Goal: Information Seeking & Learning: Learn about a topic

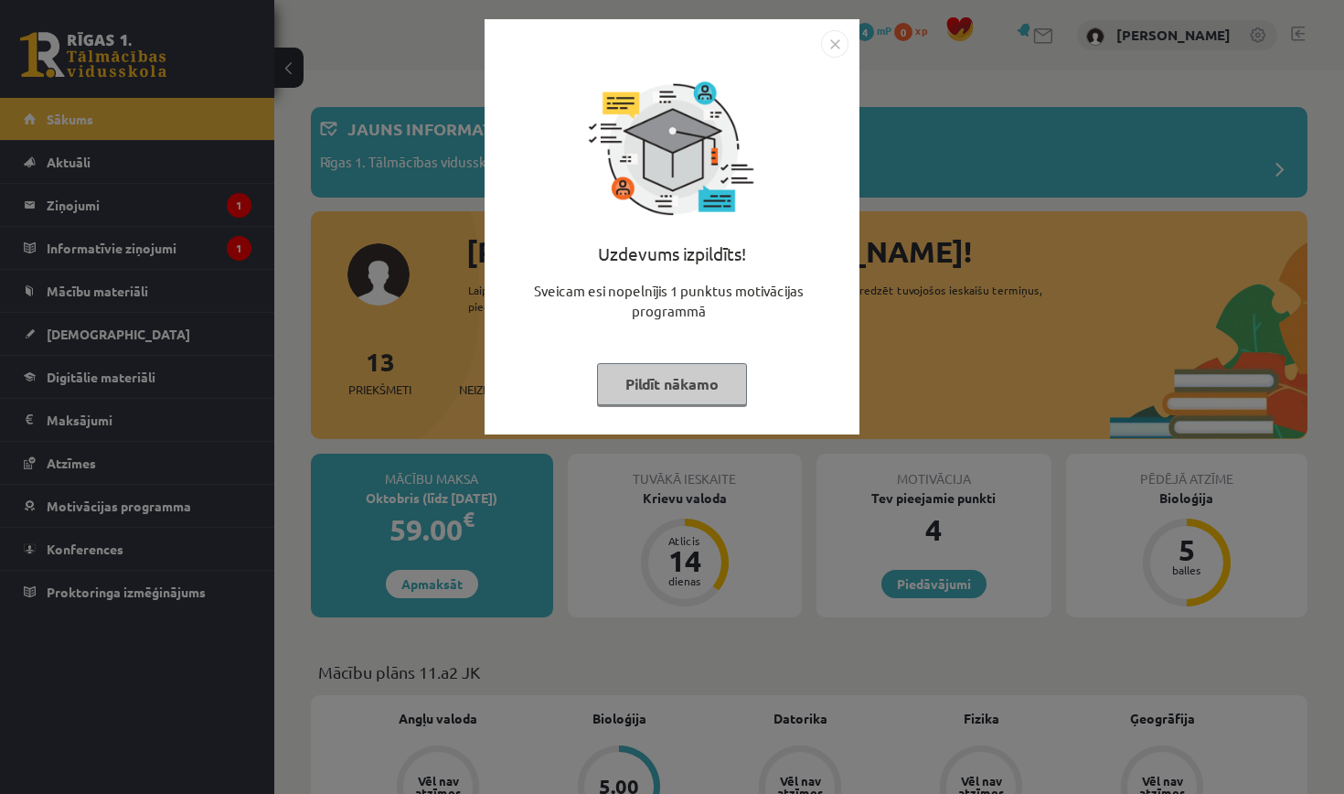
click at [664, 398] on button "Pildīt nākamo" at bounding box center [672, 384] width 150 height 42
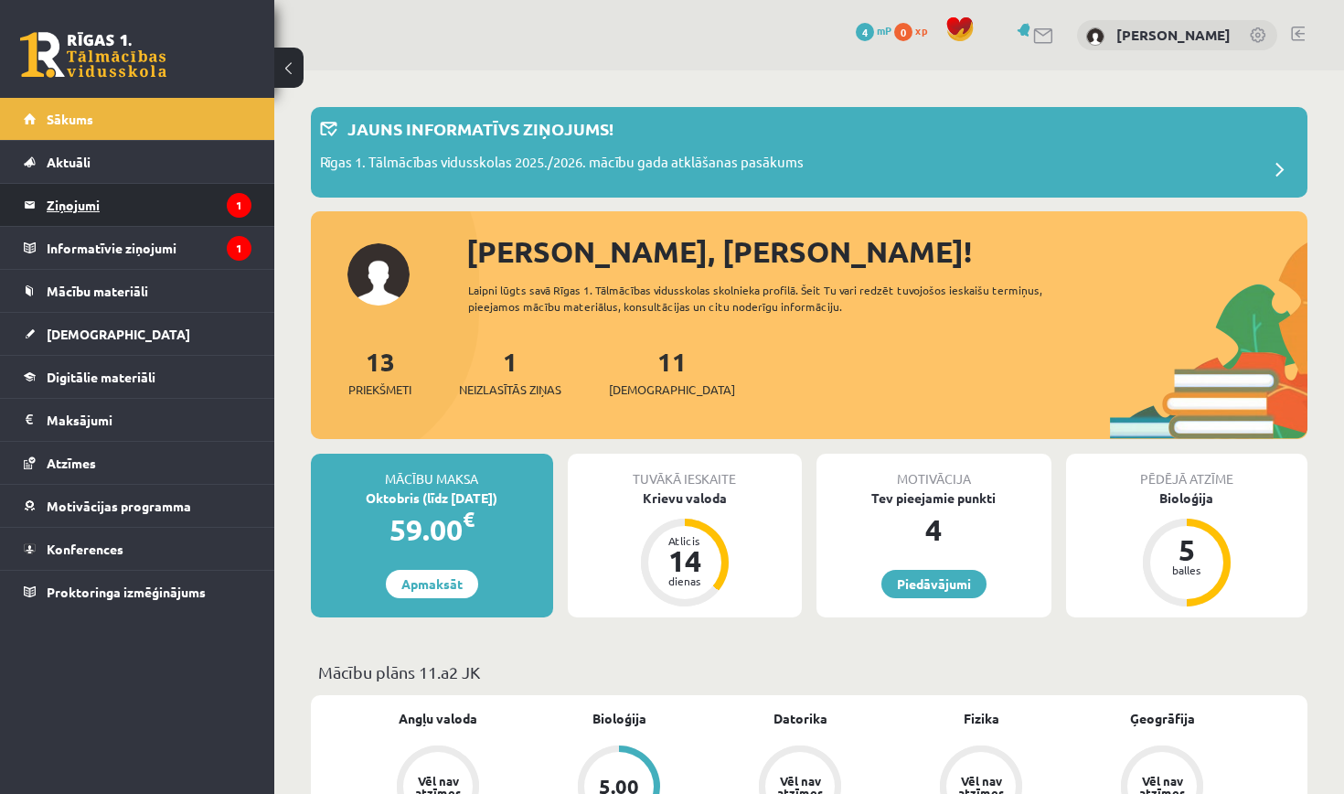
click at [92, 198] on legend "Ziņojumi 1" at bounding box center [149, 205] width 205 height 42
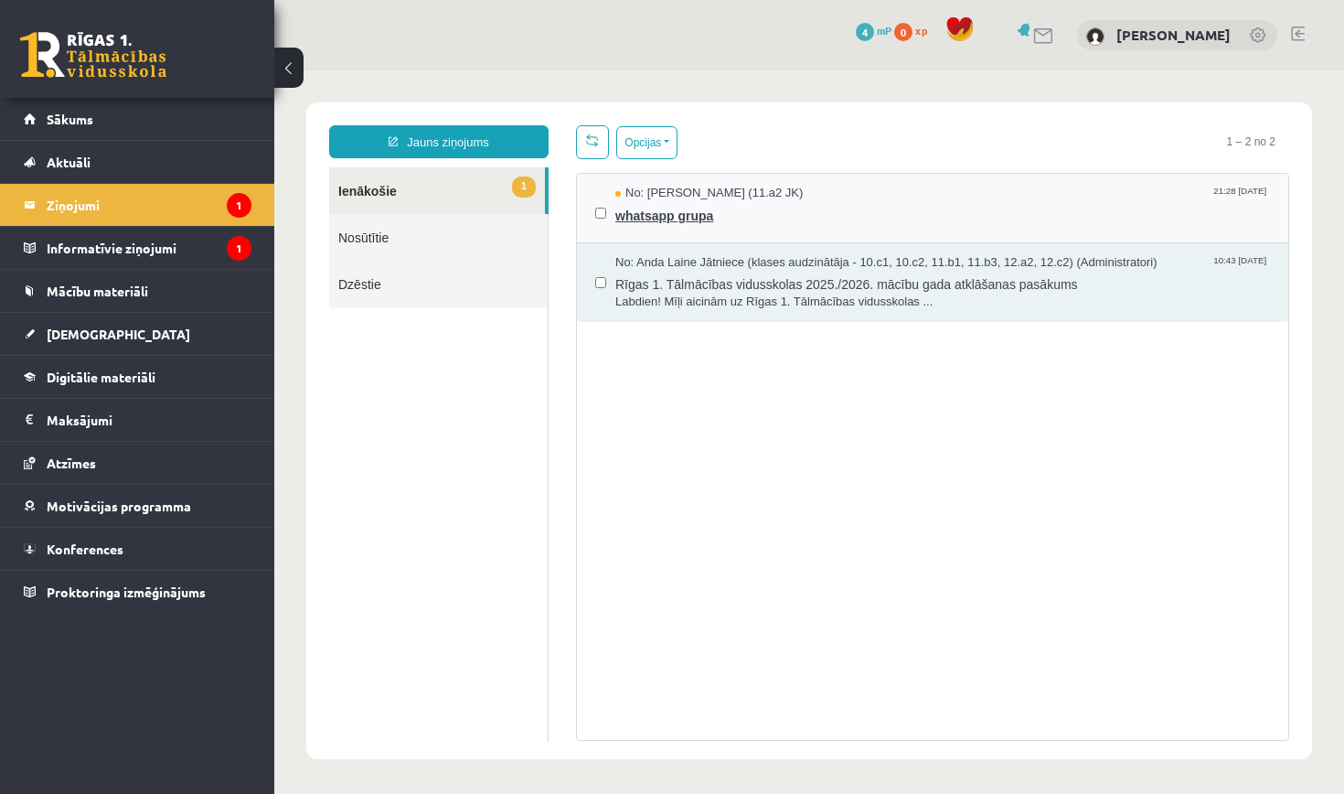
click at [744, 219] on span "whatsapp grupa" at bounding box center [942, 213] width 655 height 23
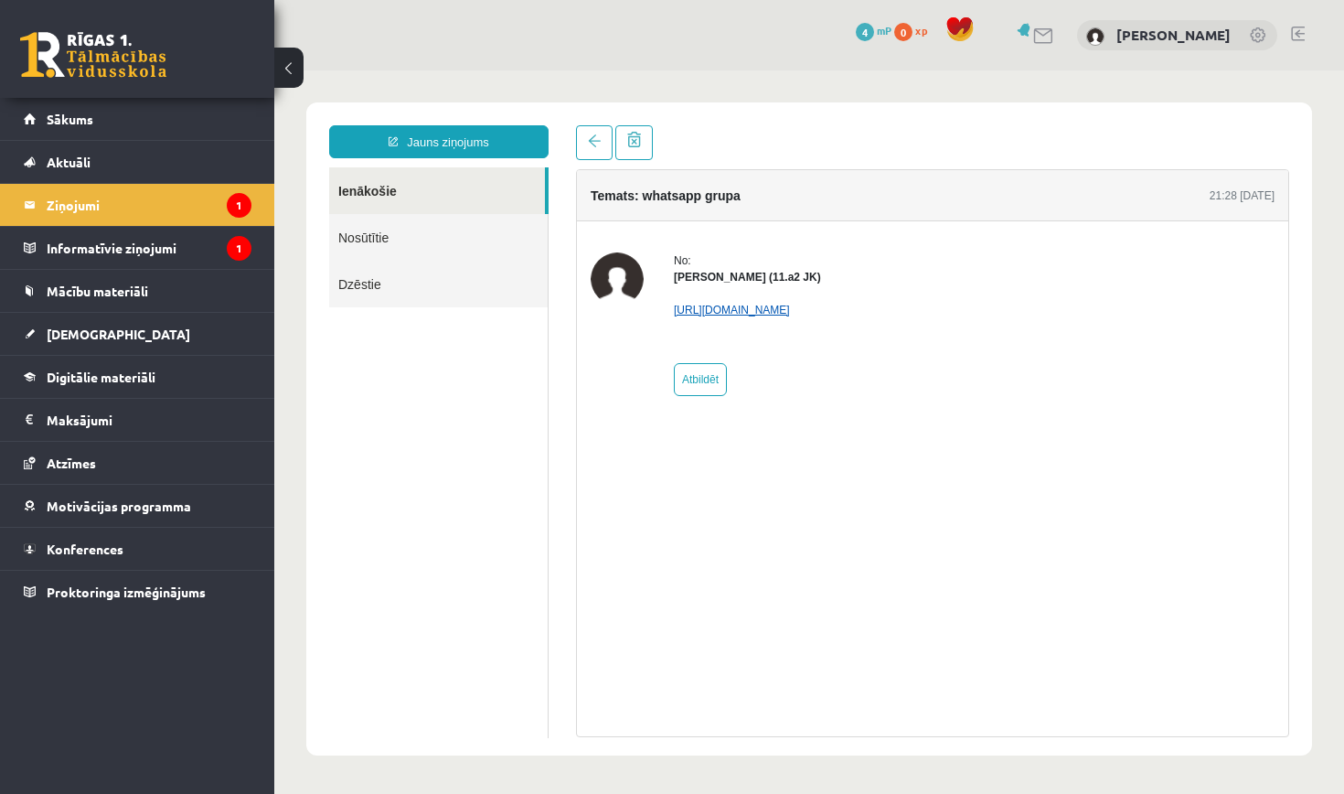
click at [790, 312] on link "https://chat.whatsapp.com/KAY0sqT9TRvC9DfM9xUcTE?mode=ems_copy_c" at bounding box center [732, 310] width 116 height 13
click at [182, 256] on legend "Informatīvie ziņojumi 1" at bounding box center [149, 248] width 205 height 42
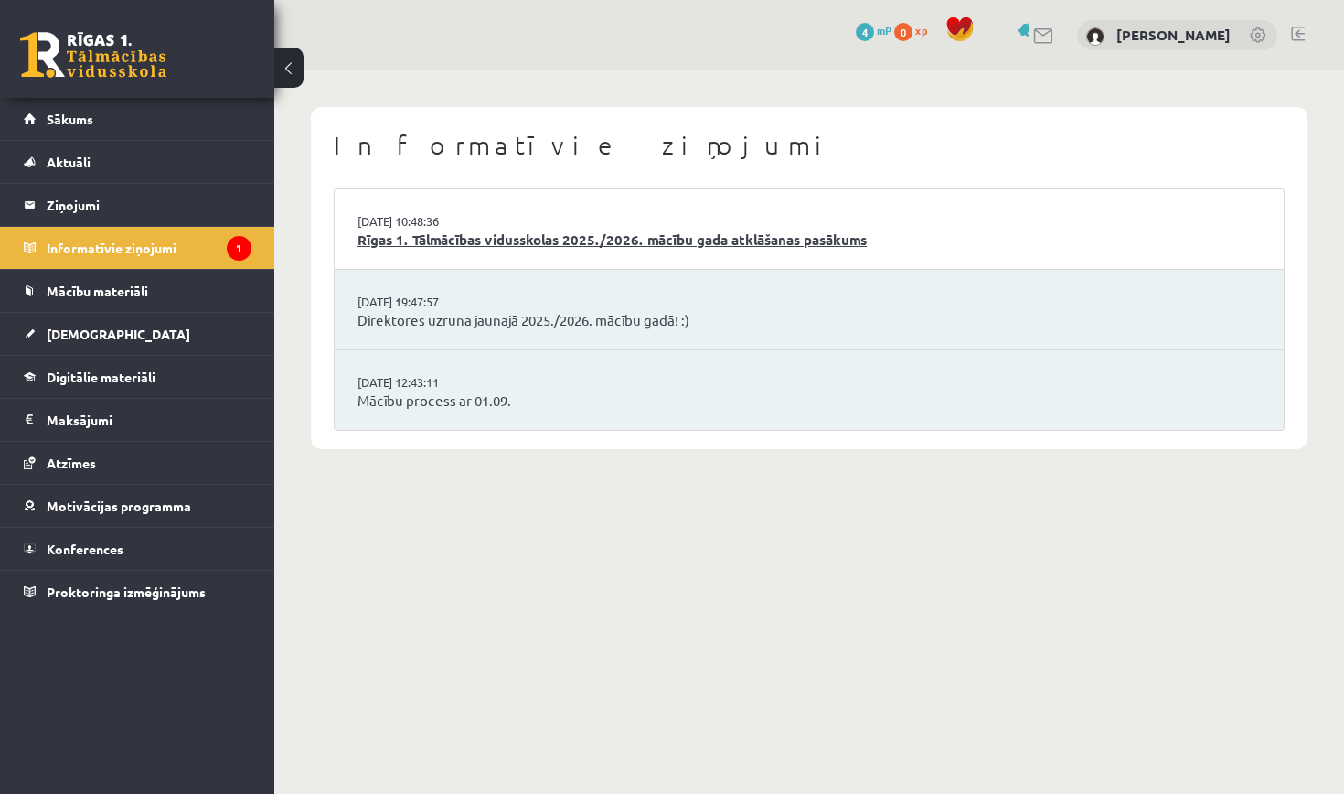
click at [529, 239] on link "Rīgas 1. Tālmācības vidusskolas 2025./2026. mācību gada atklāšanas pasākums" at bounding box center [810, 240] width 904 height 21
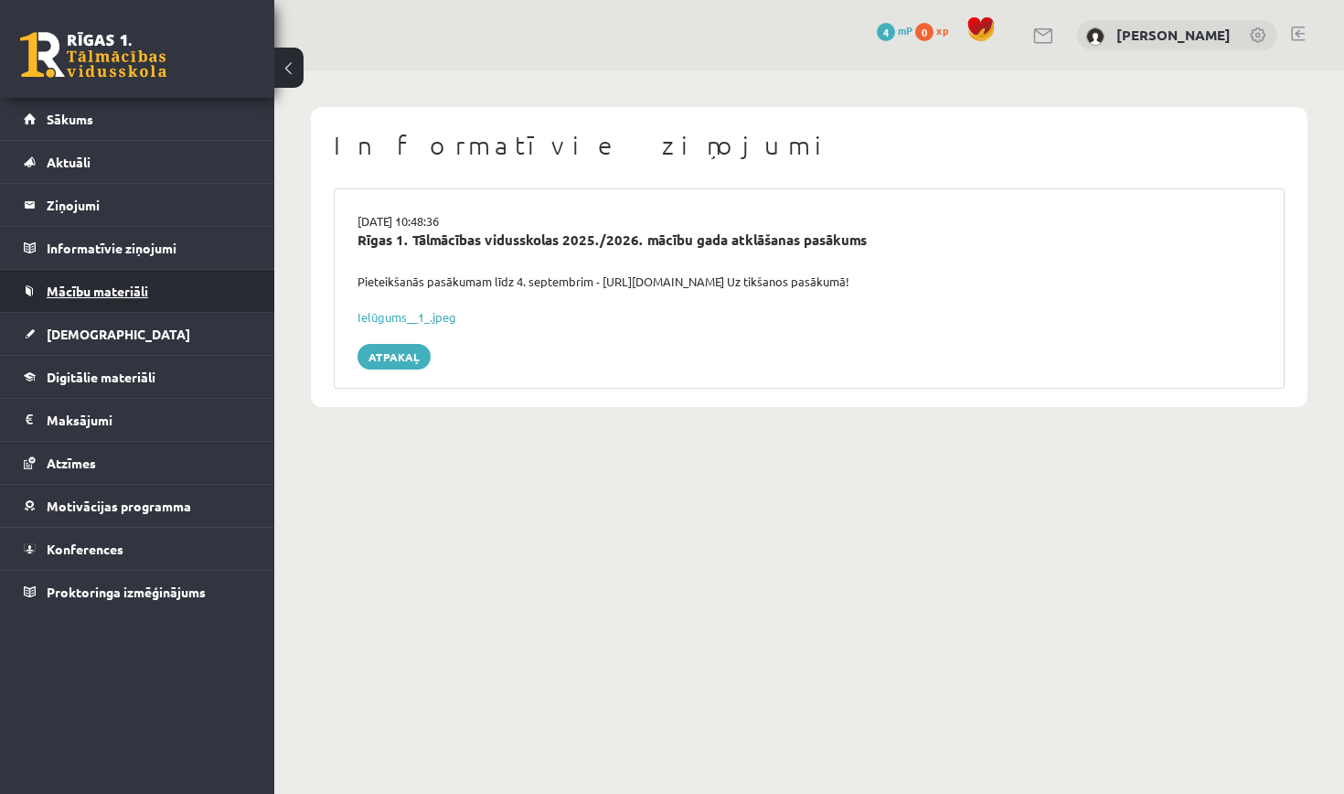
click at [105, 296] on span "Mācību materiāli" at bounding box center [98, 291] width 102 height 16
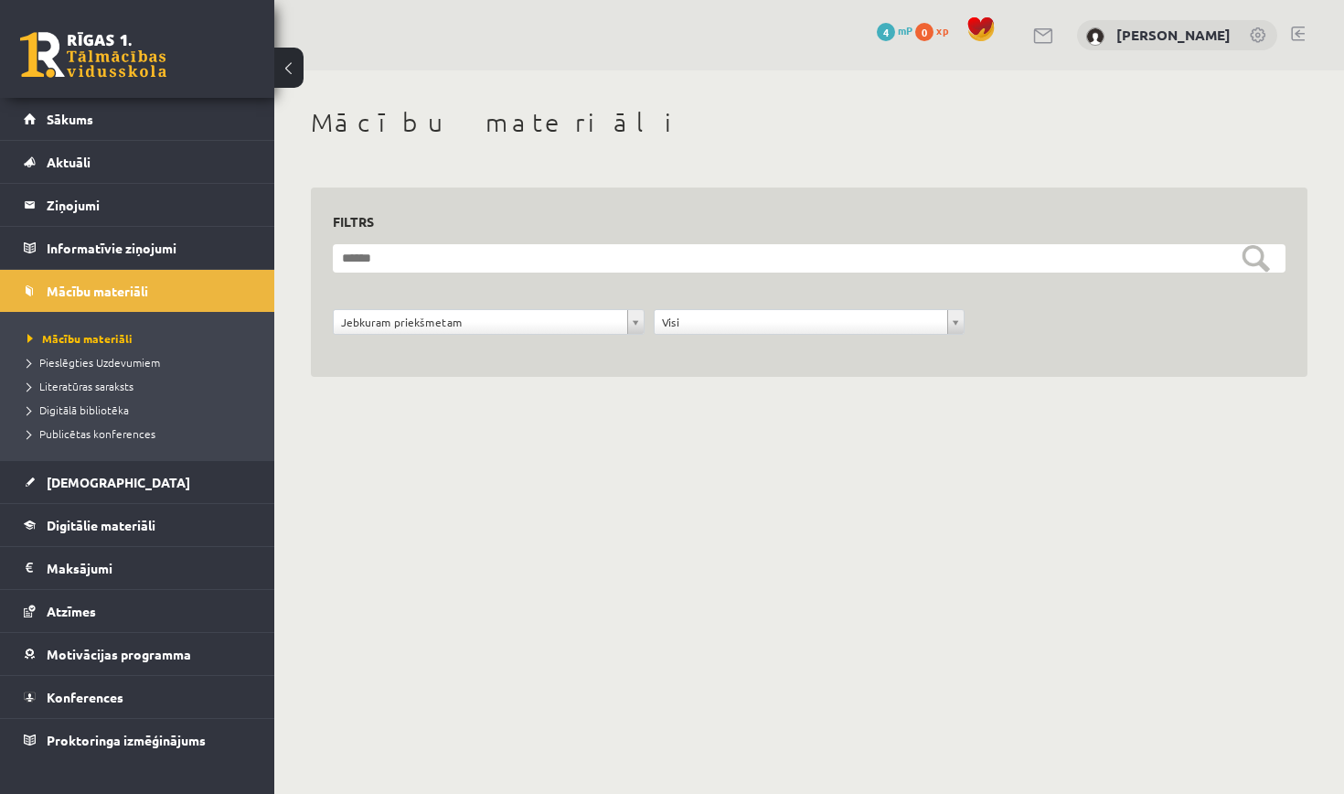
click at [603, 530] on body "0 Dāvanas 4 mP 0 xp [PERSON_NAME] Sākums Aktuāli Kā mācīties eSKOLĀ Kontakti No…" at bounding box center [672, 397] width 1344 height 794
click at [285, 65] on button at bounding box center [288, 68] width 29 height 40
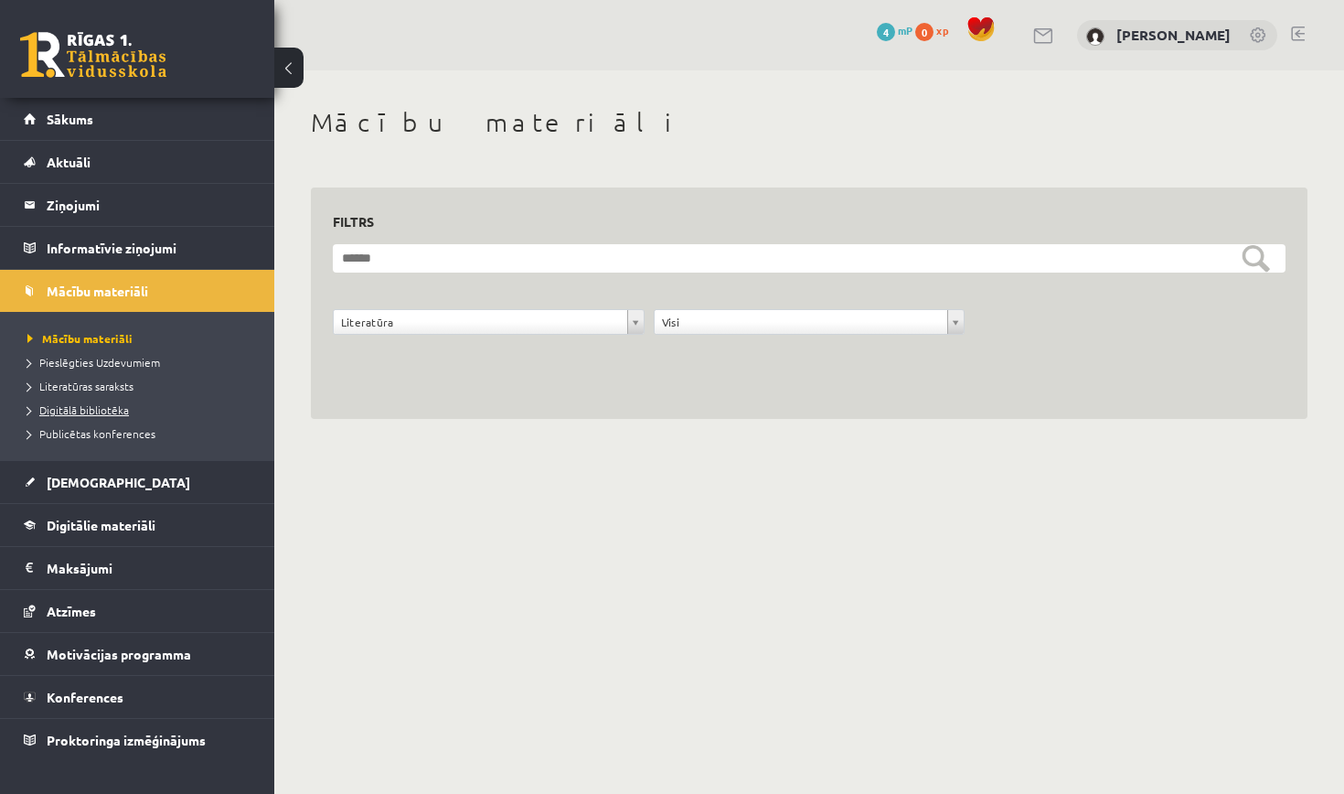
click at [122, 405] on span "Digitālā bibliotēka" at bounding box center [78, 409] width 102 height 15
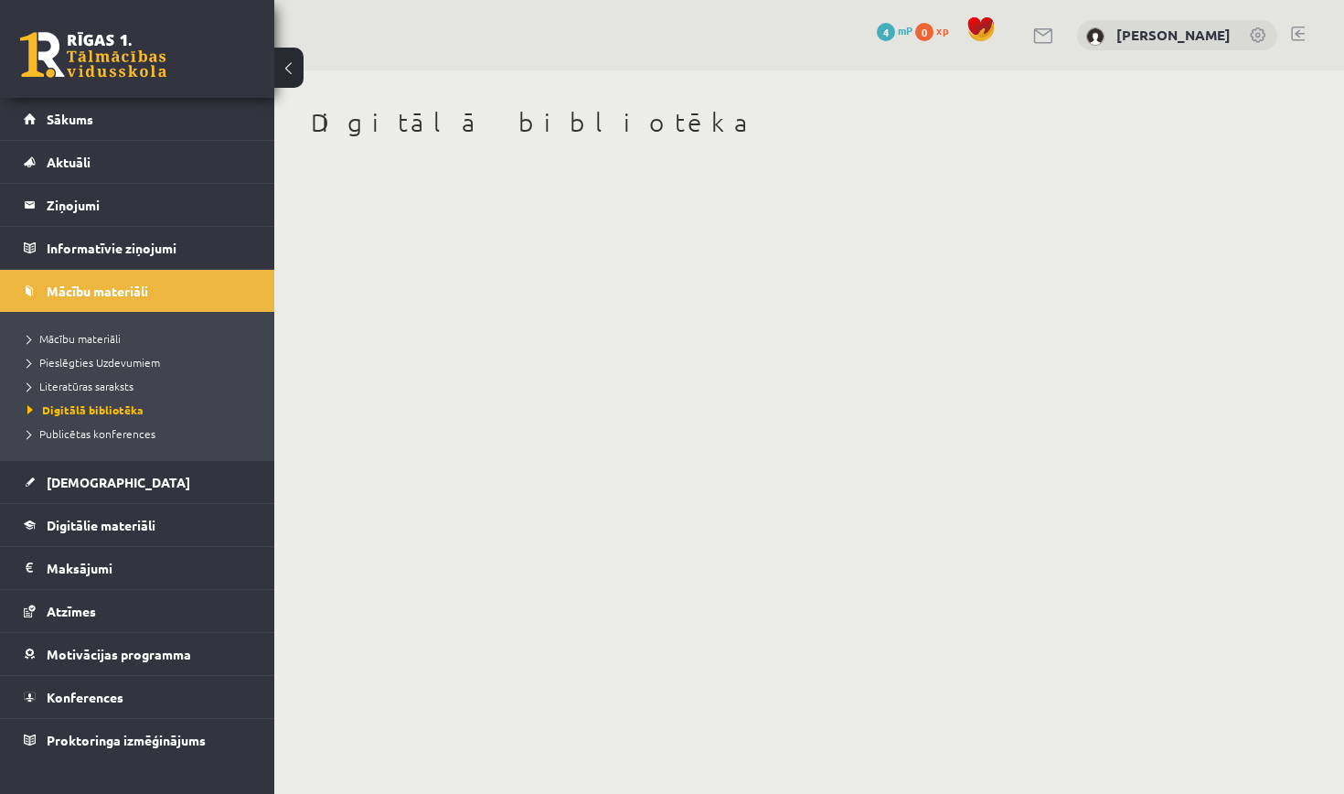
click at [900, 326] on body "0 Dāvanas 4 mP 0 xp Rūdolfs Linavskis Sākums Aktuāli Kā mācīties eSKOLĀ Kontakt…" at bounding box center [672, 397] width 1344 height 794
click at [712, 119] on h1 "Digitālā bibliotēka" at bounding box center [809, 122] width 997 height 31
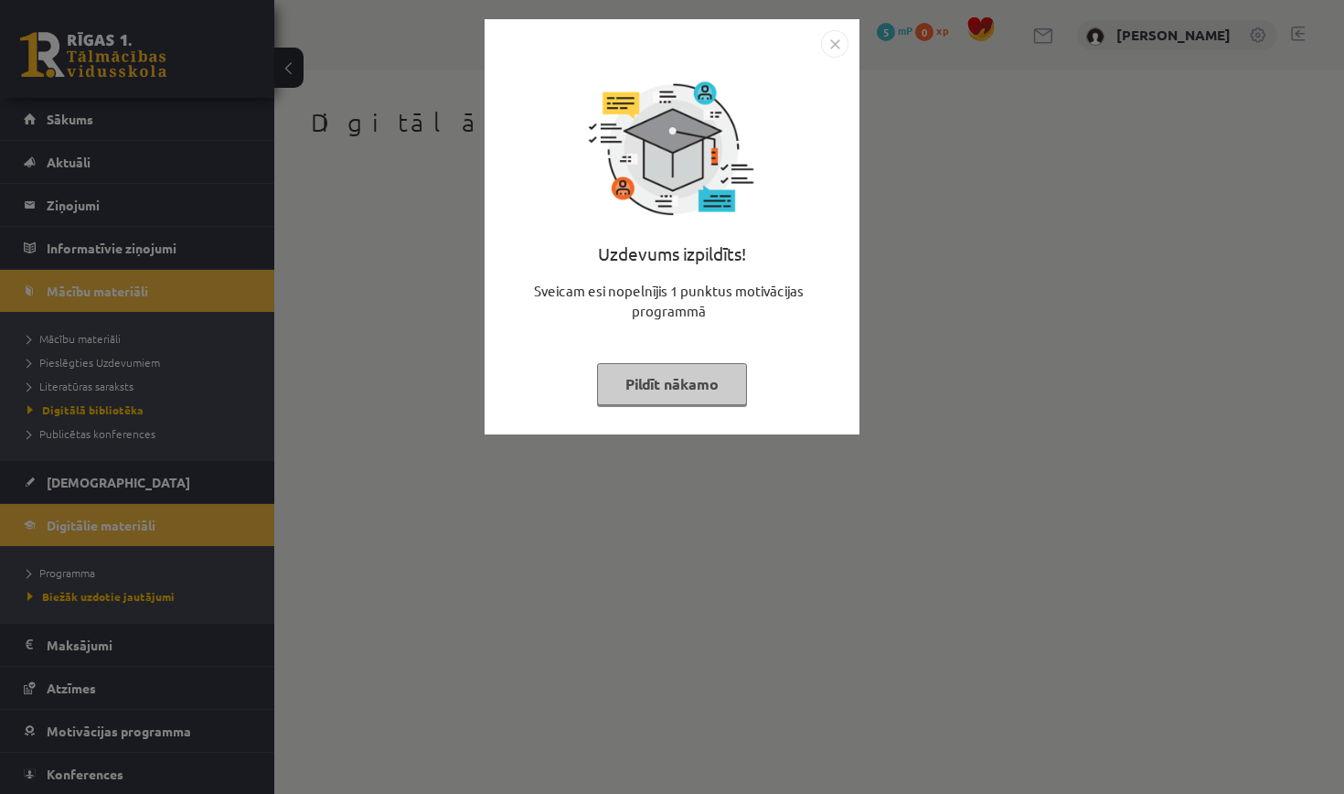
click at [690, 386] on button "Pildīt nākamo" at bounding box center [672, 384] width 150 height 42
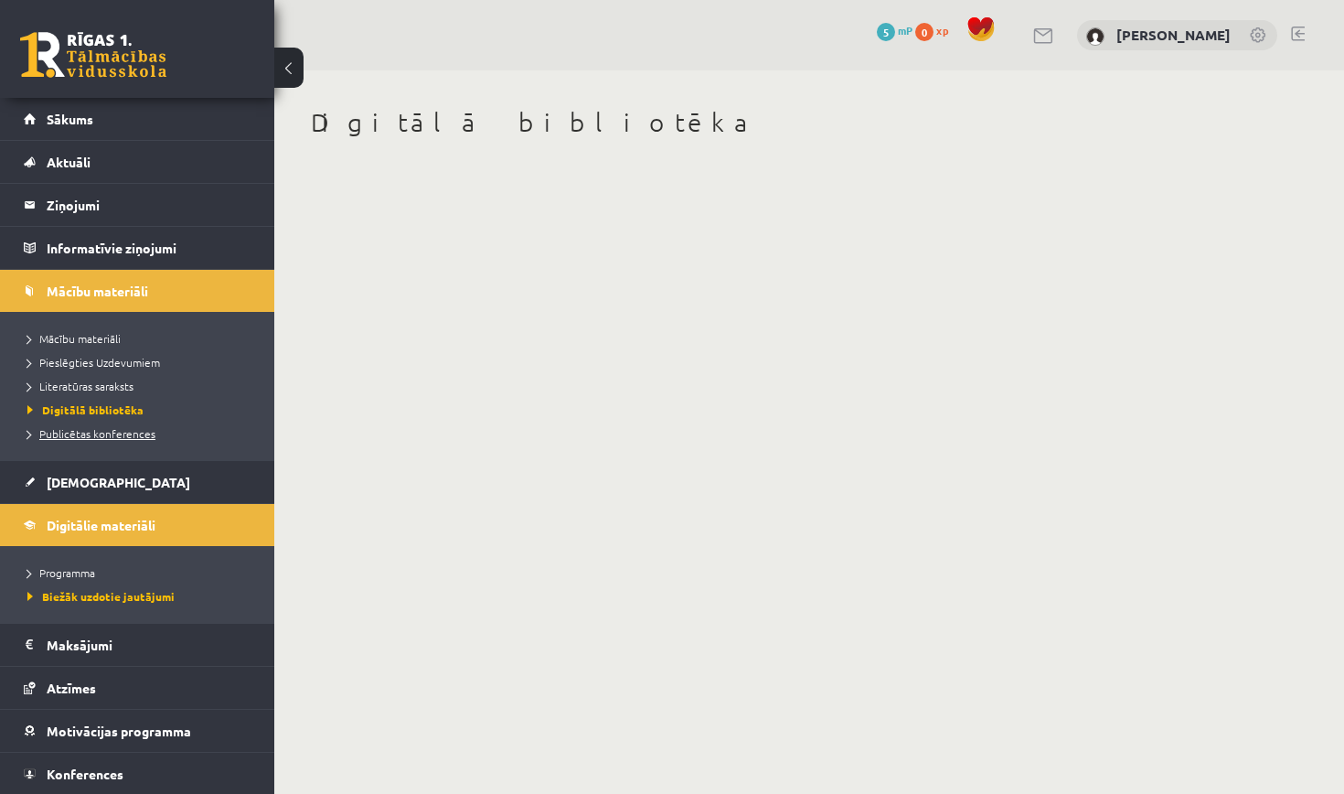
click at [117, 437] on span "Publicētas konferences" at bounding box center [91, 433] width 128 height 15
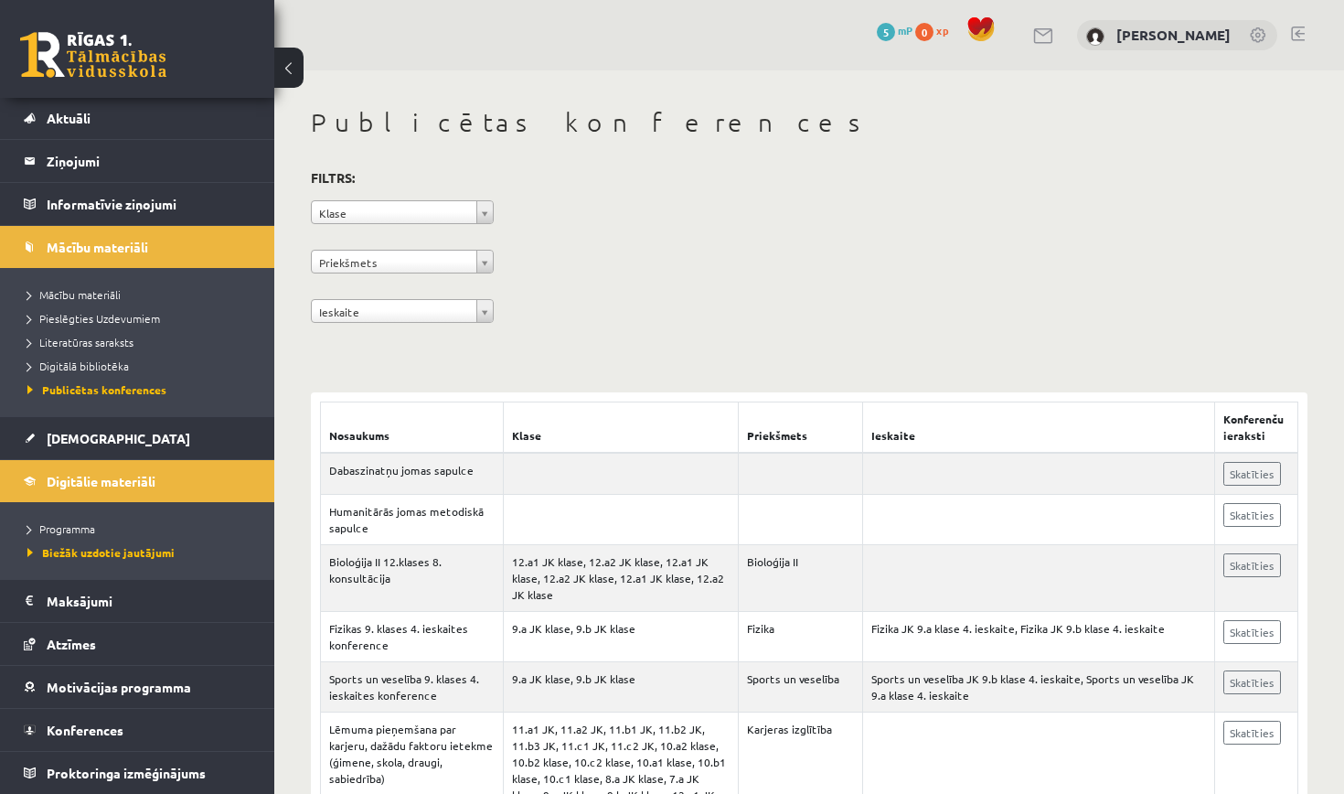
scroll to position [50, 0]
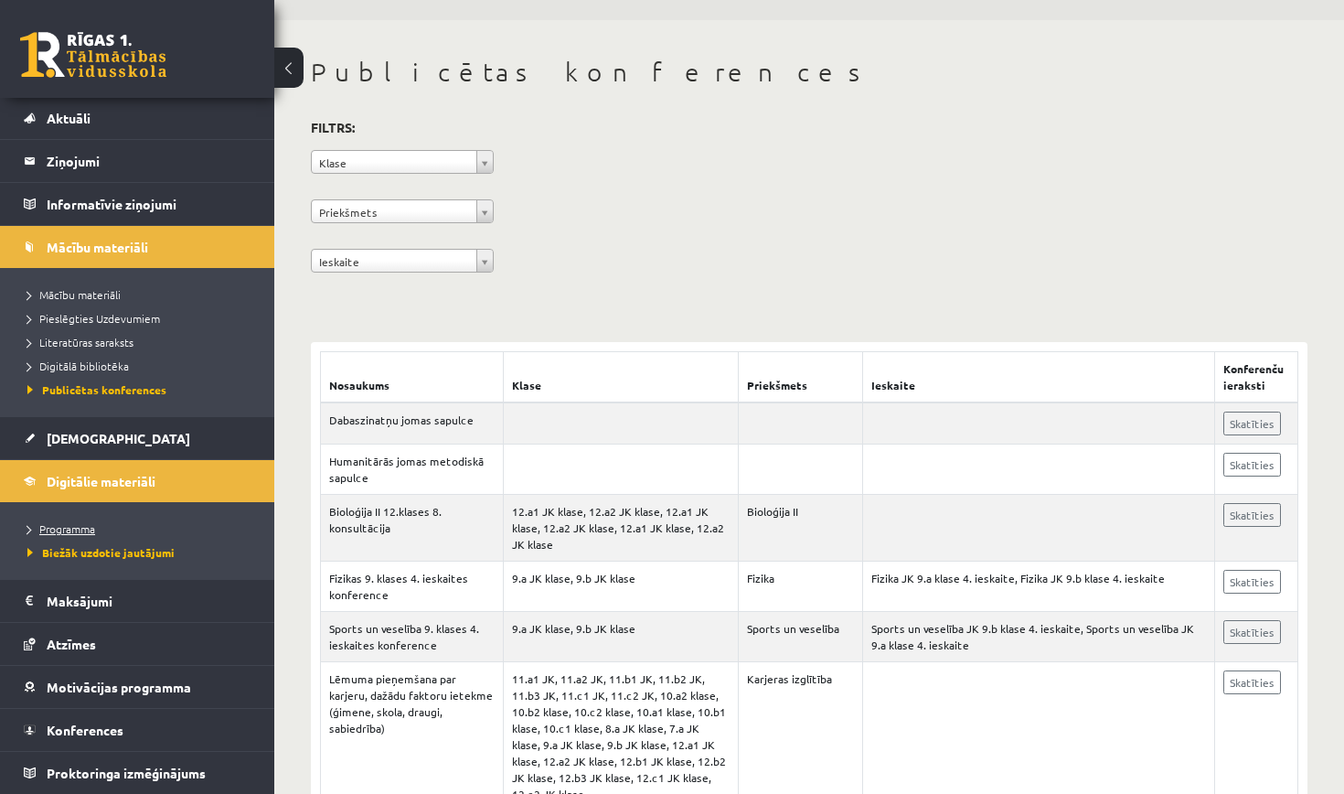
click at [83, 531] on span "Programma" at bounding box center [61, 528] width 68 height 15
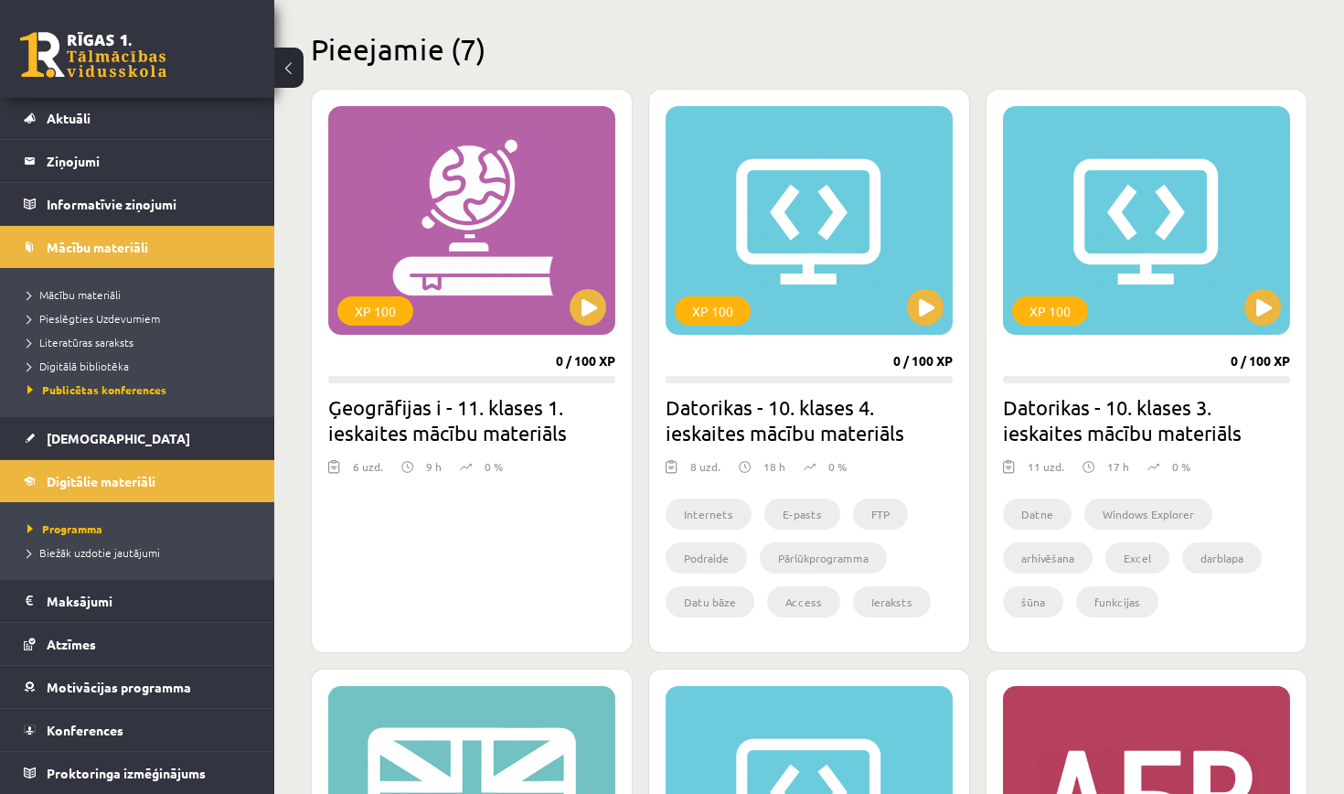
scroll to position [463, 0]
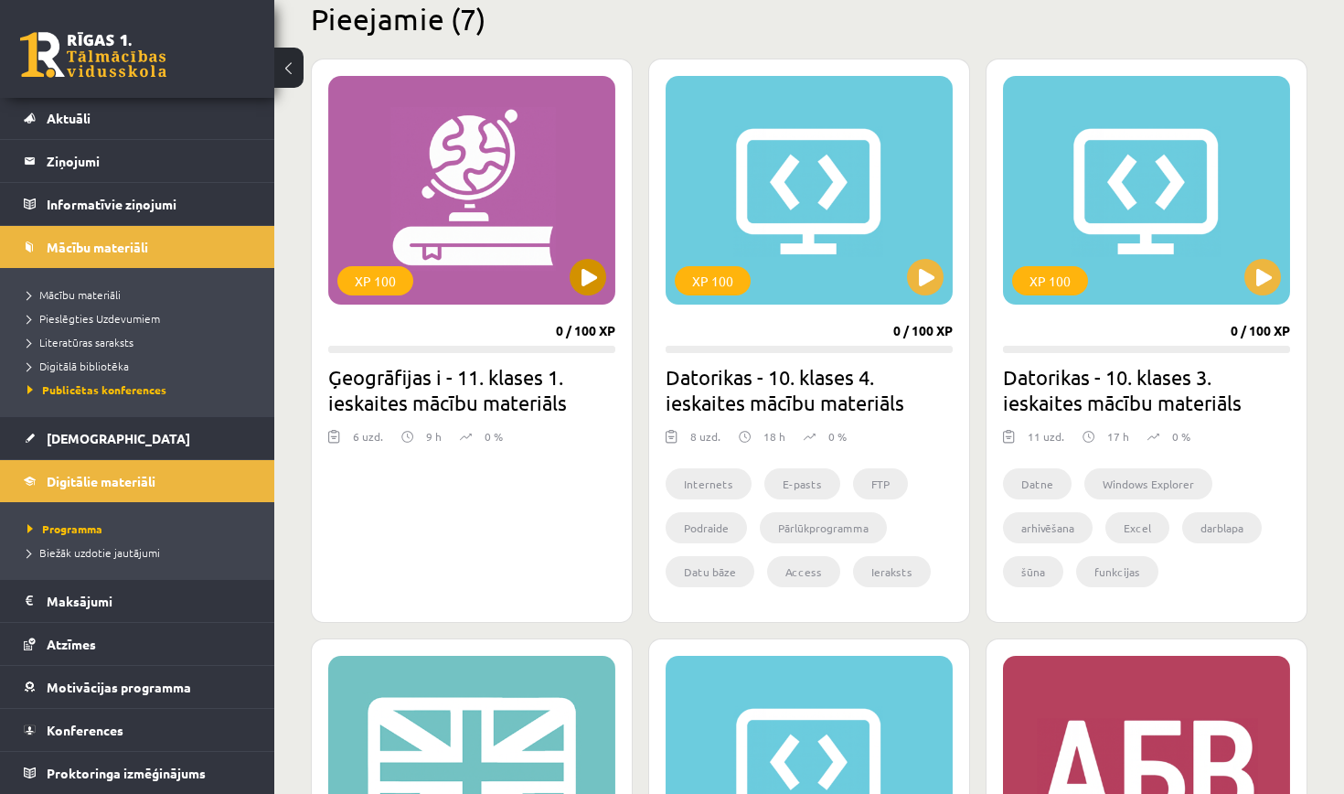
click at [587, 271] on button at bounding box center [588, 277] width 37 height 37
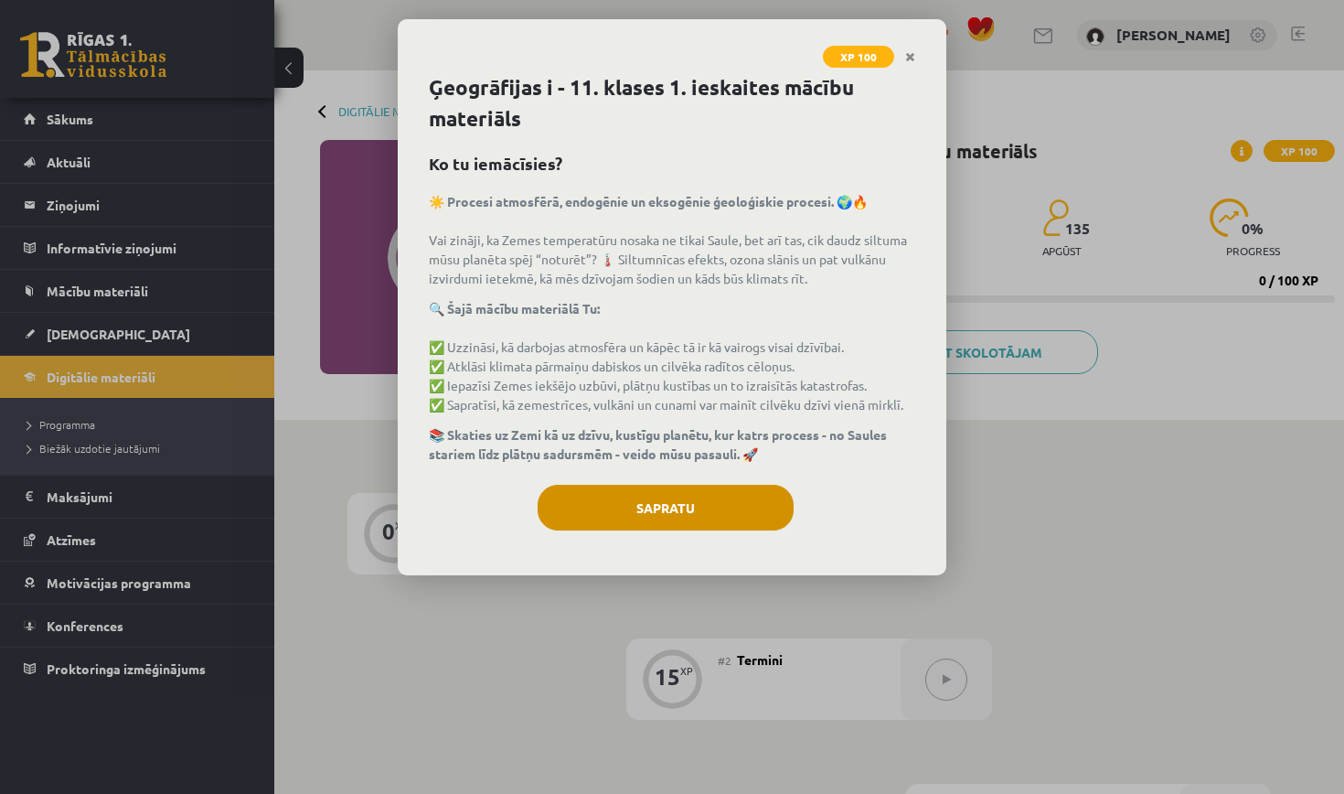
click at [713, 520] on button "Sapratu" at bounding box center [666, 508] width 256 height 46
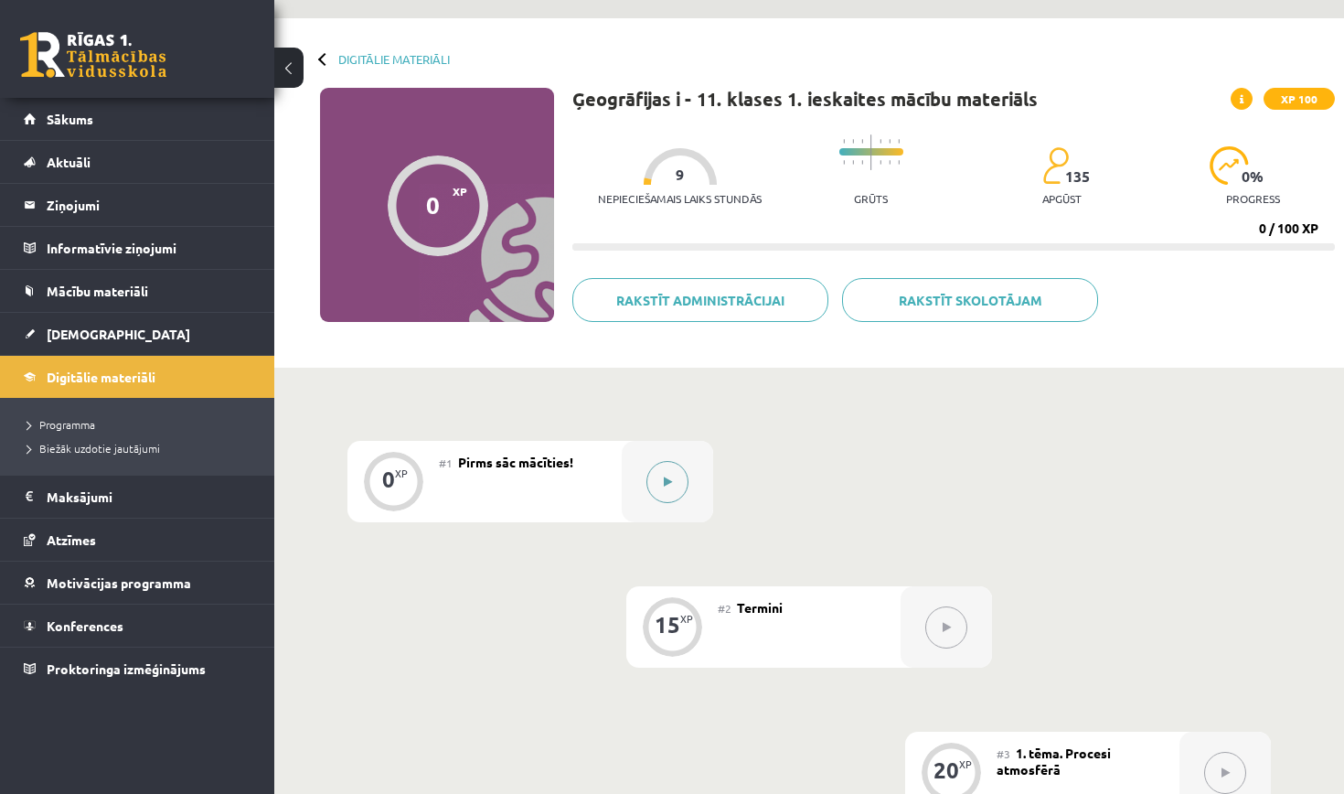
scroll to position [52, 0]
click at [661, 476] on button at bounding box center [668, 482] width 42 height 42
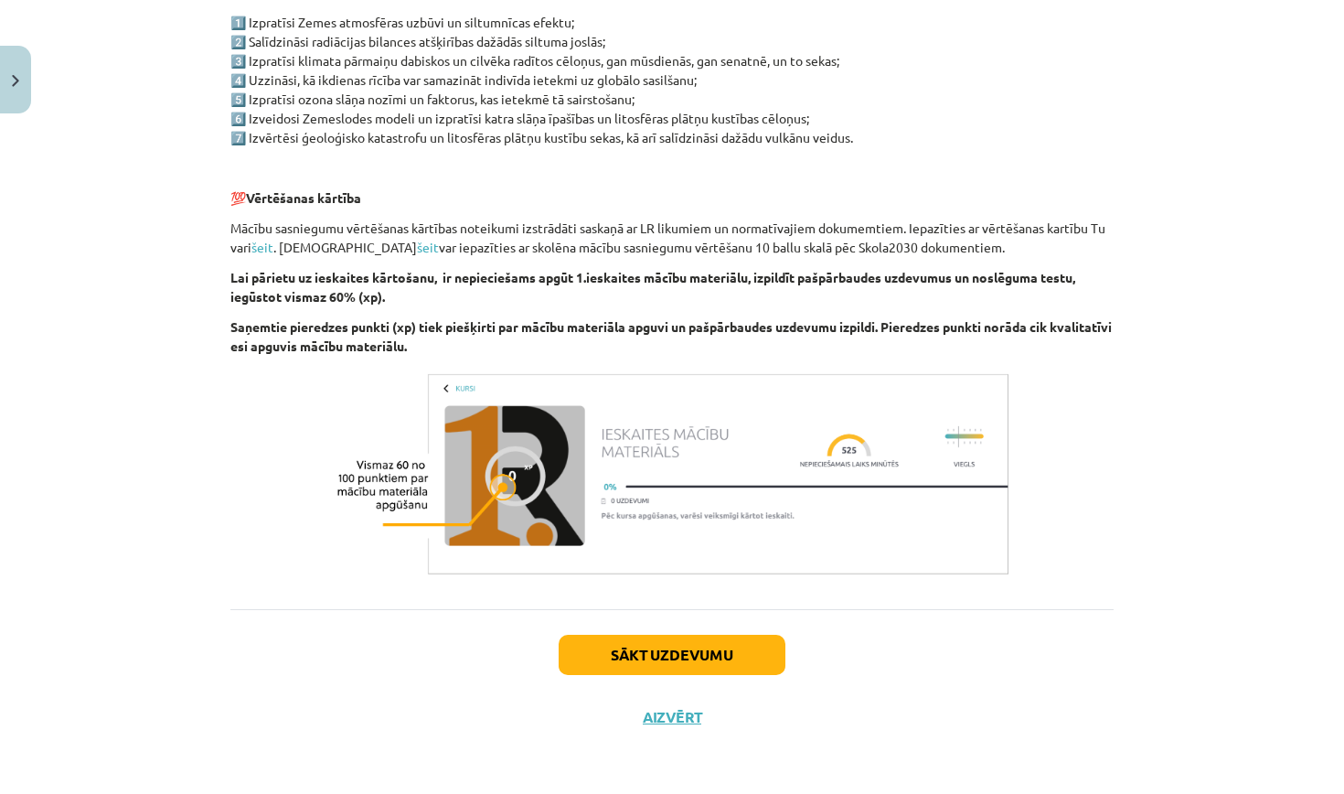
scroll to position [961, 0]
click at [664, 647] on button "Sākt uzdevumu" at bounding box center [672, 655] width 227 height 40
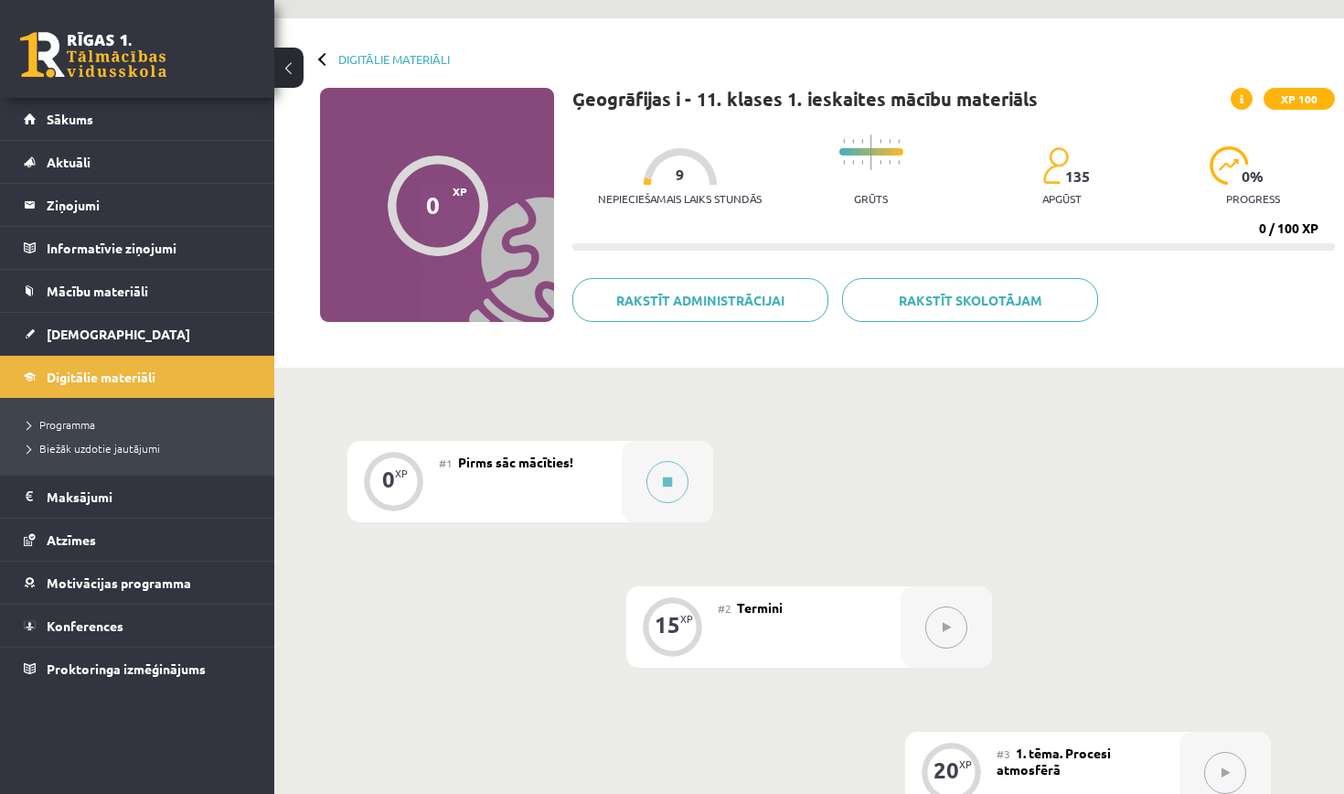
scroll to position [149, 0]
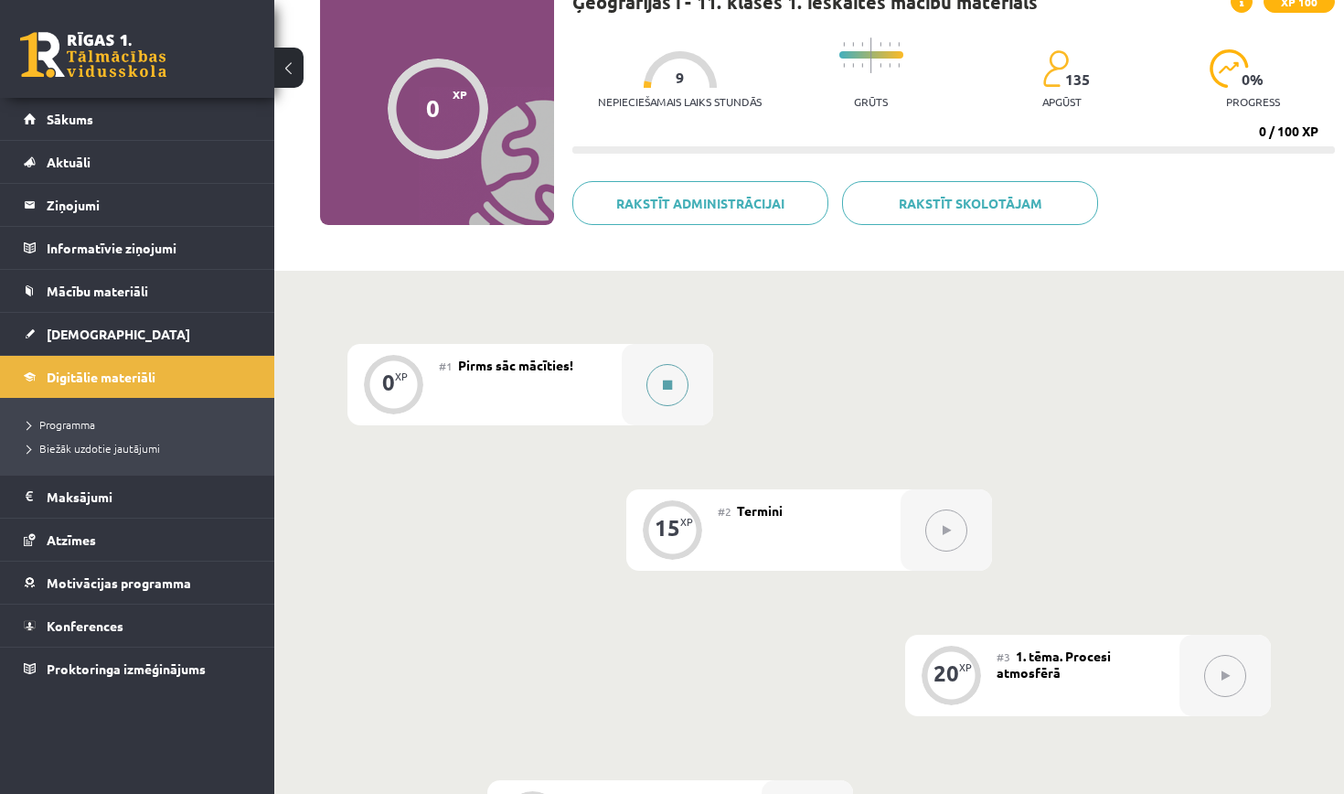
click at [675, 384] on button at bounding box center [668, 385] width 42 height 42
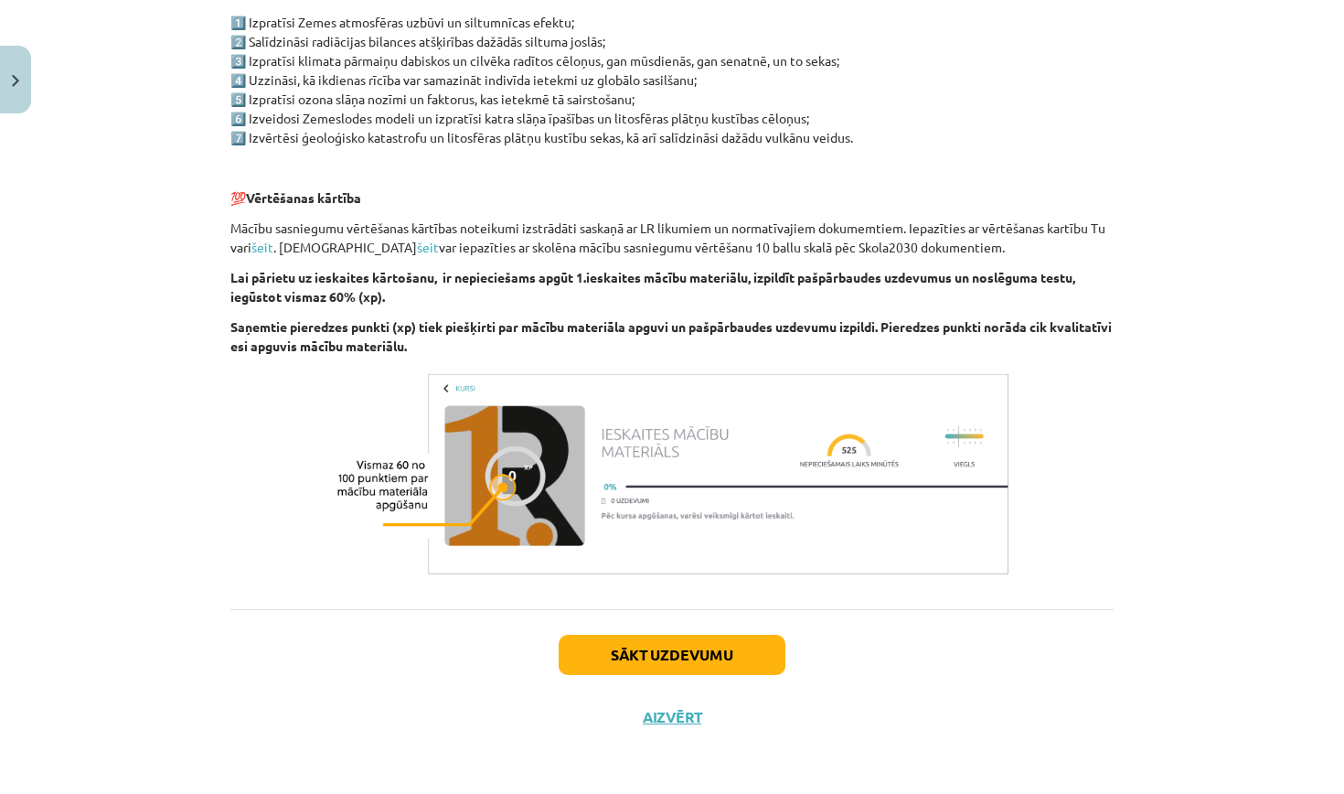
scroll to position [961, 0]
click at [673, 648] on button "Sākt uzdevumu" at bounding box center [672, 655] width 227 height 40
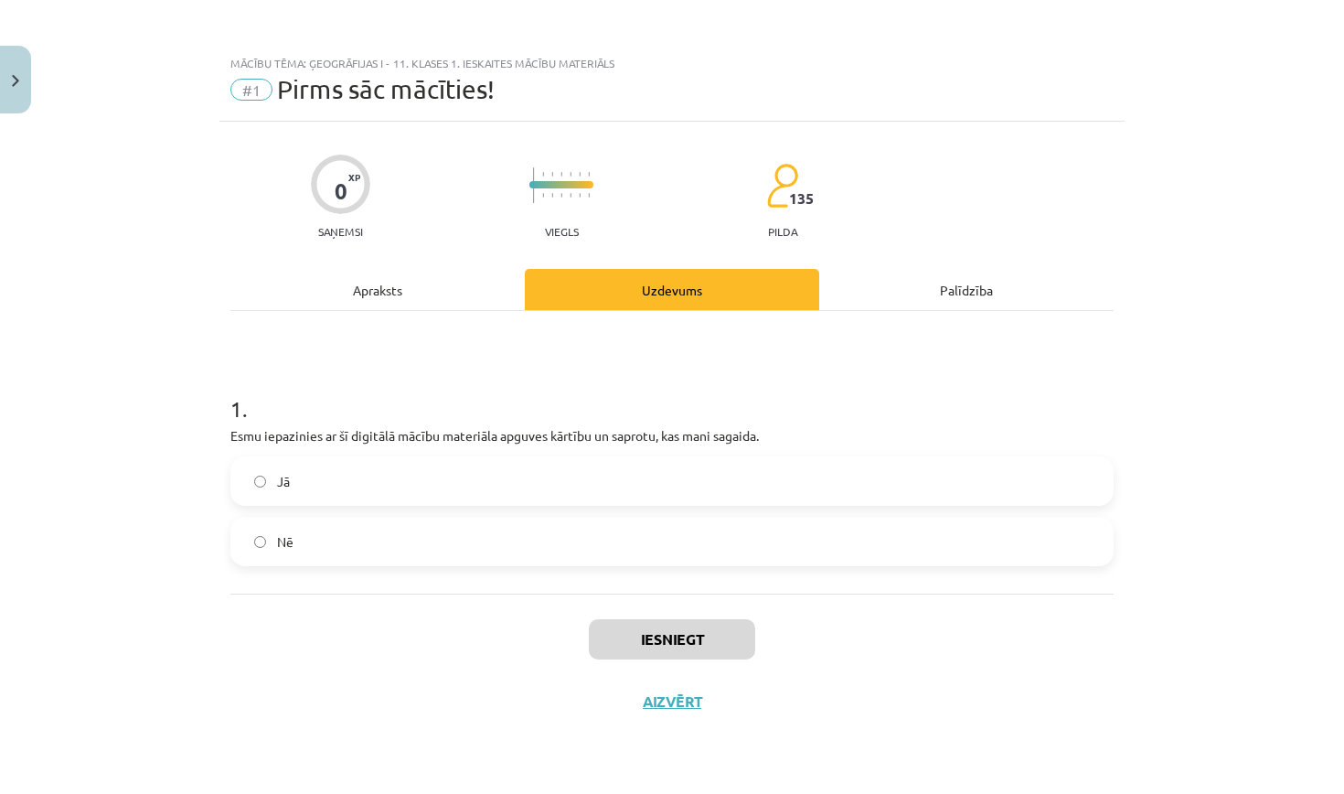
click at [25, 107] on button "Close" at bounding box center [15, 80] width 31 height 68
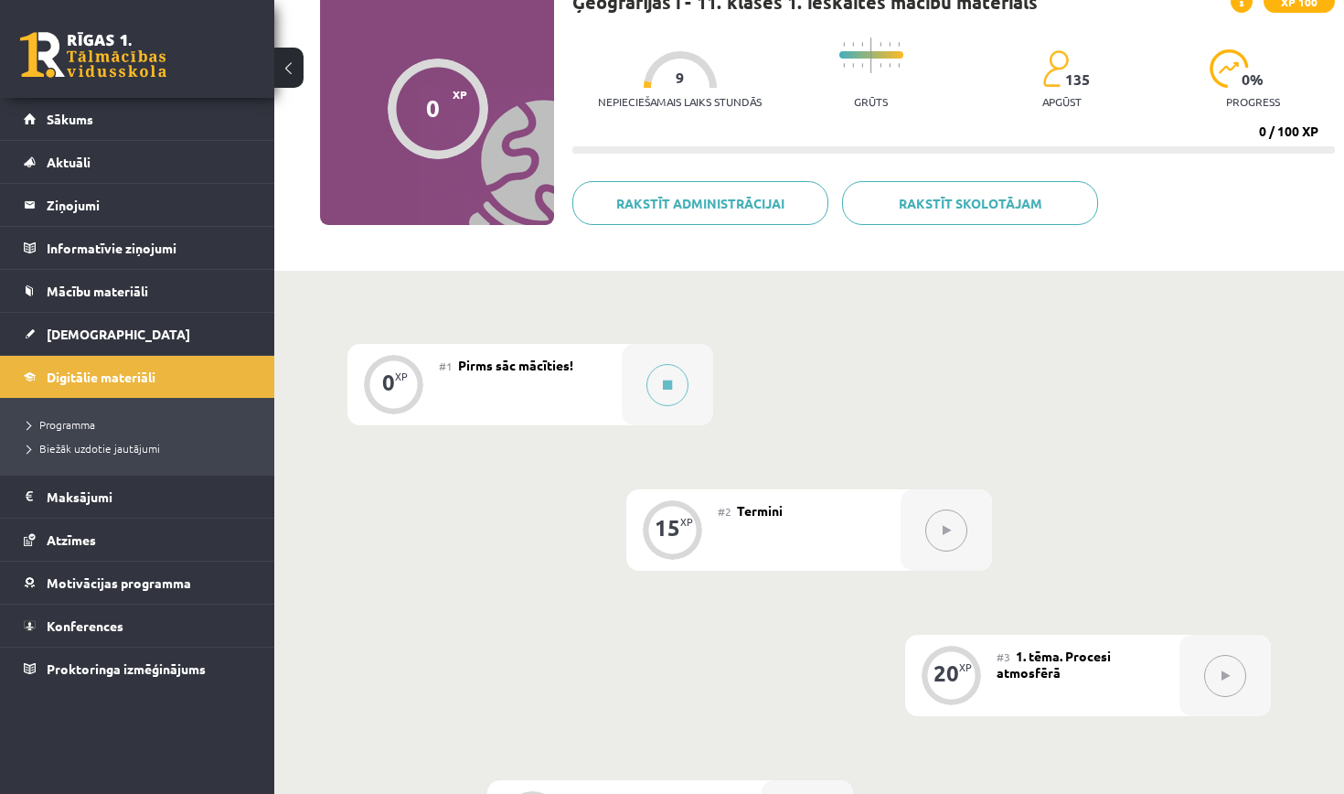
click at [944, 527] on icon at bounding box center [947, 530] width 8 height 11
click at [922, 429] on div "0 XP #1 Pirms sāc mācīties! 15 XP #2 Termini 20 XP #3 1. tēma. Procesi atmosfēr…" at bounding box center [810, 748] width 924 height 808
click at [943, 528] on icon at bounding box center [947, 530] width 8 height 11
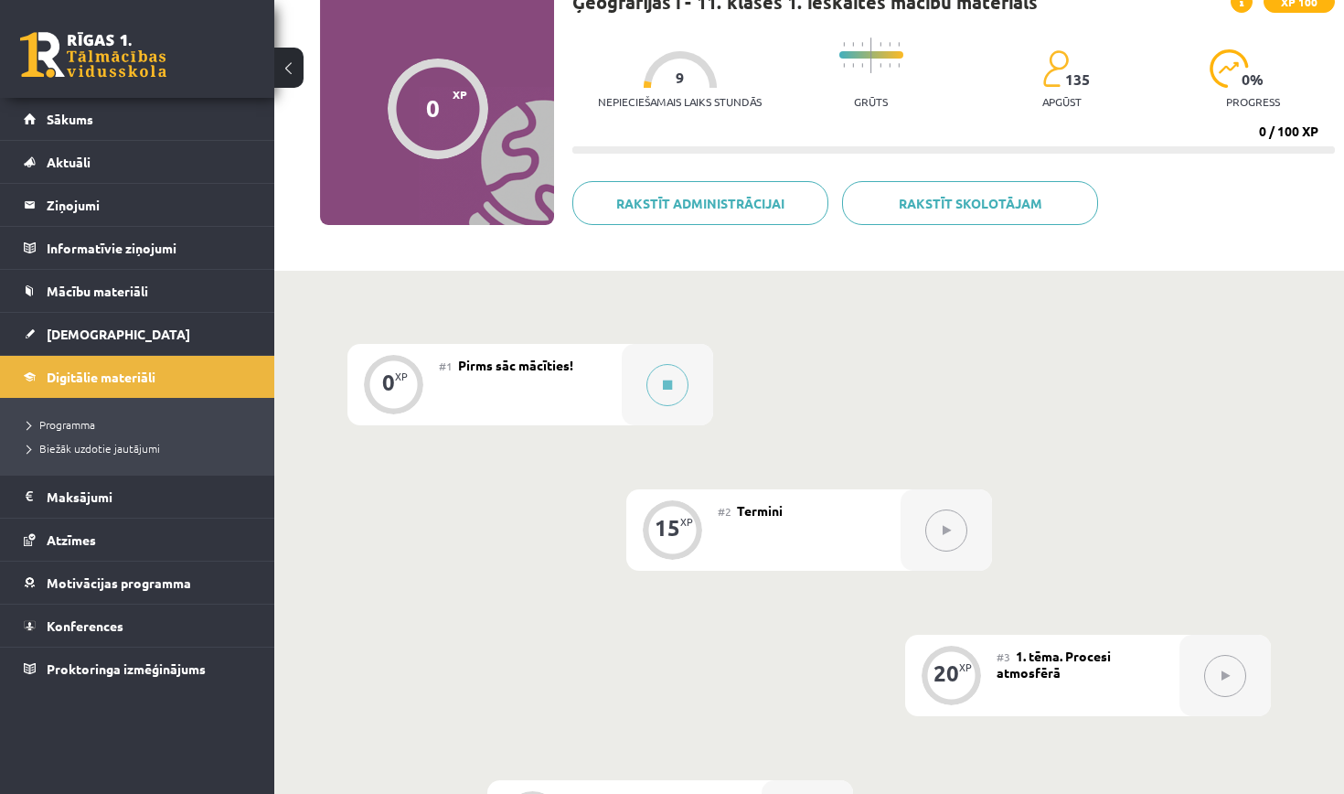
click at [1224, 682] on button at bounding box center [1225, 676] width 42 height 42
click at [658, 388] on button at bounding box center [668, 385] width 42 height 42
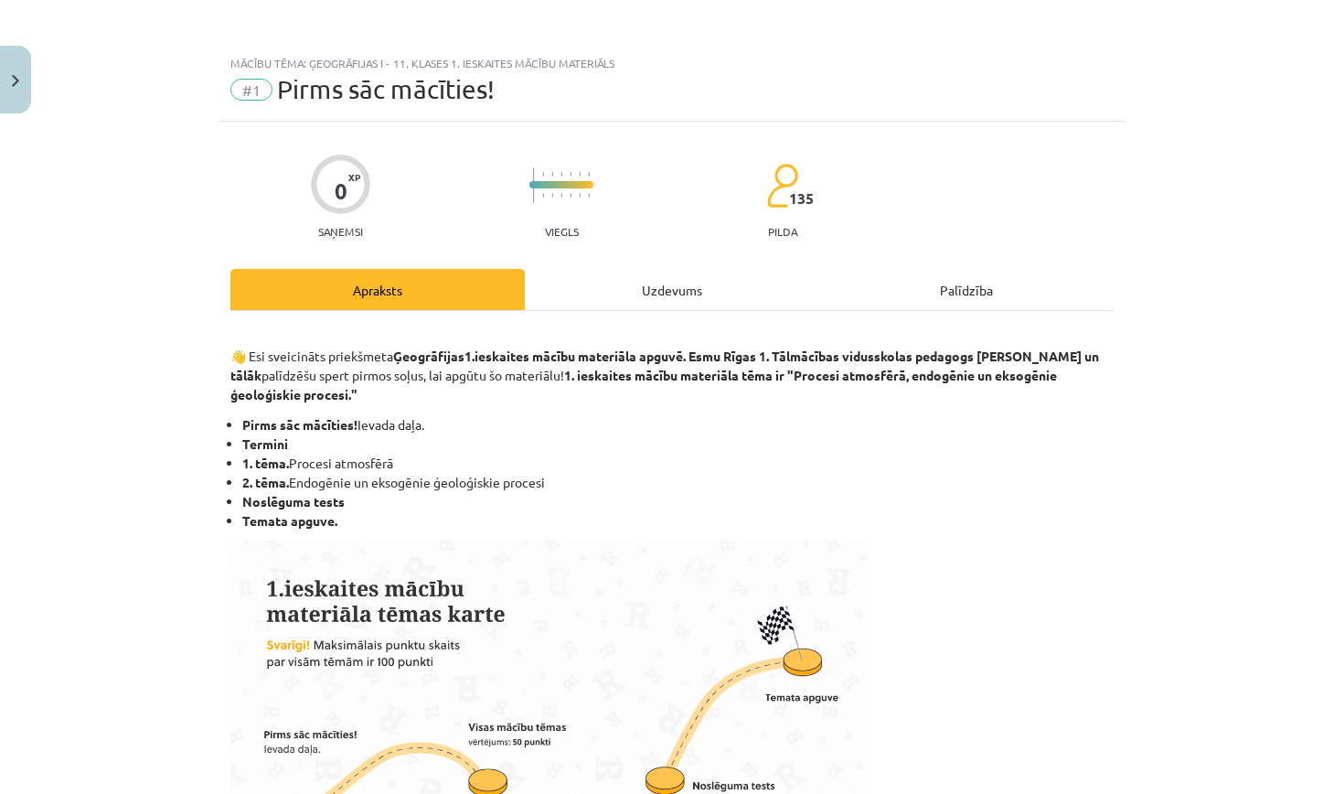
click at [654, 294] on div "Uzdevums" at bounding box center [672, 289] width 294 height 41
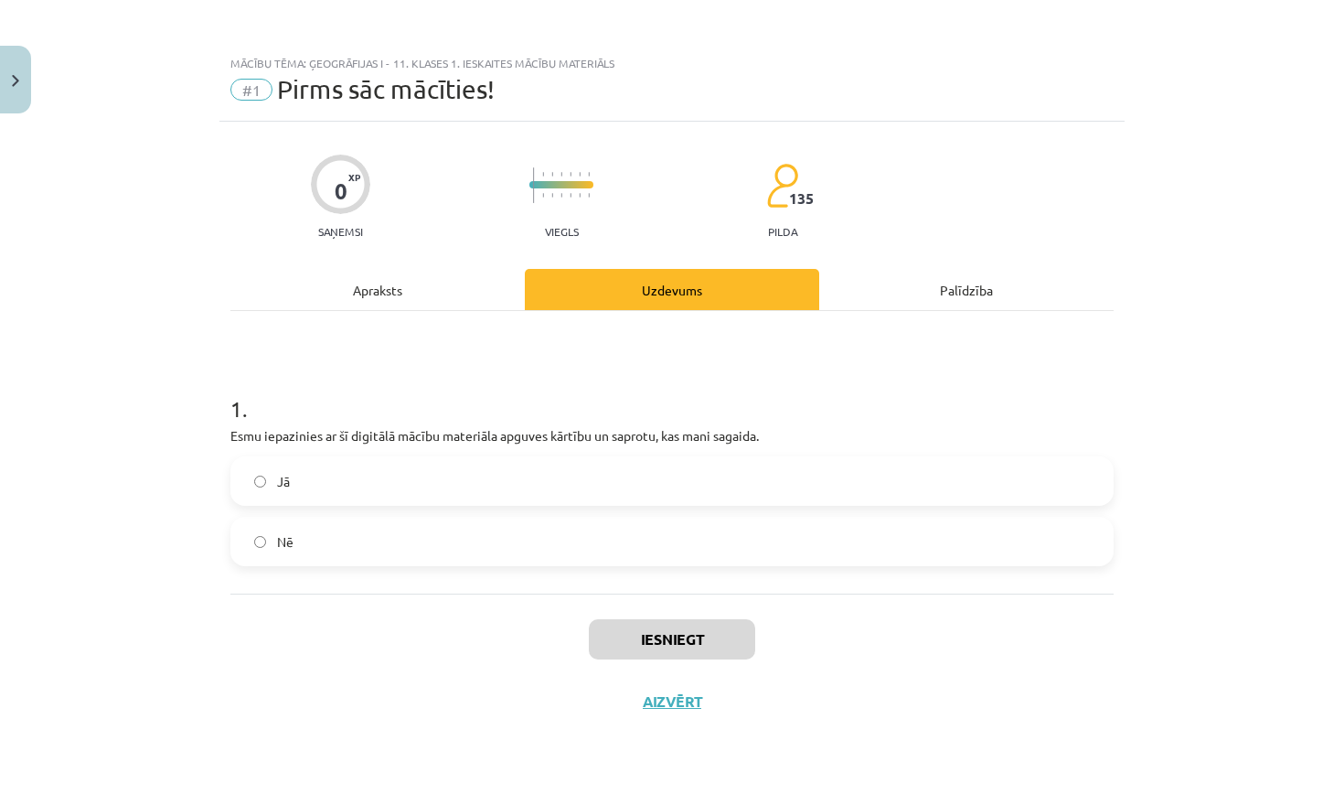
click at [259, 489] on label "Jā" at bounding box center [672, 481] width 880 height 46
click at [662, 643] on button "Iesniegt" at bounding box center [672, 639] width 166 height 40
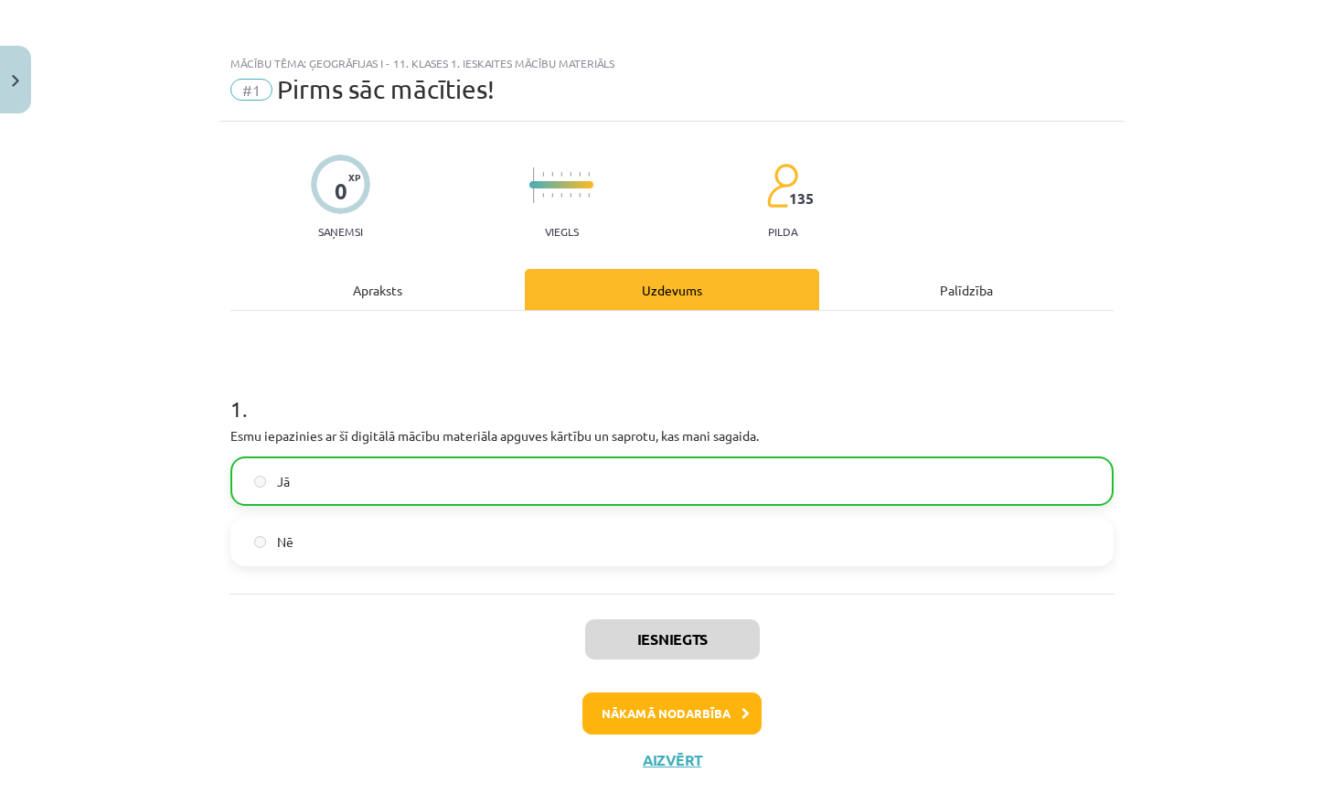
click at [682, 714] on button "Nākamā nodarbība" at bounding box center [672, 713] width 179 height 42
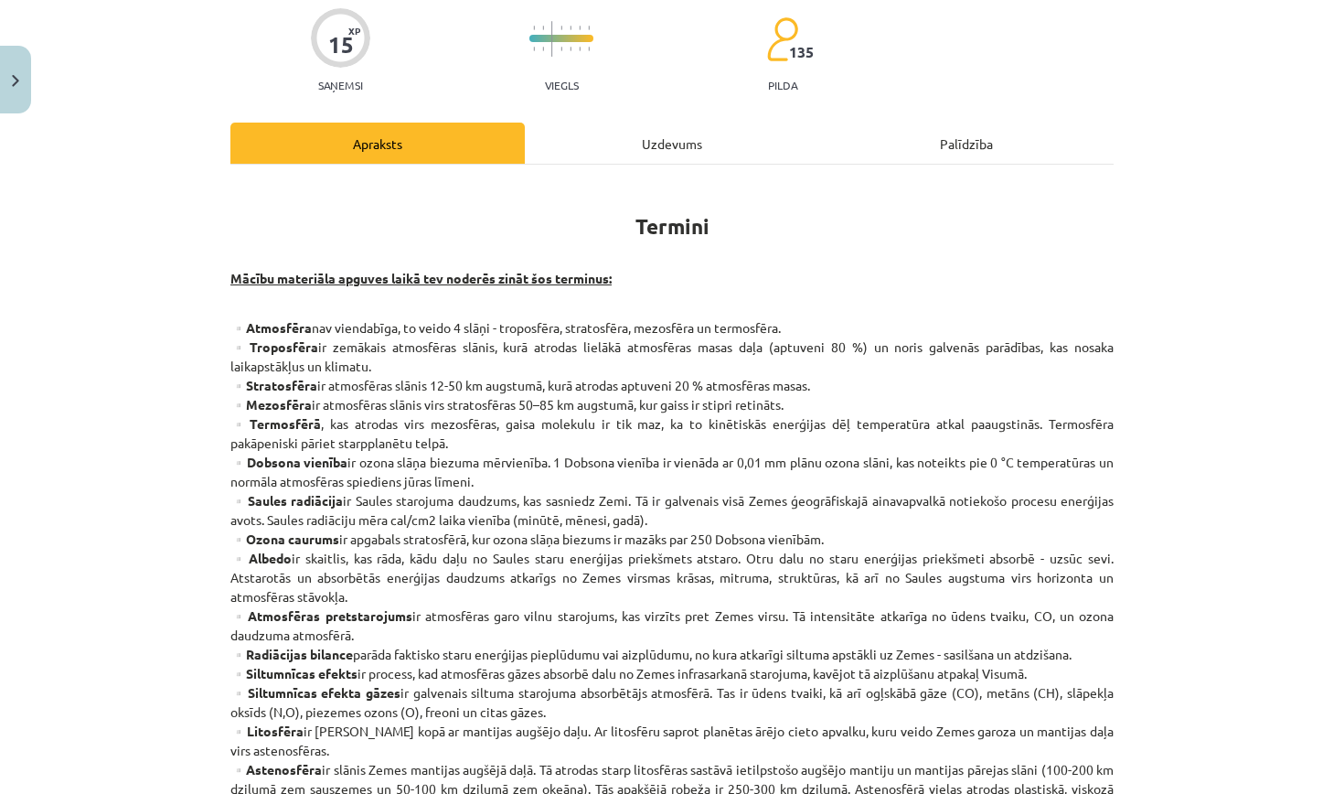
scroll to position [155, 0]
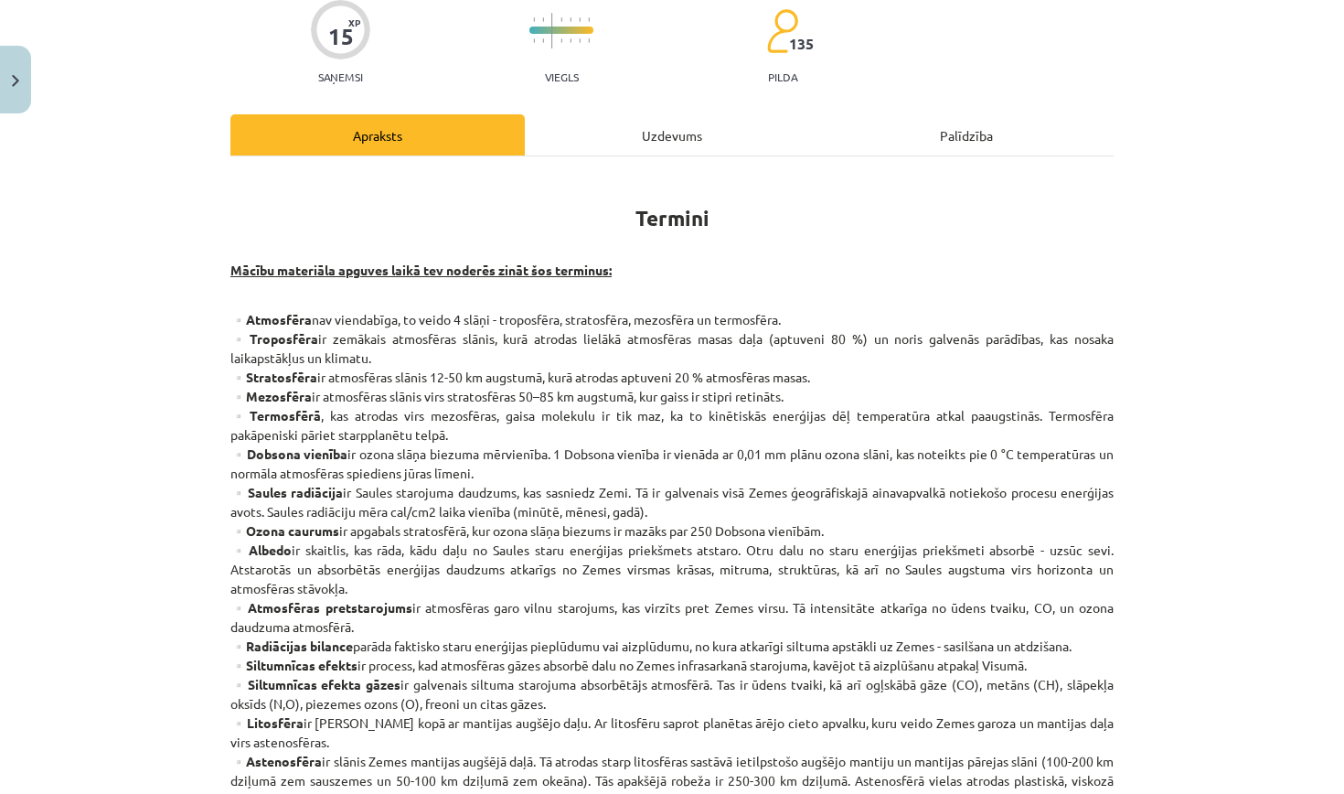
click at [695, 130] on div "Uzdevums" at bounding box center [672, 134] width 294 height 41
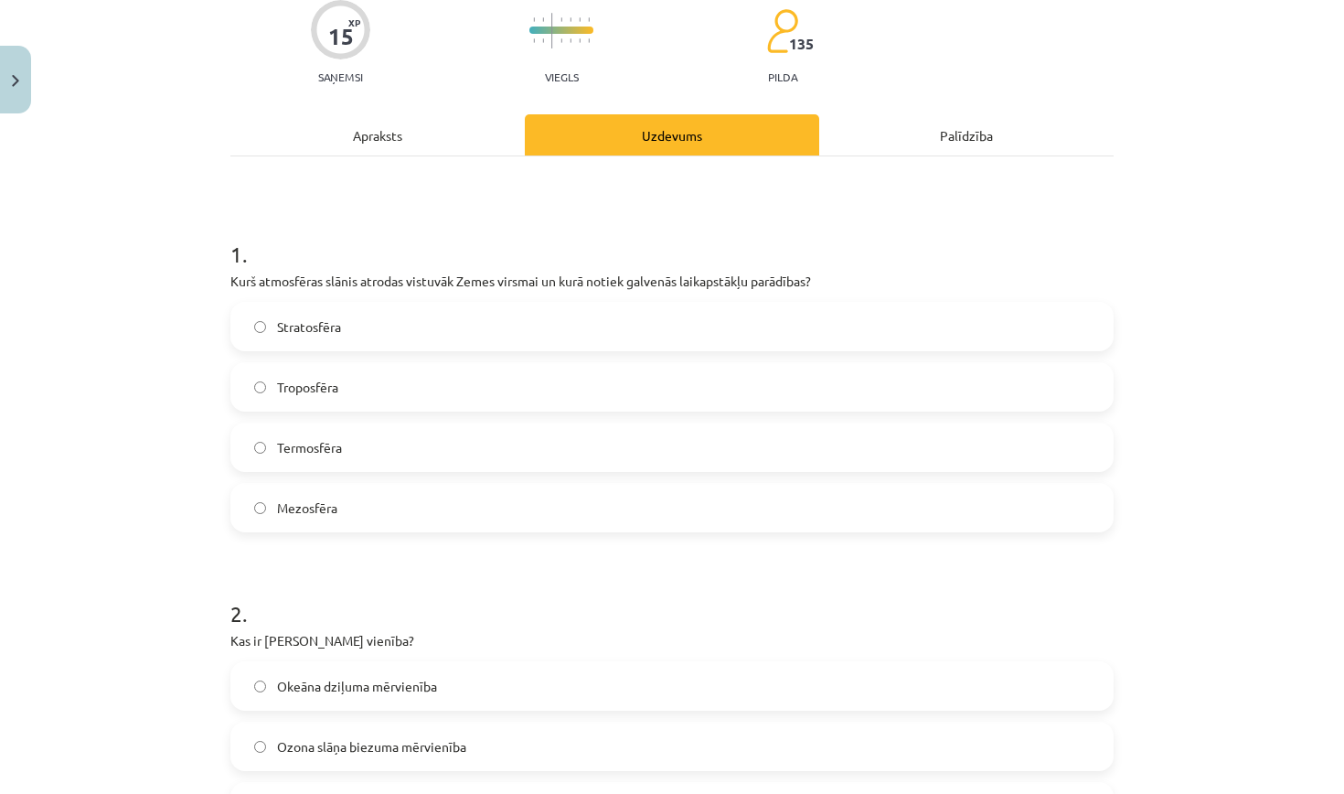
scroll to position [46, 0]
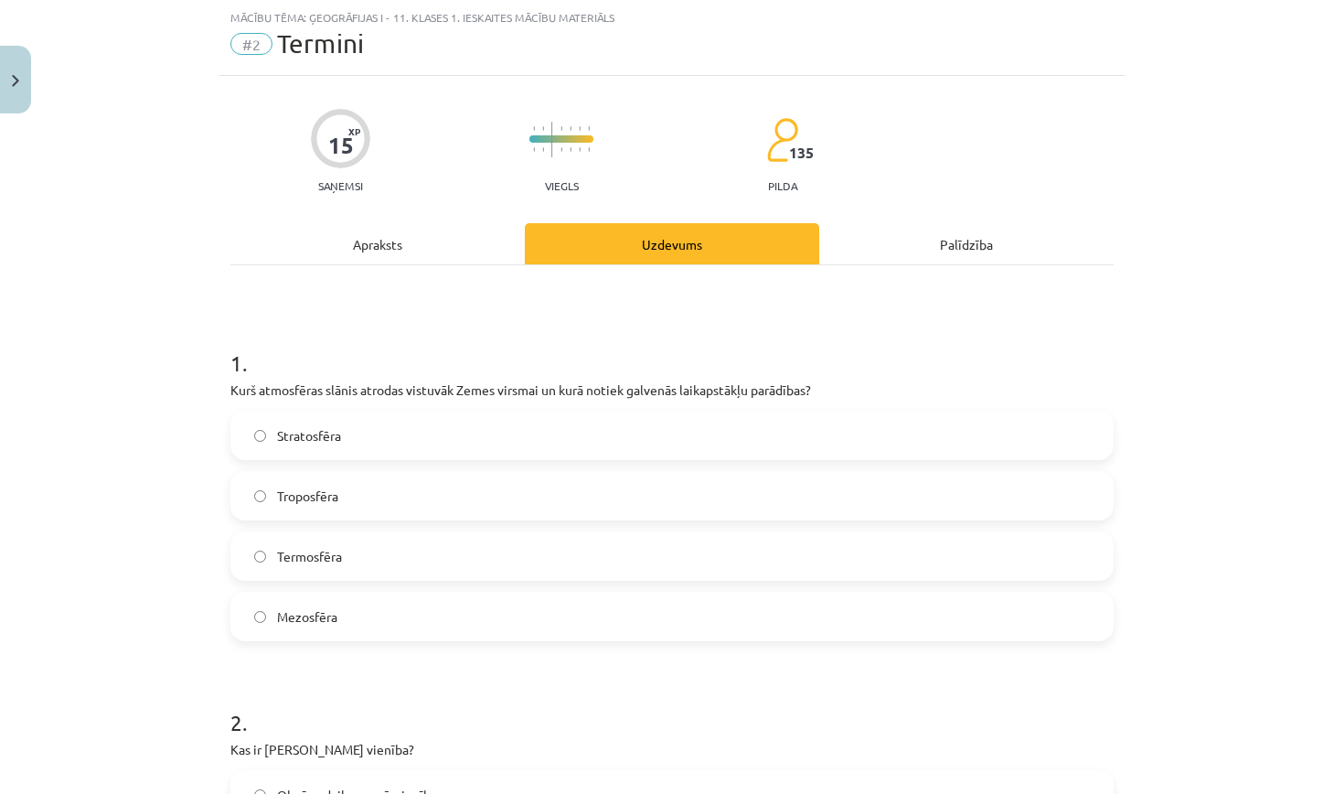
click at [449, 249] on div "Apraksts" at bounding box center [377, 243] width 294 height 41
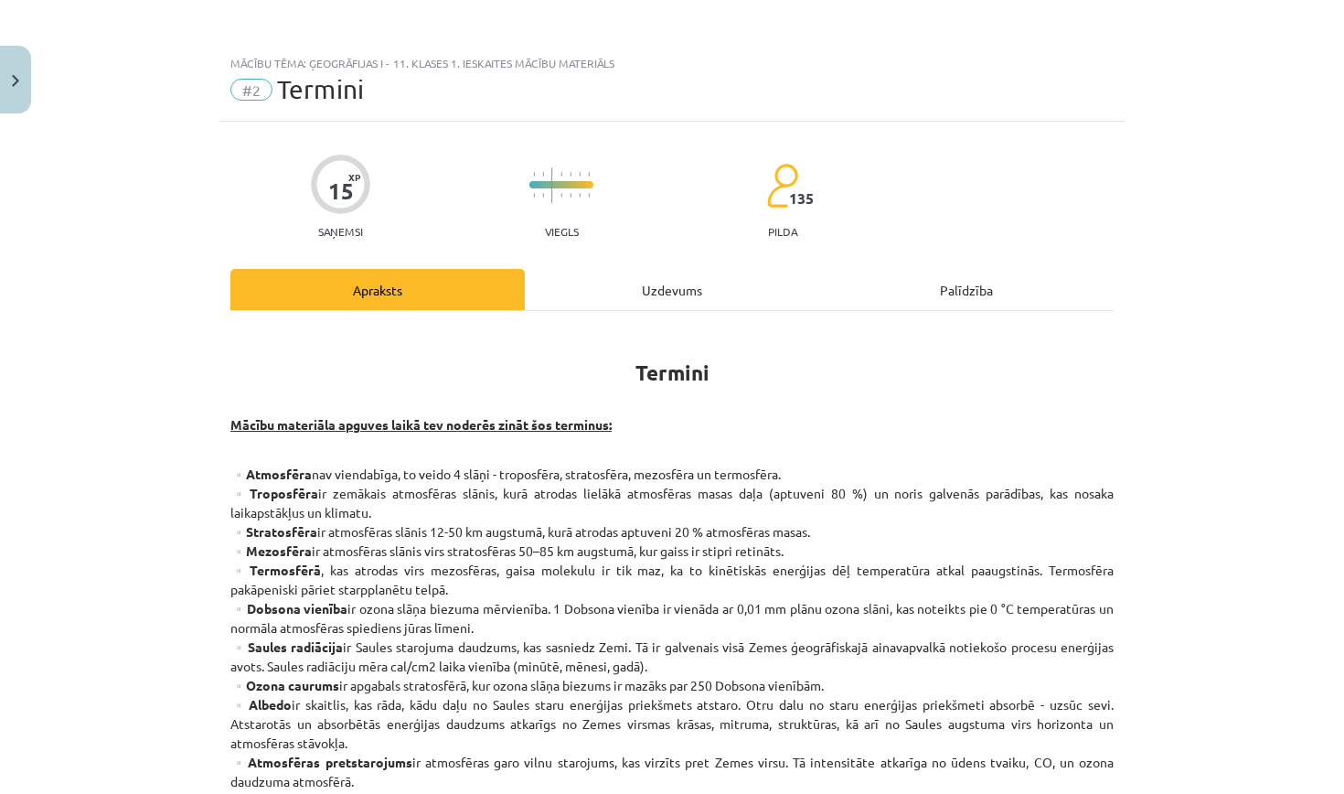
scroll to position [0, 0]
click at [625, 288] on div "Uzdevums" at bounding box center [672, 289] width 294 height 41
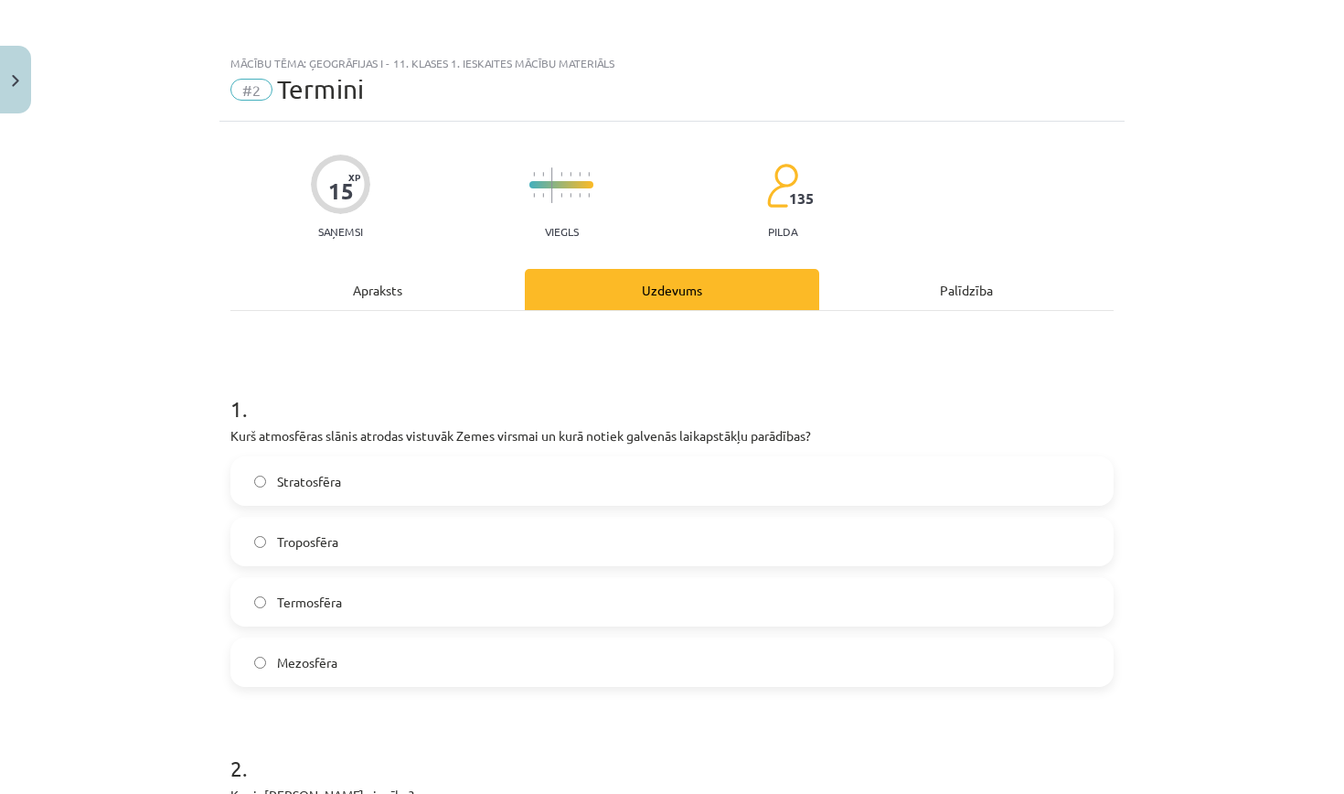
scroll to position [46, 0]
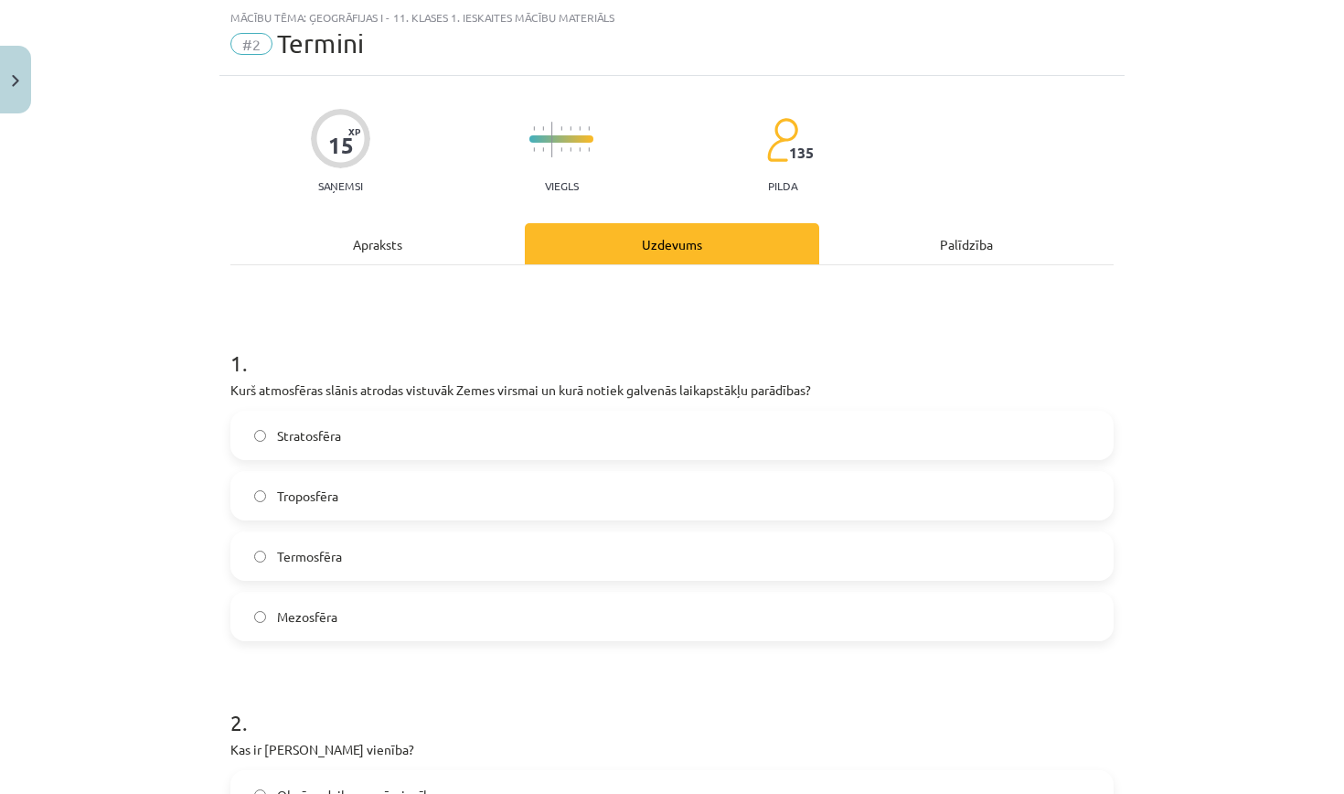
click at [412, 244] on div "Apraksts" at bounding box center [377, 243] width 294 height 41
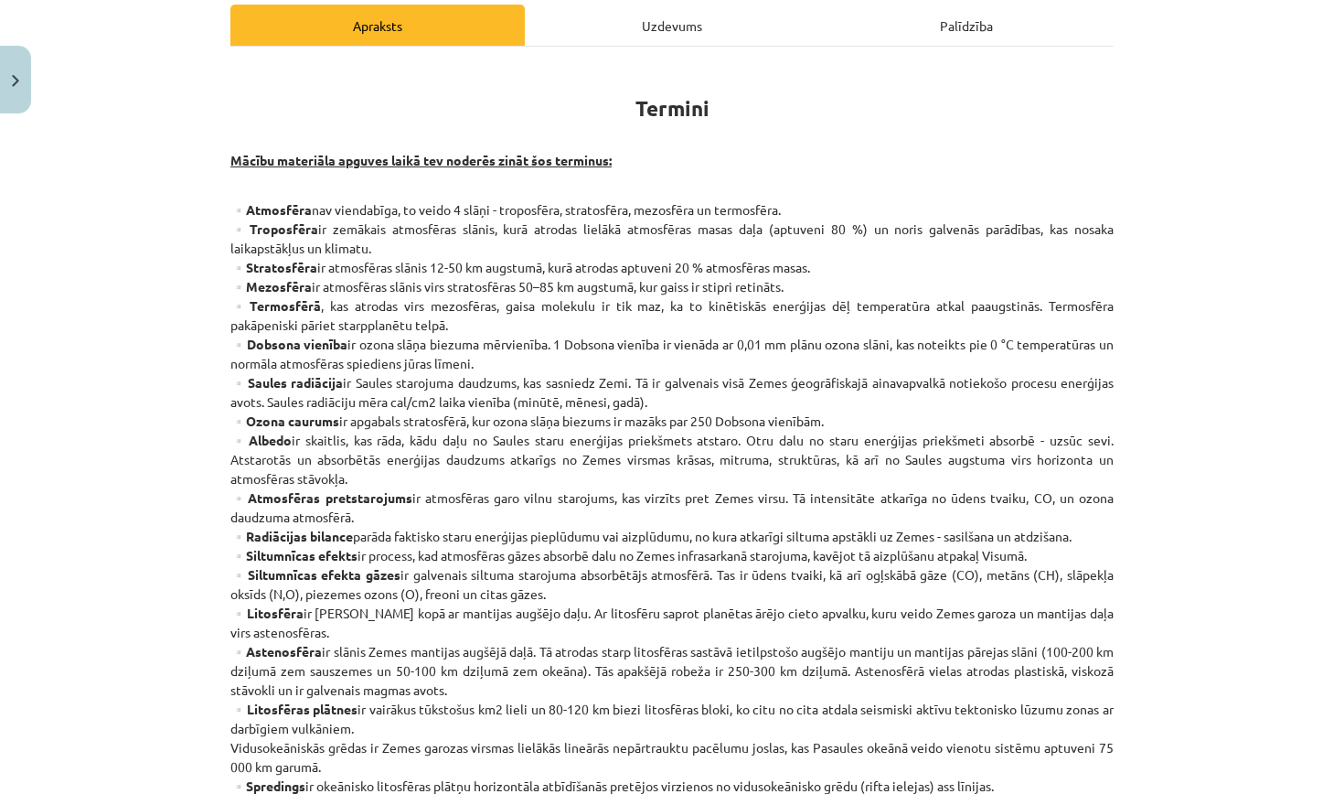
scroll to position [262, 0]
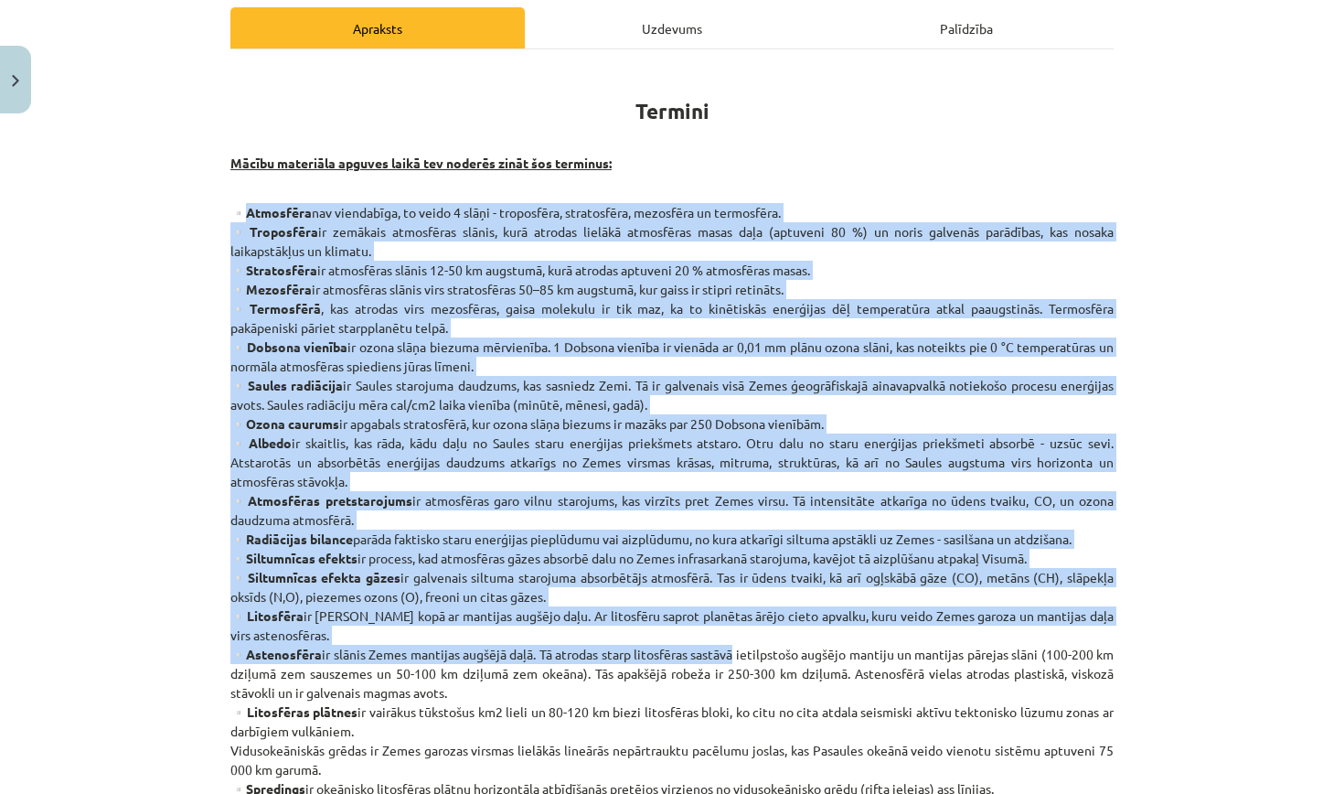
drag, startPoint x: 249, startPoint y: 211, endPoint x: 747, endPoint y: 648, distance: 662.9
click at [747, 648] on p "▫️Atmosfēra nav viendabīga, to veido 4 slāņi - troposfēra, stratosfēra, mezosfē…" at bounding box center [671, 692] width 883 height 979
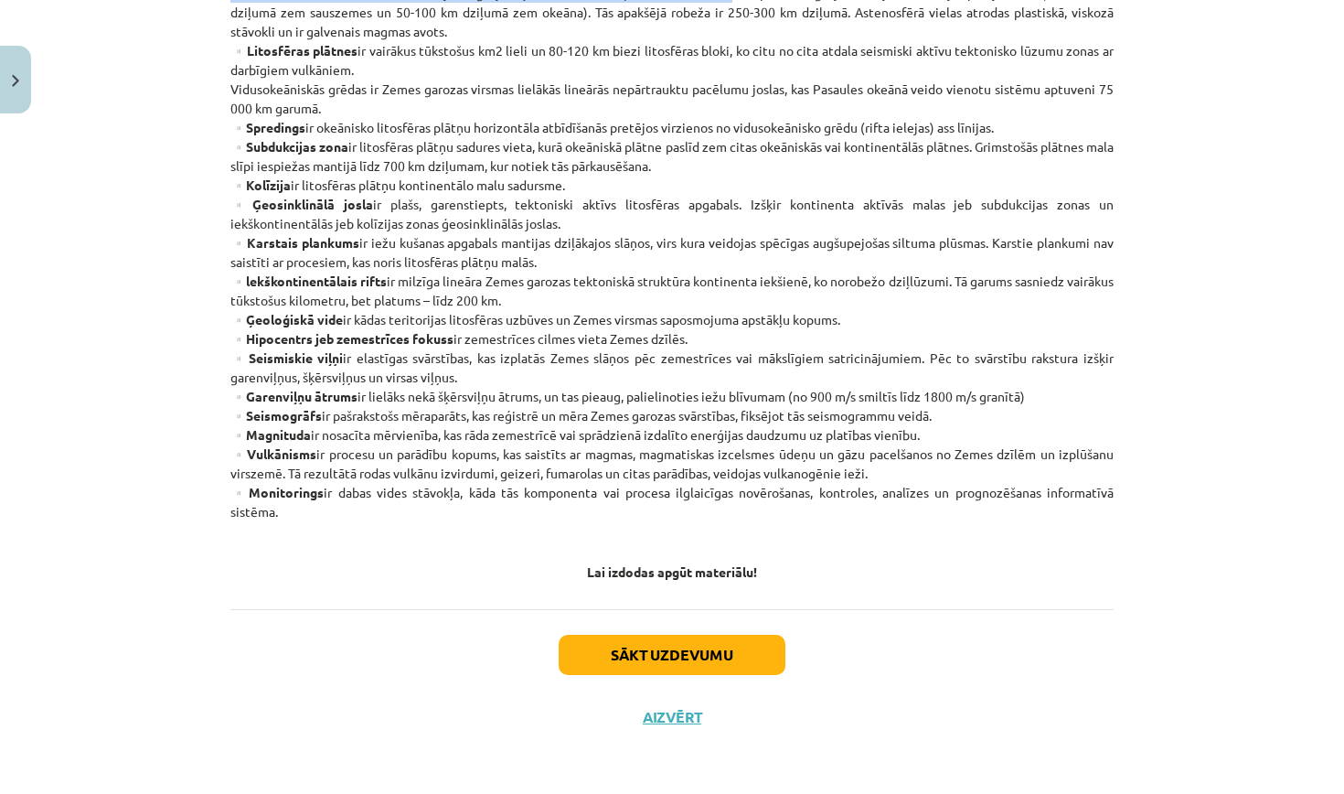
scroll to position [925, 0]
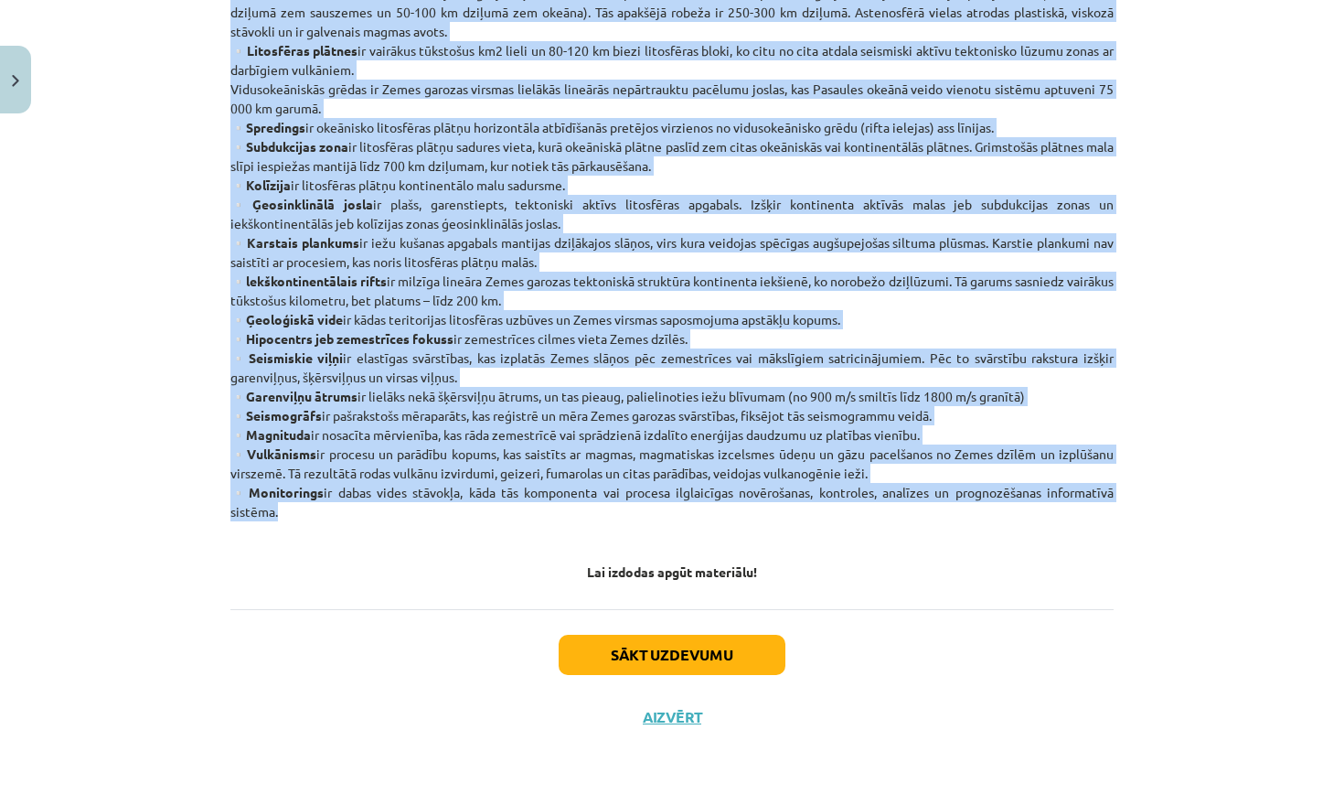
drag, startPoint x: 344, startPoint y: 516, endPoint x: 199, endPoint y: 156, distance: 387.4
click at [199, 156] on div "Mācību tēma: Ģeogrāfijas i - 11. klases 1. ieskaites mācību materiāls #2 Termin…" at bounding box center [672, 397] width 1344 height 794
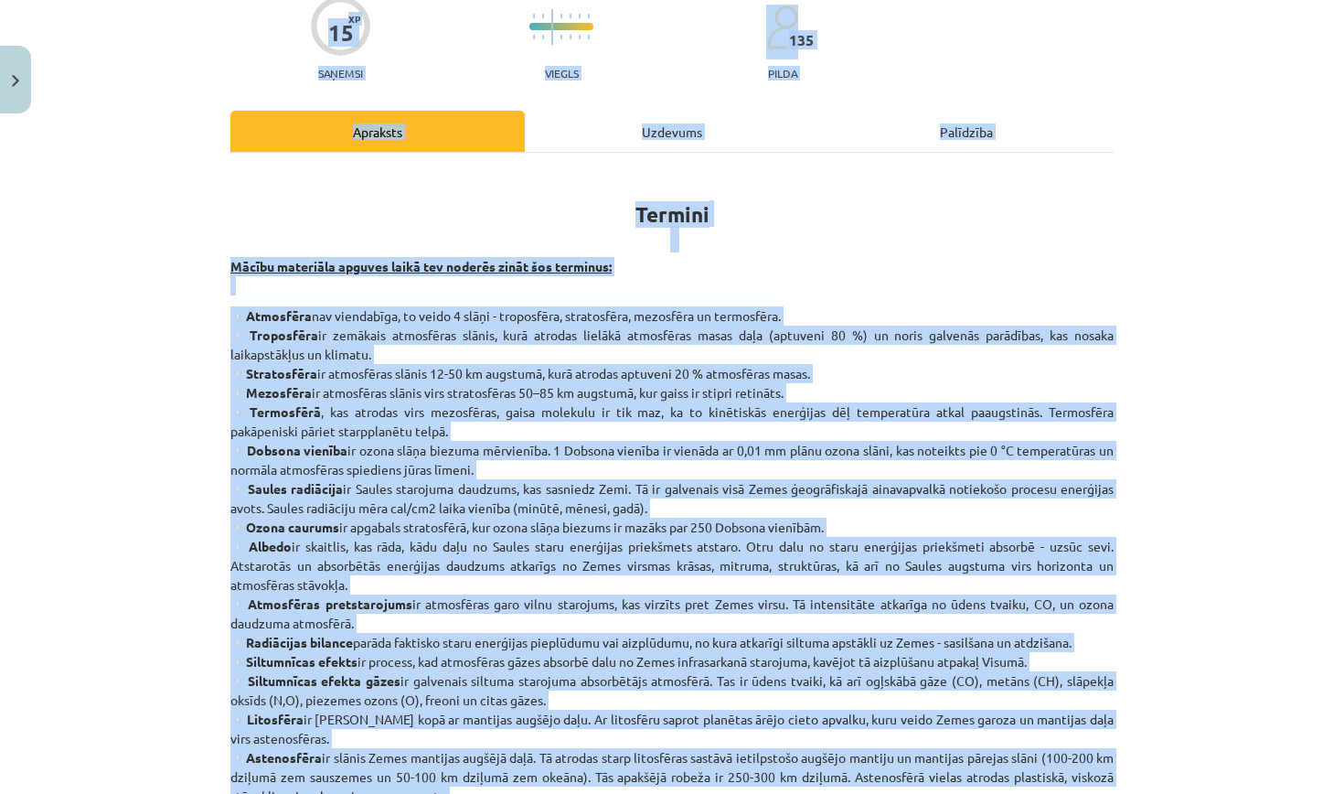
scroll to position [157, 0]
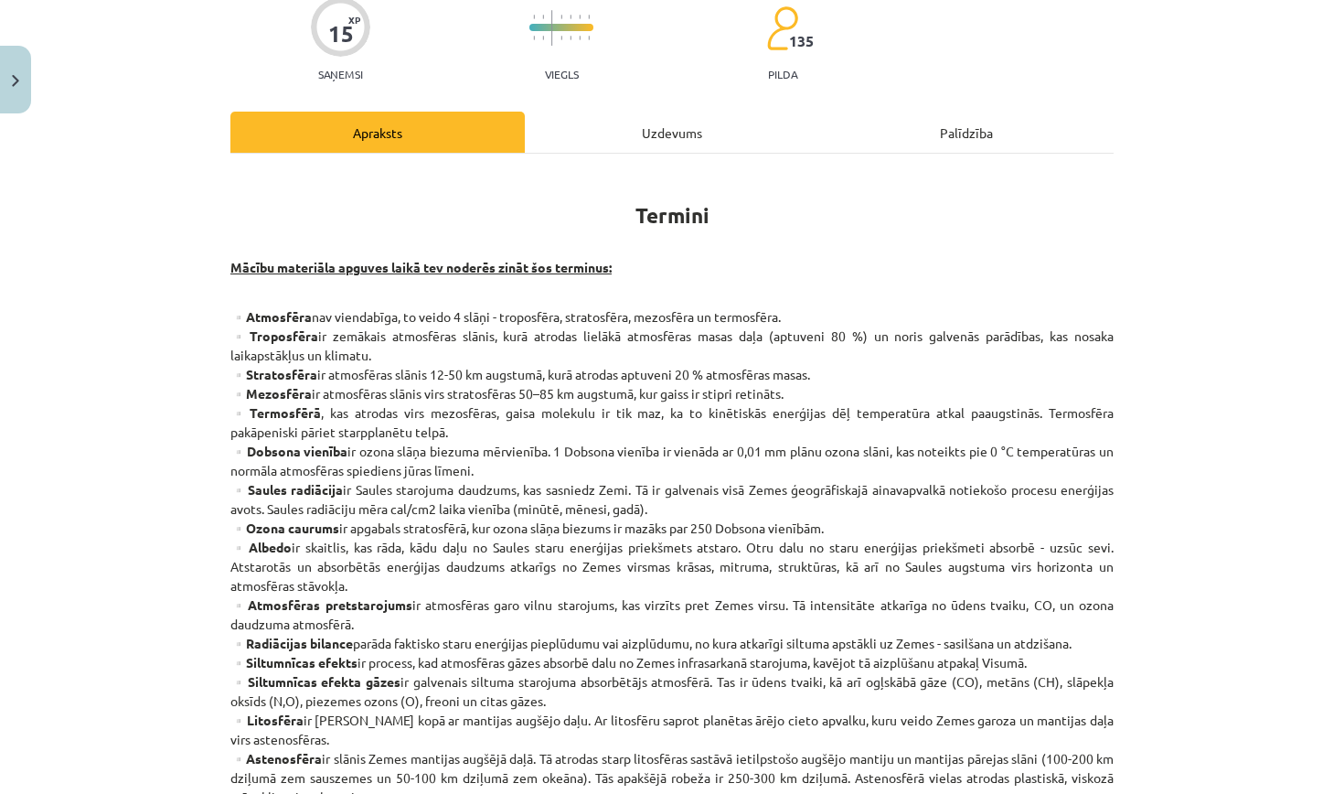
click at [239, 297] on div "Termini Mācību materiāla apguves laikā tev noderēs zināt šos terminus: ▫️Atmosf…" at bounding box center [671, 758] width 883 height 1177
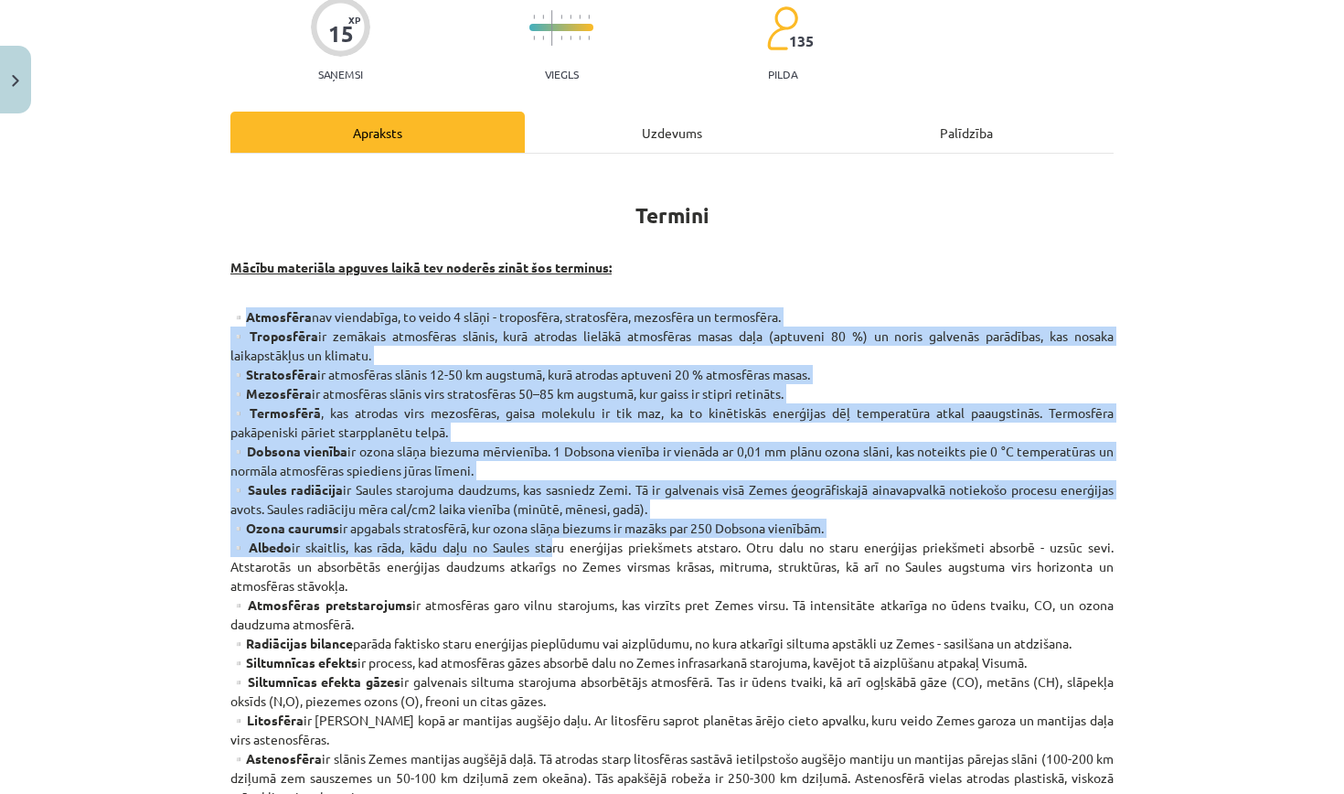
drag, startPoint x: 245, startPoint y: 314, endPoint x: 557, endPoint y: 551, distance: 391.6
click at [557, 551] on p "▫️Atmosfēra nav viendabīga, to veido 4 slāņi - troposfēra, stratosfēra, mezosfē…" at bounding box center [671, 796] width 883 height 979
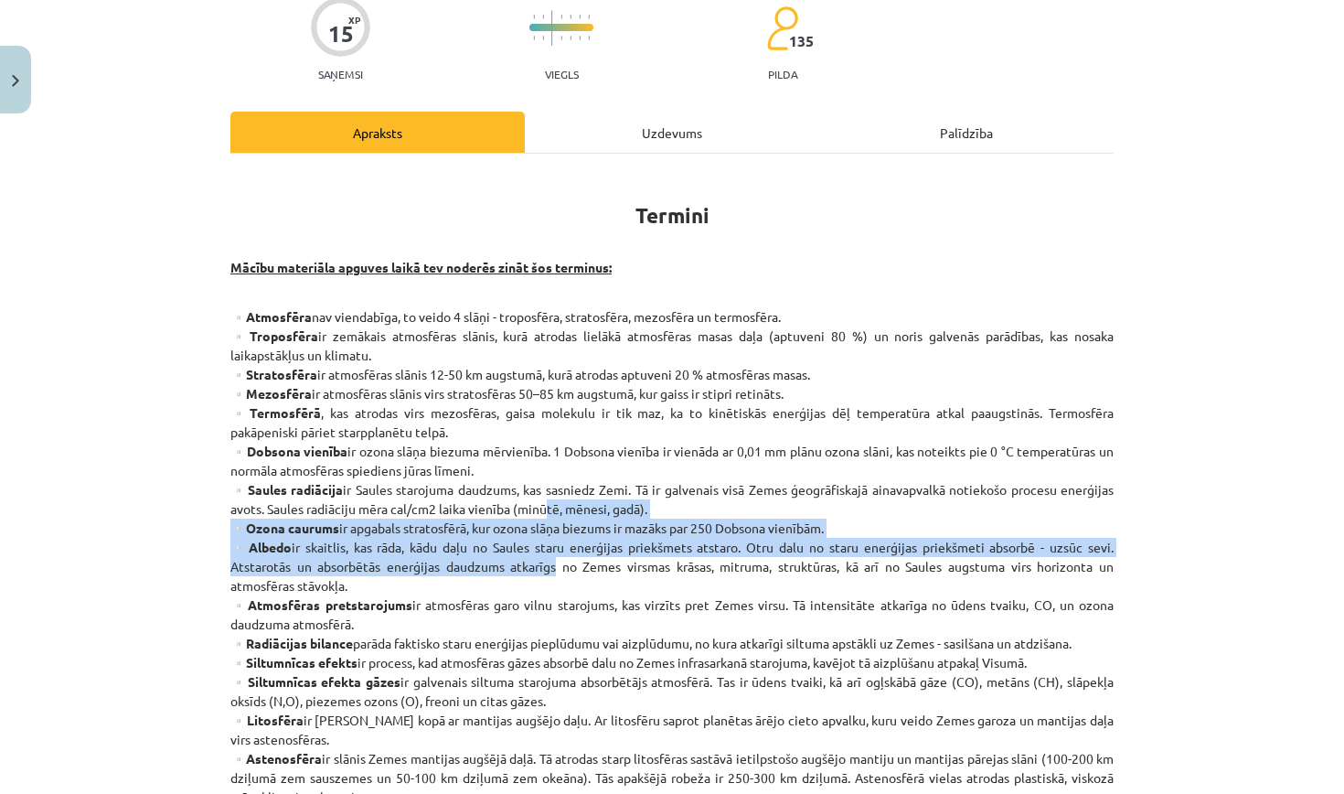
drag, startPoint x: 557, startPoint y: 556, endPoint x: 541, endPoint y: 438, distance: 119.0
click at [541, 445] on p "▫️Atmosfēra nav viendabīga, to veido 4 slāņi - troposfēra, stratosfēra, mezosfē…" at bounding box center [671, 796] width 883 height 979
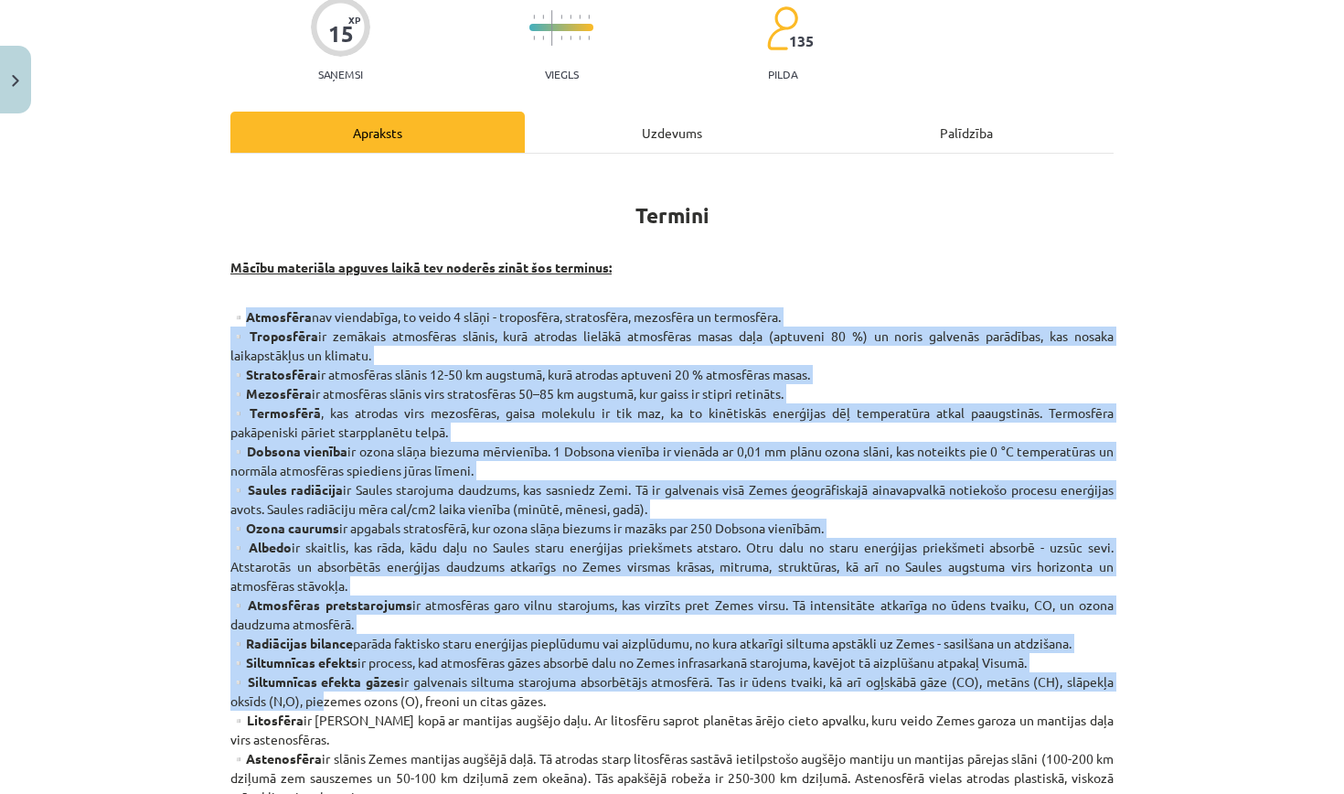
drag, startPoint x: 248, startPoint y: 309, endPoint x: 318, endPoint y: 703, distance: 400.4
click at [318, 703] on p "▫️Atmosfēra nav viendabīga, to veido 4 slāņi - troposfēra, stratosfēra, mezosfē…" at bounding box center [671, 796] width 883 height 979
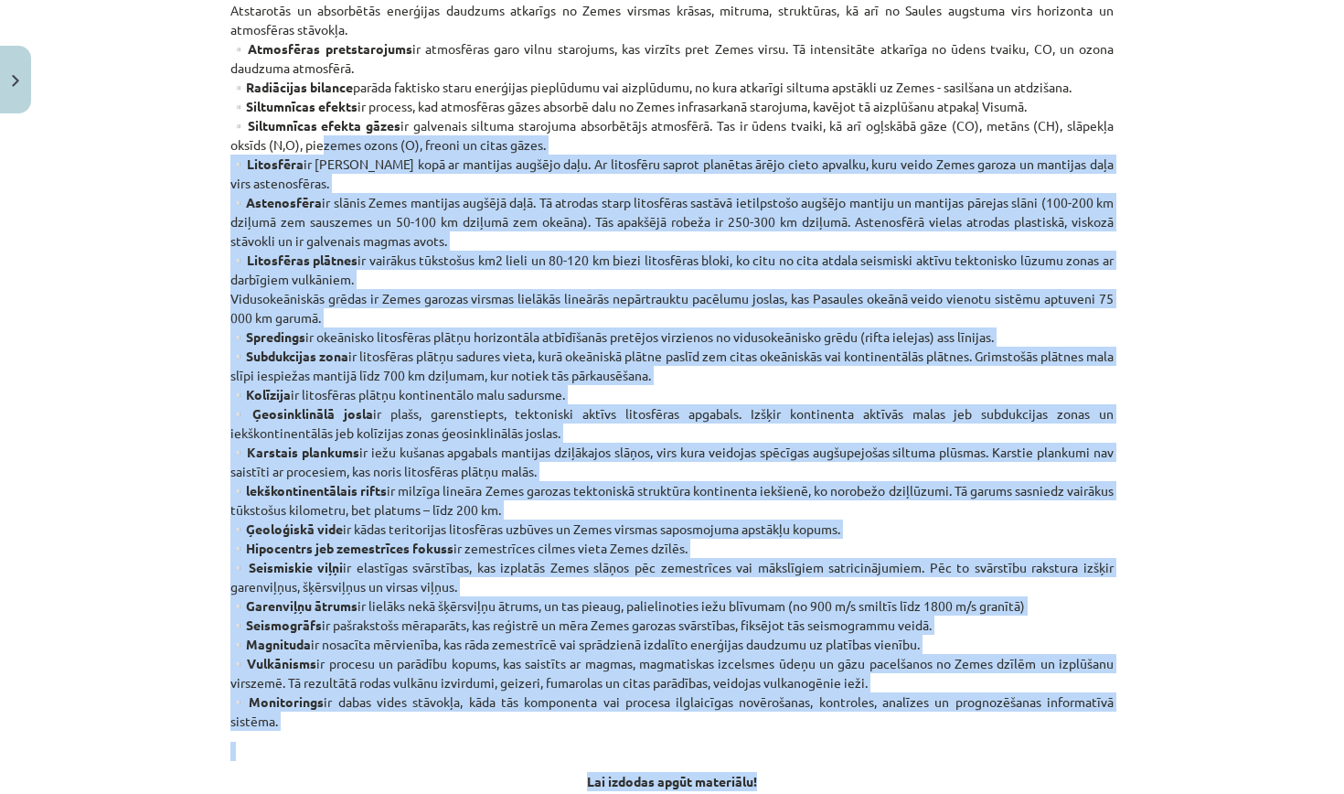
scroll to position [810, 0]
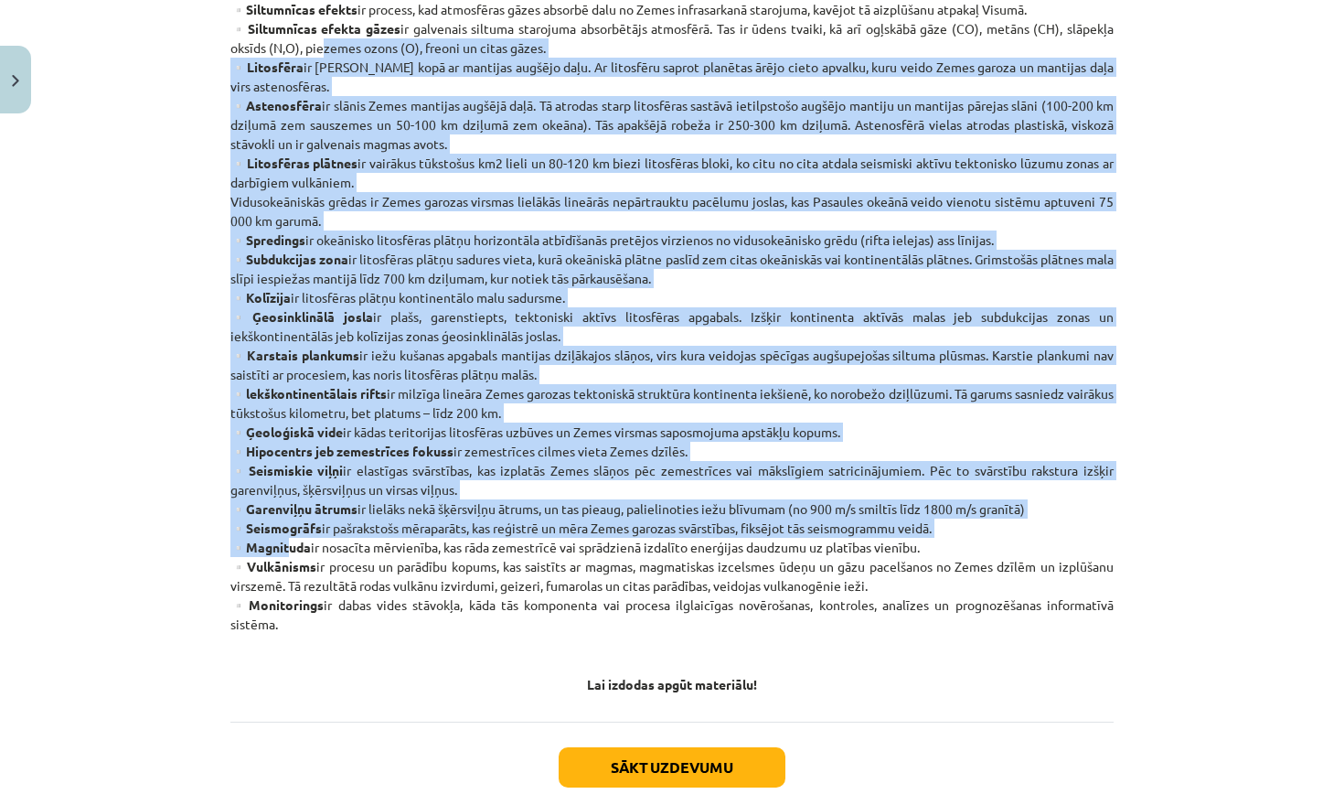
drag, startPoint x: 318, startPoint y: 703, endPoint x: 290, endPoint y: 553, distance: 152.6
click at [290, 552] on p "▫️Atmosfēra nav viendabīga, to veido 4 slāņi - troposfēra, stratosfēra, mezosfē…" at bounding box center [671, 143] width 883 height 979
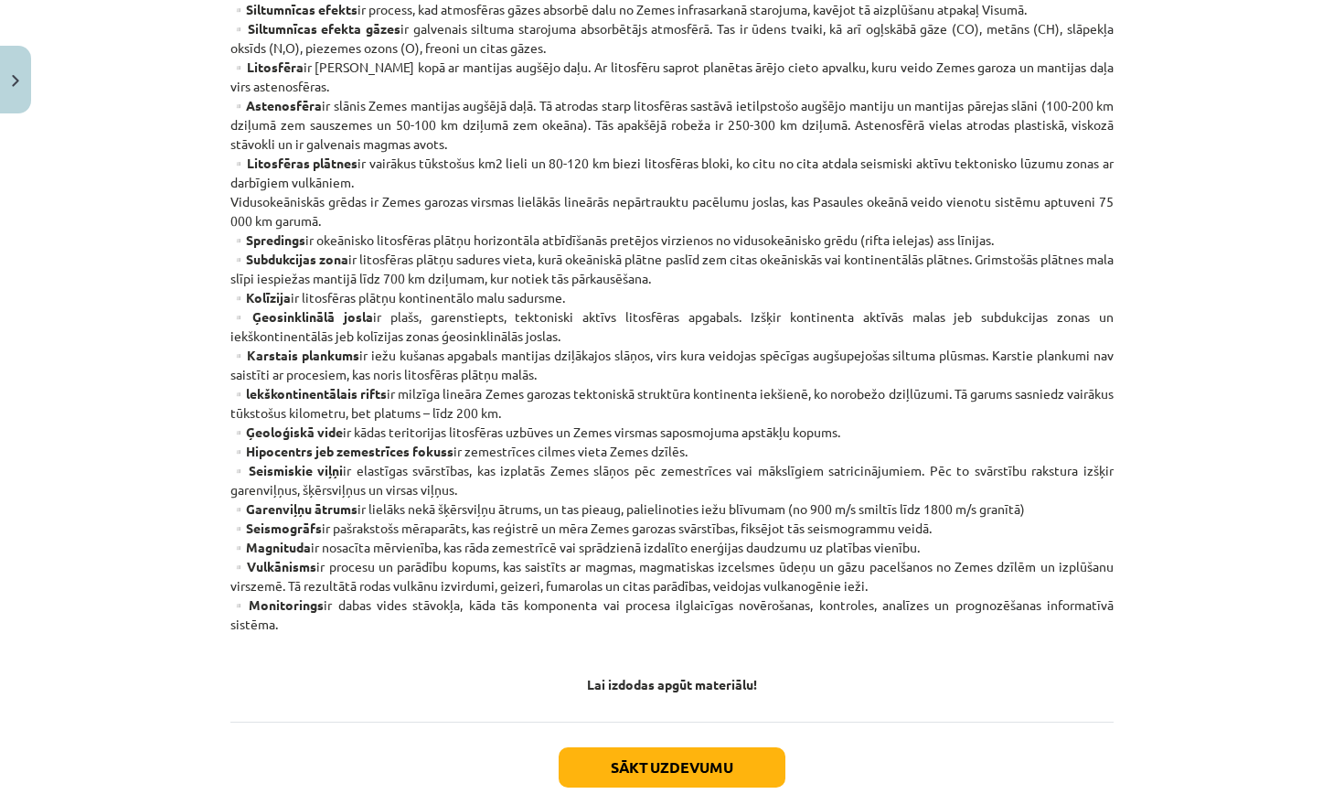
click at [285, 615] on p "▫️Atmosfēra nav viendabīga, to veido 4 slāņi - troposfēra, stratosfēra, mezosfē…" at bounding box center [671, 143] width 883 height 979
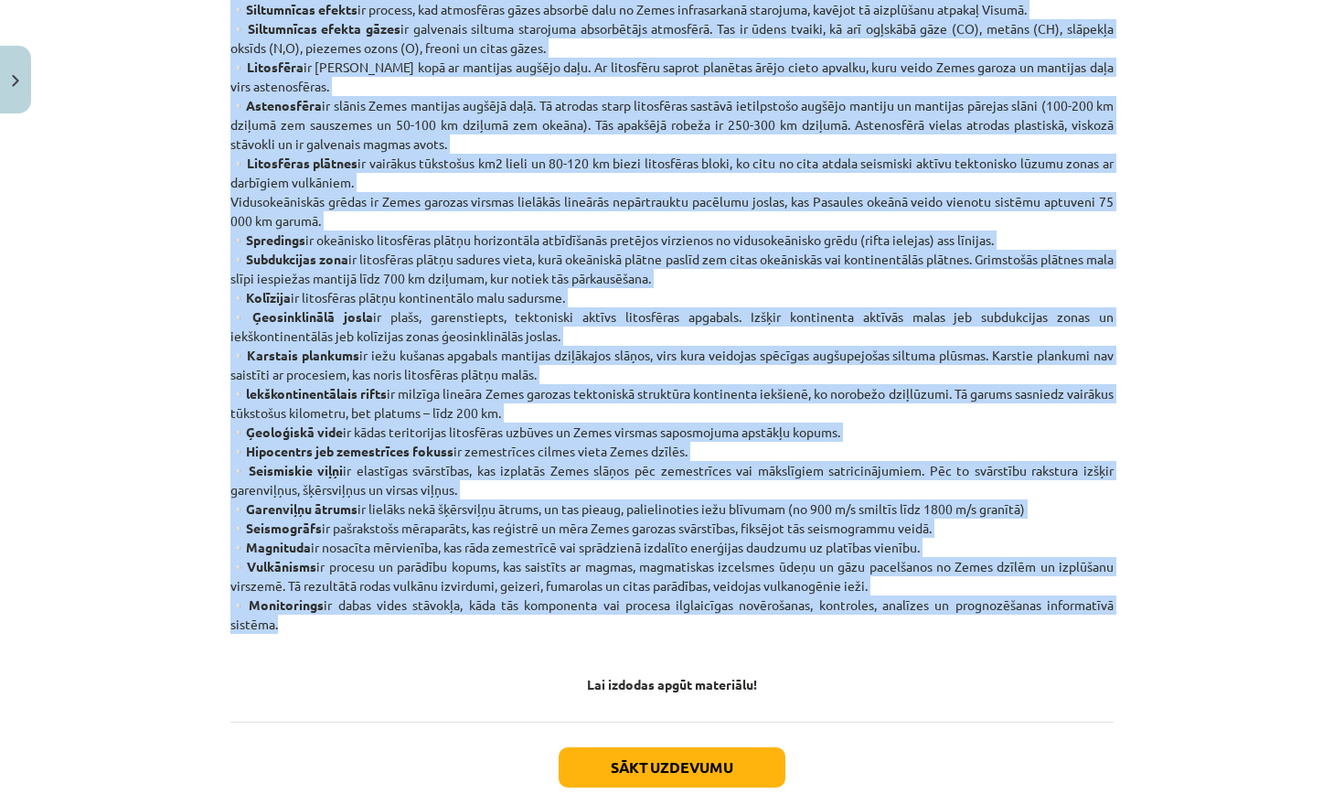
drag, startPoint x: 285, startPoint y: 615, endPoint x: 197, endPoint y: 39, distance: 582.0
click at [197, 39] on div "Mācību tēma: Ģeogrāfijas i - 11. klases 1. ieskaites mācību materiāls #2 Termin…" at bounding box center [672, 397] width 1344 height 794
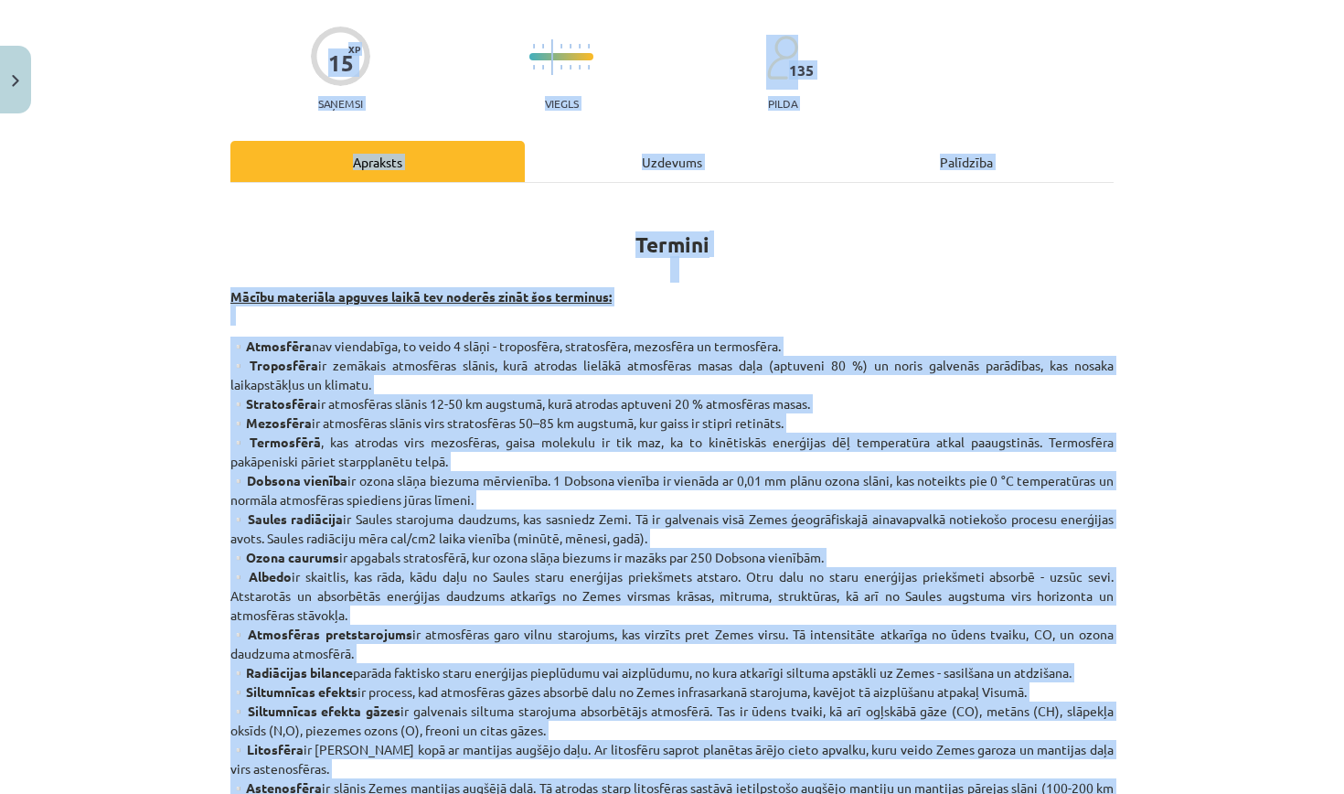
scroll to position [142, 0]
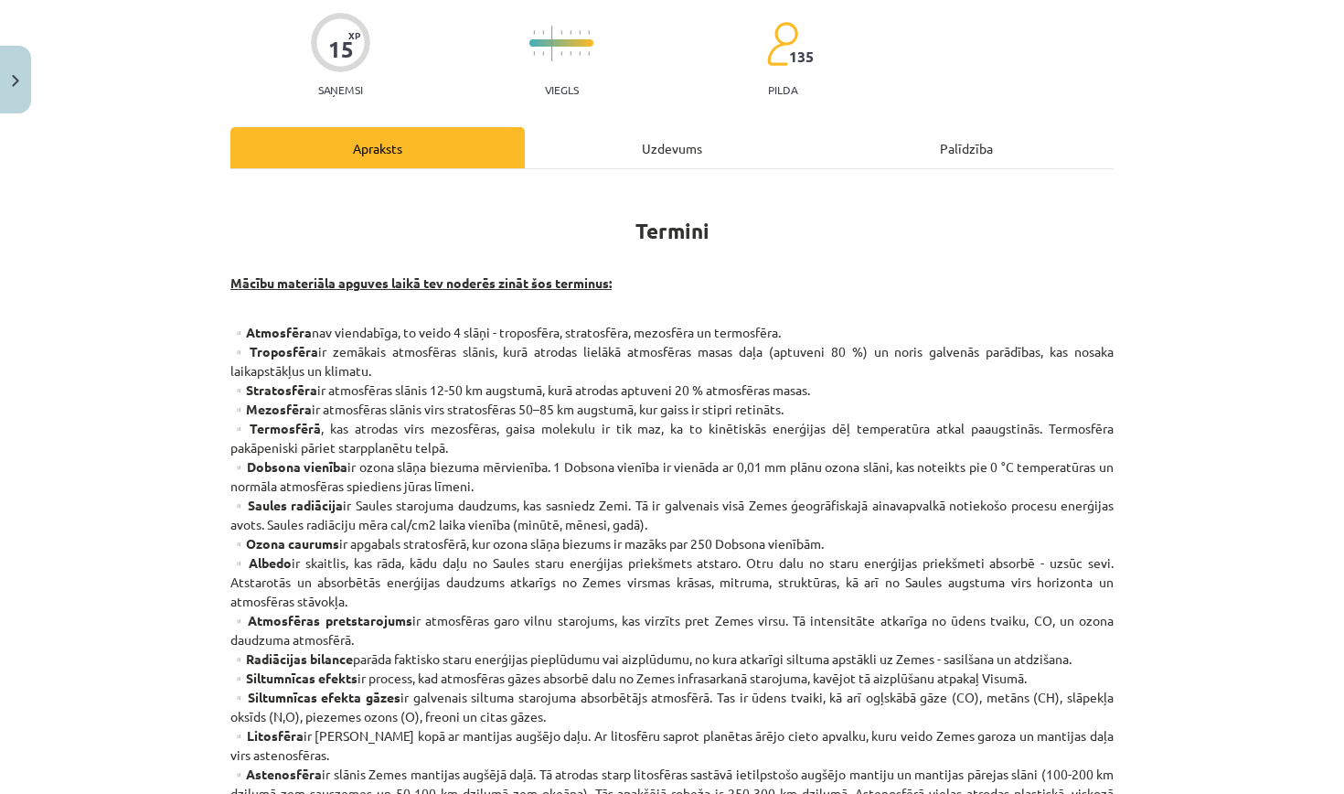
click at [176, 230] on div "Mācību tēma: Ģeogrāfijas i - 11. klases 1. ieskaites mācību materiāls #2 Termin…" at bounding box center [672, 397] width 1344 height 794
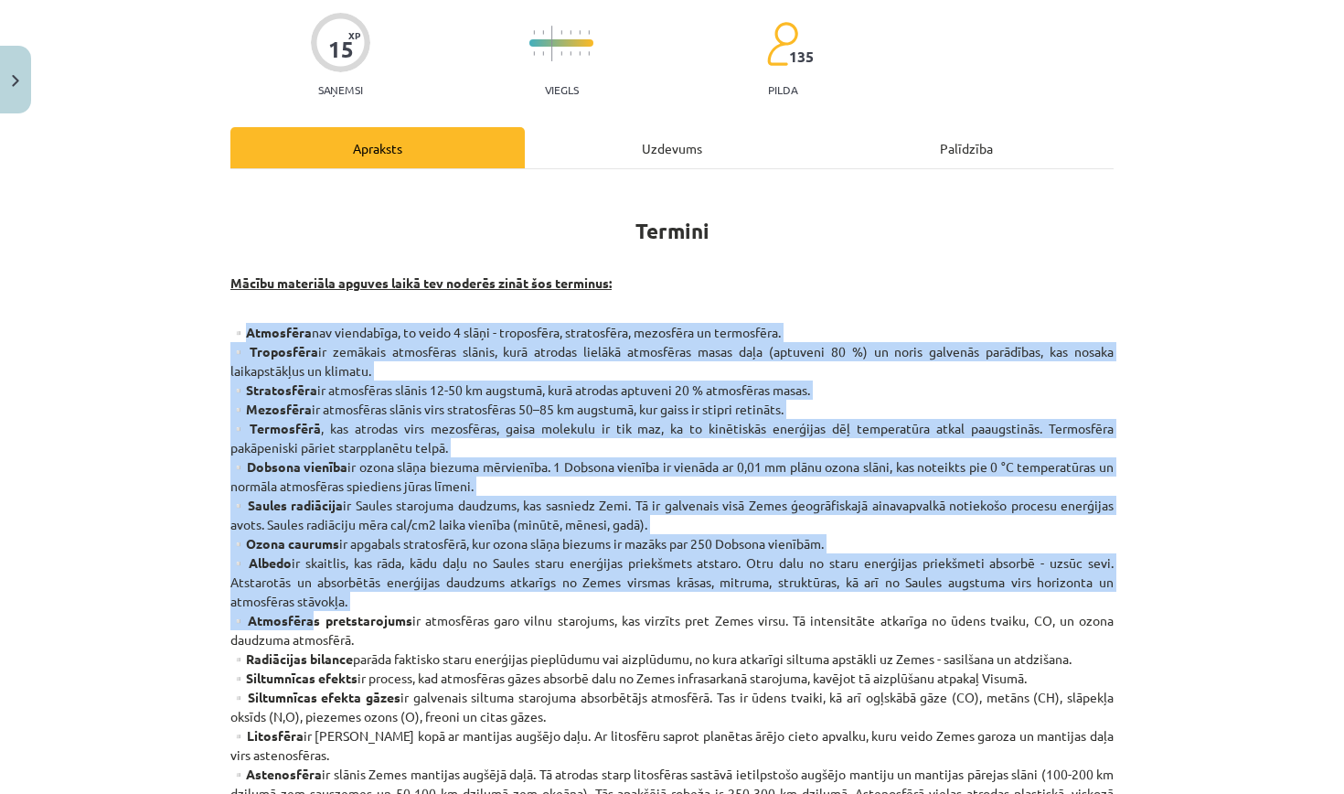
drag, startPoint x: 248, startPoint y: 331, endPoint x: 312, endPoint y: 614, distance: 289.7
click at [312, 614] on strong "▫️Atmosfēras pretstarojums" at bounding box center [321, 620] width 182 height 16
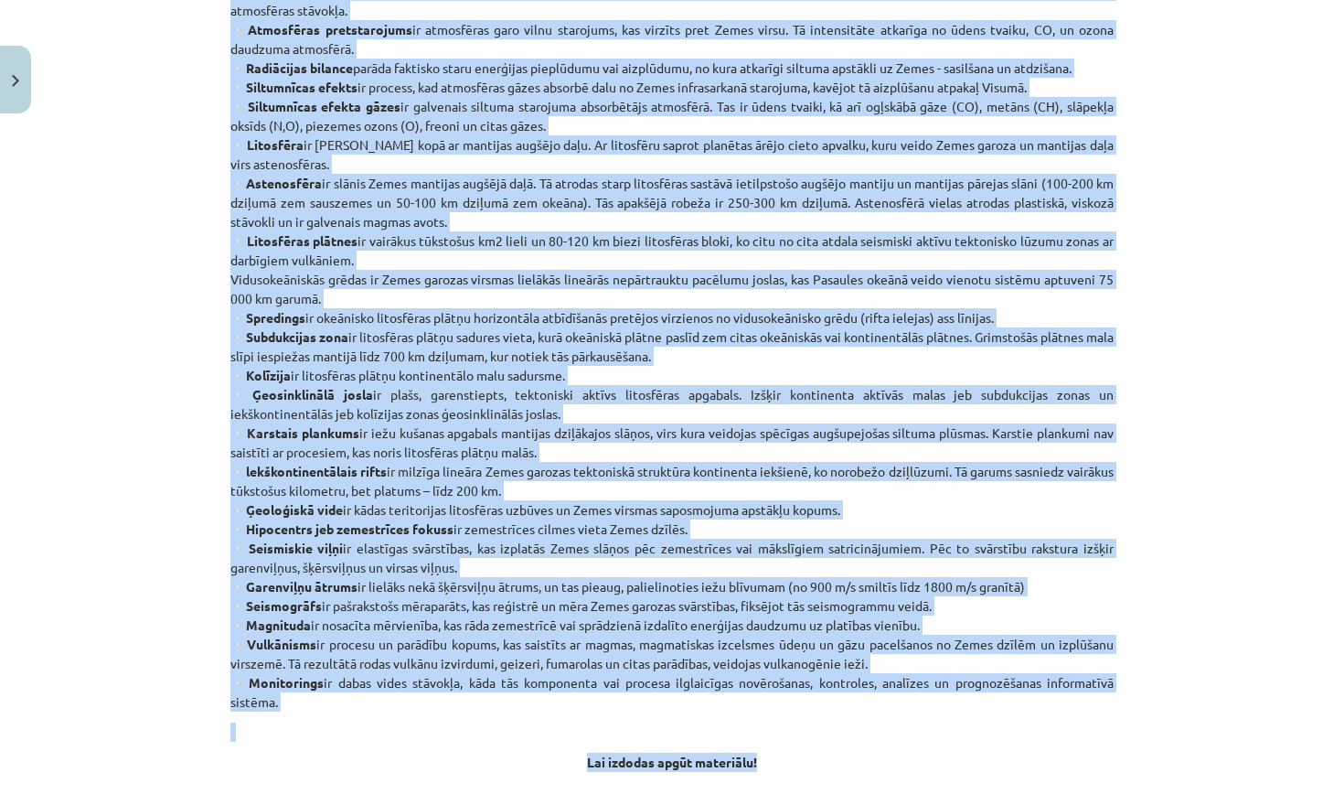
scroll to position [750, 0]
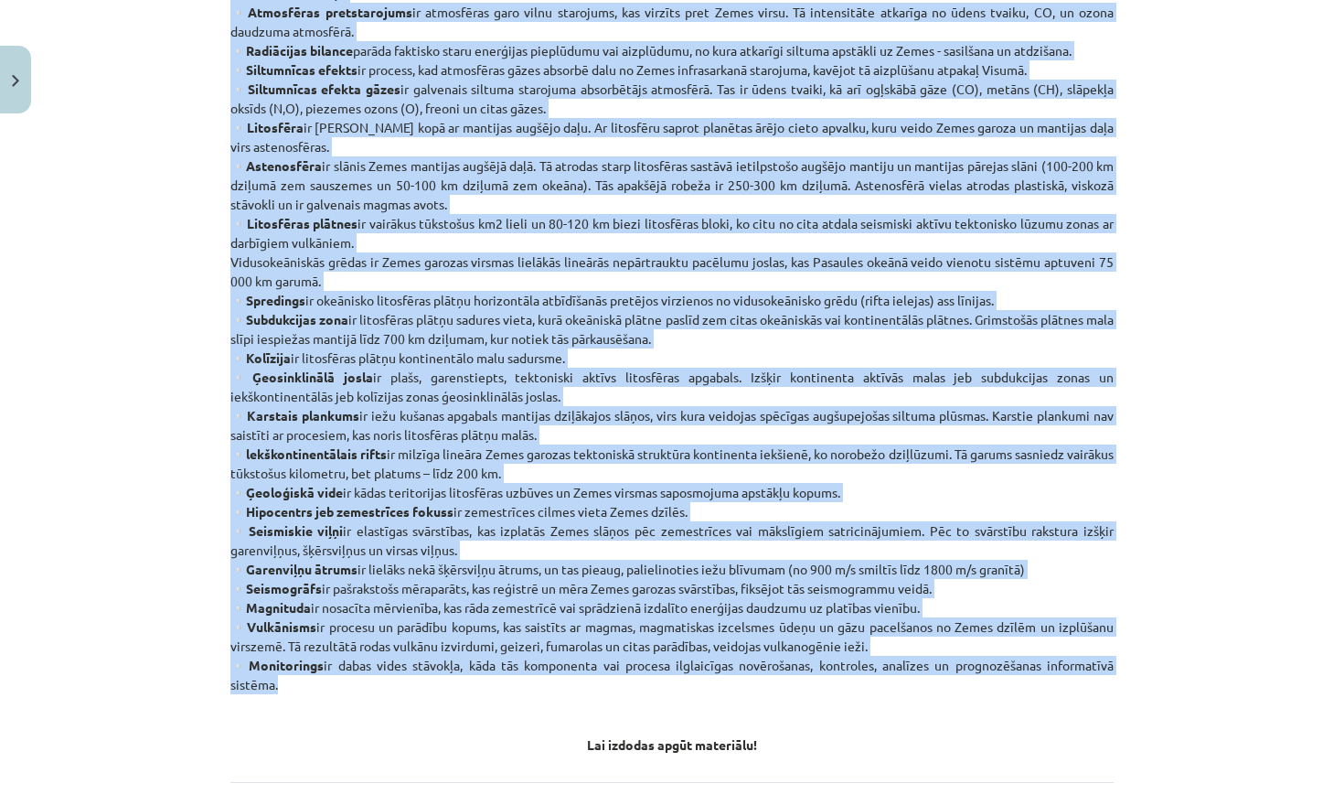
drag, startPoint x: 247, startPoint y: 326, endPoint x: 473, endPoint y: 690, distance: 427.6
click at [473, 690] on p "▫️Atmosfēra nav viendabīga, to veido 4 slāņi - troposfēra, stratosfēra, mezosfē…" at bounding box center [671, 204] width 883 height 979
copy p "Atmosfēra nav viendabīga, to veido 4 slāņi - troposfēra, stratosfēra, mezosfēra…"
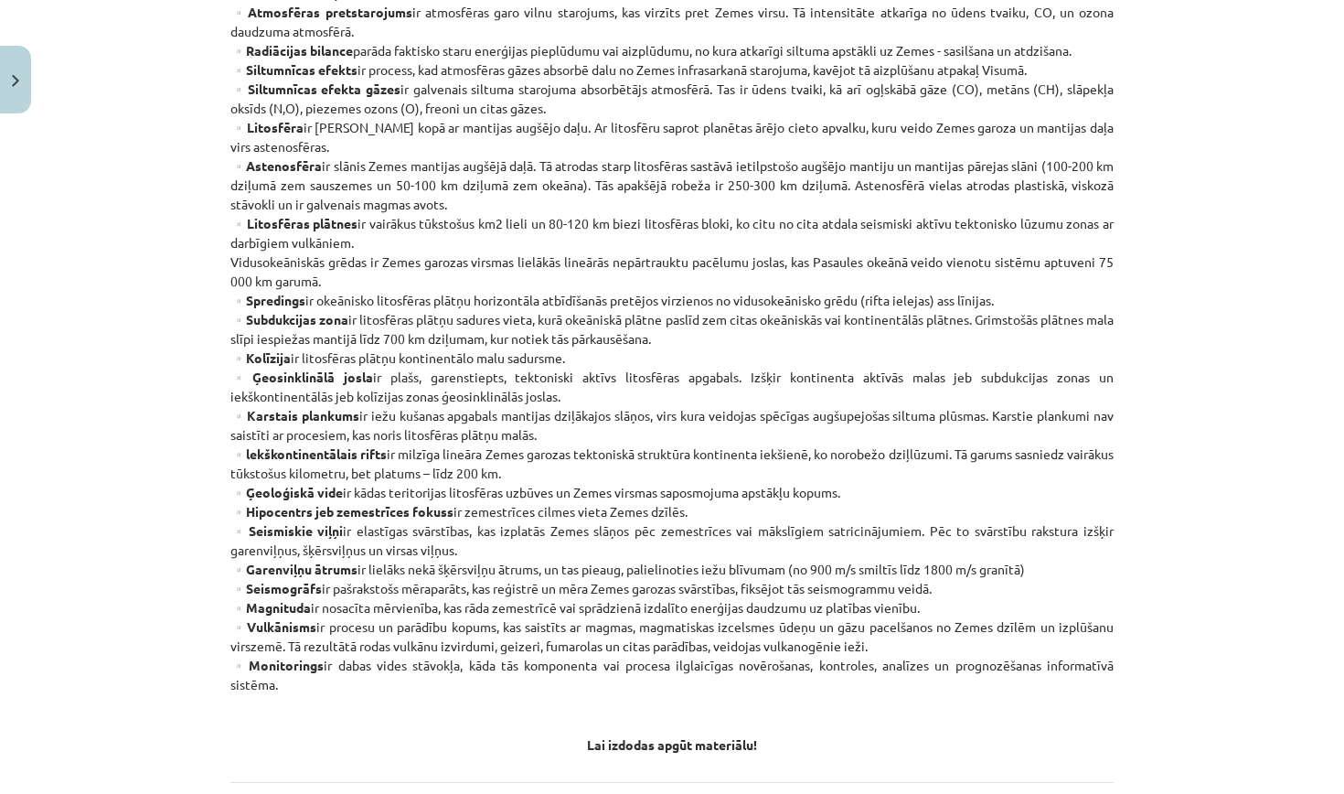
click at [1131, 348] on div "Mācību tēma: Ģeogrāfijas i - 11. klases 1. ieskaites mācību materiāls #2 Termin…" at bounding box center [672, 397] width 1344 height 794
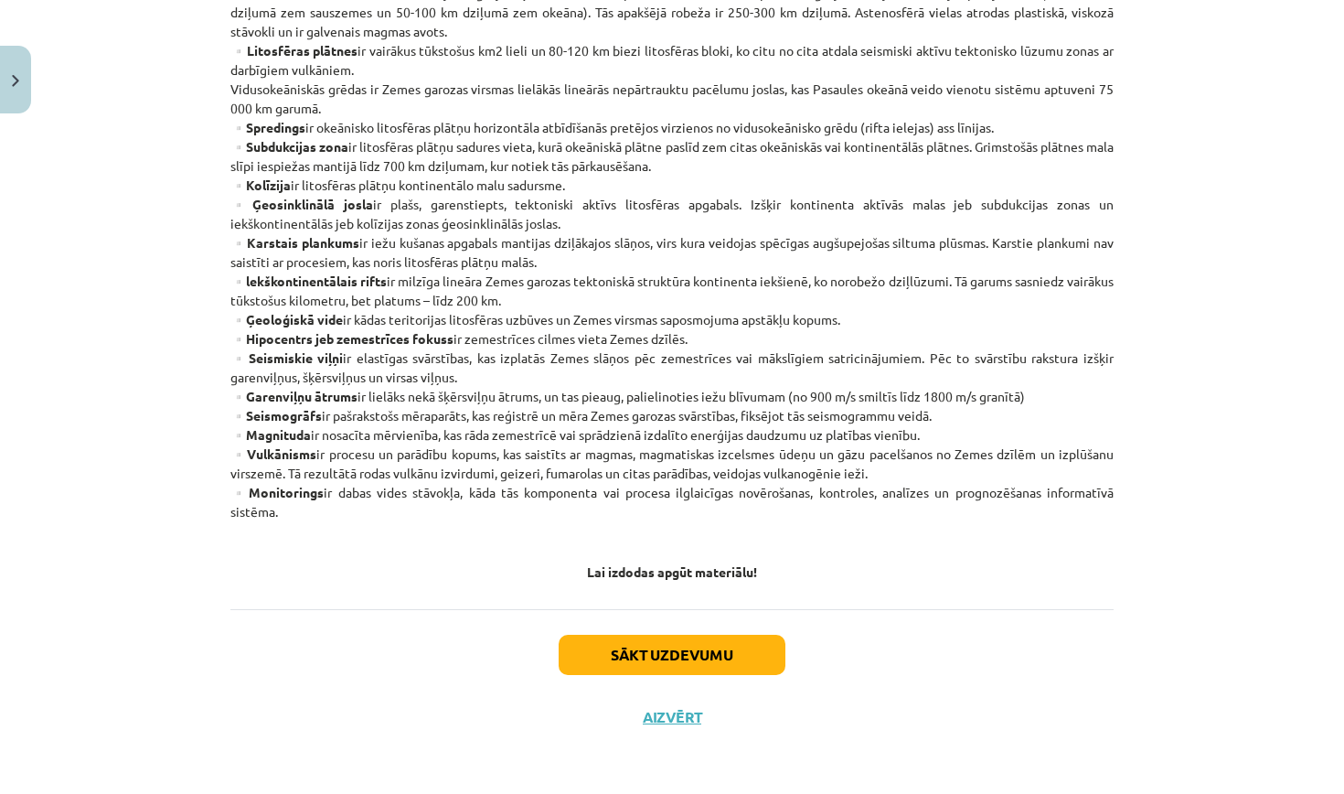
scroll to position [925, 0]
click at [741, 654] on button "Sākt uzdevumu" at bounding box center [672, 655] width 227 height 40
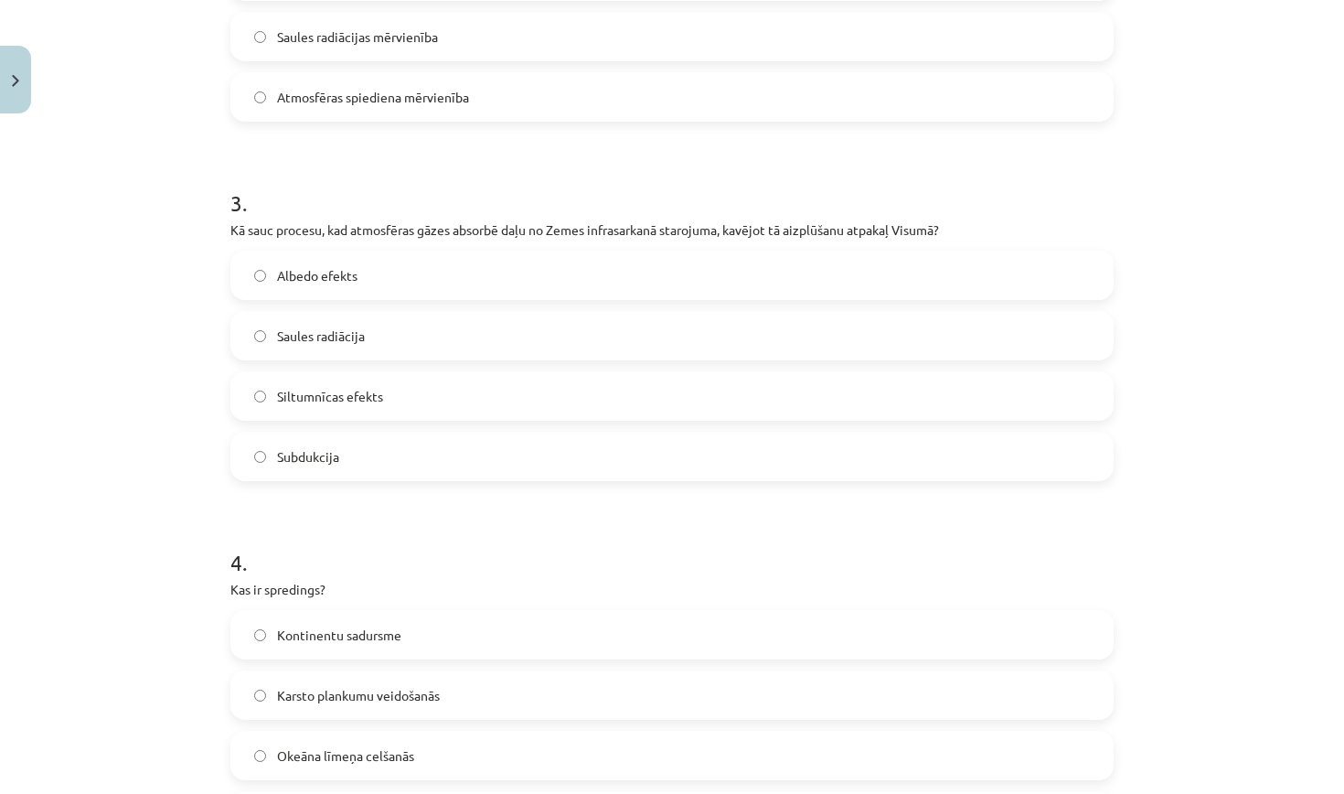
scroll to position [46, 0]
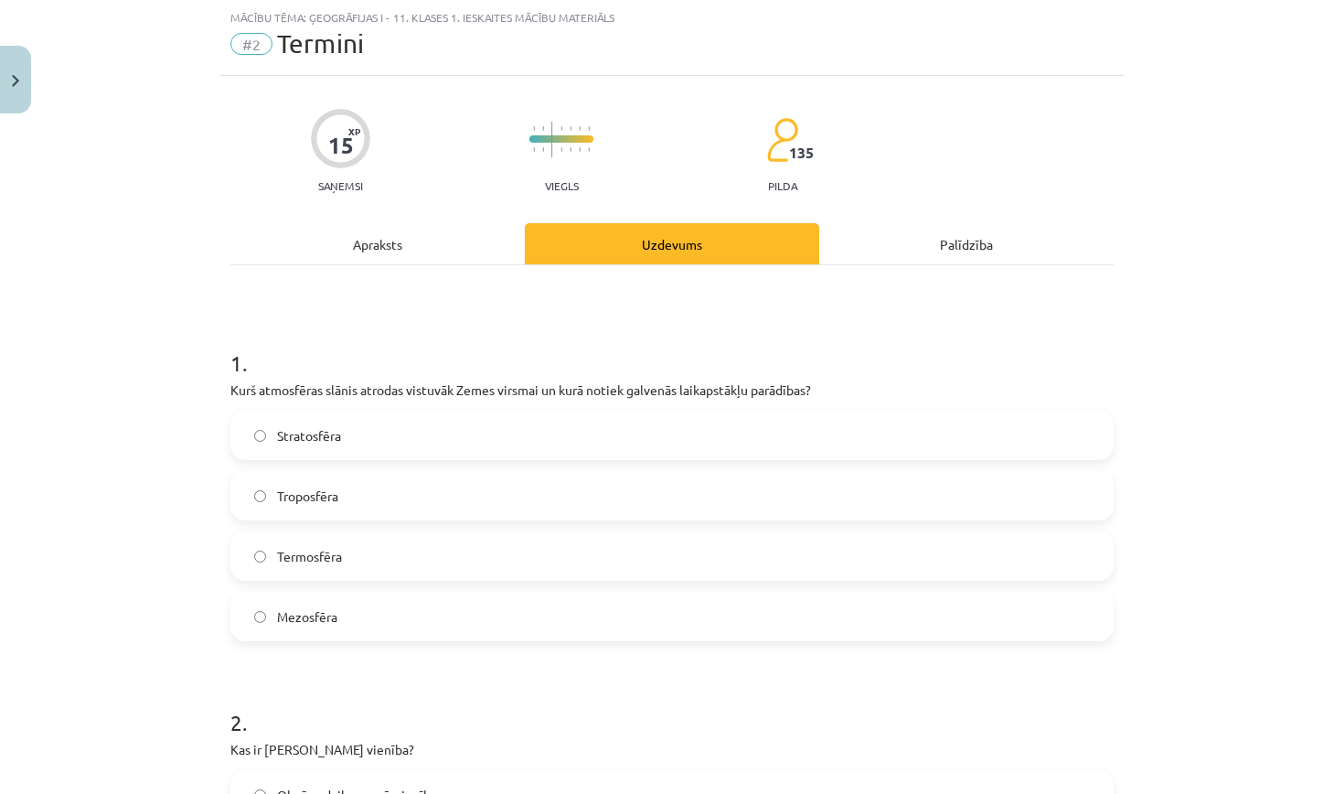
click at [289, 492] on span "Troposfēra" at bounding box center [307, 496] width 61 height 19
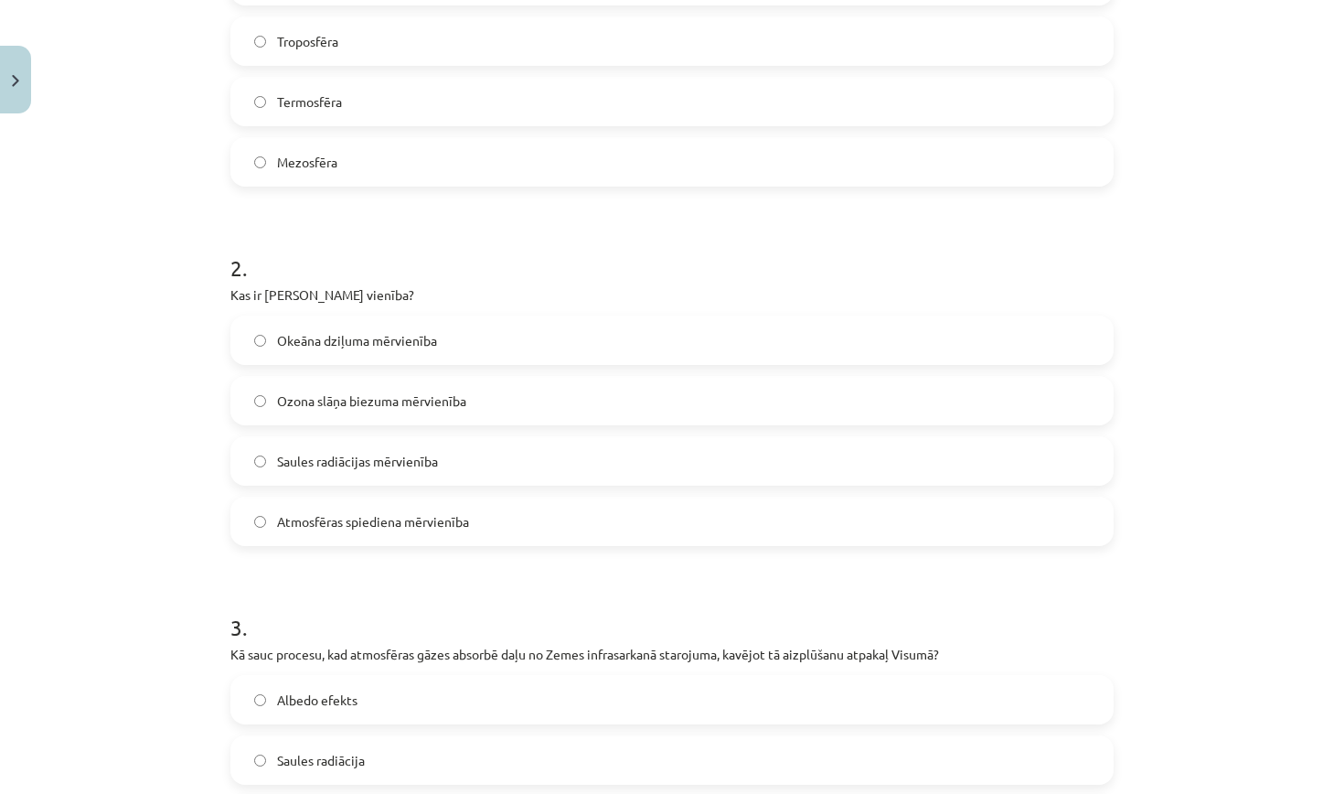
scroll to position [529, 0]
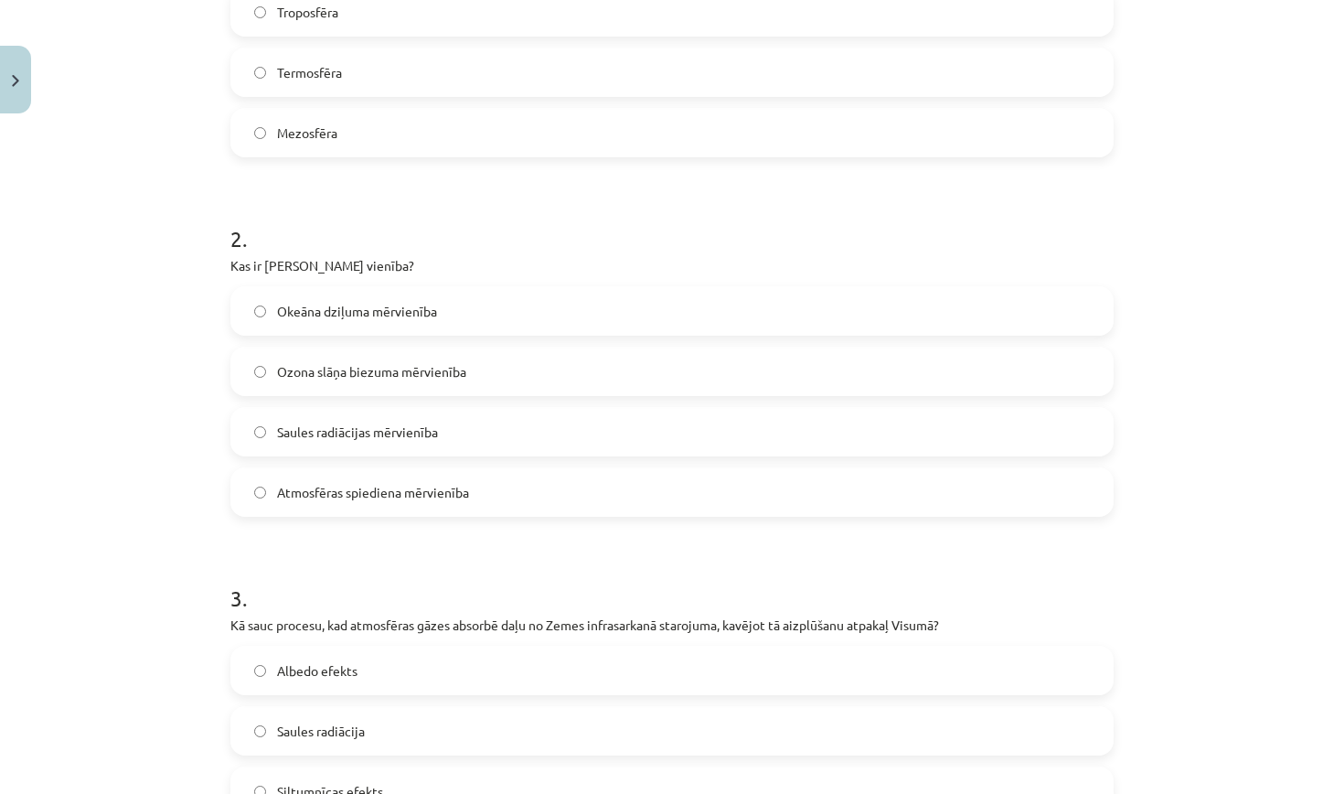
click at [389, 370] on span "Ozona slāņa biezuma mērvienība" at bounding box center [371, 371] width 189 height 19
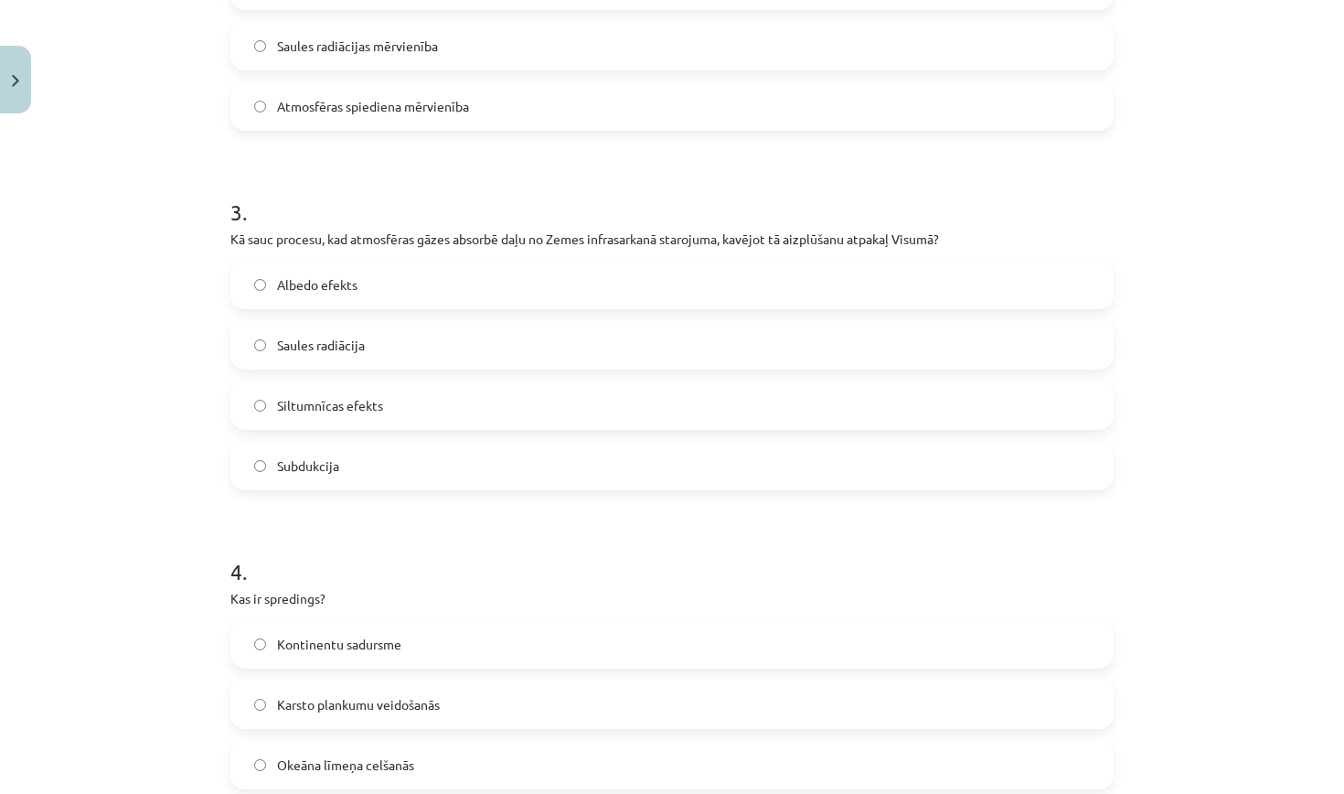
scroll to position [892, 0]
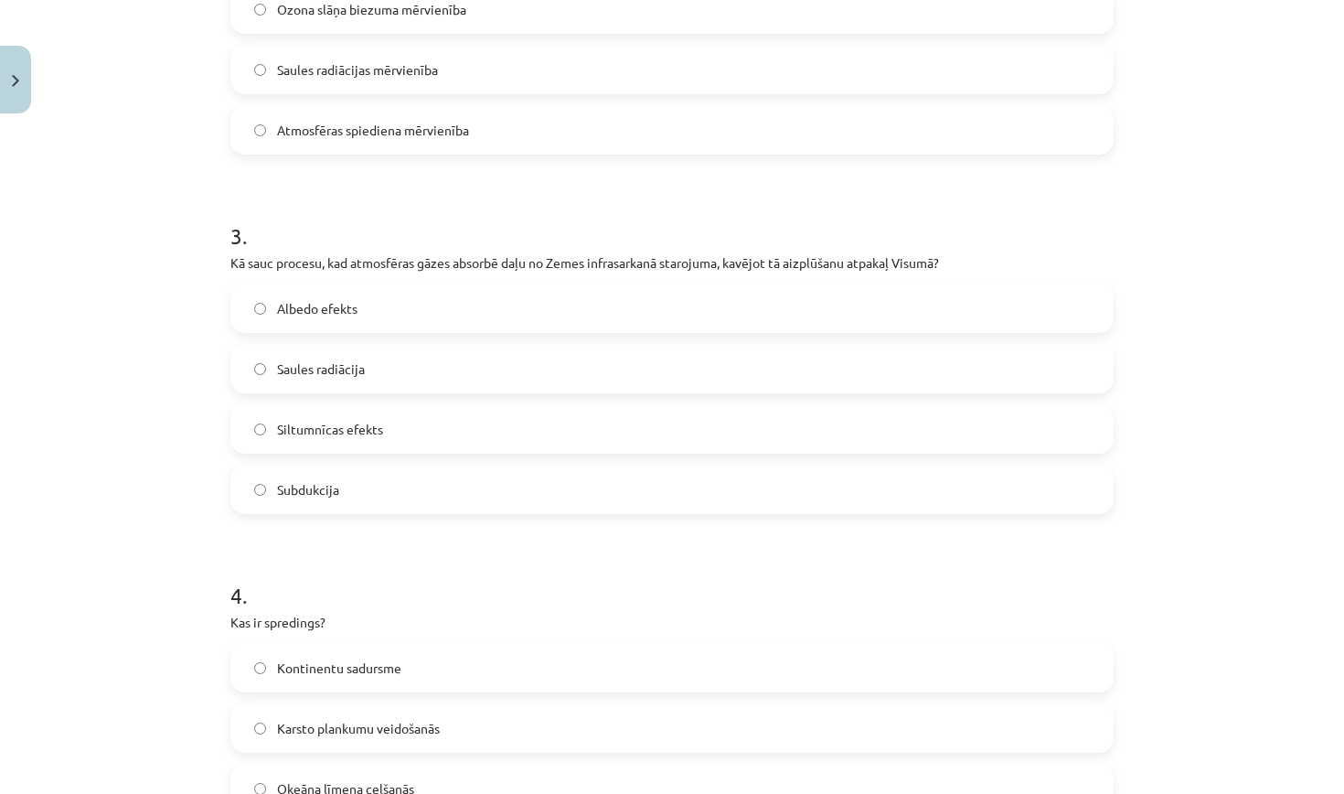
click at [422, 433] on label "Siltumnīcas efekts" at bounding box center [672, 429] width 880 height 46
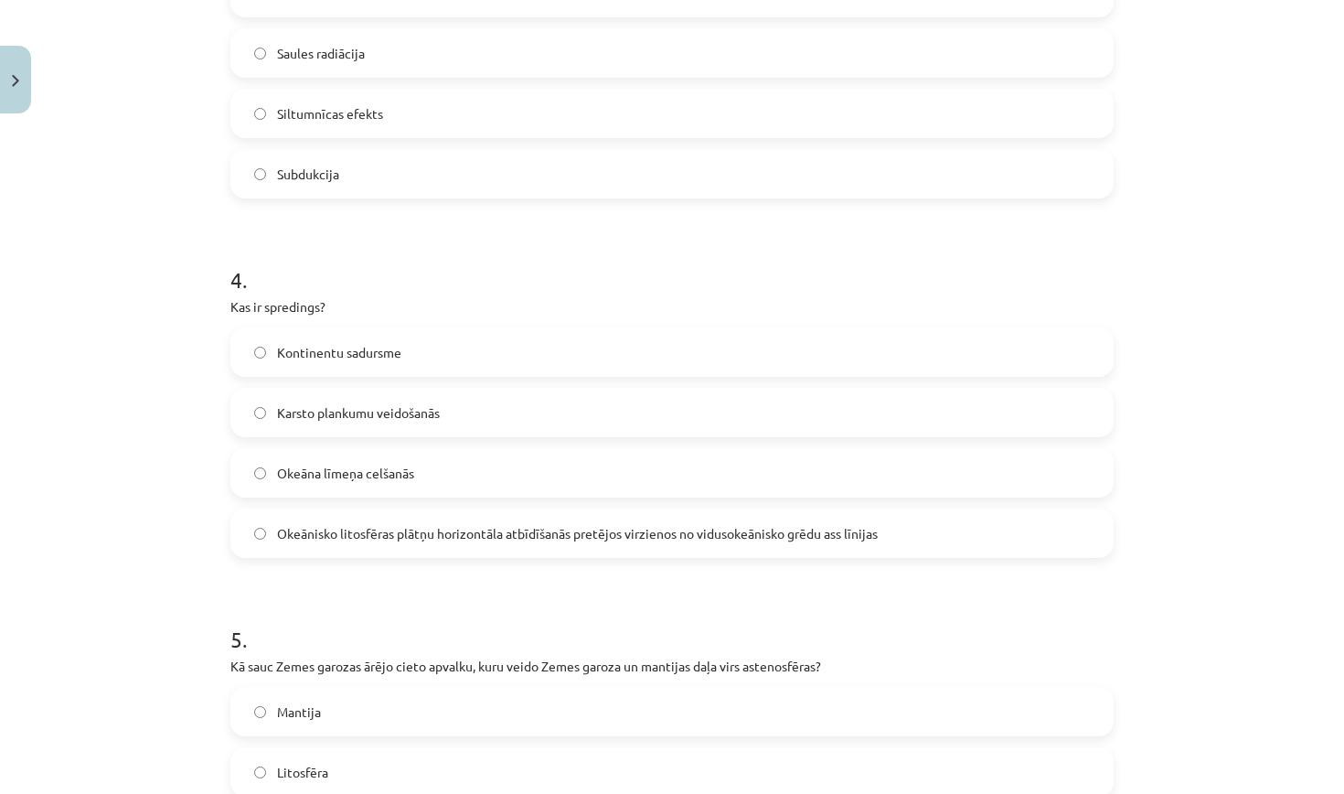
scroll to position [1251, 0]
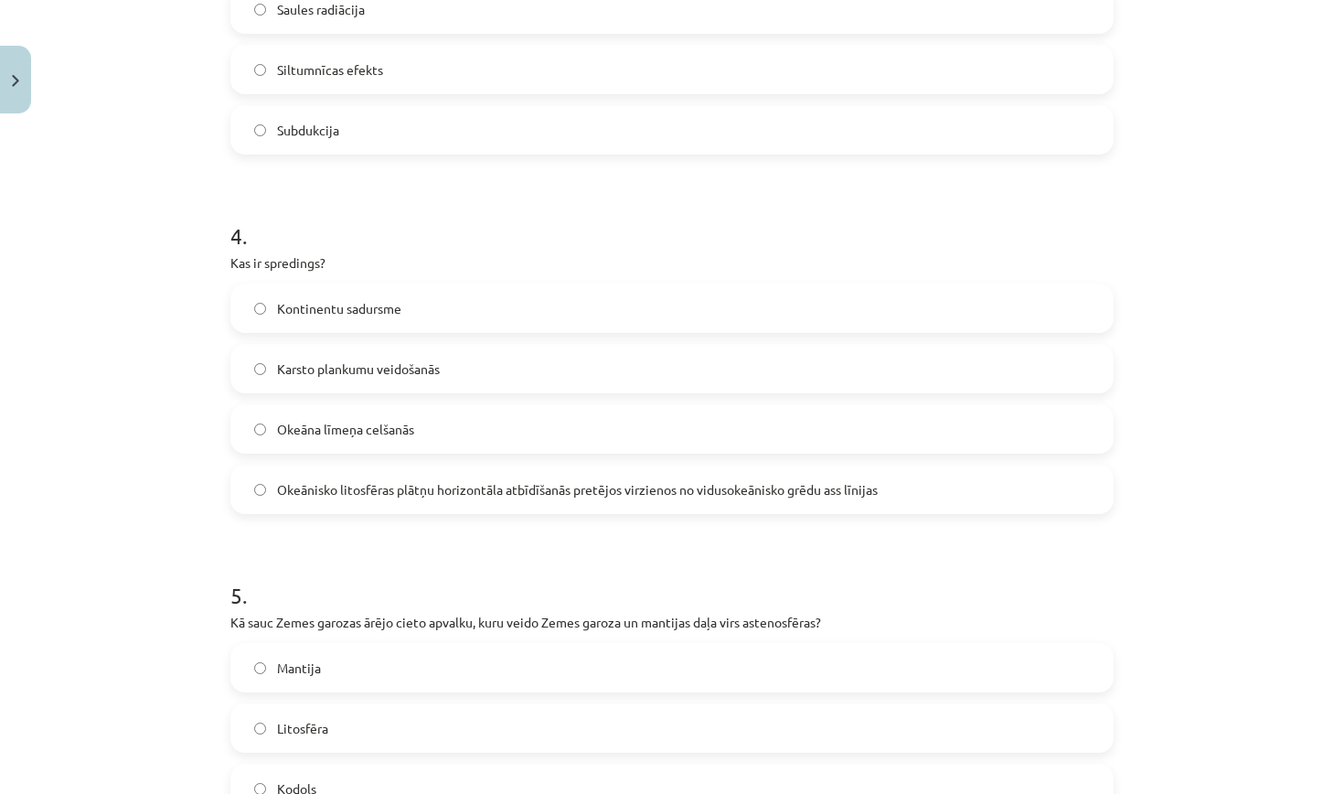
click at [570, 495] on span "Okeānisko litosfēras plātņu horizontāla atbīdīšanās pretējos virzienos no vidus…" at bounding box center [577, 489] width 601 height 19
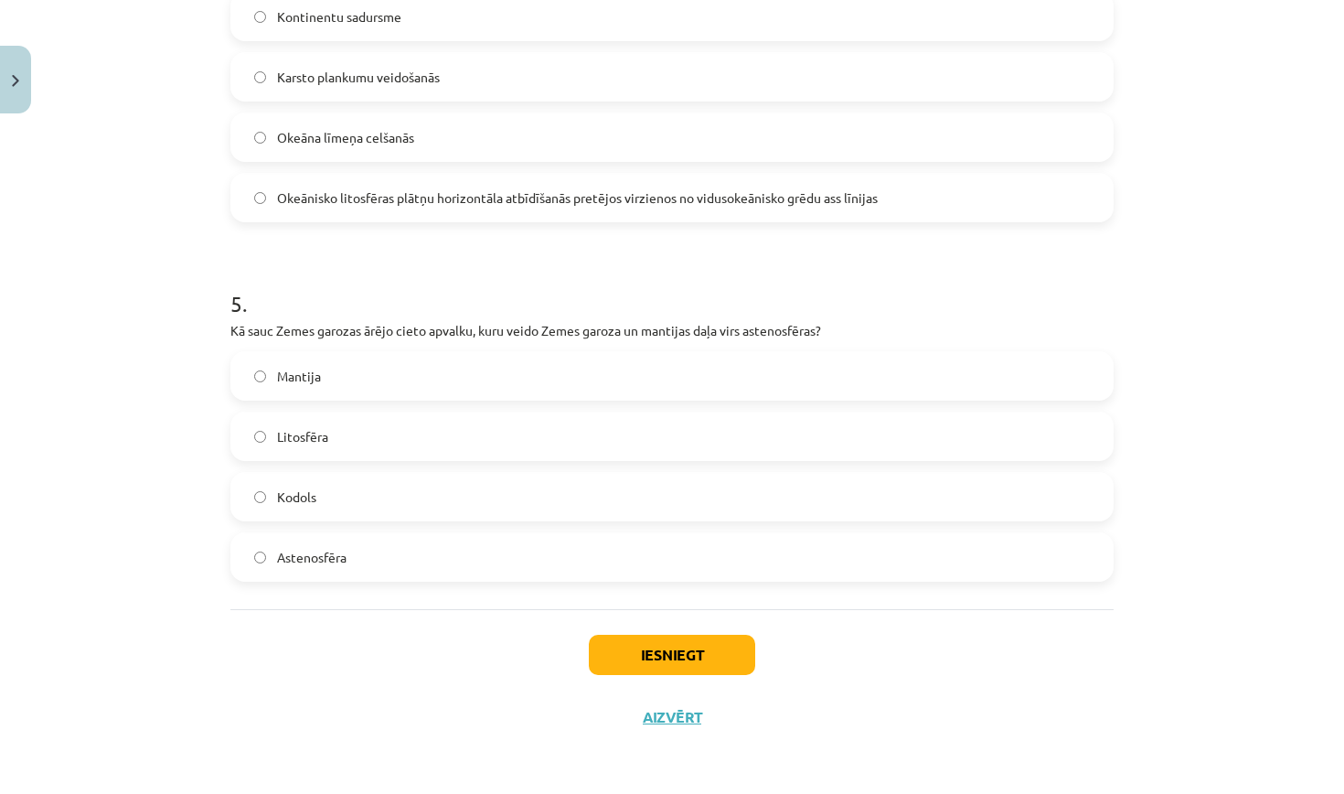
scroll to position [1545, 0]
click at [342, 426] on label "Litosfēra" at bounding box center [672, 436] width 880 height 46
click at [697, 656] on button "Iesniegt" at bounding box center [672, 655] width 166 height 40
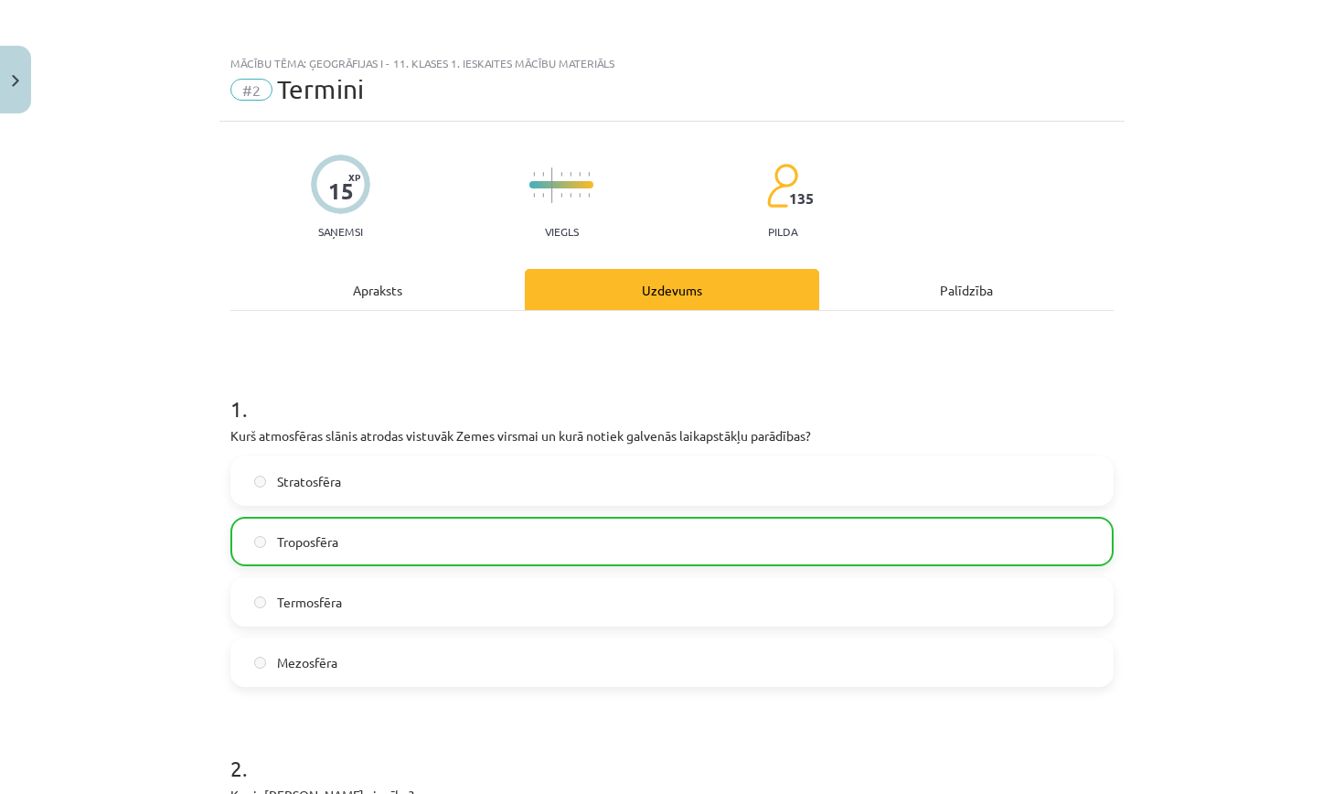
scroll to position [0, 0]
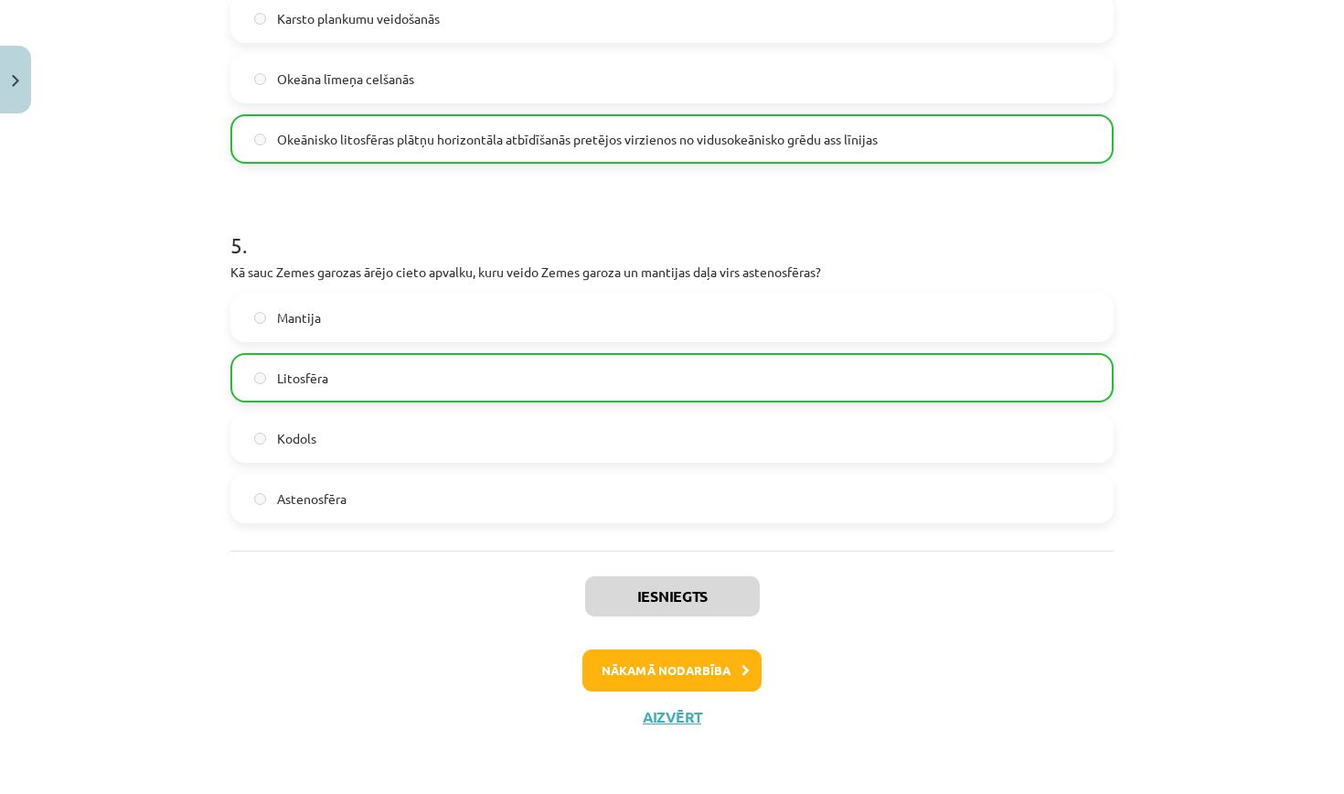
click at [658, 679] on button "Nākamā nodarbība" at bounding box center [672, 670] width 179 height 42
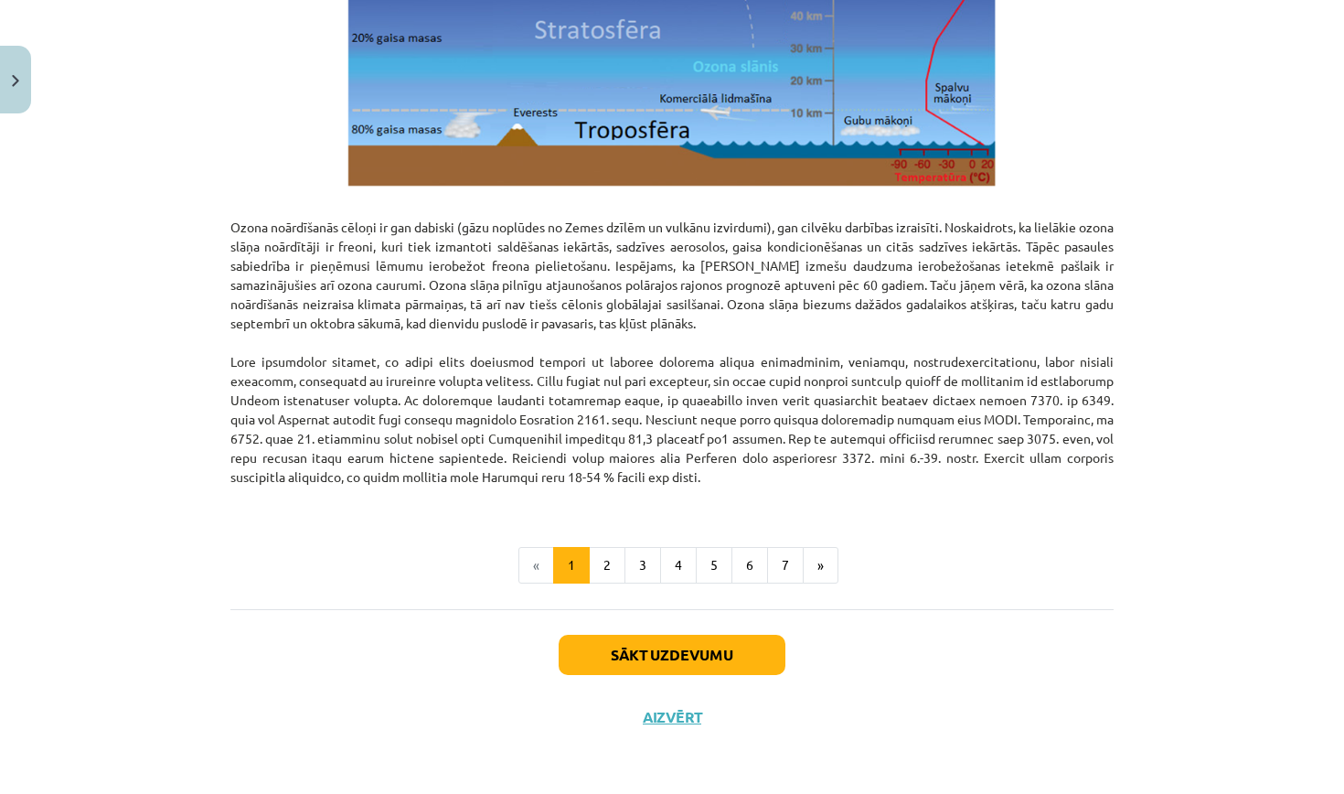
scroll to position [2198, 0]
click at [615, 567] on button "2" at bounding box center [607, 565] width 37 height 37
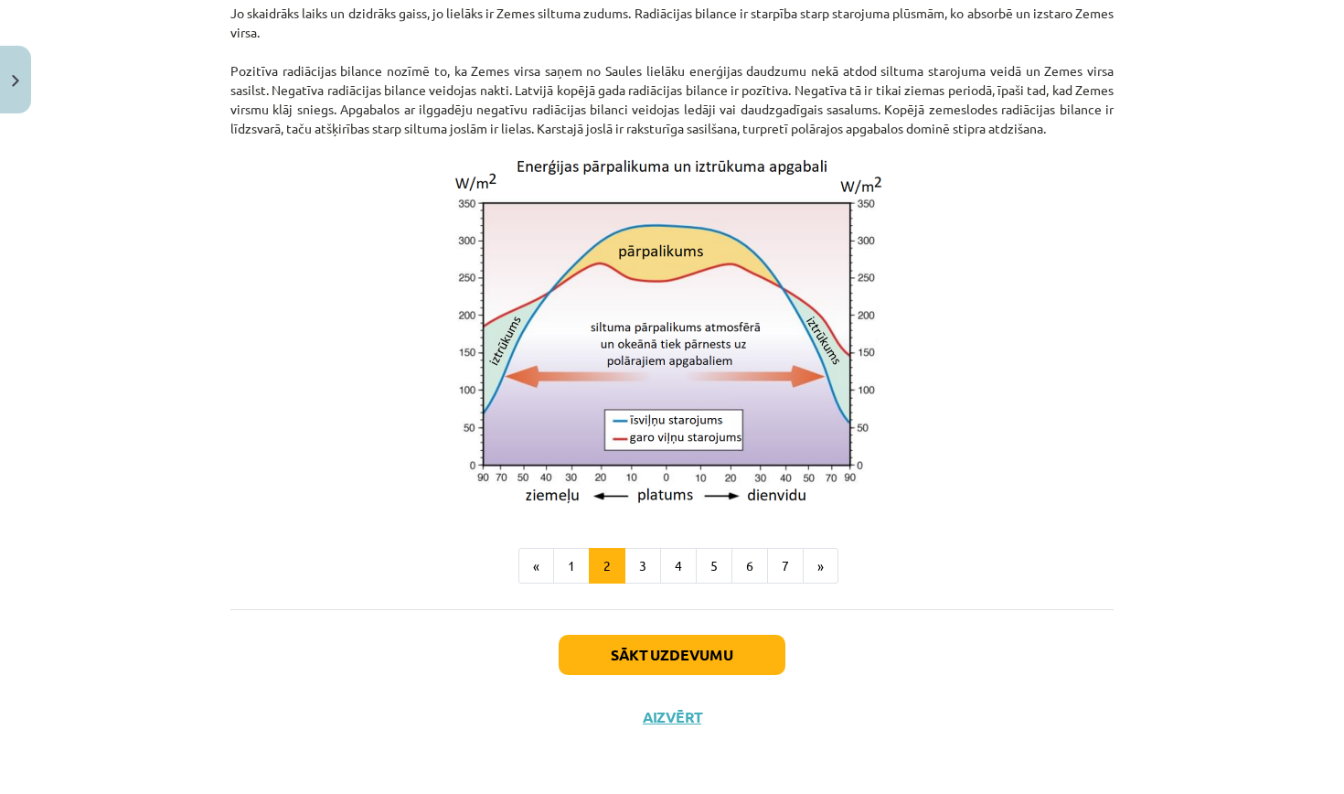
scroll to position [327, 0]
click at [576, 566] on button "1" at bounding box center [571, 566] width 37 height 37
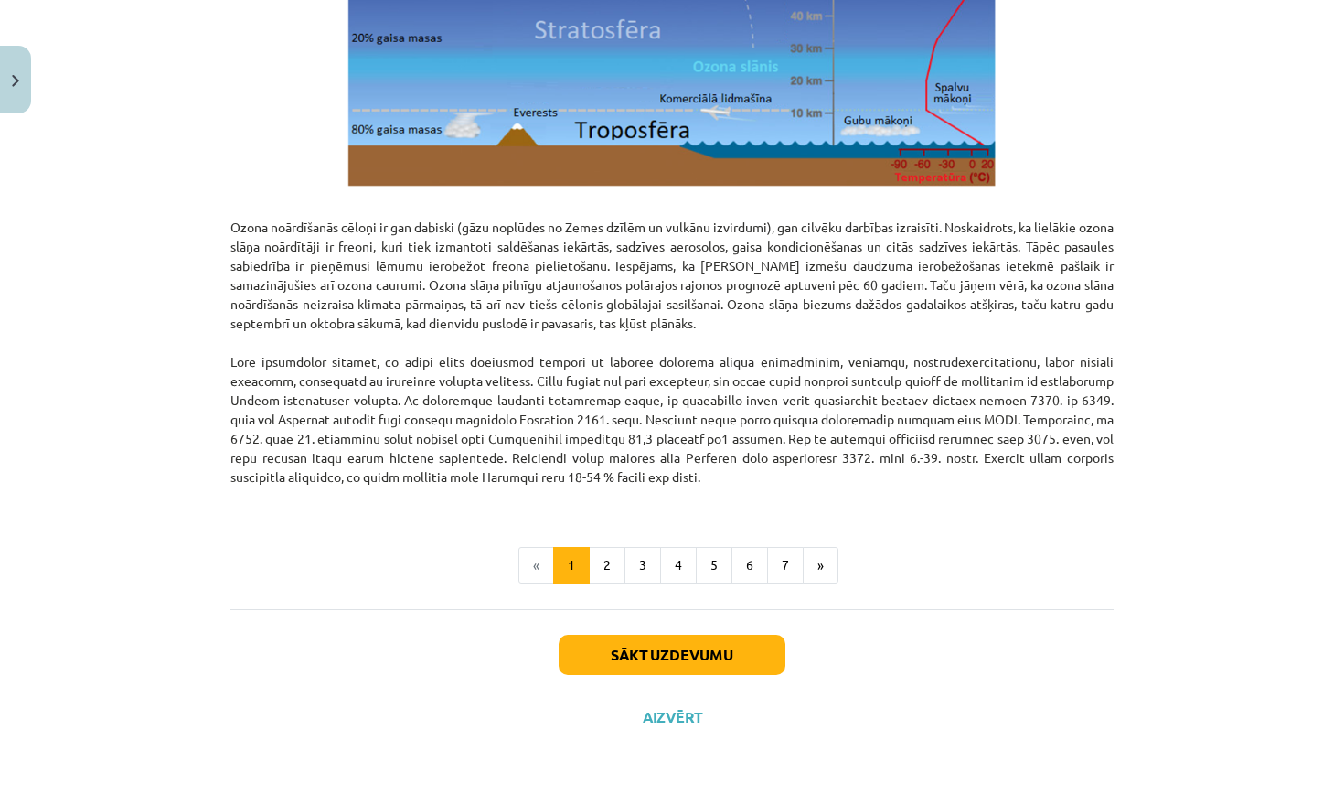
scroll to position [2198, 0]
click at [605, 572] on button "2" at bounding box center [607, 565] width 37 height 37
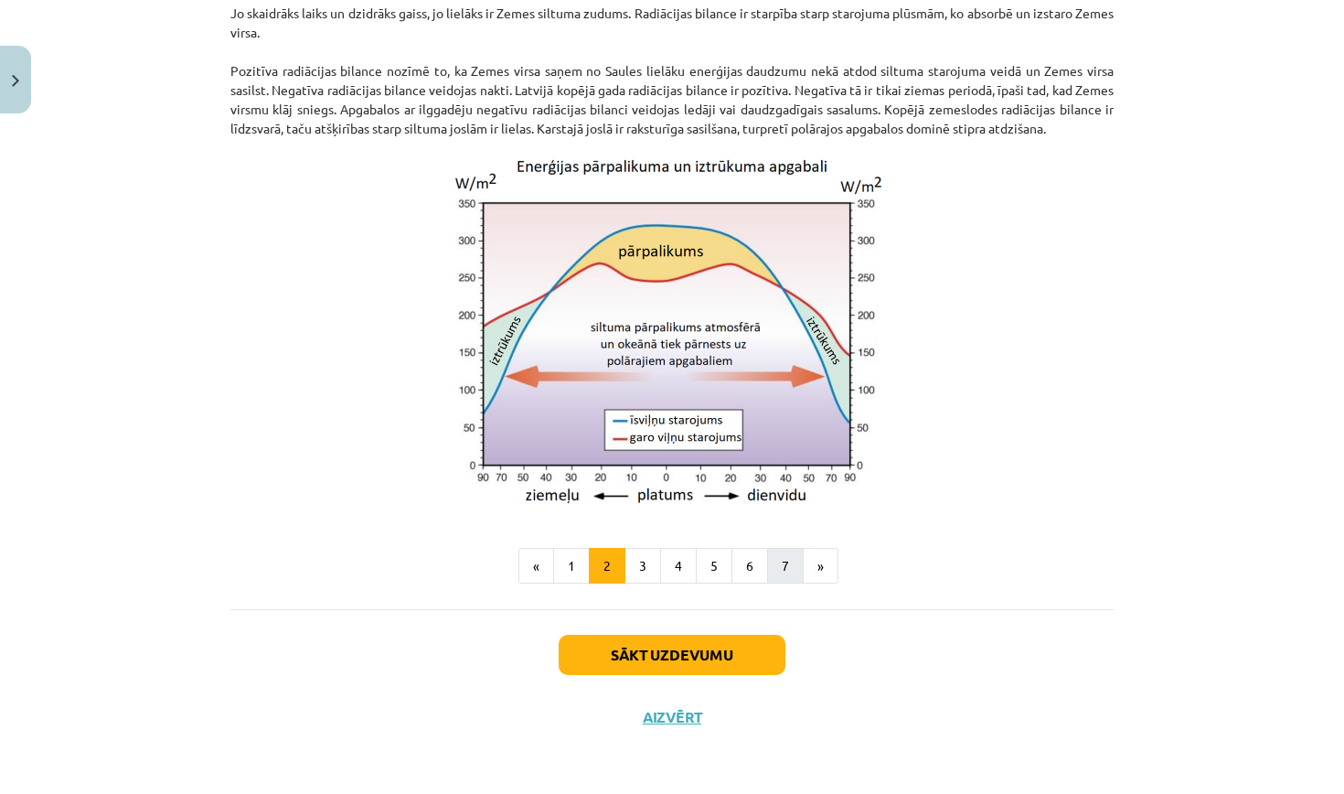
click at [782, 569] on button "7" at bounding box center [785, 566] width 37 height 37
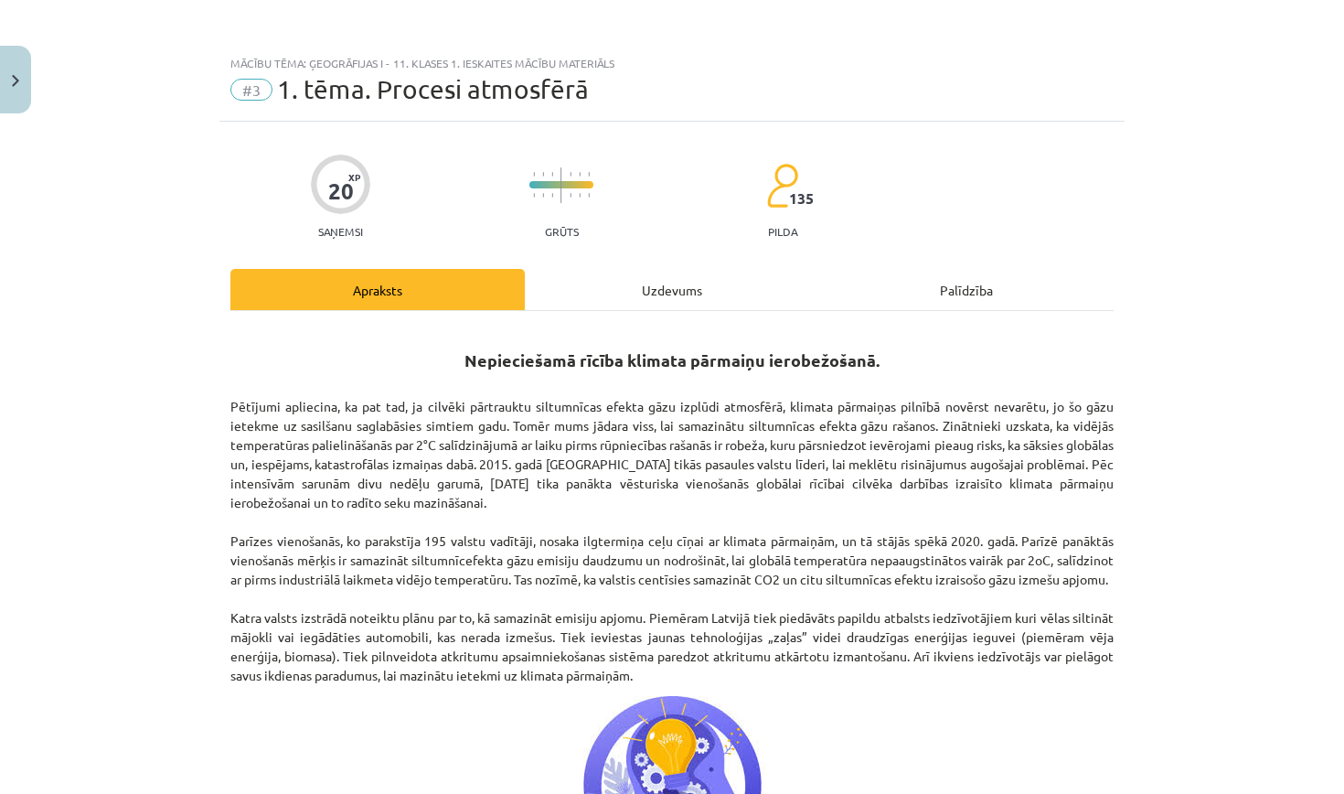
scroll to position [0, 0]
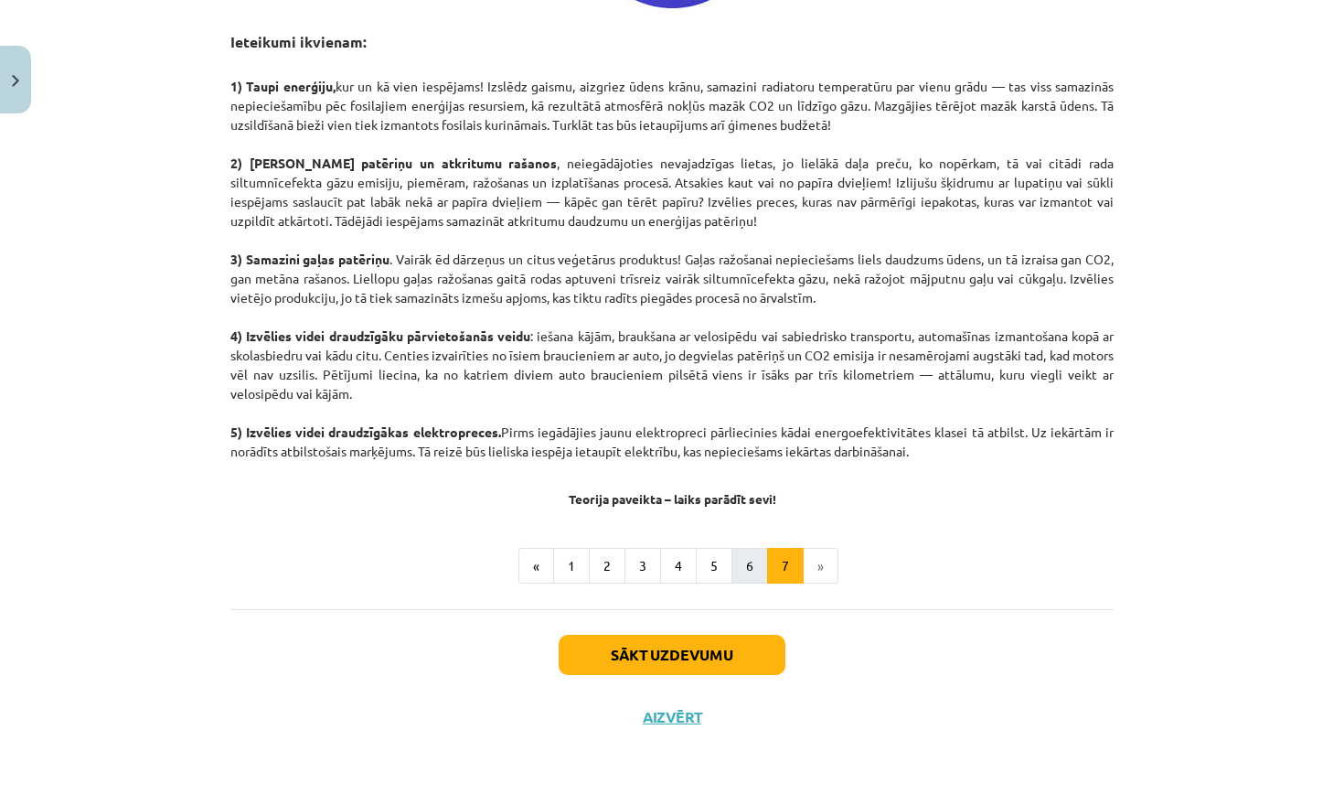
click at [740, 558] on button "6" at bounding box center [750, 566] width 37 height 37
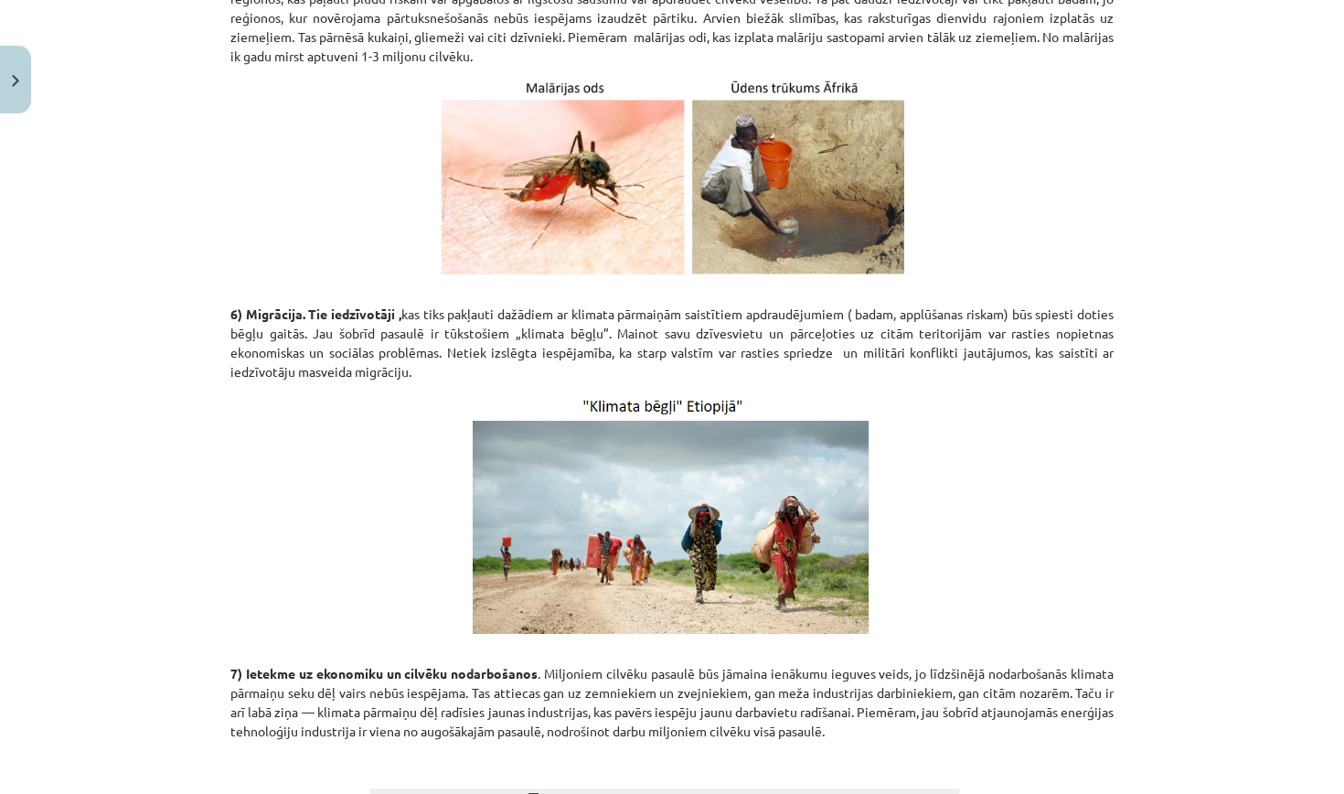
scroll to position [2309, 0]
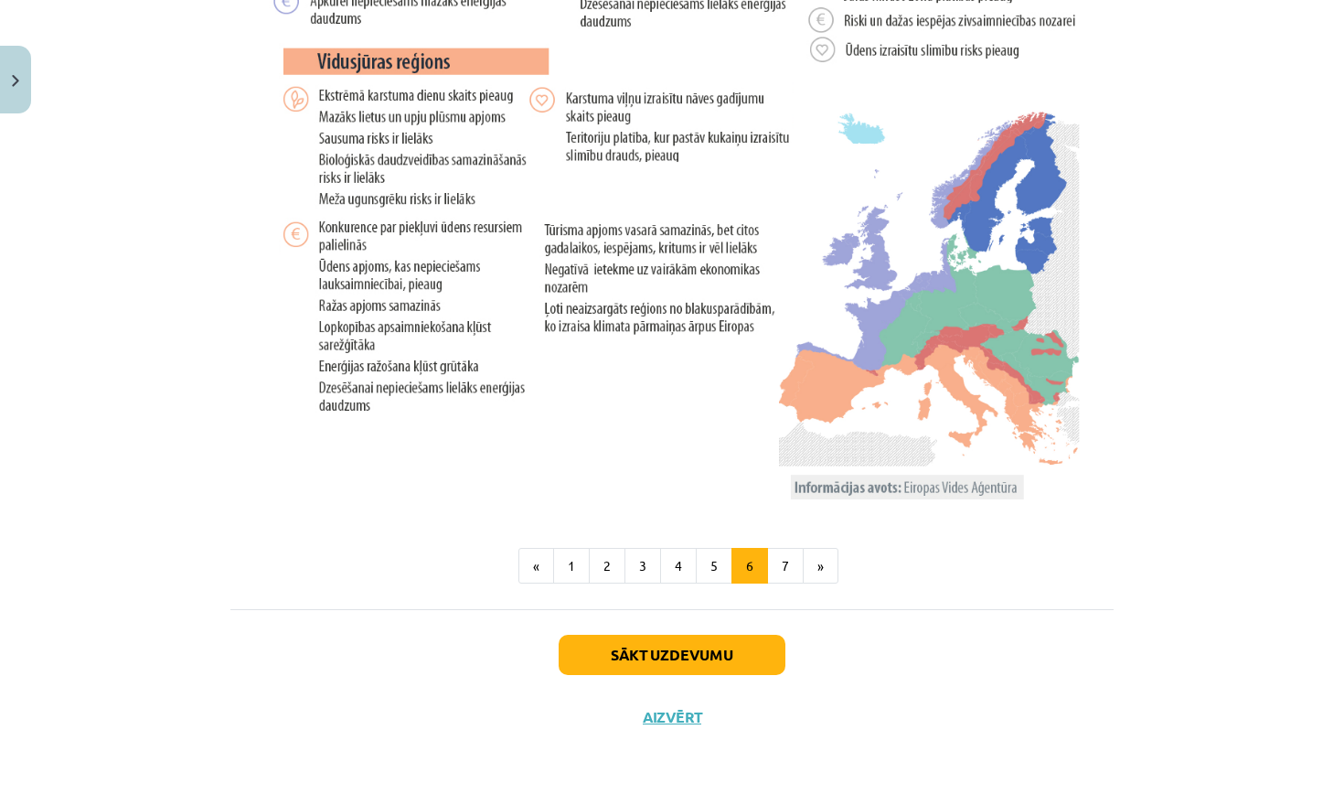
click at [686, 667] on button "Sākt uzdevumu" at bounding box center [672, 655] width 227 height 40
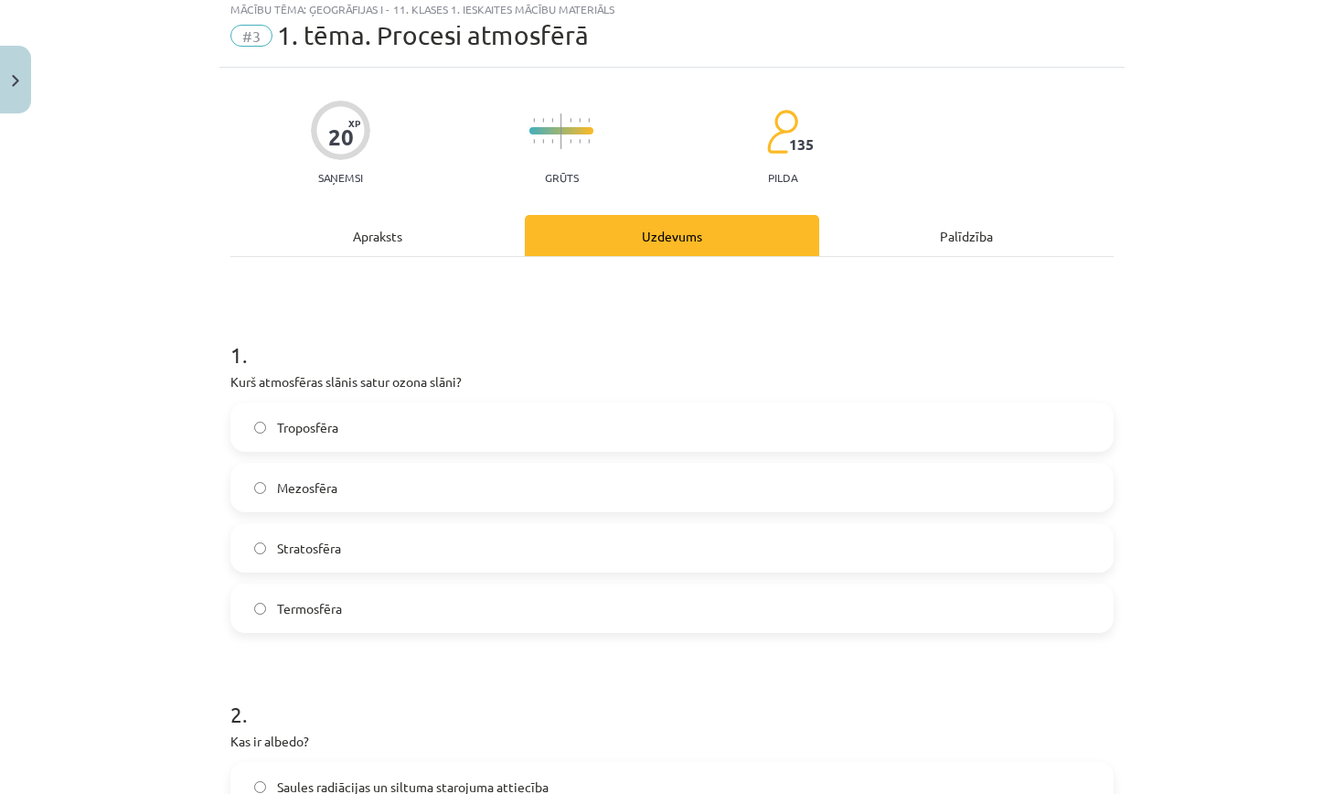
scroll to position [52, 0]
click at [465, 494] on label "Mezosfēra" at bounding box center [672, 489] width 880 height 46
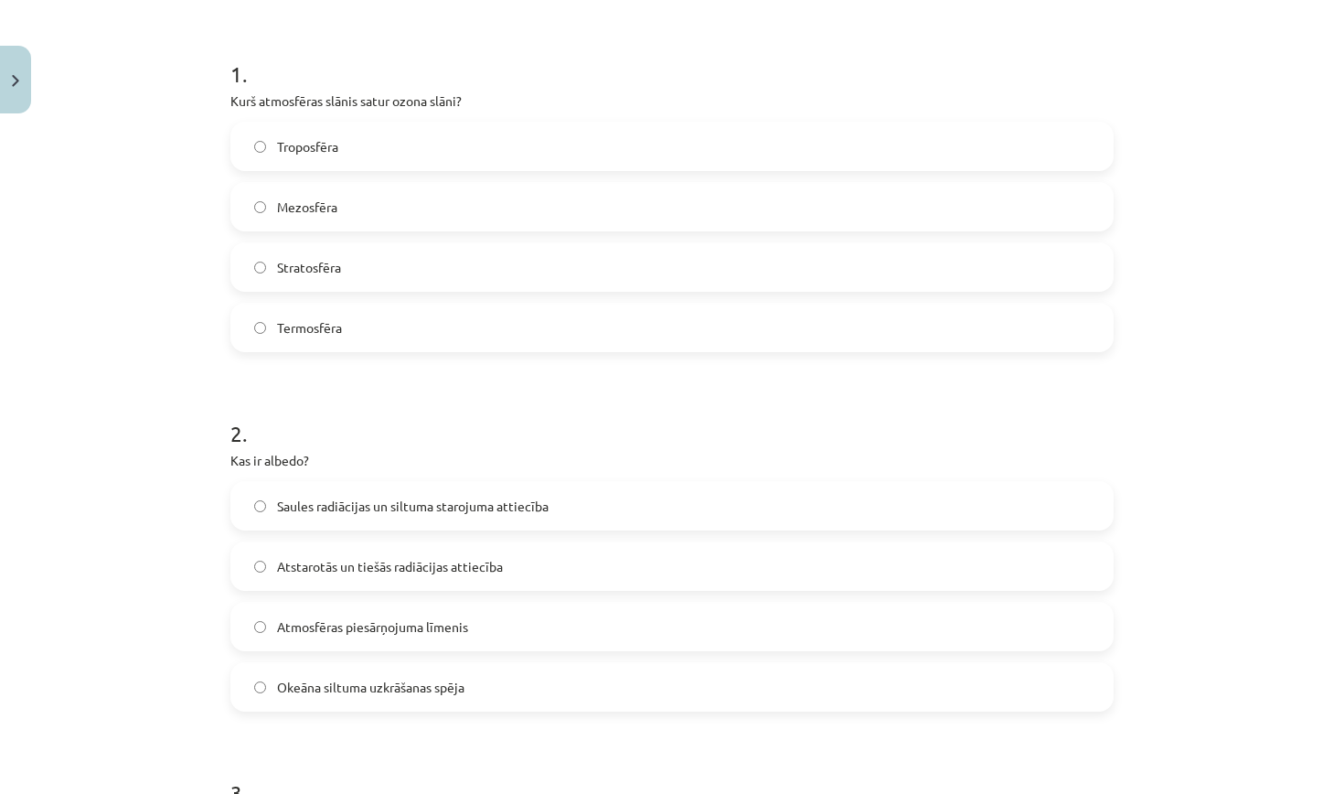
scroll to position [362, 0]
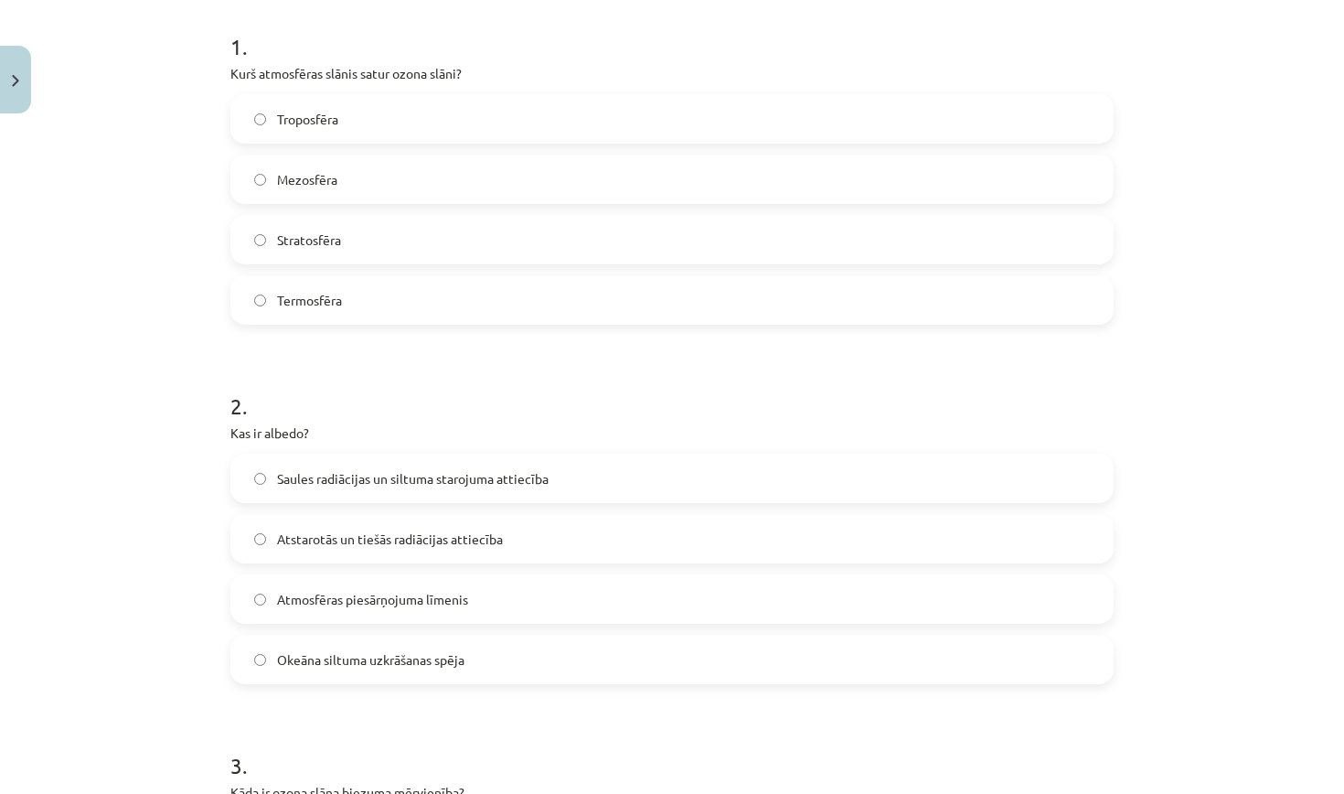
click at [497, 546] on span "Atstarotās un tiešās radiācijas attiecība" at bounding box center [390, 538] width 226 height 19
click at [478, 483] on span "Saules radiācijas un siltuma starojuma attiecība" at bounding box center [413, 478] width 272 height 19
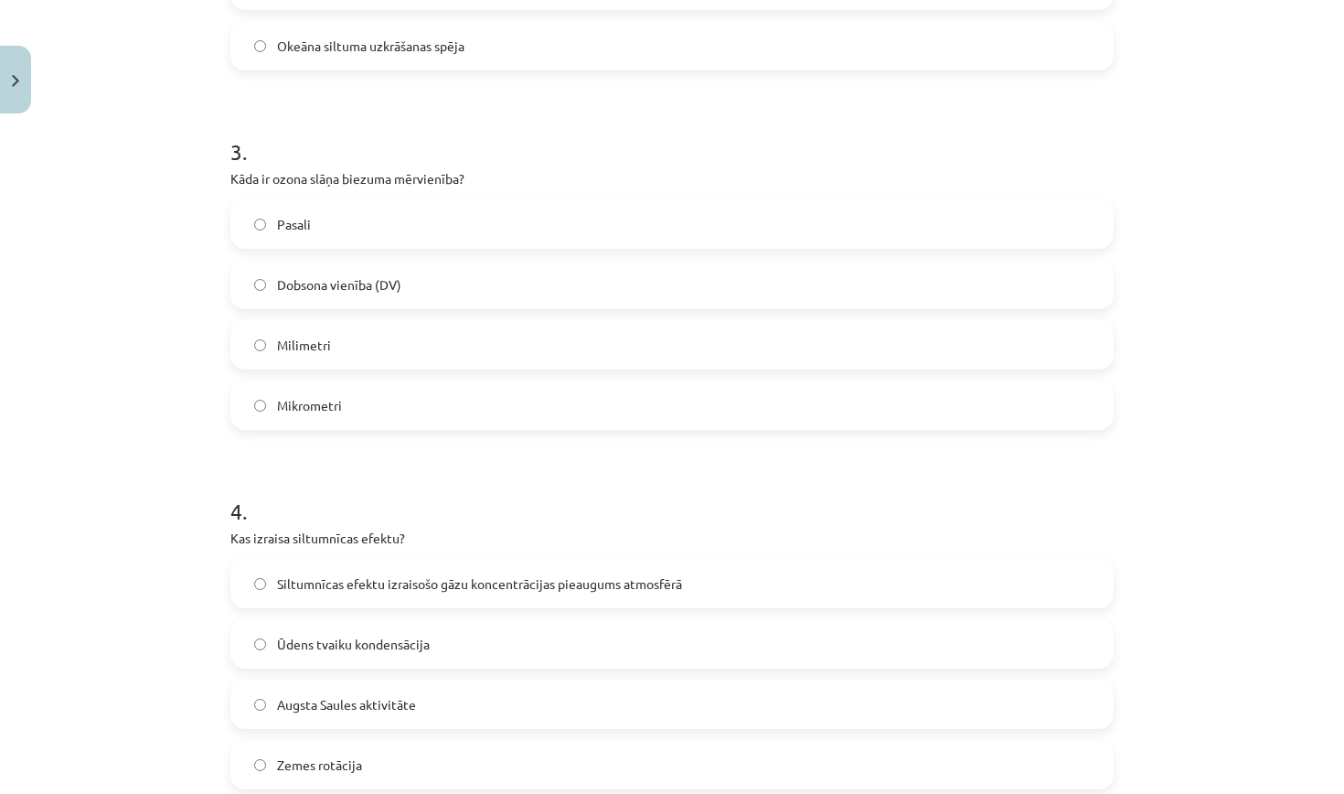
scroll to position [977, 0]
click at [415, 289] on label "Dobsona vienība (DV)" at bounding box center [672, 284] width 880 height 46
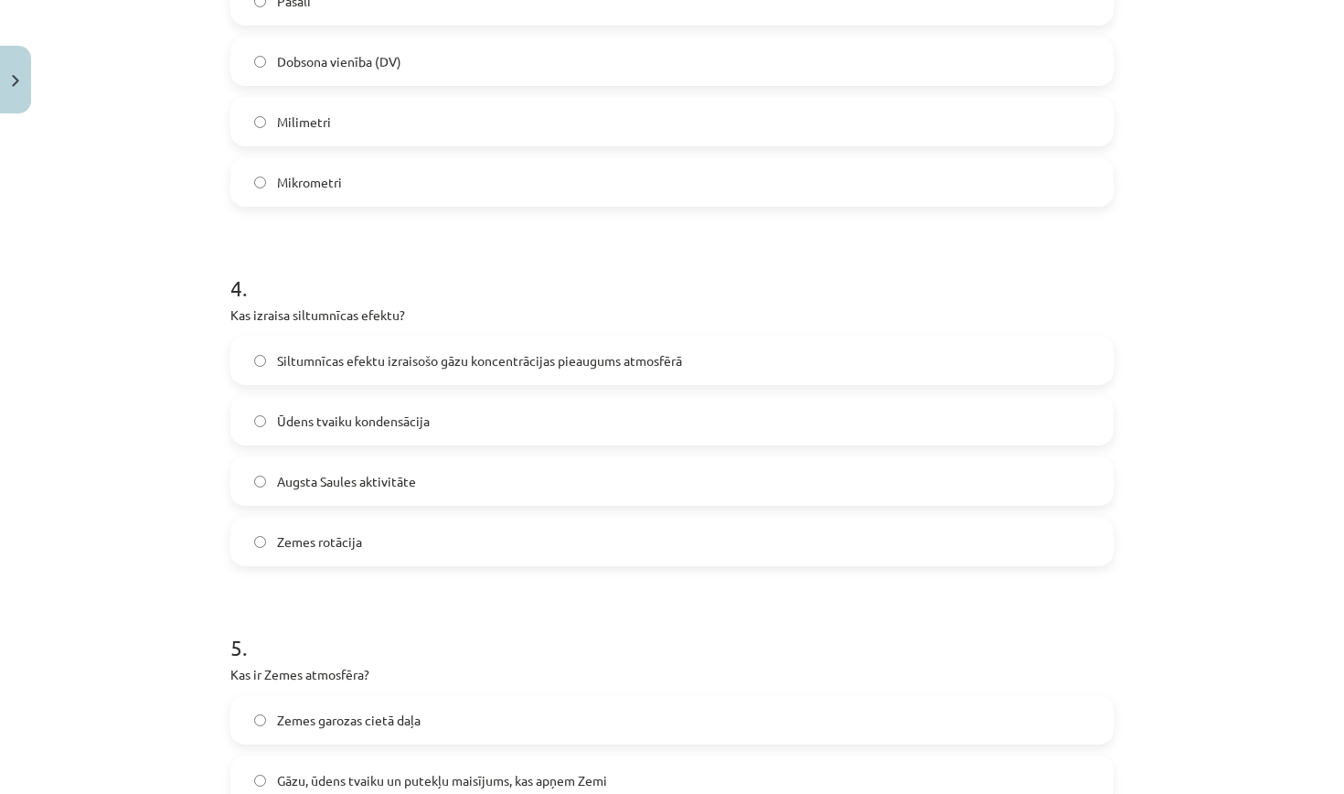
scroll to position [1238, 0]
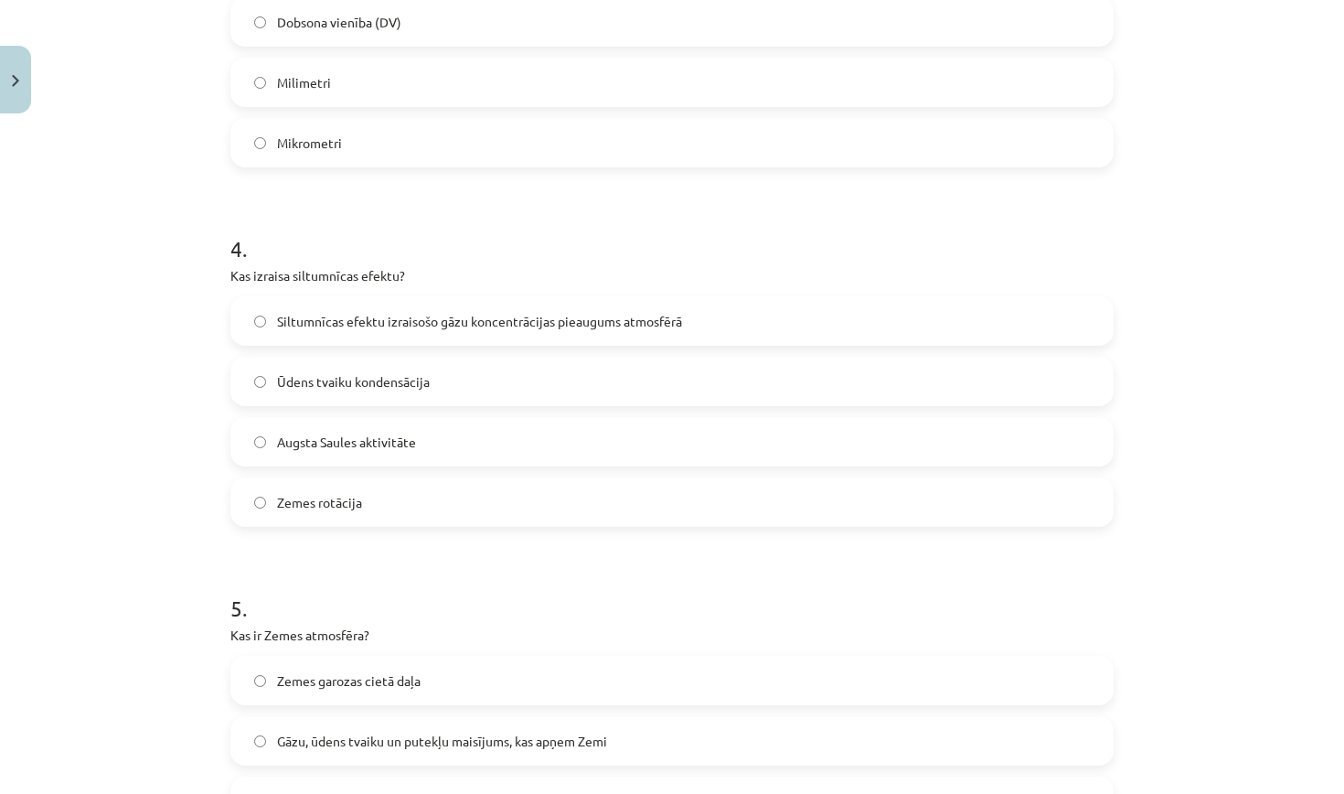
click at [436, 329] on span "Siltumnīcas efektu izraisošo gāzu koncentrācijas pieaugums atmosfērā" at bounding box center [479, 321] width 405 height 19
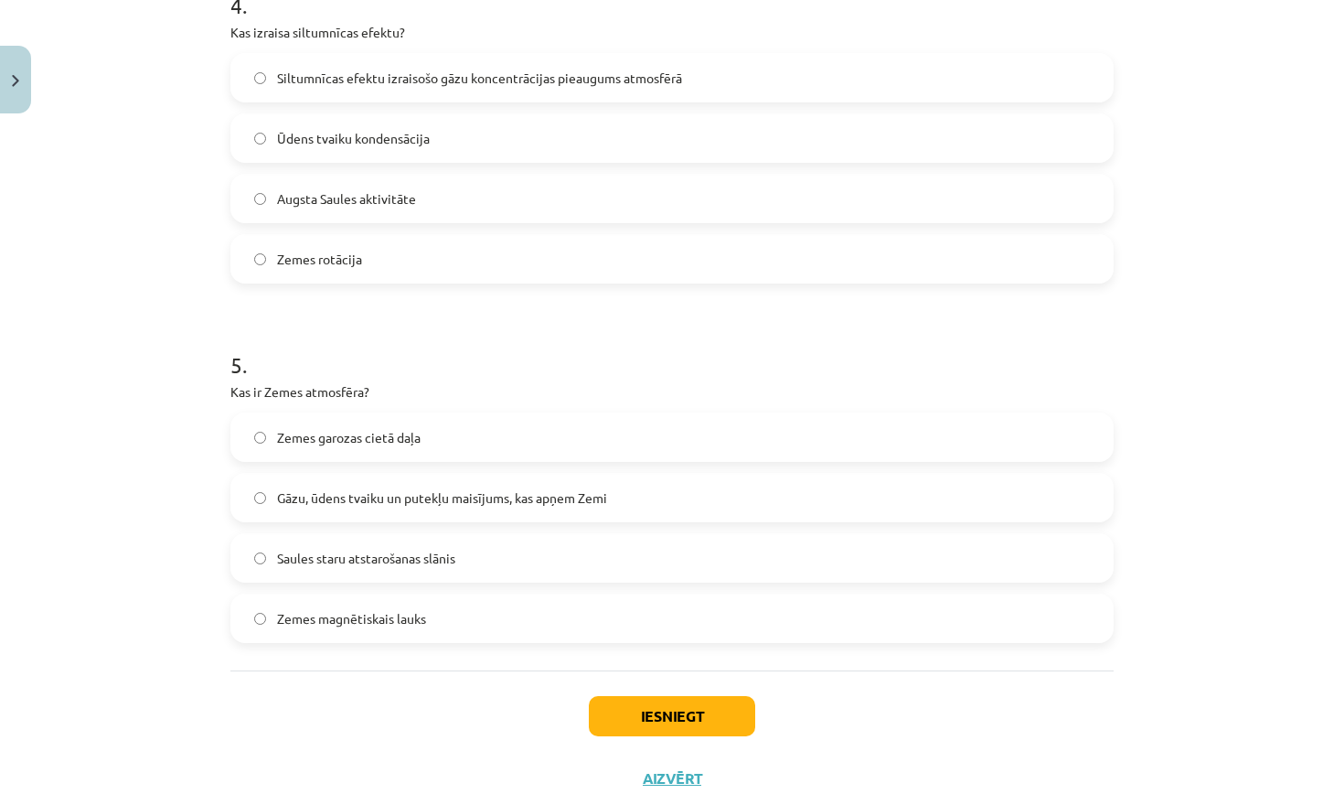
scroll to position [1488, 0]
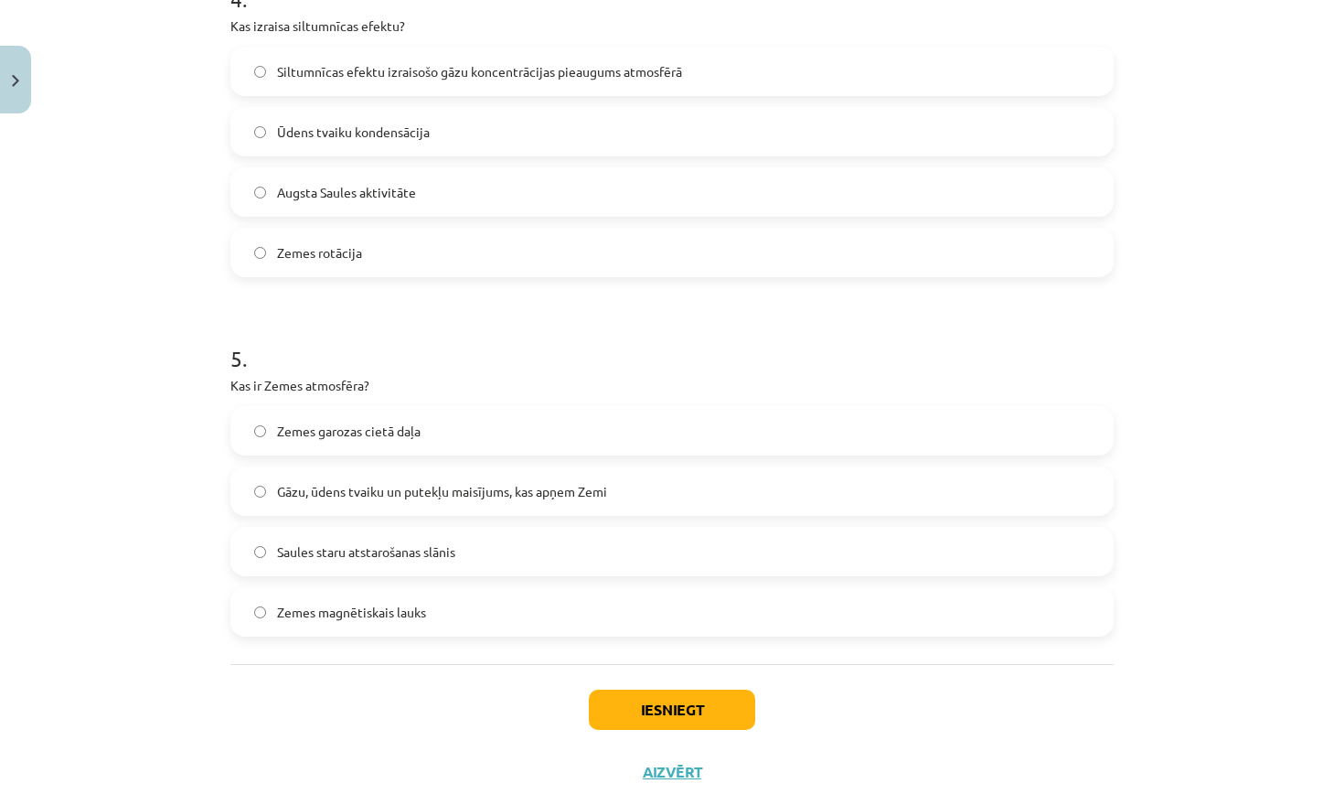
click at [477, 495] on span "Gāzu, ūdens tvaiku un putekļu maisījums, kas apņem Zemi" at bounding box center [442, 491] width 330 height 19
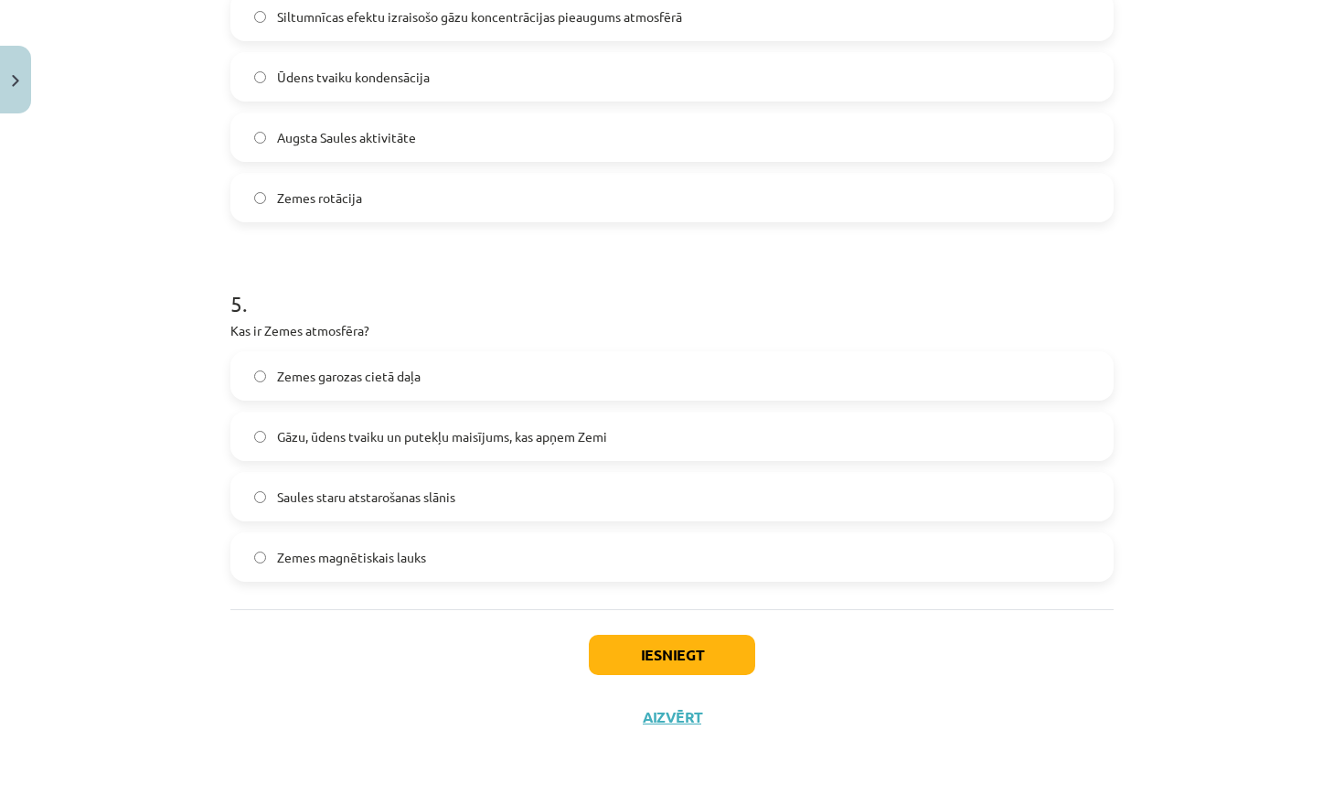
scroll to position [1545, 0]
click at [674, 638] on button "Iesniegt" at bounding box center [672, 655] width 166 height 40
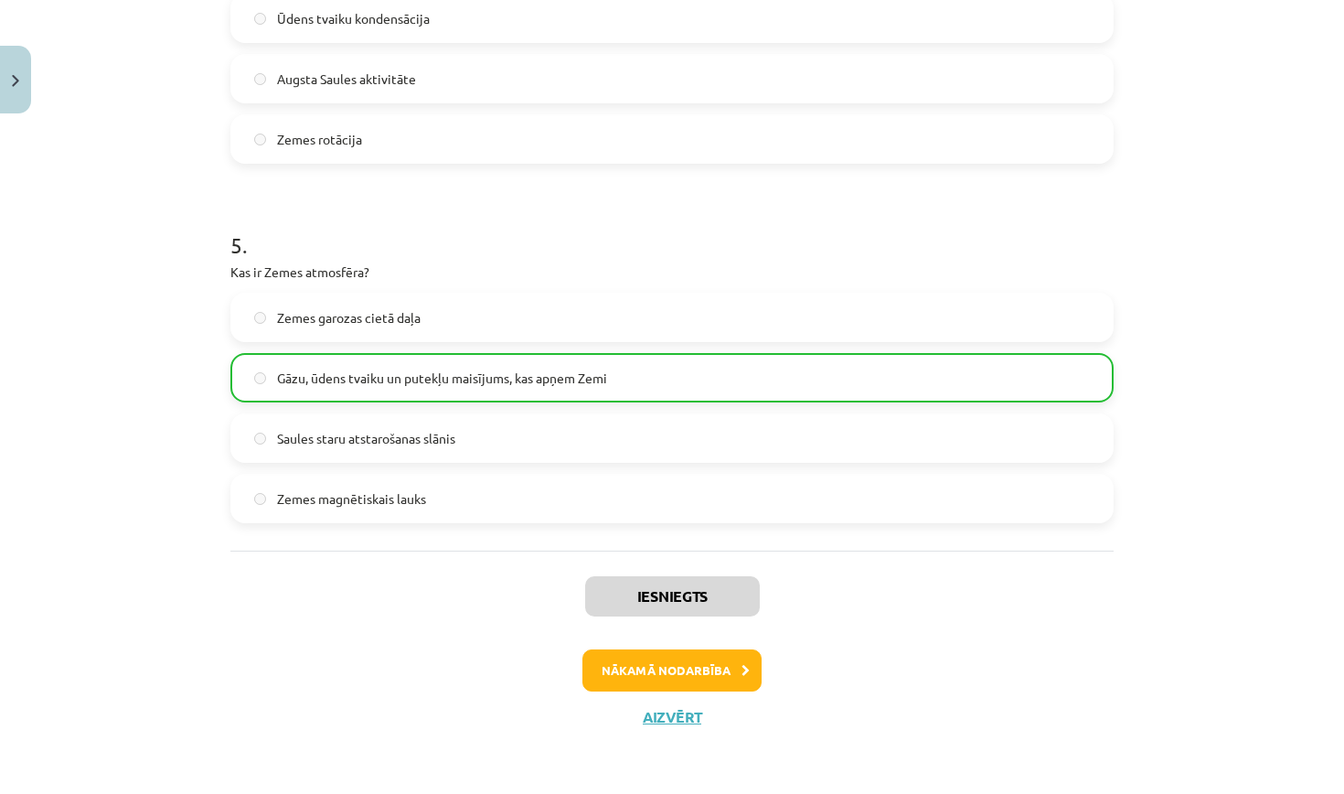
scroll to position [1603, 0]
click at [678, 672] on button "Nākamā nodarbība" at bounding box center [672, 670] width 179 height 42
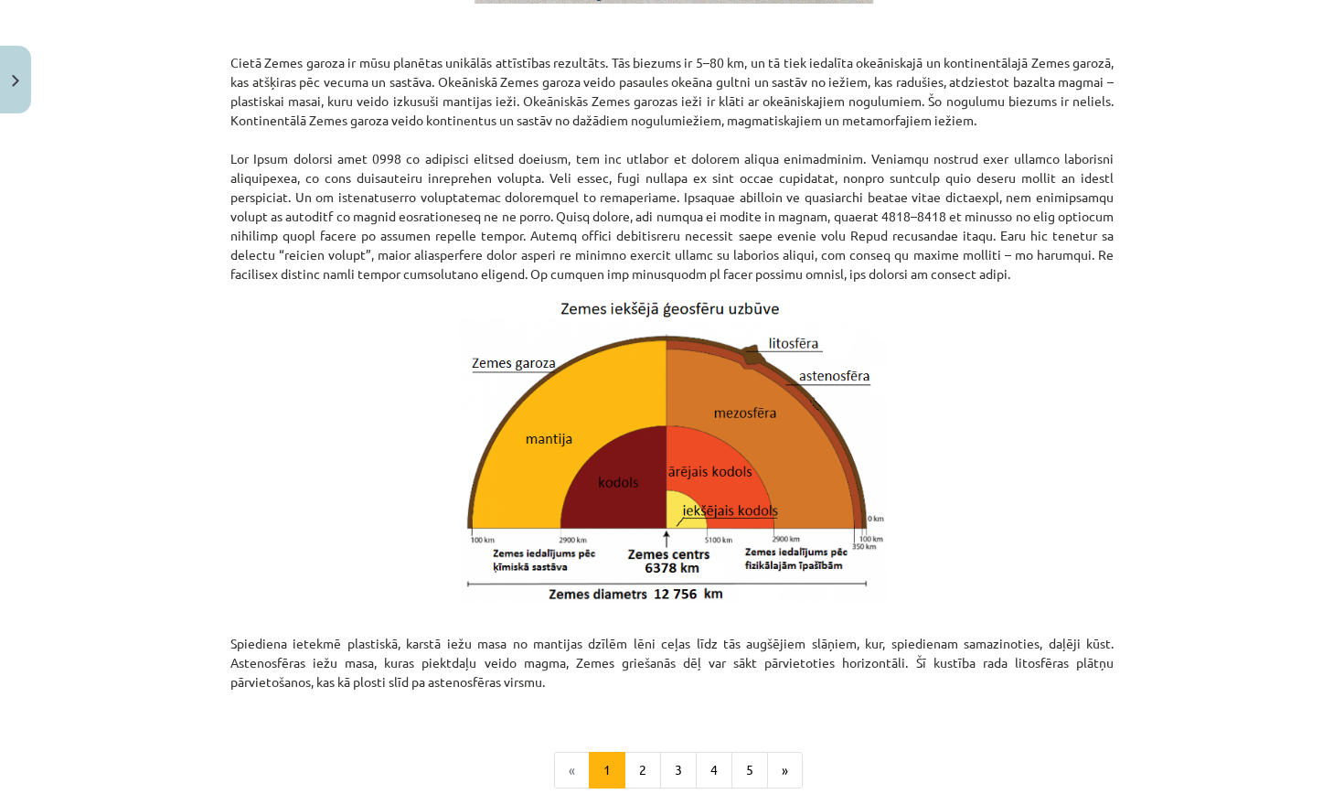
scroll to position [46, 0]
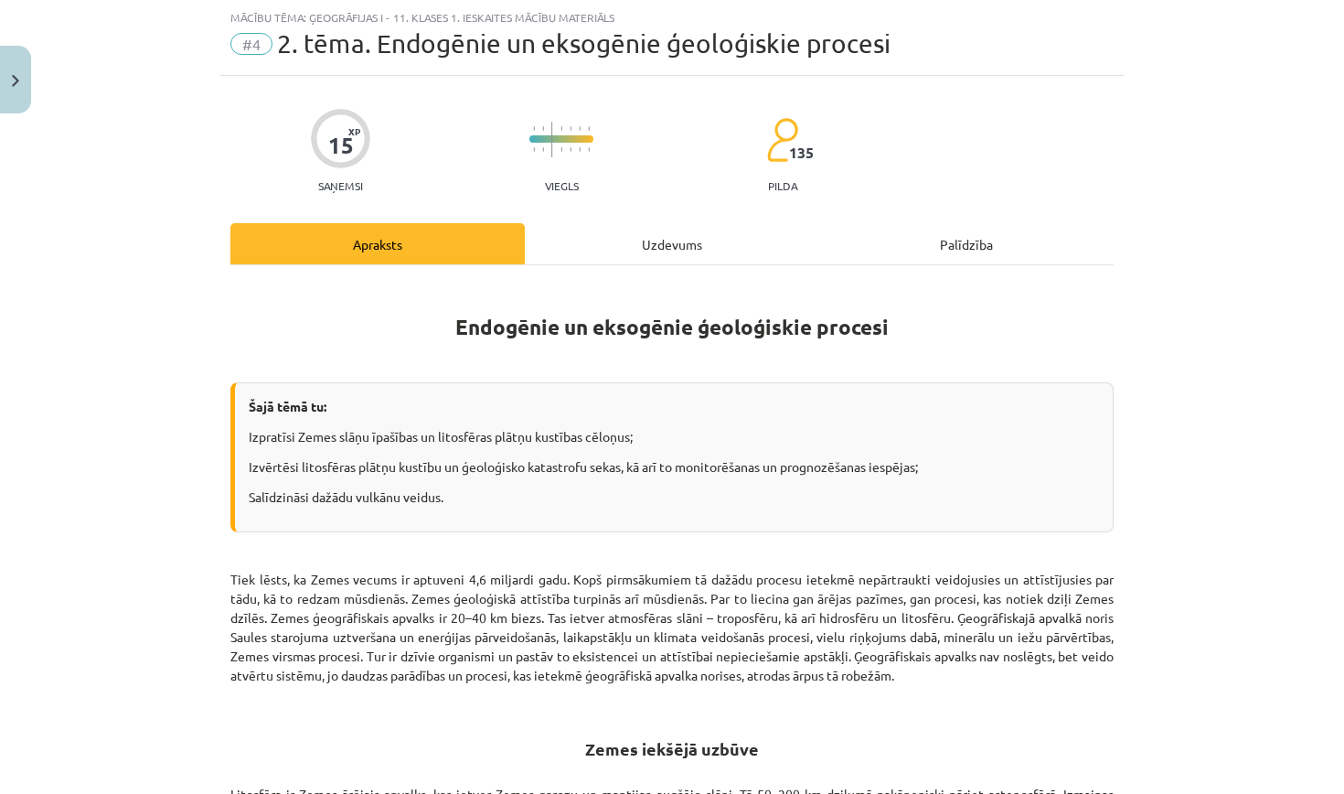
click at [18, 95] on button "Close" at bounding box center [15, 80] width 31 height 68
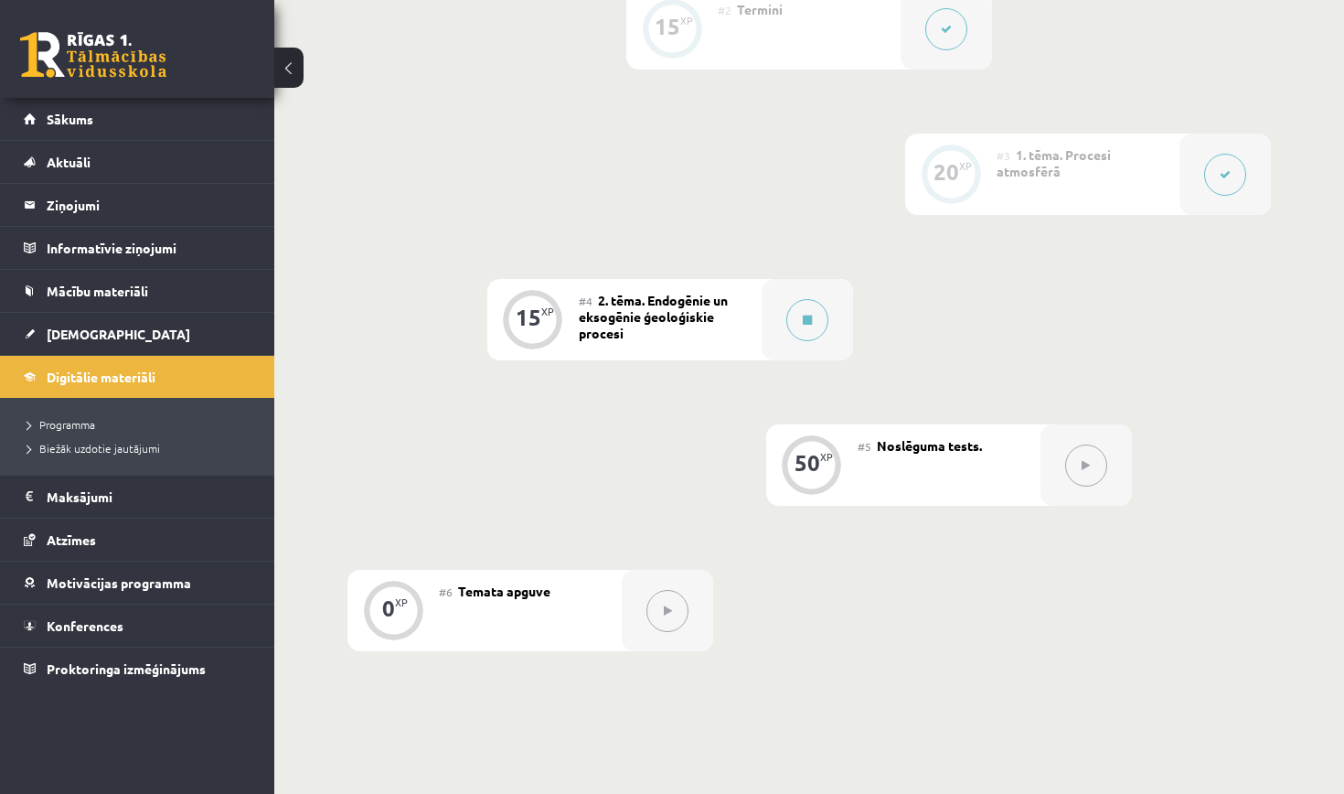
scroll to position [657, 0]
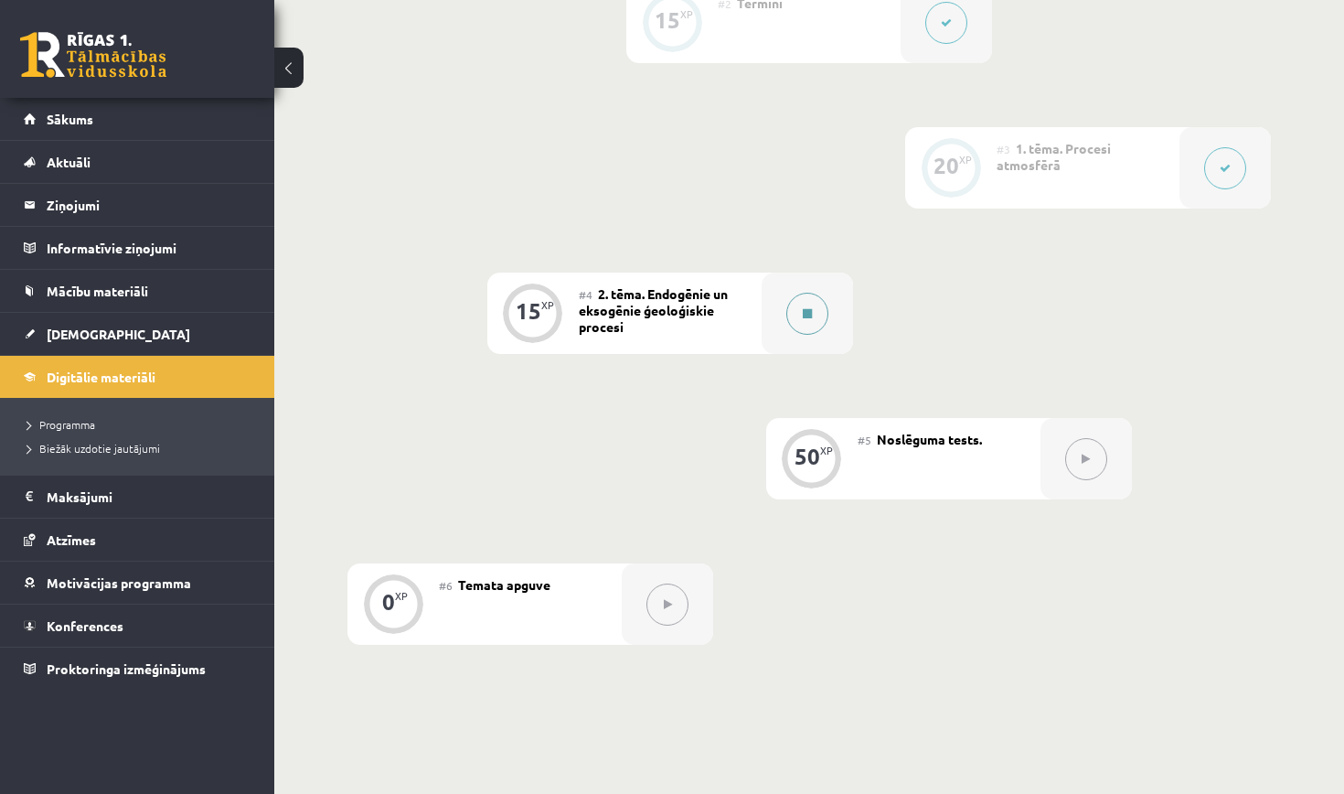
click at [811, 326] on button at bounding box center [807, 314] width 42 height 42
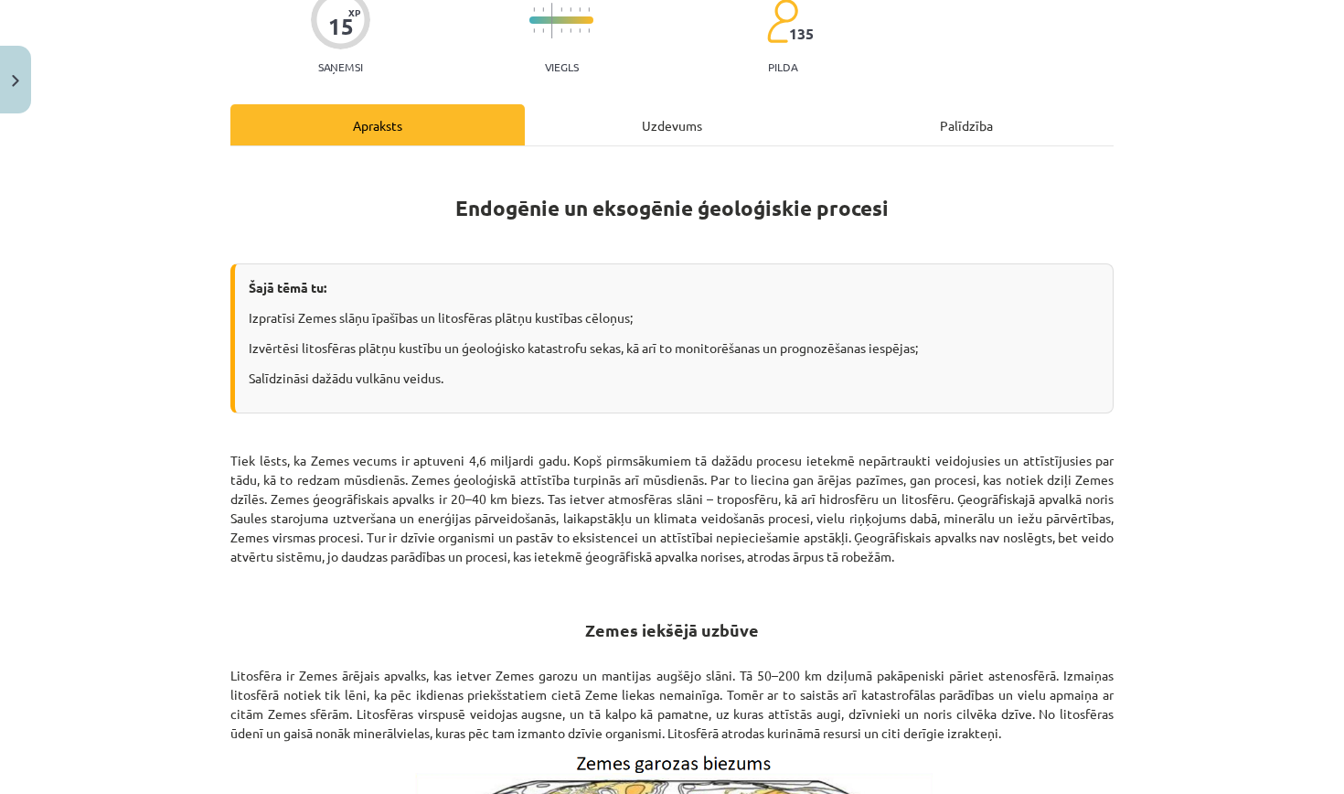
click at [669, 127] on div "Uzdevums" at bounding box center [672, 124] width 294 height 41
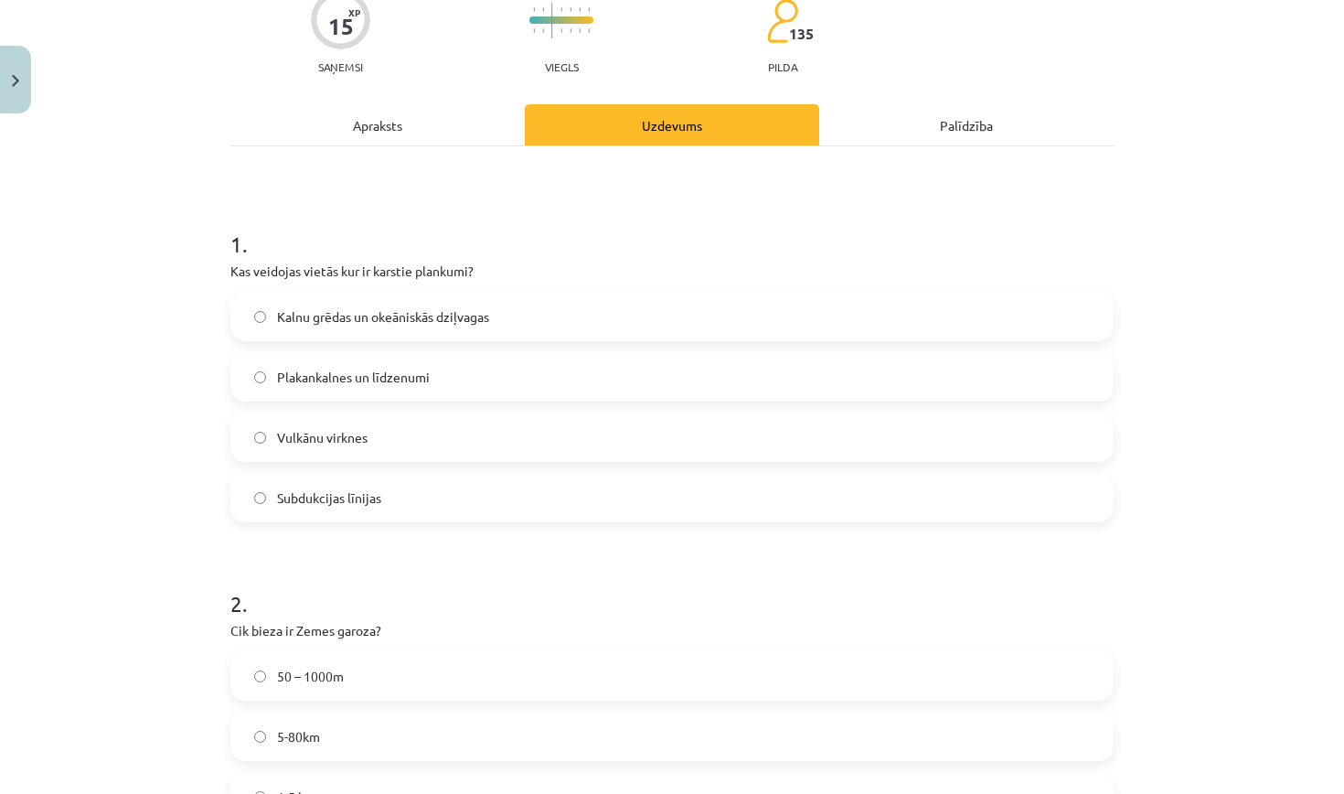
scroll to position [46, 0]
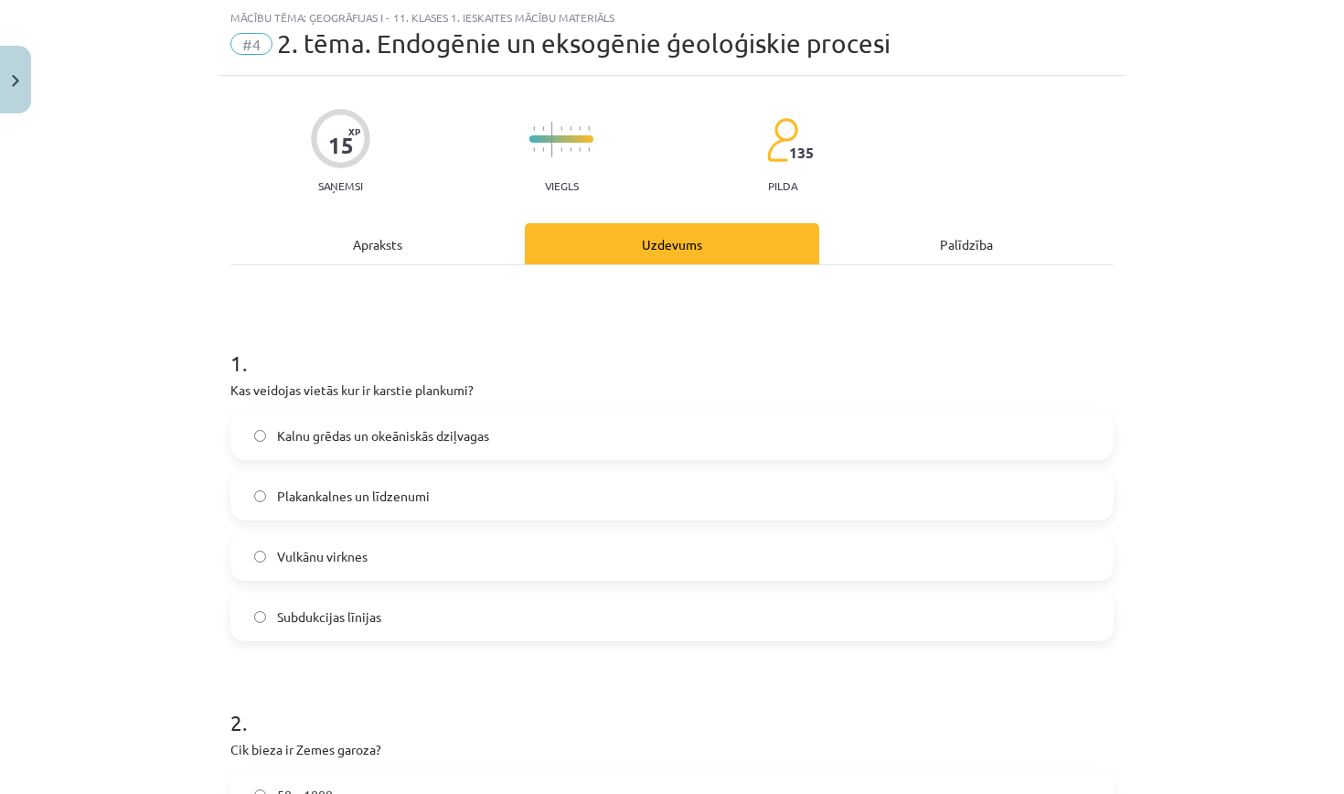
click at [464, 251] on div "Apraksts" at bounding box center [377, 243] width 294 height 41
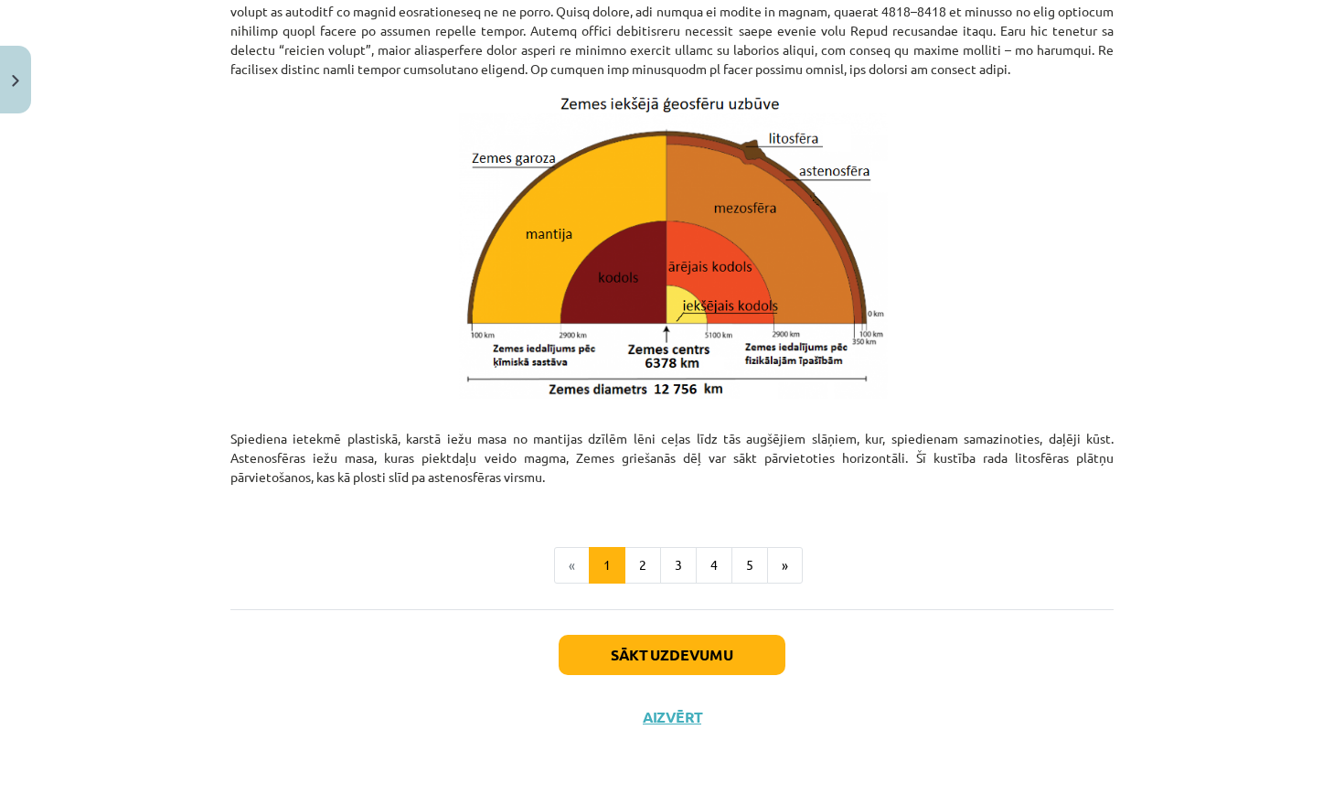
click at [692, 657] on button "Sākt uzdevumu" at bounding box center [672, 655] width 227 height 40
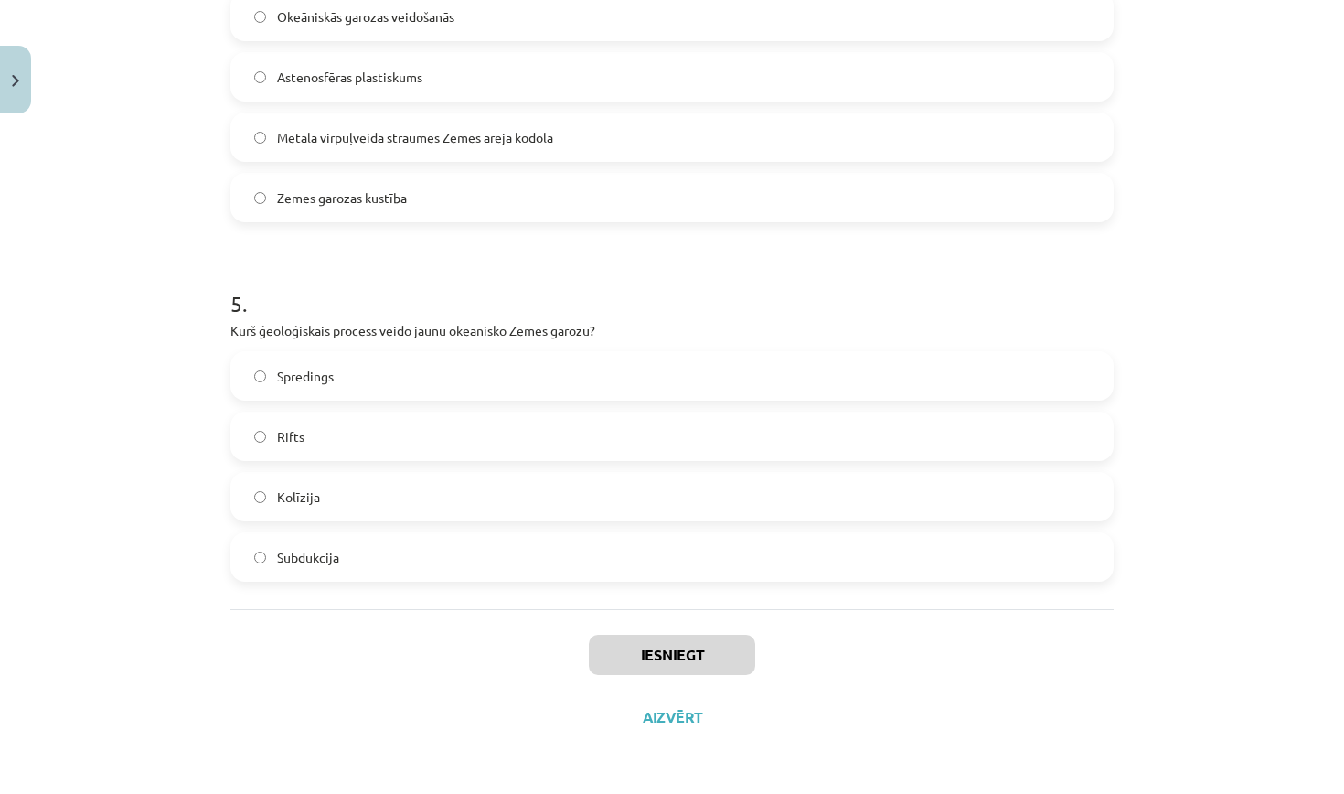
scroll to position [1545, 0]
click at [690, 714] on button "Aizvērt" at bounding box center [672, 717] width 70 height 18
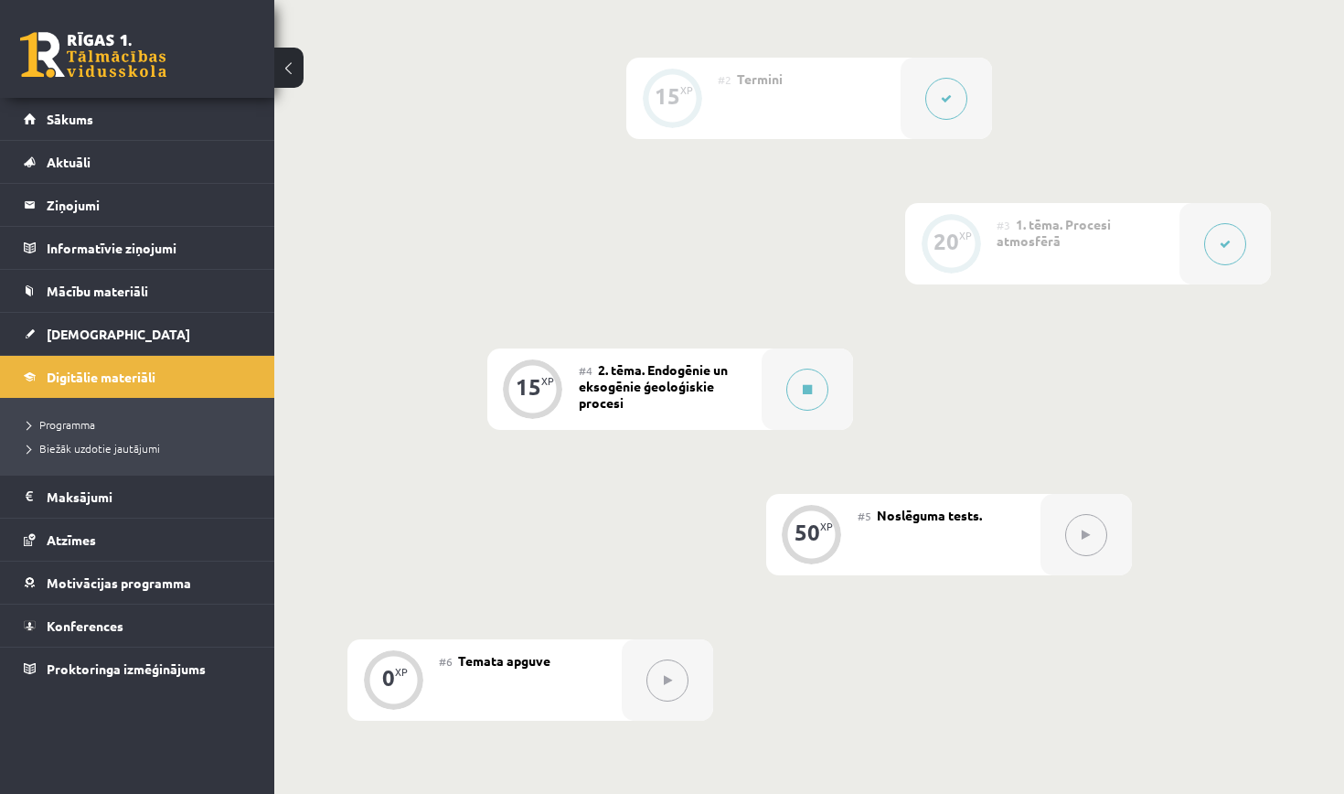
scroll to position [576, 0]
click at [793, 401] on button at bounding box center [807, 394] width 42 height 42
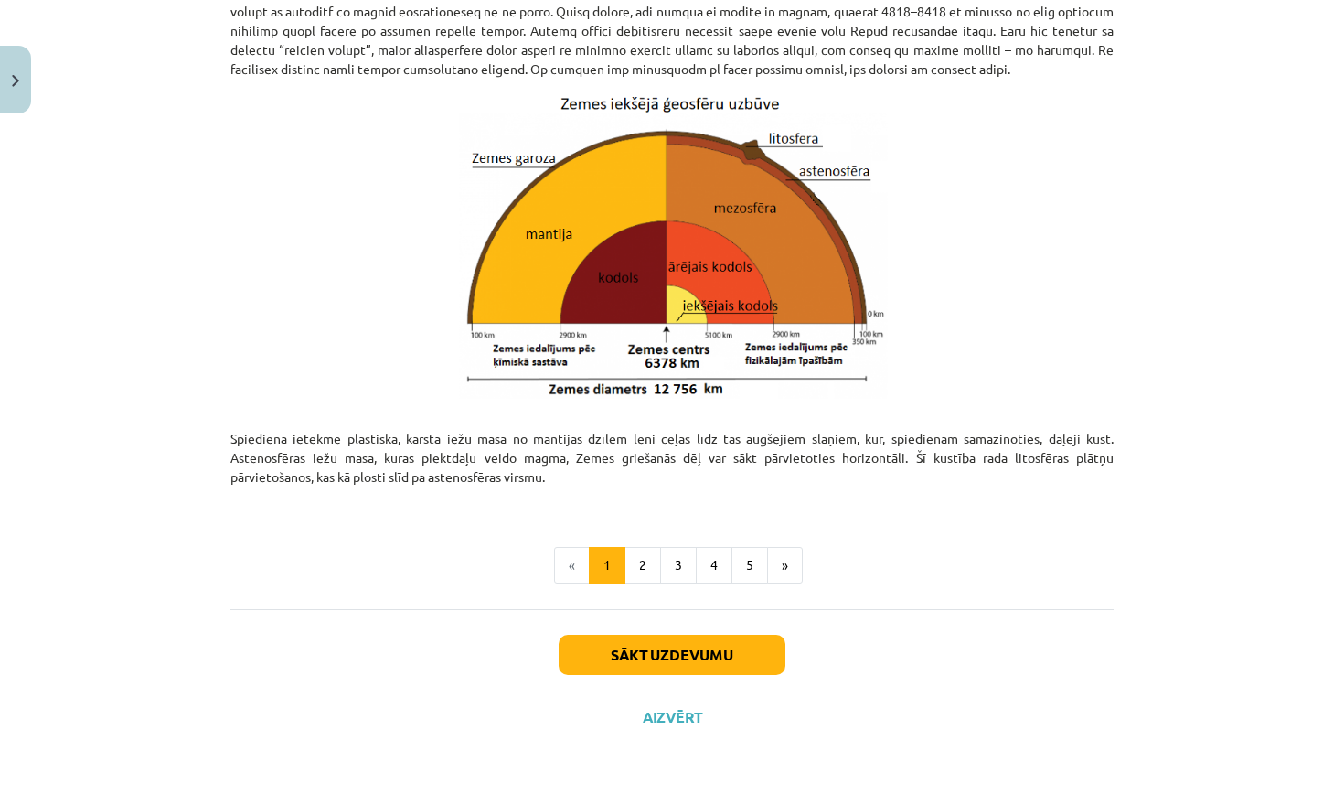
scroll to position [1808, 0]
click at [690, 657] on button "Sākt uzdevumu" at bounding box center [672, 655] width 227 height 40
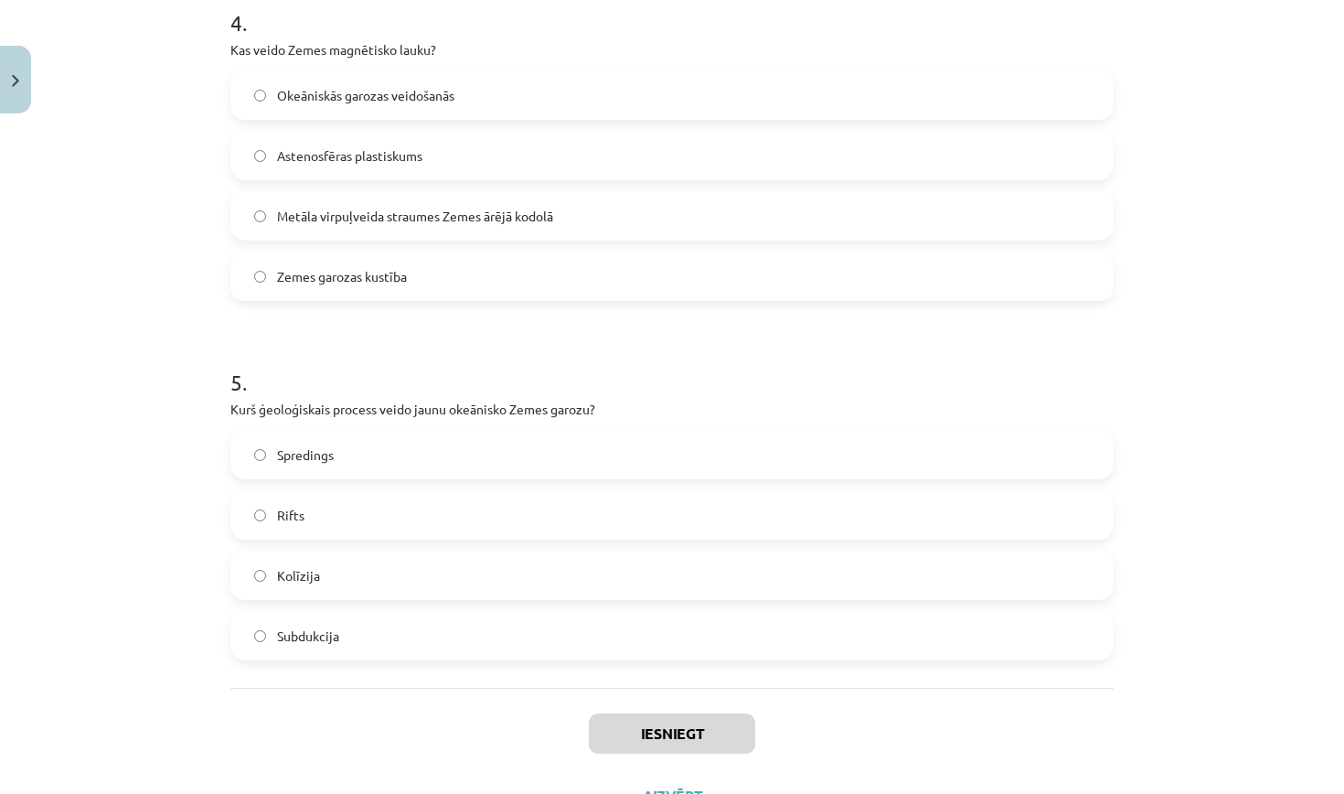
scroll to position [1505, 0]
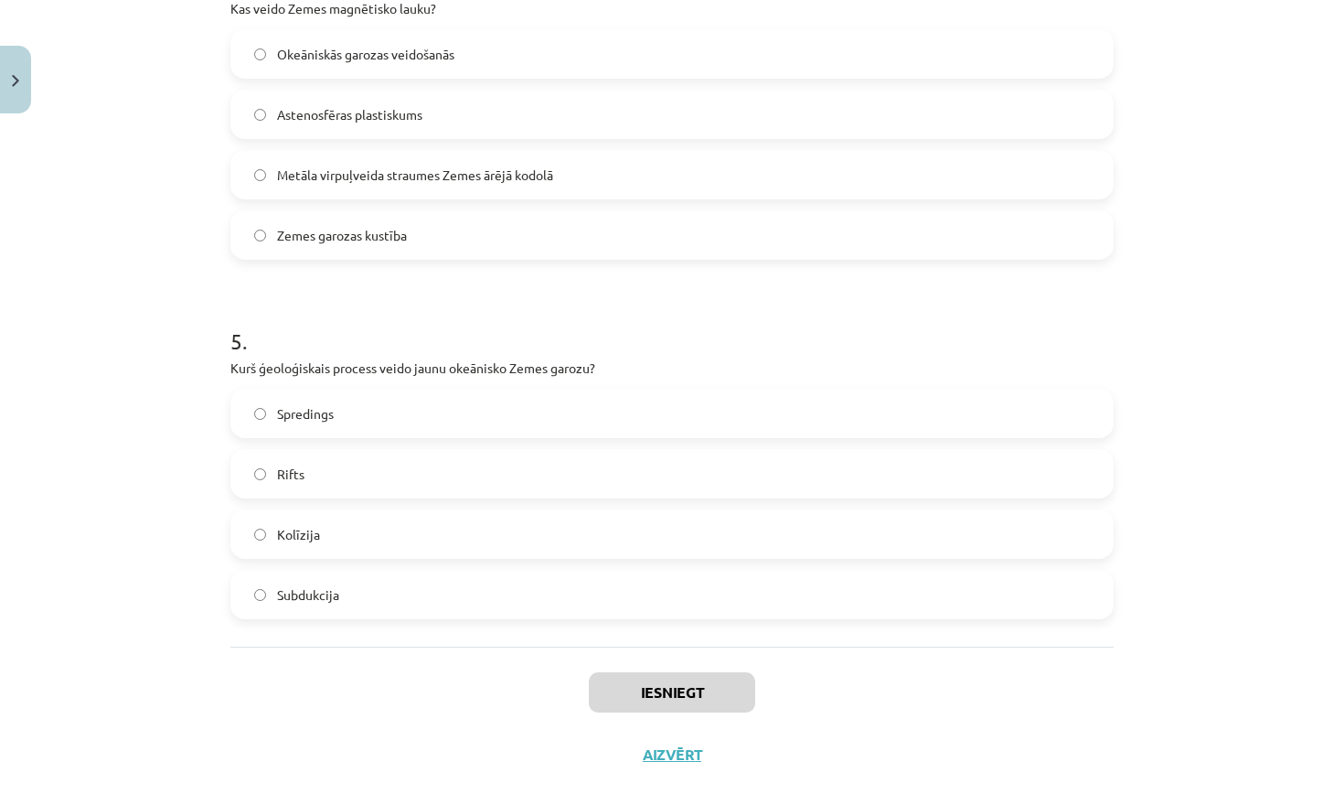
click at [677, 744] on div "Iesniegt Aizvērt" at bounding box center [671, 711] width 883 height 128
click at [673, 763] on button "Aizvērt" at bounding box center [672, 754] width 70 height 18
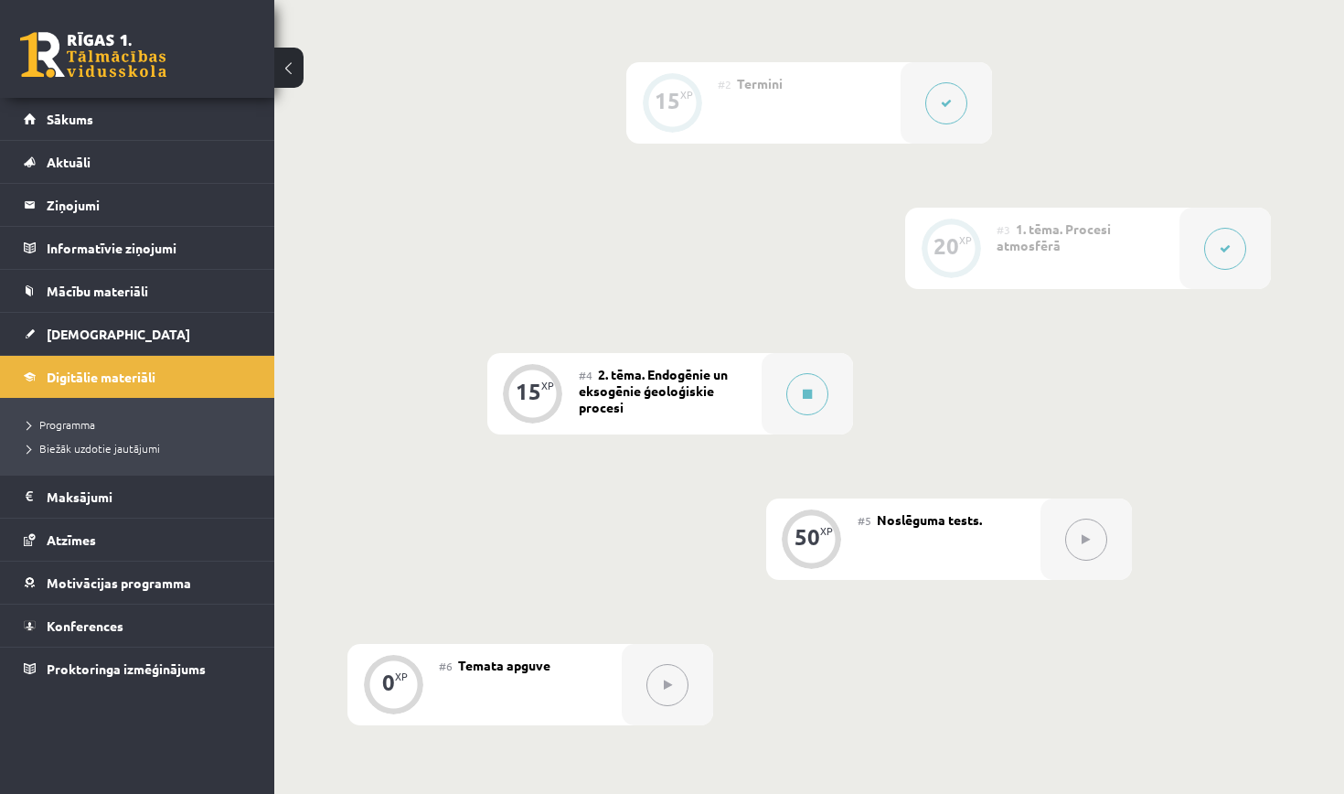
click at [722, 390] on div "#4 2. tēma. Endogēnie un eksogēnie ģeoloģiskie procesi" at bounding box center [670, 393] width 183 height 81
click at [808, 403] on button at bounding box center [807, 394] width 42 height 42
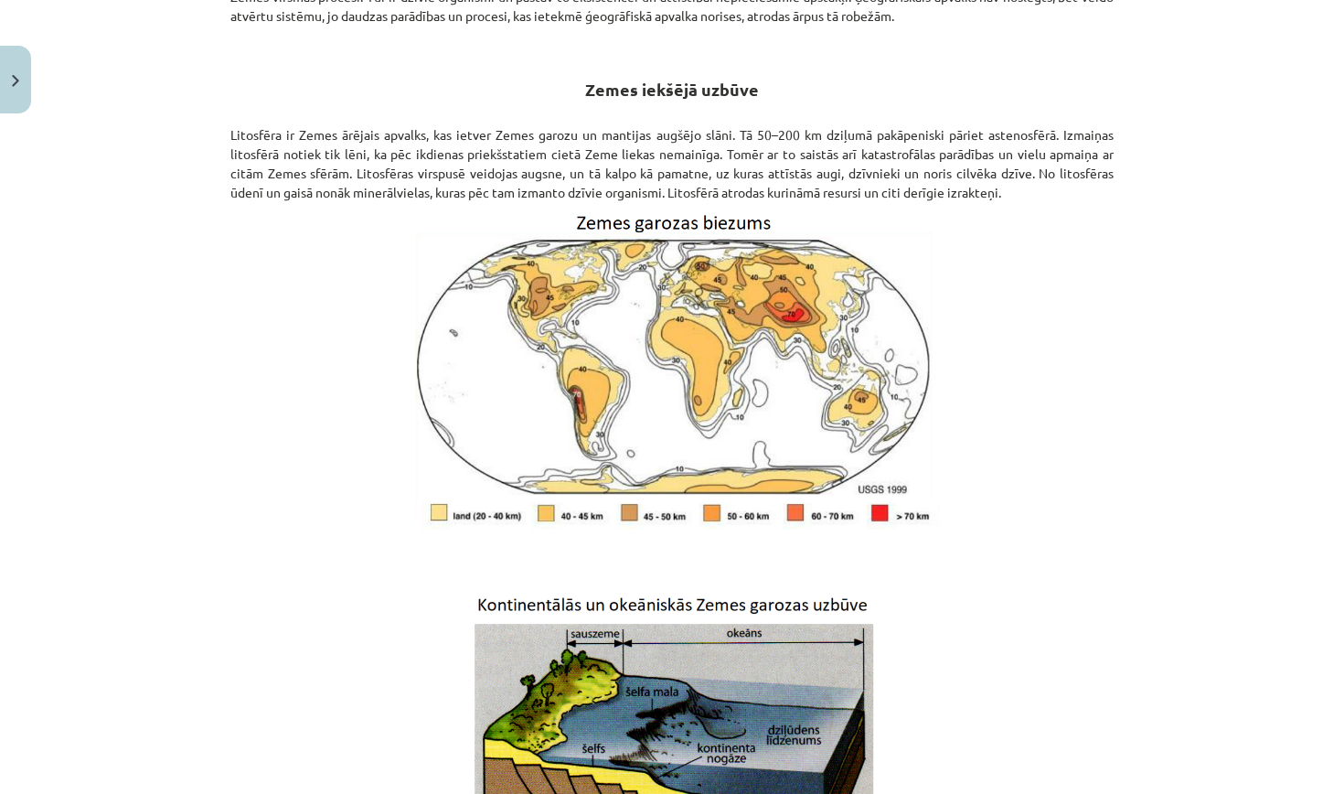
scroll to position [711, 0]
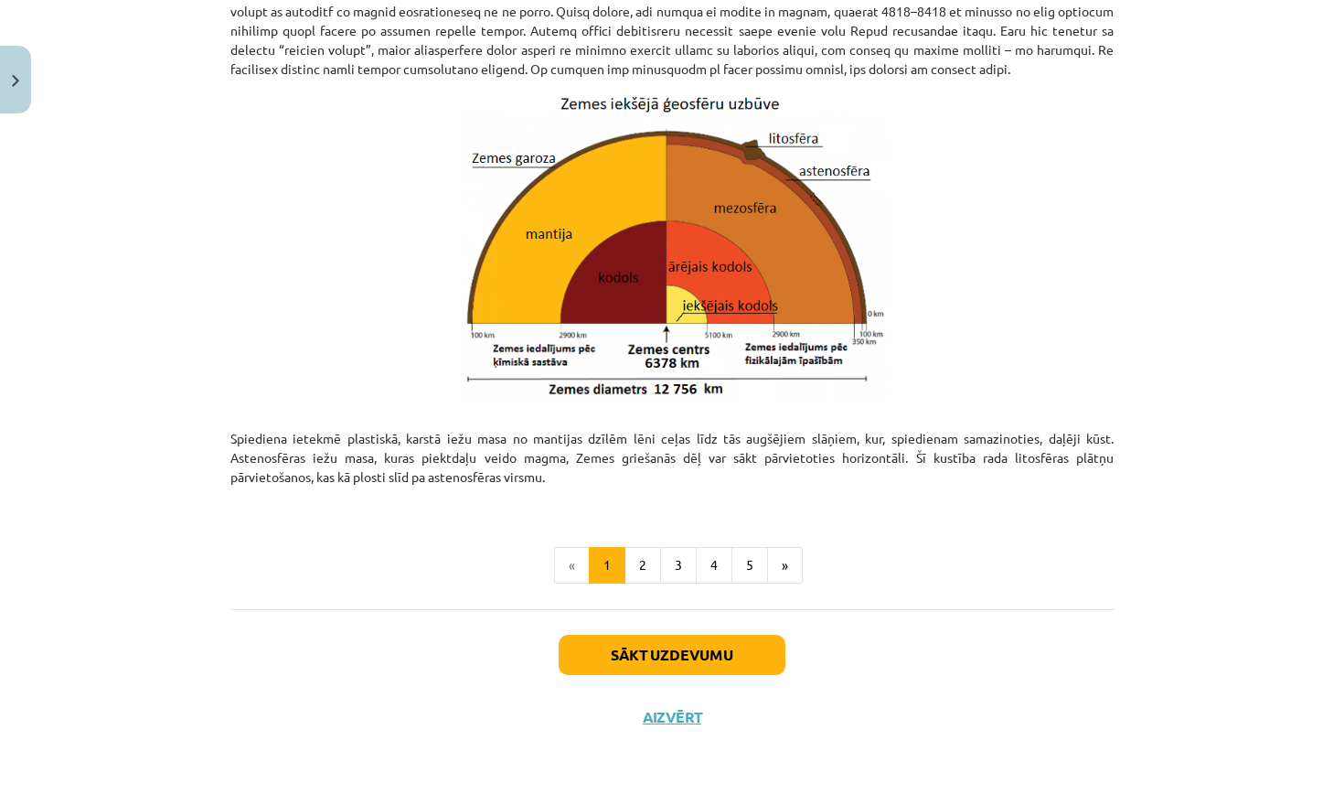
click at [690, 651] on button "Sākt uzdevumu" at bounding box center [672, 655] width 227 height 40
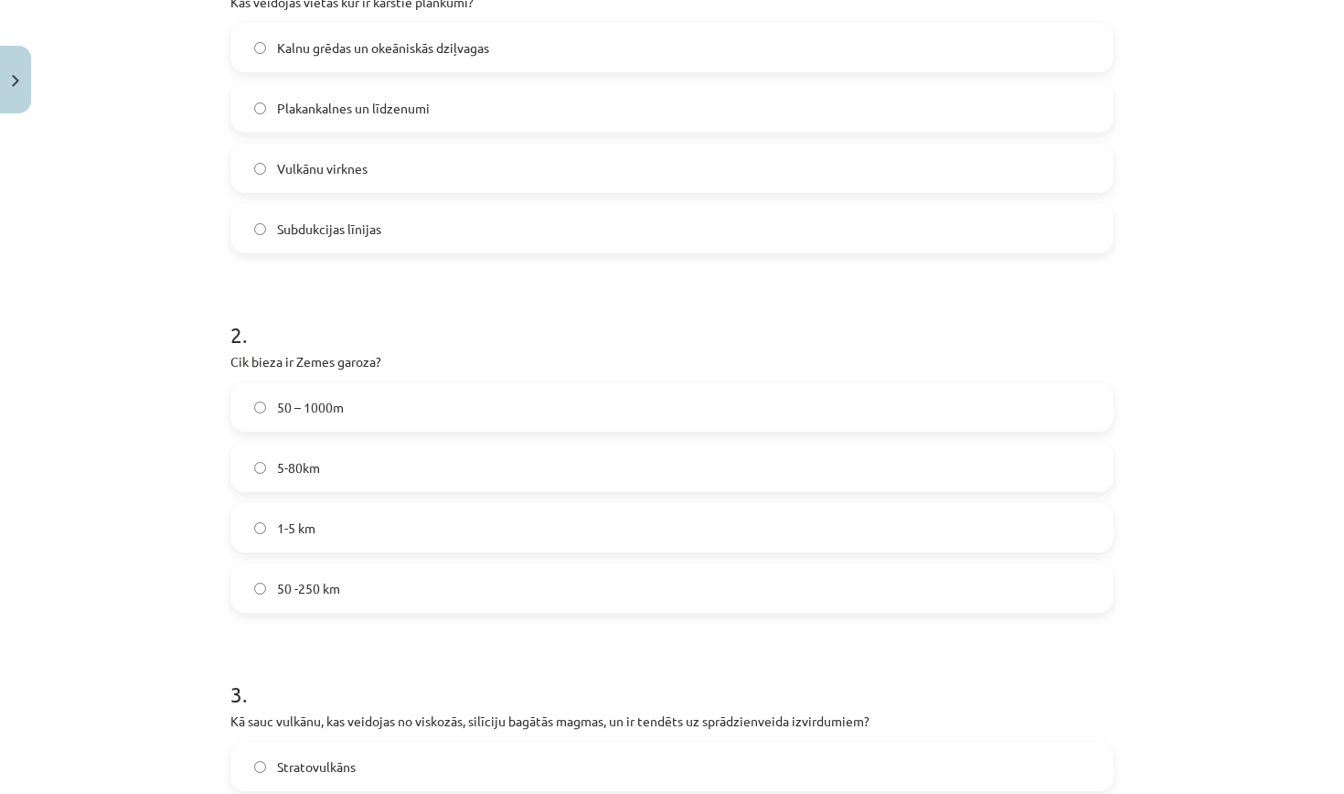
scroll to position [429, 0]
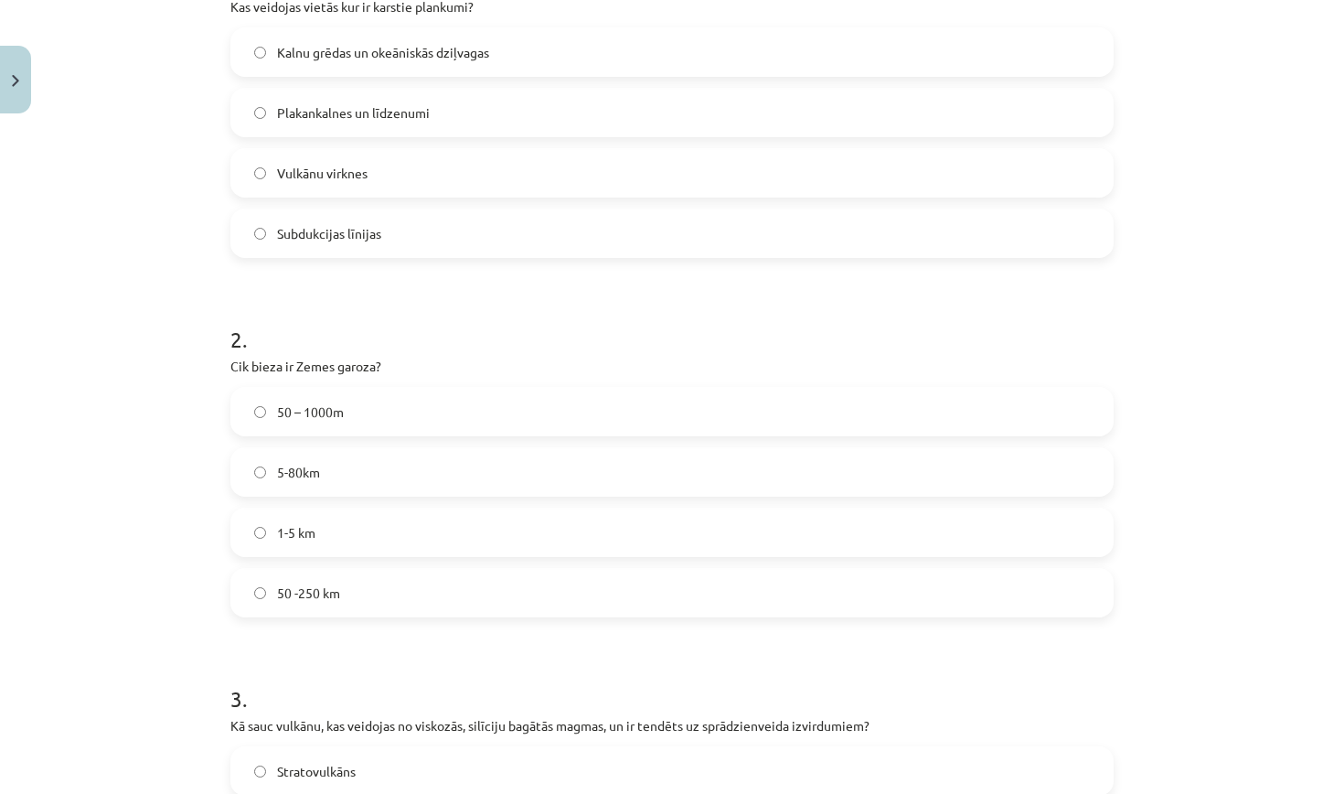
click at [356, 603] on label "50 -250 km" at bounding box center [672, 593] width 880 height 46
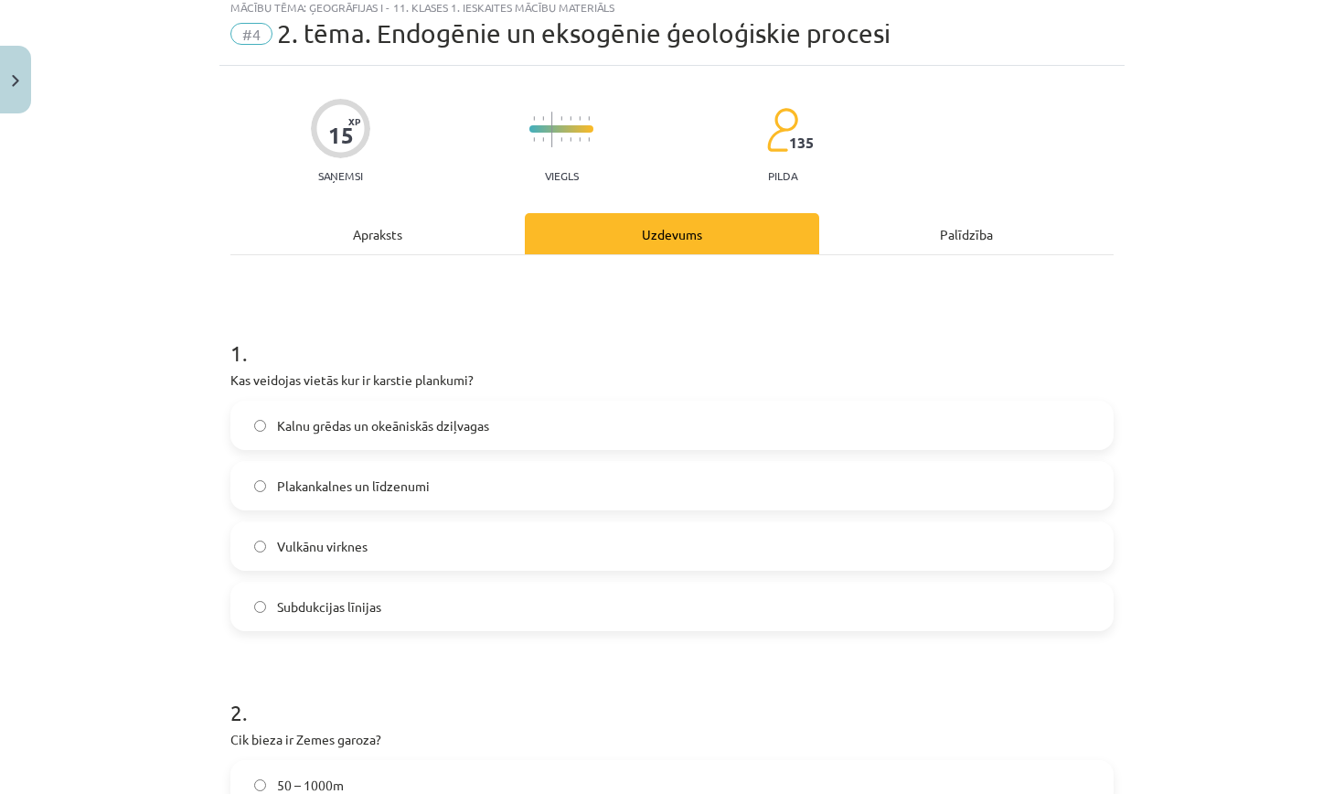
scroll to position [48, 0]
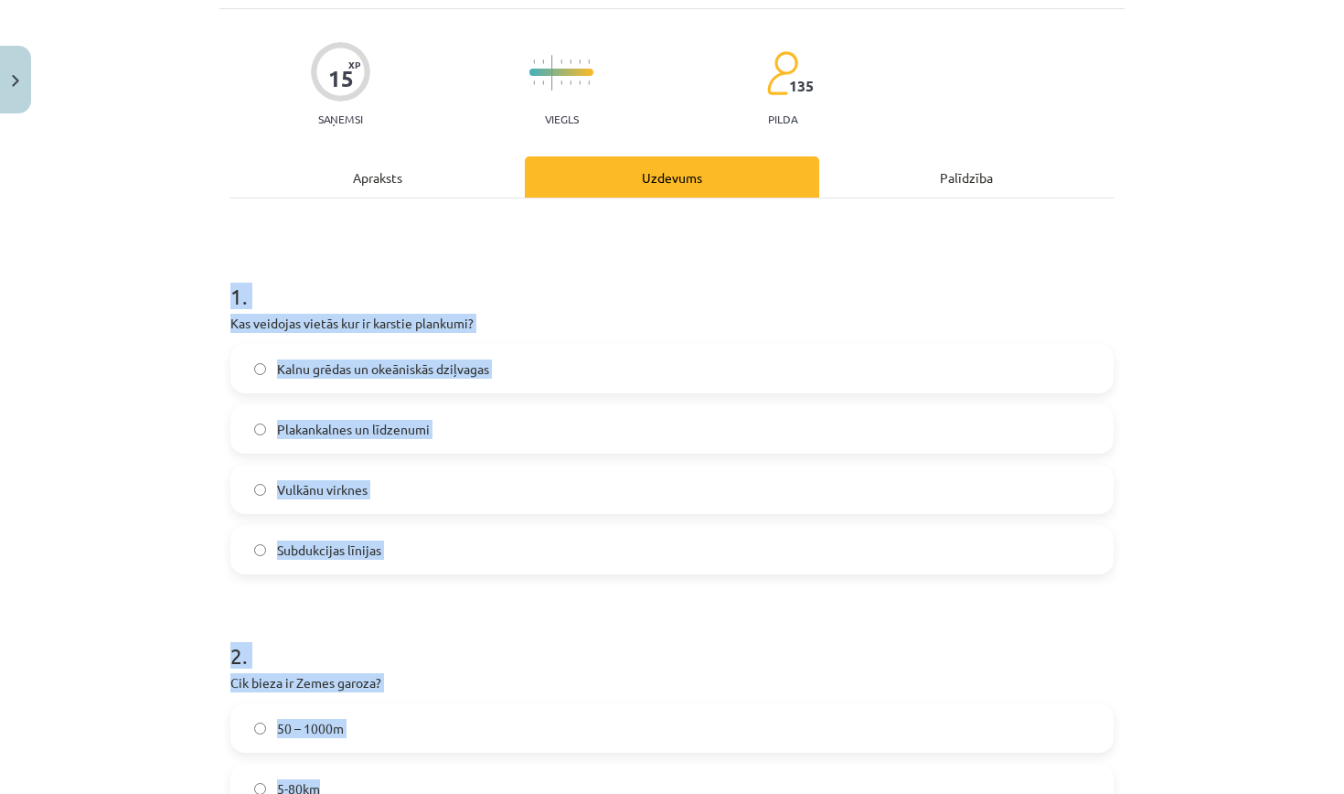
drag, startPoint x: 230, startPoint y: 348, endPoint x: 604, endPoint y: 793, distance: 580.9
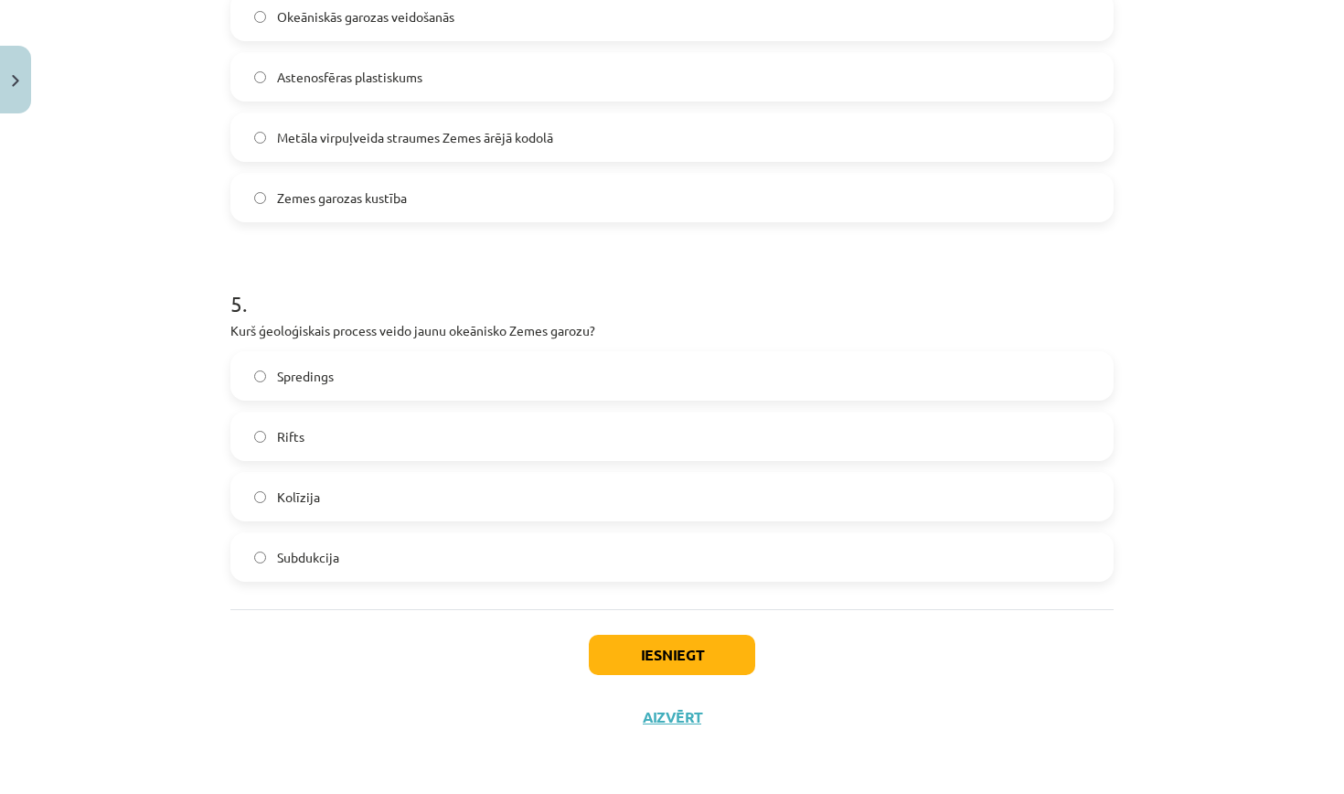
scroll to position [1545, 0]
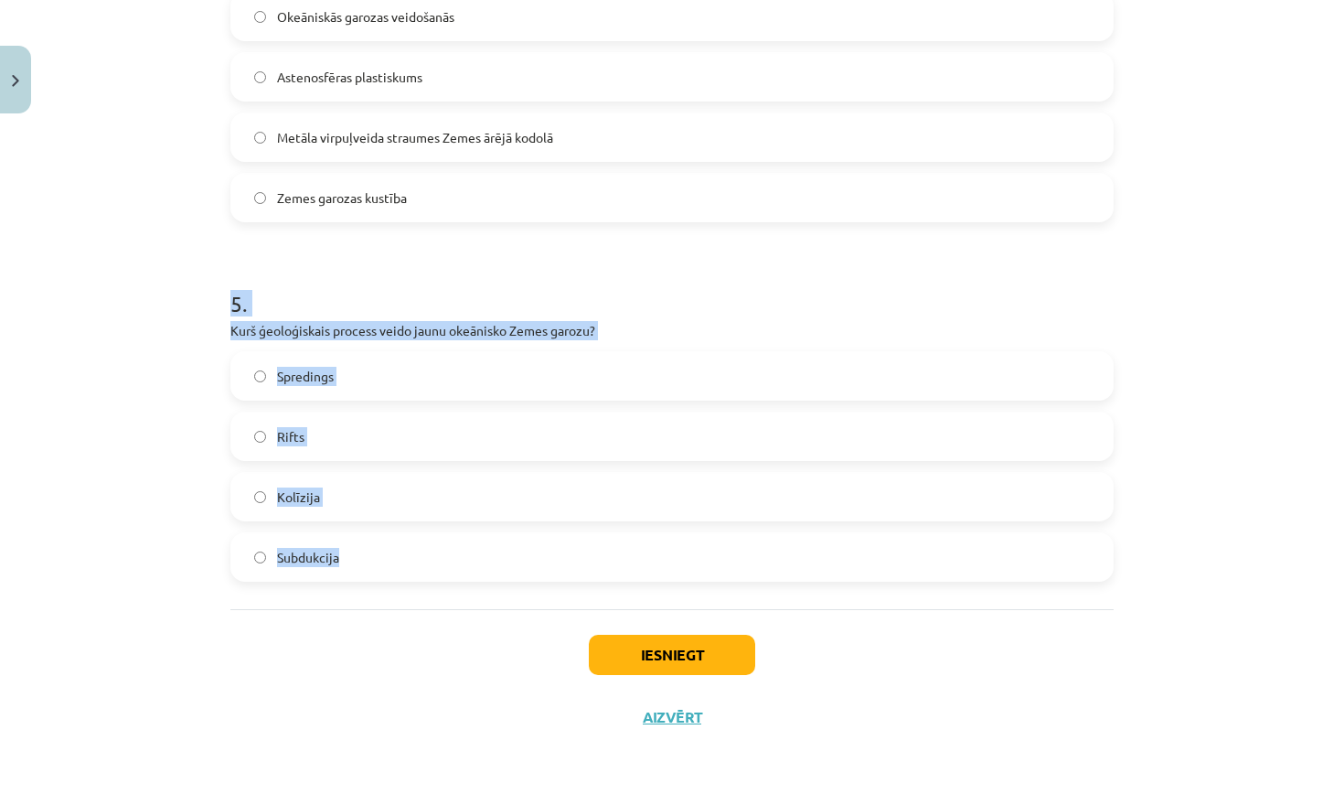
drag, startPoint x: 1024, startPoint y: 561, endPoint x: 522, endPoint y: 261, distance: 585.3
click at [522, 260] on div "5 . Kurš ģeoloģiskais process veido jaunu okeānisko Zemes garozu? Spredings Rif…" at bounding box center [671, 420] width 883 height 323
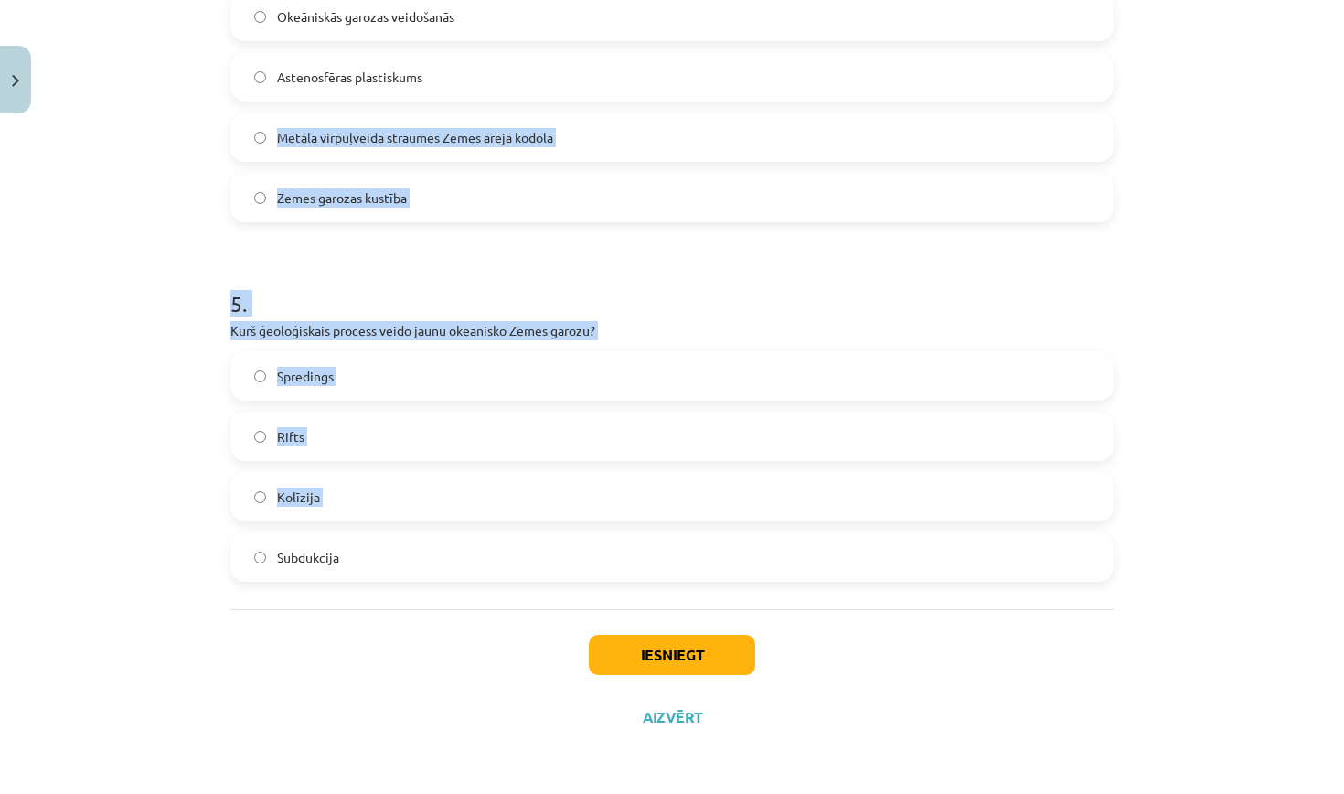
drag, startPoint x: 978, startPoint y: 539, endPoint x: 780, endPoint y: 76, distance: 503.1
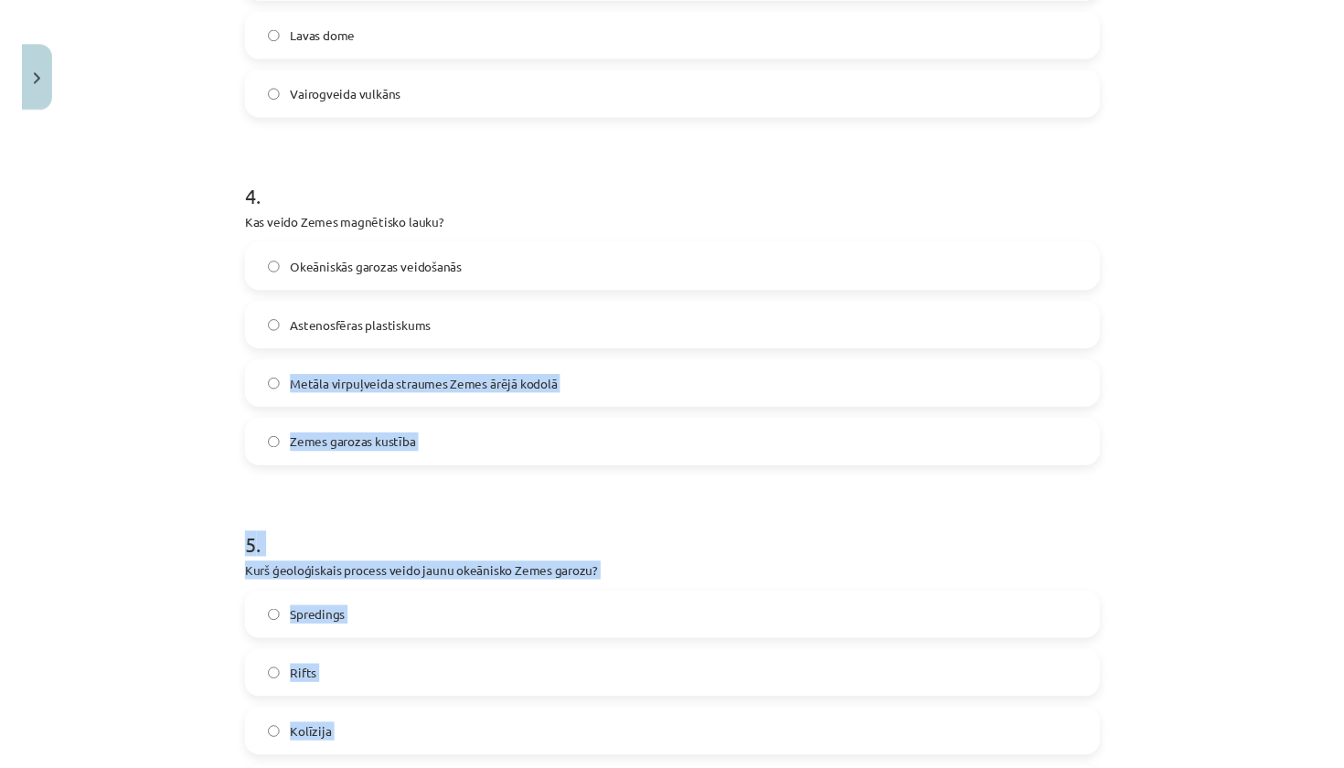
scroll to position [1285, 0]
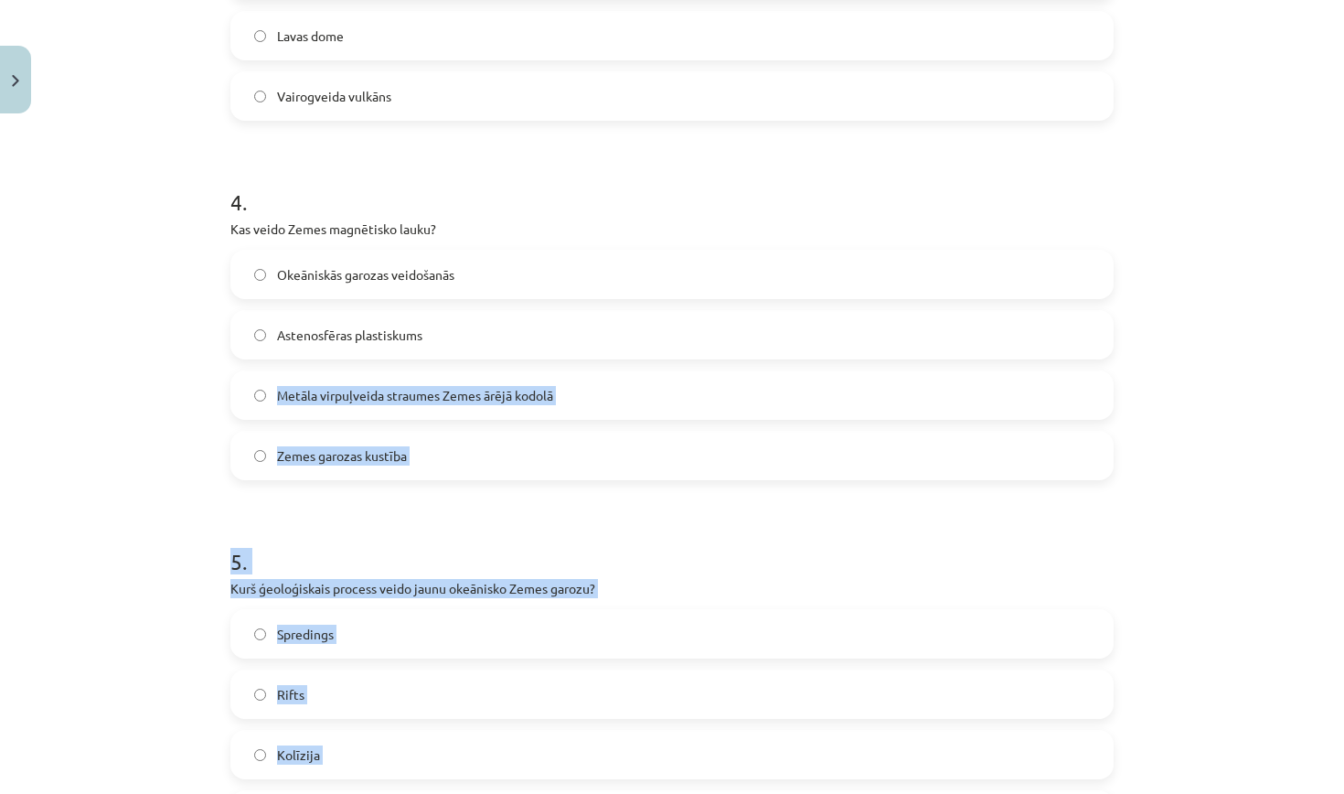
copy form "Astenosfēras plastiskums Metāla virpuļveida straumes Zemes ārējā kodolā Zemes g…"
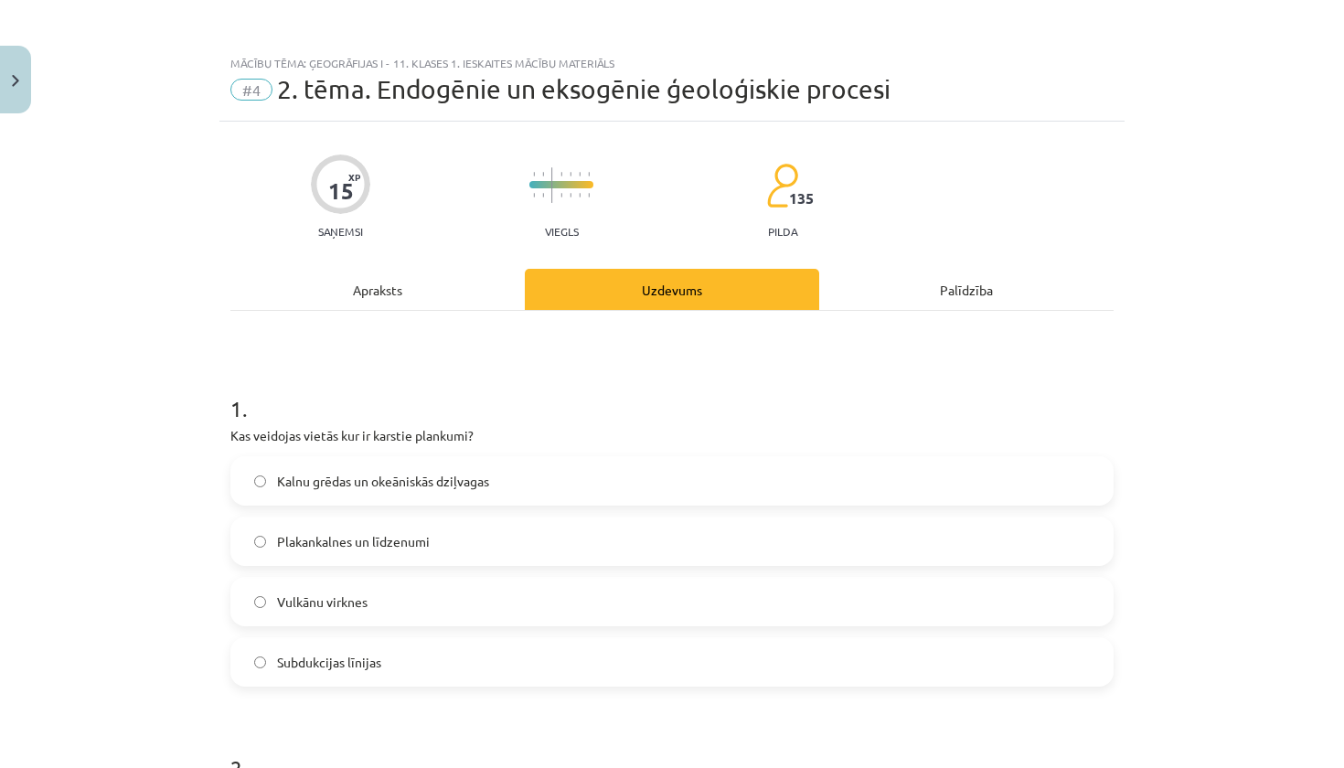
scroll to position [0, 0]
click at [147, 508] on div "Mācību tēma: Ģeogrāfijas i - 11. klases 1. ieskaites mācību materiāls #4 2. tēm…" at bounding box center [672, 384] width 1344 height 768
drag, startPoint x: 519, startPoint y: 426, endPoint x: 223, endPoint y: 437, distance: 296.5
copy p "Kas veidojas vietās kur ir karstie plankumi?"
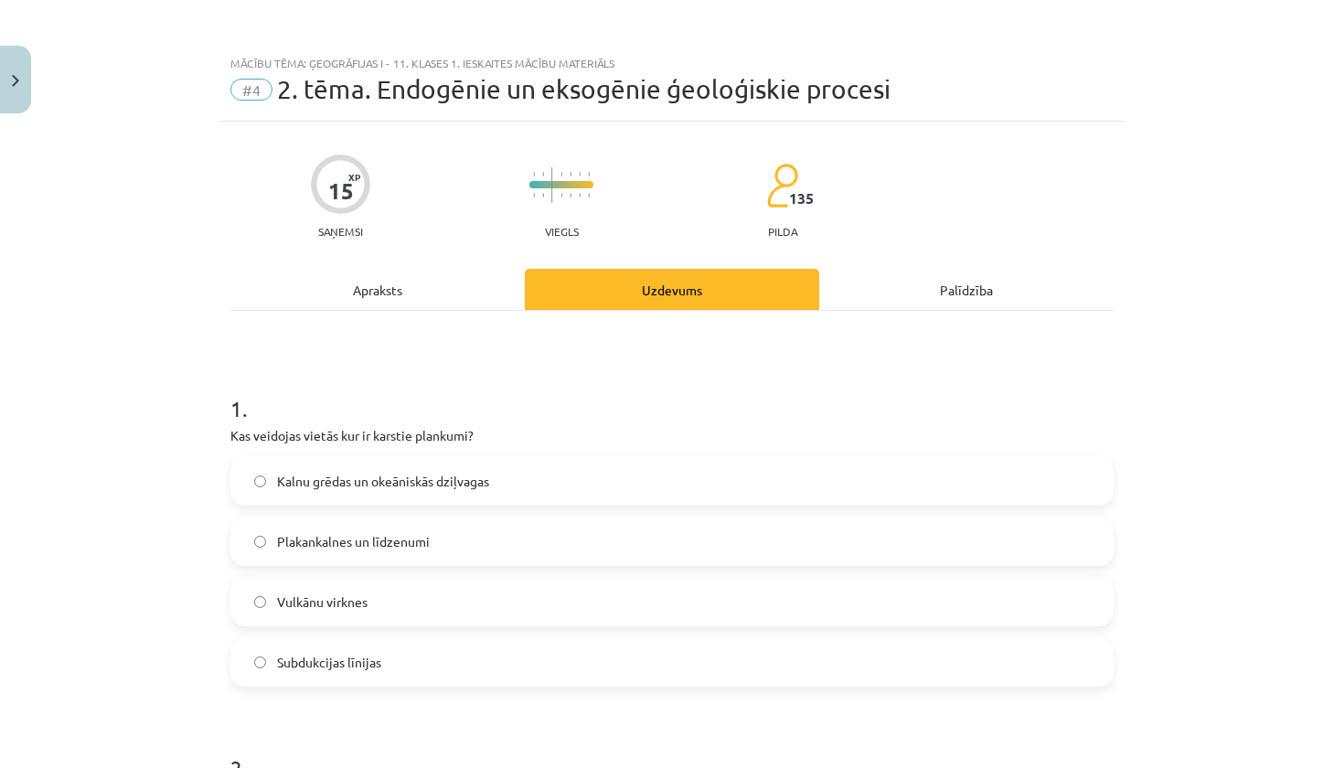
click at [374, 613] on label "Vulkānu virknes" at bounding box center [672, 602] width 880 height 46
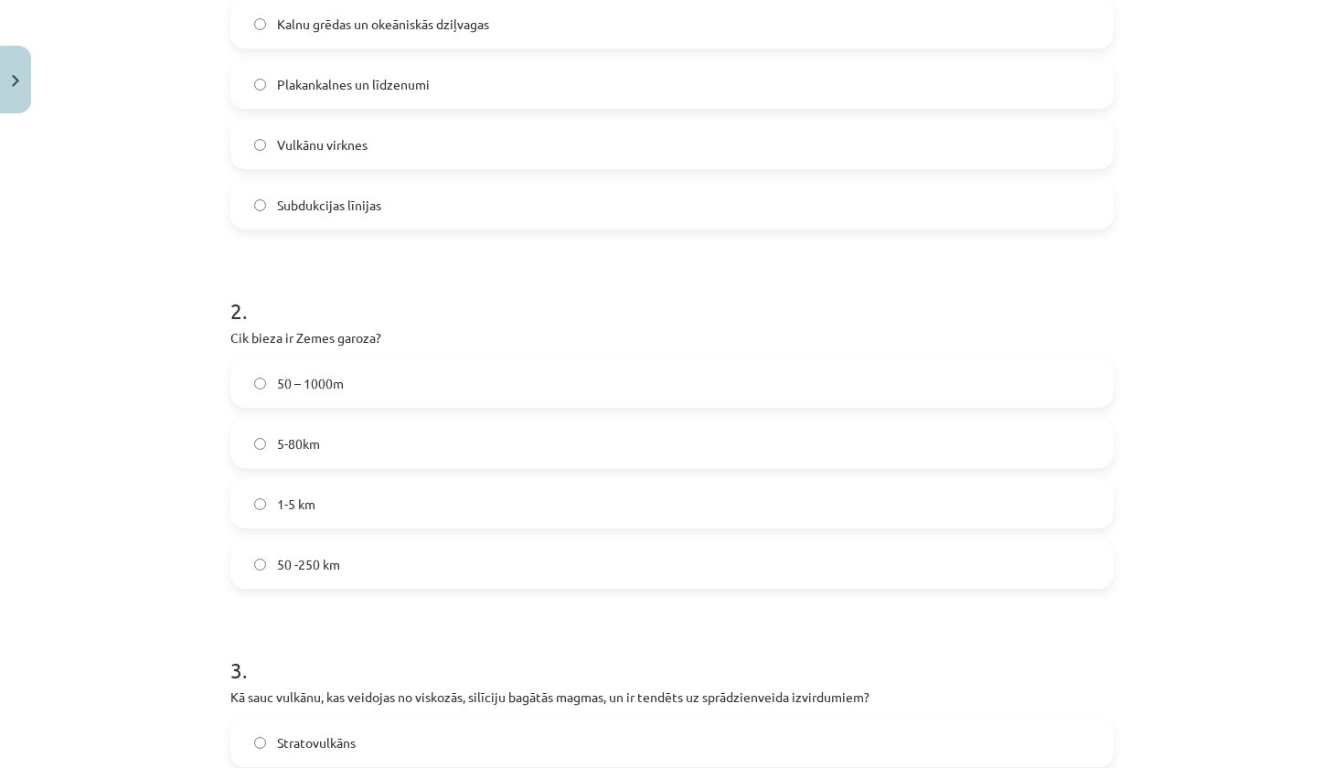
scroll to position [465, 0]
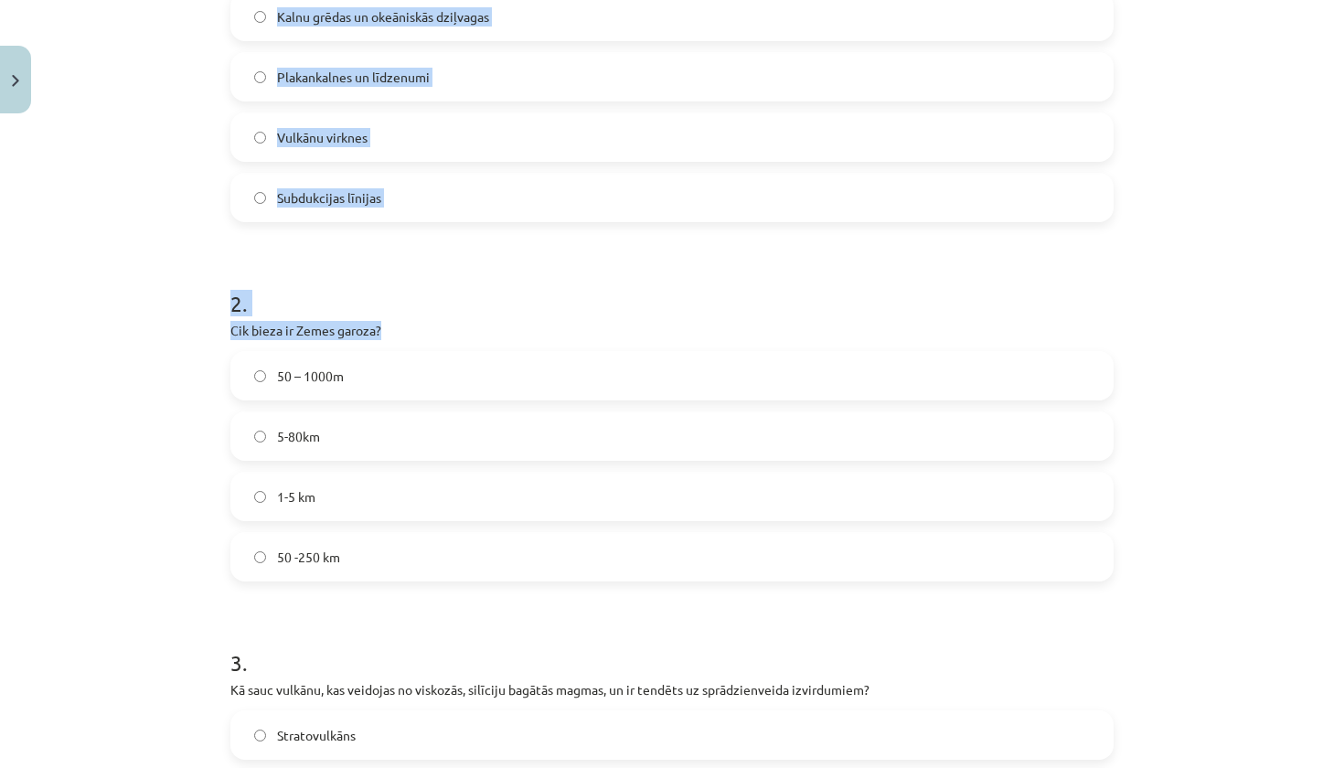
drag, startPoint x: 444, startPoint y: 321, endPoint x: 213, endPoint y: 331, distance: 231.6
click at [213, 331] on div "Mācību tēma: Ģeogrāfijas i - 11. klases 1. ieskaites mācību materiāls #4 2. tēm…" at bounding box center [672, 384] width 1344 height 768
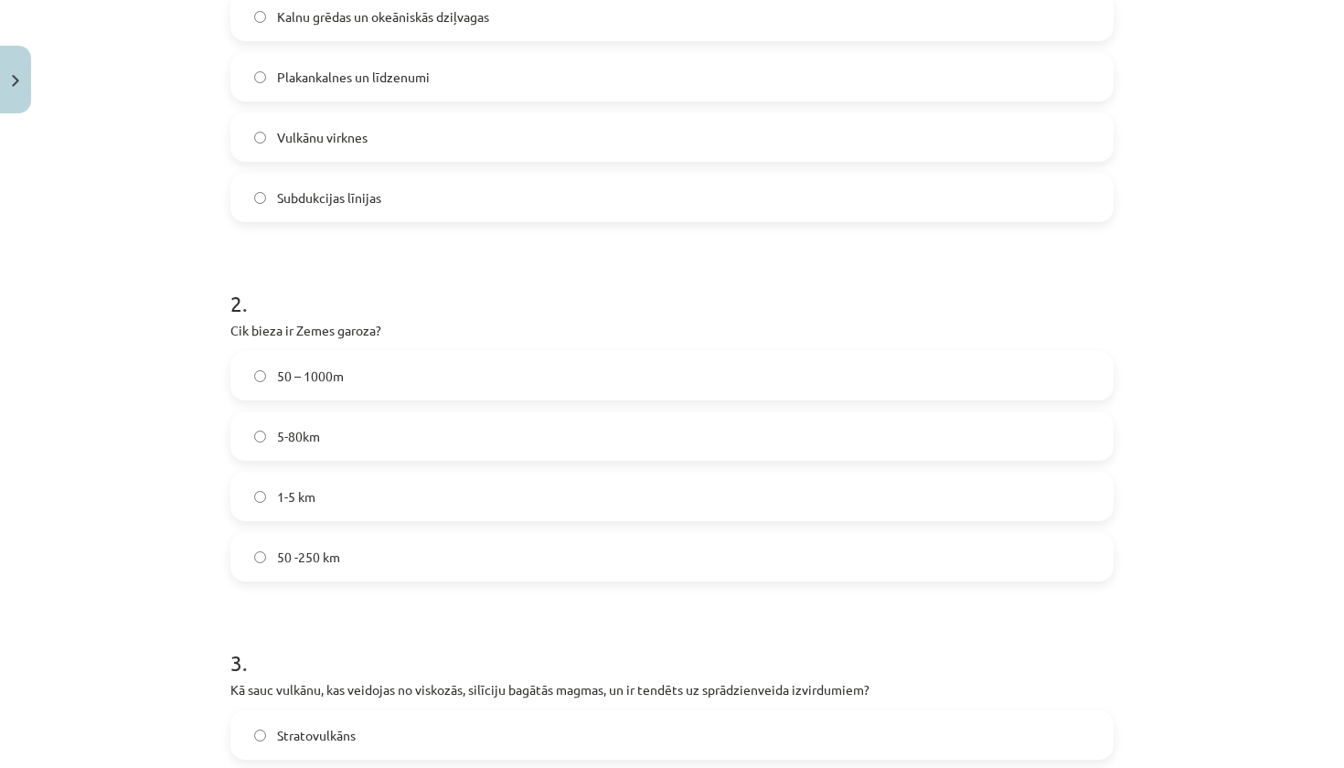
click at [491, 349] on div "2 . Cik bieza ir Zemes garoza? 50 – 1000m 5-80km 1-5 km 50 -250 km" at bounding box center [671, 420] width 883 height 323
drag, startPoint x: 433, startPoint y: 329, endPoint x: 231, endPoint y: 336, distance: 202.2
click at [231, 336] on p "Cik bieza ir Zemes garoza?" at bounding box center [671, 330] width 883 height 19
copy p "Cik bieza ir Zemes garoza?"
click at [393, 435] on label "5-80km" at bounding box center [672, 436] width 880 height 46
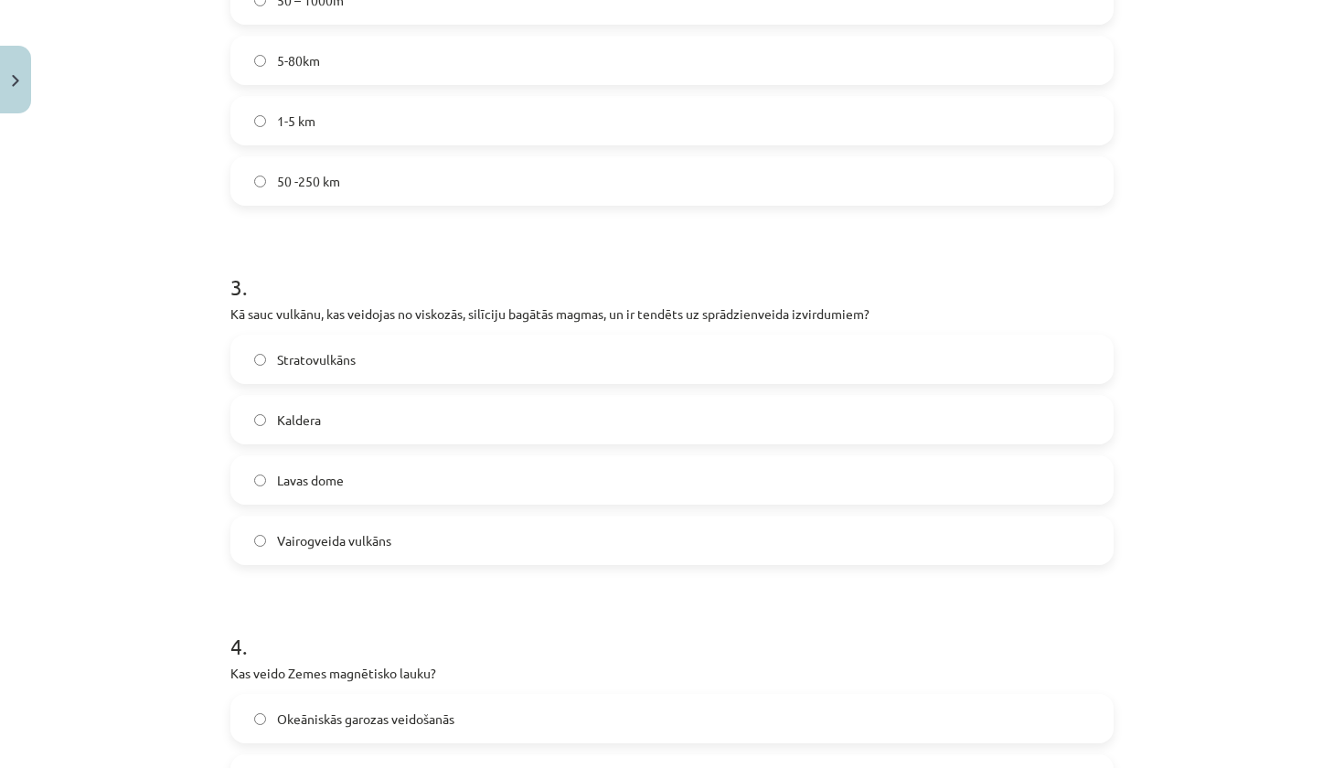
scroll to position [840, 0]
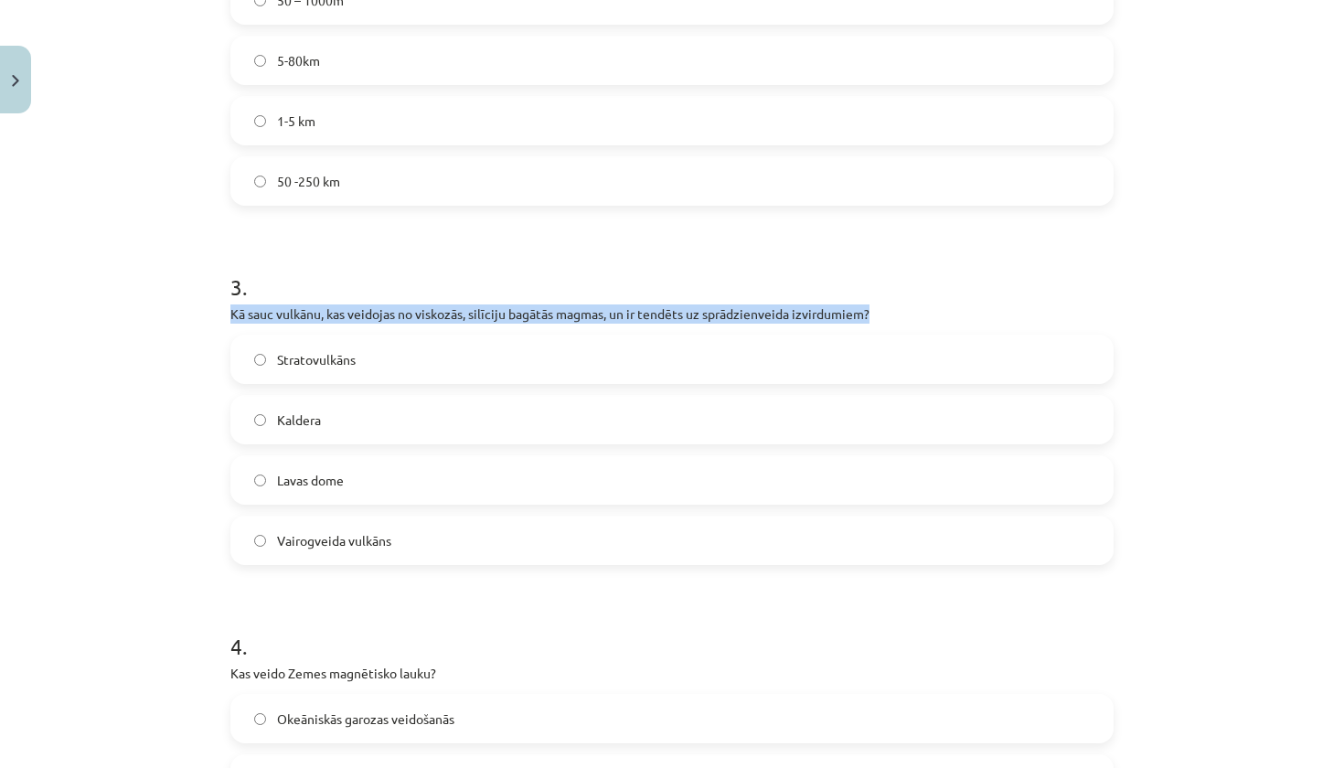
drag, startPoint x: 898, startPoint y: 305, endPoint x: 231, endPoint y: 316, distance: 666.8
click at [231, 316] on p "Kā sauc vulkānu, kas veidojas no viskozās, silīciju bagātās magmas, un ir tendē…" at bounding box center [671, 314] width 883 height 19
copy p "Kā sauc vulkānu, kas veidojas no viskozās, silīciju bagātās magmas, un ir tendē…"
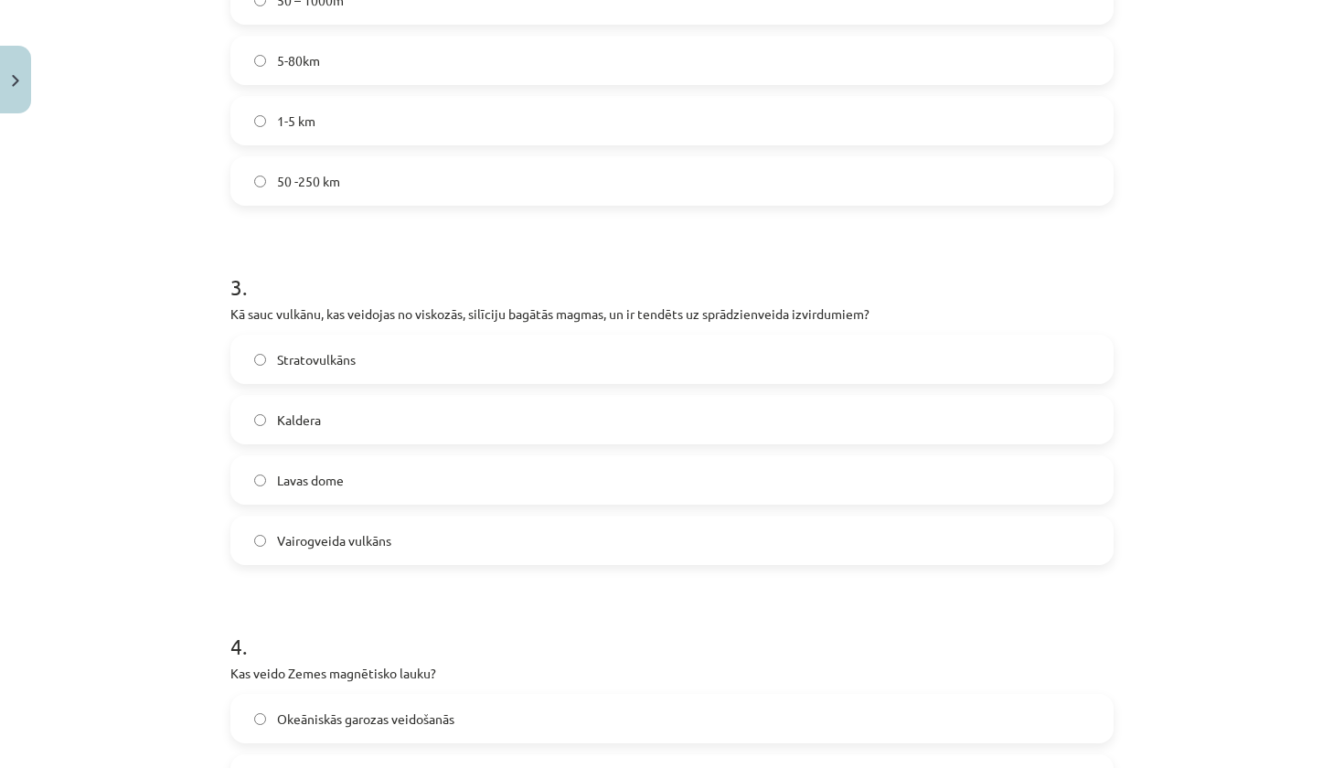
click at [348, 356] on span "Stratovulkāns" at bounding box center [316, 359] width 79 height 19
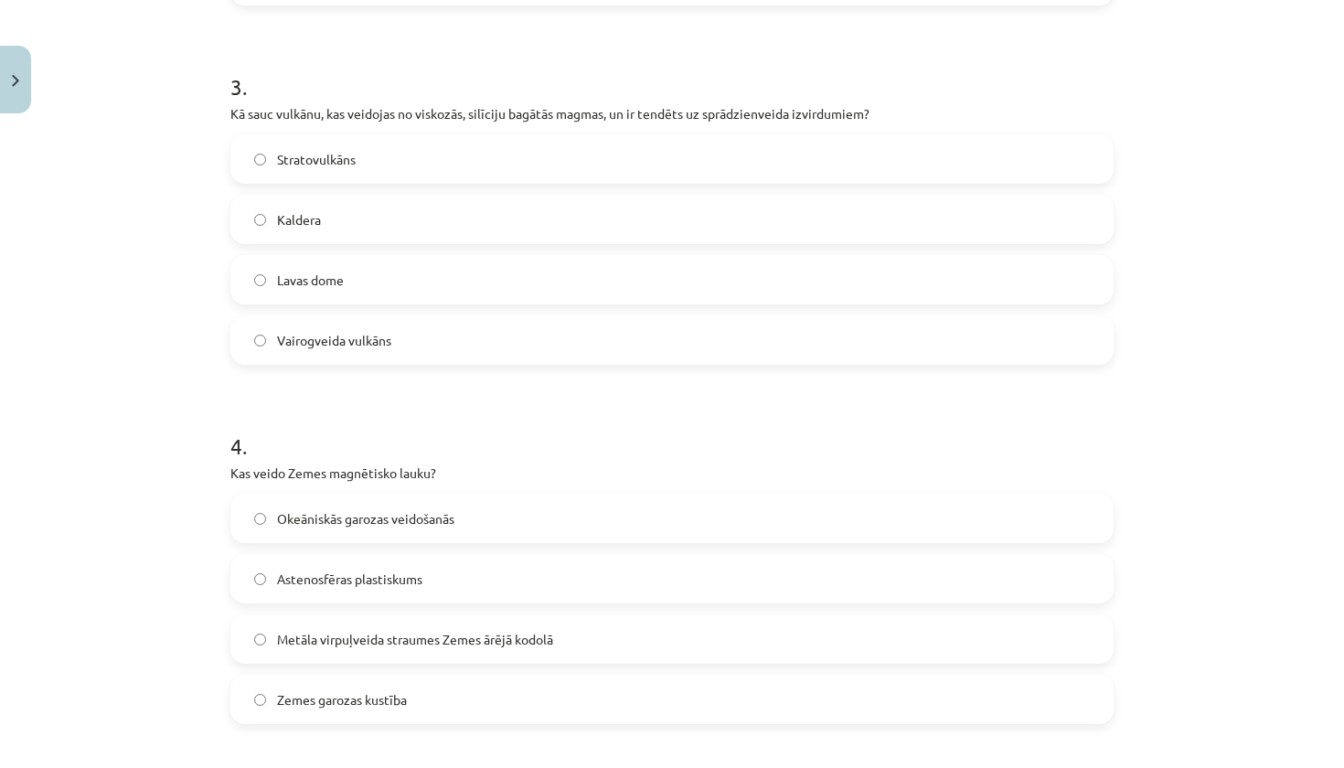
scroll to position [1094, 0]
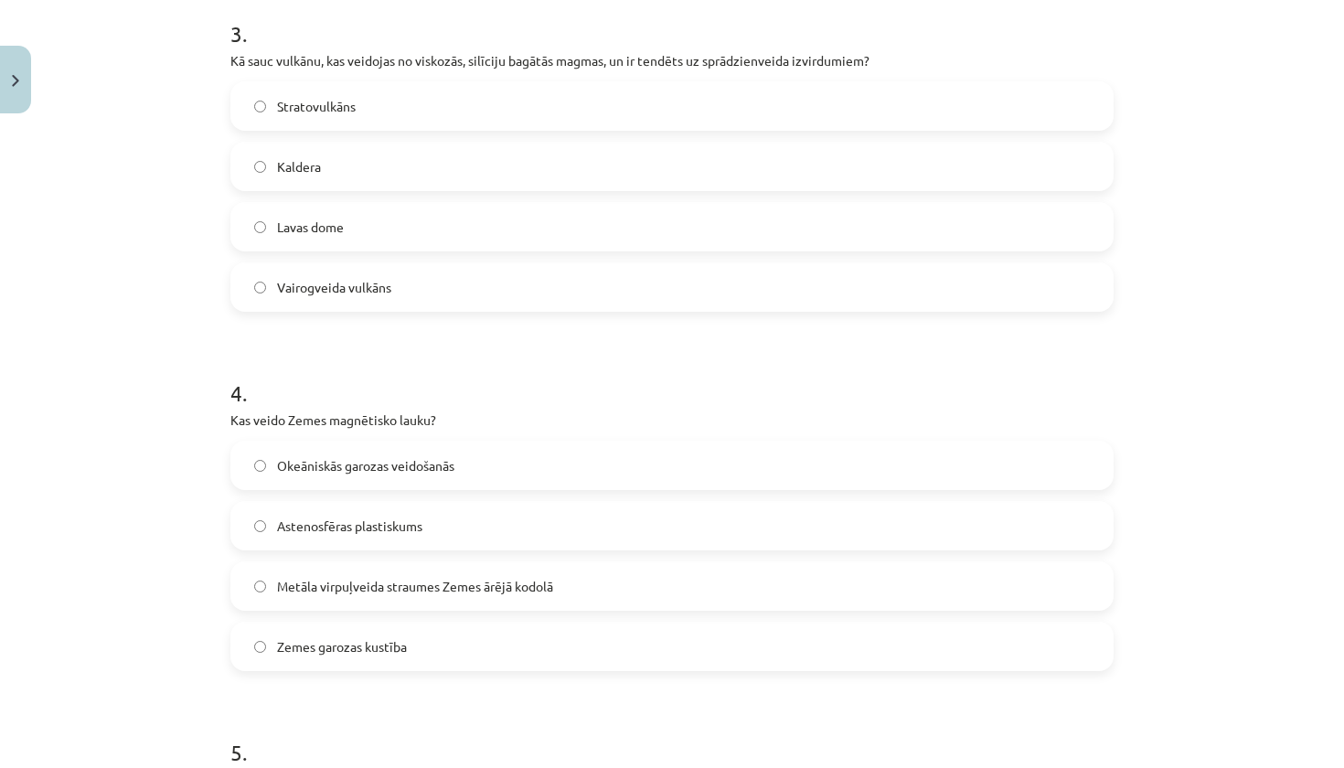
drag, startPoint x: 513, startPoint y: 422, endPoint x: 251, endPoint y: 427, distance: 261.6
click at [251, 427] on p "Kas veido Zemes magnētisko lauku?" at bounding box center [671, 420] width 883 height 19
drag, startPoint x: 474, startPoint y: 413, endPoint x: 228, endPoint y: 416, distance: 246.0
click at [228, 416] on div "15 XP Saņemsi Viegls 135 pilda Apraksts Uzdevums Palīdzība 1 . Kas veidojas vie…" at bounding box center [671, 112] width 905 height 2169
copy p "Kas veido Zemes magnētisko lauku?"
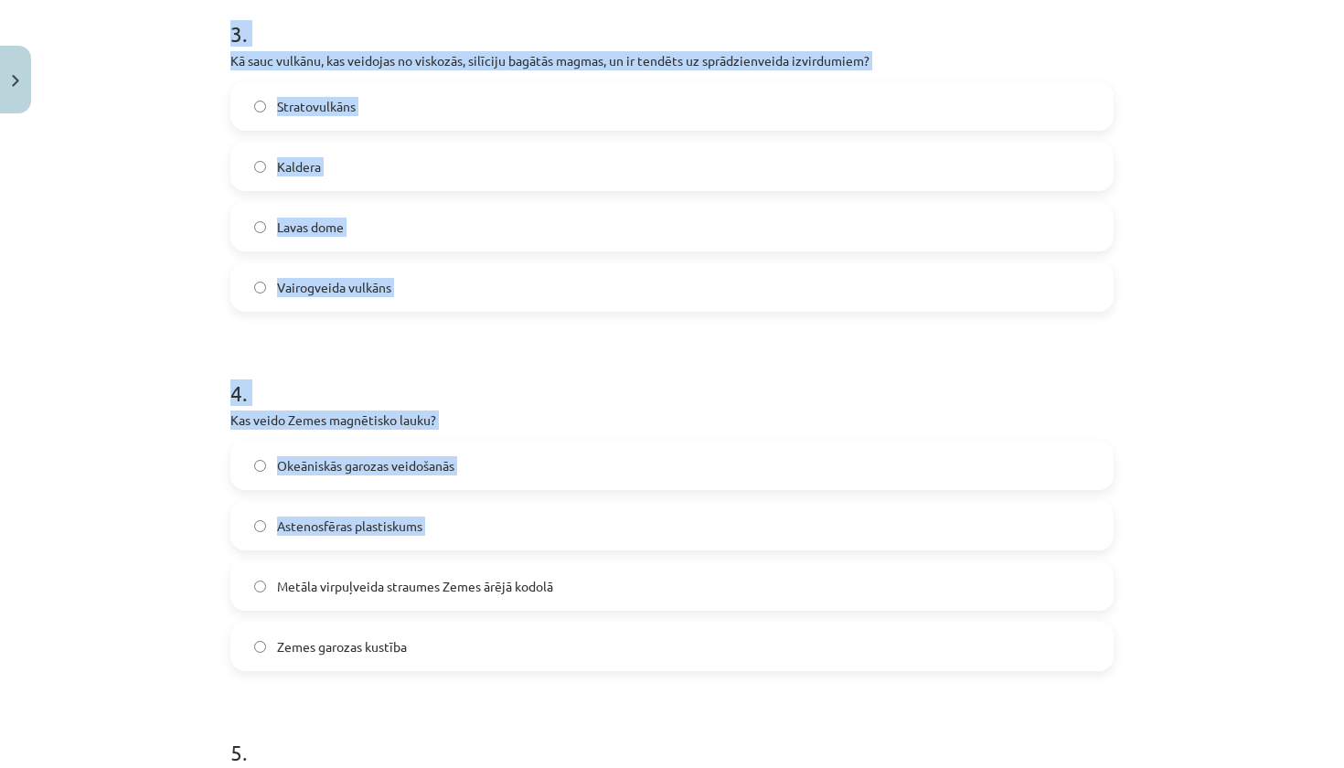
drag, startPoint x: 185, startPoint y: 406, endPoint x: 422, endPoint y: 572, distance: 289.0
click at [422, 572] on div "Mācību tēma: Ģeogrāfijas i - 11. klases 1. ieskaites mācību materiāls #4 2. tēm…" at bounding box center [672, 384] width 1344 height 768
click at [186, 426] on div "Mācību tēma: Ģeogrāfijas i - 11. klases 1. ieskaites mācību materiāls #4 2. tēm…" at bounding box center [672, 384] width 1344 height 768
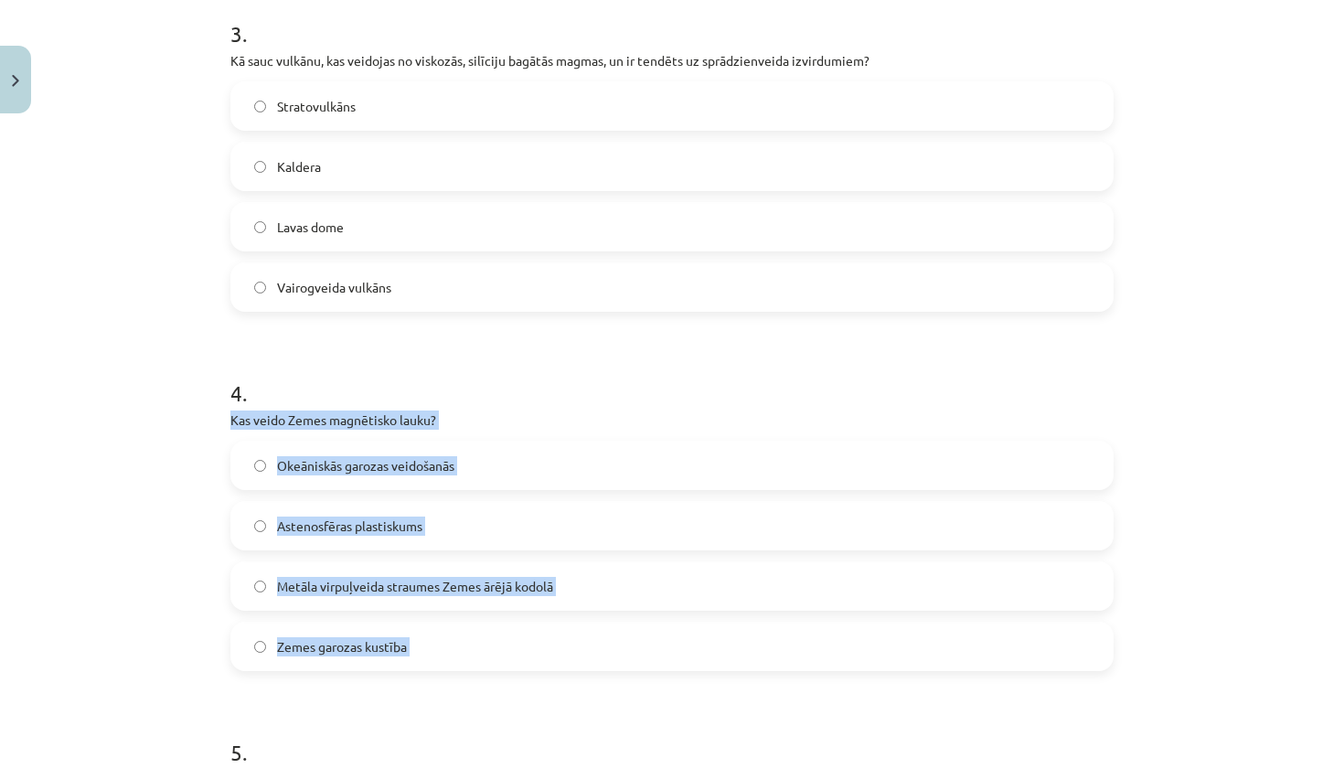
drag, startPoint x: 230, startPoint y: 424, endPoint x: 470, endPoint y: 671, distance: 344.7
click at [470, 671] on div "15 XP Saņemsi Viegls 135 pilda Apraksts Uzdevums Palīdzība 1 . Kas veidojas vie…" at bounding box center [671, 112] width 905 height 2169
copy div "Kas veido Zemes magnētisko lauku? Okeāniskās garozas veidošanās Astenosfēras pl…"
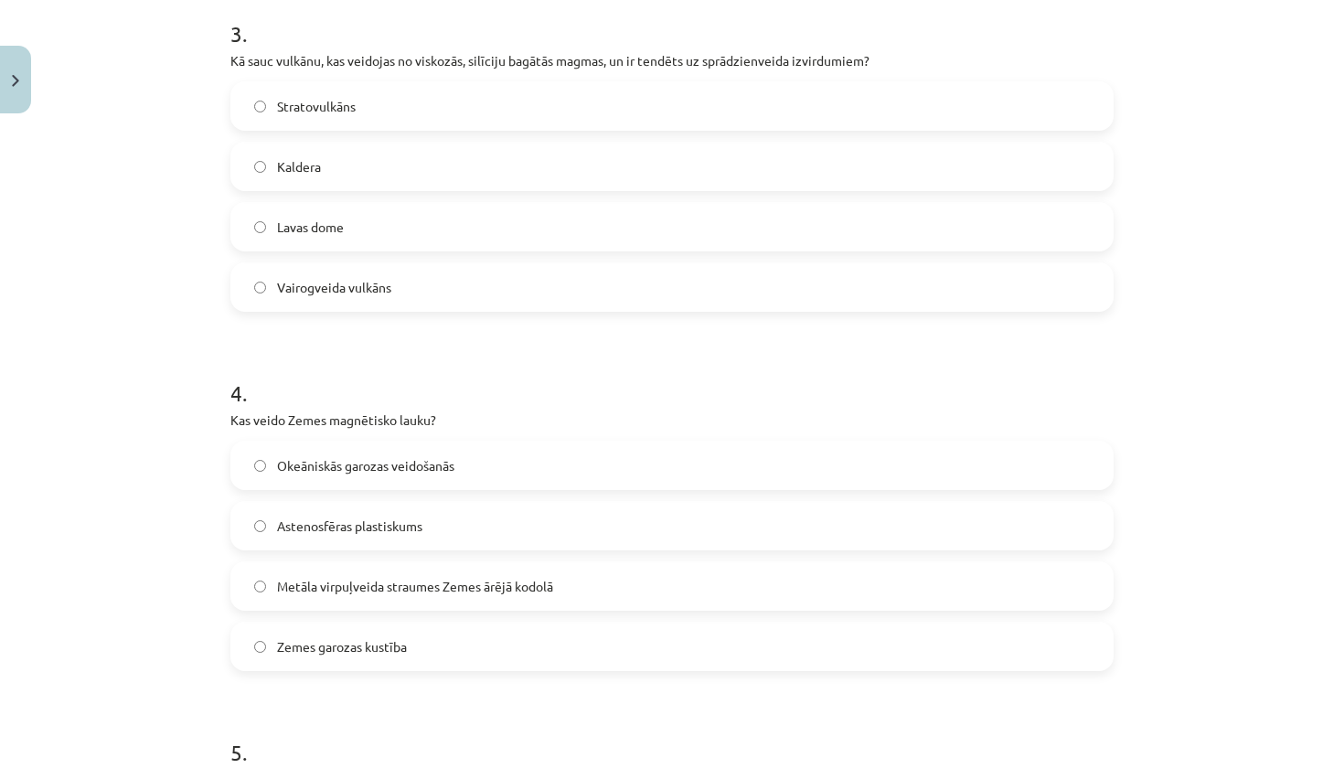
click at [493, 703] on form "1 . Kas veidojas vietās kur ir karstie plankumi? Kalnu grēdas un okeāniskās dzi…" at bounding box center [671, 150] width 883 height 1760
click at [493, 570] on label "Metāla virpuļveida straumes Zemes ārējā kodolā" at bounding box center [672, 586] width 880 height 46
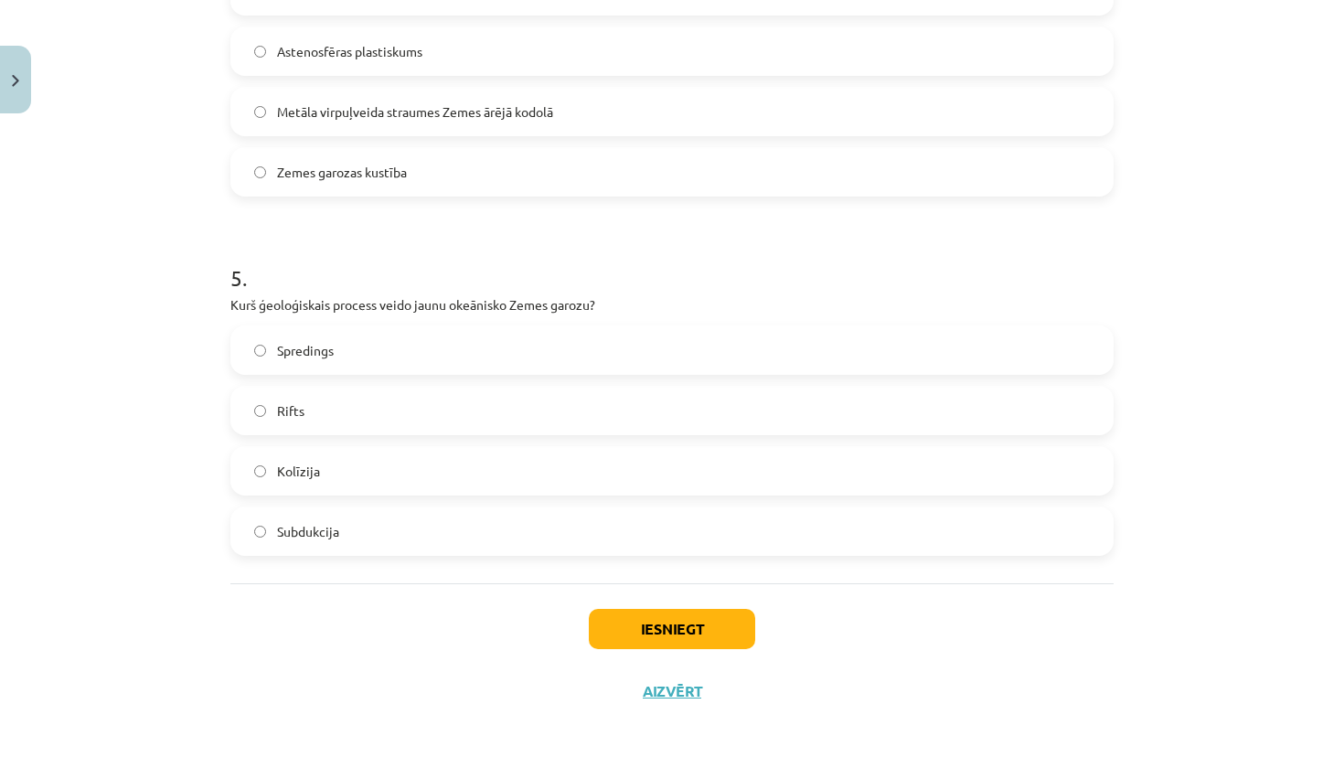
scroll to position [1570, 0]
drag, startPoint x: 230, startPoint y: 300, endPoint x: 594, endPoint y: 313, distance: 363.3
click at [594, 313] on div "5 . Kurš ģeoloģiskais process veido jaunu okeānisko Zemes garozu? Spredings Rif…" at bounding box center [671, 394] width 883 height 323
copy div "Kurš ģeoloģiskais process veido jaunu okeānisko Zemes garozu?"
click at [422, 344] on label "Spredings" at bounding box center [672, 350] width 880 height 46
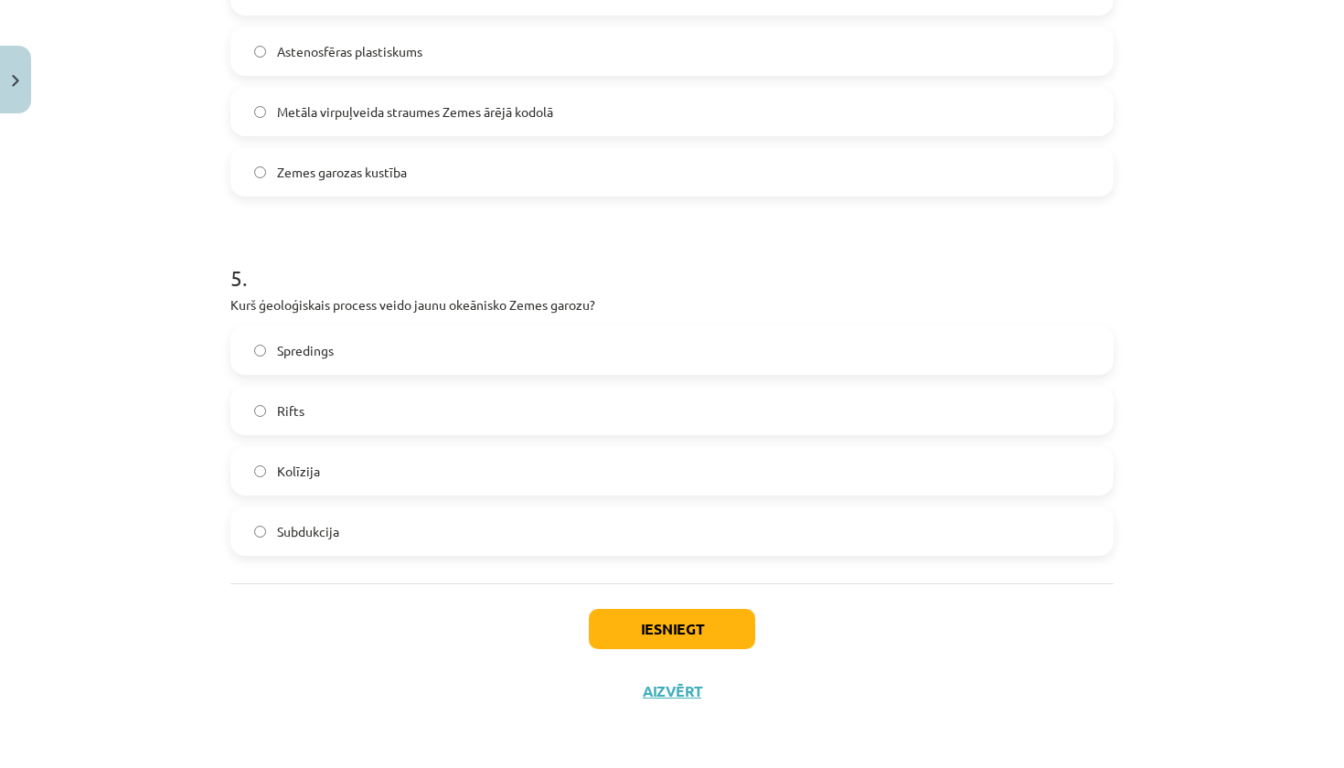
click at [674, 606] on div "Iesniegt Aizvērt" at bounding box center [671, 647] width 883 height 128
click at [674, 625] on button "Iesniegt" at bounding box center [672, 629] width 166 height 40
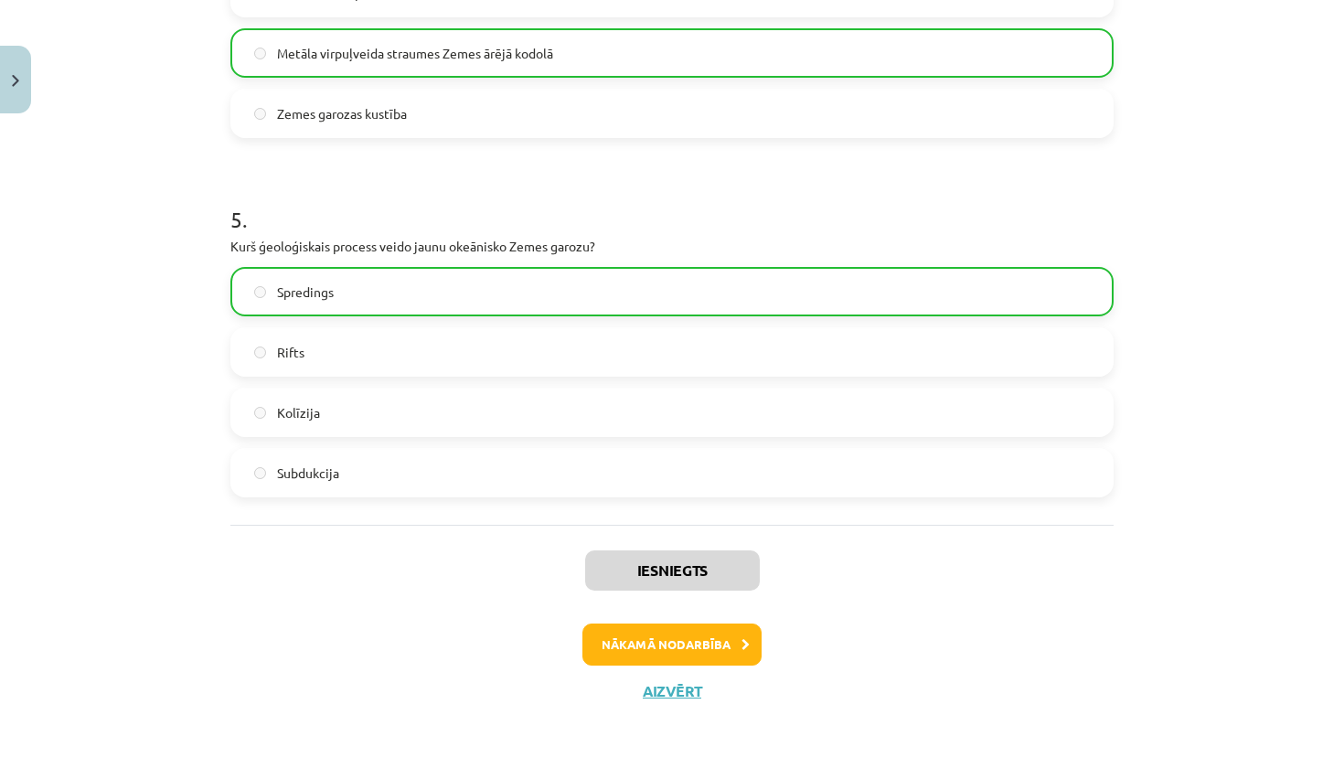
scroll to position [1629, 0]
click at [676, 688] on button "Aizvērt" at bounding box center [672, 691] width 70 height 18
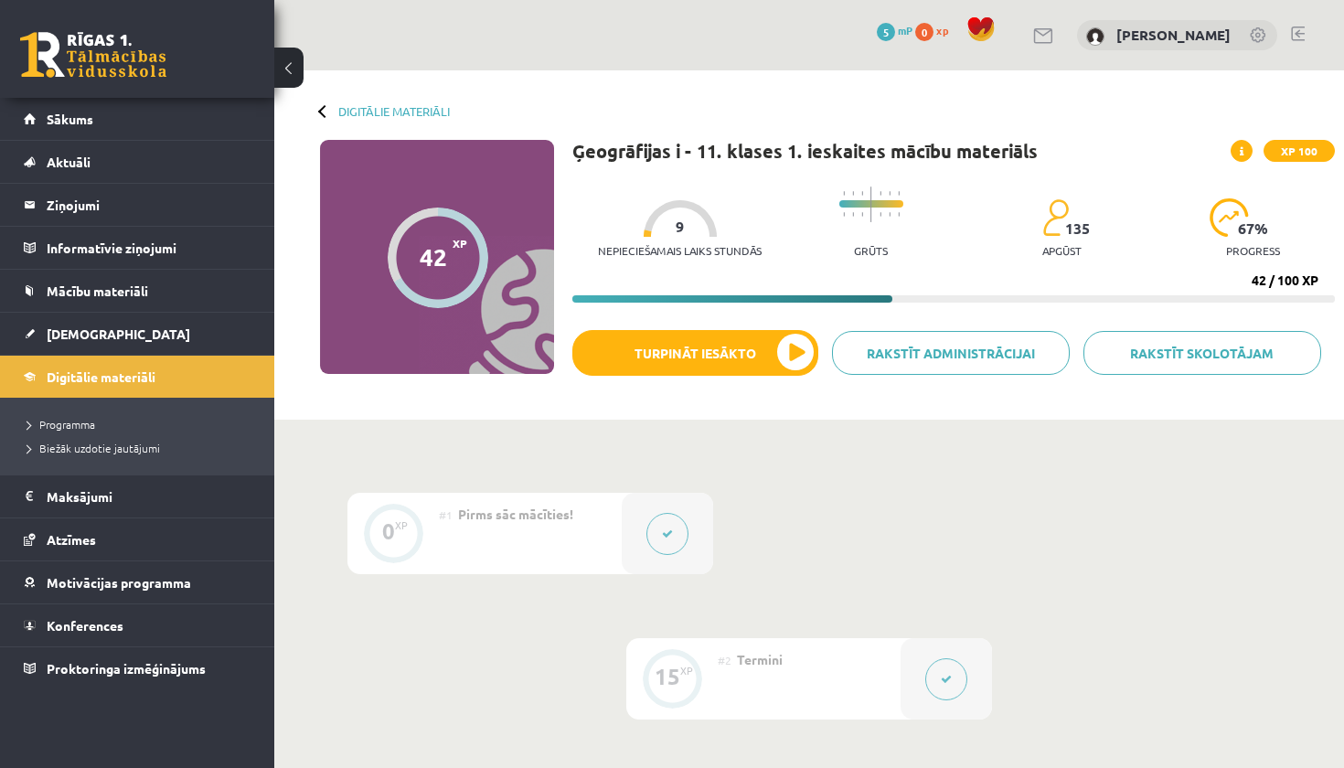
scroll to position [0, 0]
click at [89, 432] on link "Programma" at bounding box center [141, 424] width 229 height 16
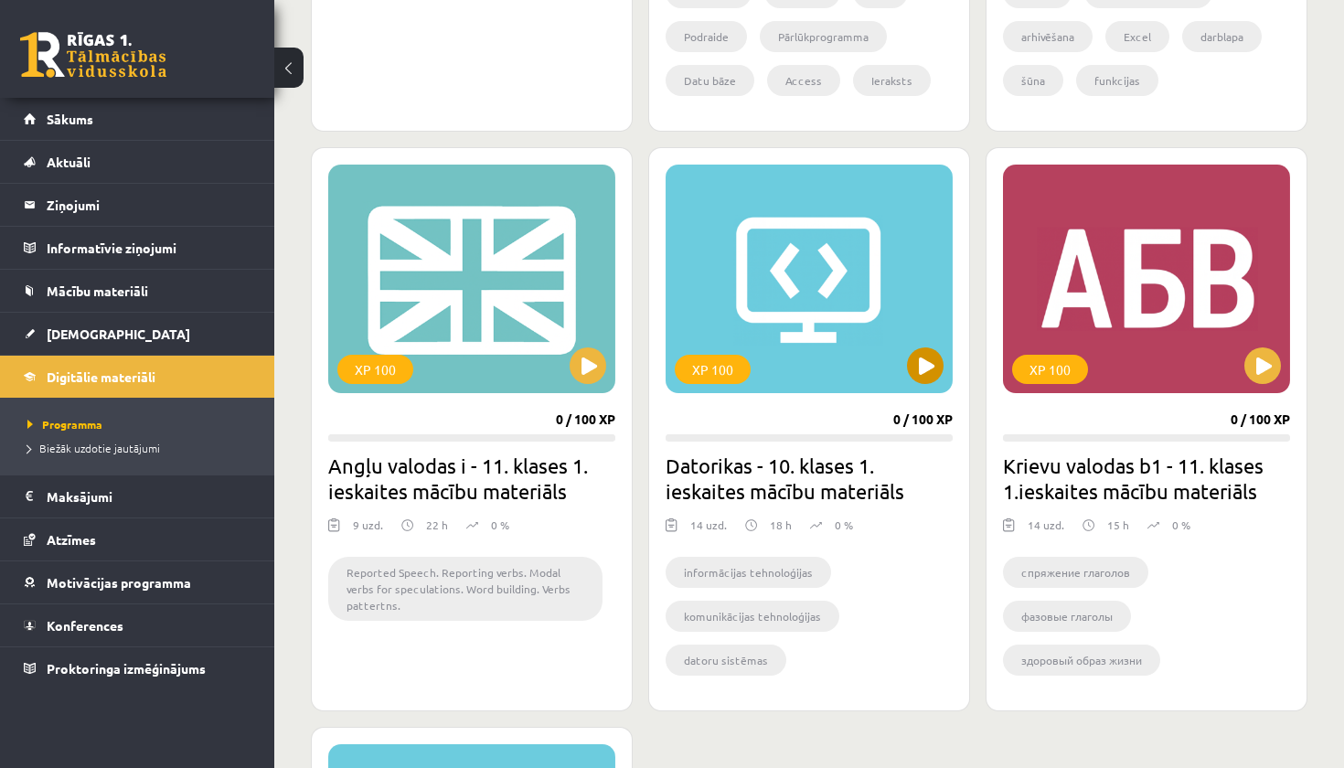
scroll to position [956, 0]
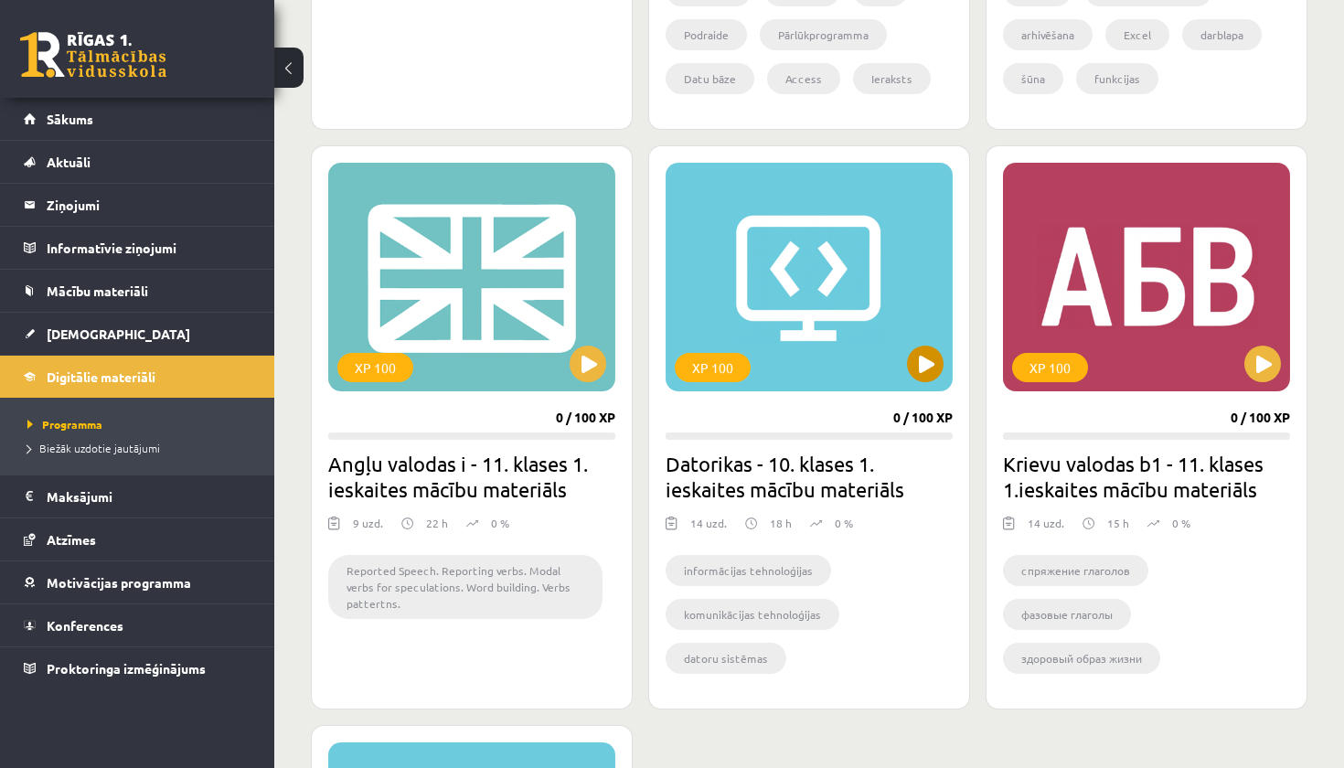
click at [930, 364] on button at bounding box center [925, 364] width 37 height 37
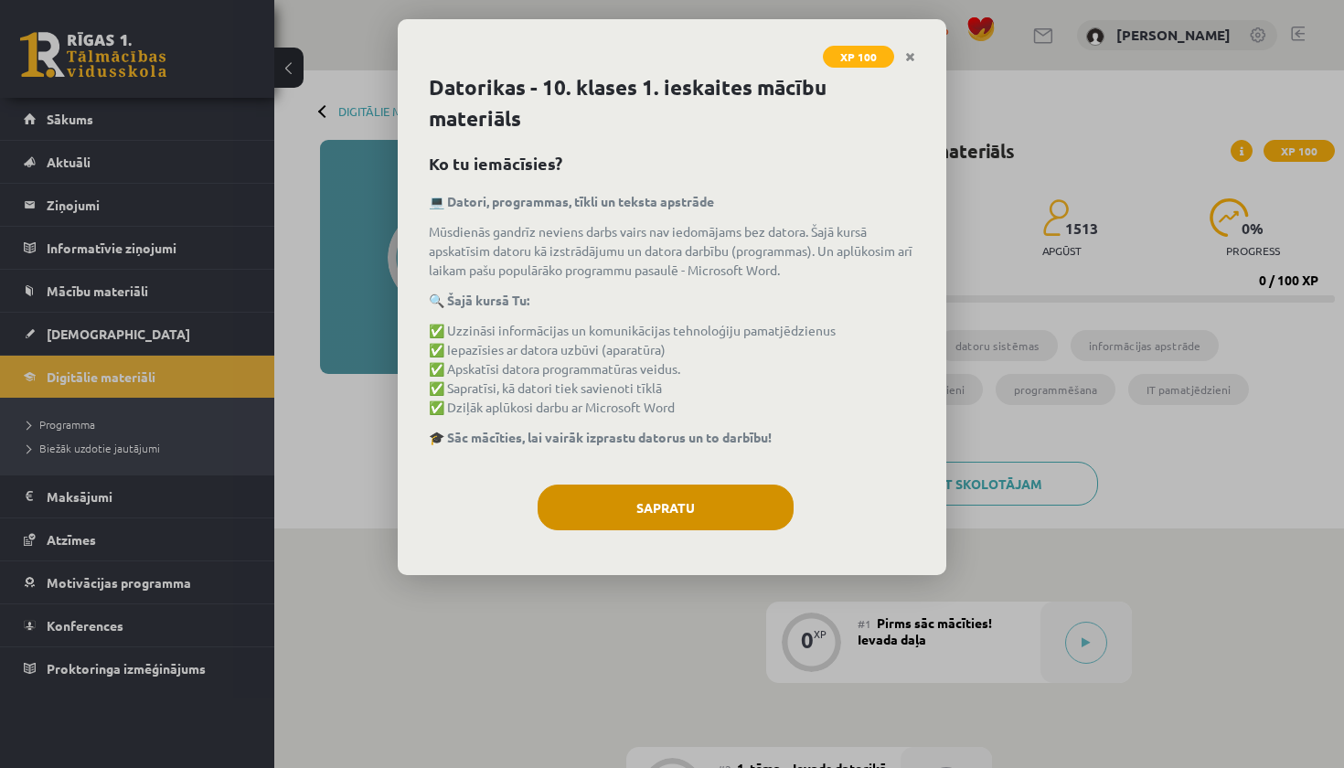
click at [714, 509] on button "Sapratu" at bounding box center [666, 508] width 256 height 46
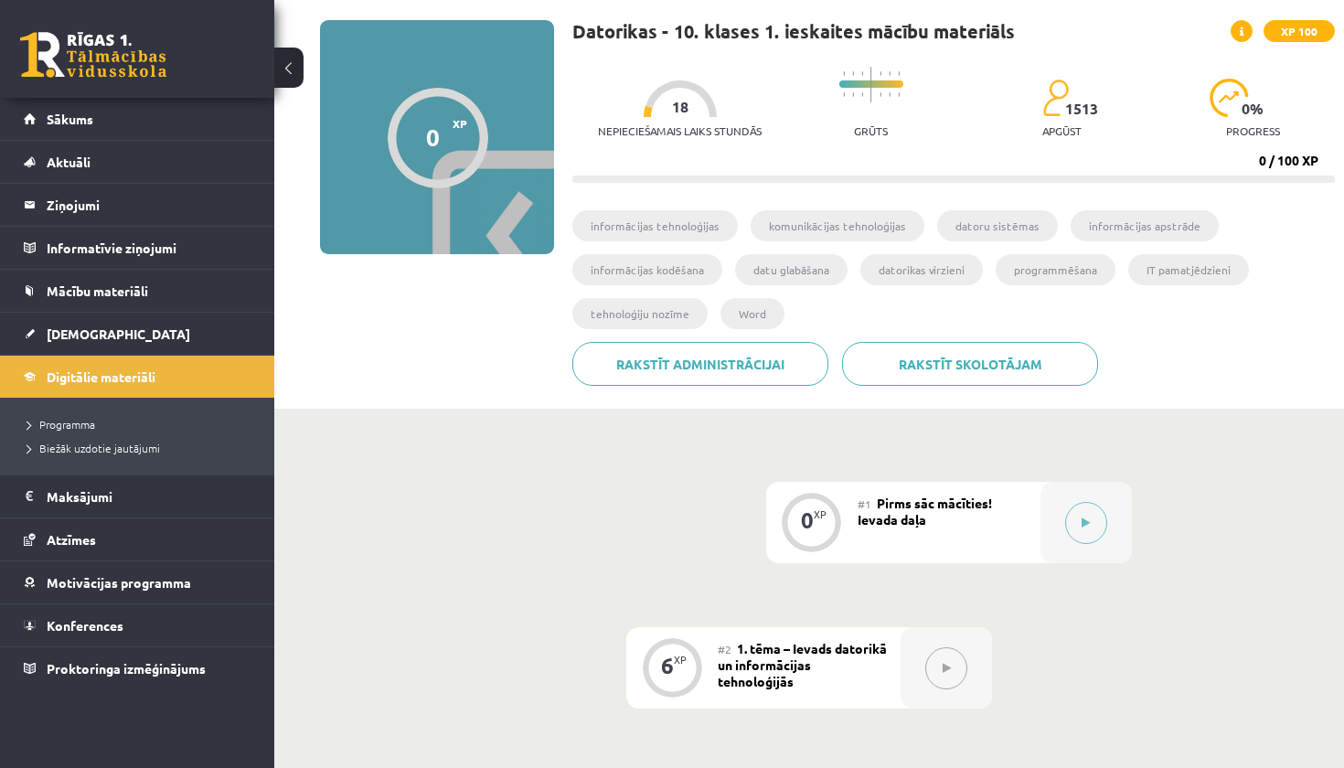
scroll to position [147, 0]
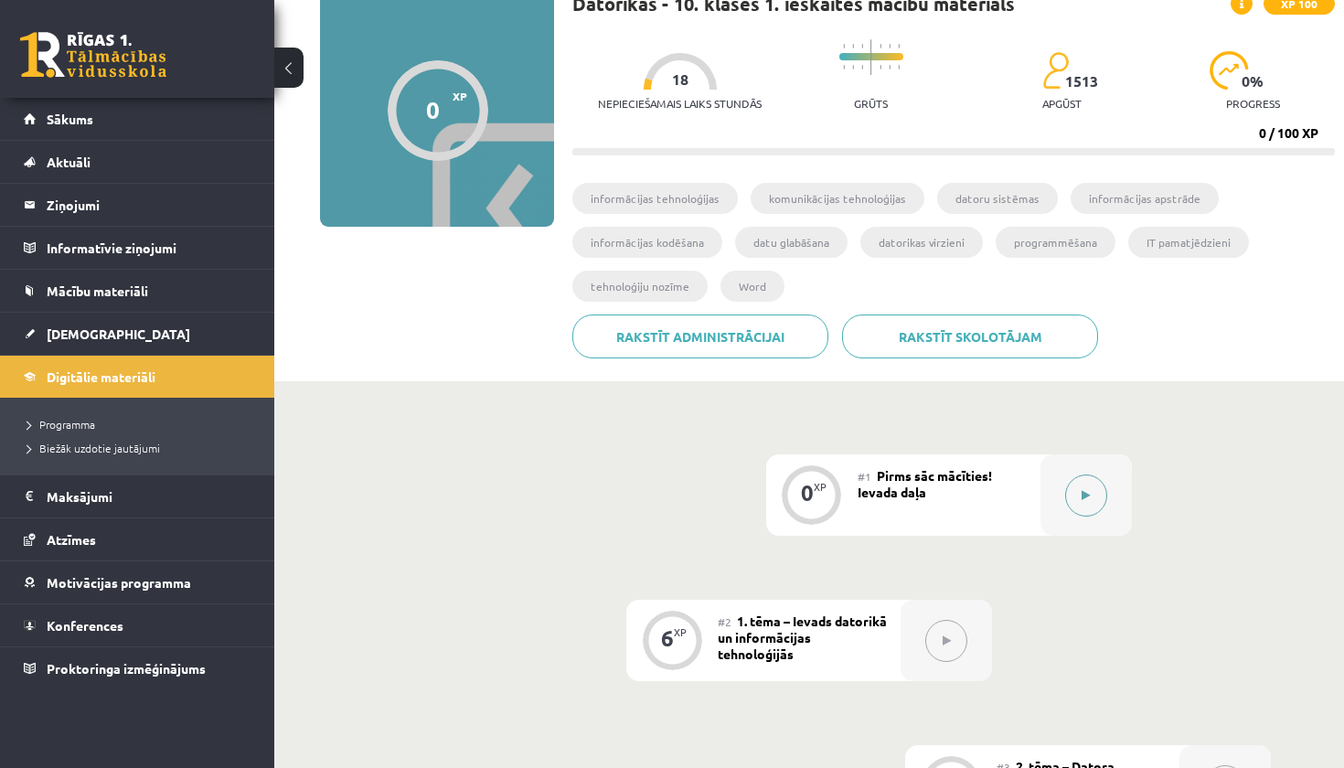
click at [1087, 501] on button at bounding box center [1086, 496] width 42 height 42
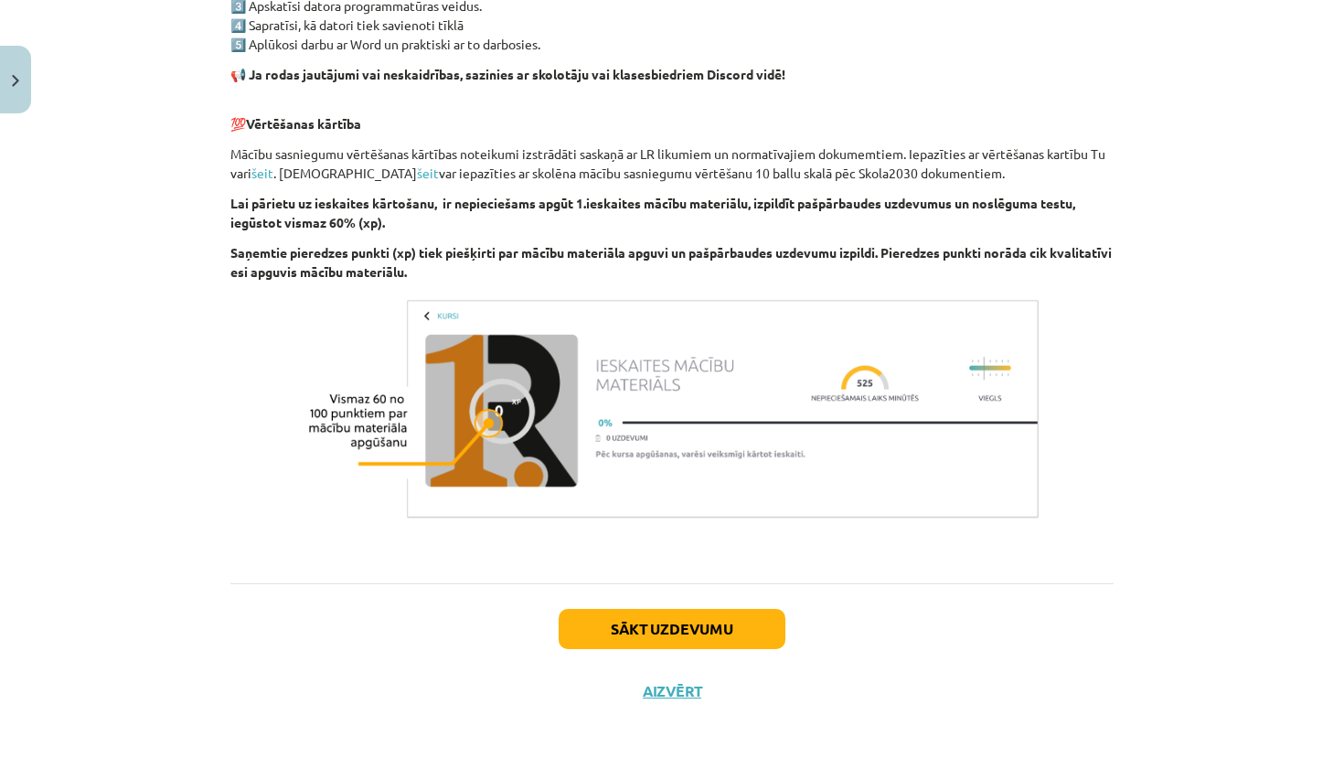
scroll to position [1174, 0]
click at [684, 618] on button "Sākt uzdevumu" at bounding box center [672, 629] width 227 height 40
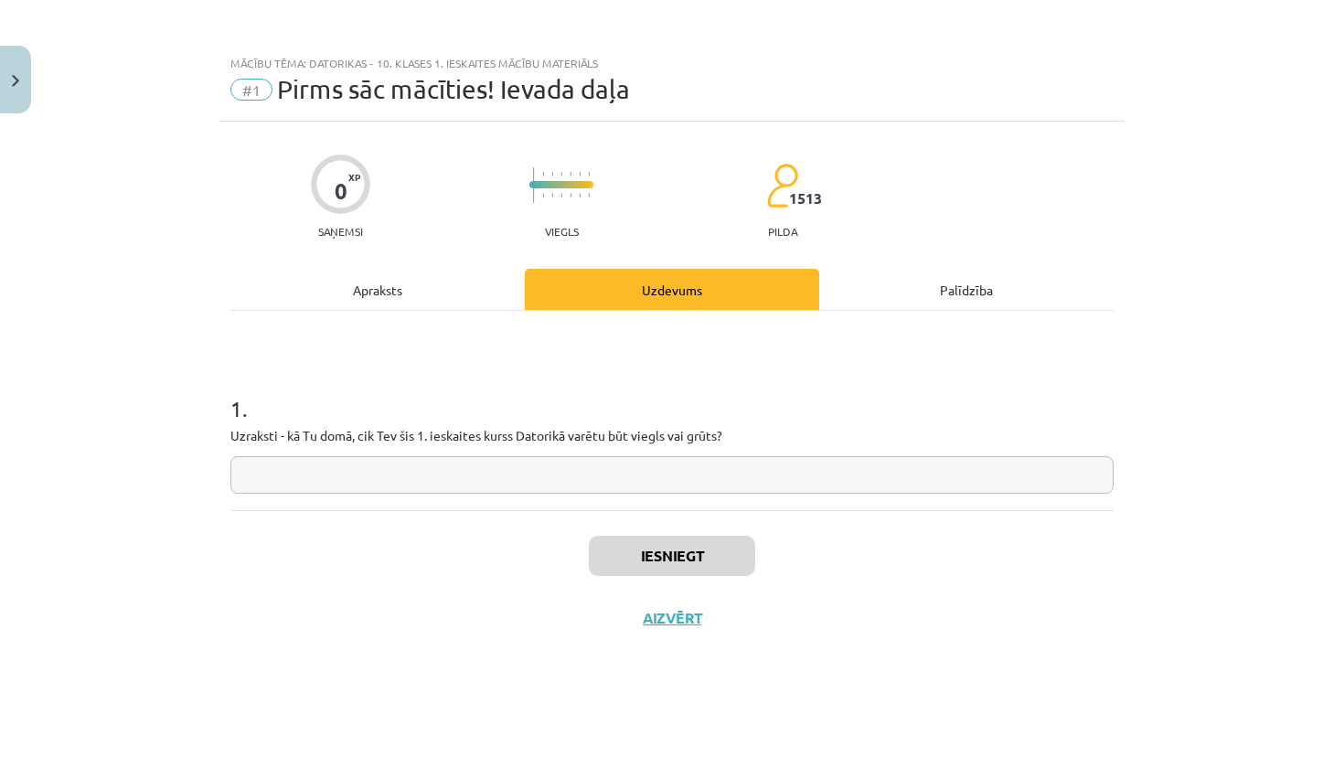
click at [529, 464] on input "text" at bounding box center [671, 474] width 883 height 37
click at [439, 599] on div "Iesniegt Aizvērt" at bounding box center [671, 574] width 883 height 128
drag, startPoint x: 369, startPoint y: 476, endPoint x: 333, endPoint y: 476, distance: 35.7
click at [333, 476] on input "**********" at bounding box center [671, 474] width 883 height 37
drag, startPoint x: 450, startPoint y: 475, endPoint x: 334, endPoint y: 477, distance: 116.2
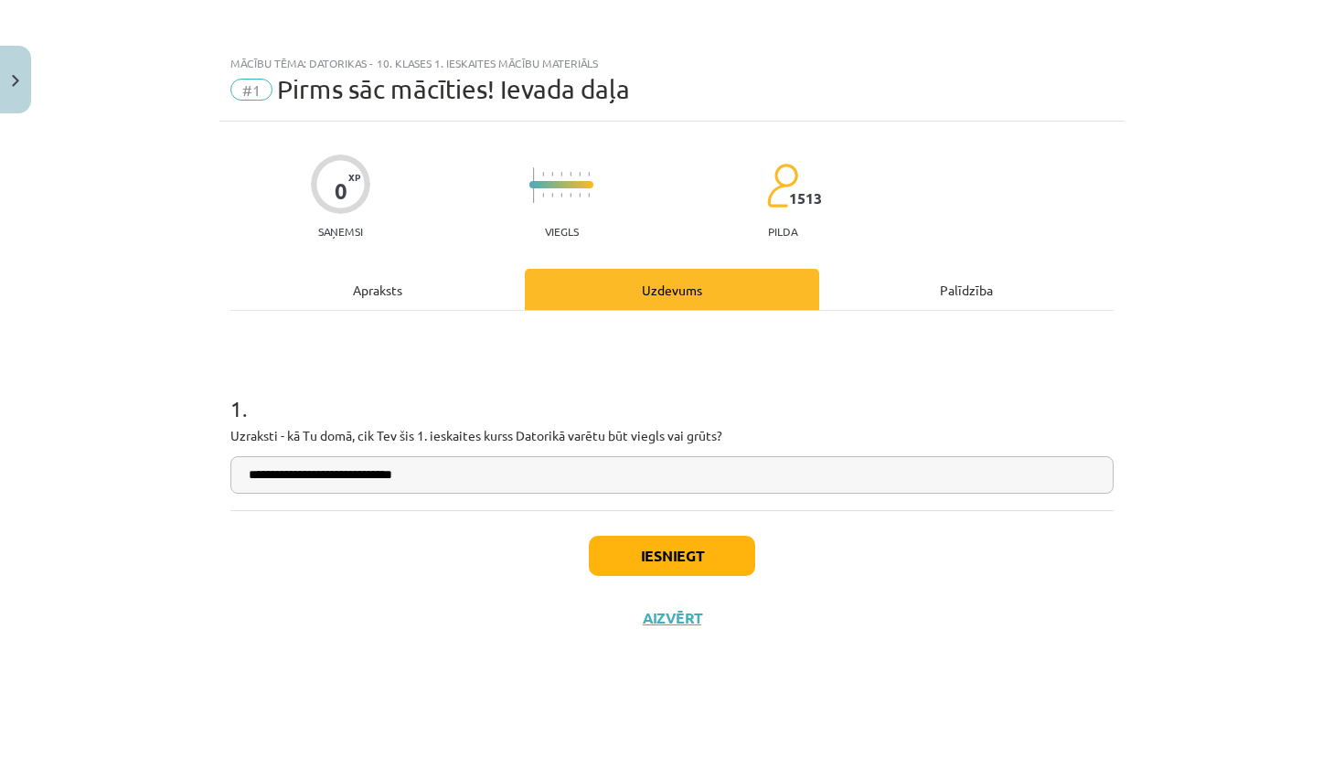
click at [333, 477] on input "**********" at bounding box center [671, 474] width 883 height 37
type input "**********"
click at [691, 563] on button "Iesniegt" at bounding box center [672, 556] width 166 height 40
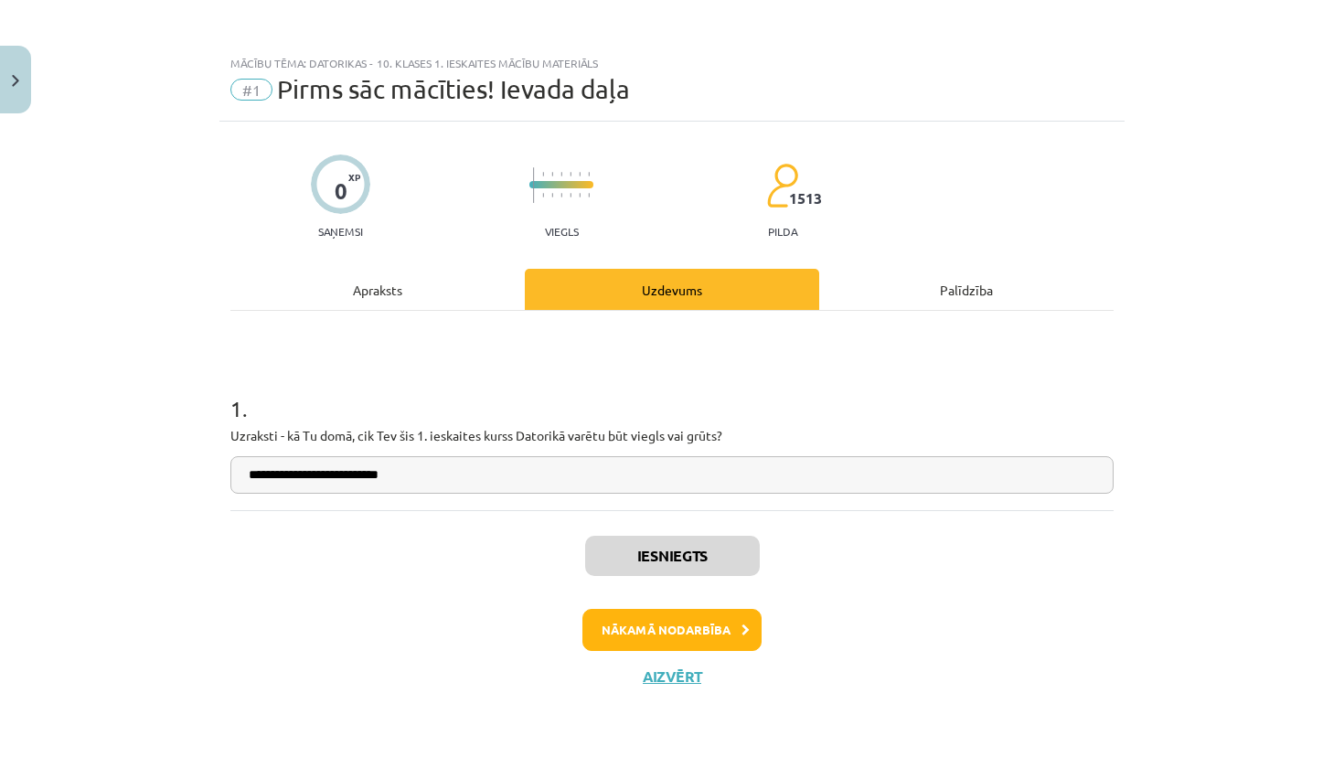
click at [684, 637] on button "Nākamā nodarbība" at bounding box center [672, 630] width 179 height 42
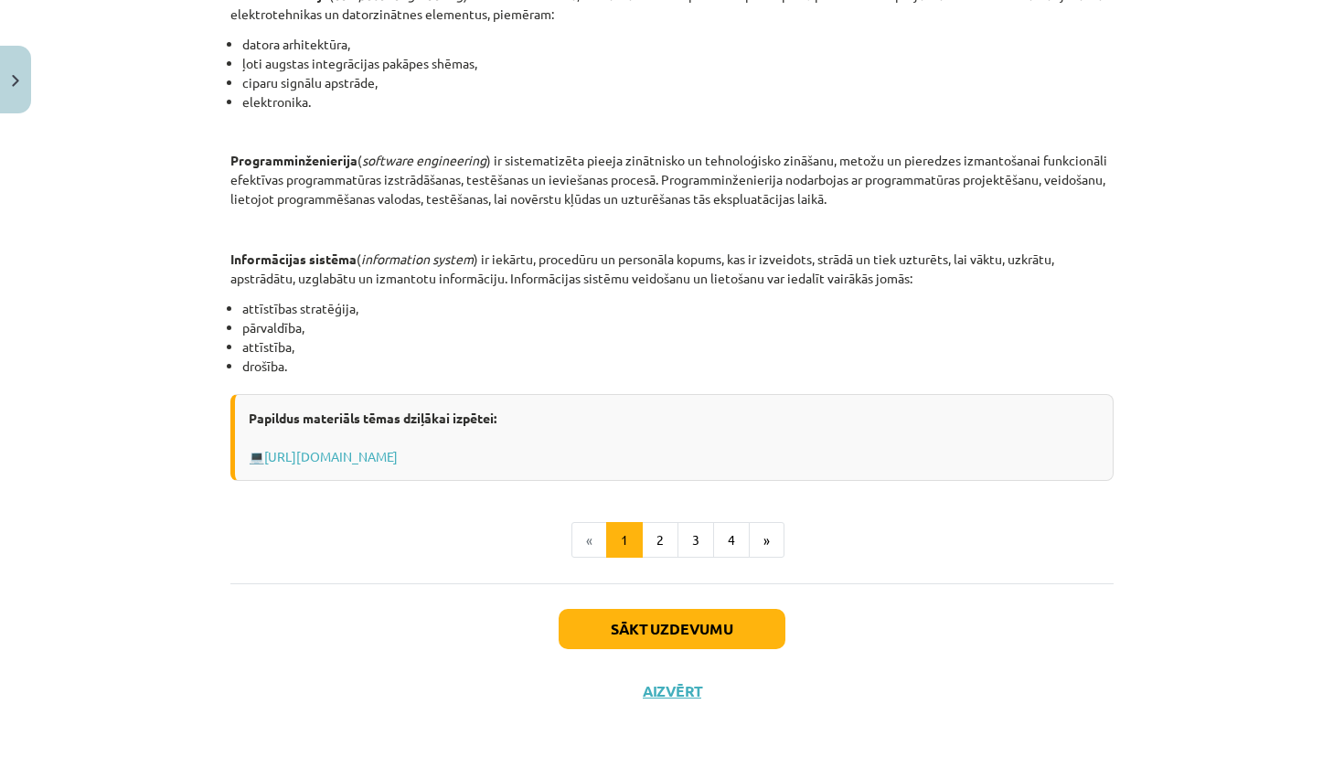
scroll to position [798, 0]
click at [658, 615] on button "Sākt uzdevumu" at bounding box center [672, 629] width 227 height 40
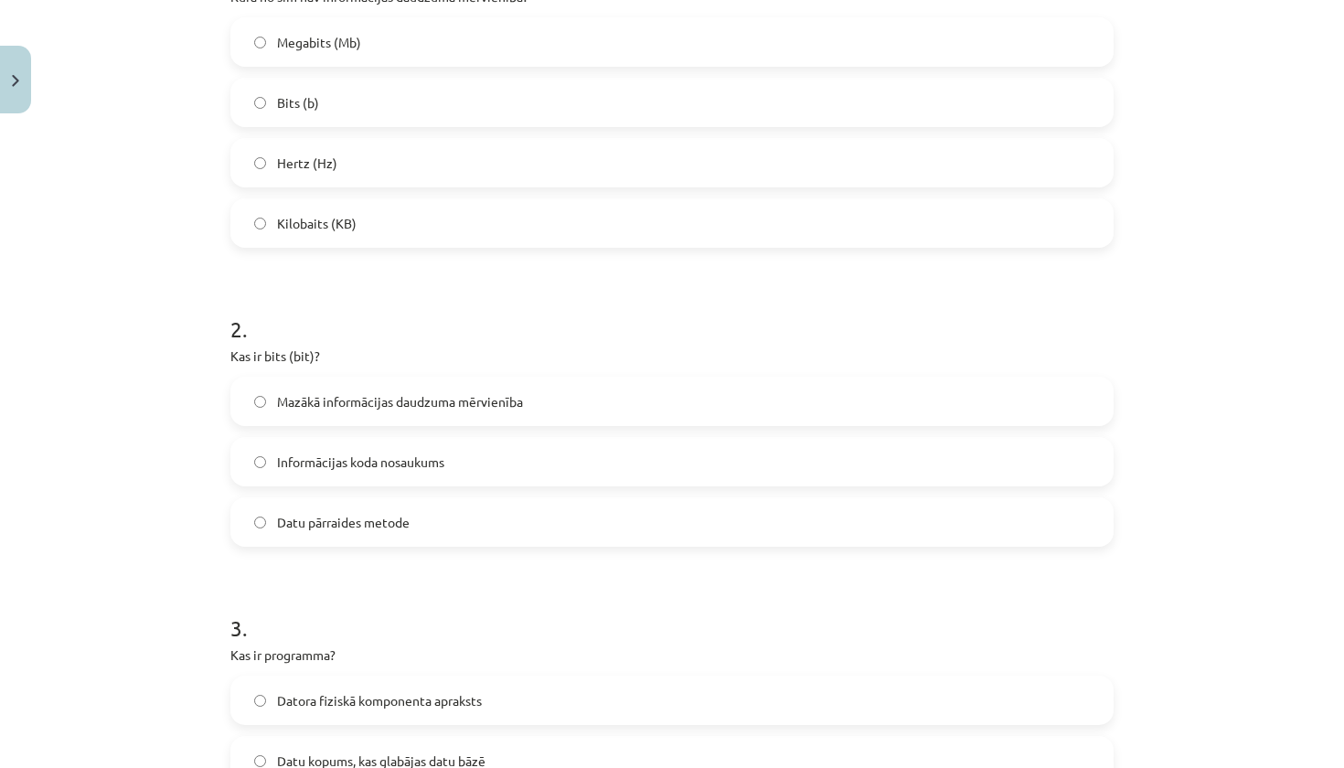
scroll to position [482, 0]
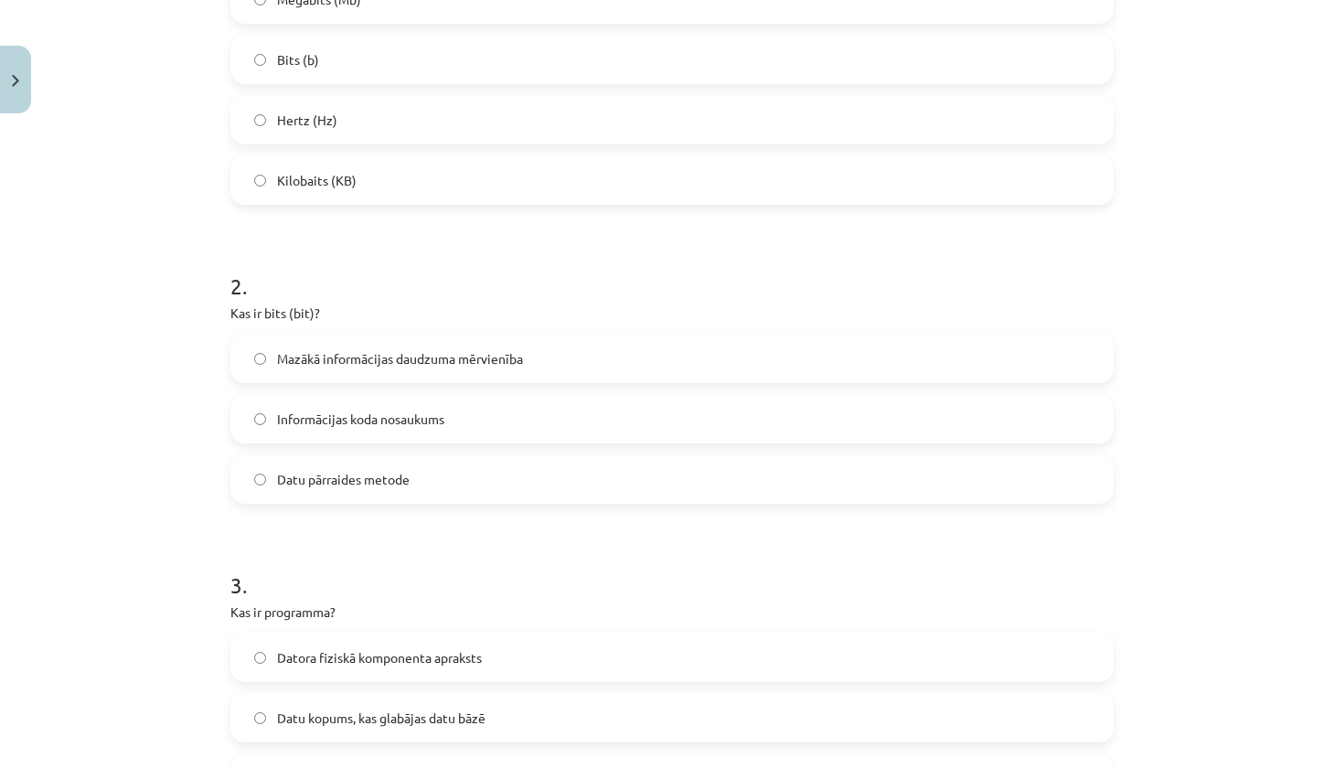
click at [370, 368] on span "Mazākā informācijas daudzuma mērvienība" at bounding box center [400, 358] width 246 height 19
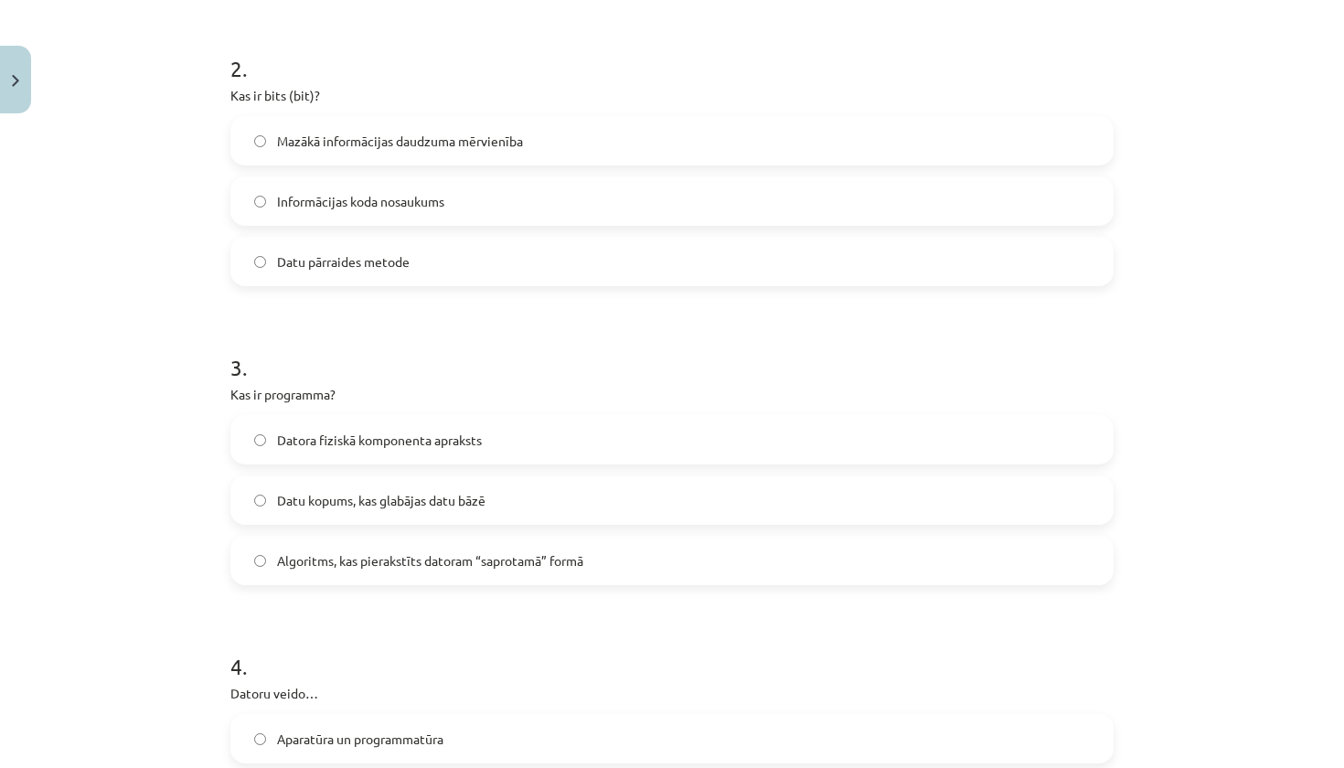
scroll to position [709, 0]
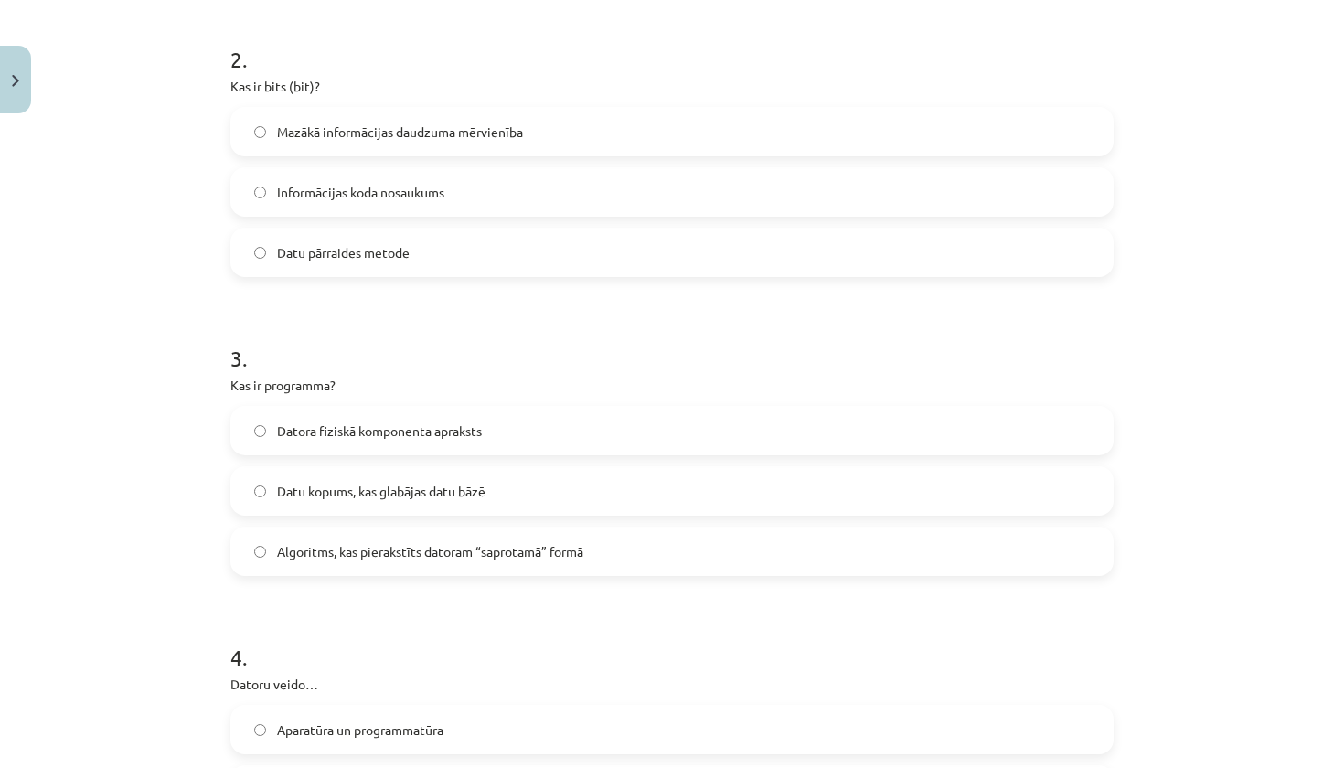
click at [464, 556] on span "Algoritms, kas pierakstīts datoram “saprotamā” formā" at bounding box center [430, 551] width 306 height 19
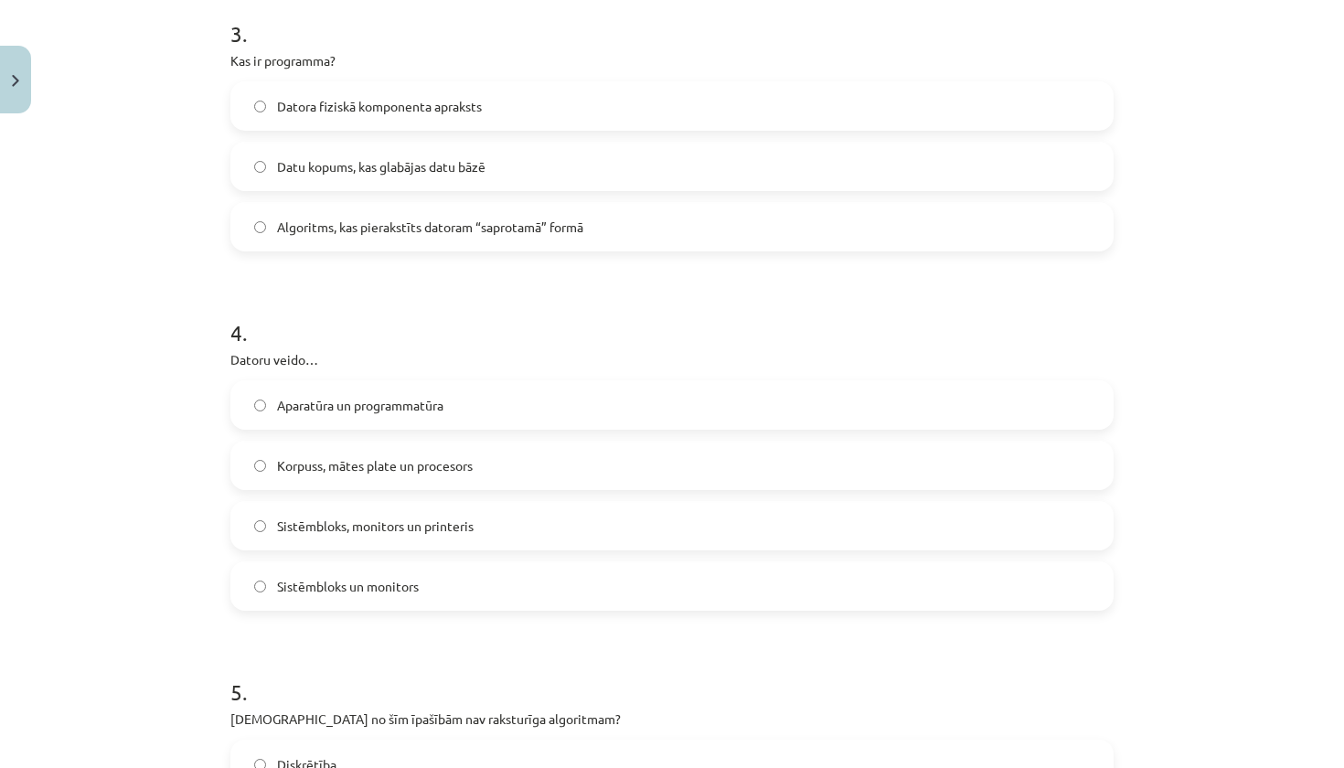
scroll to position [1045, 0]
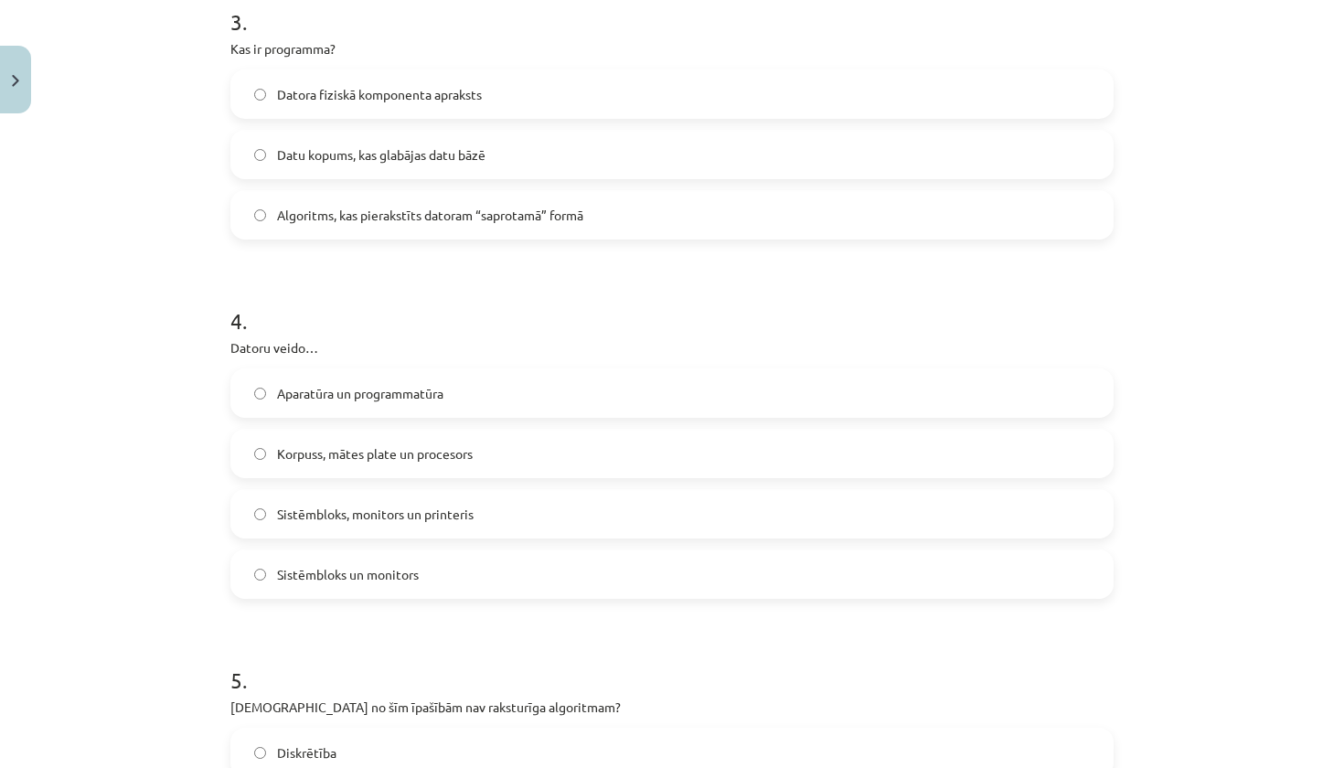
click at [440, 456] on span "Korpuss, mātes plate un procesors" at bounding box center [375, 453] width 196 height 19
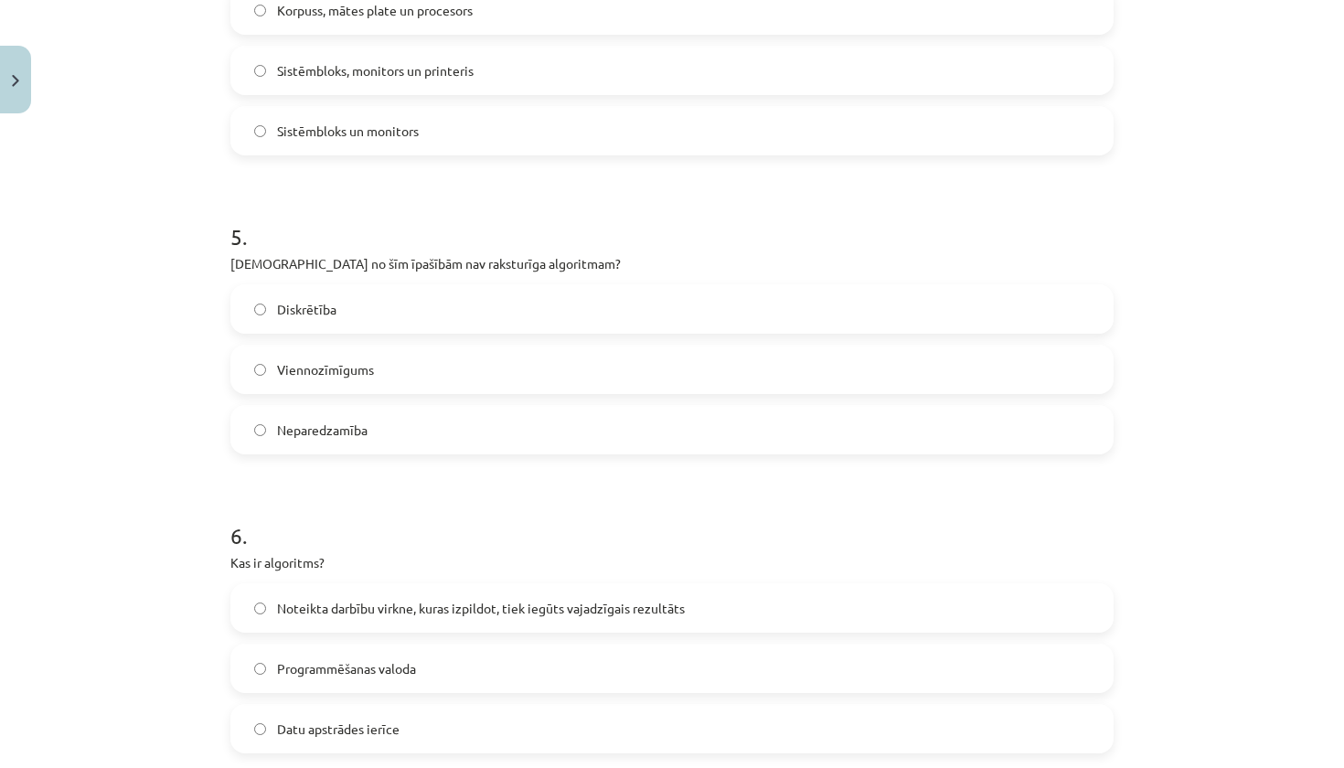
scroll to position [1488, 0]
click at [402, 434] on label "Neparedzamība" at bounding box center [672, 431] width 880 height 46
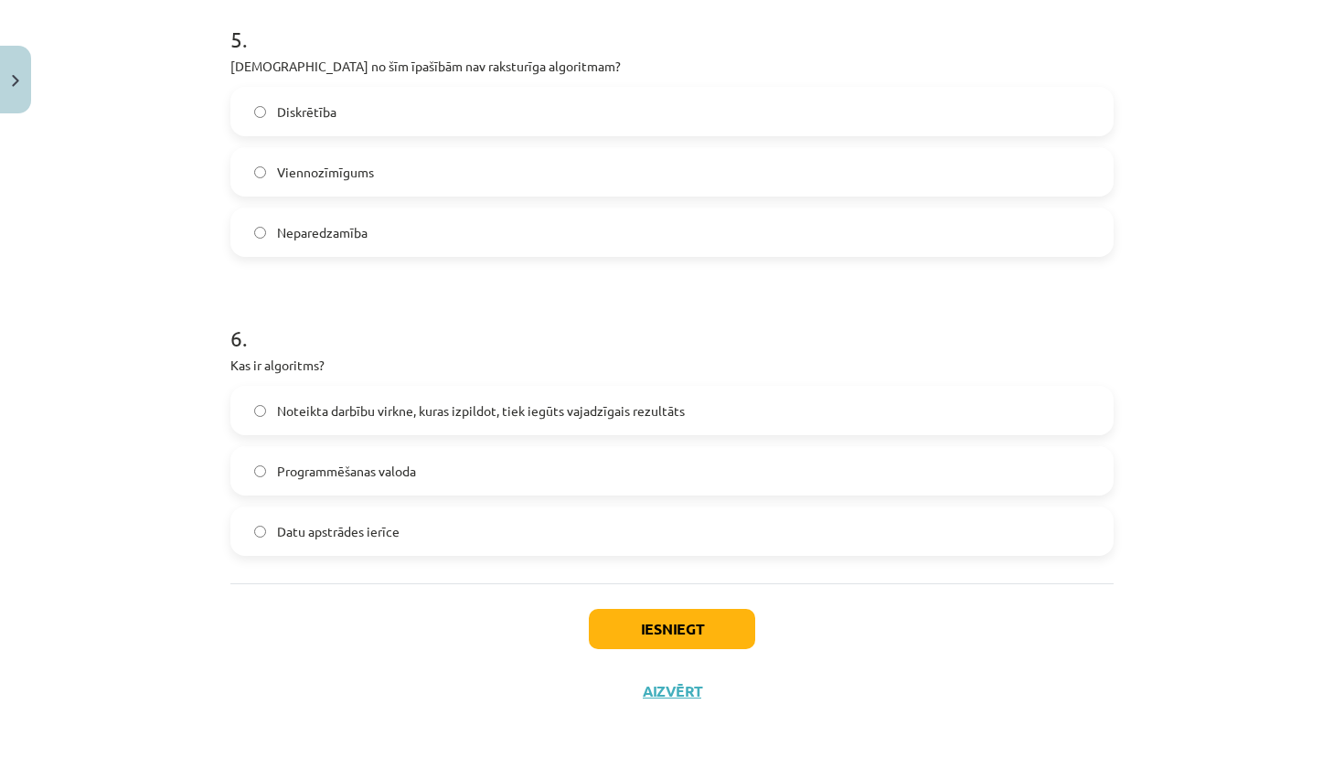
scroll to position [1689, 0]
click at [551, 409] on span "Noteikta darbību virkne, kuras izpildot, tiek iegūts vajadzīgais rezultāts" at bounding box center [481, 410] width 408 height 19
click at [684, 614] on button "Iesniegt" at bounding box center [672, 629] width 166 height 40
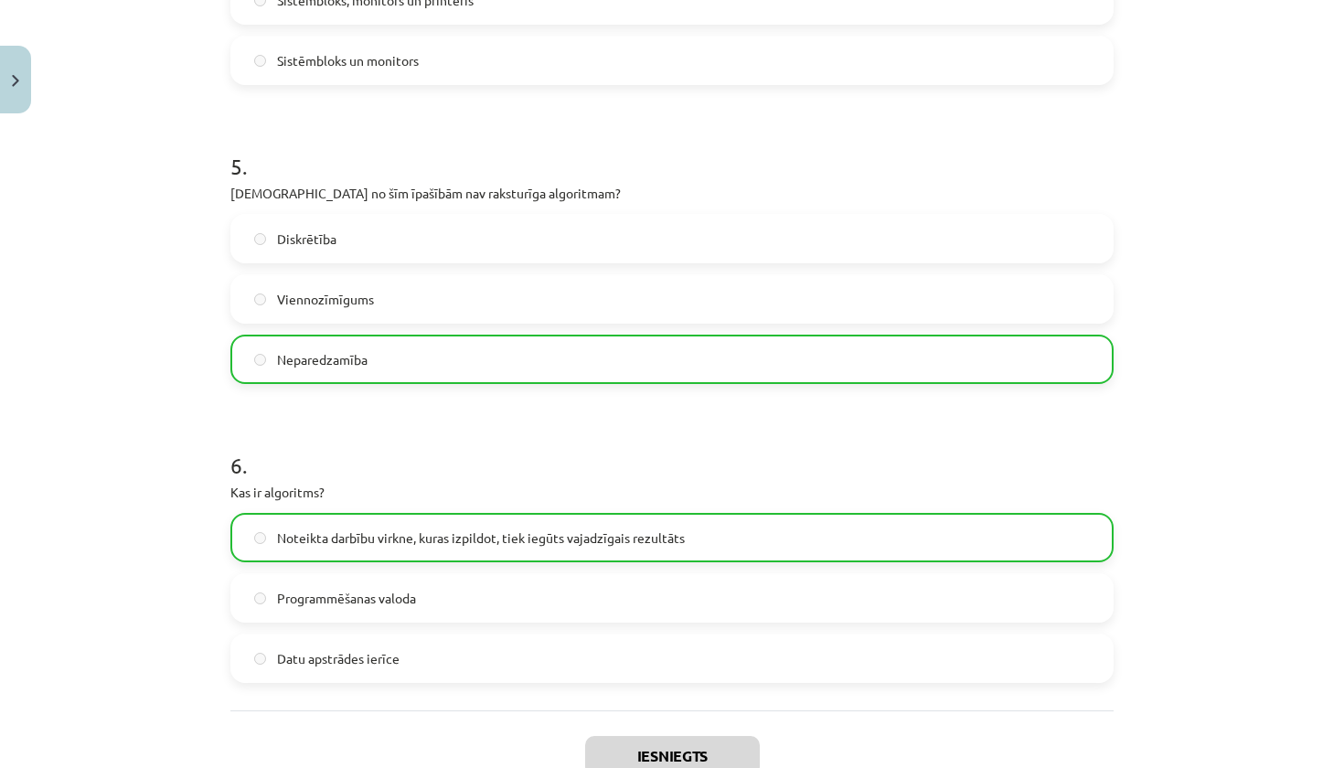
scroll to position [1747, 0]
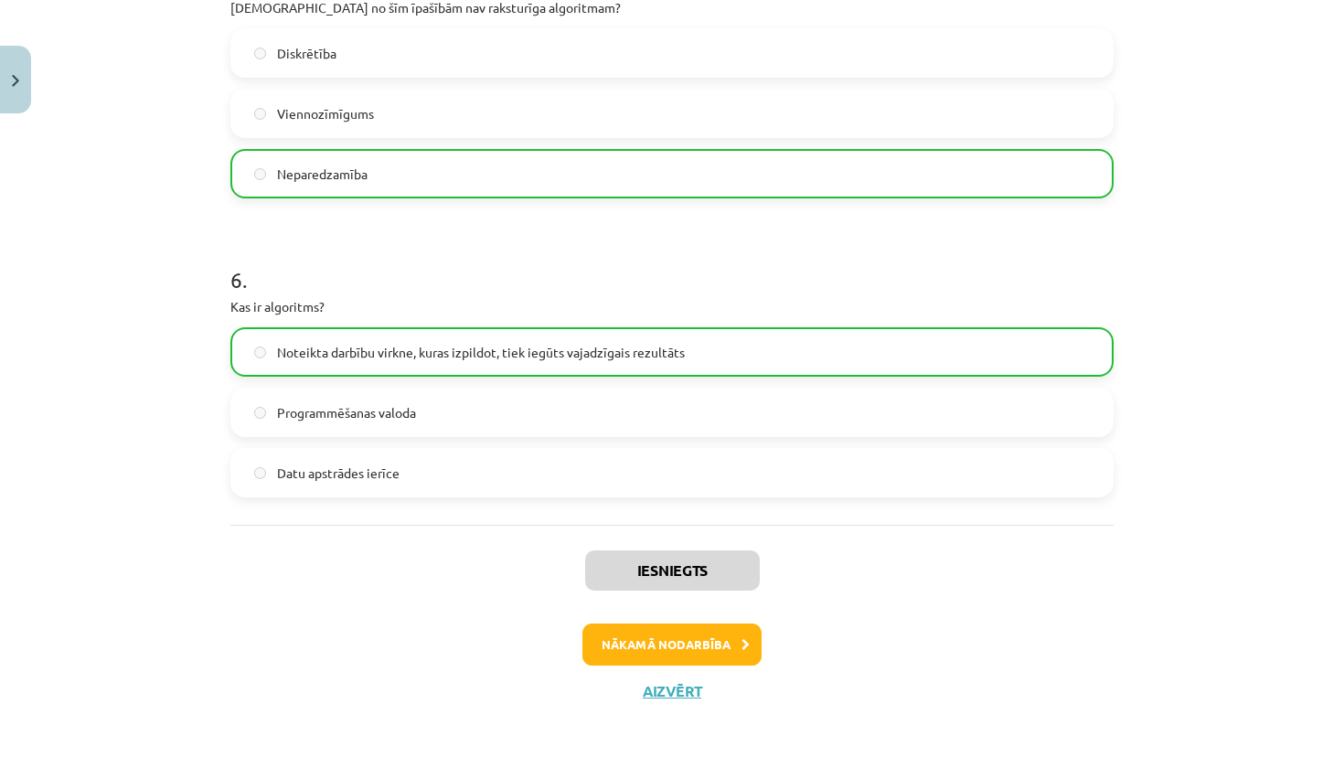
click at [690, 636] on button "Nākamā nodarbība" at bounding box center [672, 645] width 179 height 42
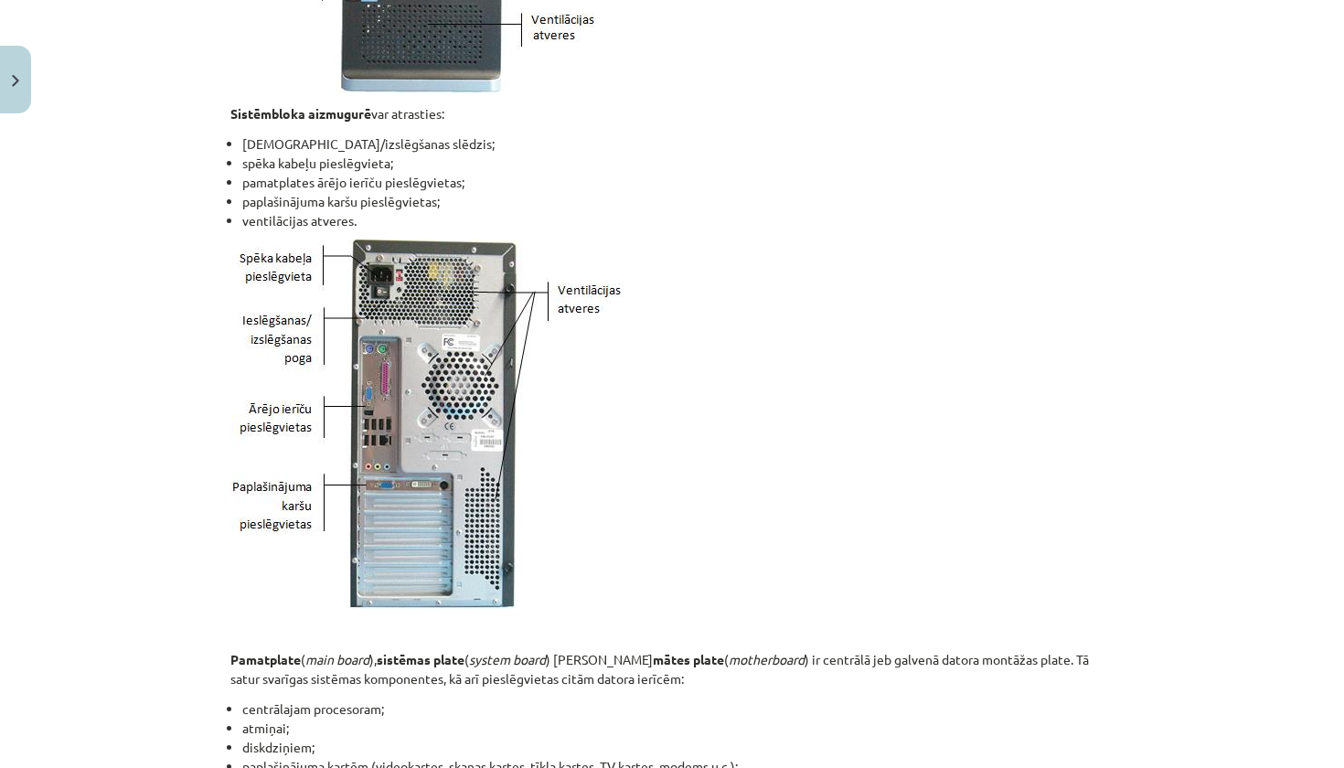
scroll to position [170, 0]
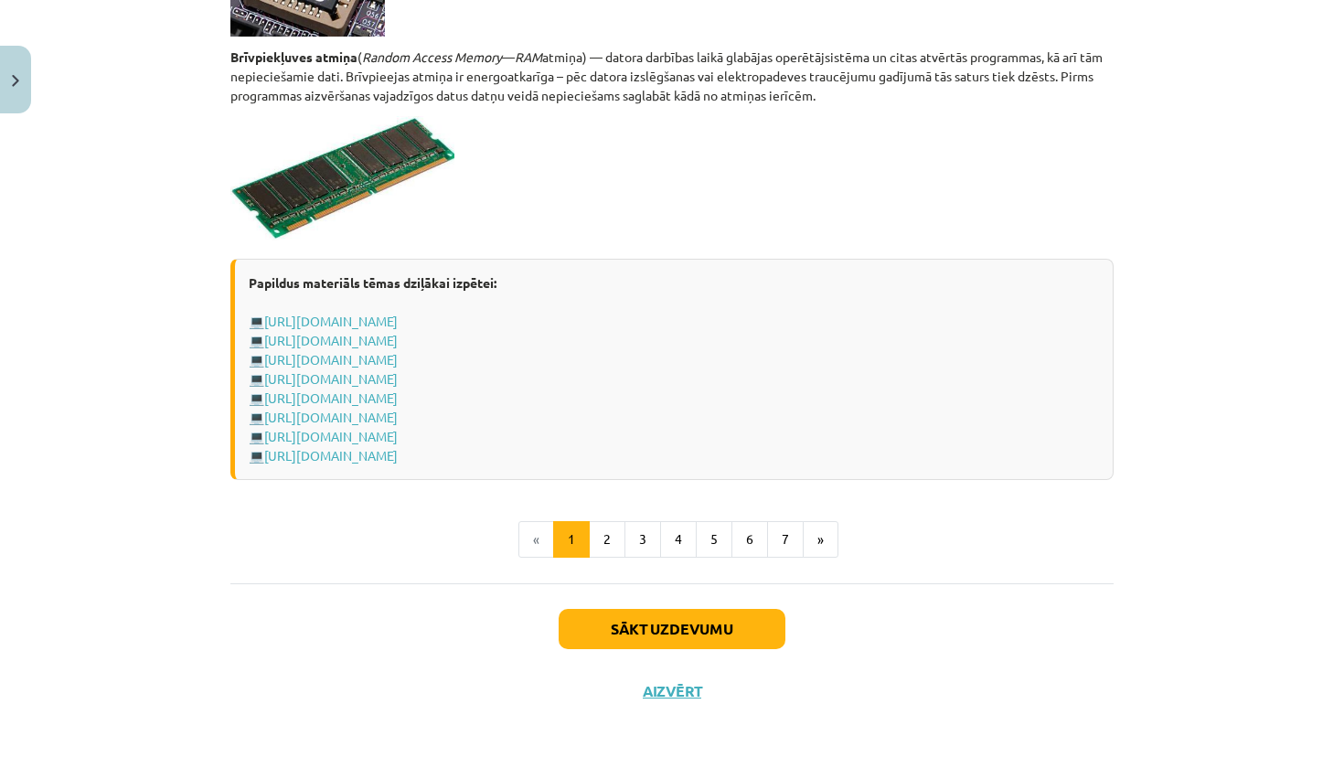
click at [671, 626] on button "Sākt uzdevumu" at bounding box center [672, 629] width 227 height 40
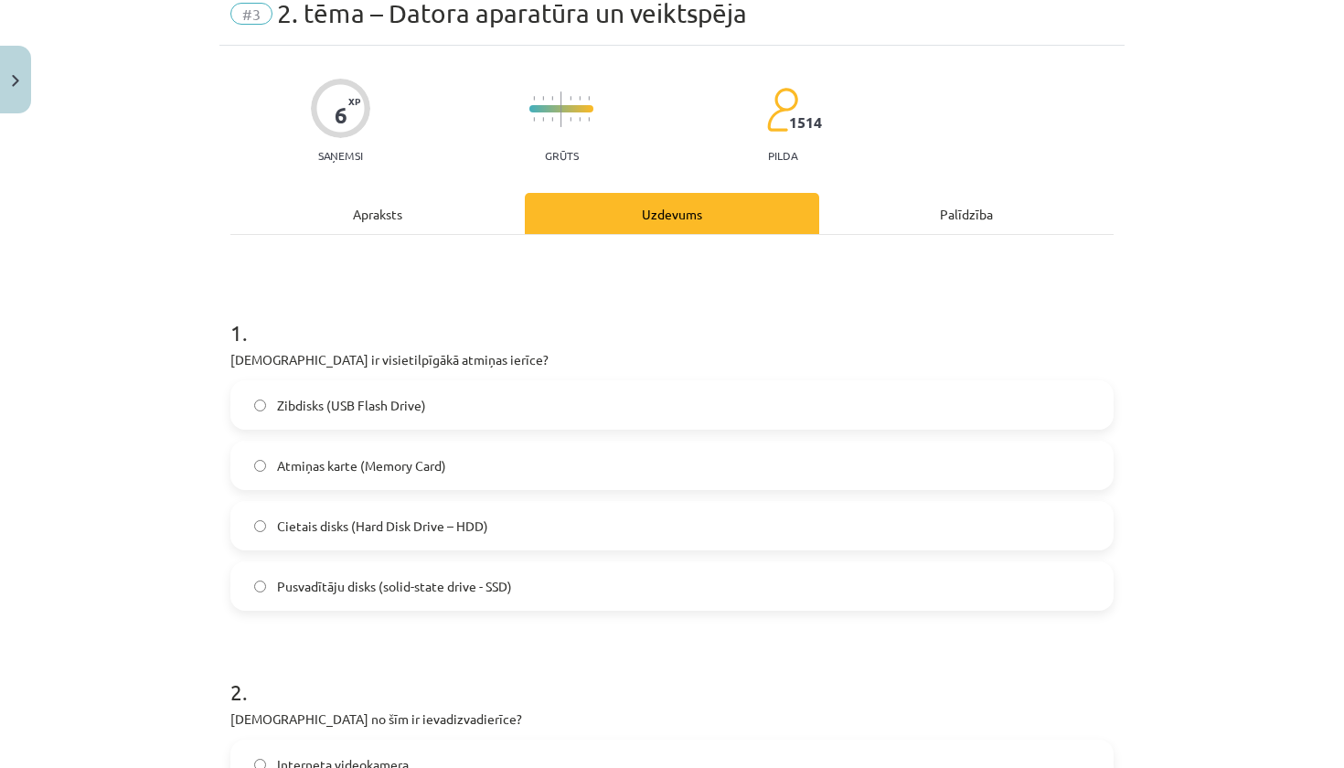
scroll to position [60, 0]
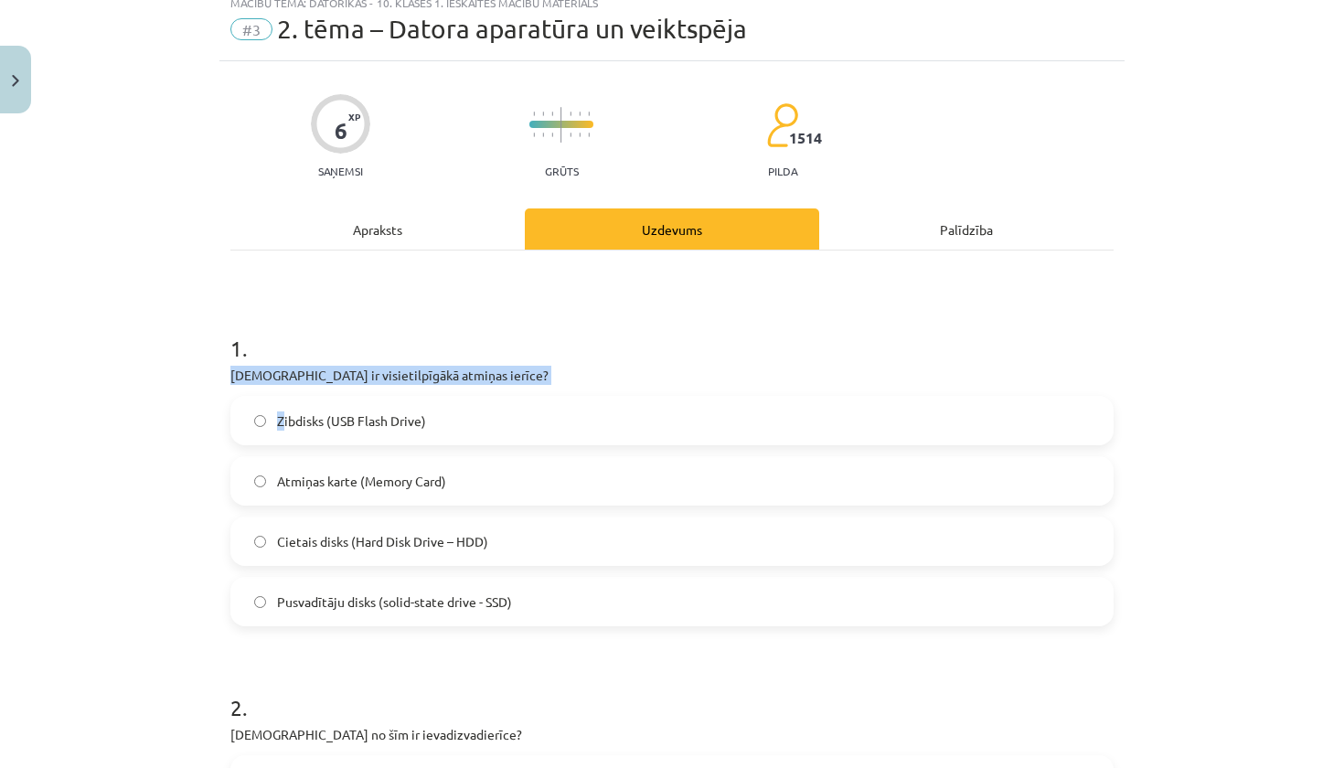
drag, startPoint x: 219, startPoint y: 378, endPoint x: 405, endPoint y: 389, distance: 186.0
copy div "Kura ir visietilpīgākā atmiņas ierīce?"
click at [484, 604] on span "Pusvadītāju disks (solid-state drive - SSD)" at bounding box center [394, 602] width 235 height 19
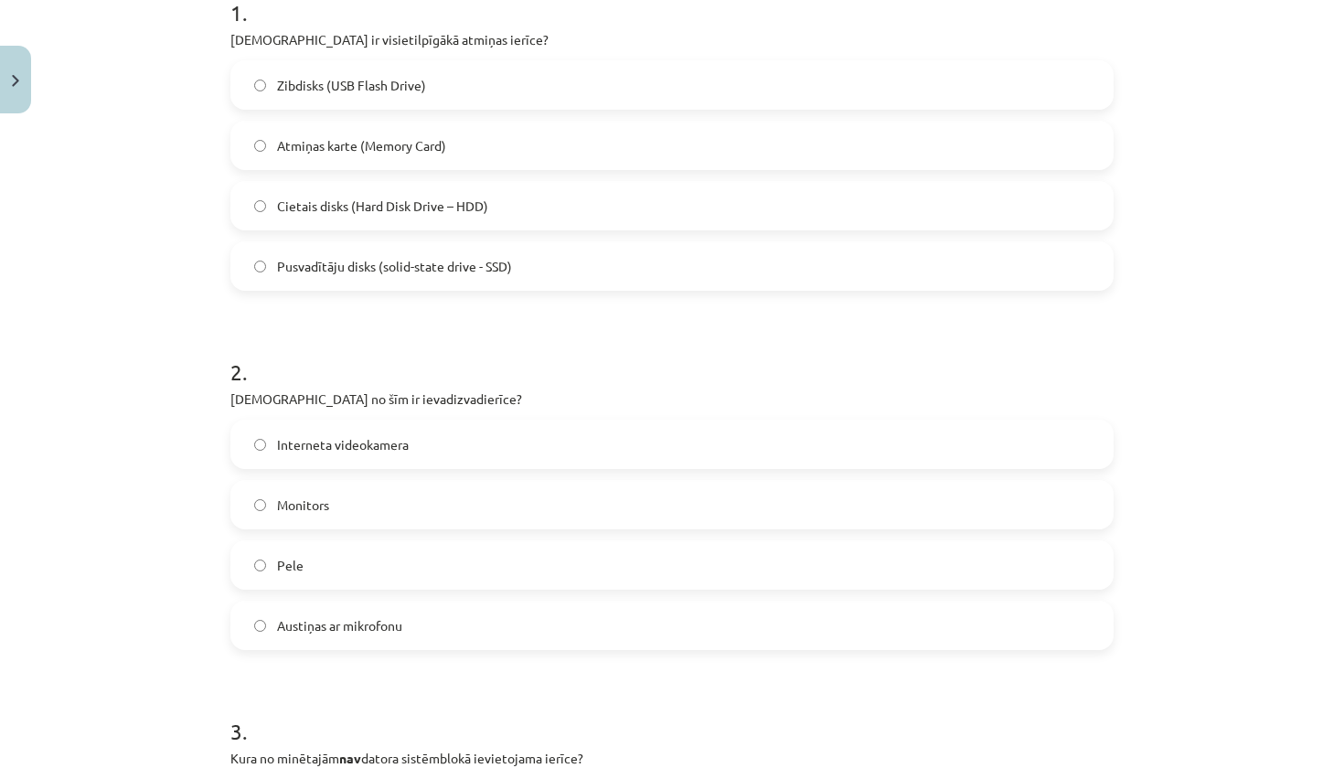
scroll to position [437, 0]
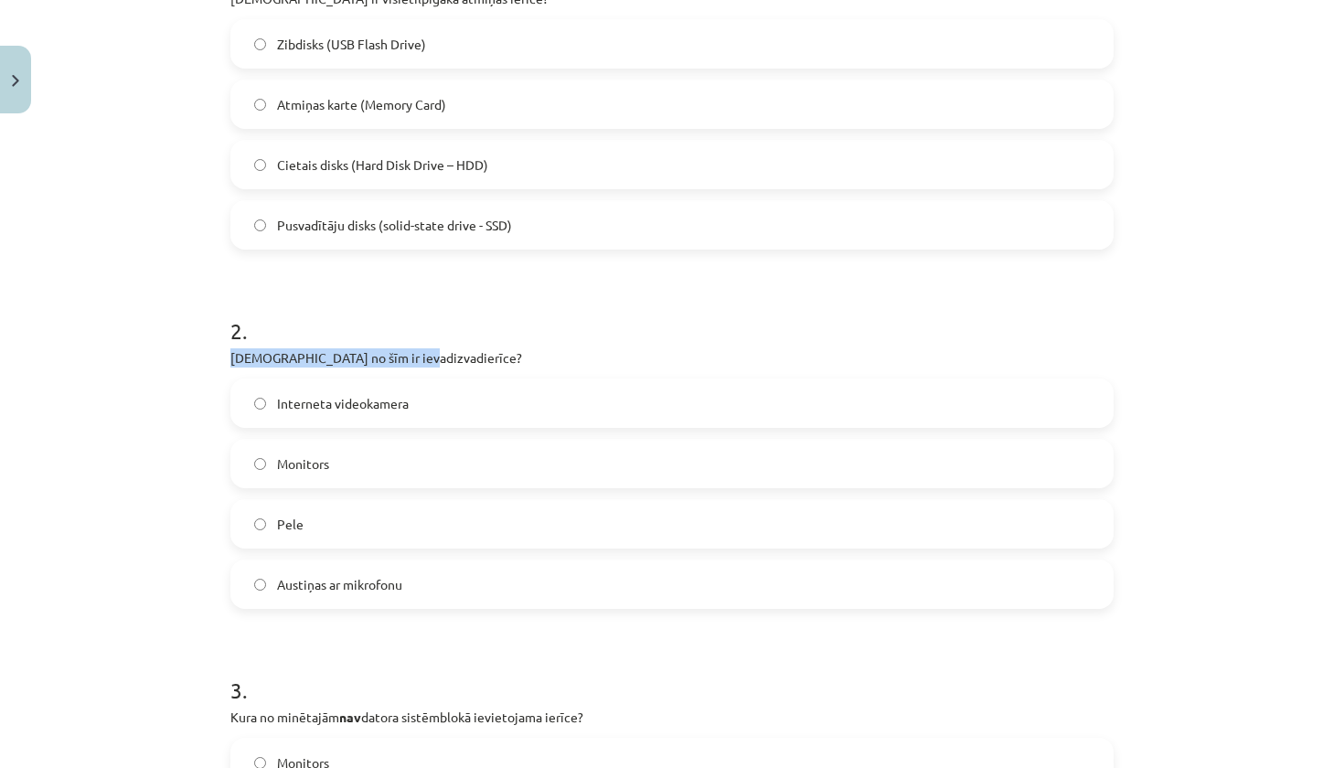
drag, startPoint x: 438, startPoint y: 355, endPoint x: 230, endPoint y: 357, distance: 208.5
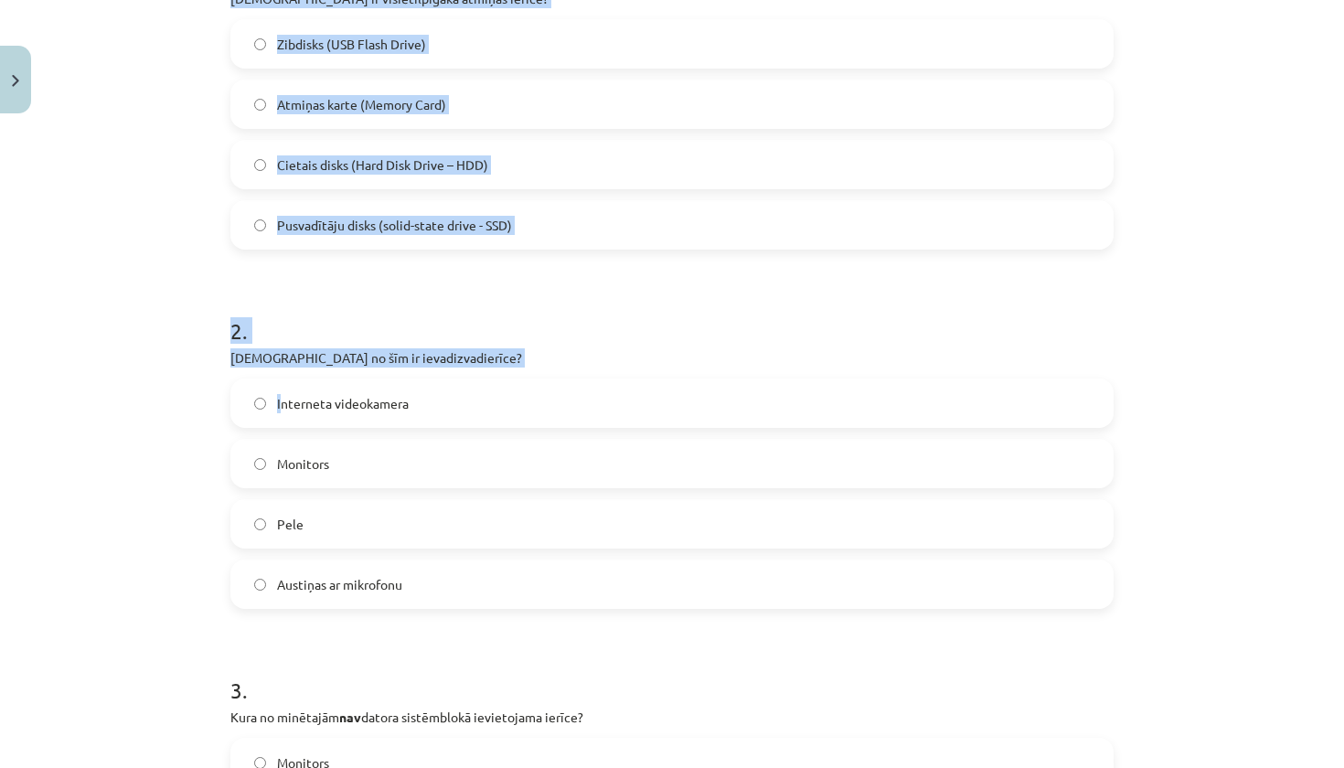
drag, startPoint x: 210, startPoint y: 360, endPoint x: 434, endPoint y: 388, distance: 225.7
click at [434, 388] on div "Mācību tēma: Datorikas - 10. klases 1. ieskaites mācību materiāls #3 2. tēma – …" at bounding box center [672, 384] width 1344 height 768
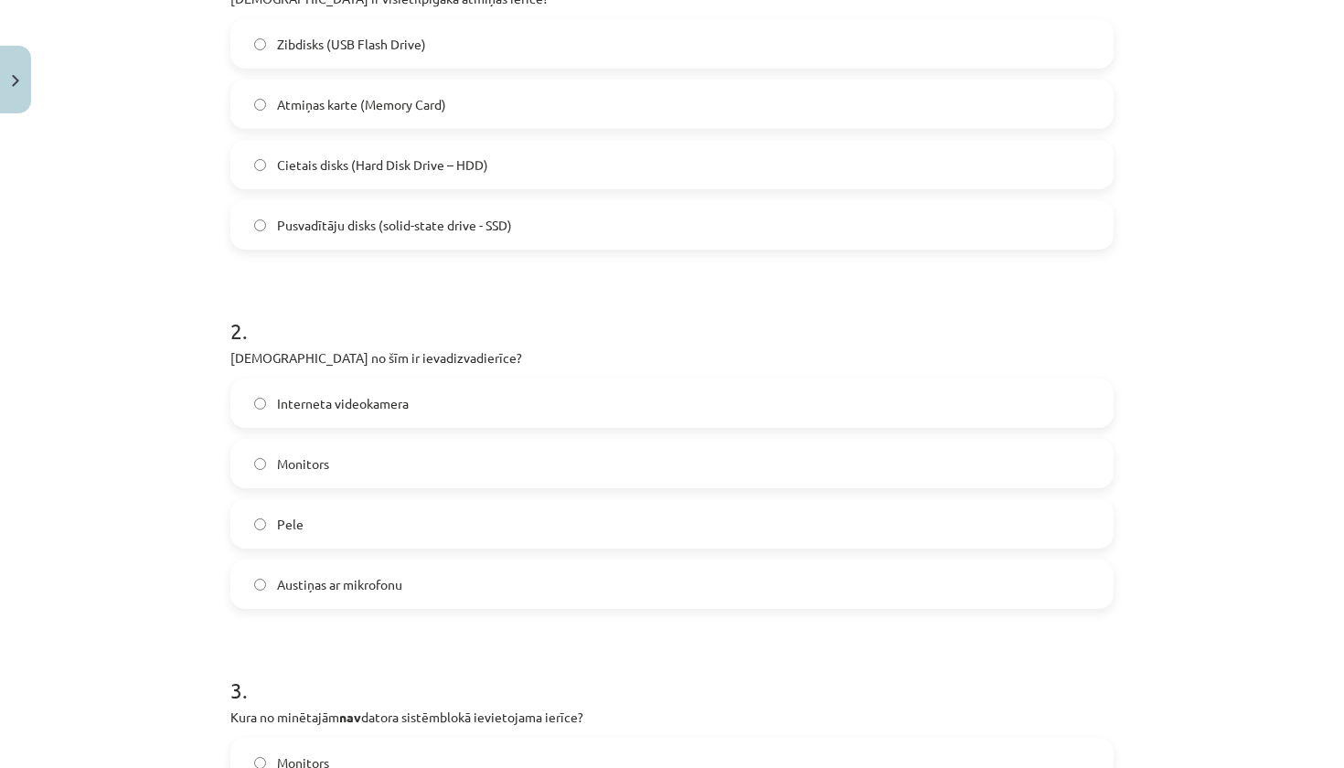
click at [131, 482] on div "Mācību tēma: Datorikas - 10. klases 1. ieskaites mācību materiāls #3 2. tēma – …" at bounding box center [672, 384] width 1344 height 768
drag, startPoint x: 209, startPoint y: 357, endPoint x: 428, endPoint y: 508, distance: 265.6
click at [428, 508] on div "Mācību tēma: Datorikas - 10. klases 1. ieskaites mācību materiāls #3 2. tēma – …" at bounding box center [672, 384] width 1344 height 768
click at [192, 487] on div "Mācību tēma: Datorikas - 10. klases 1. ieskaites mācību materiāls #3 2. tēma – …" at bounding box center [672, 384] width 1344 height 768
drag, startPoint x: 223, startPoint y: 359, endPoint x: 453, endPoint y: 603, distance: 334.5
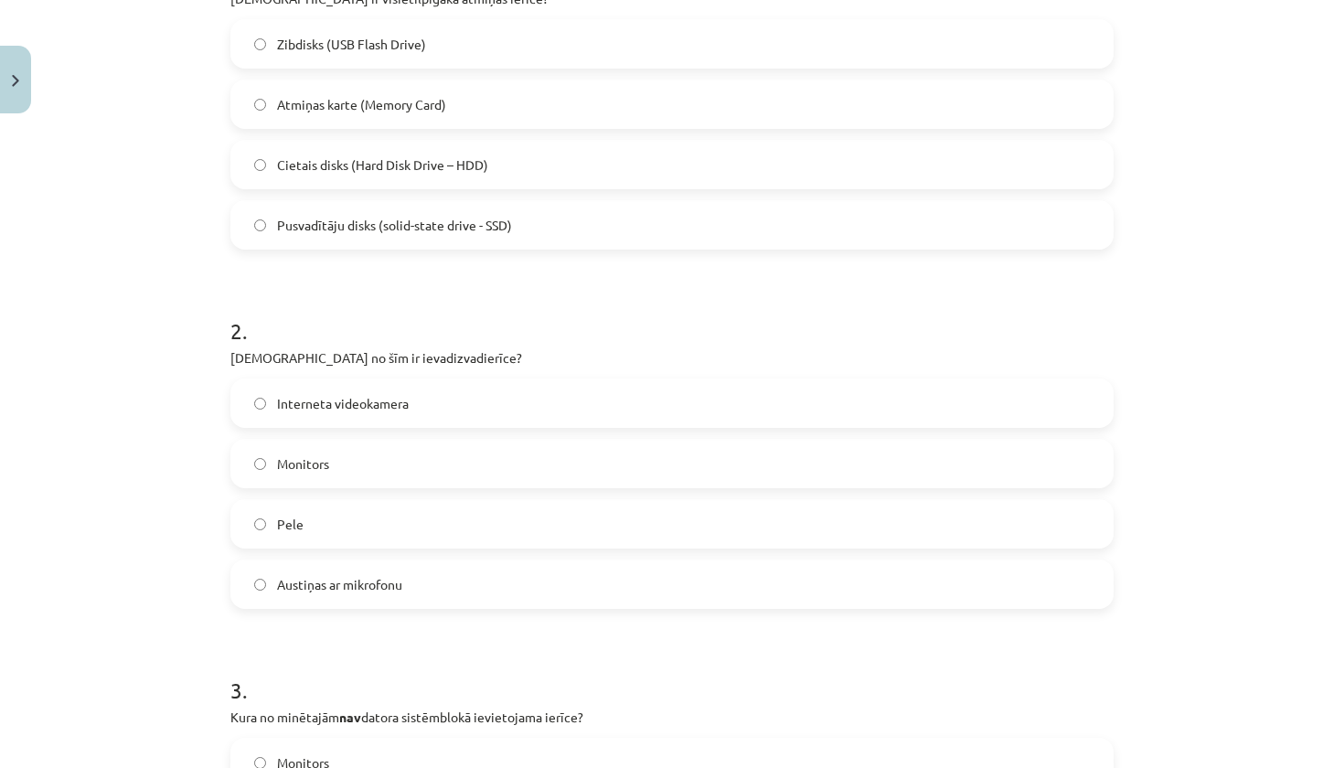
copy div "Kura no šīm ir ievadizvadierīce? Interneta videokamera Monitors Pele Austiņas a…"
click at [424, 571] on label "Austiņas ar mikrofonu" at bounding box center [672, 584] width 880 height 46
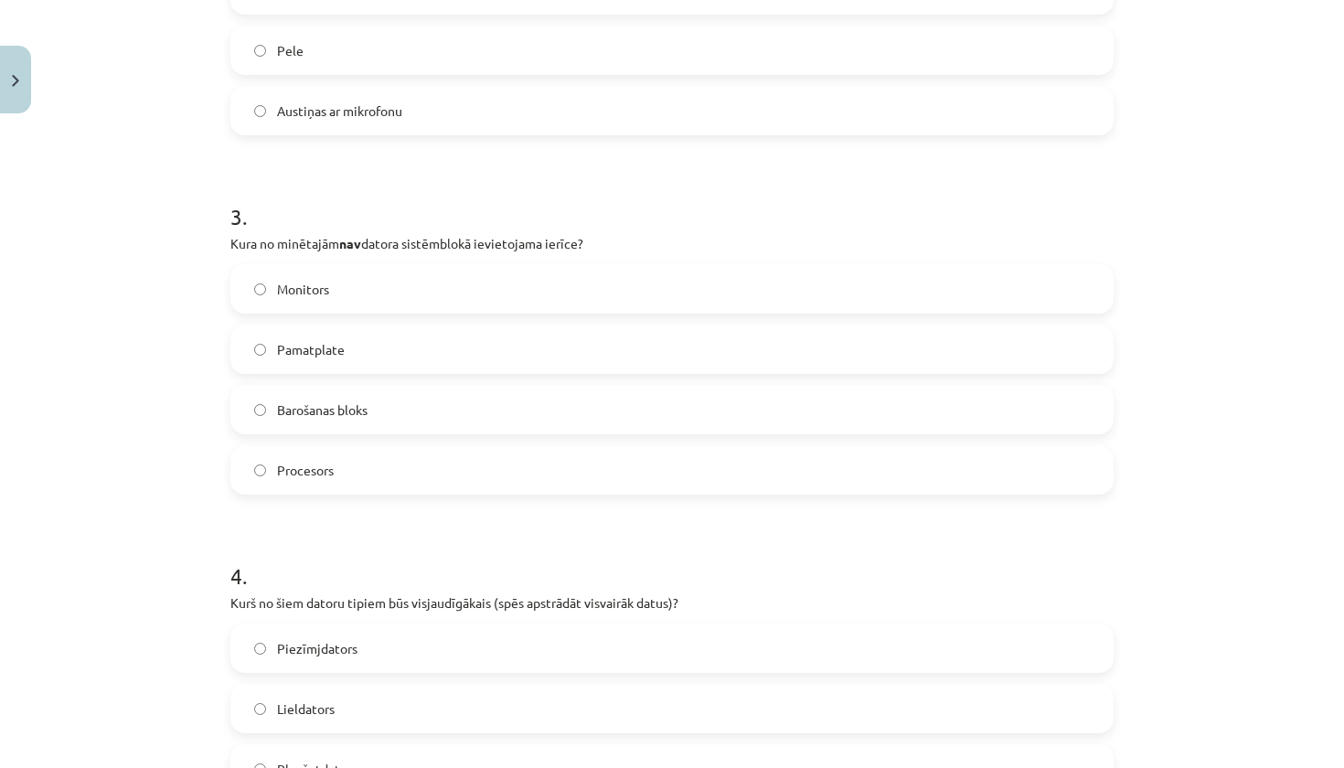
scroll to position [910, 0]
click at [430, 278] on label "Monitors" at bounding box center [672, 290] width 880 height 46
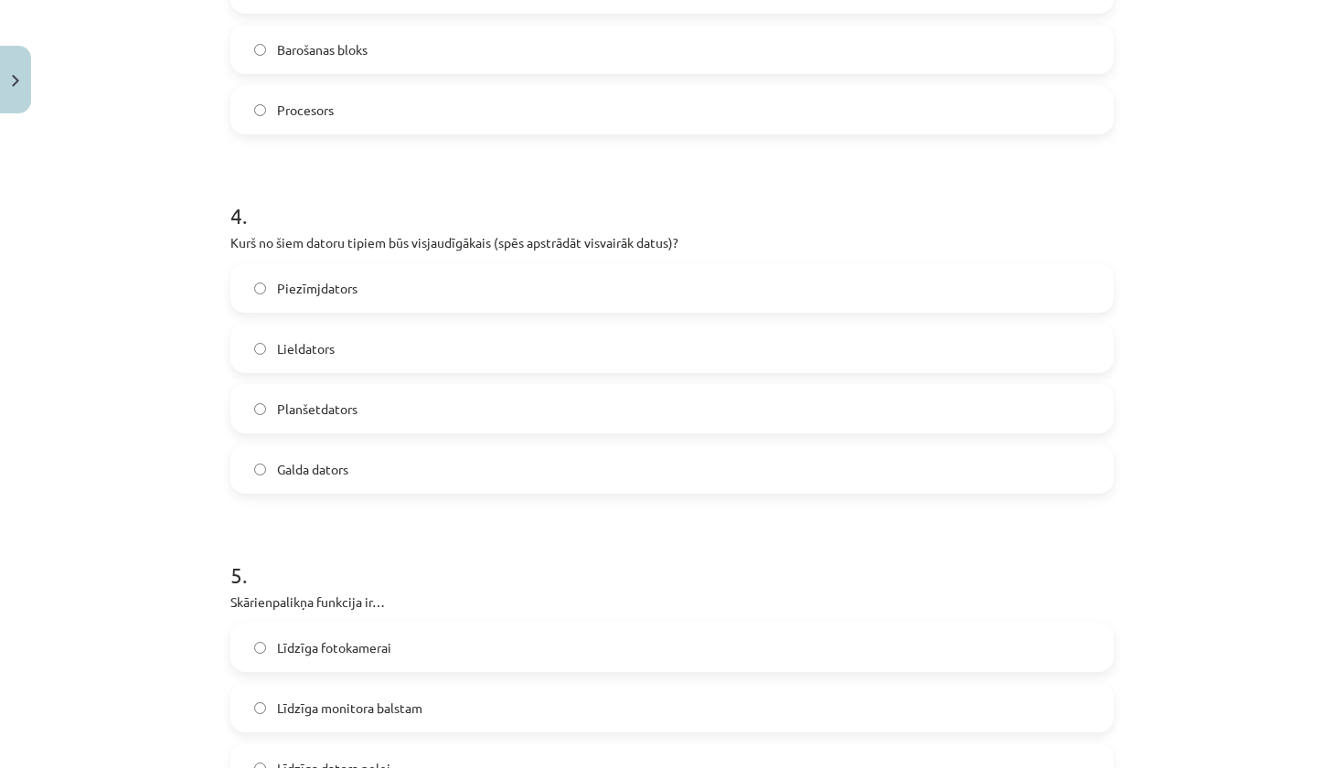
scroll to position [1333, 0]
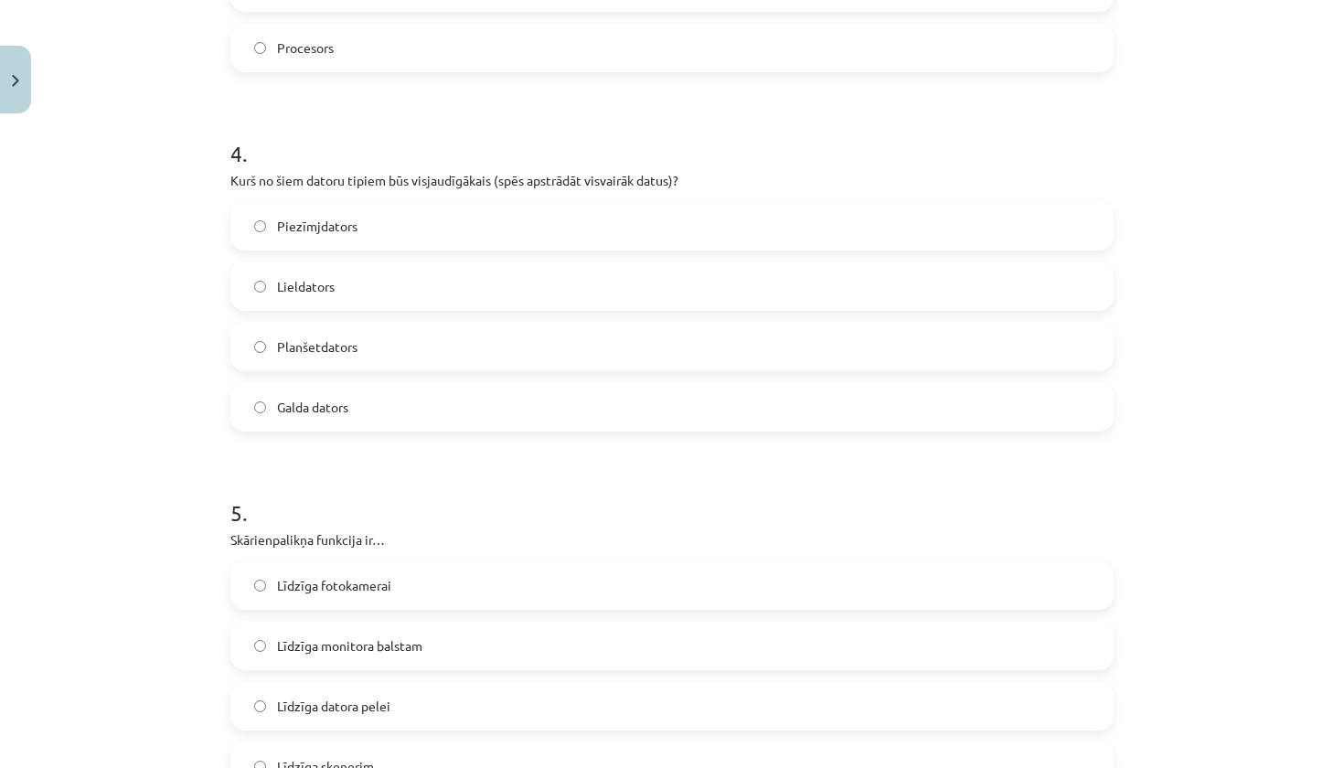
click at [407, 290] on label "Lieldators" at bounding box center [672, 286] width 880 height 46
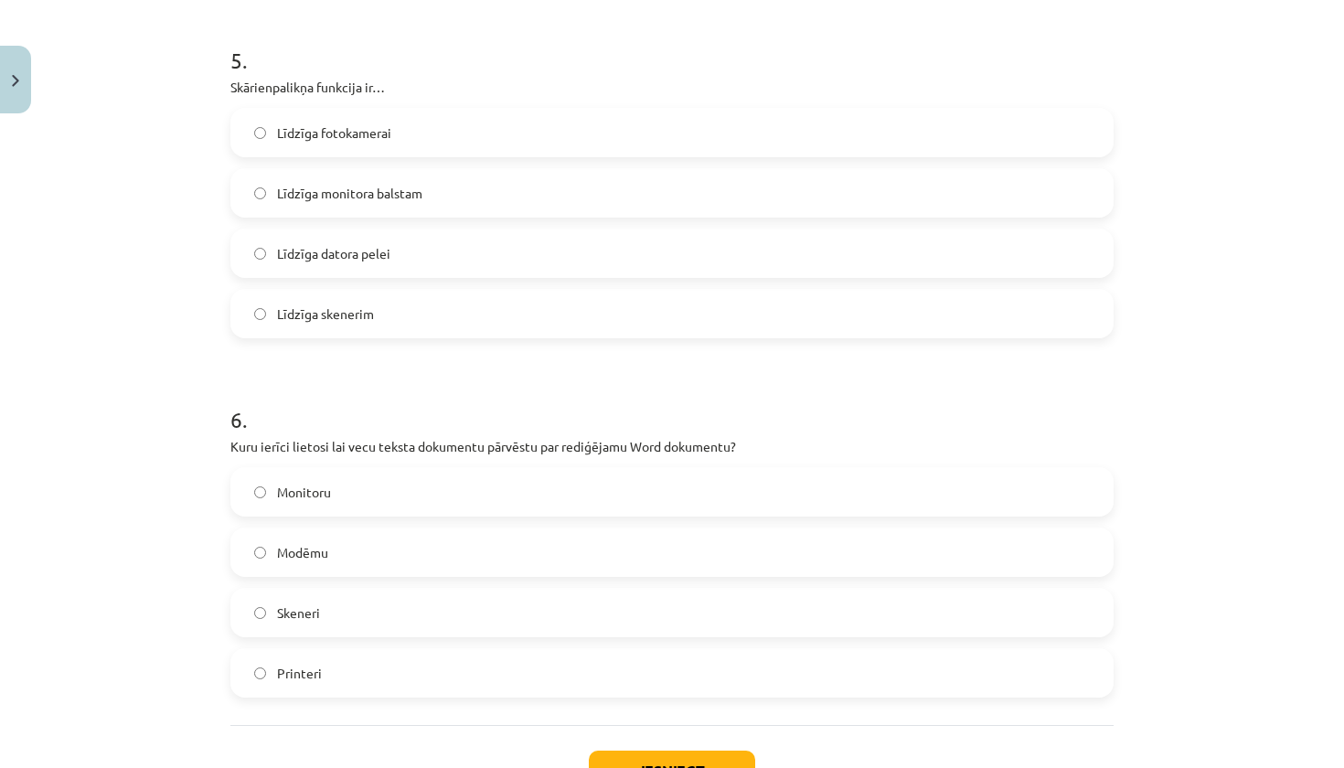
scroll to position [1784, 0]
click at [378, 258] on span "Līdzīga datora pelei" at bounding box center [333, 255] width 113 height 19
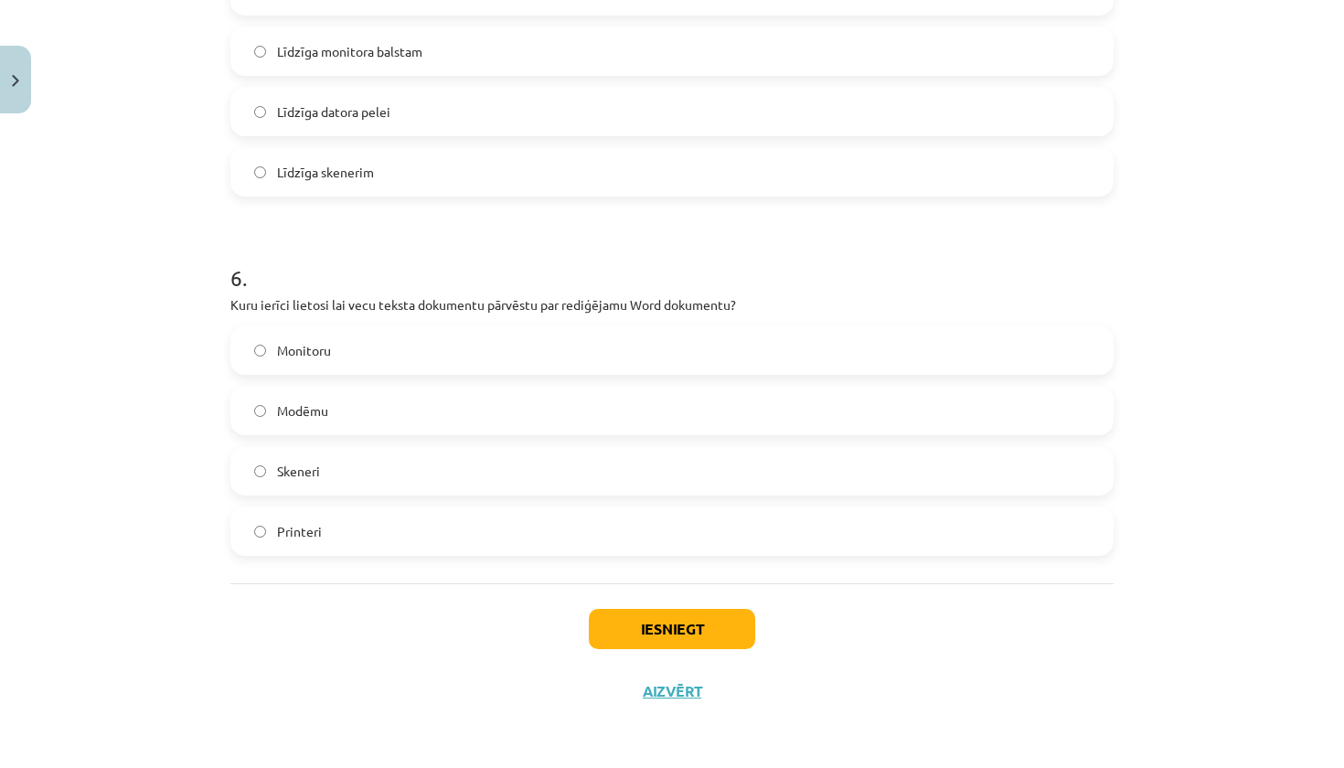
scroll to position [1930, 0]
click at [397, 479] on label "Skeneri" at bounding box center [672, 471] width 880 height 46
click at [677, 620] on button "Iesniegt" at bounding box center [672, 629] width 166 height 40
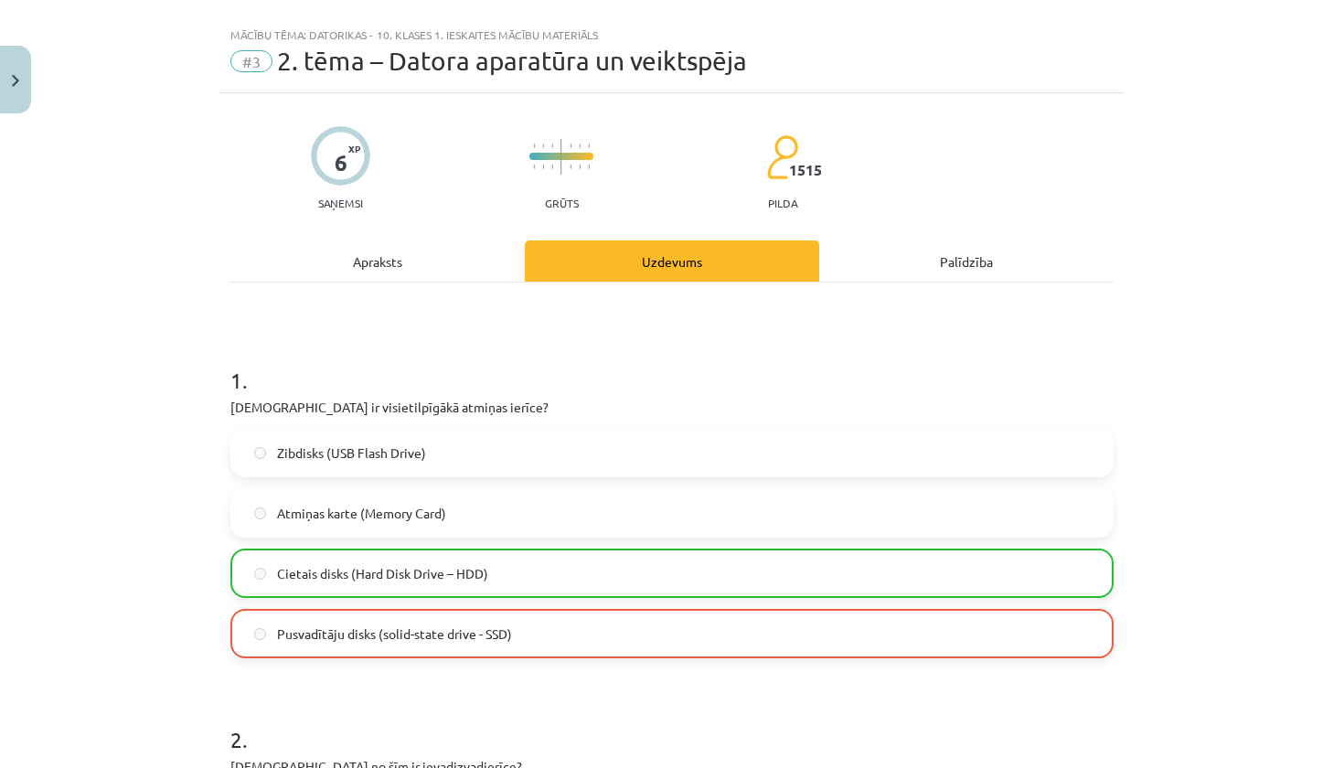
scroll to position [52, 0]
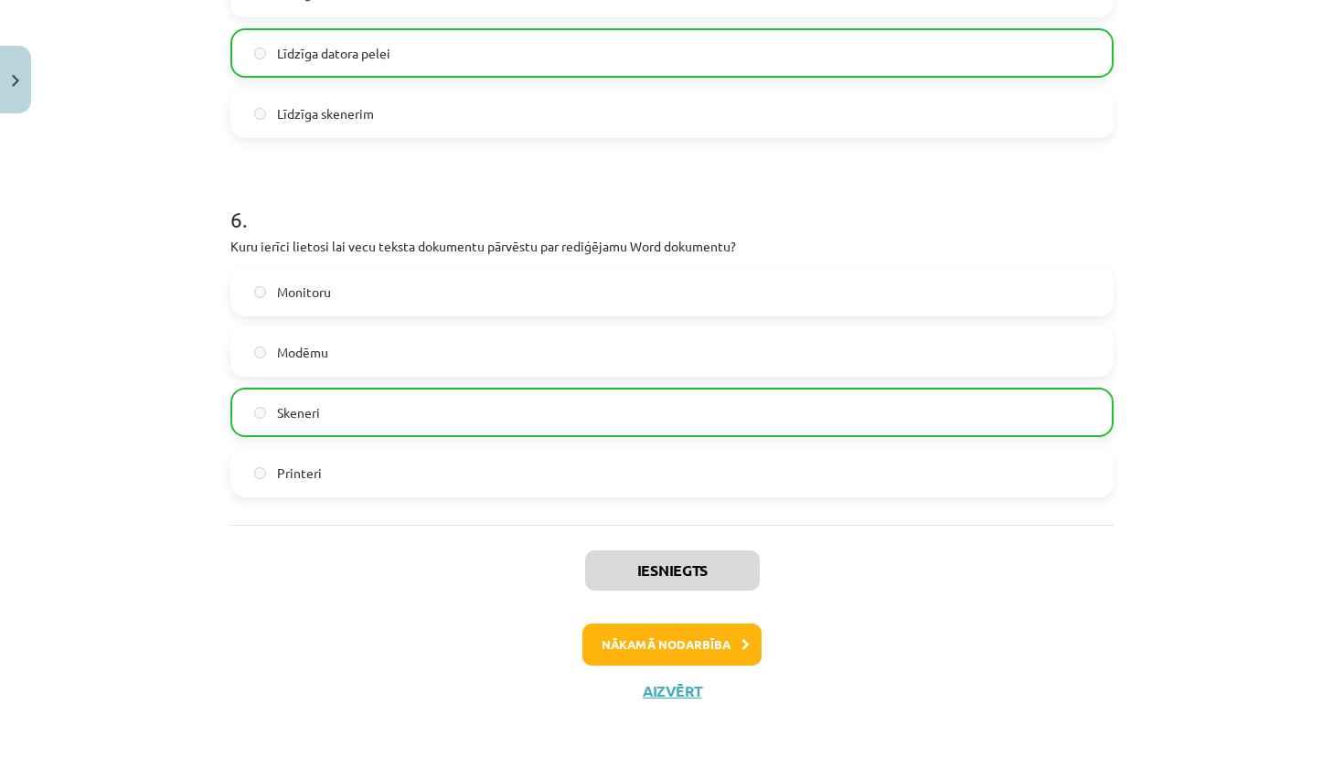
click at [705, 635] on button "Nākamā nodarbība" at bounding box center [672, 645] width 179 height 42
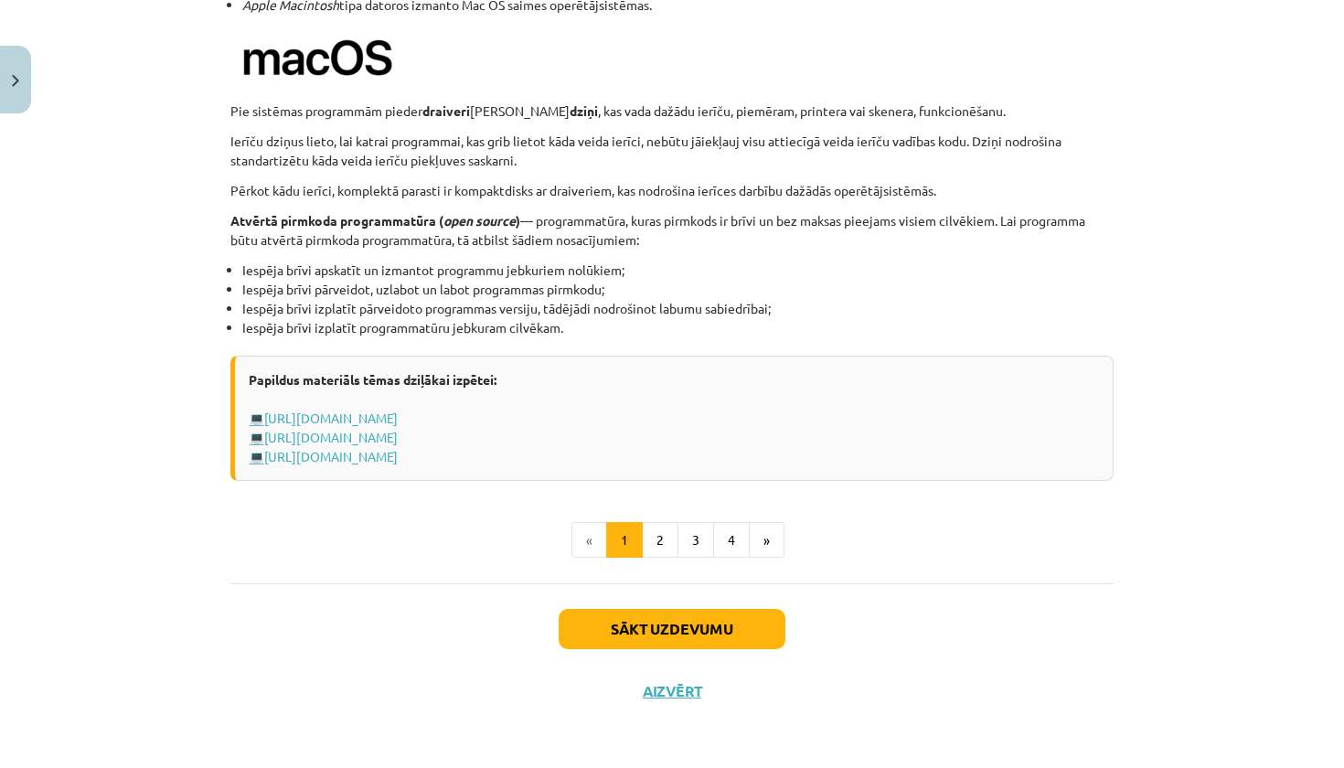
click at [705, 635] on button "Sākt uzdevumu" at bounding box center [672, 629] width 227 height 40
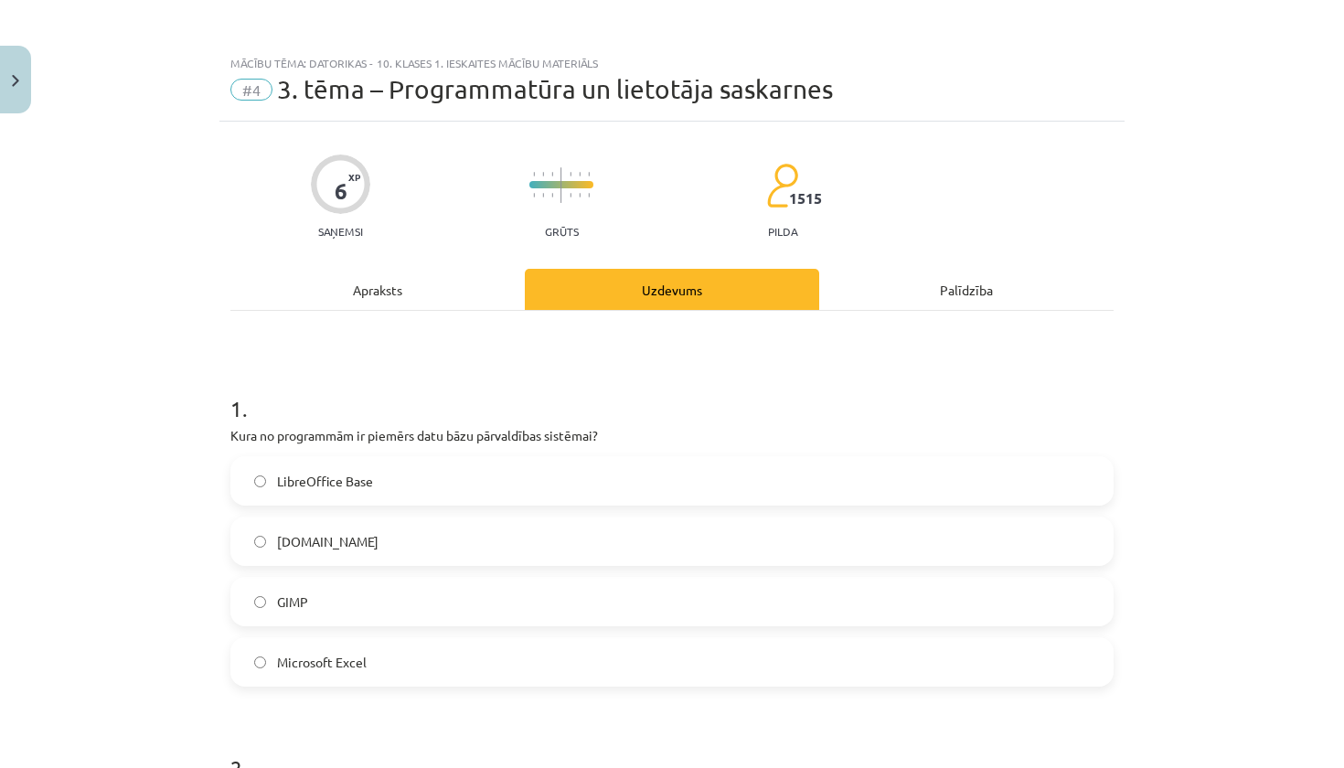
scroll to position [0, 0]
click at [532, 487] on label "LibreOffice Base" at bounding box center [672, 481] width 880 height 46
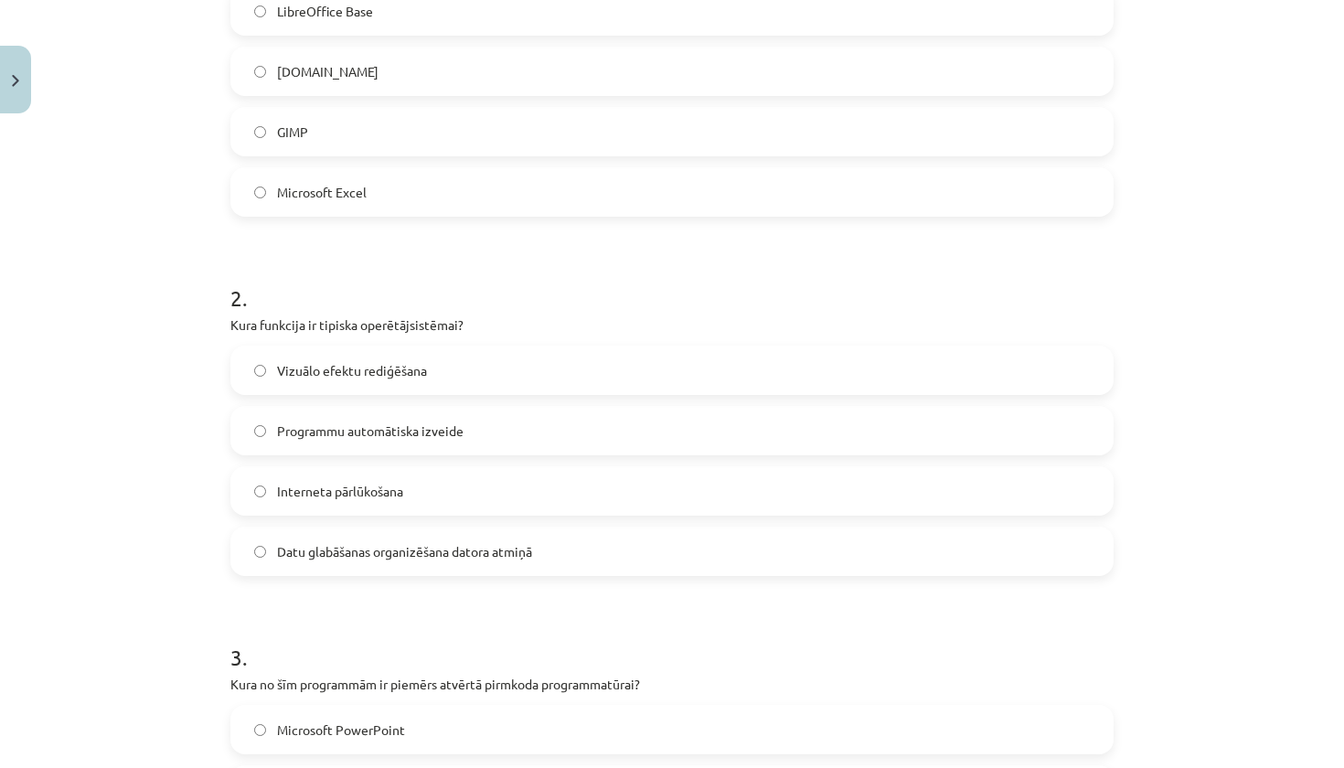
scroll to position [474, 0]
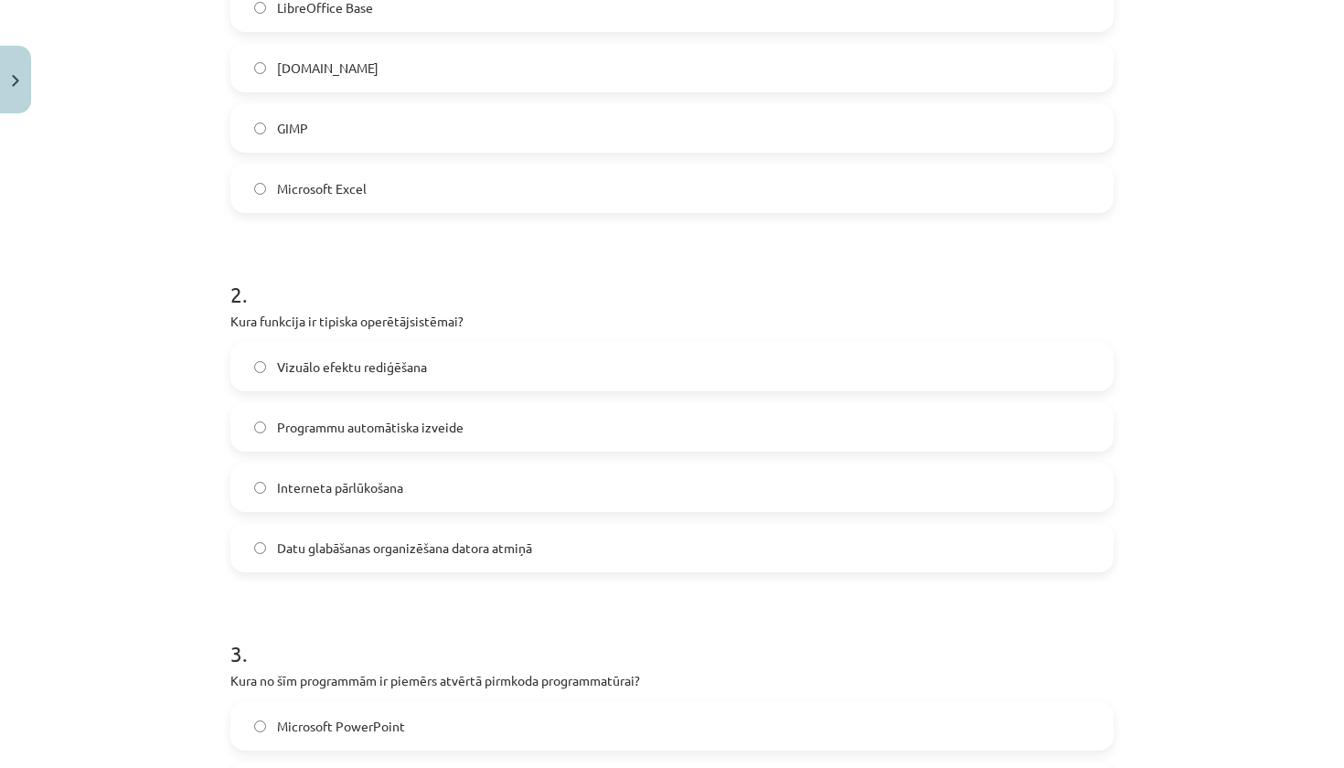
click at [436, 551] on span "Datu glabāšanas organizēšana datora atmiņā" at bounding box center [404, 548] width 255 height 19
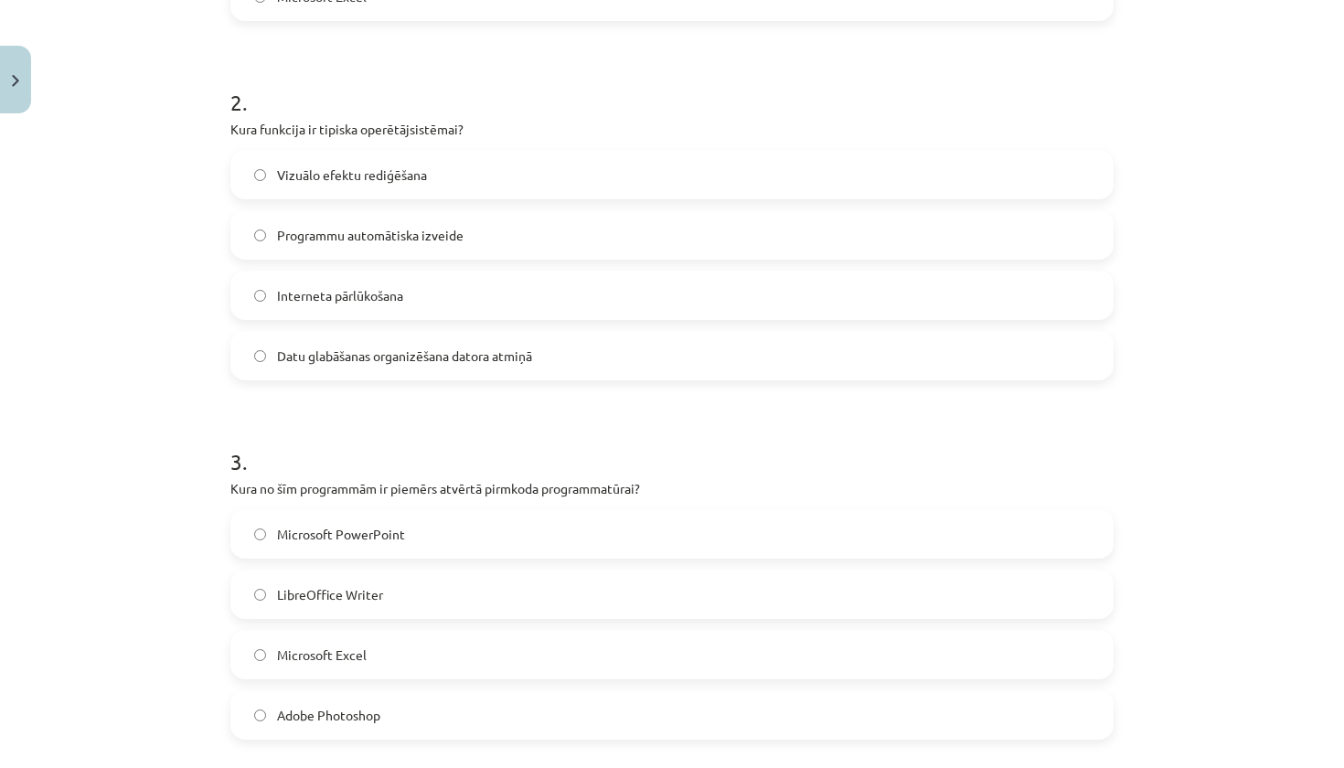
scroll to position [412, 0]
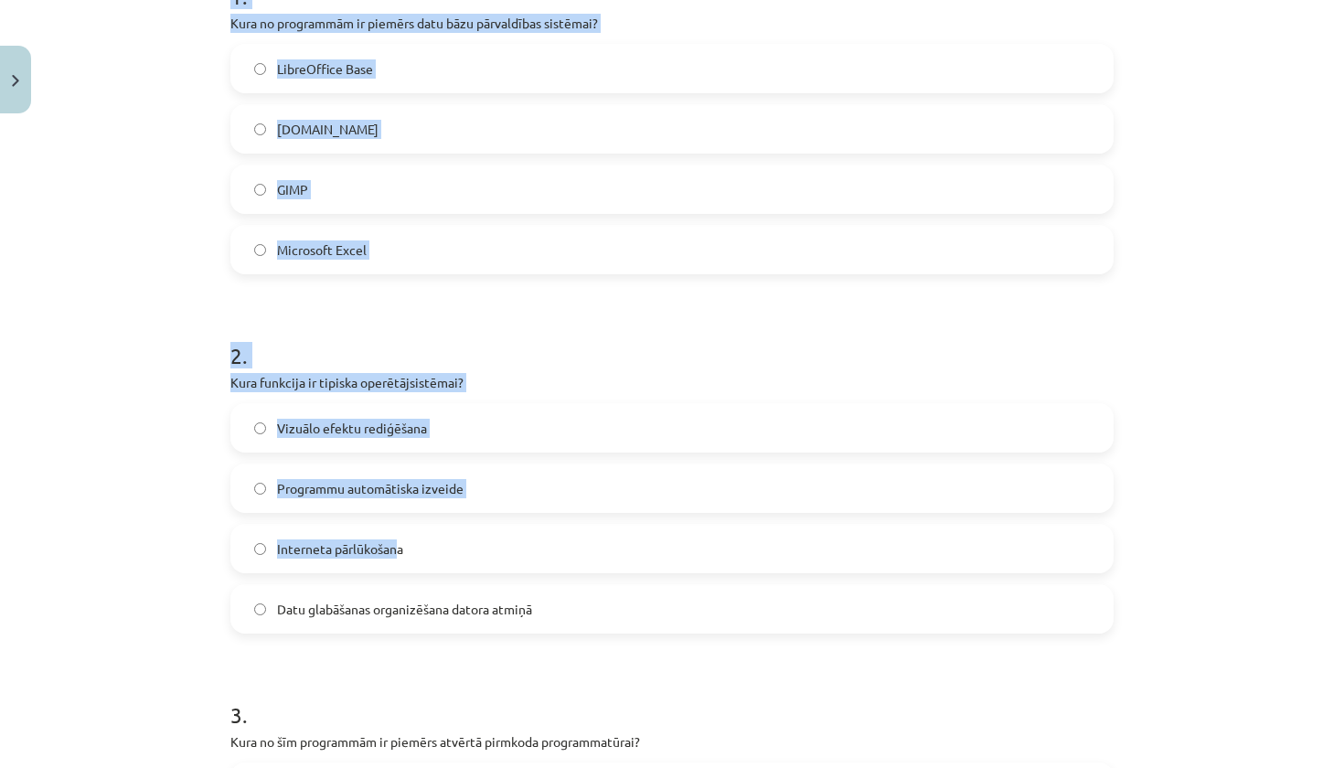
drag, startPoint x: 210, startPoint y: 385, endPoint x: 389, endPoint y: 557, distance: 247.7
click at [389, 557] on div "Mācību tēma: Datorikas - 10. klases 1. ieskaites mācību materiāls #4 3. tēma – …" at bounding box center [672, 384] width 1344 height 768
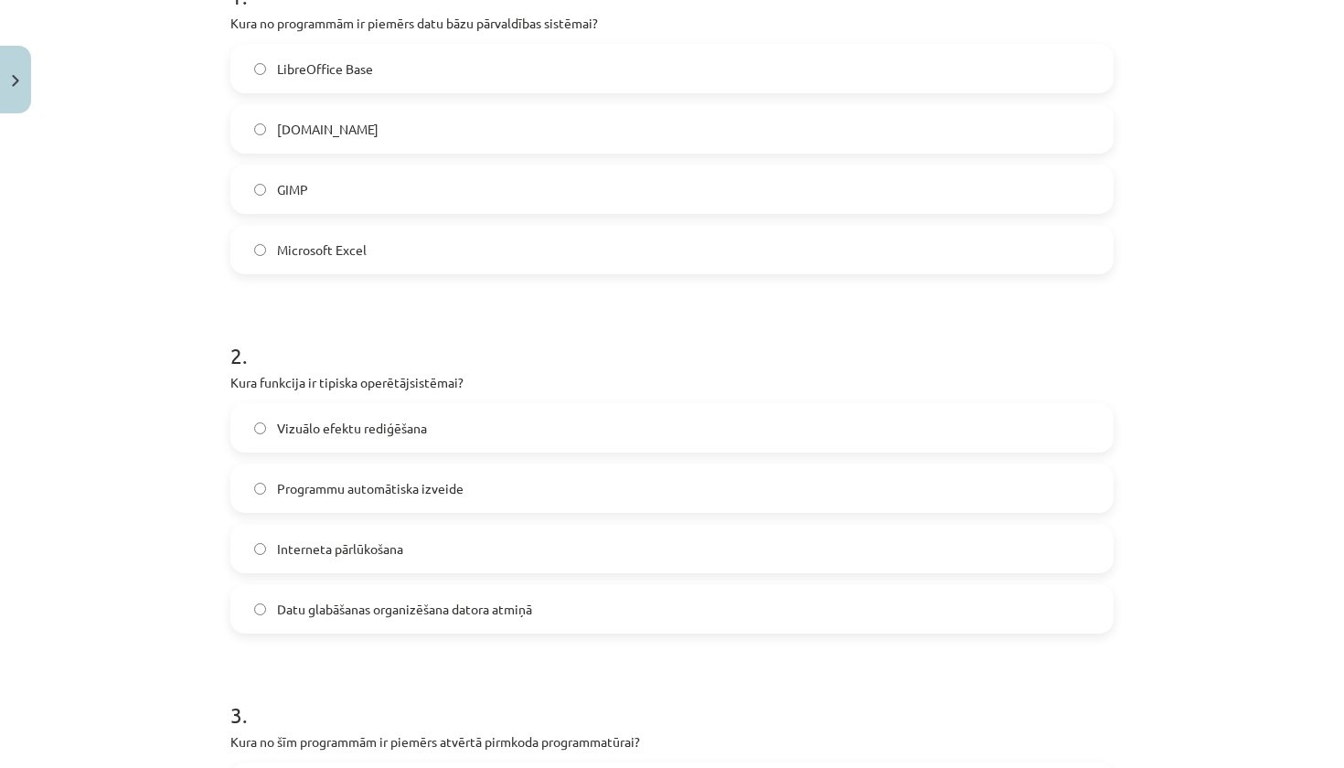
click at [184, 401] on div "Mācību tēma: Datorikas - 10. klases 1. ieskaites mācību materiāls #4 3. tēma – …" at bounding box center [672, 384] width 1344 height 768
drag, startPoint x: 216, startPoint y: 381, endPoint x: 198, endPoint y: 396, distance: 23.4
click at [198, 396] on div "Mācību tēma: Datorikas - 10. klases 1. ieskaites mācību materiāls #4 3. tēma – …" at bounding box center [672, 384] width 1344 height 768
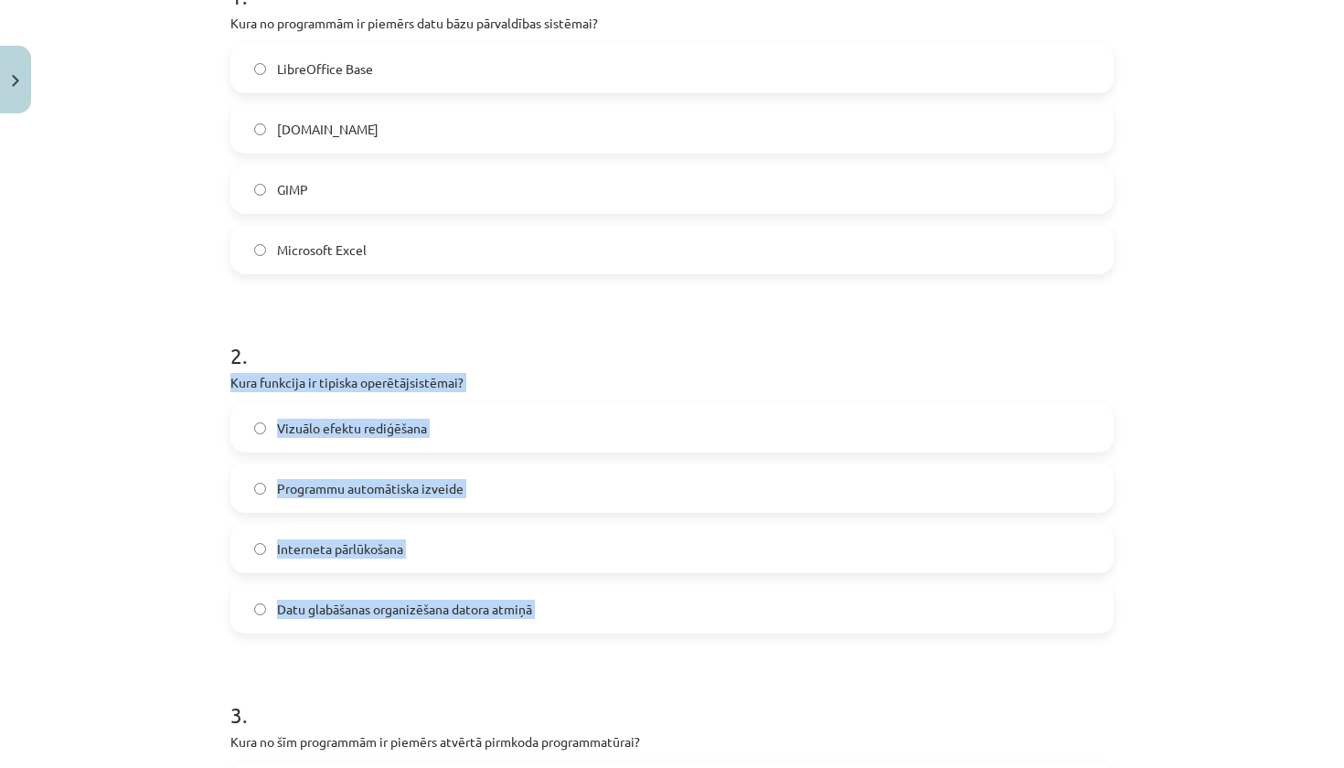
drag, startPoint x: 223, startPoint y: 382, endPoint x: 522, endPoint y: 636, distance: 392.5
copy div "Kura funkcija ir tipiska operētājsistēmai? Vizuālo efektu rediģēšana Programmu …"
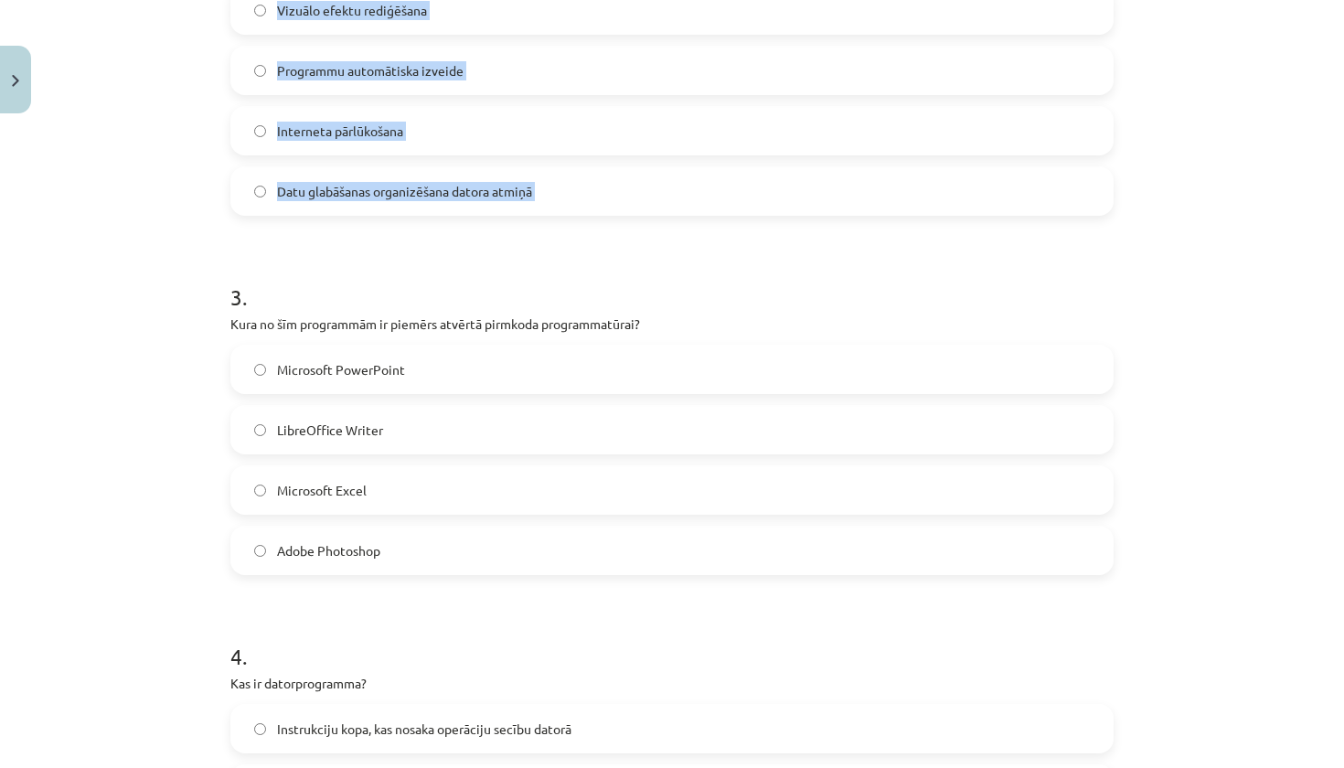
scroll to position [906, 0]
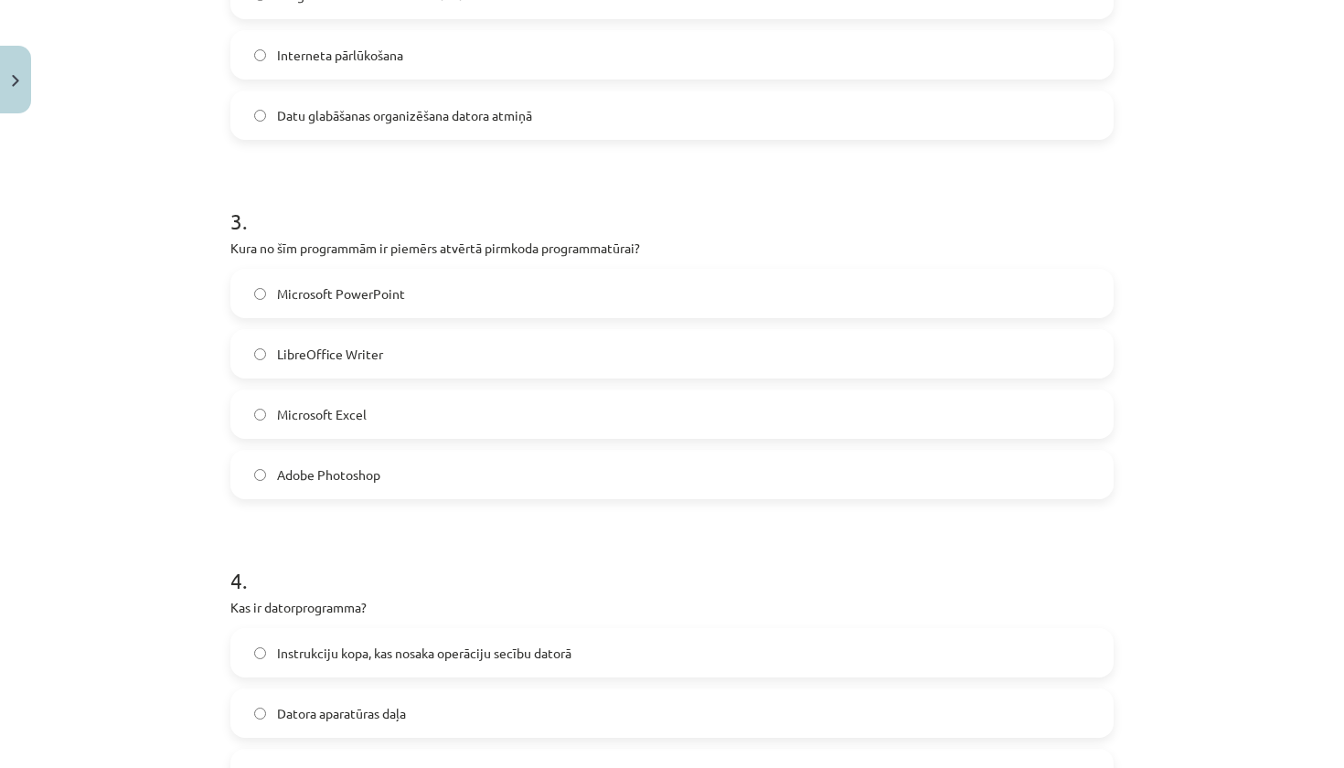
click at [642, 212] on h1 "3 ." at bounding box center [671, 204] width 883 height 57
drag, startPoint x: 219, startPoint y: 246, endPoint x: 562, endPoint y: 493, distance: 422.6
click at [562, 494] on div "6 XP Saņemsi Grūts 1515 pilda Apraksts Uzdevums Palīdzība 1 . Kura no programmā…" at bounding box center [671, 419] width 905 height 2408
copy div "Kura no šīm programmām ir piemērs atvērtā pirmkoda programmatūrai? Microsoft Po…"
click at [422, 298] on label "Microsoft PowerPoint" at bounding box center [672, 294] width 880 height 46
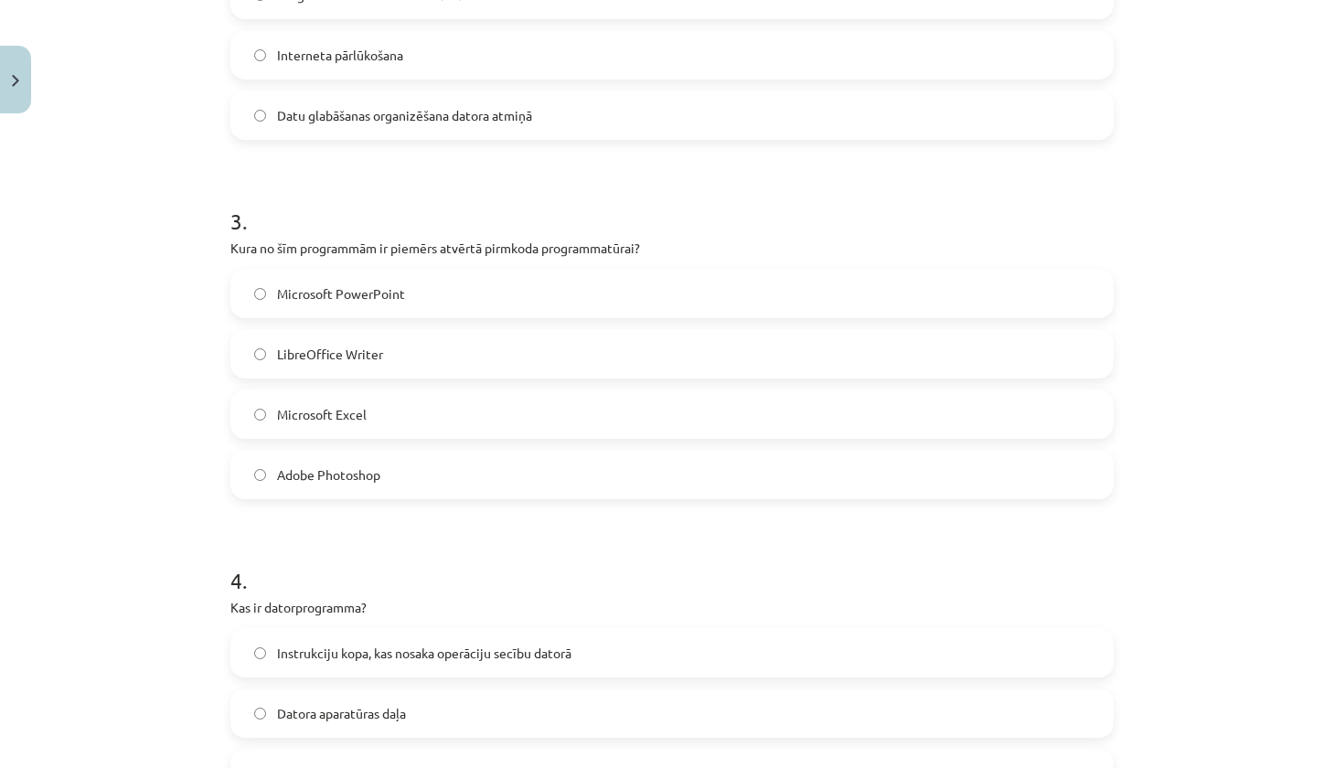
click at [416, 352] on label "LibreOffice Writer" at bounding box center [672, 354] width 880 height 46
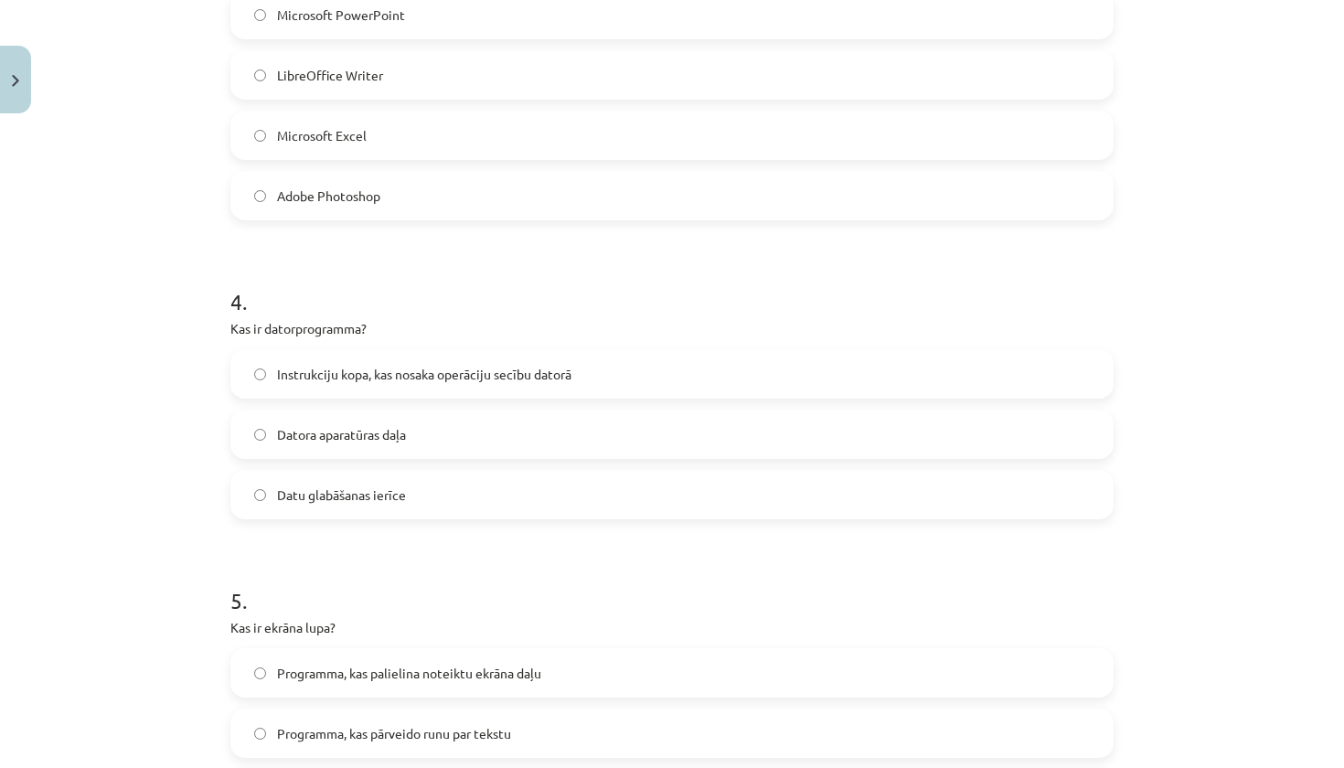
scroll to position [1186, 0]
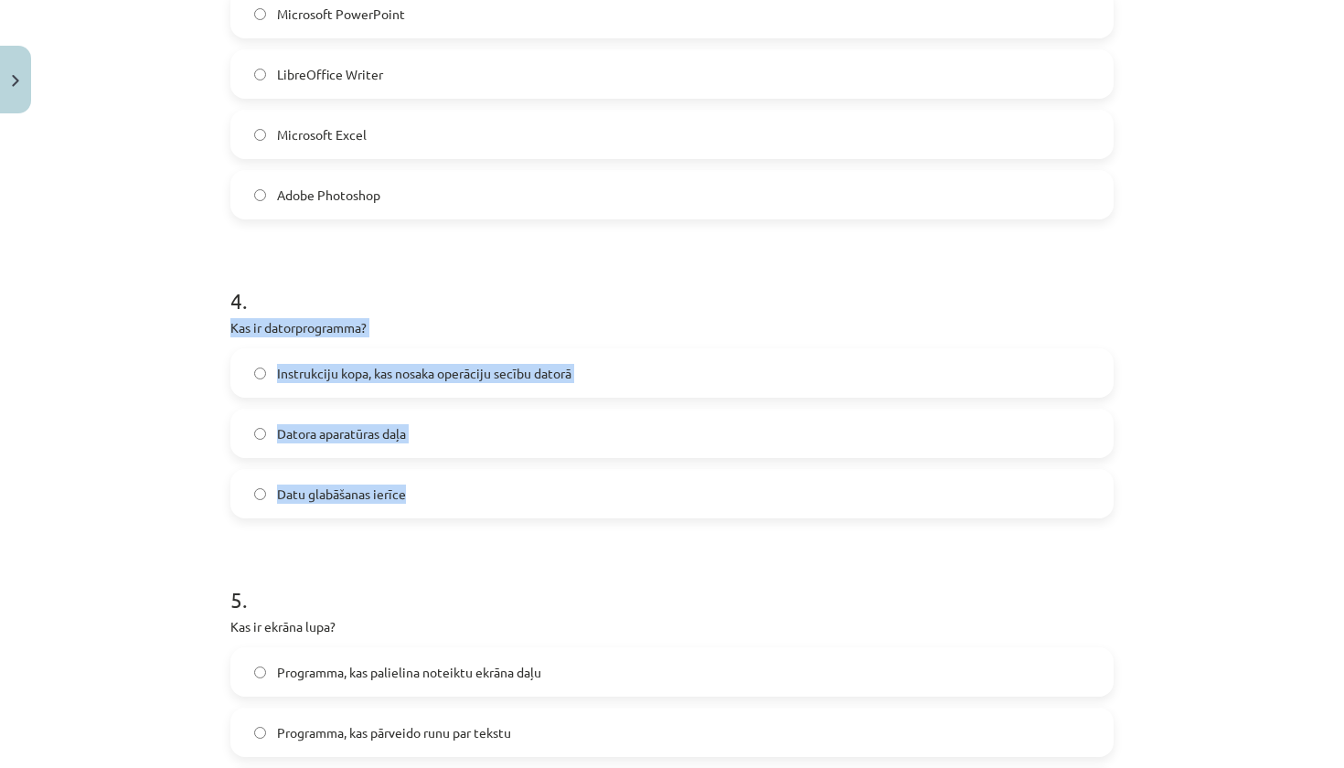
drag, startPoint x: 225, startPoint y: 328, endPoint x: 505, endPoint y: 501, distance: 328.9
click at [505, 501] on div "6 XP Saņemsi Grūts 1515 pilda Apraksts Uzdevums Palīdzība 1 . Kura no programmā…" at bounding box center [671, 140] width 905 height 2408
copy div "Kas ir datorprogramma? Instrukciju kopa, kas nosaka operāciju secību datorā Dat…"
click at [601, 372] on label "Instrukciju kopa, kas nosaka operāciju secību datorā" at bounding box center [672, 373] width 880 height 46
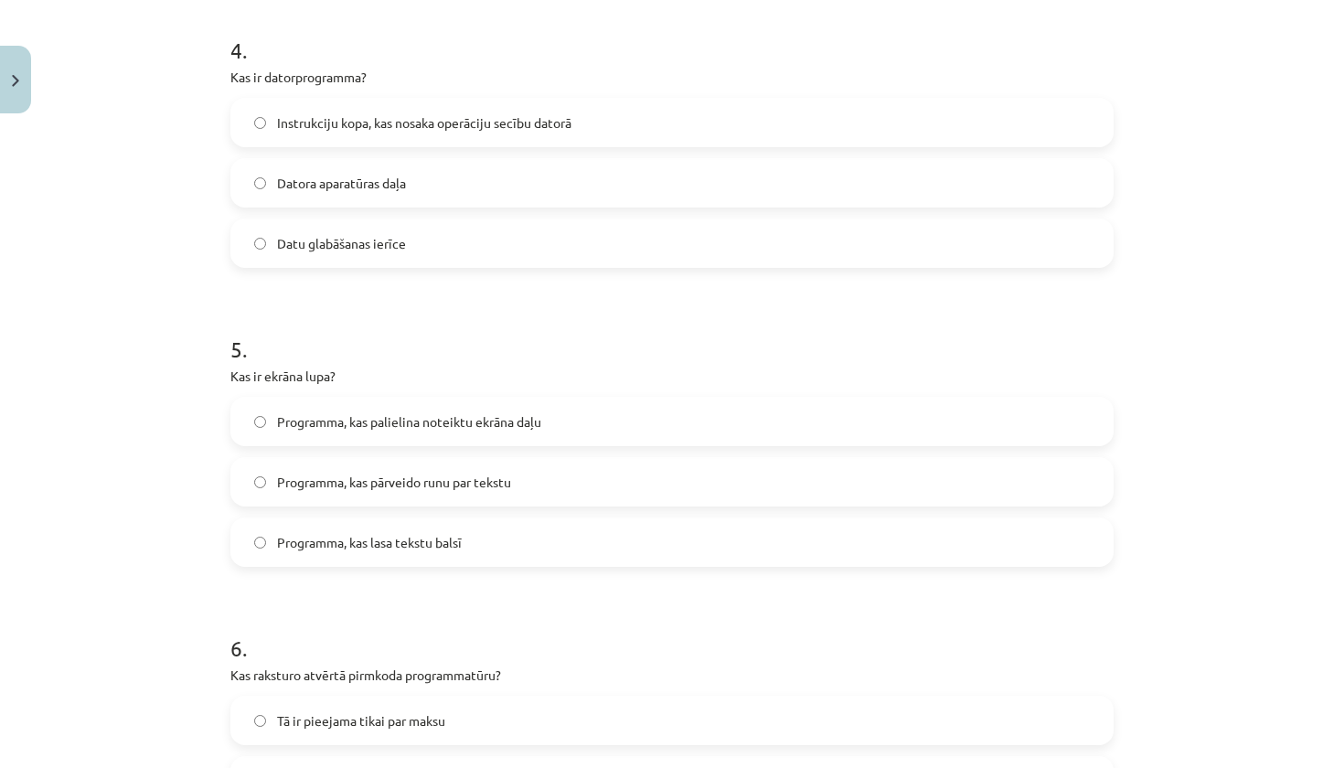
scroll to position [1452, 0]
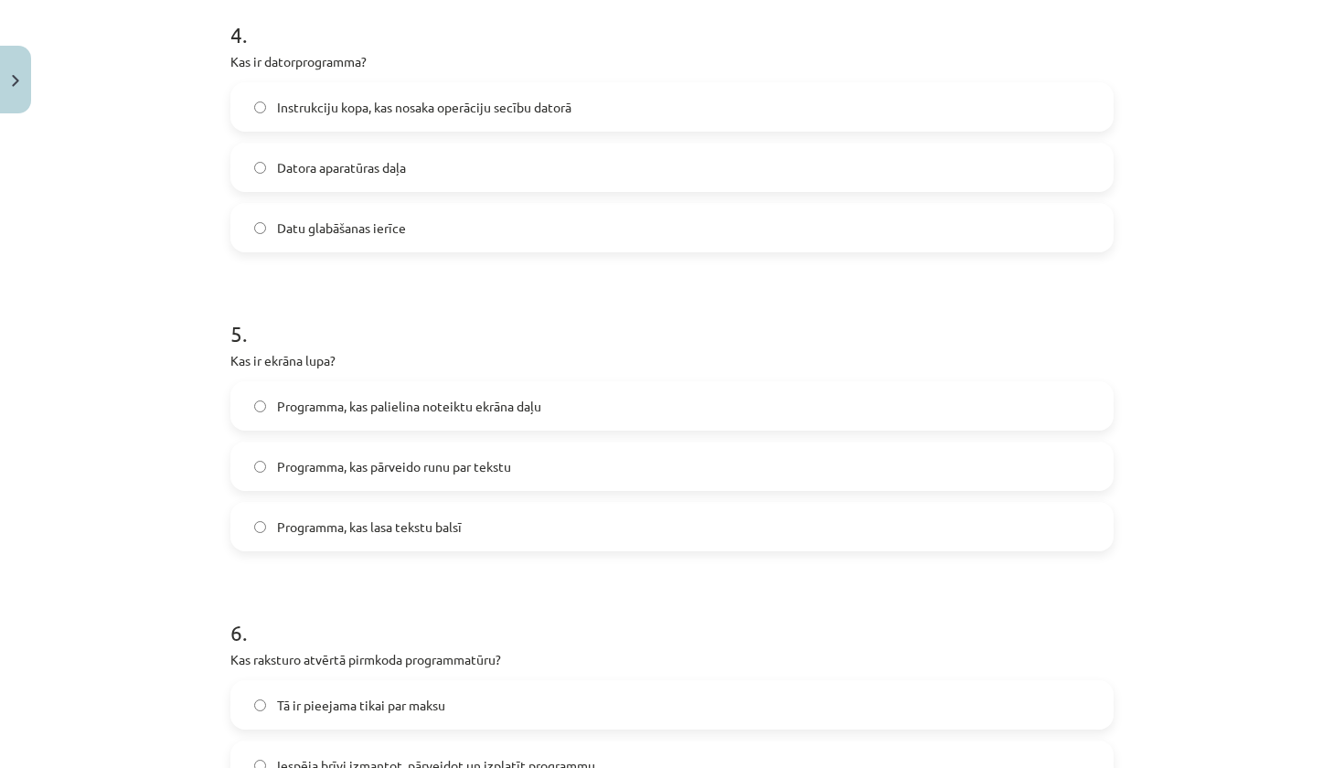
click at [571, 403] on label "Programma, kas palielina noteiktu ekrāna daļu" at bounding box center [672, 406] width 880 height 46
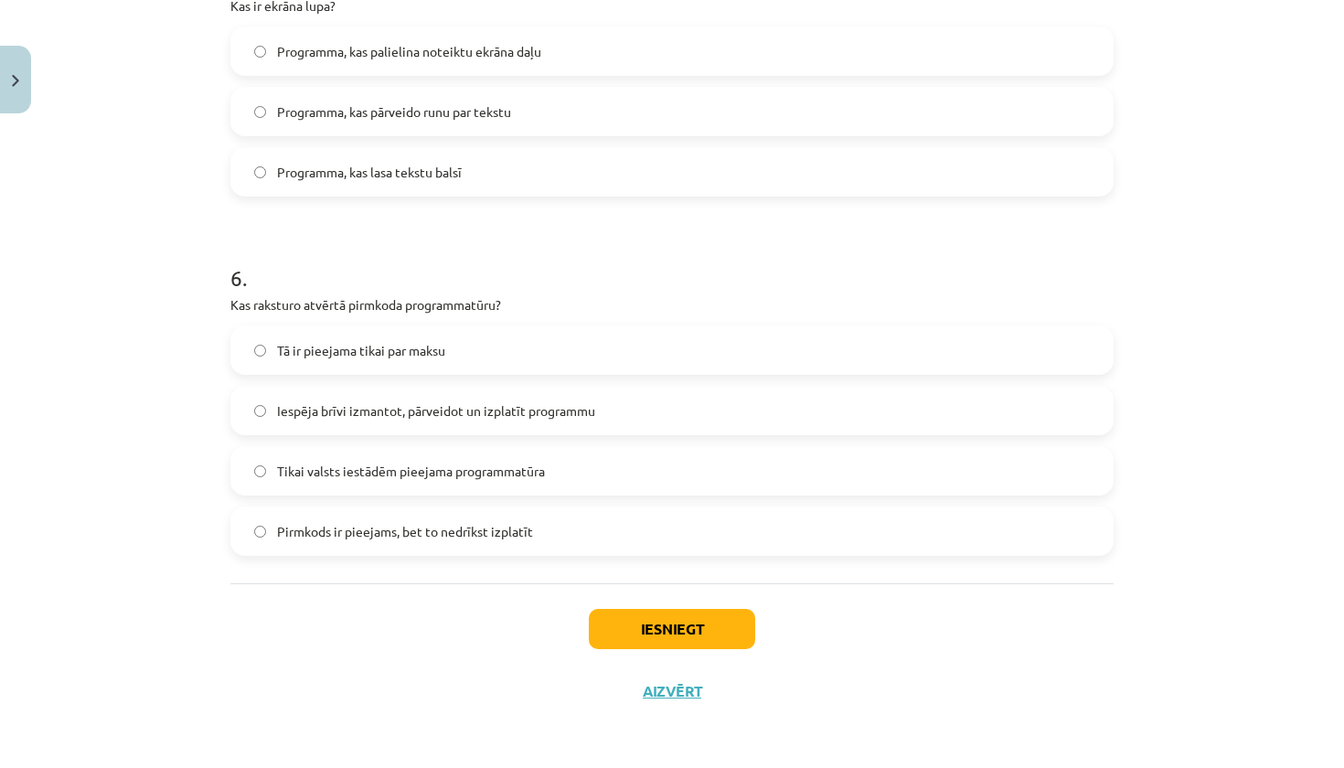
scroll to position [1809, 0]
drag, startPoint x: 221, startPoint y: 305, endPoint x: 544, endPoint y: 539, distance: 398.8
copy div "Kas raksturo atvērtā pirmkoda programmatūru? Tā ir pieejama tikai par maksu Ies…"
click at [639, 418] on label "Iespēja brīvi izmantot, pārveidot un izplatīt programmu" at bounding box center [672, 411] width 880 height 46
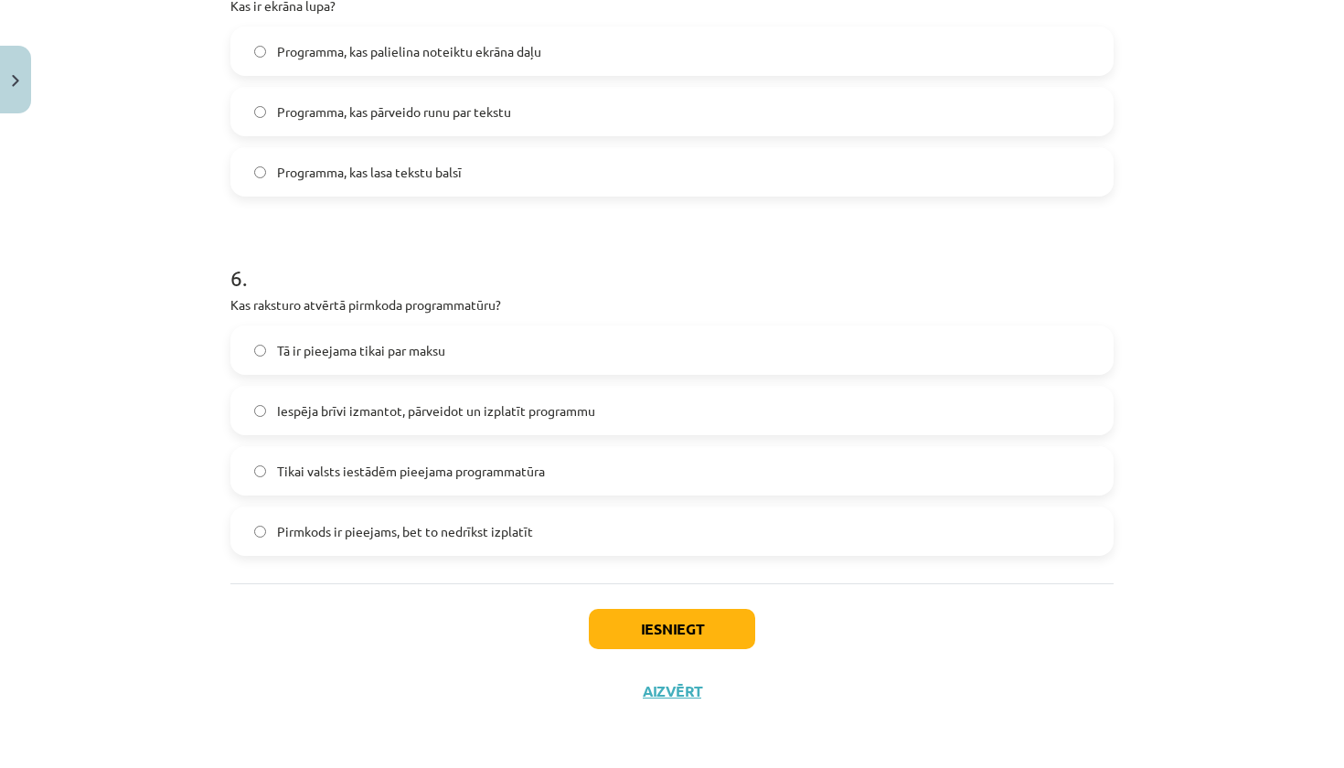
click at [690, 639] on button "Iesniegt" at bounding box center [672, 629] width 166 height 40
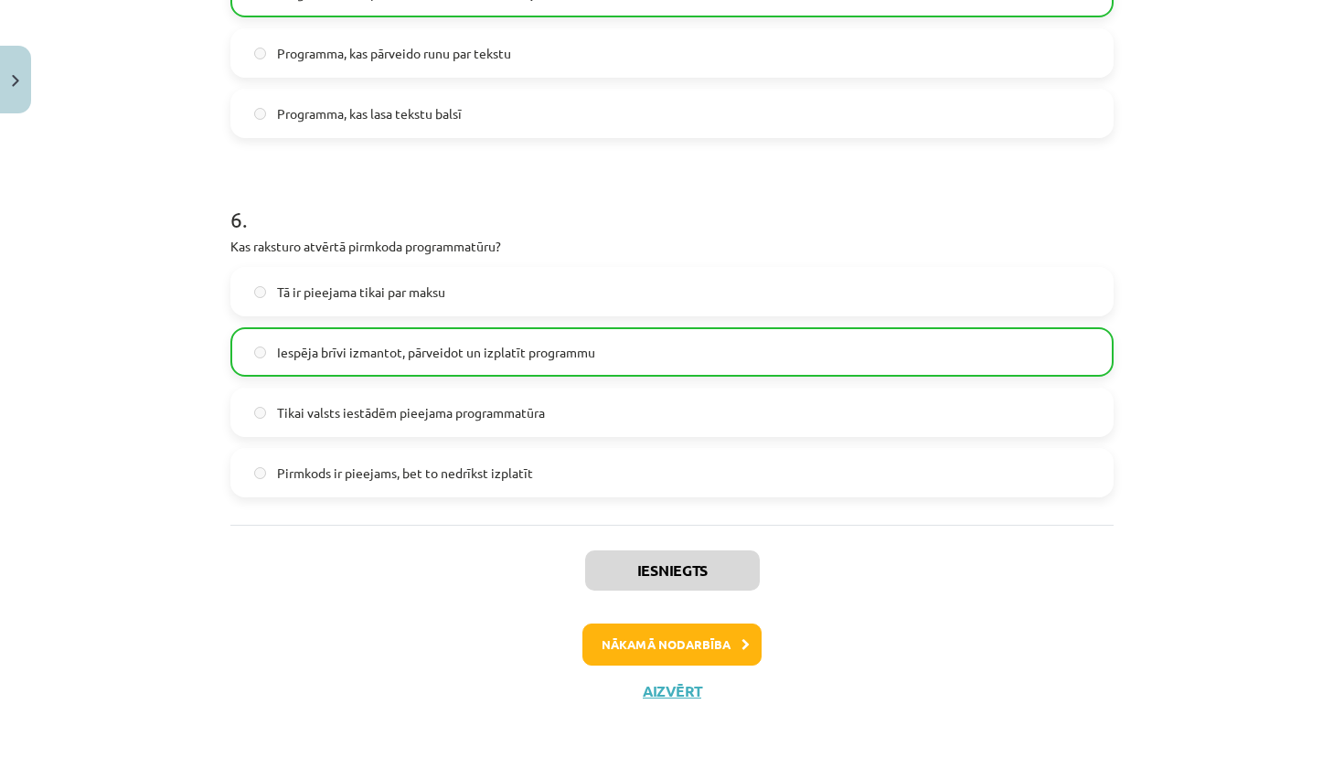
click at [690, 639] on button "Nākamā nodarbība" at bounding box center [672, 645] width 179 height 42
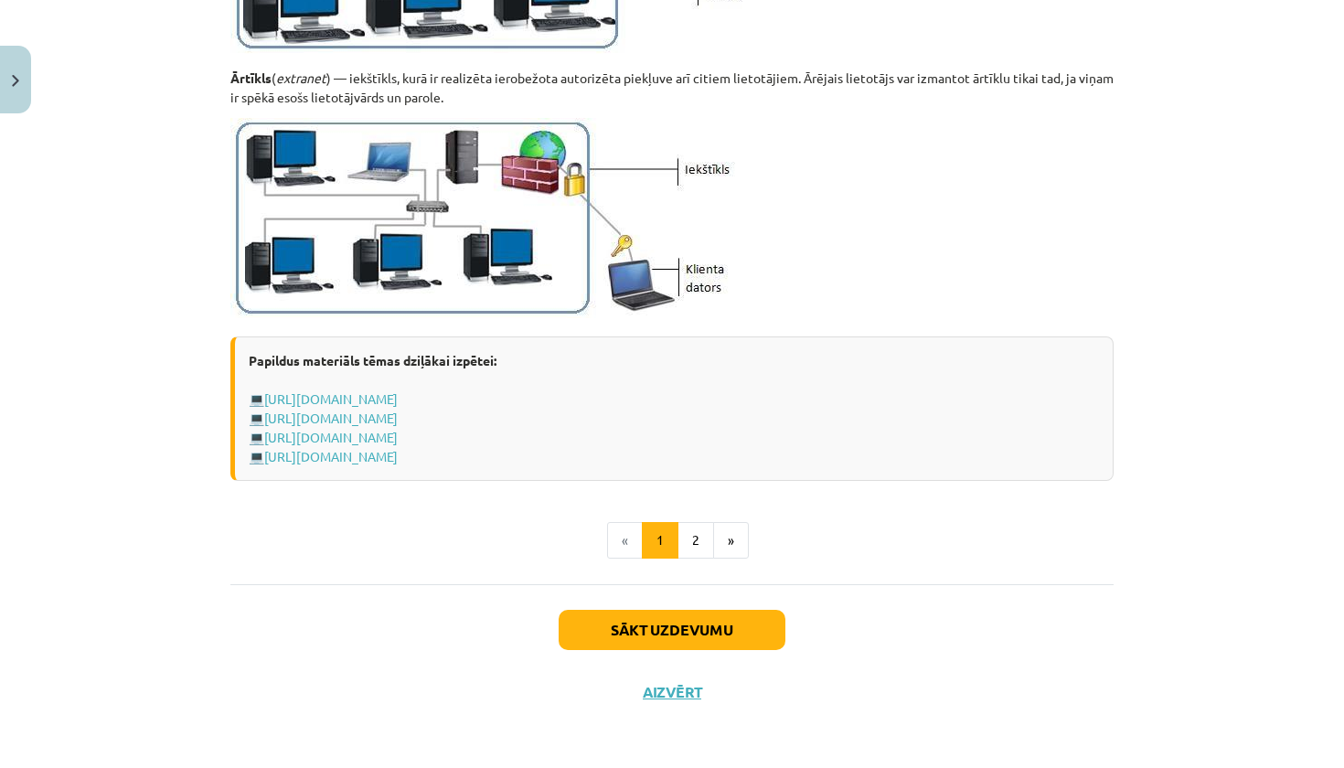
click at [695, 632] on button "Sākt uzdevumu" at bounding box center [672, 630] width 227 height 40
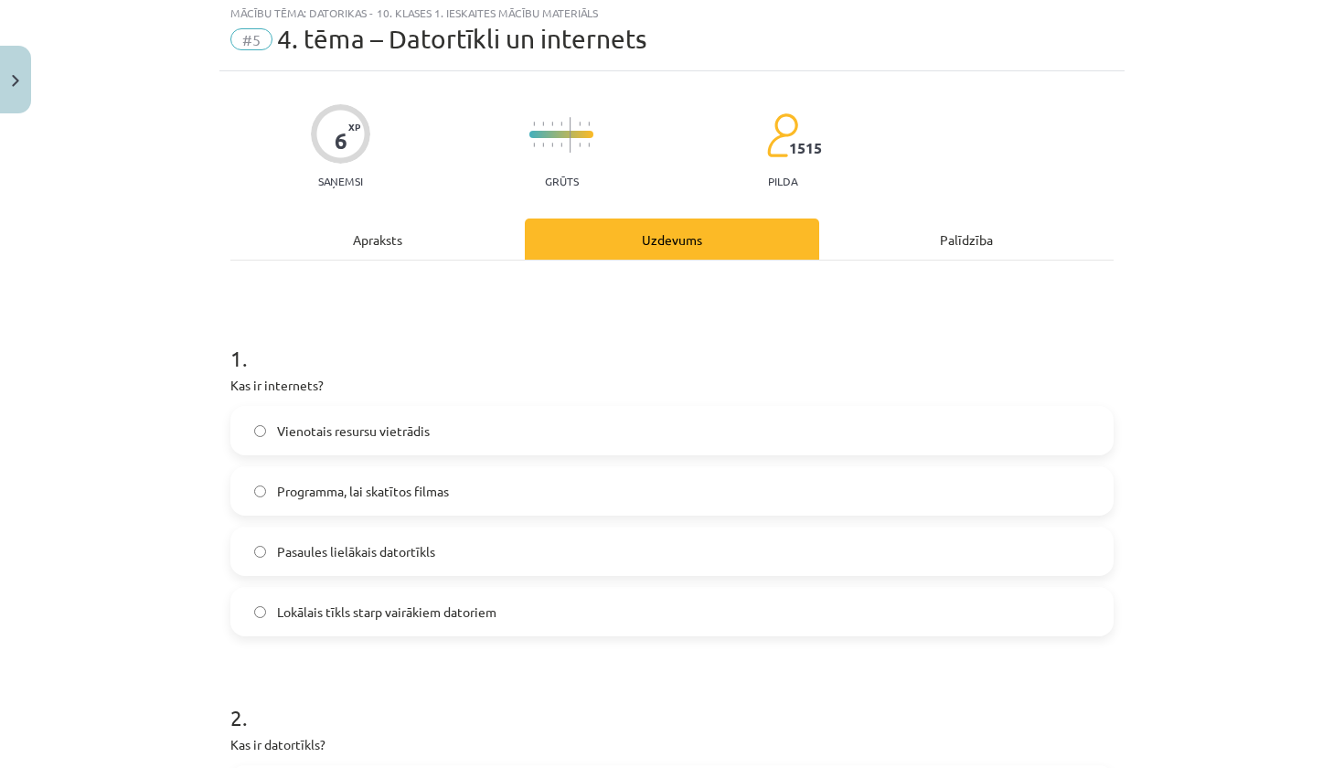
scroll to position [60, 0]
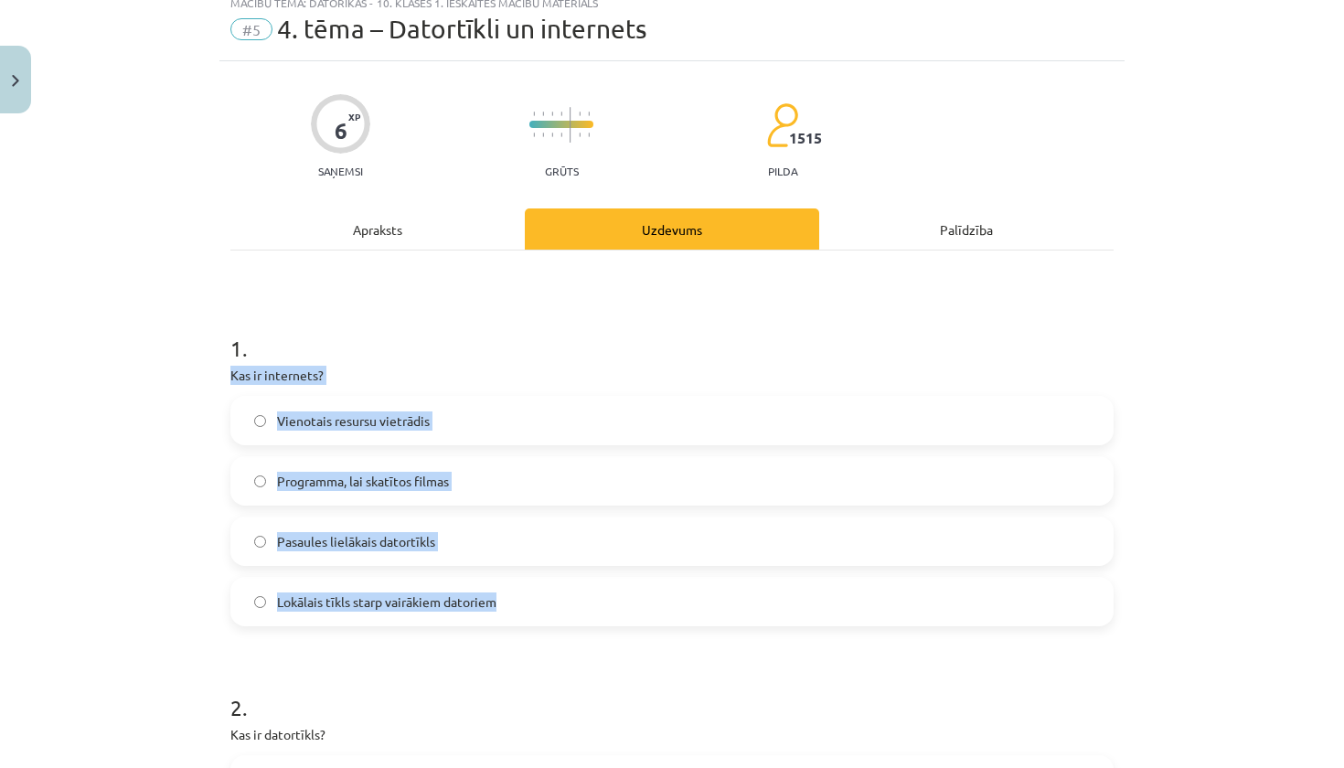
drag, startPoint x: 227, startPoint y: 369, endPoint x: 497, endPoint y: 623, distance: 370.7
copy div "Kas ir internets? Vienotais resursu vietrādis Programma, lai skatītos filmas Pa…"
click at [508, 523] on label "Pasaules lielākais datortīkls" at bounding box center [672, 542] width 880 height 46
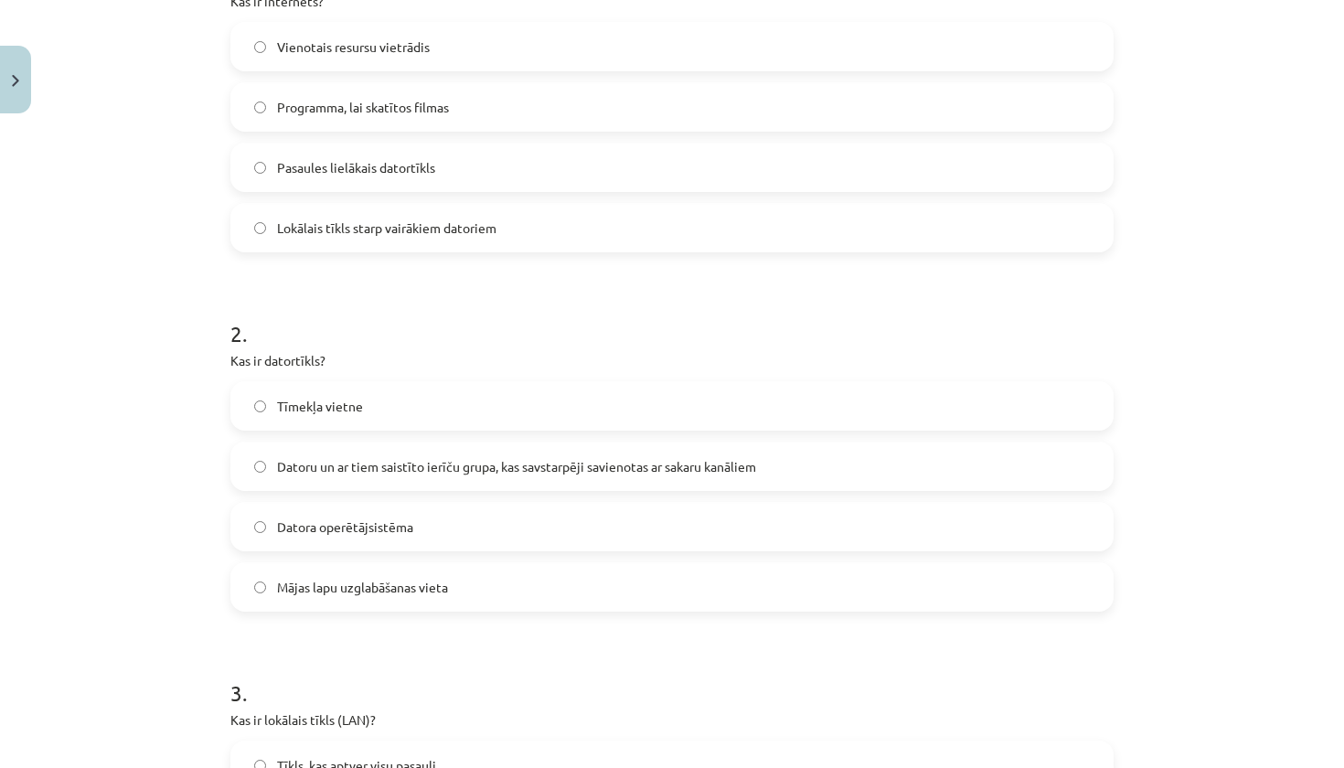
scroll to position [462, 0]
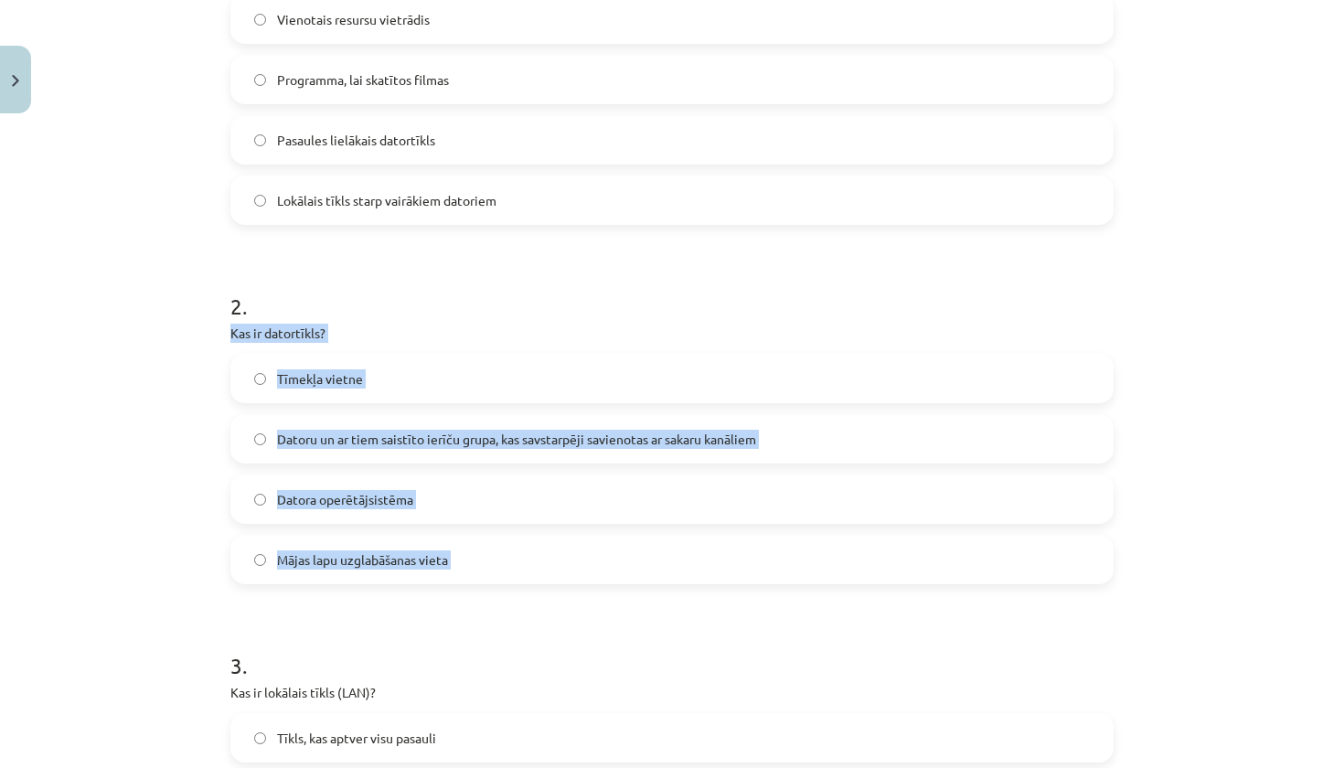
drag, startPoint x: 223, startPoint y: 335, endPoint x: 530, endPoint y: 617, distance: 417.4
copy div "Kas ir datortīkls? Tīmekļa vietne Datoru un ar tiem saistīto ierīču grupa, kas …"
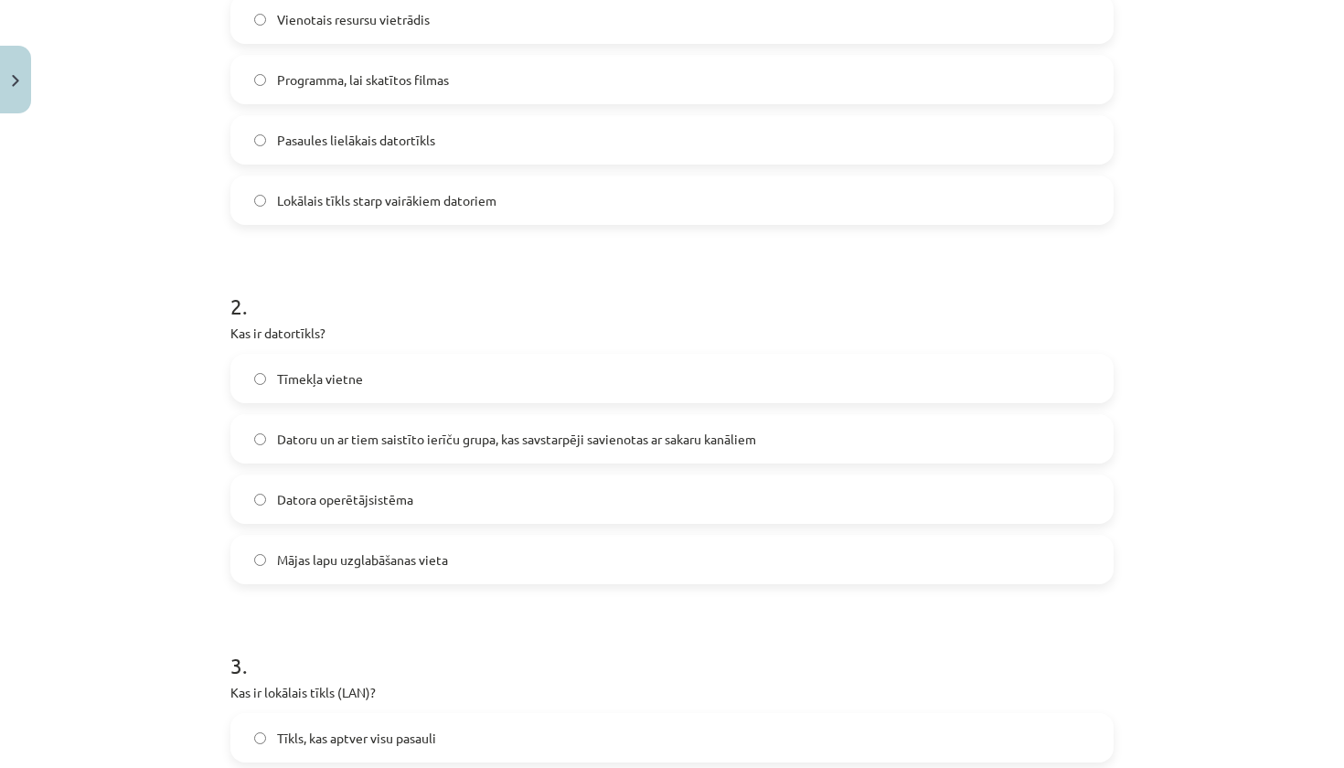
click at [768, 2] on label "Vienotais resursu vietrādis" at bounding box center [672, 19] width 880 height 46
click at [387, 433] on span "Datoru un ar tiem saistīto ierīču grupa, kas savstarpēji savienotas ar sakaru k…" at bounding box center [516, 439] width 479 height 19
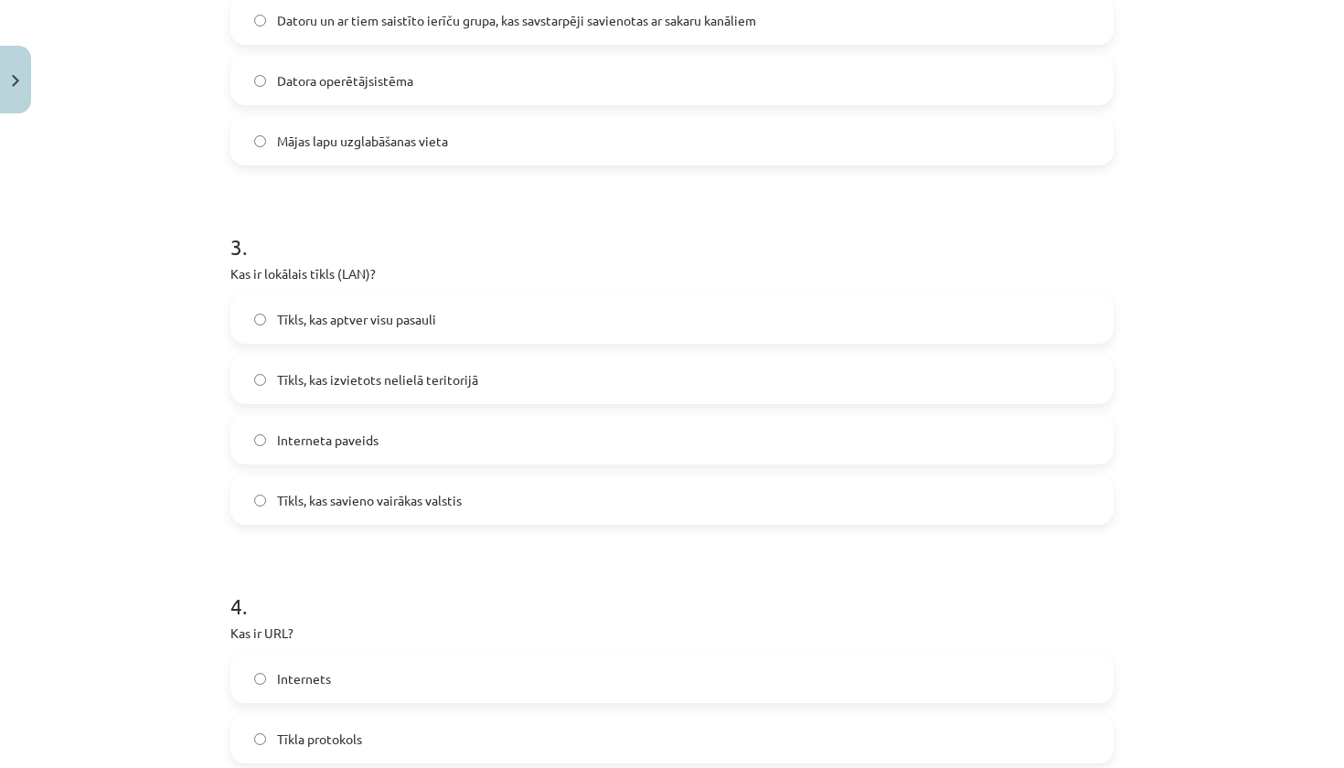
scroll to position [885, 0]
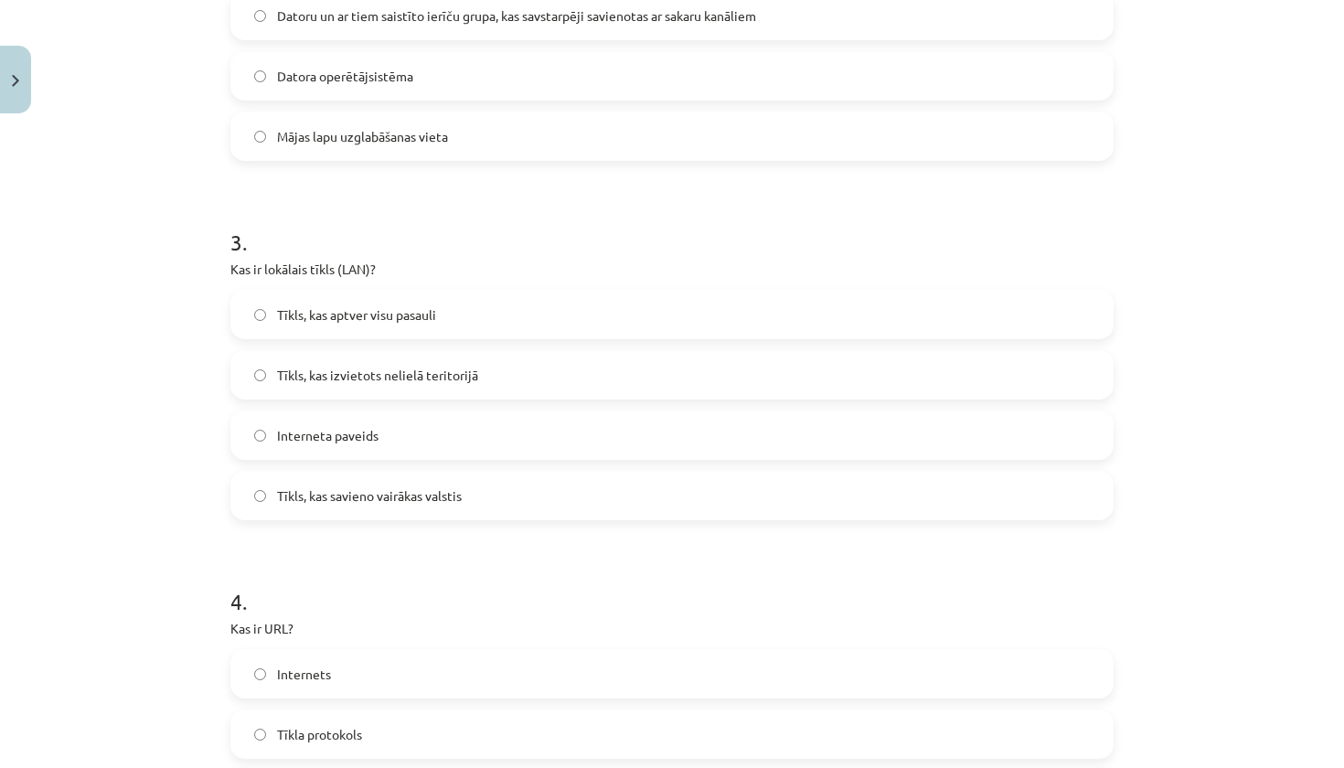
click at [401, 377] on span "Tīkls, kas izvietots nelielā teritorijā" at bounding box center [377, 375] width 201 height 19
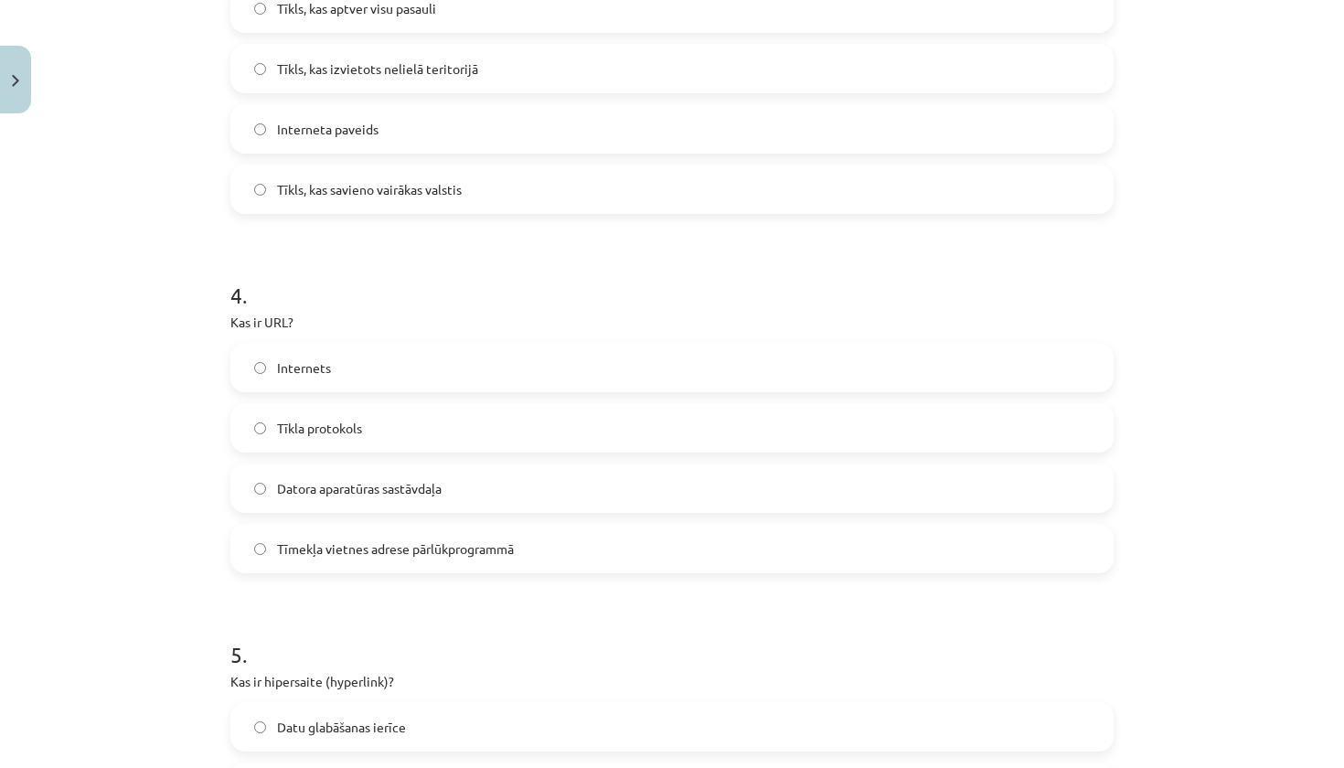
scroll to position [1206, 0]
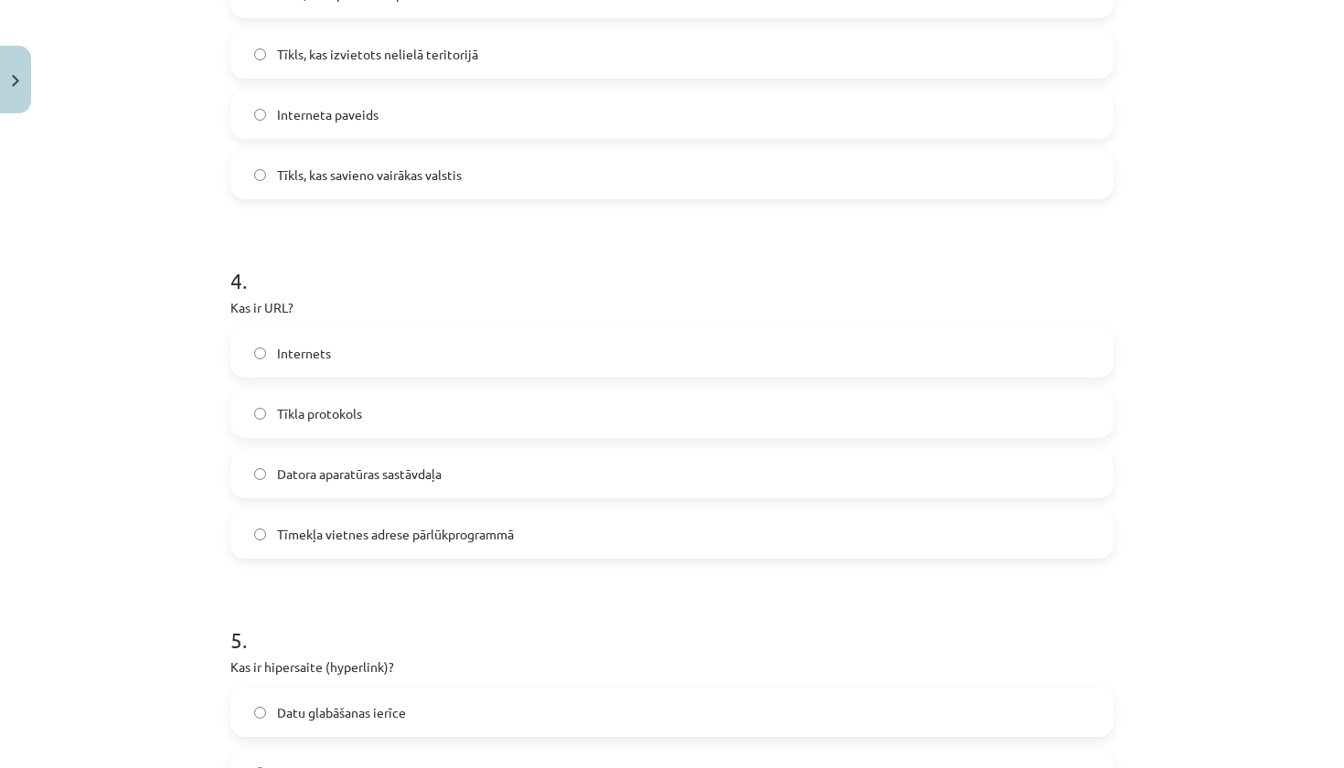
click at [426, 547] on label "Tīmekļa vietnes adrese pārlūkprogrammā" at bounding box center [672, 534] width 880 height 46
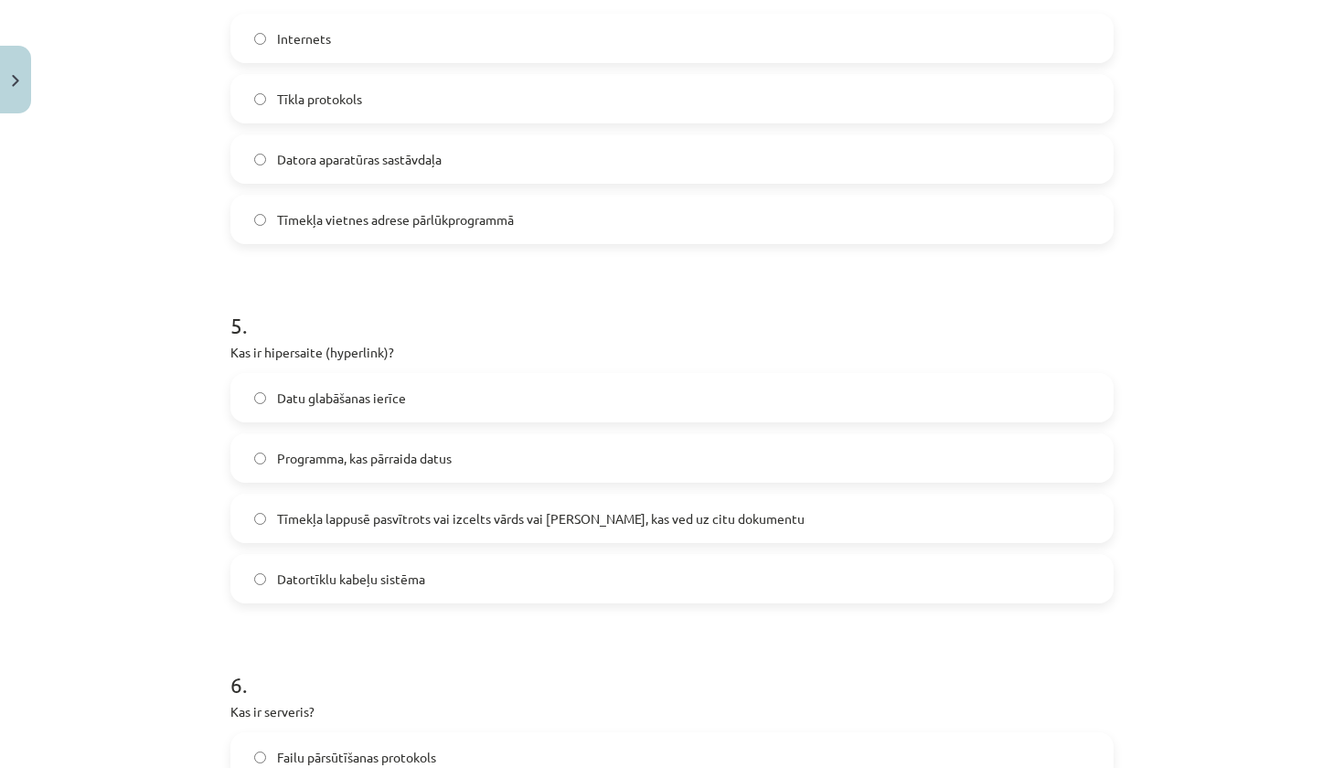
scroll to position [1524, 0]
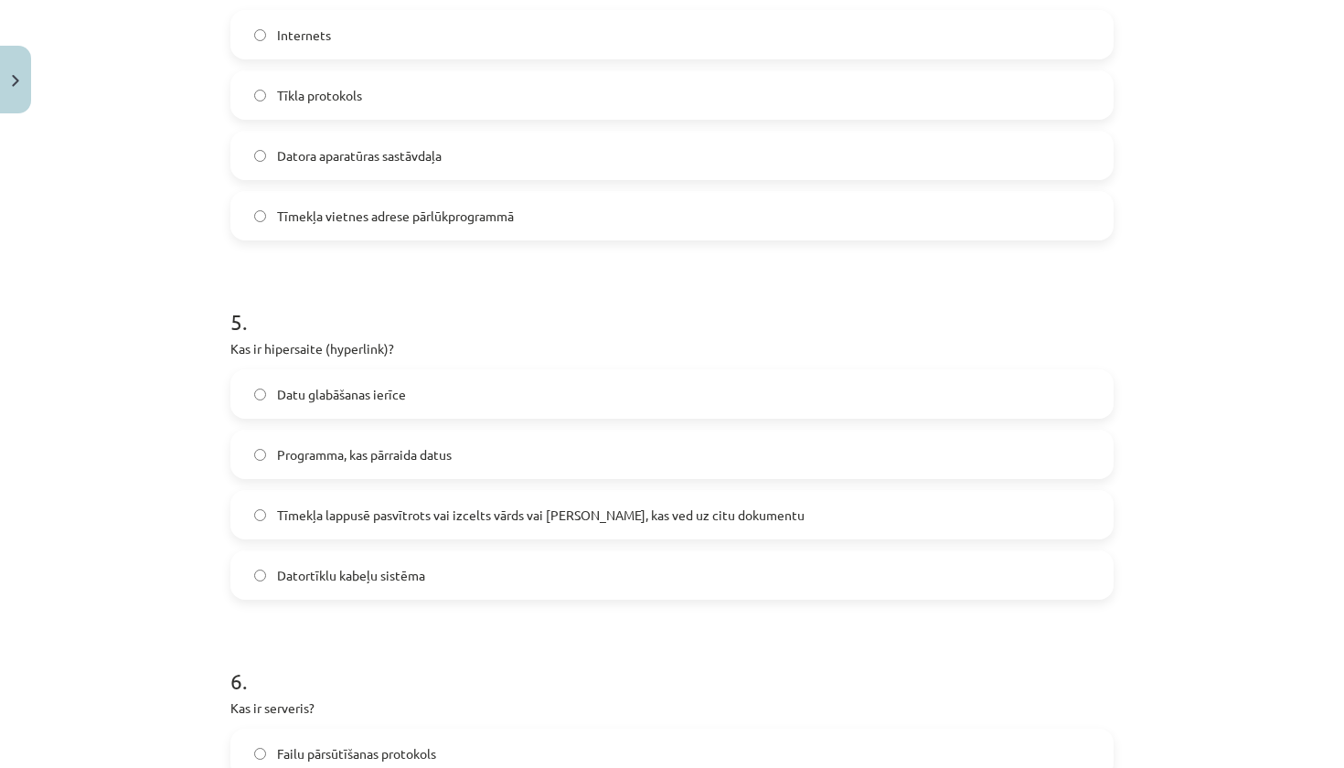
click at [541, 519] on span "Tīmekļa lappusē pasvītrots vai izcelts vārds vai frāze, kas ved uz citu dokumen…" at bounding box center [541, 515] width 528 height 19
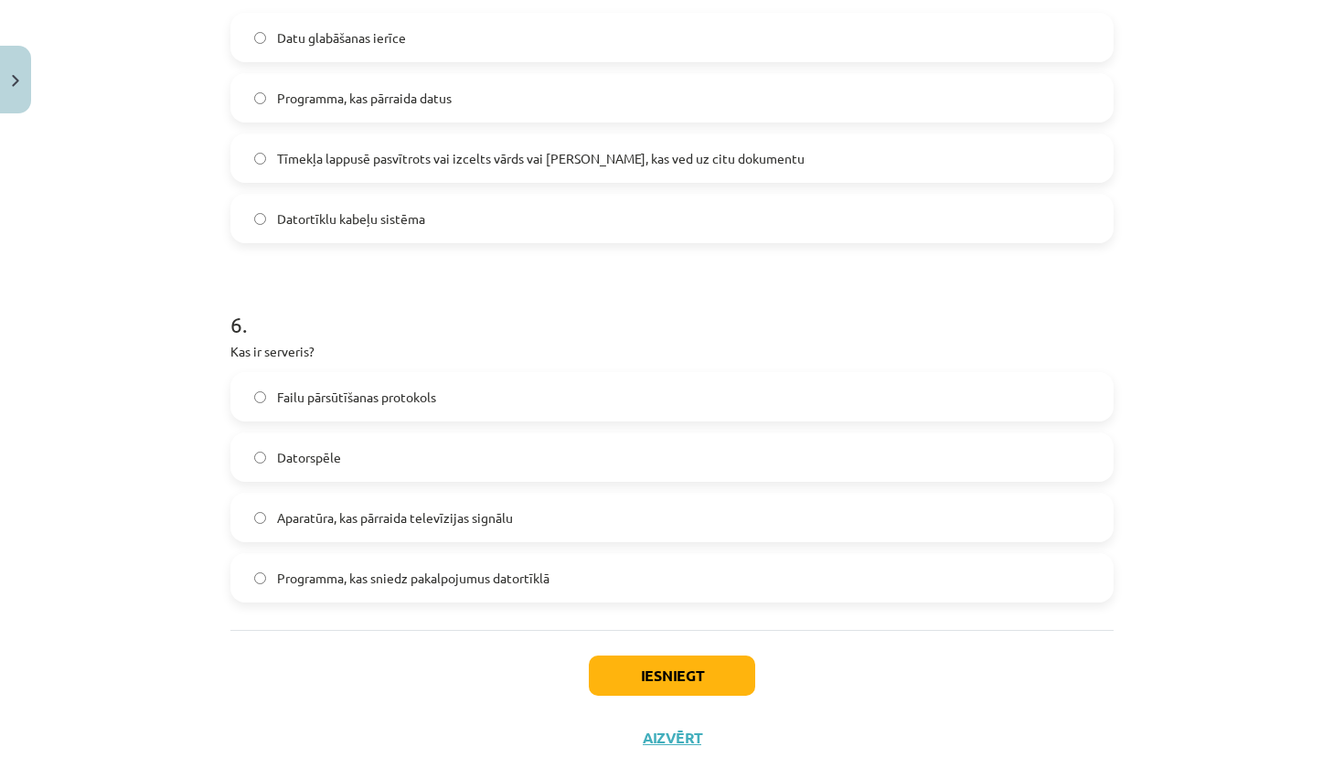
scroll to position [1880, 0]
click at [476, 578] on span "Programma, kas sniedz pakalpojumus datortīklā" at bounding box center [413, 579] width 273 height 19
click at [660, 671] on button "Iesniegt" at bounding box center [672, 677] width 166 height 40
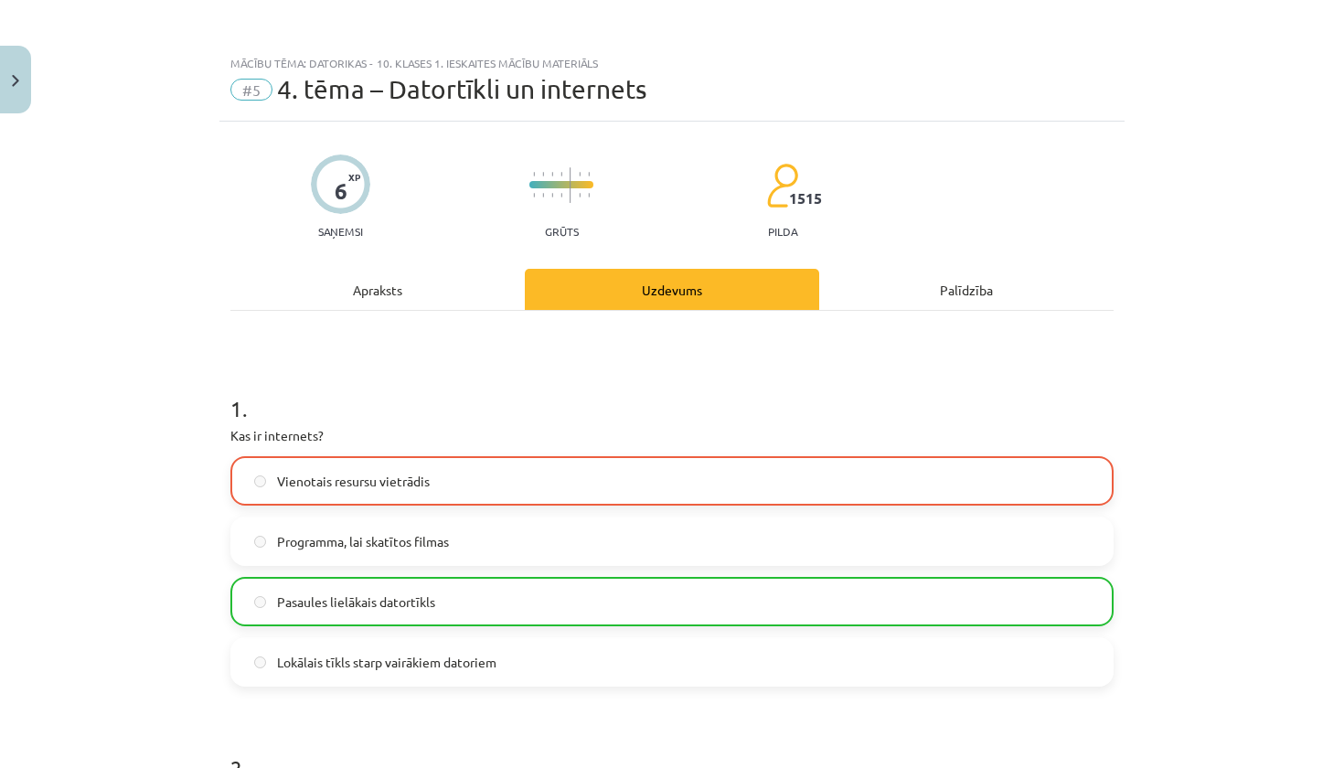
scroll to position [0, 0]
click at [497, 473] on label "Vienotais resursu vietrādis" at bounding box center [672, 481] width 880 height 46
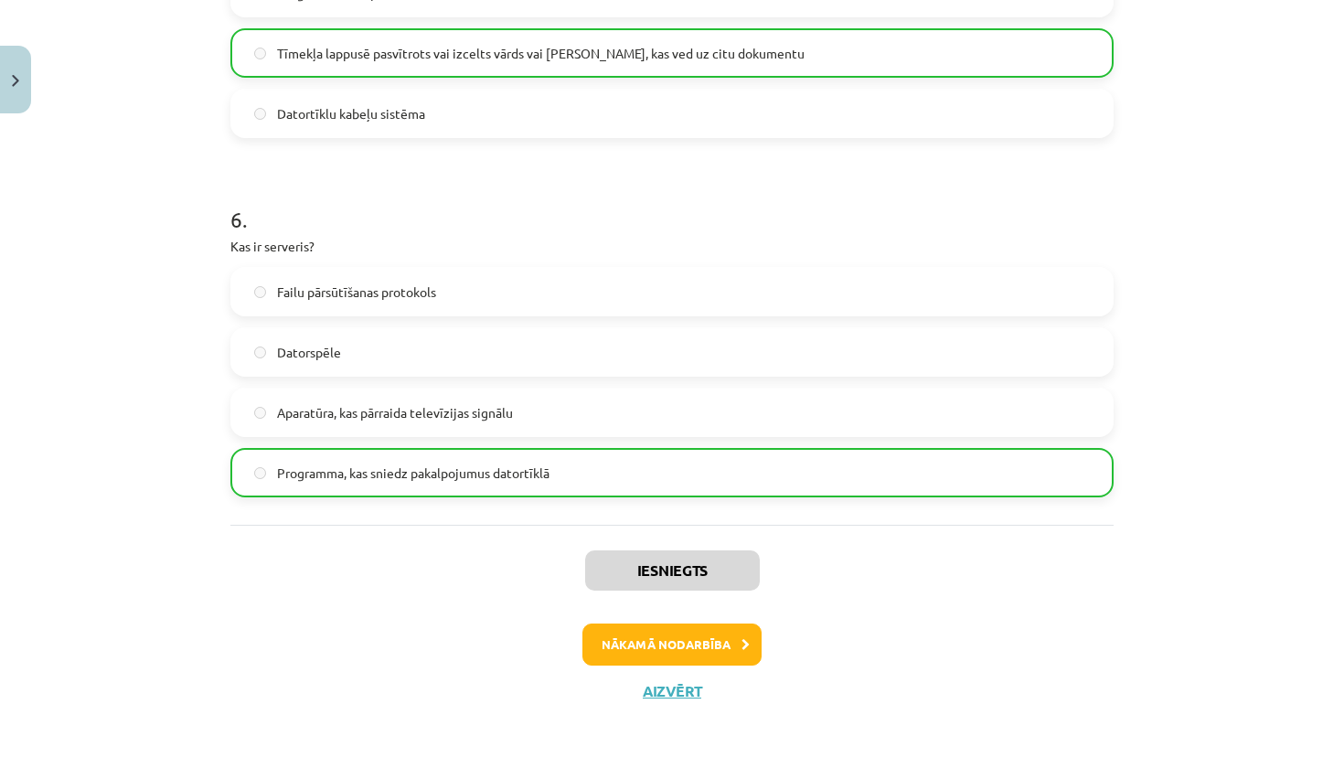
click at [703, 639] on button "Nākamā nodarbība" at bounding box center [672, 645] width 179 height 42
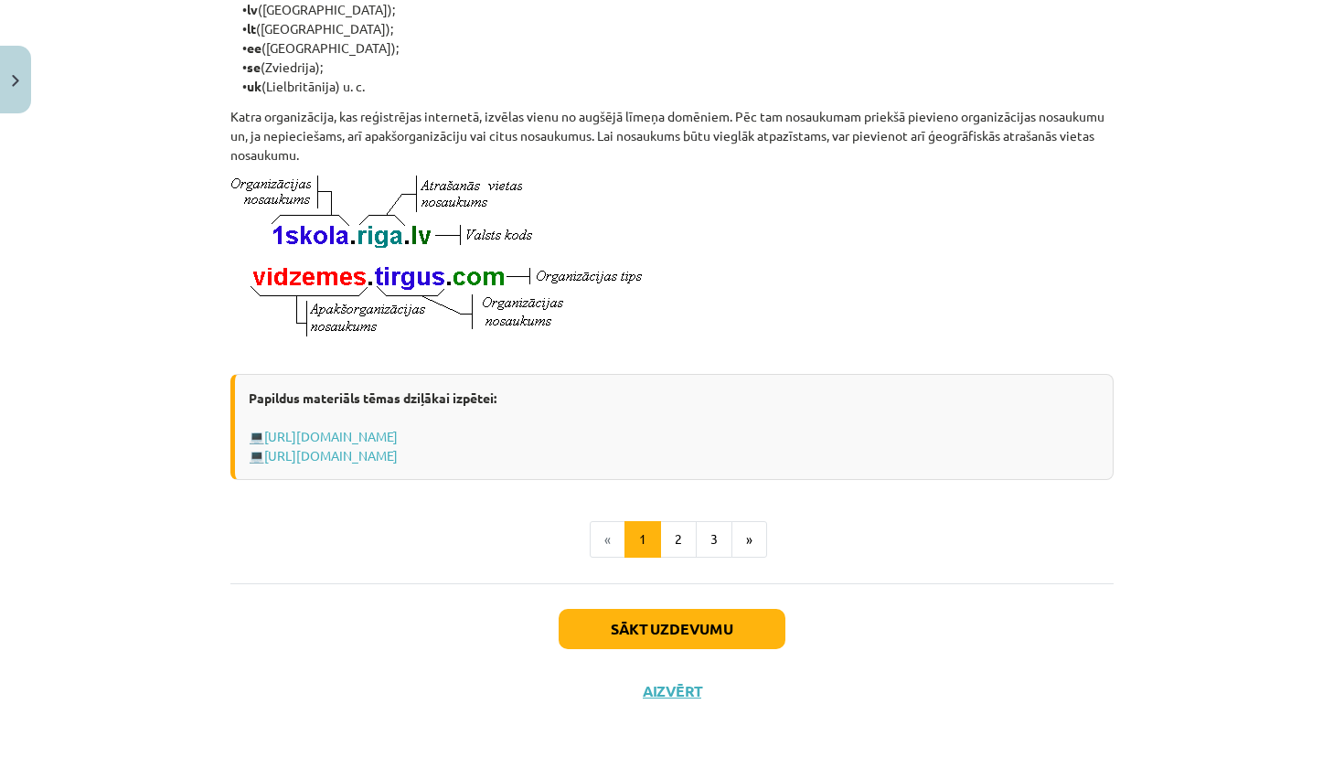
click at [703, 639] on button "Sākt uzdevumu" at bounding box center [672, 629] width 227 height 40
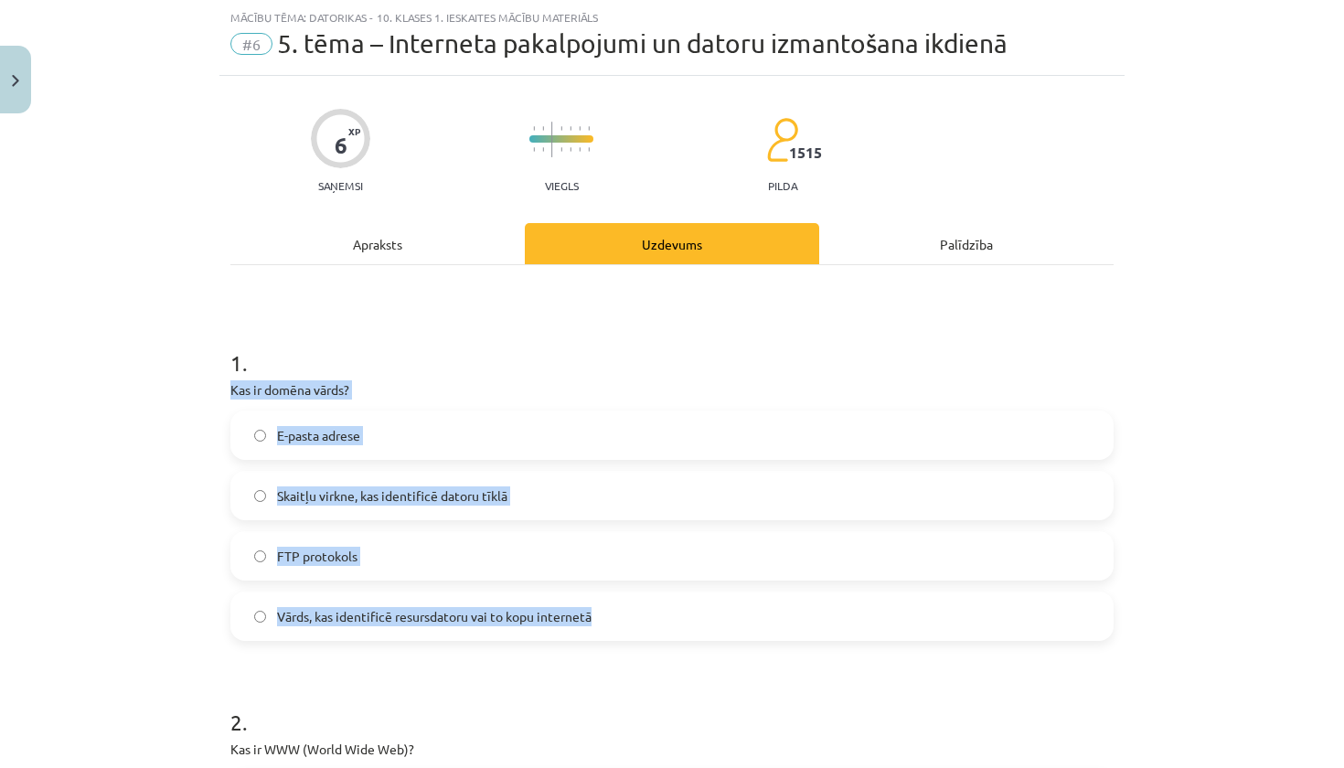
drag, startPoint x: 227, startPoint y: 395, endPoint x: 559, endPoint y: 636, distance: 410.5
copy div "Kas ir domēna vārds? E-pasta adrese Skaitļu virkne, kas identificē datoru tīklā…"
click at [367, 626] on label "Vārds, kas identificē resursdatoru vai to kopu internetā" at bounding box center [672, 617] width 880 height 46
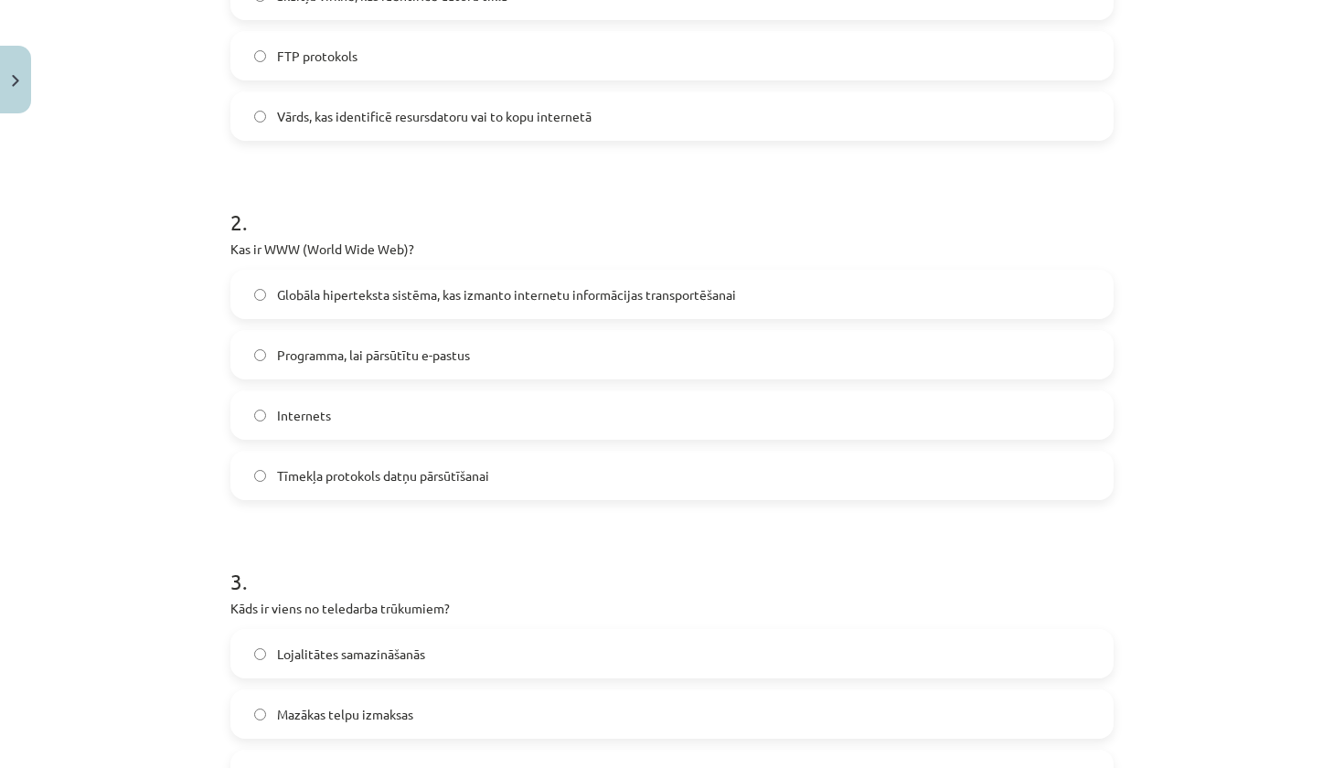
scroll to position [547, 0]
click at [358, 403] on label "Internets" at bounding box center [672, 414] width 880 height 46
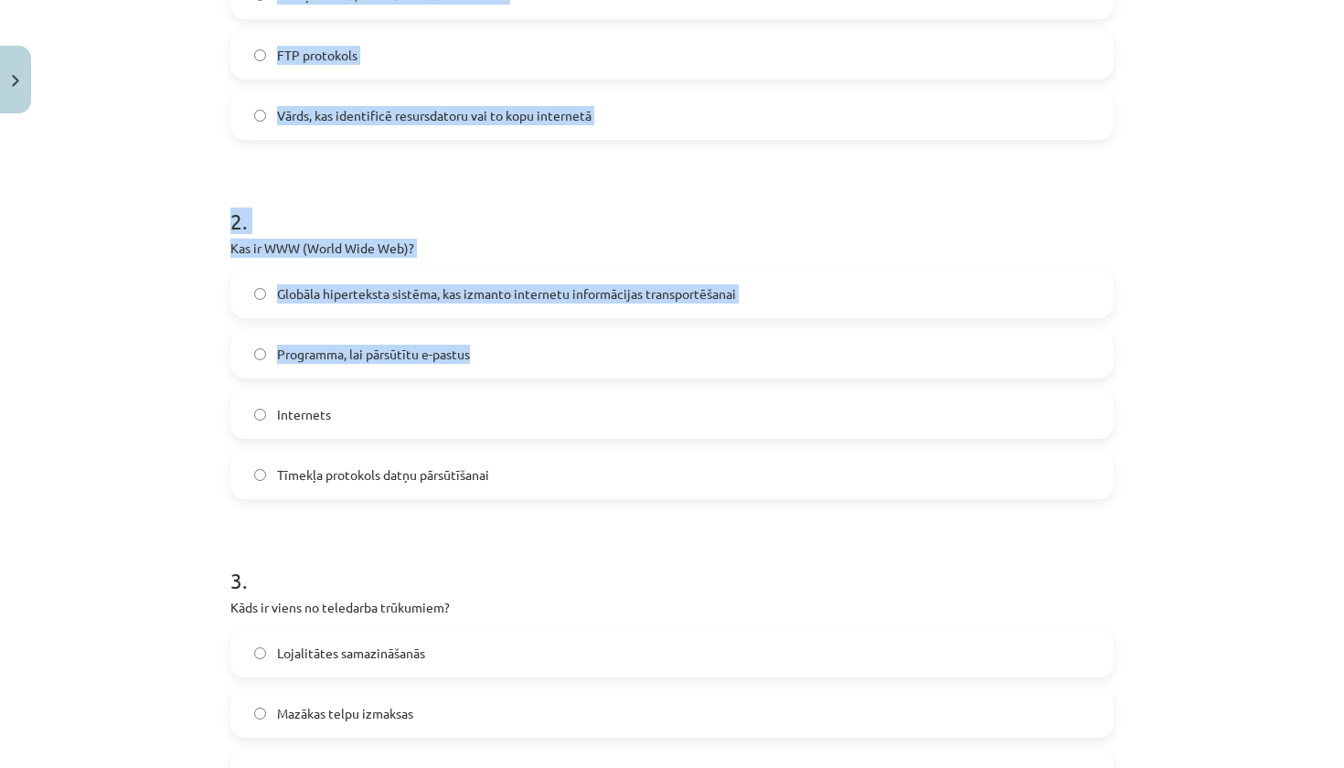
drag, startPoint x: 216, startPoint y: 241, endPoint x: 474, endPoint y: 355, distance: 282.1
click at [474, 355] on div "Mācību tēma: Datorikas - 10. klases 1. ieskaites mācību materiāls #6 5. tēma – …" at bounding box center [672, 384] width 1344 height 768
click at [184, 282] on div "Mācību tēma: Datorikas - 10. klases 1. ieskaites mācību materiāls #6 5. tēma – …" at bounding box center [672, 384] width 1344 height 768
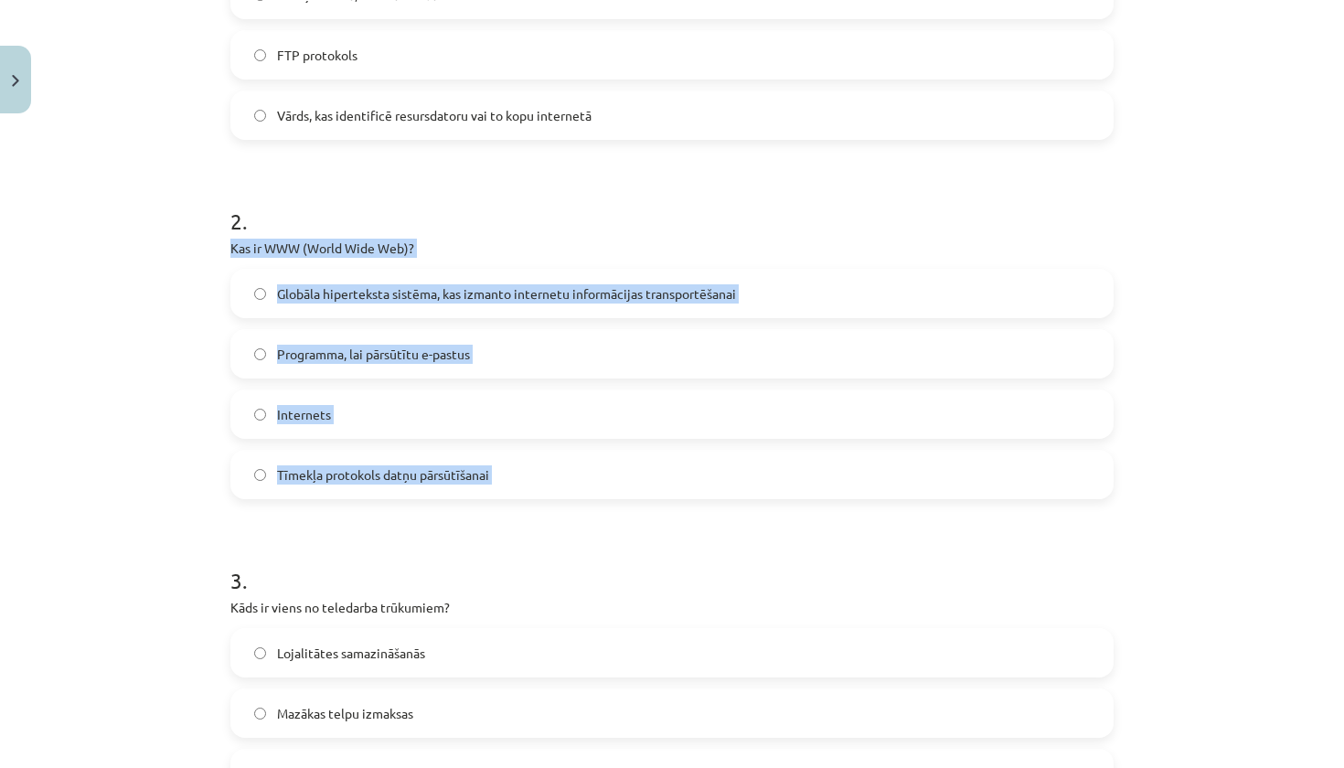
drag, startPoint x: 226, startPoint y: 247, endPoint x: 459, endPoint y: 507, distance: 349.0
click at [459, 507] on div "6 XP Saņemsi Viegls 1515 pilda Apraksts Uzdevums Palīdzība 1 . Kas ir domēna vā…" at bounding box center [671, 779] width 905 height 2408
copy div "Kas ir WWW (World Wide Web)? Globāla hiperteksta sistēma, kas izmanto internetu…"
click at [531, 289] on span "Globāla hiperteksta sistēma, kas izmanto internetu informācijas transportēšanai" at bounding box center [506, 293] width 459 height 19
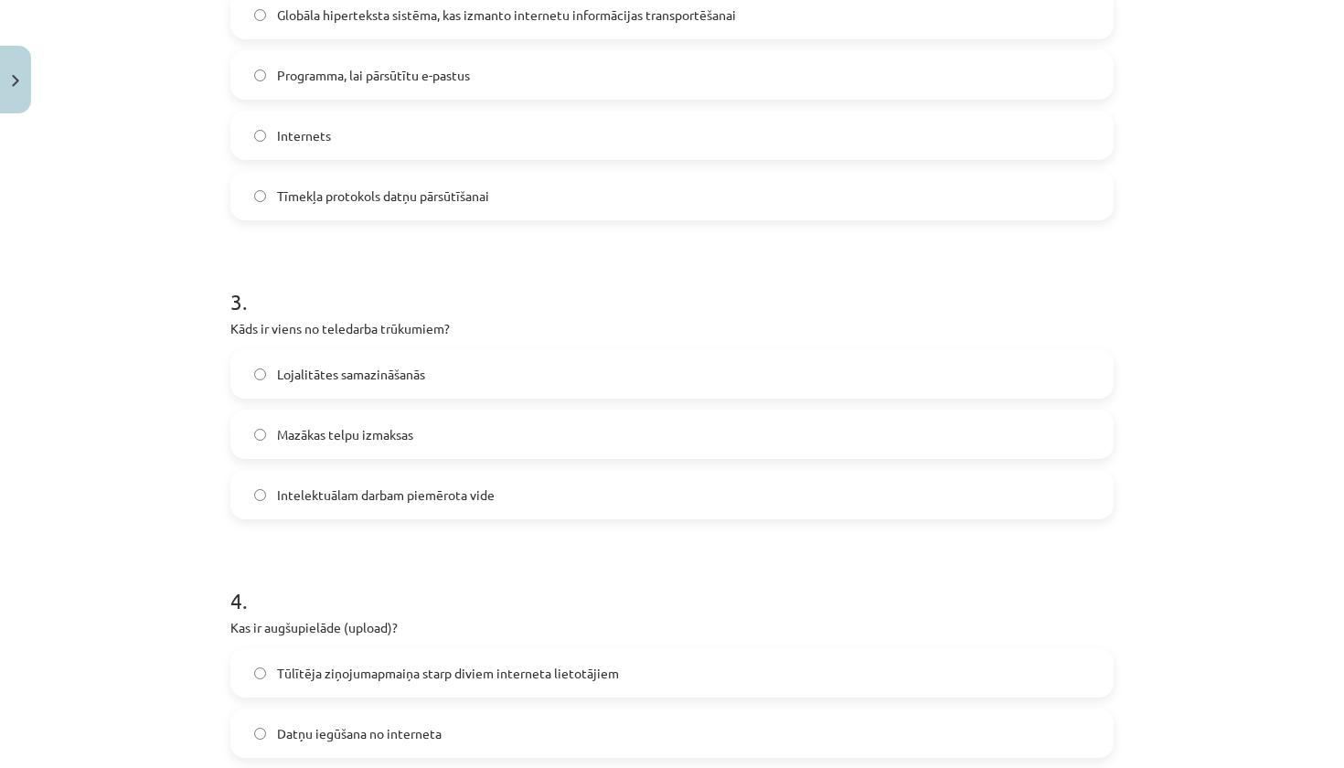
scroll to position [821, 0]
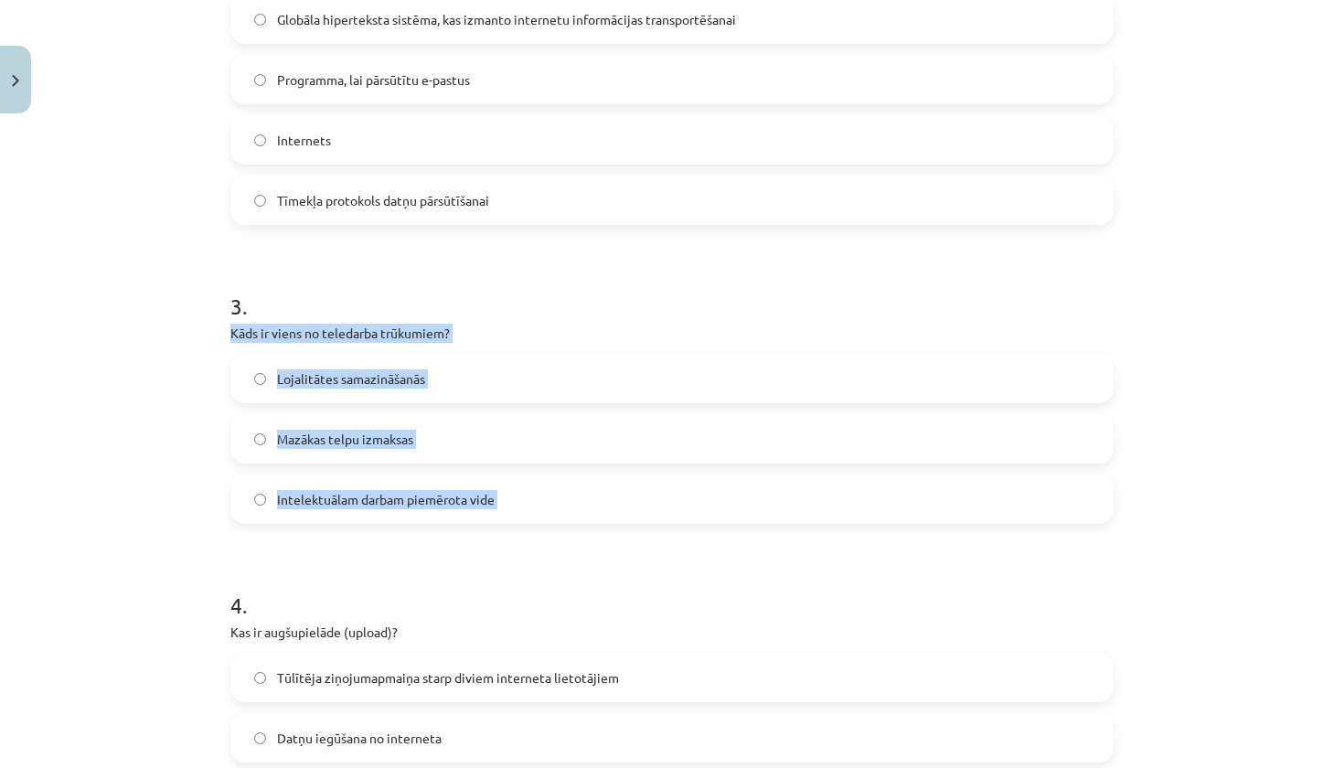
drag, startPoint x: 224, startPoint y: 336, endPoint x: 493, endPoint y: 525, distance: 328.8
click at [493, 525] on div "6 XP Saņemsi Viegls 1515 pilda Apraksts Uzdevums Palīdzība 1 . Kas ir domēna vā…" at bounding box center [671, 504] width 905 height 2408
click at [487, 385] on label "Lojalitātes samazināšanās" at bounding box center [672, 379] width 880 height 46
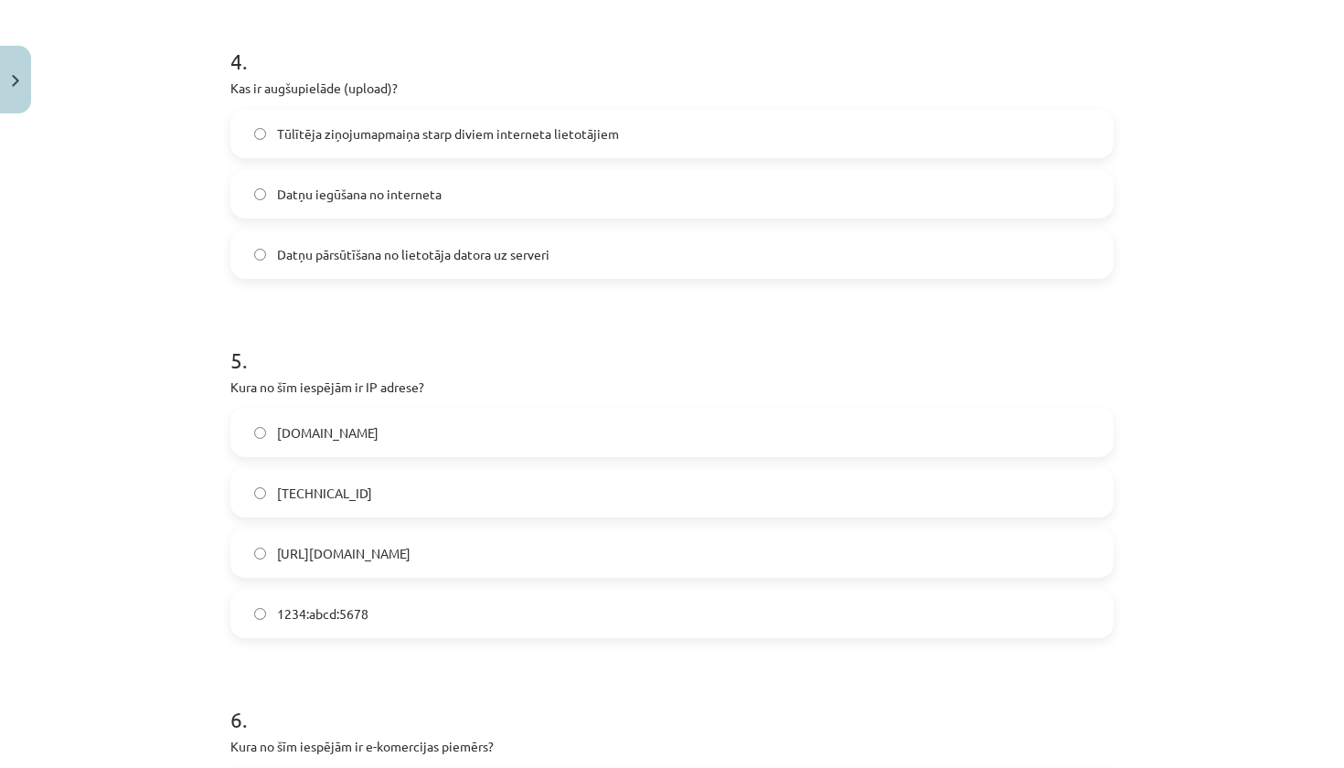
scroll to position [1370, 0]
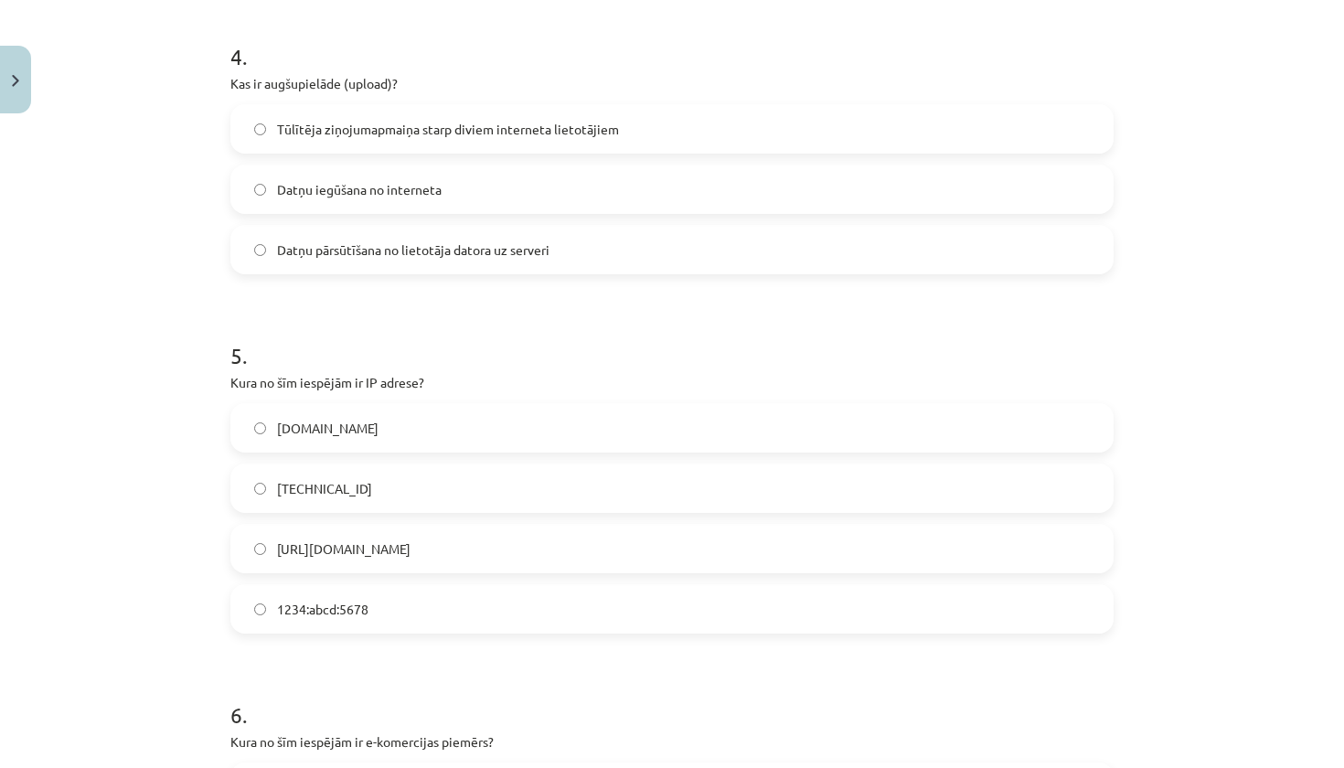
click at [457, 251] on span "Datņu pārsūtīšana no lietotāja datora uz serveri" at bounding box center [413, 250] width 273 height 19
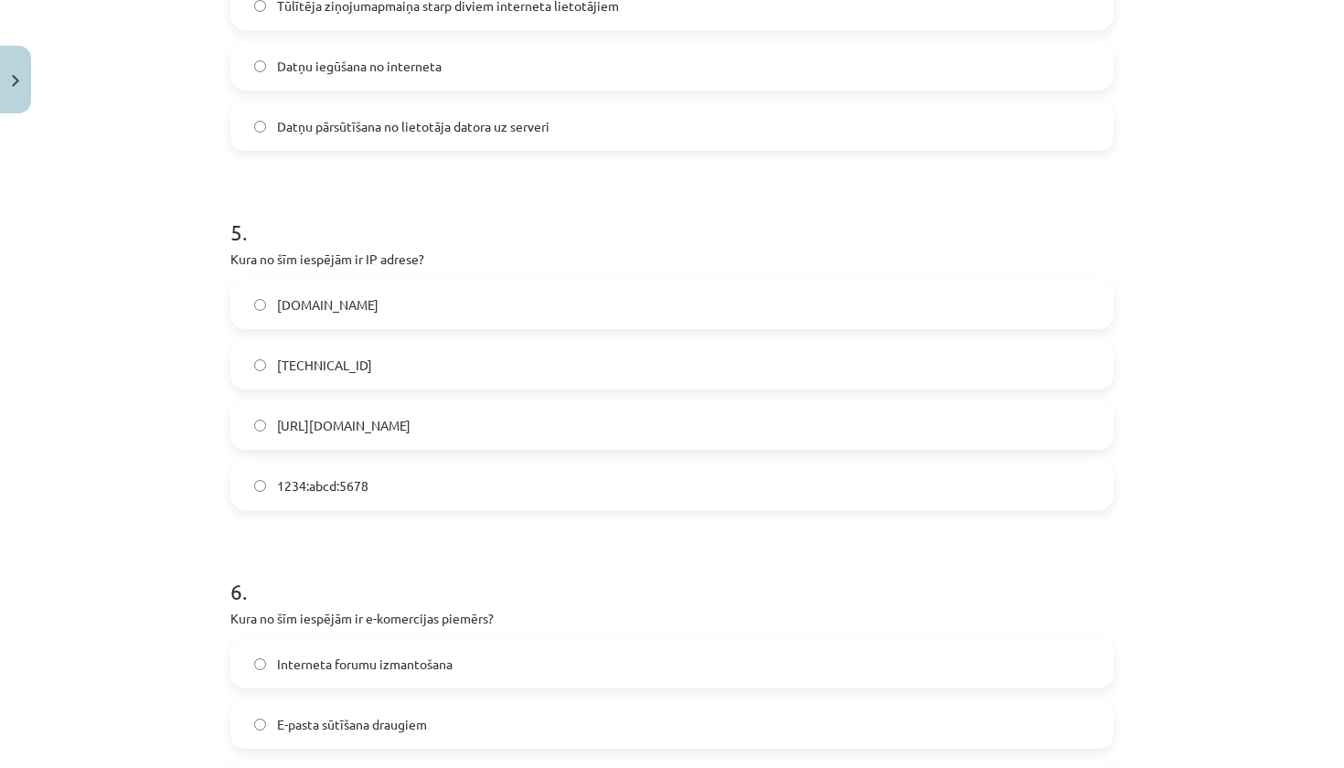
scroll to position [1498, 0]
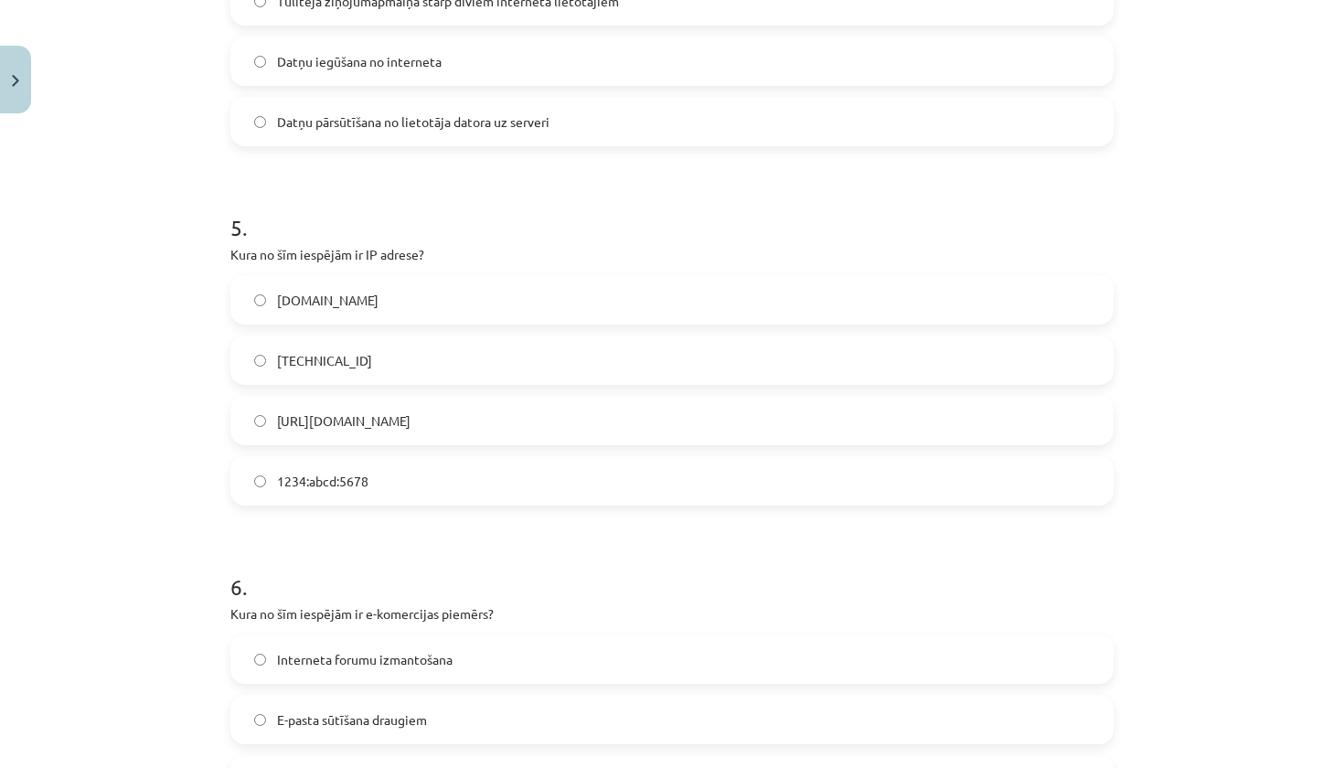
click at [395, 367] on label "192.100.81.101" at bounding box center [672, 360] width 880 height 46
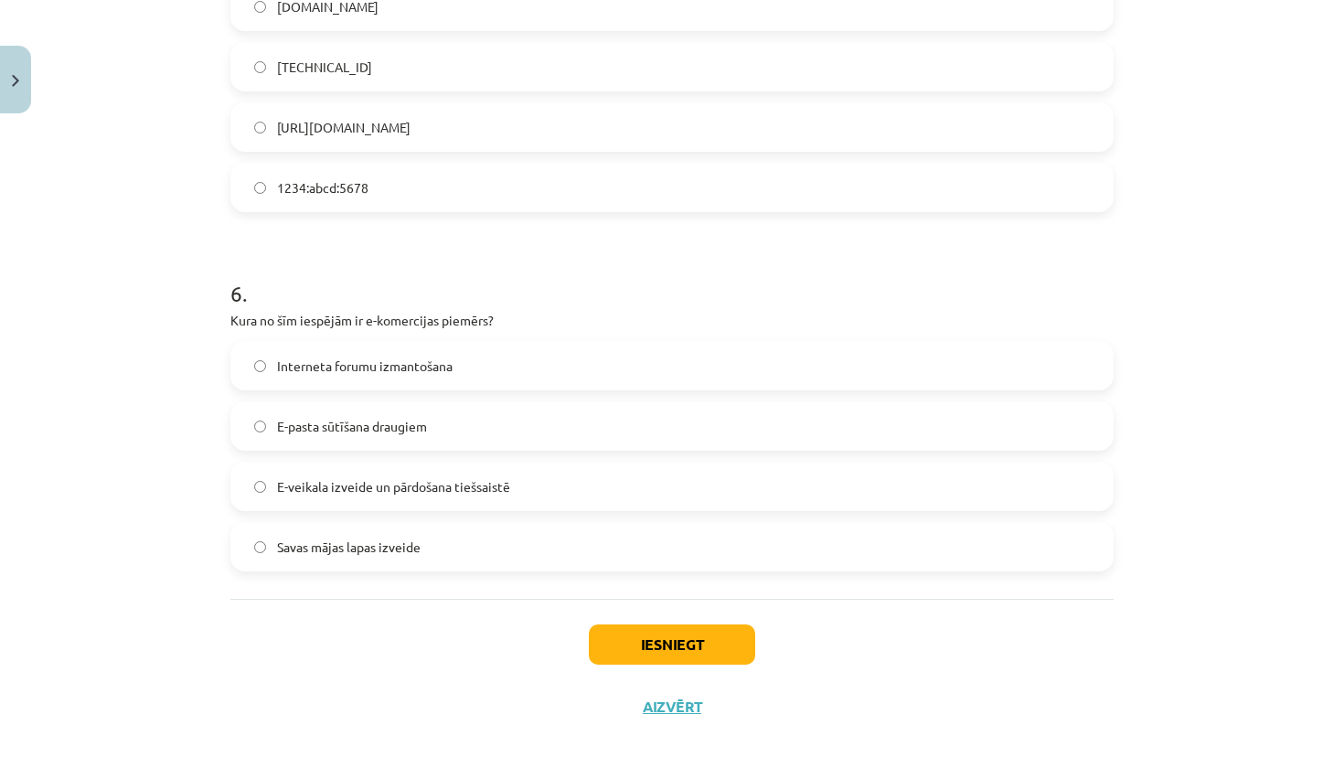
scroll to position [1792, 0]
click at [446, 476] on span "E-veikala izveide un pārdošana tiešsaistē" at bounding box center [393, 485] width 233 height 19
click at [682, 641] on button "Iesniegt" at bounding box center [672, 644] width 166 height 40
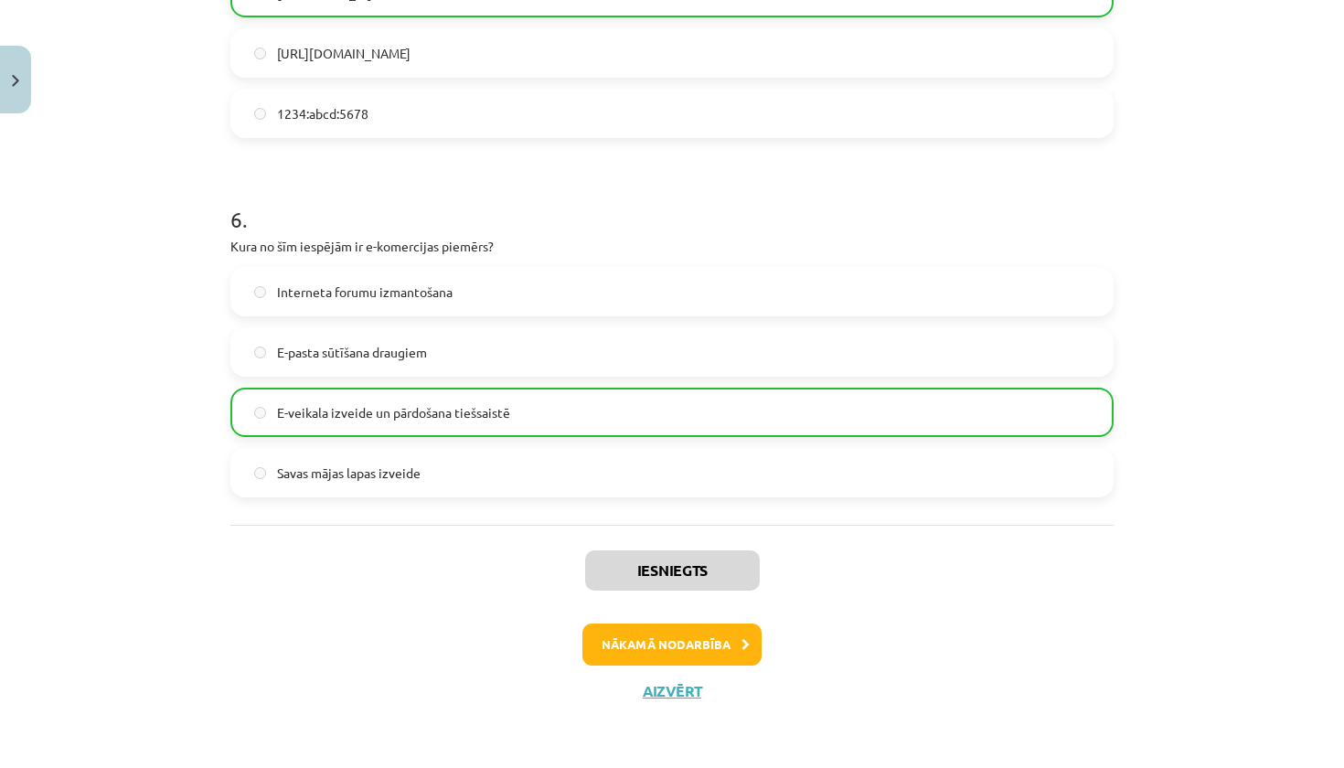
click at [674, 648] on button "Nākamā nodarbība" at bounding box center [672, 645] width 179 height 42
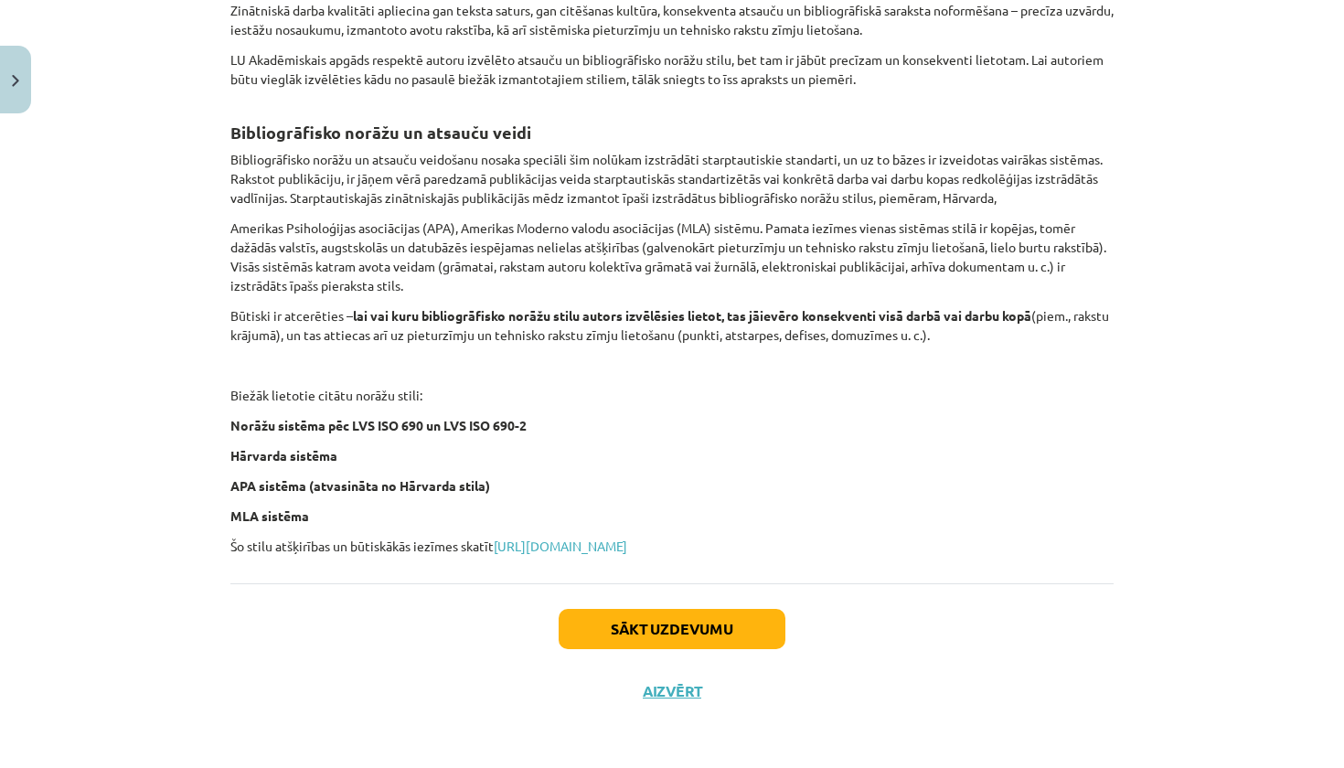
click at [687, 633] on button "Sākt uzdevumu" at bounding box center [672, 629] width 227 height 40
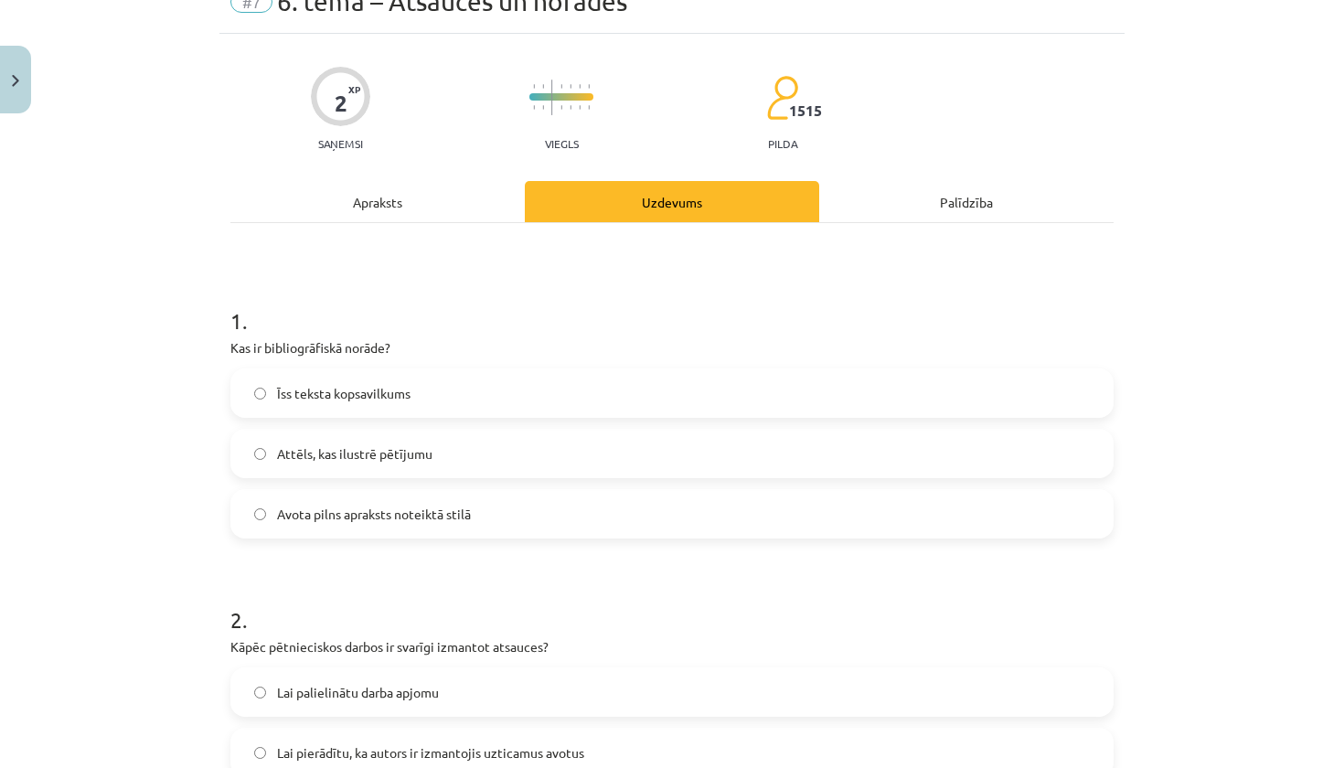
scroll to position [86, 0]
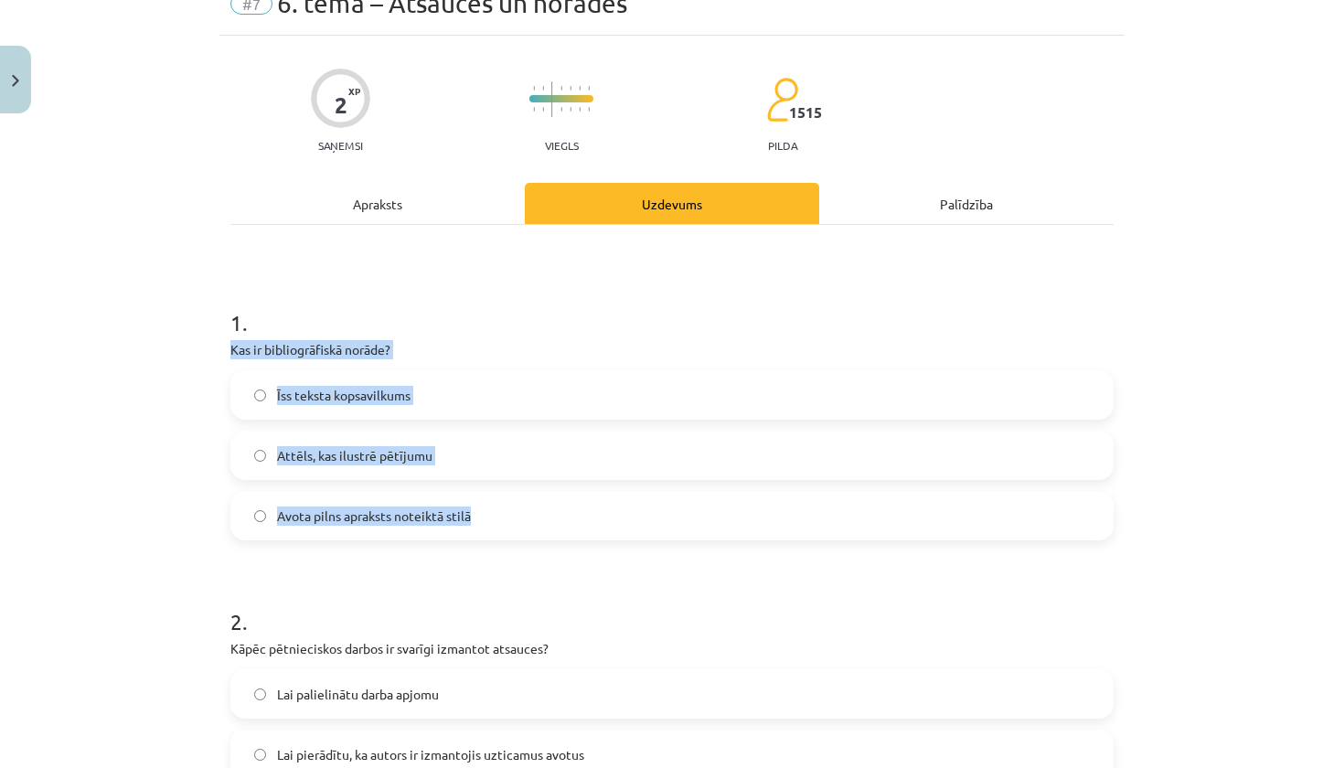
drag, startPoint x: 229, startPoint y: 351, endPoint x: 485, endPoint y: 528, distance: 311.0
click at [485, 528] on div "2 XP Saņemsi Viegls 1515 pilda Apraksts Uzdevums Palīdzība 1 . Kas ir bibliogrā…" at bounding box center [671, 521] width 905 height 970
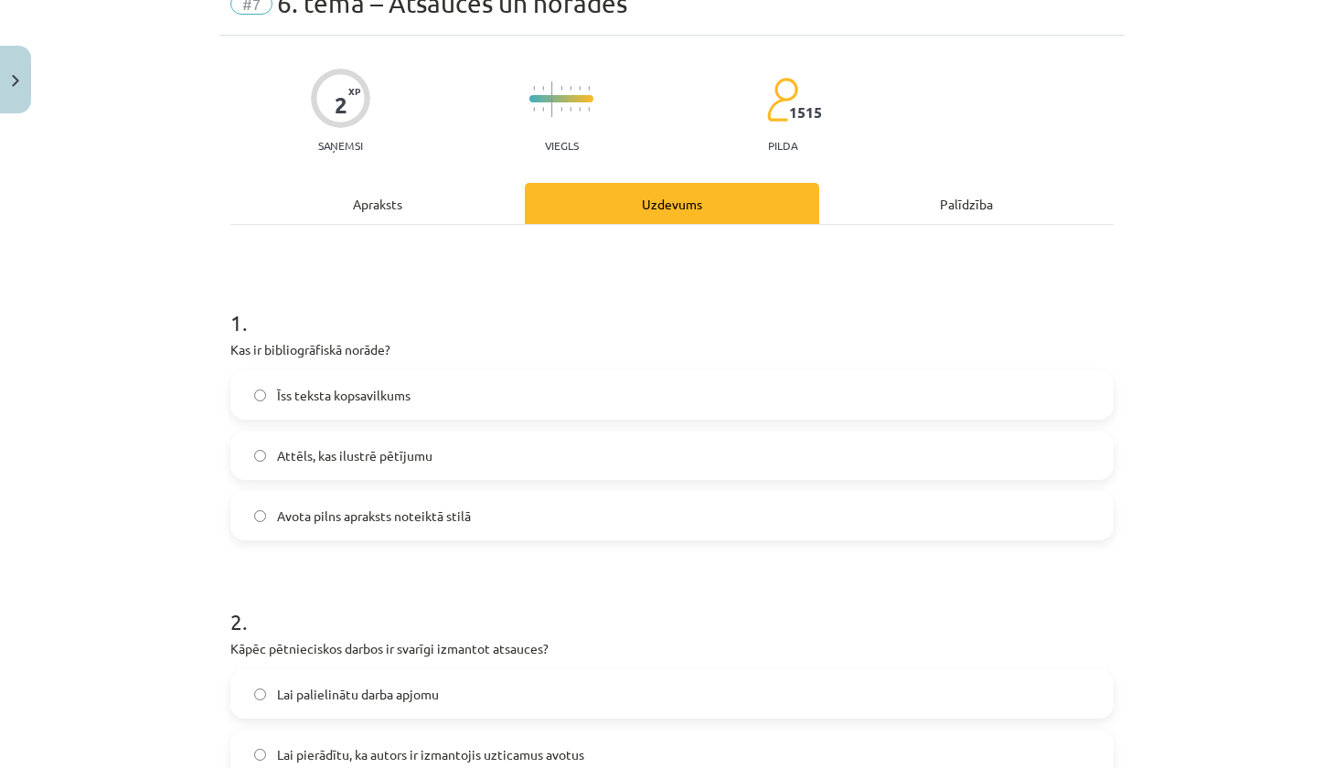
click at [315, 496] on label "Avota pilns apraksts noteiktā stilā" at bounding box center [672, 516] width 880 height 46
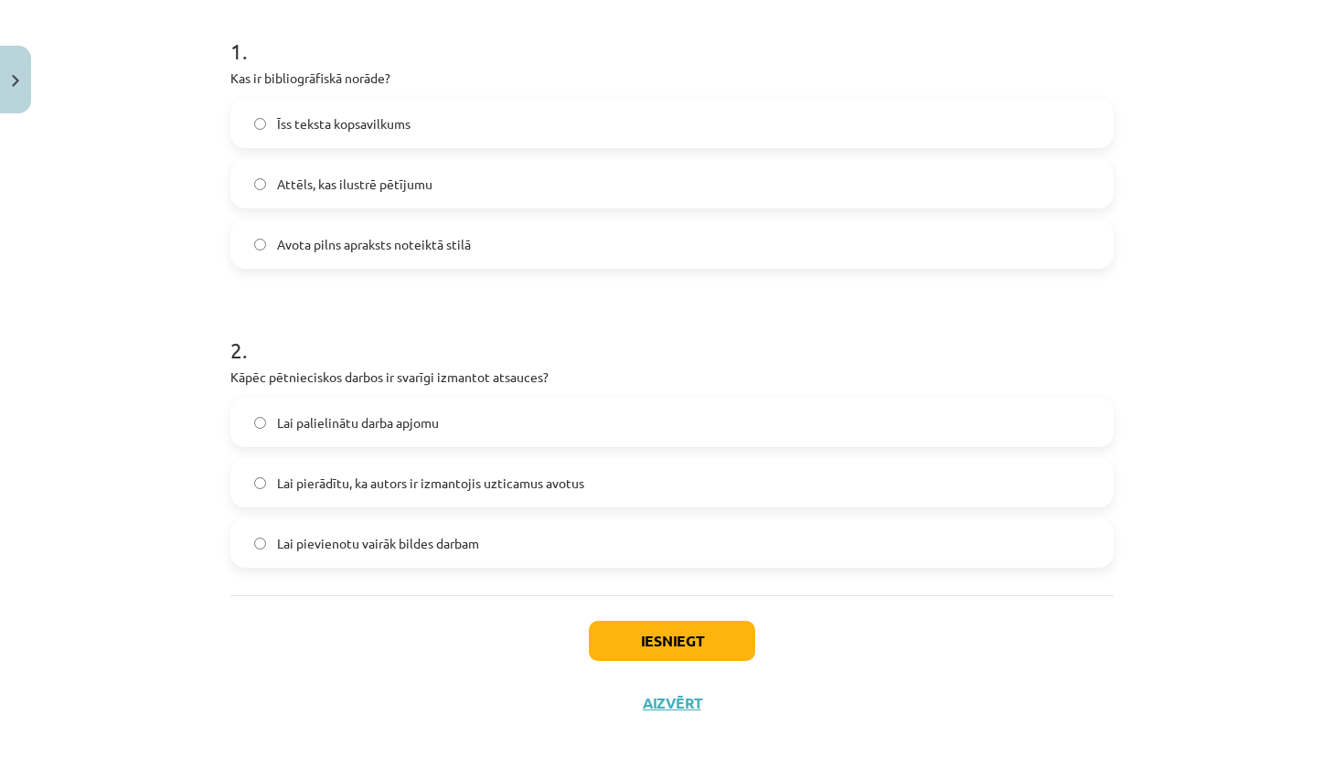
scroll to position [363, 0]
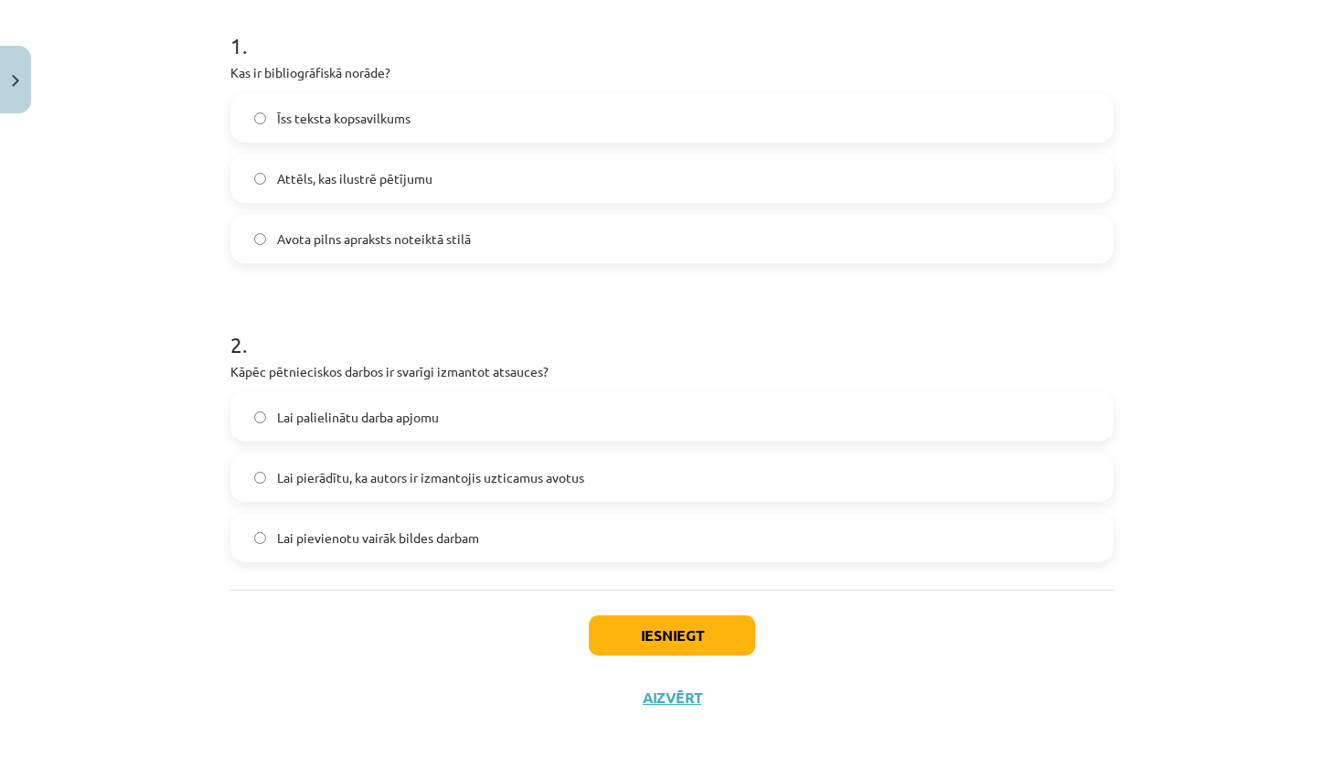
click at [523, 488] on label "Lai pierādītu, ka autors ir izmantojis uzticamus avotus" at bounding box center [672, 477] width 880 height 46
click at [658, 638] on button "Iesniegt" at bounding box center [672, 635] width 166 height 40
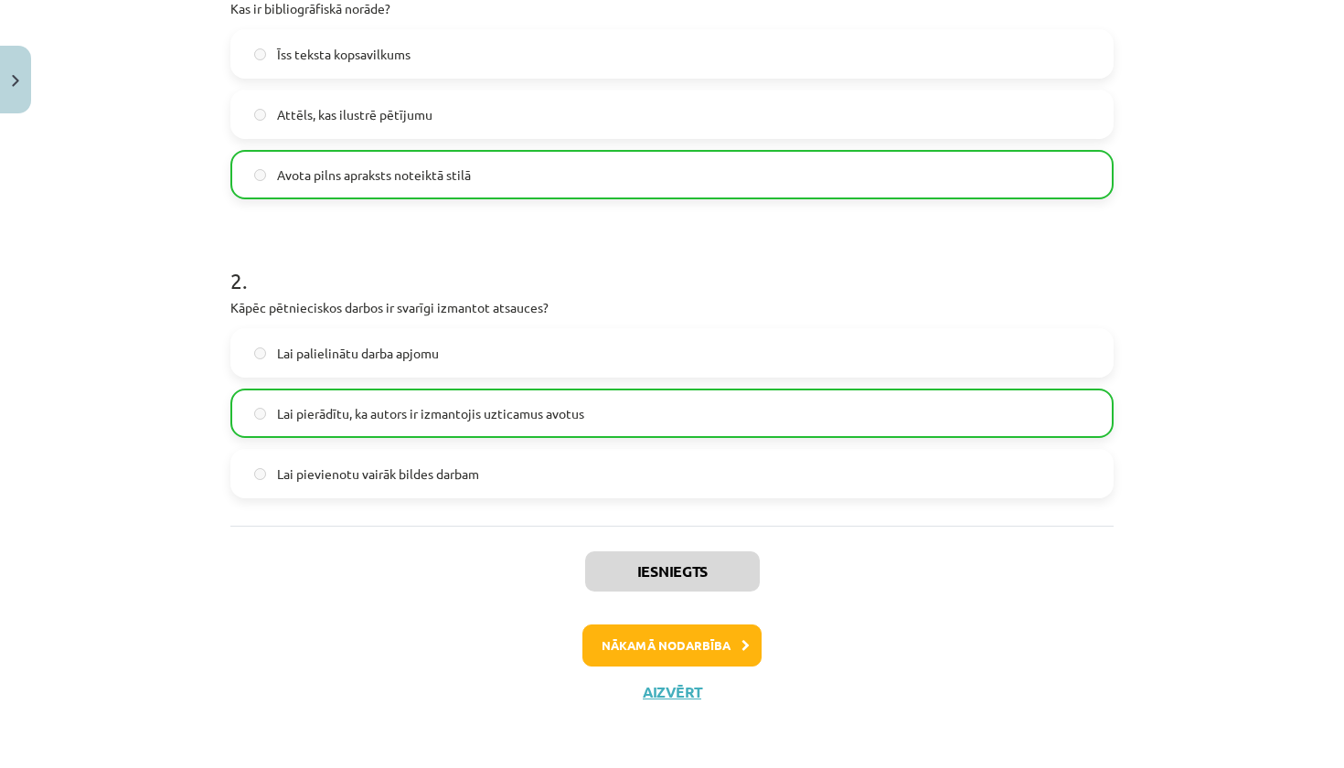
click at [663, 645] on button "Nākamā nodarbība" at bounding box center [672, 646] width 179 height 42
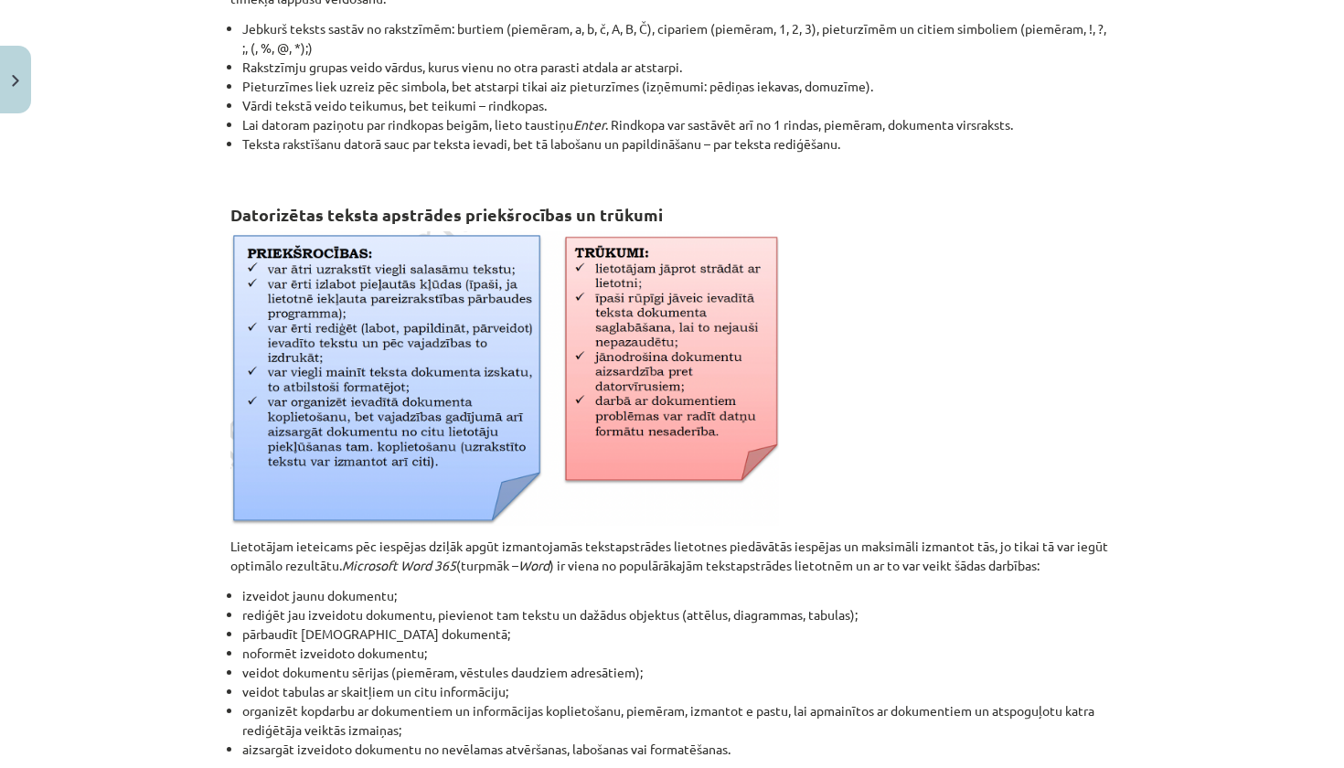
scroll to position [46, 0]
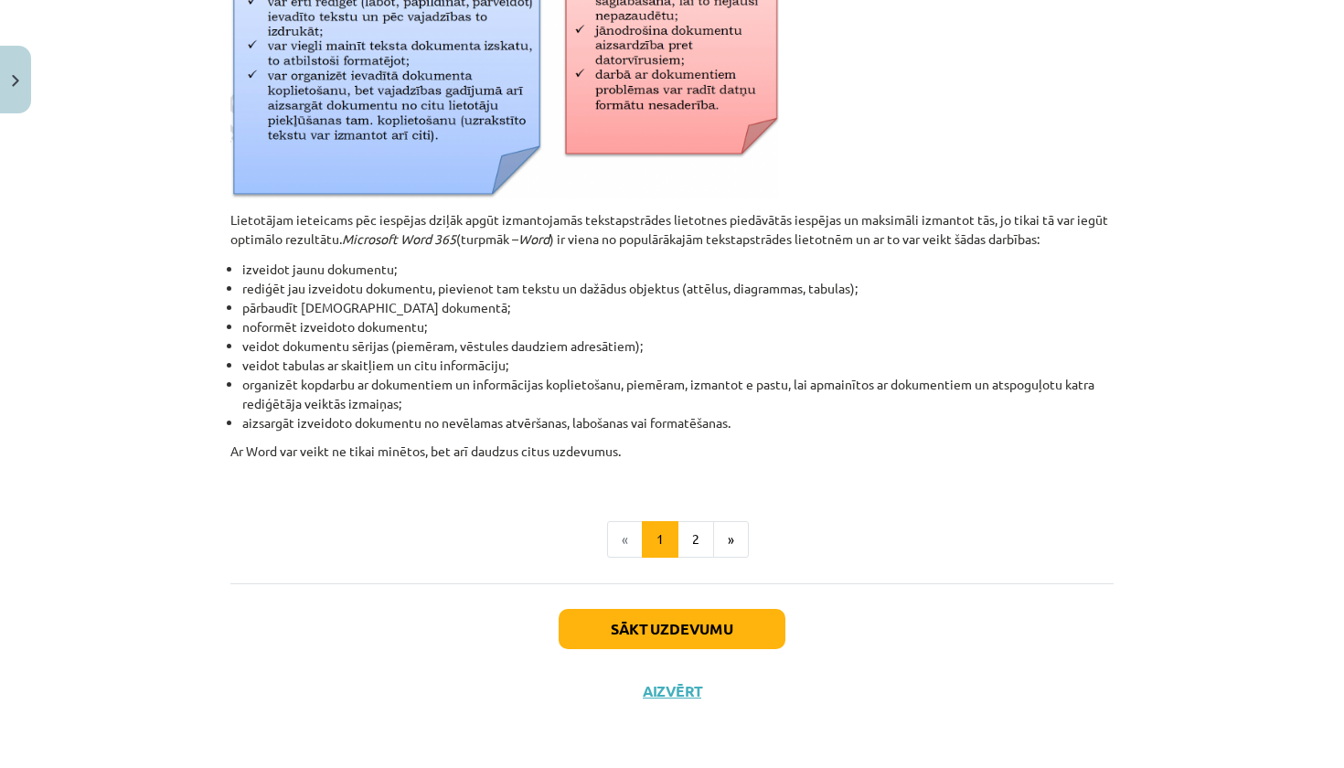
click at [666, 633] on button "Sākt uzdevumu" at bounding box center [672, 629] width 227 height 40
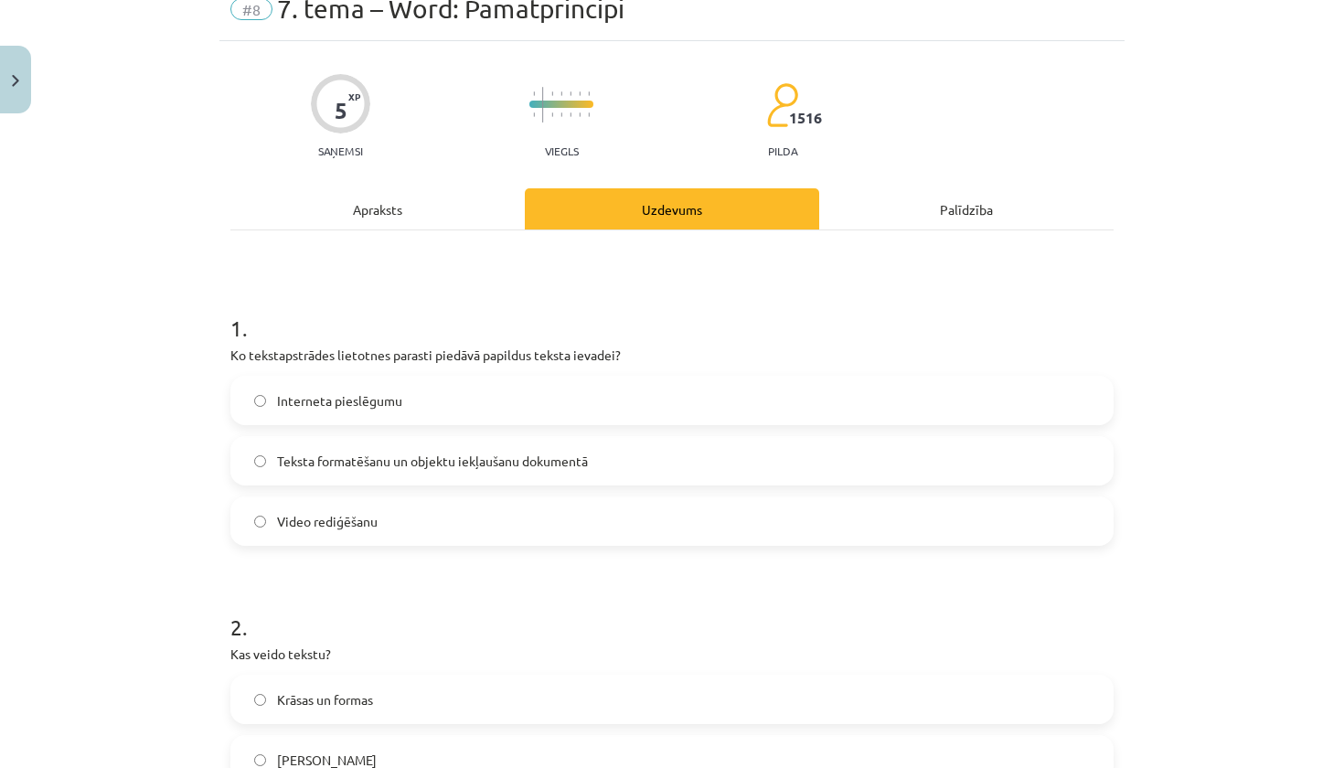
scroll to position [80, 0]
click at [435, 465] on span "Teksta formatēšanu un objektu iekļaušanu dokumentā" at bounding box center [432, 462] width 311 height 19
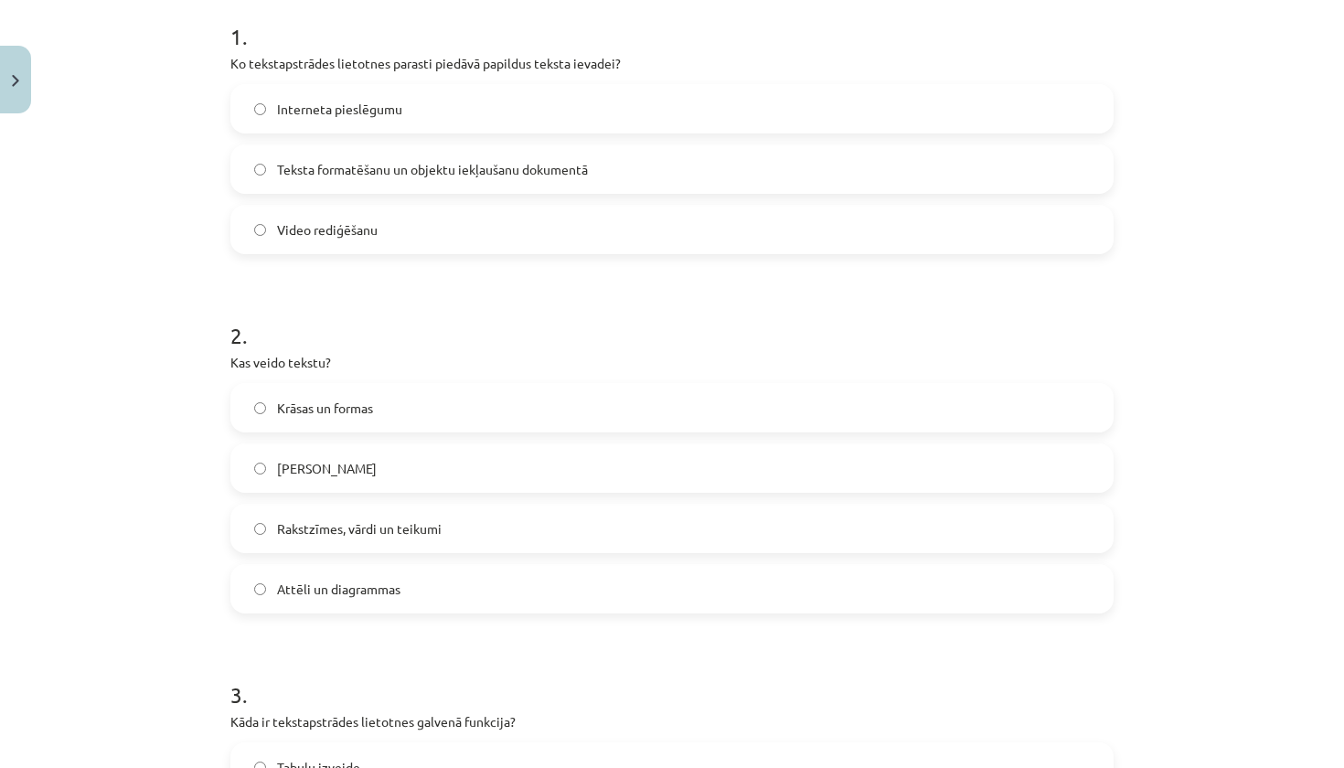
scroll to position [376, 0]
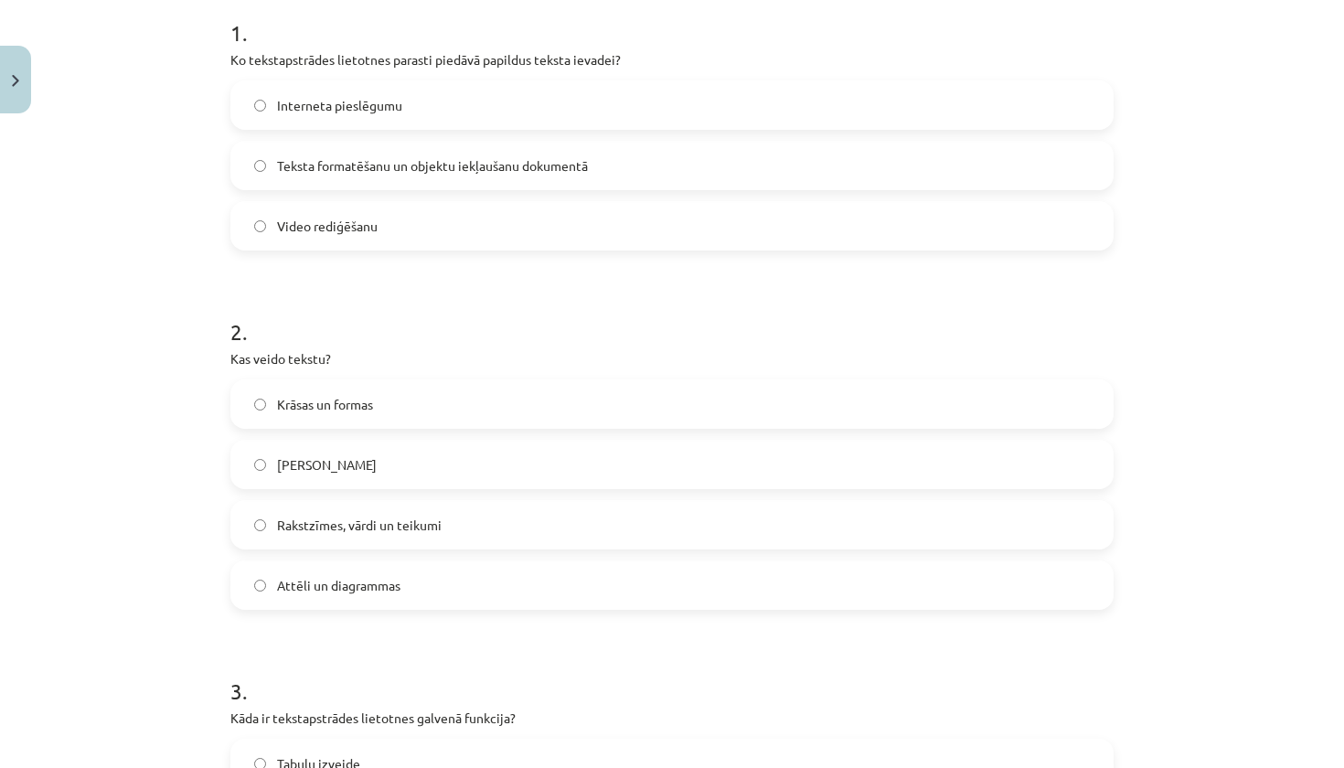
click at [438, 532] on span "Rakstzīmes, vārdi un teikumi" at bounding box center [359, 525] width 165 height 19
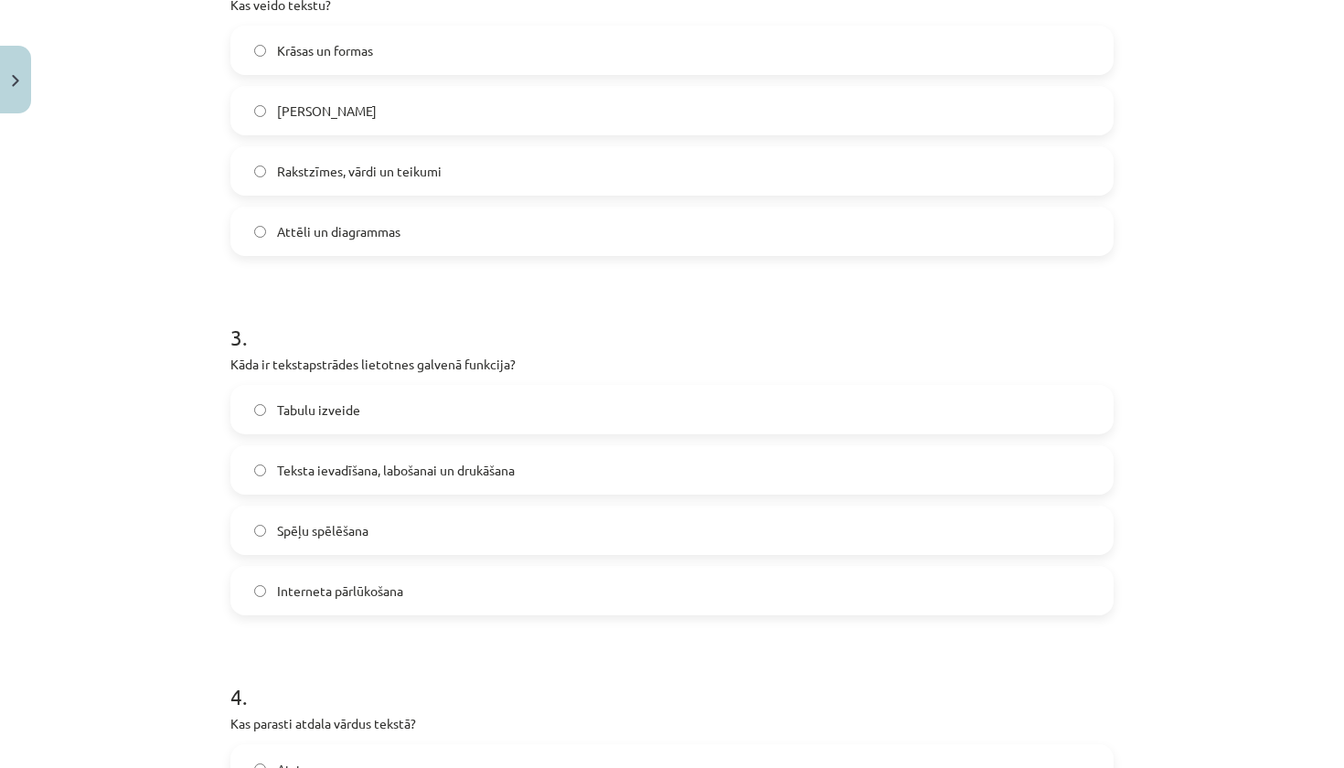
scroll to position [733, 0]
click at [427, 476] on span "Teksta ievadīšana, labošanai un drukāšana" at bounding box center [396, 466] width 238 height 19
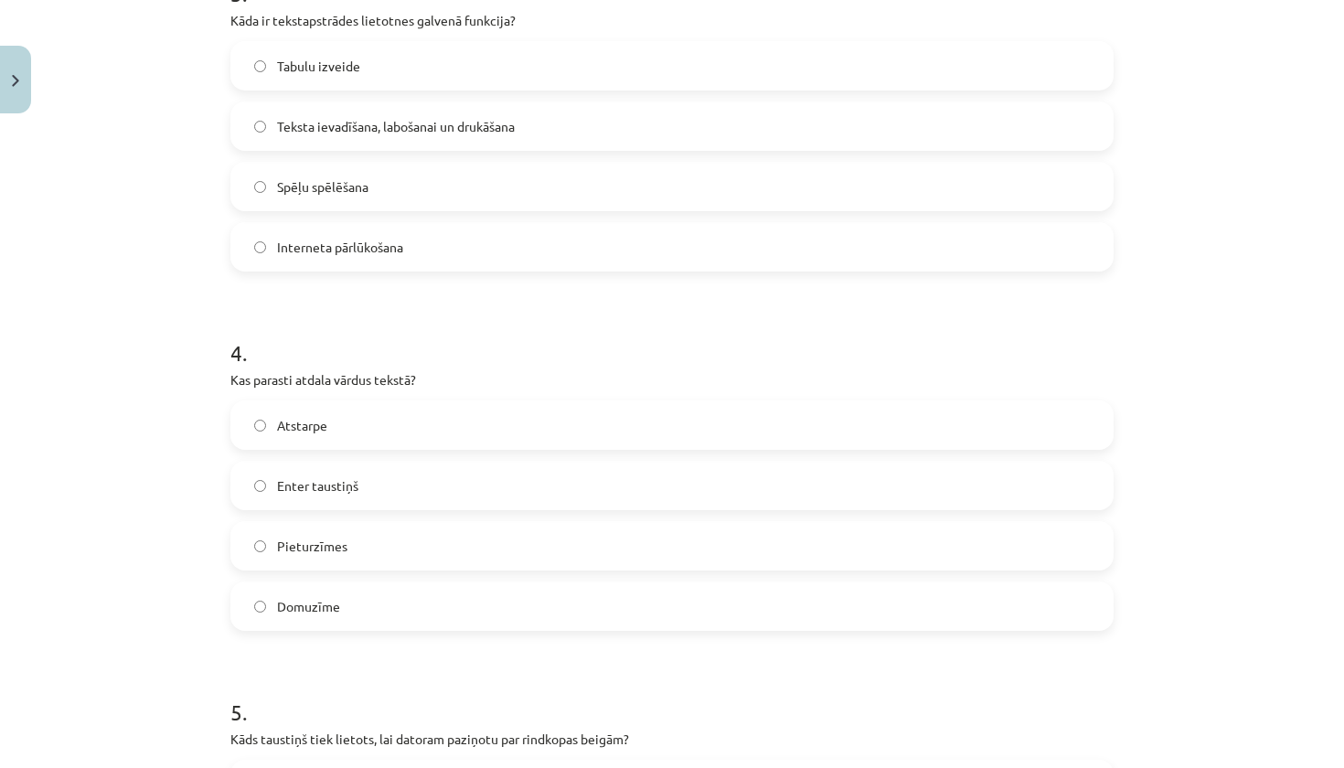
scroll to position [1156, 0]
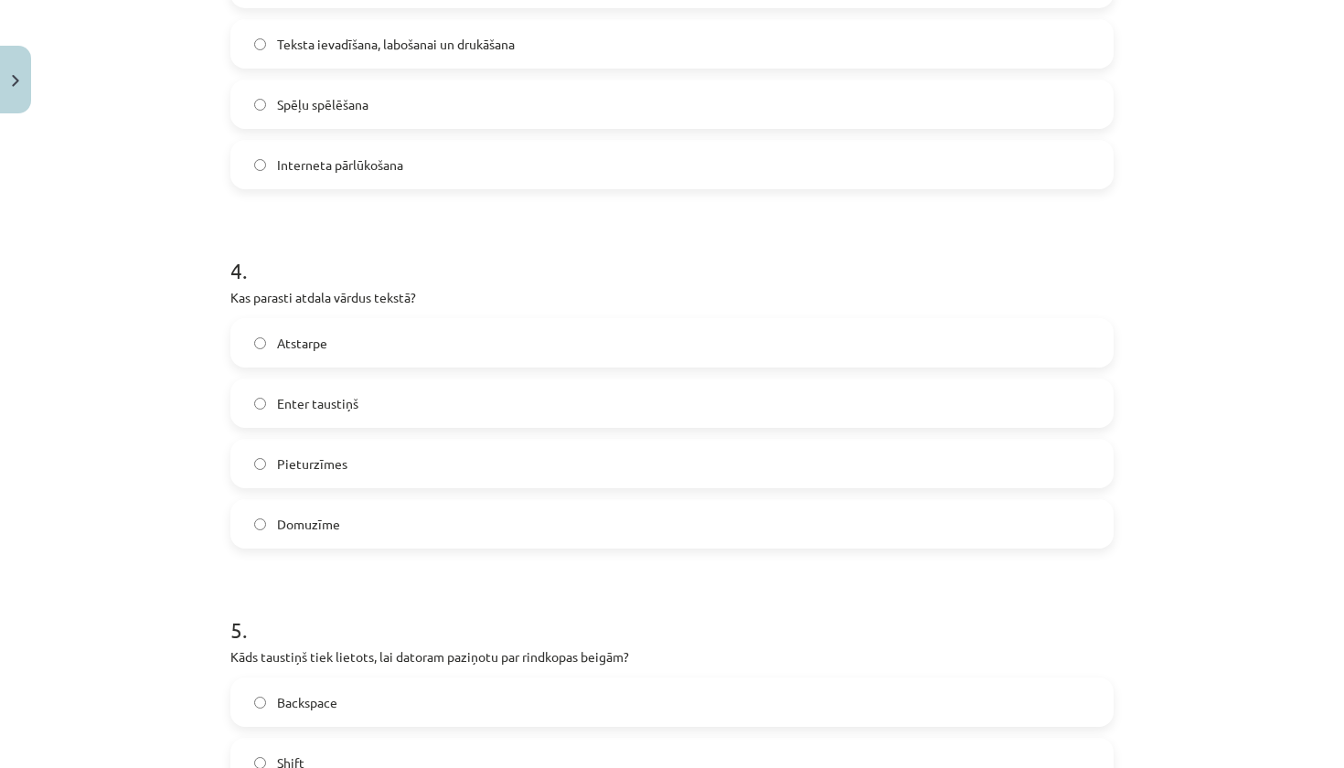
click at [379, 358] on label "Atstarpe" at bounding box center [672, 343] width 880 height 46
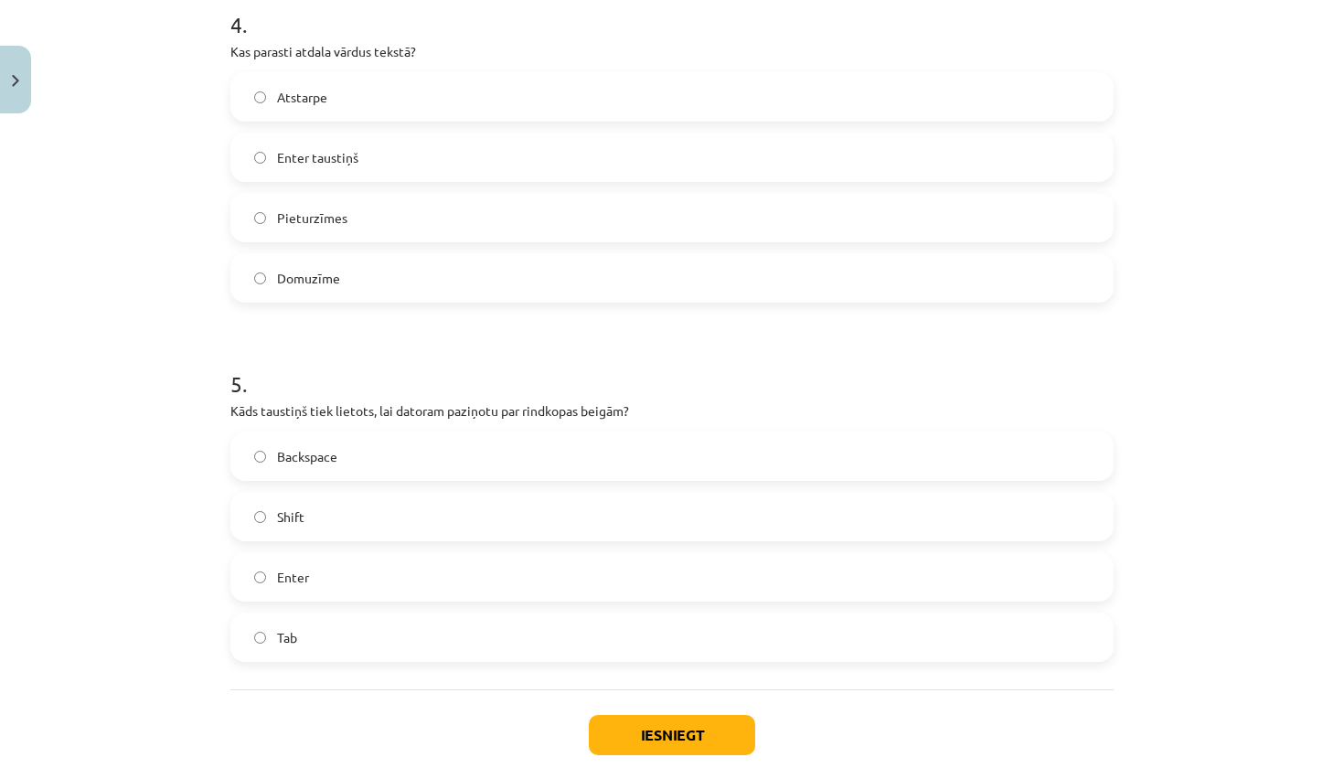
scroll to position [1473, 0]
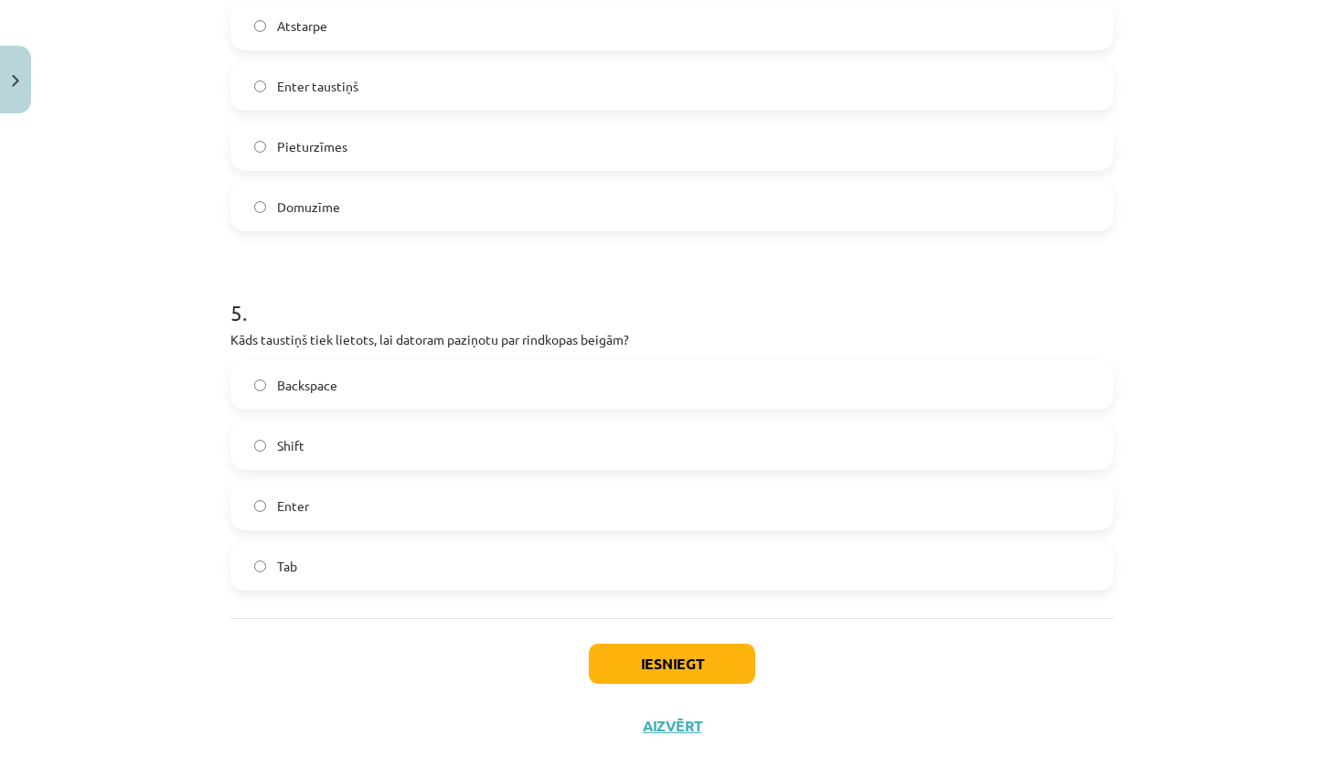
click at [345, 513] on label "Enter" at bounding box center [672, 506] width 880 height 46
click at [647, 662] on button "Iesniegt" at bounding box center [672, 664] width 166 height 40
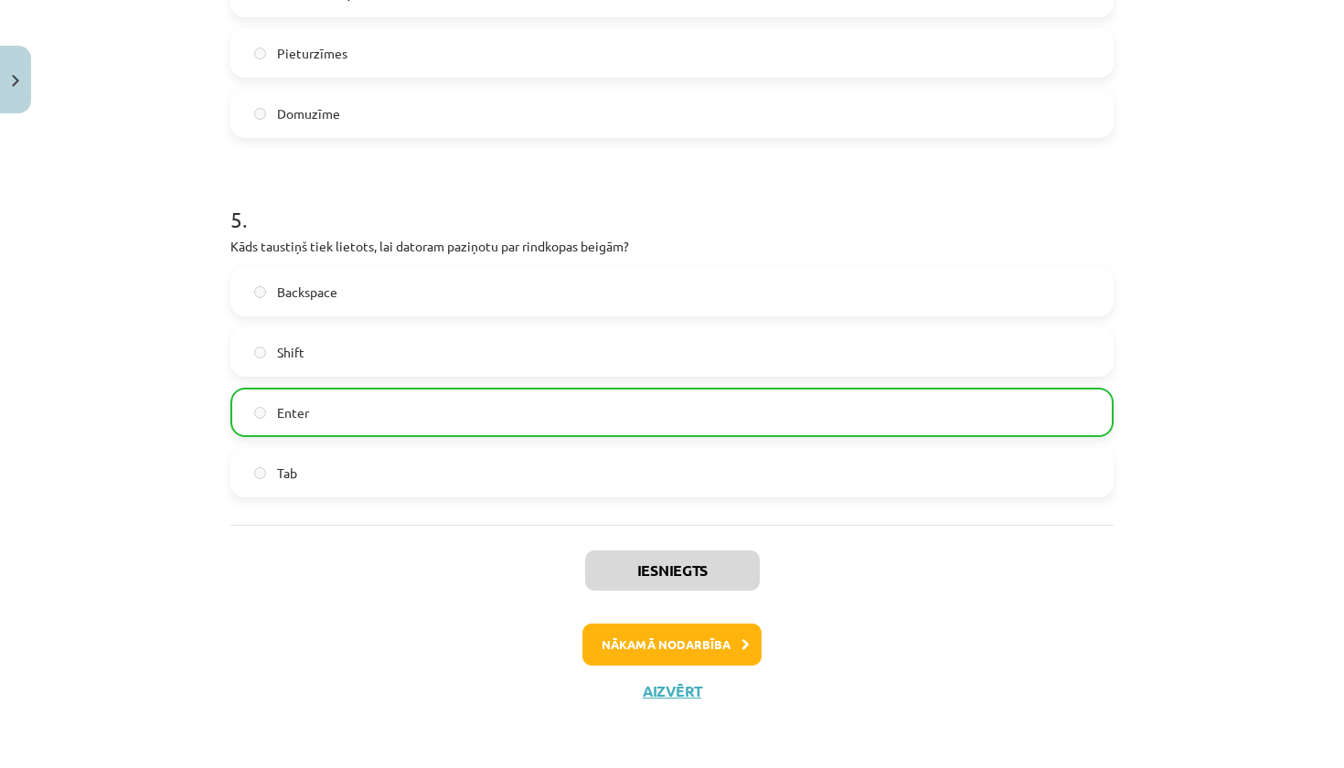
click at [675, 627] on button "Nākamā nodarbība" at bounding box center [672, 645] width 179 height 42
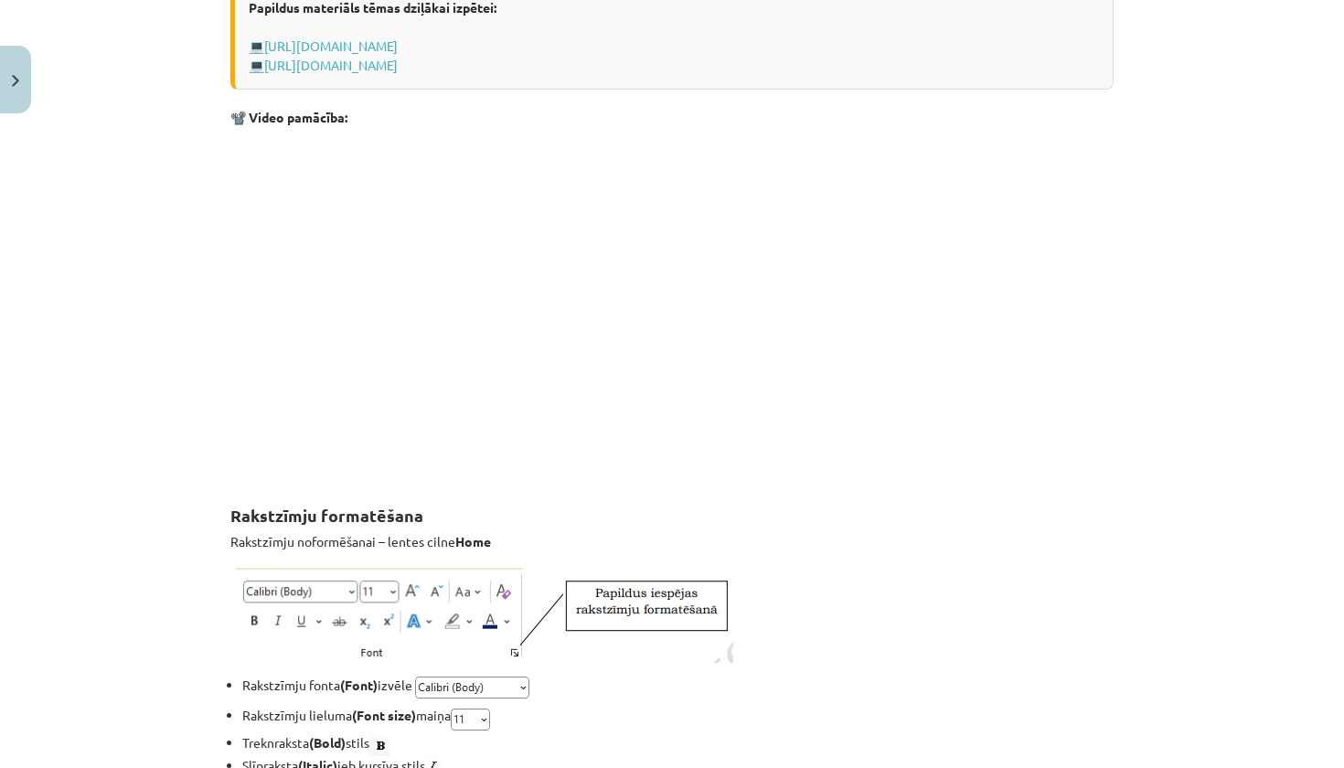
scroll to position [46, 0]
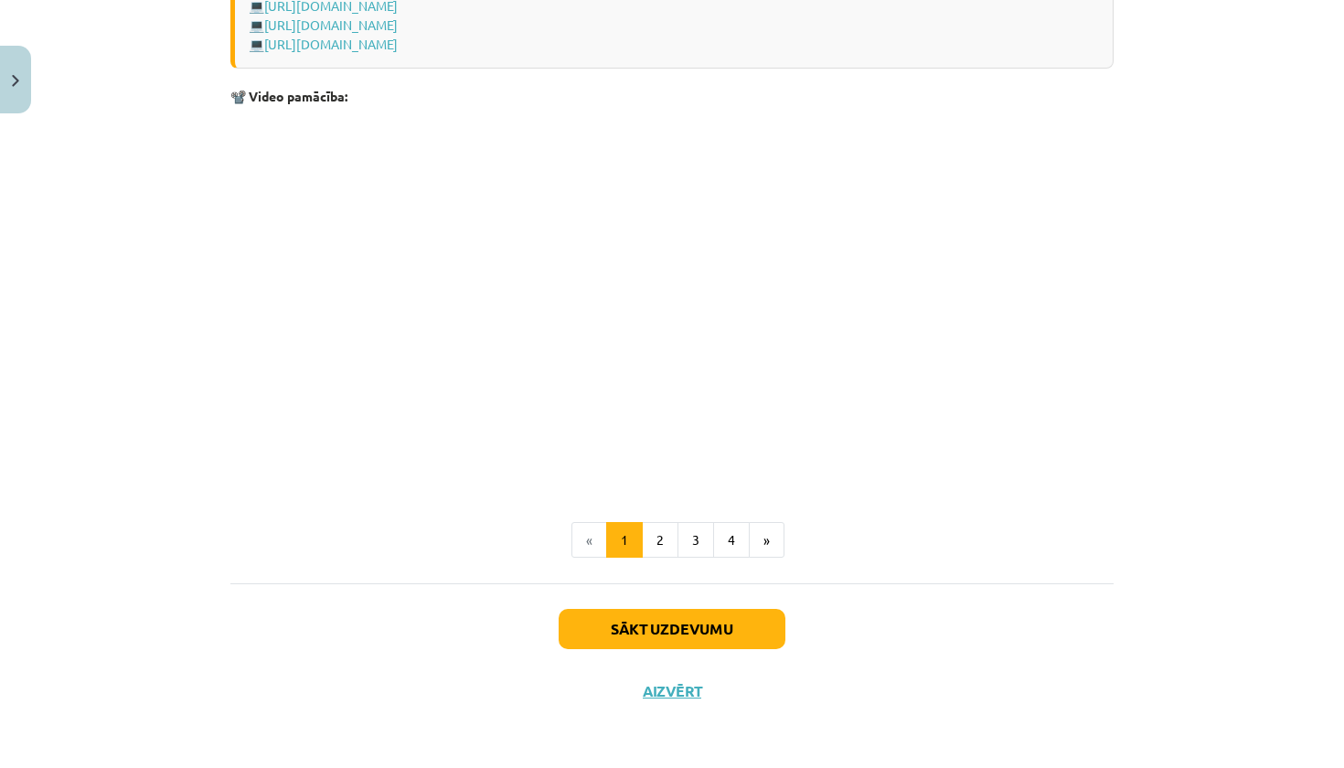
click at [665, 617] on button "Sākt uzdevumu" at bounding box center [672, 629] width 227 height 40
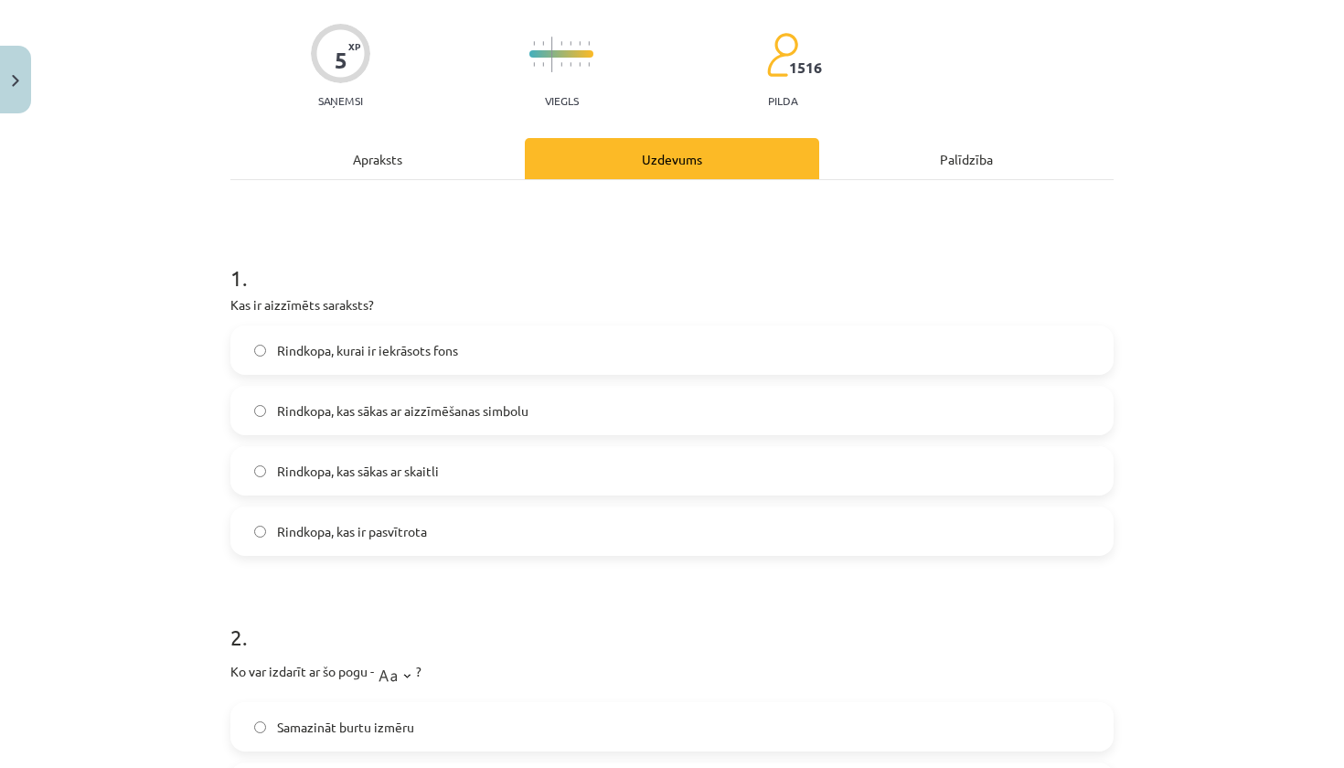
scroll to position [131, 0]
click at [454, 412] on span "Rindkopa, kas sākas ar aizzīmēšanas simbolu" at bounding box center [402, 410] width 251 height 19
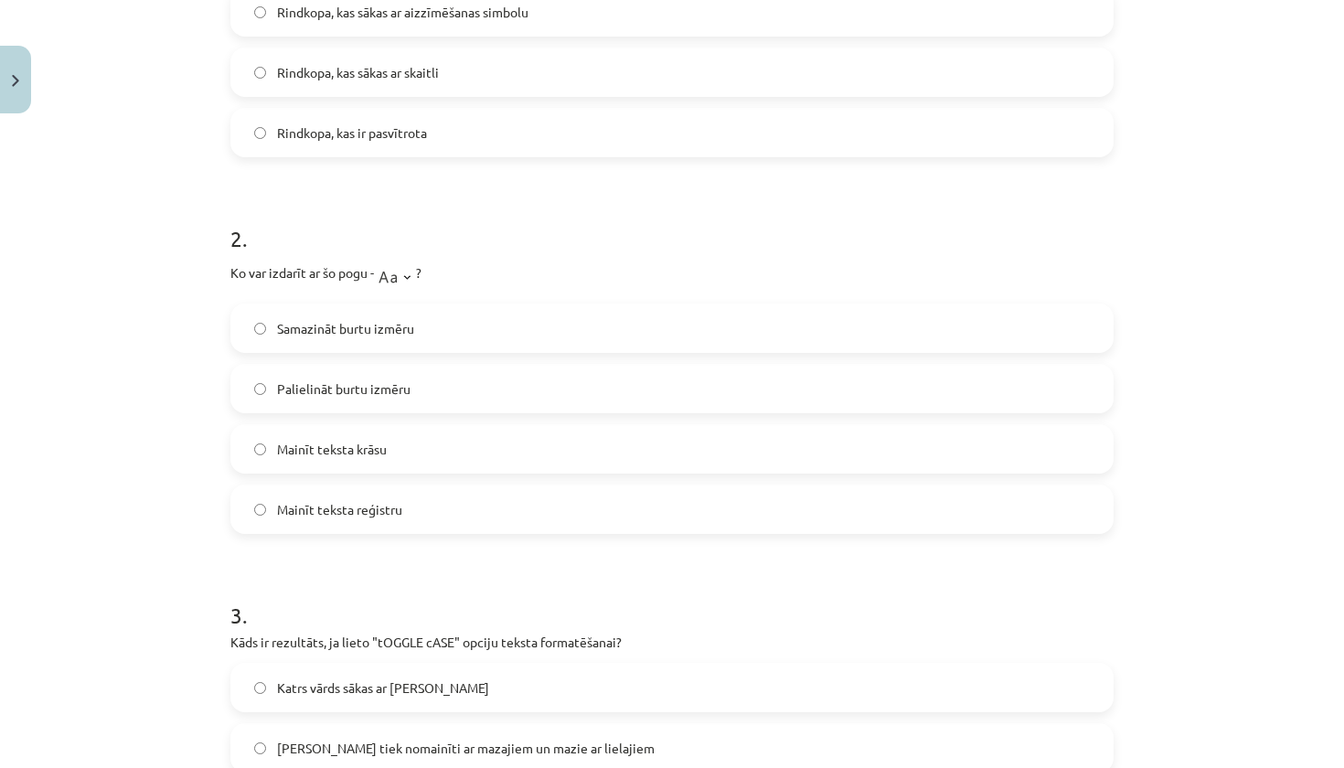
scroll to position [529, 0]
drag, startPoint x: 220, startPoint y: 275, endPoint x: 437, endPoint y: 519, distance: 325.8
click at [437, 519] on div "5 XP Saņemsi Viegls 1516 pilda Apraksts Uzdevums Palīdzība 1 . Kas ir aizzīmēts…" at bounding box center [671, 686] width 905 height 2187
click at [507, 560] on form "1 . Kas ir aizzīmēts saraksts? Rindkopa, kurai ir iekrāsots fons Rindkopa, kas …" at bounding box center [671, 724] width 883 height 1778
click at [418, 333] on label "Samazināt burtu izmēru" at bounding box center [672, 329] width 880 height 46
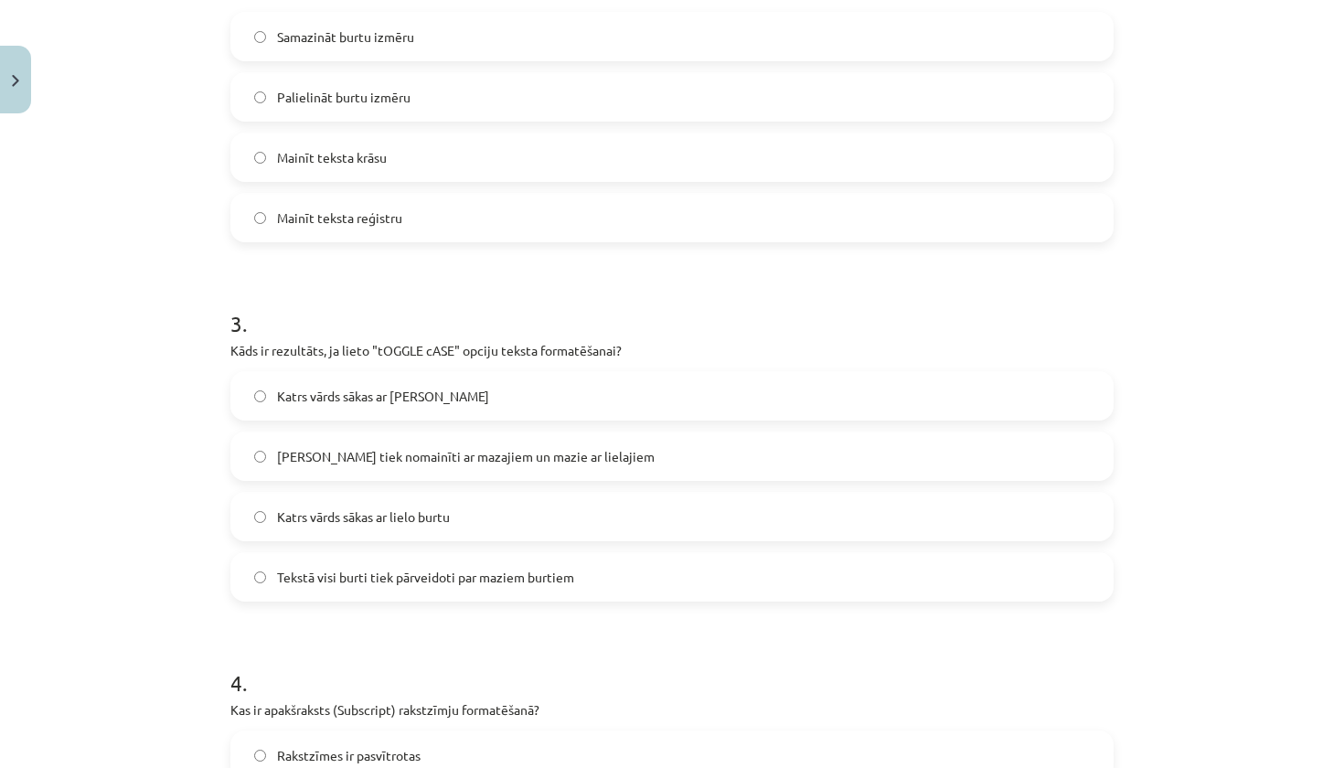
scroll to position [828, 0]
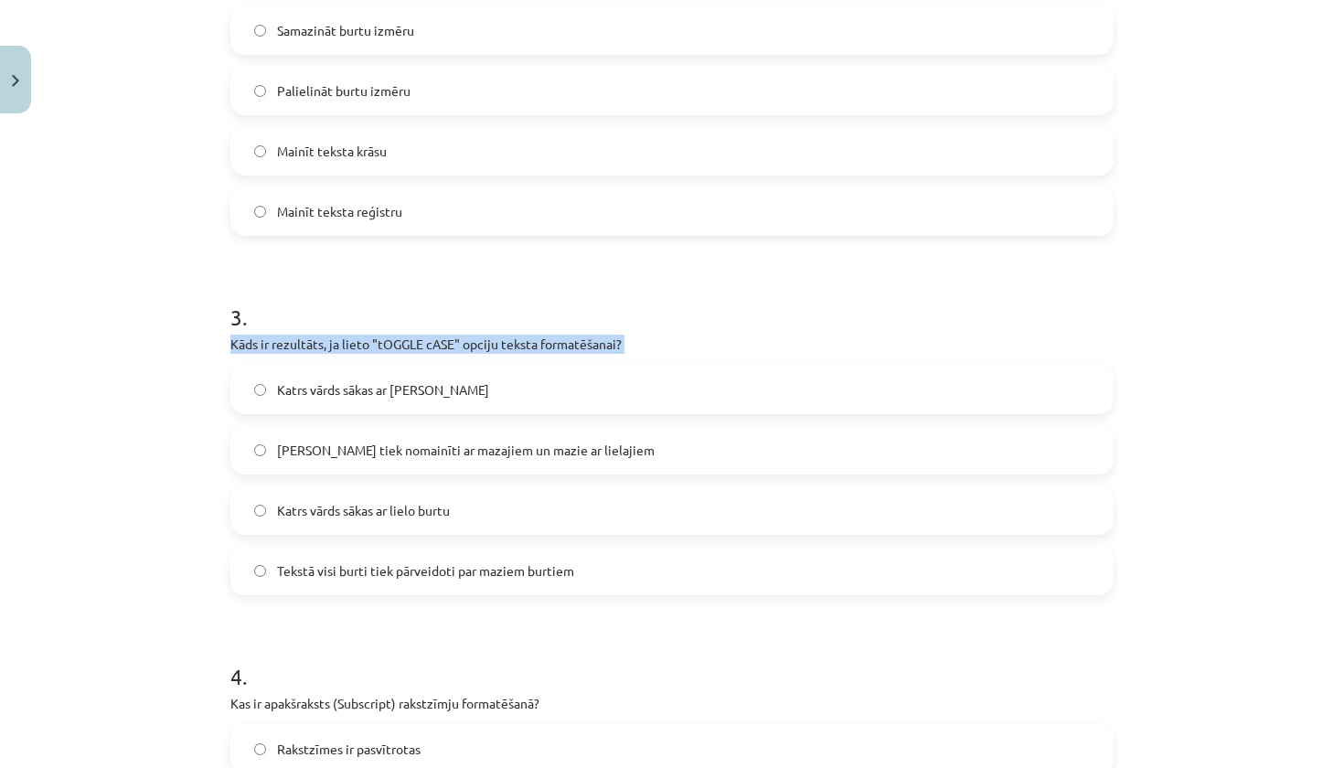
drag, startPoint x: 230, startPoint y: 341, endPoint x: 606, endPoint y: 364, distance: 376.5
click at [606, 364] on div "3 . Kāds ir rezultāts, ja lieto "tOGGLE cASE" opciju teksta formatēšanai? Katrs…" at bounding box center [671, 434] width 883 height 323
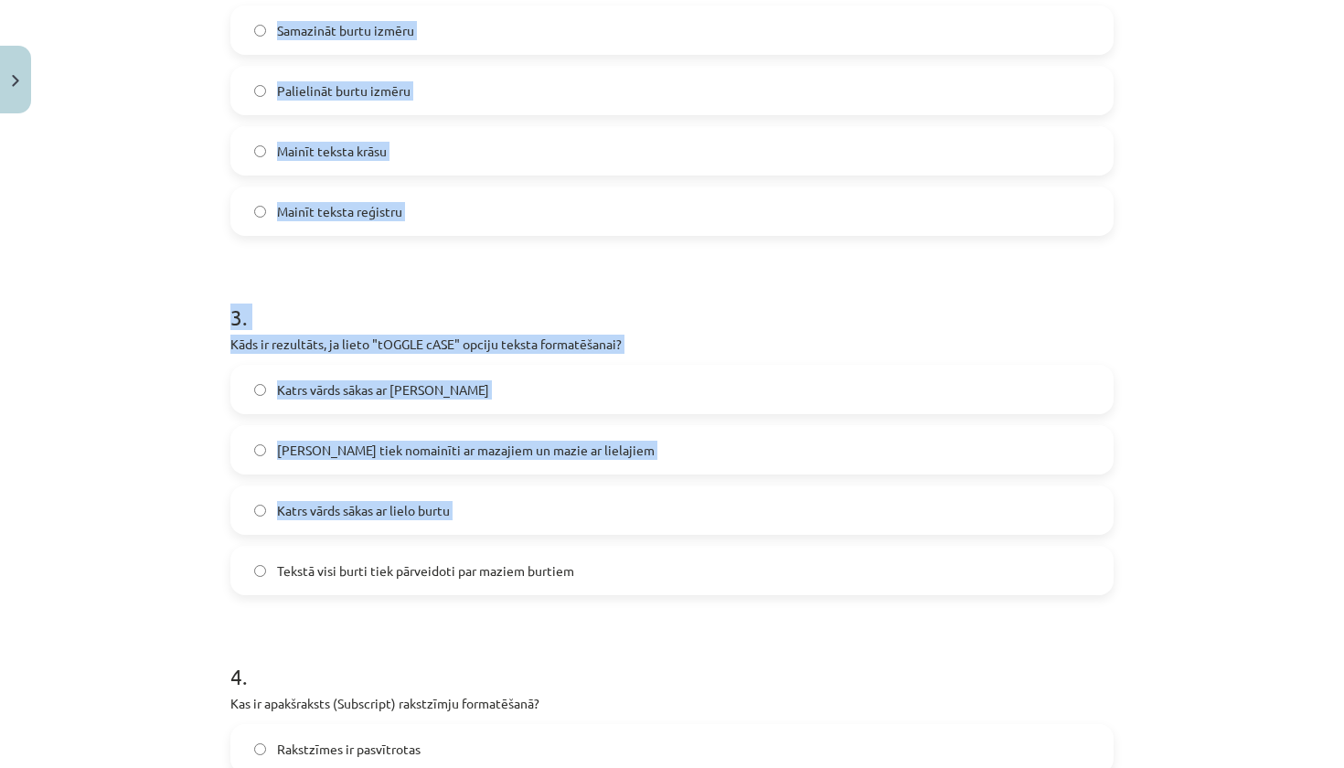
drag, startPoint x: 477, startPoint y: 554, endPoint x: 852, endPoint y: -30, distance: 694.3
click at [852, 0] on html "0 Dāvanas 5 mP 42 xp Rūdolfs Linavskis Sākums Aktuāli Kā mācīties eSKOLĀ Kontak…" at bounding box center [672, 237] width 1344 height 768
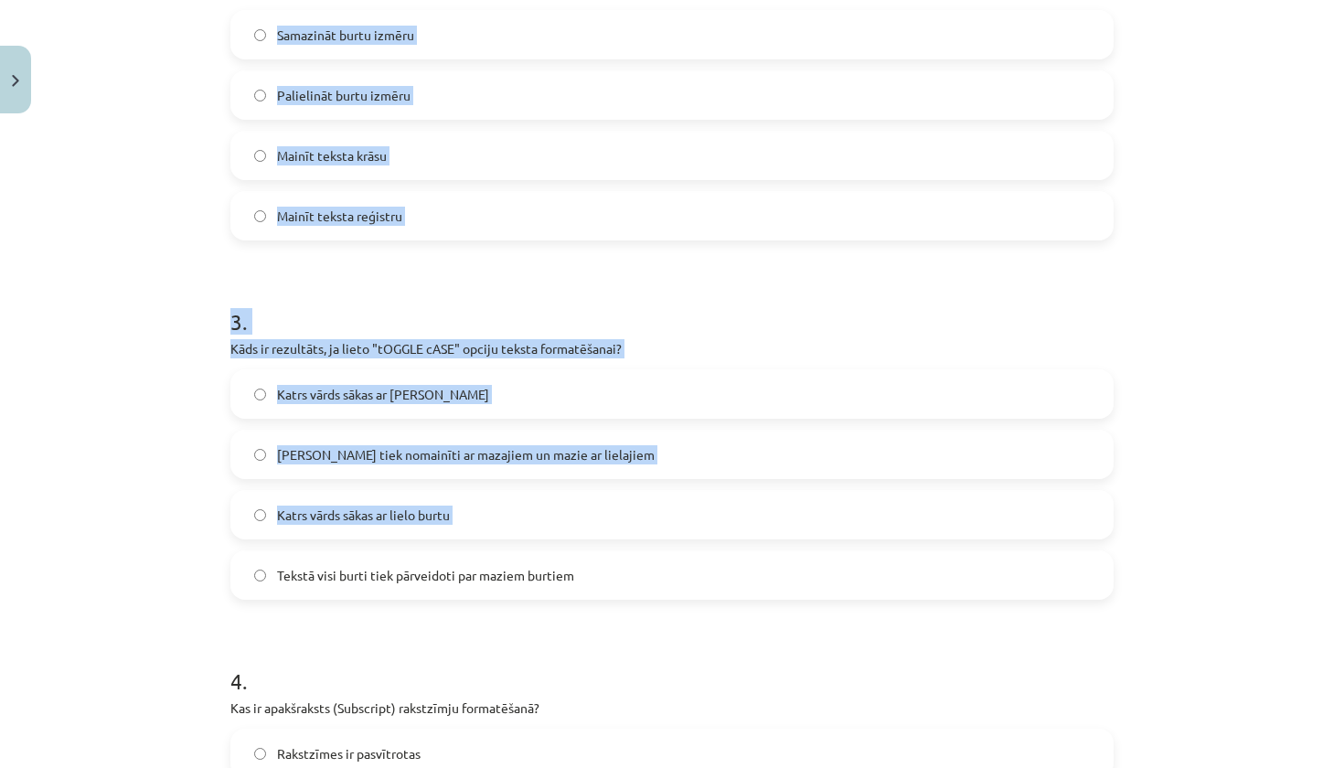
click at [1171, 458] on div "Mācību tēma: Datorikas - 10. klases 1. ieskaites mācību materiāls #9 8. tēma – …" at bounding box center [672, 384] width 1344 height 768
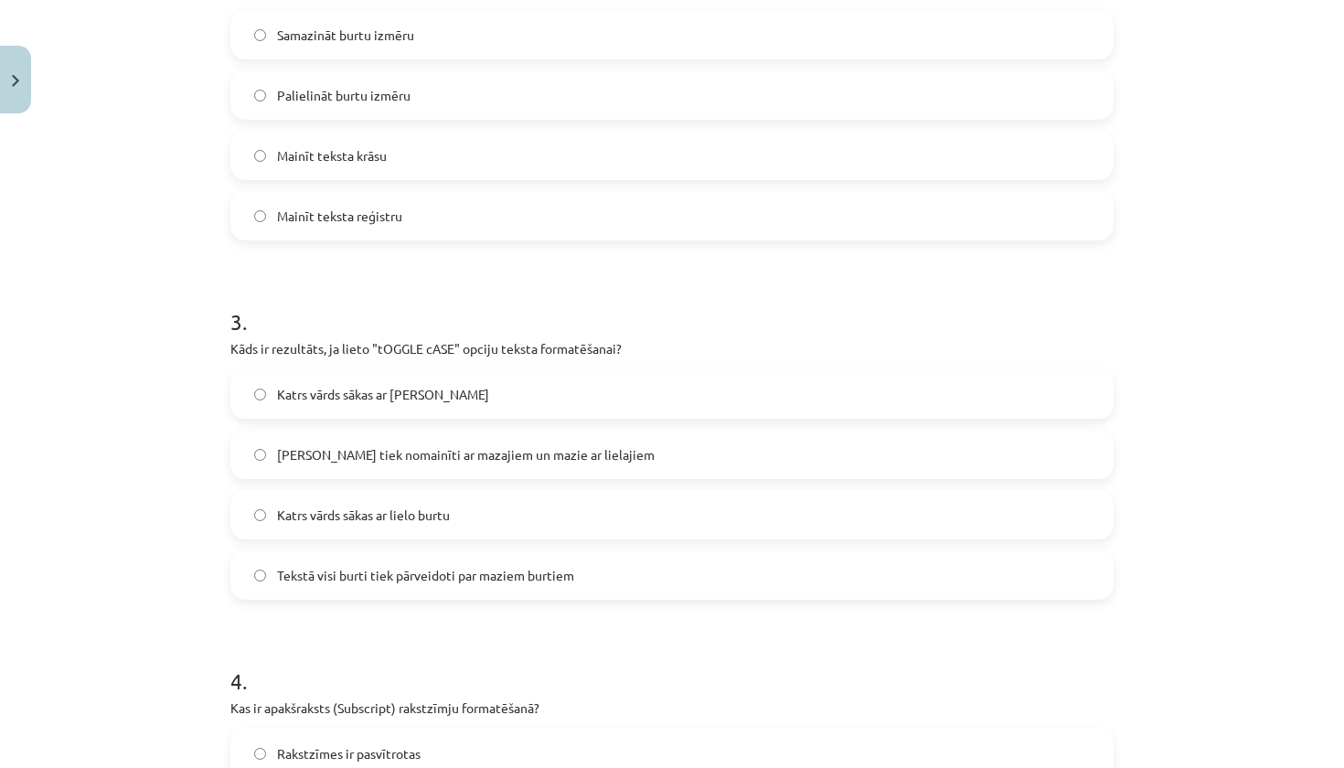
click at [790, 457] on label "Lielie burti tiek nomainīti ar mazajiem un mazie ar lielajiem" at bounding box center [672, 455] width 880 height 46
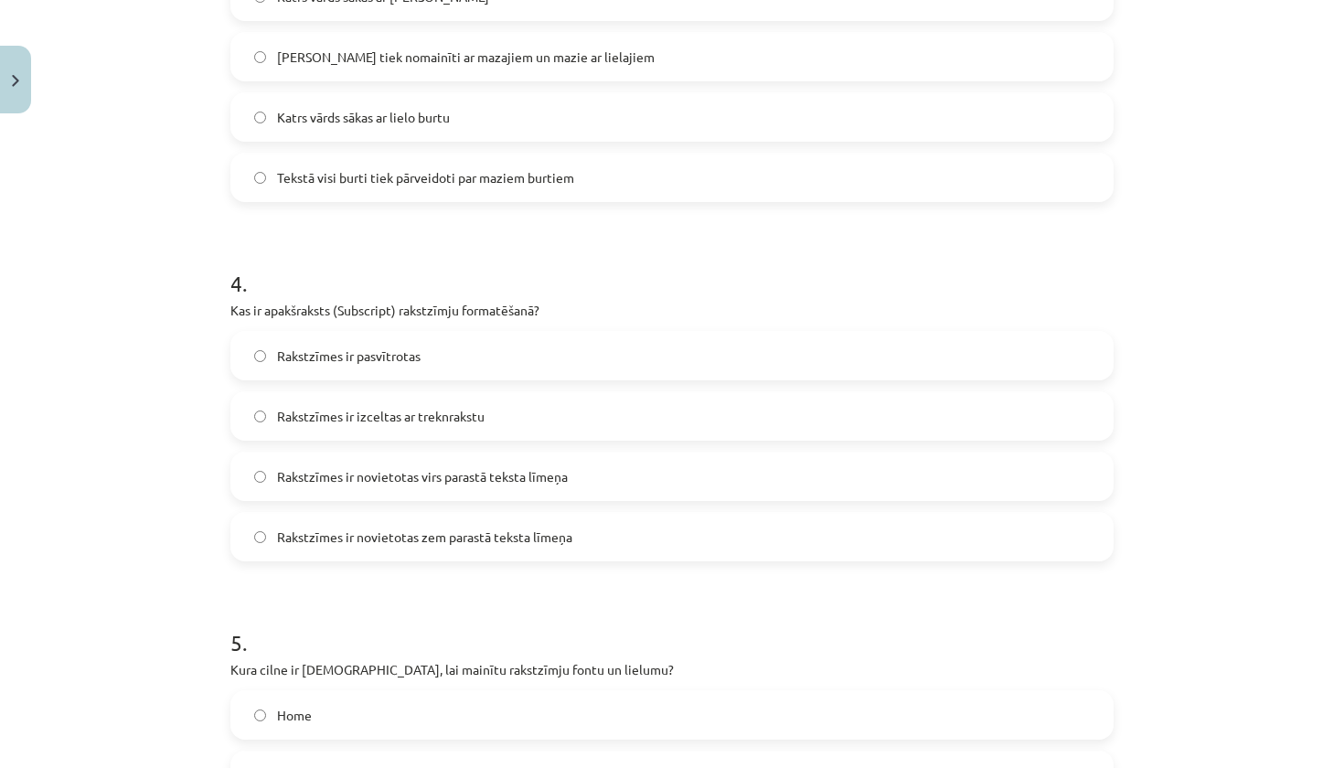
scroll to position [1221, 0]
drag, startPoint x: 224, startPoint y: 308, endPoint x: 508, endPoint y: 327, distance: 285.1
click at [478, 357] on label "Rakstzīmes ir pasvītrotas" at bounding box center [672, 356] width 880 height 46
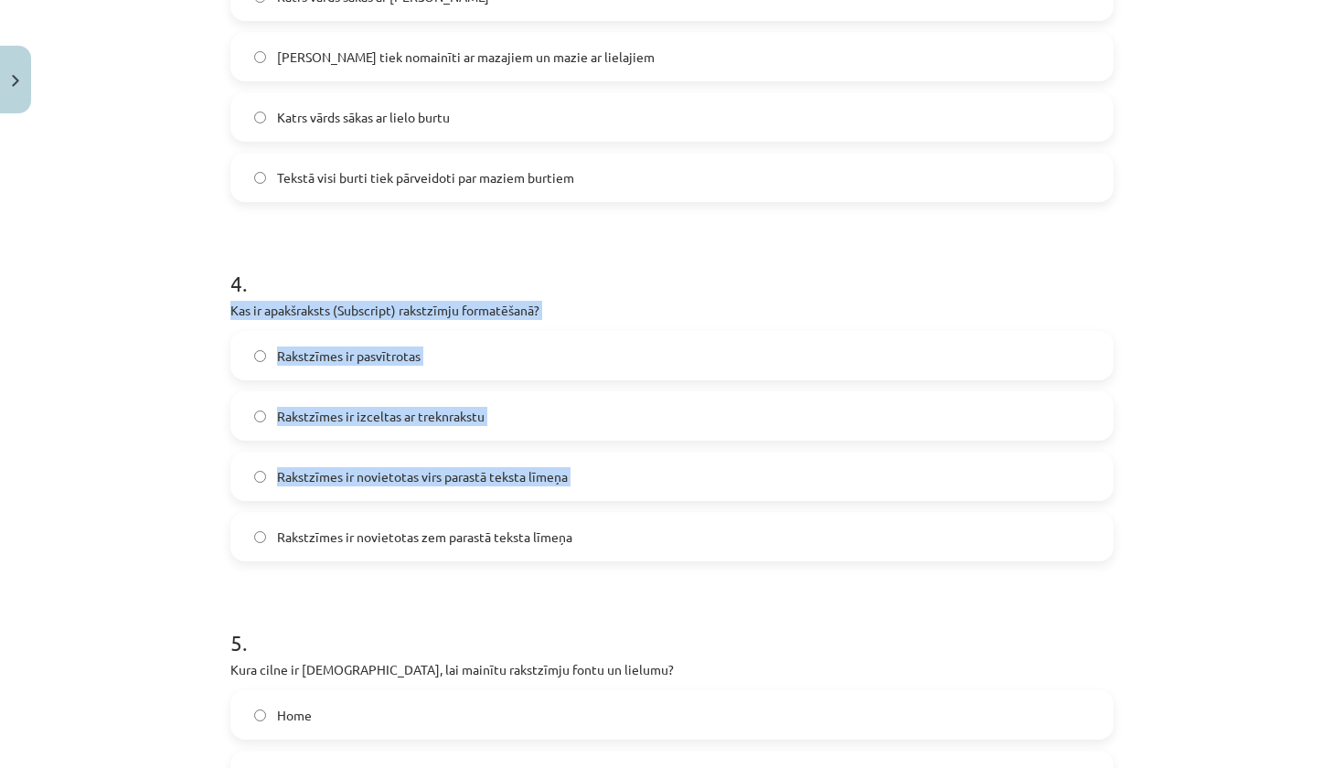
drag, startPoint x: 225, startPoint y: 314, endPoint x: 597, endPoint y: 508, distance: 420.1
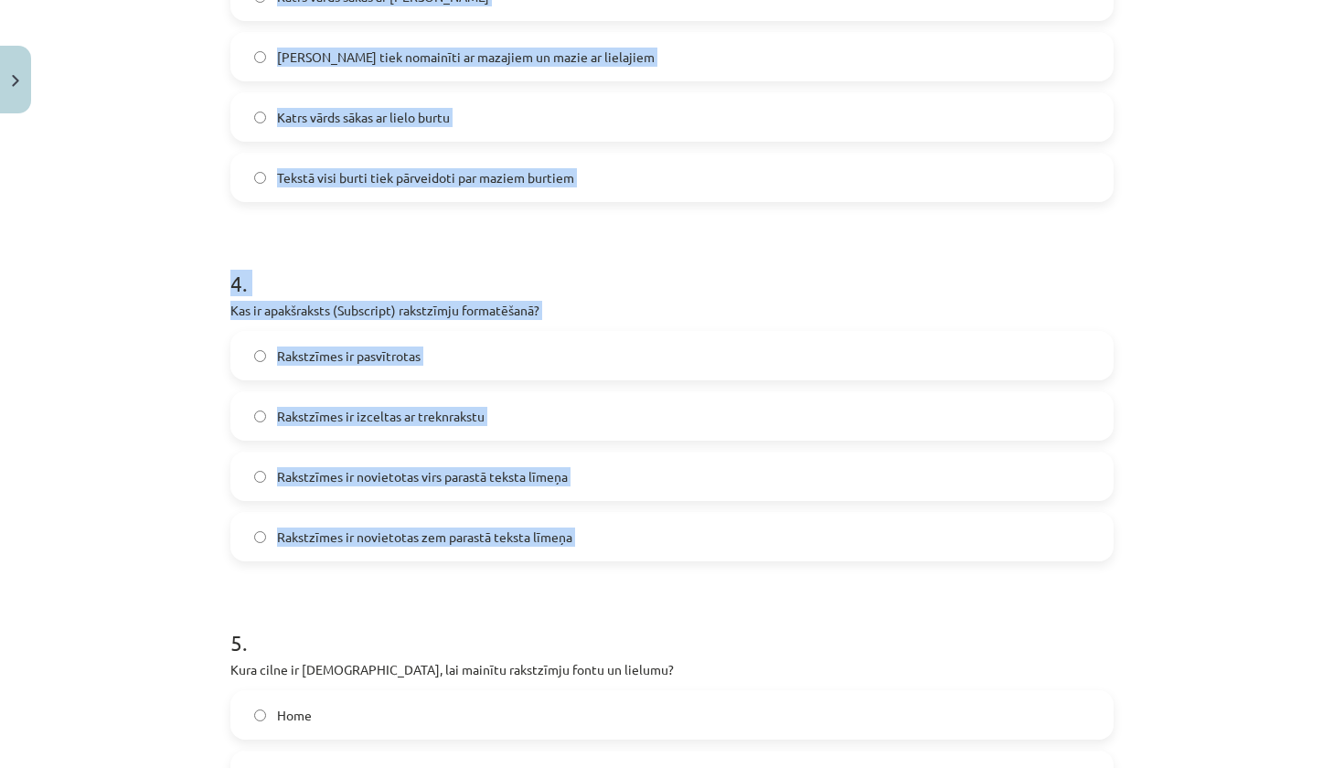
drag, startPoint x: 614, startPoint y: 575, endPoint x: 219, endPoint y: 317, distance: 471.0
drag, startPoint x: 216, startPoint y: 307, endPoint x: 586, endPoint y: 601, distance: 472.6
click at [586, 601] on div "Mācību tēma: Datorikas - 10. klases 1. ieskaites mācību materiāls #9 8. tēma – …" at bounding box center [672, 384] width 1344 height 768
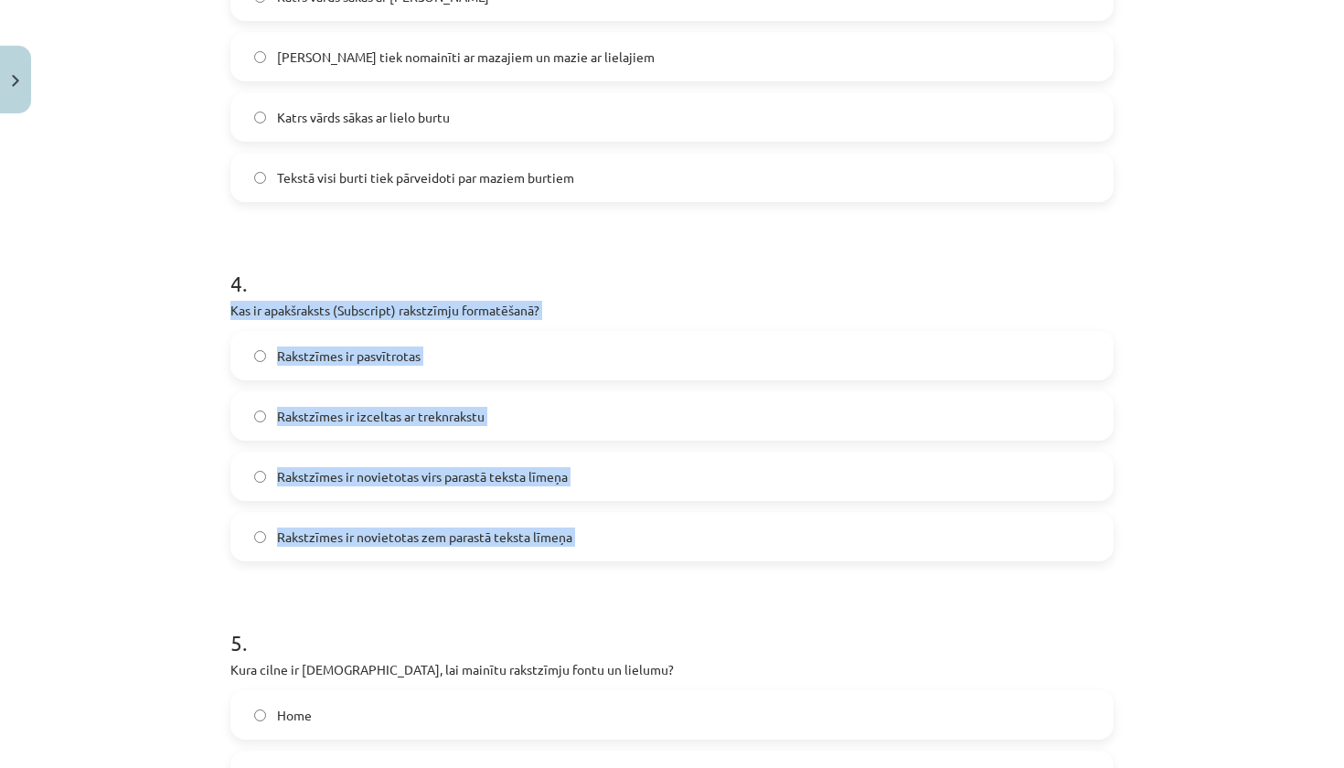
drag, startPoint x: 227, startPoint y: 301, endPoint x: 582, endPoint y: 539, distance: 427.1
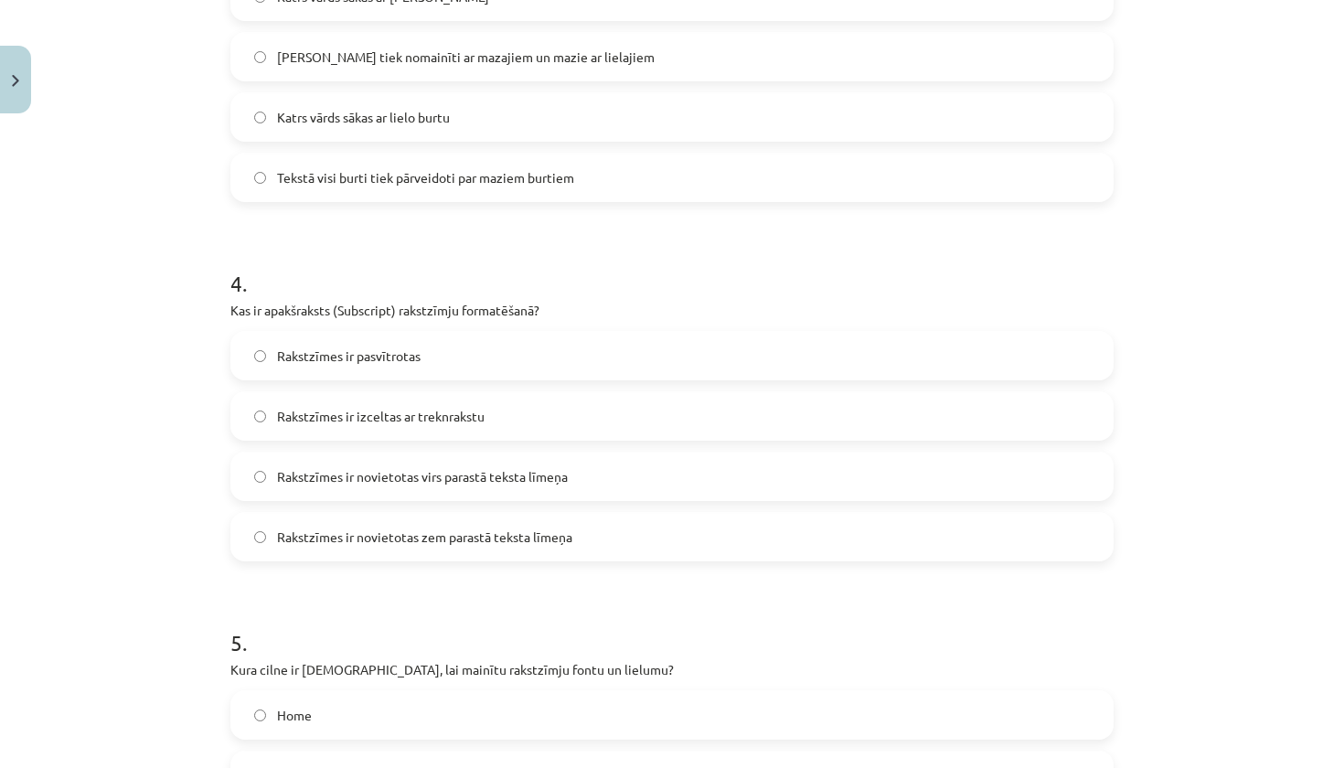
click at [462, 486] on span "Rakstzīmes ir novietotas virs parastā teksta līmeņa" at bounding box center [422, 476] width 291 height 19
click at [510, 540] on span "Rakstzīmes ir novietotas zem parastā teksta līmeņa" at bounding box center [424, 537] width 295 height 19
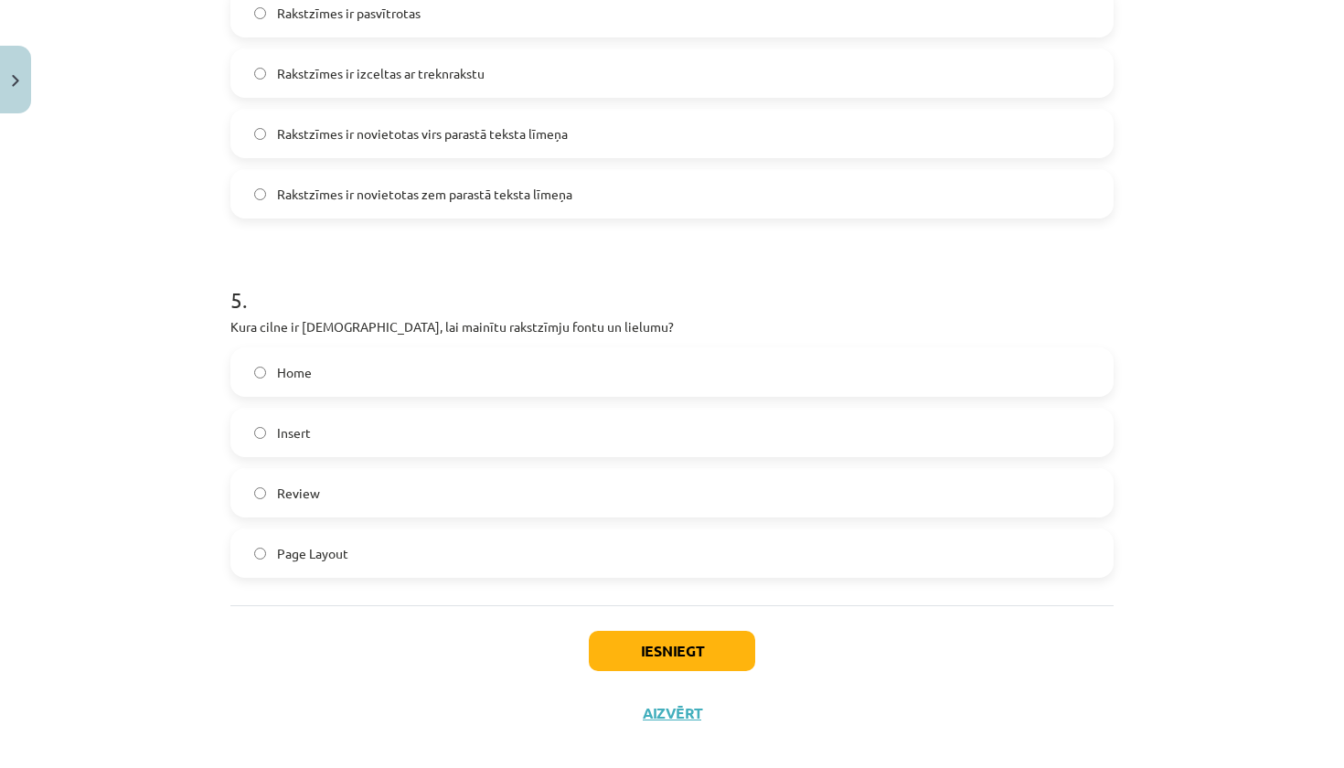
scroll to position [1573, 0]
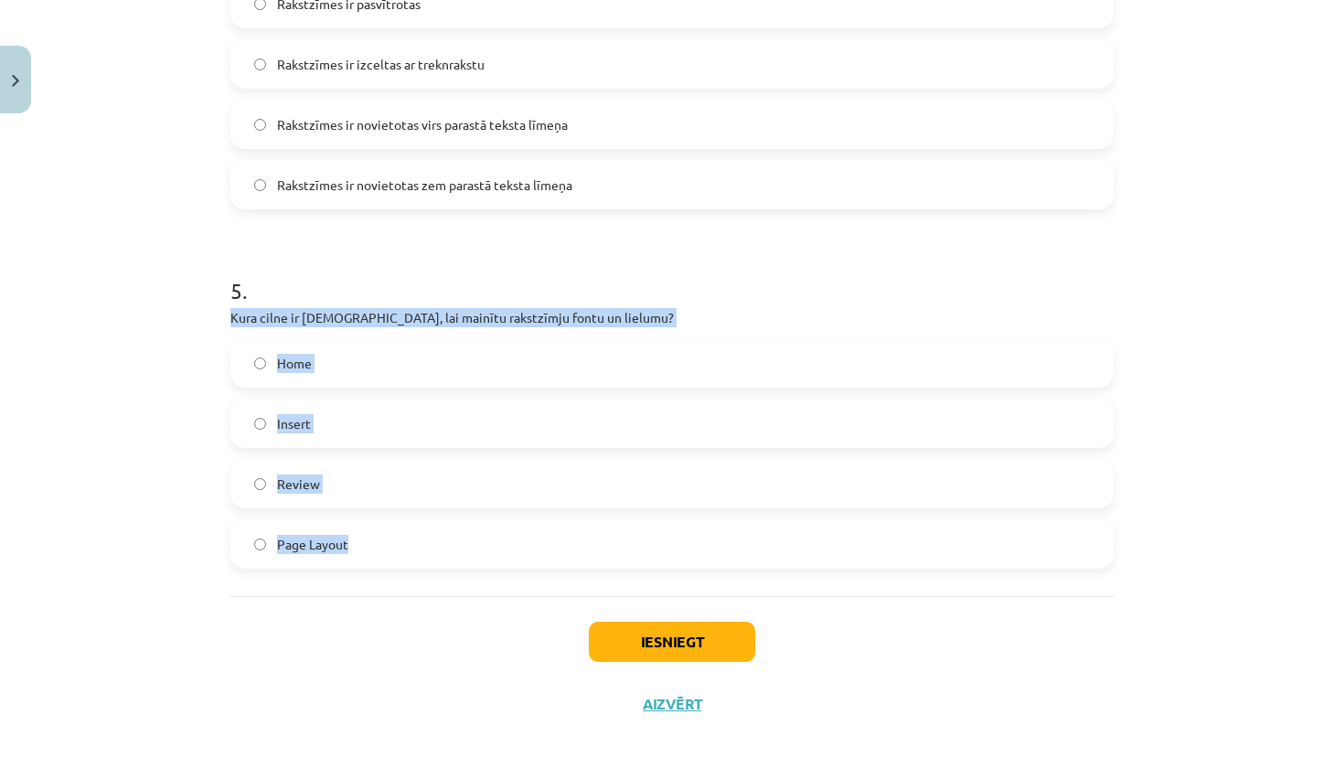
drag, startPoint x: 223, startPoint y: 317, endPoint x: 533, endPoint y: 559, distance: 392.9
click at [372, 347] on label "Home" at bounding box center [672, 363] width 880 height 46
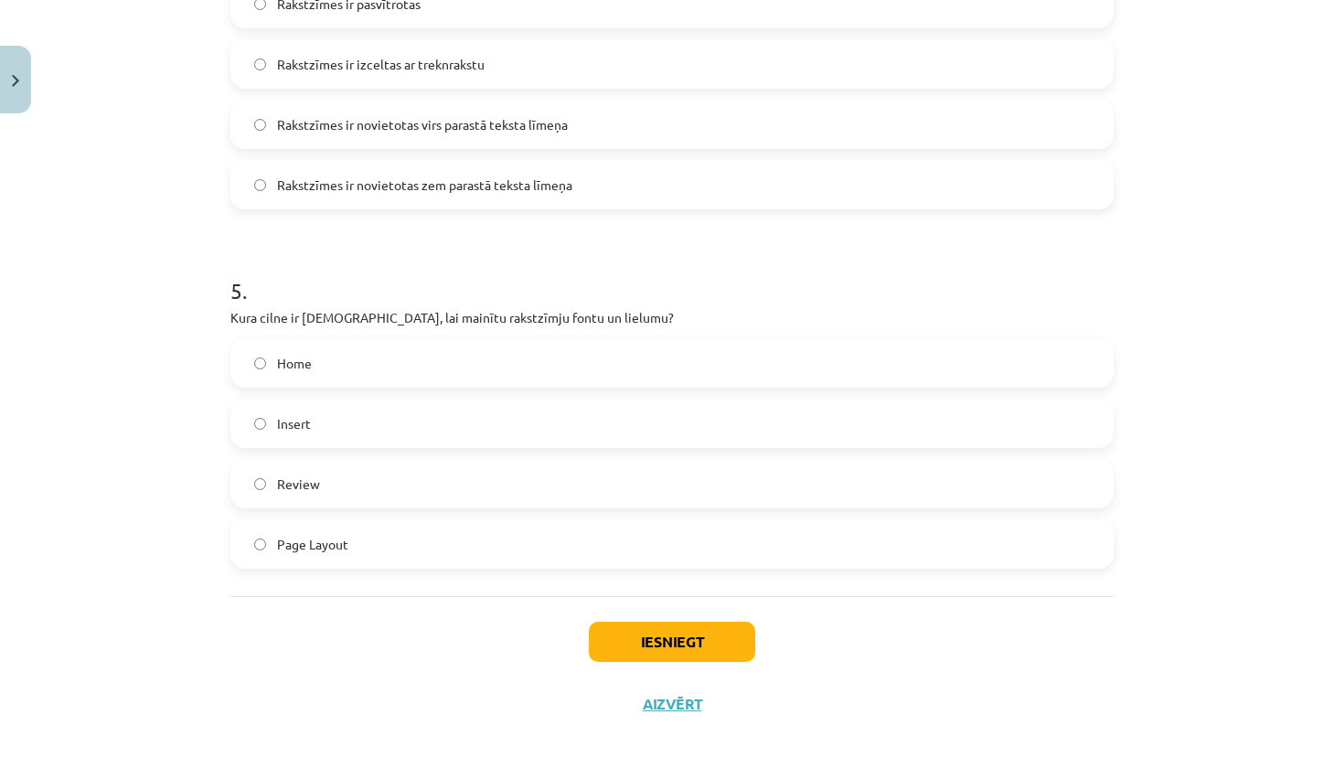
click at [665, 633] on button "Iesniegt" at bounding box center [672, 642] width 166 height 40
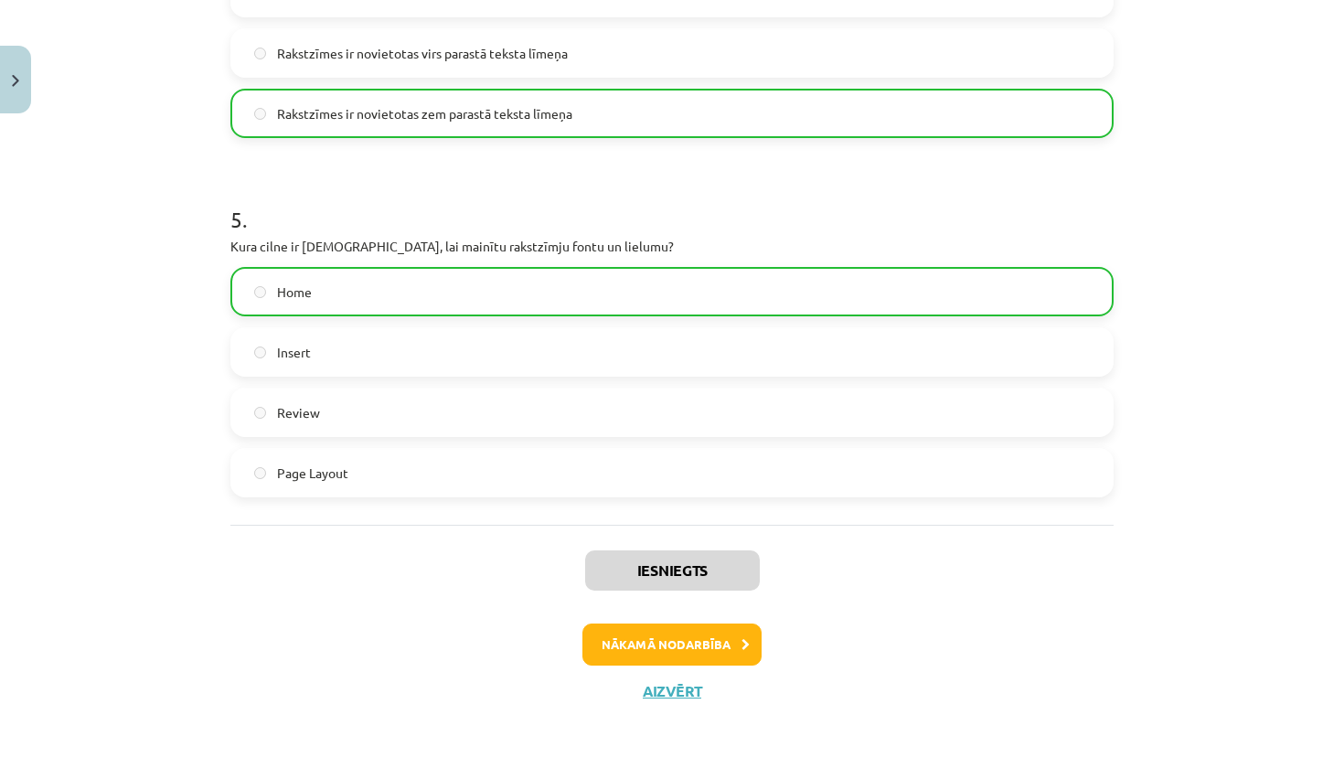
scroll to position [1646, 0]
click at [703, 647] on button "Nākamā nodarbība" at bounding box center [672, 645] width 179 height 42
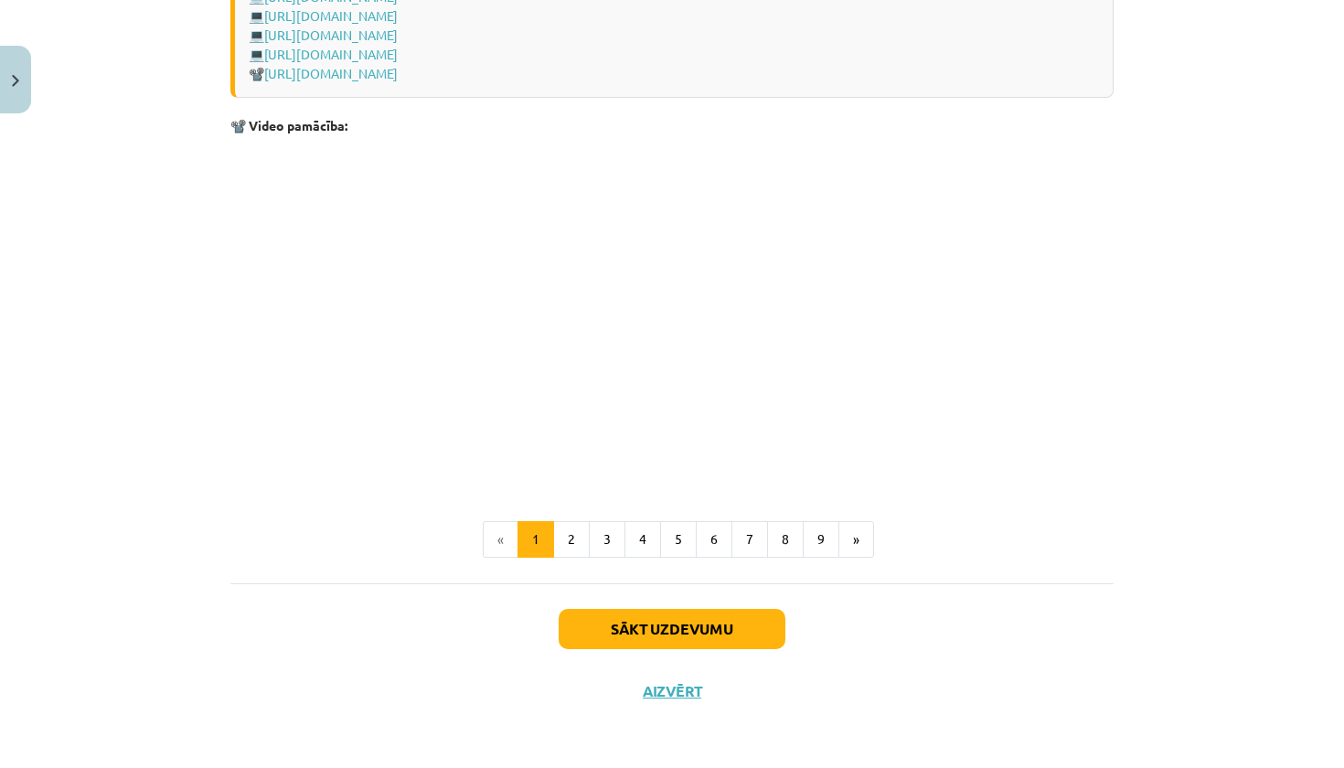
scroll to position [3753, 0]
click at [697, 633] on button "Sākt uzdevumu" at bounding box center [672, 629] width 227 height 40
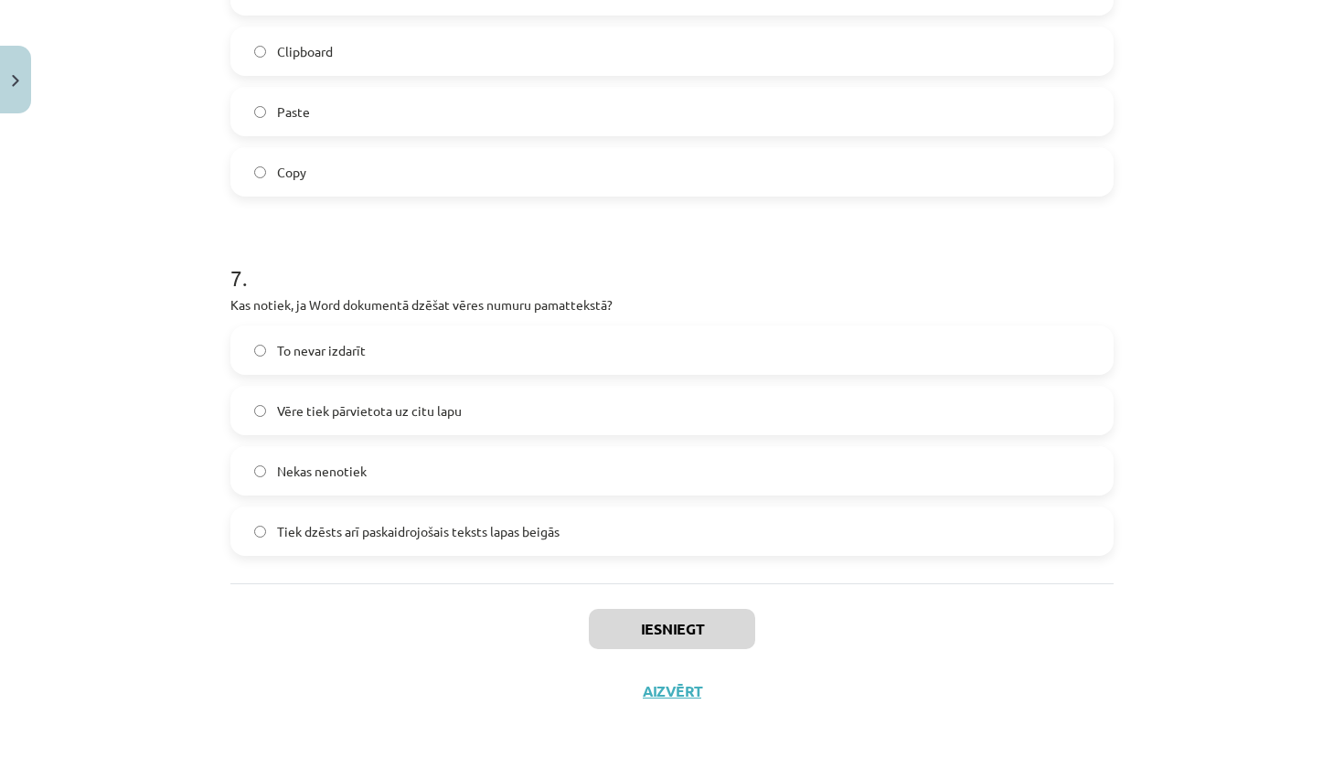
scroll to position [46, 0]
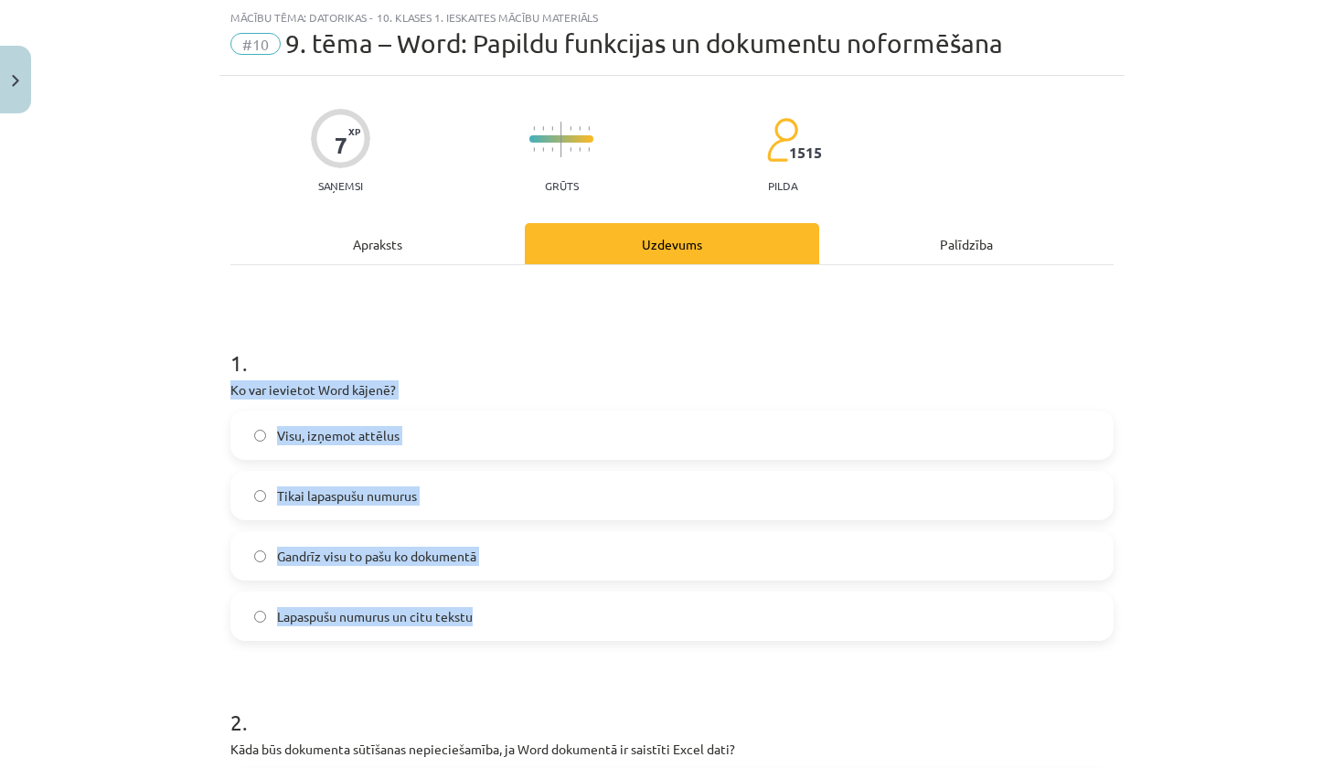
drag, startPoint x: 224, startPoint y: 387, endPoint x: 490, endPoint y: 629, distance: 359.9
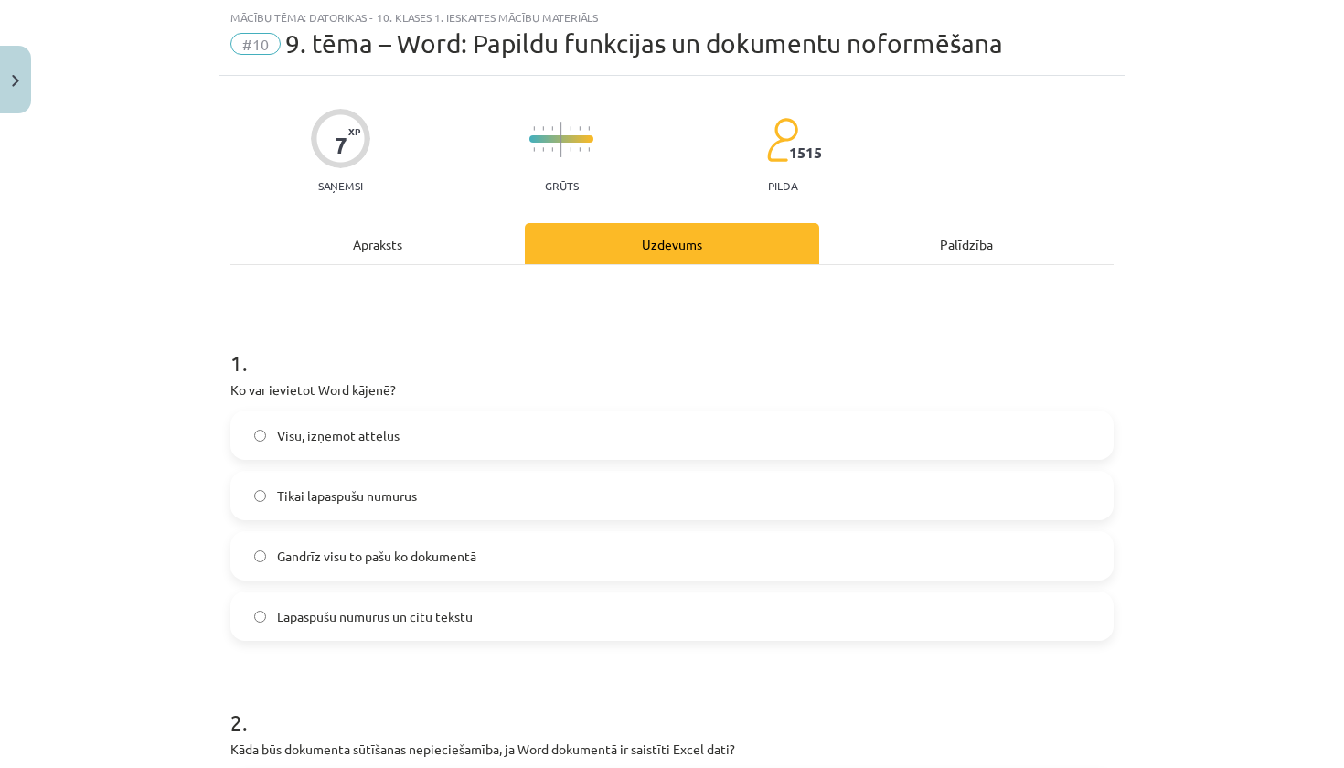
click at [336, 551] on span "Gandrīz visu to pašu ko dokumentā" at bounding box center [376, 556] width 199 height 19
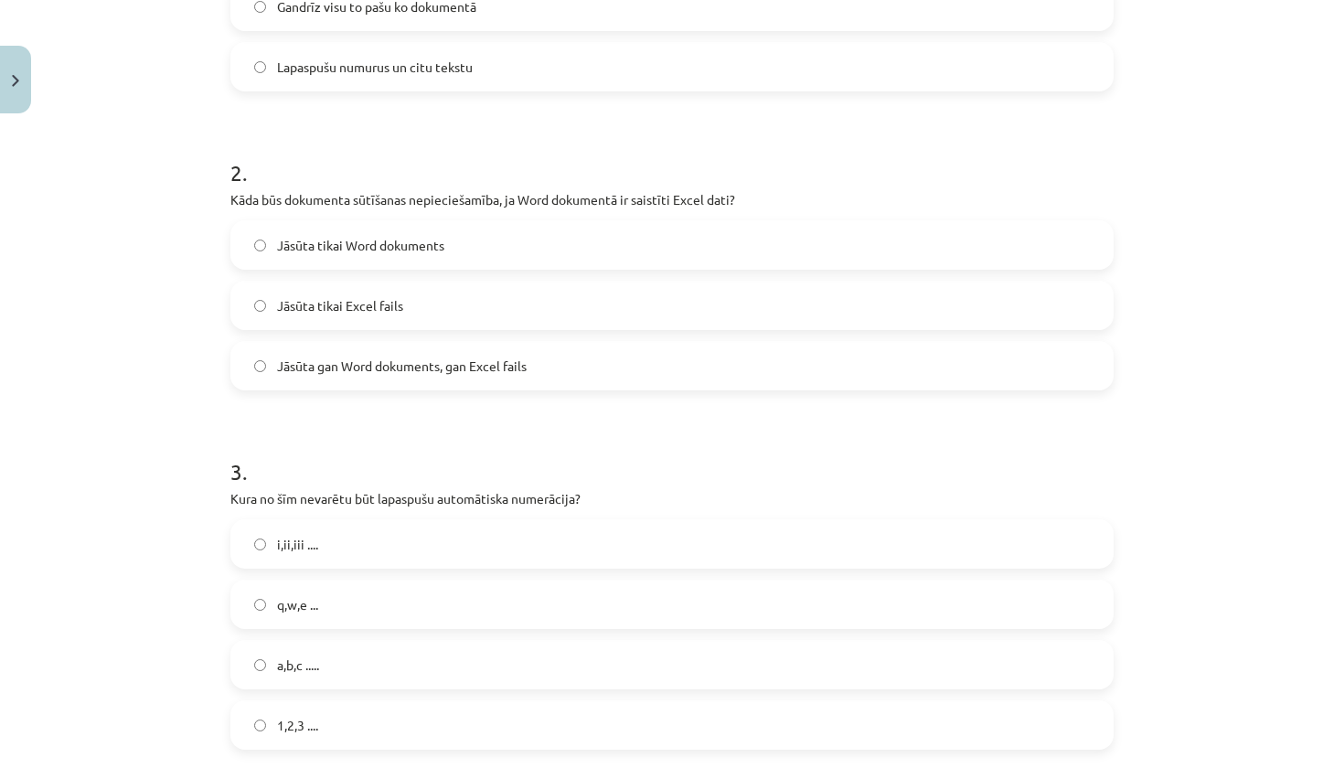
scroll to position [597, 0]
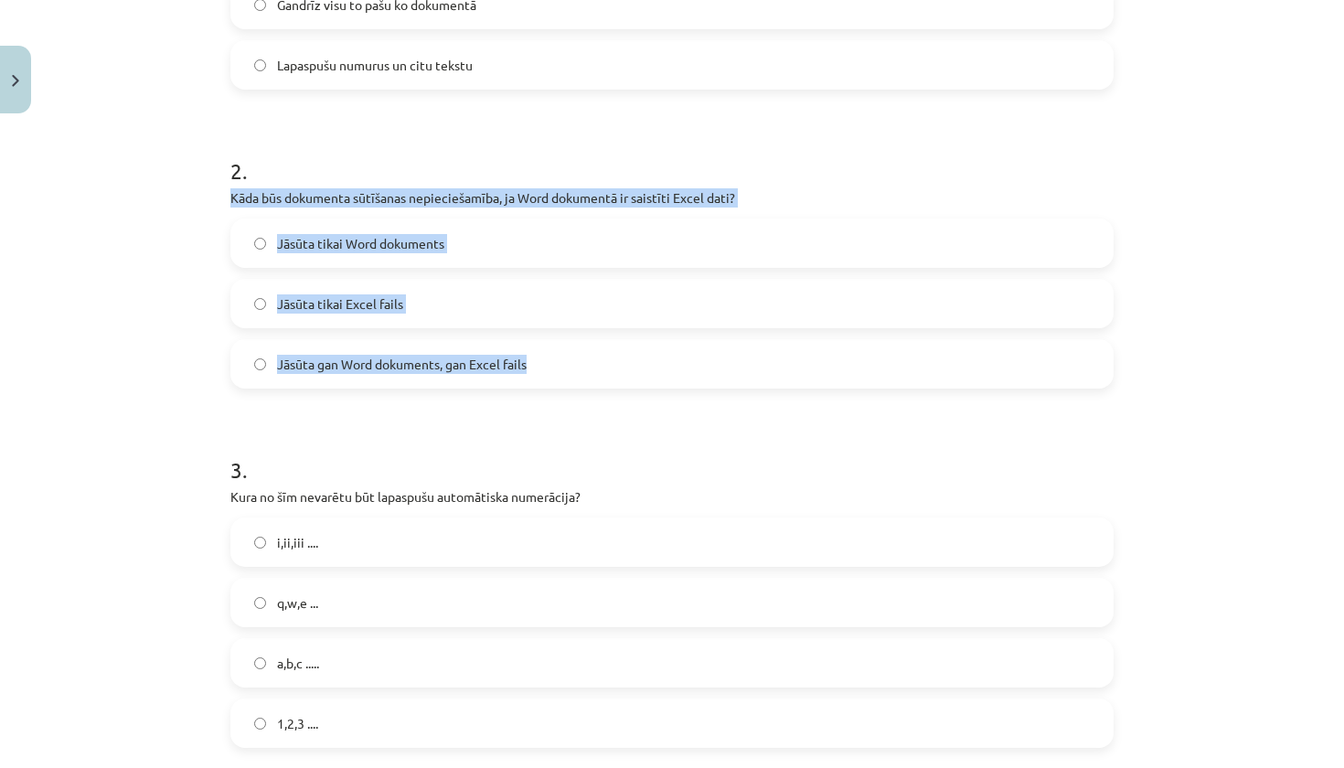
drag, startPoint x: 220, startPoint y: 195, endPoint x: 577, endPoint y: 387, distance: 405.1
click at [530, 357] on label "Jāsūta gan Word dokuments, gan Excel fails" at bounding box center [672, 364] width 880 height 46
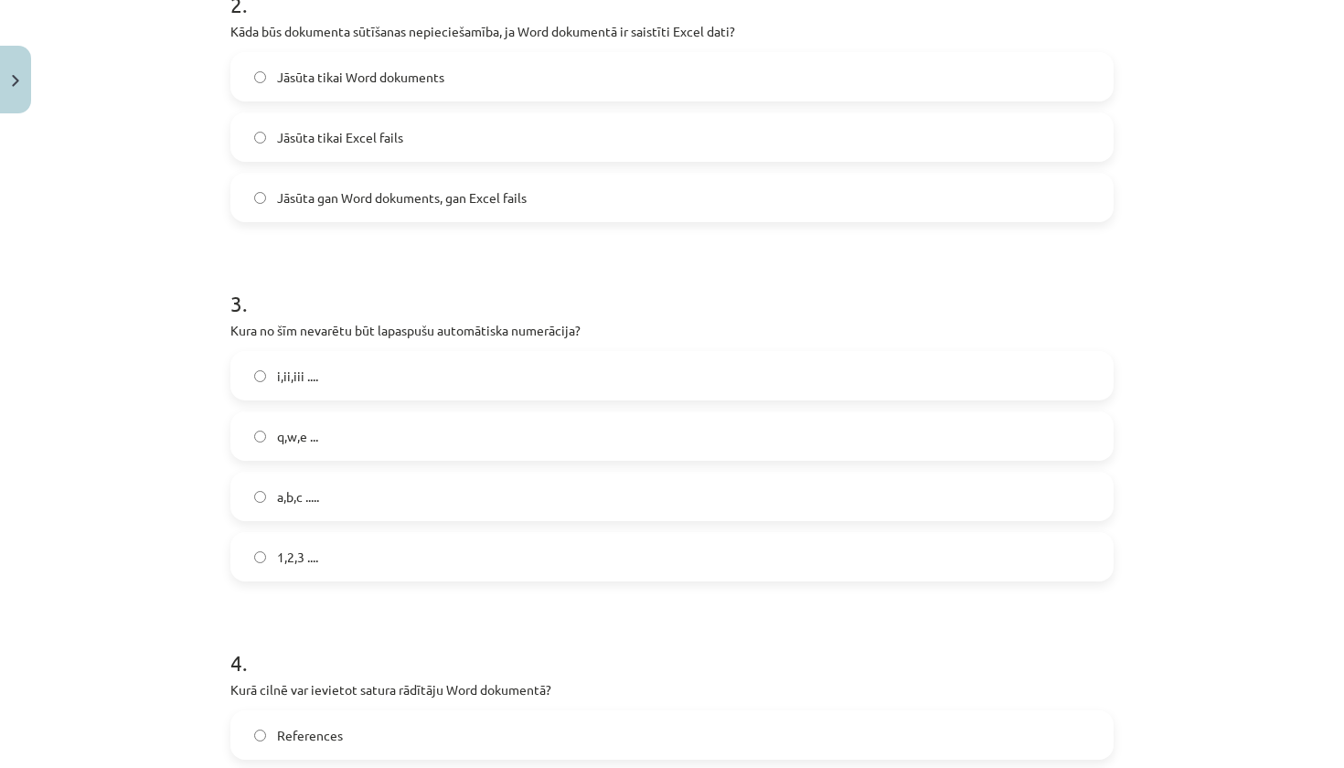
scroll to position [772, 0]
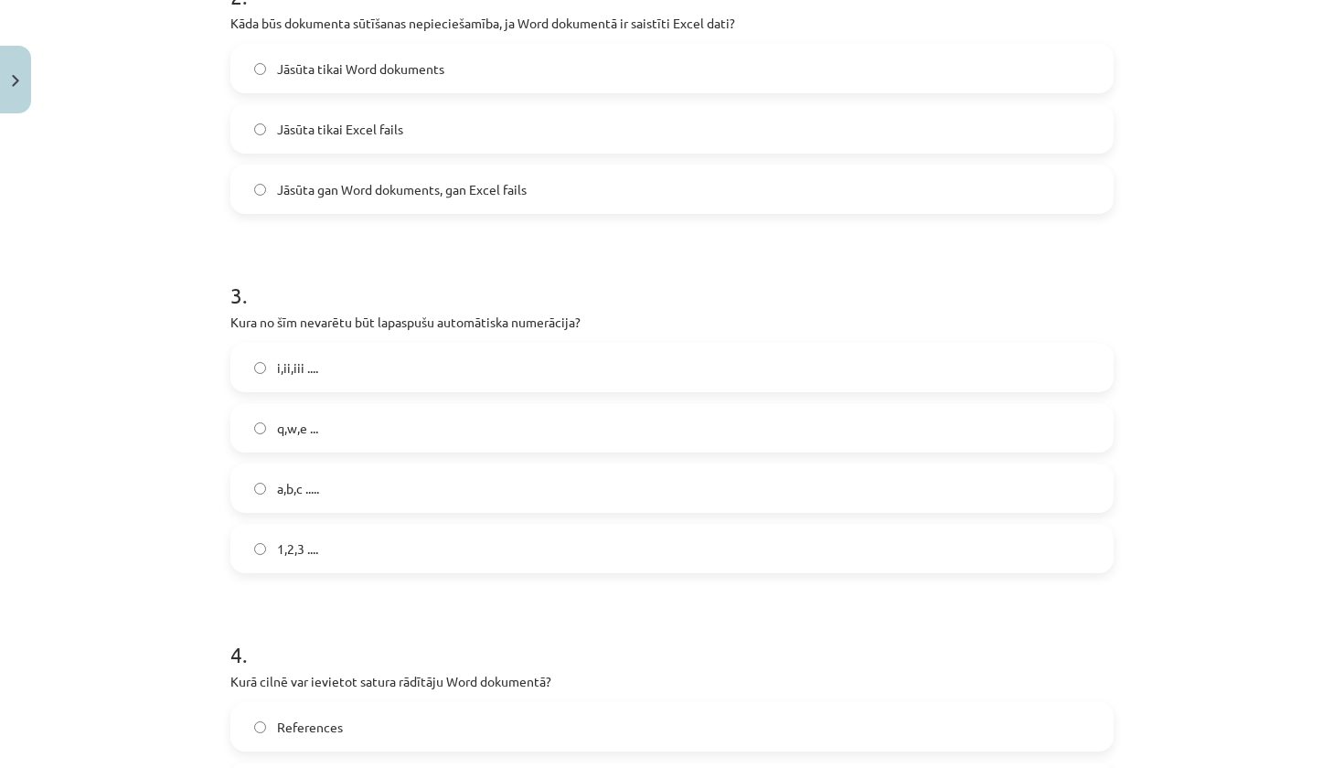
click at [457, 427] on label "q,w,e ..." at bounding box center [672, 428] width 880 height 46
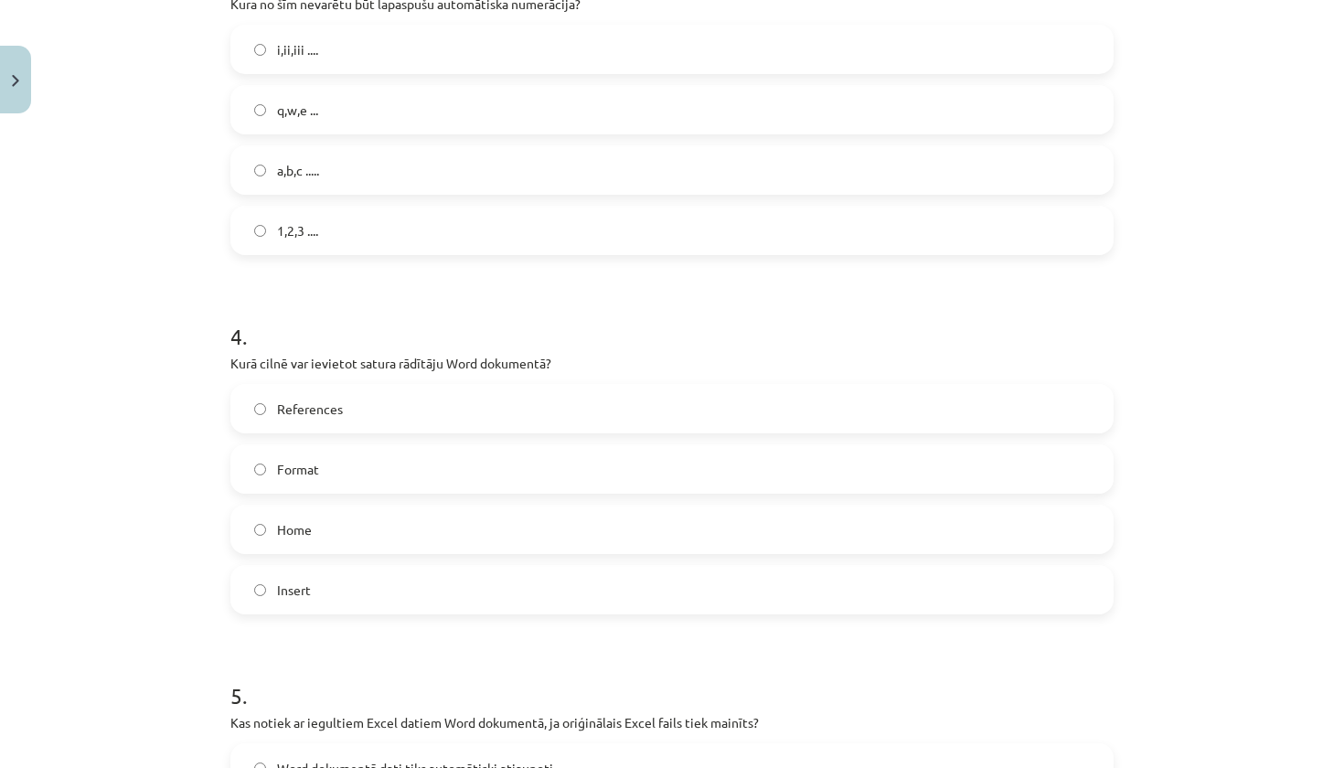
scroll to position [1105, 0]
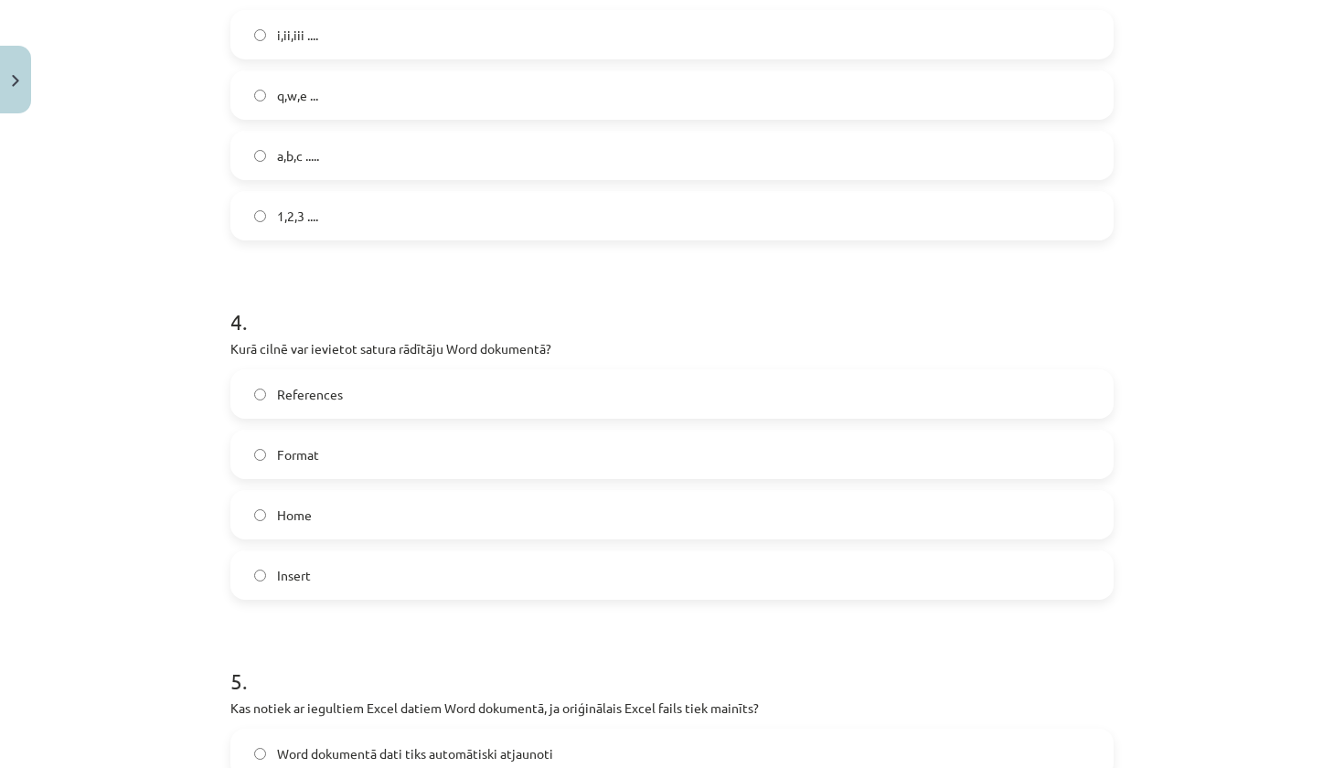
click at [436, 394] on label "References" at bounding box center [672, 394] width 880 height 46
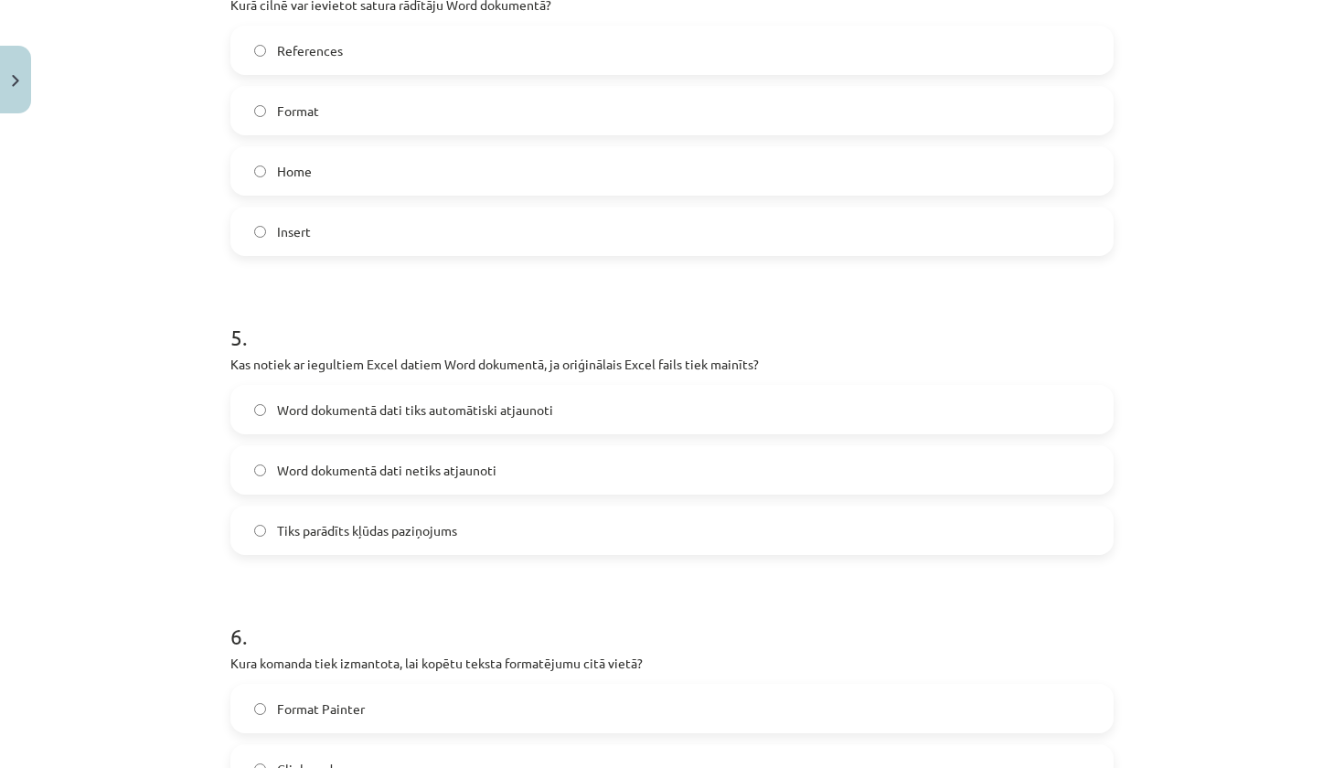
scroll to position [1449, 0]
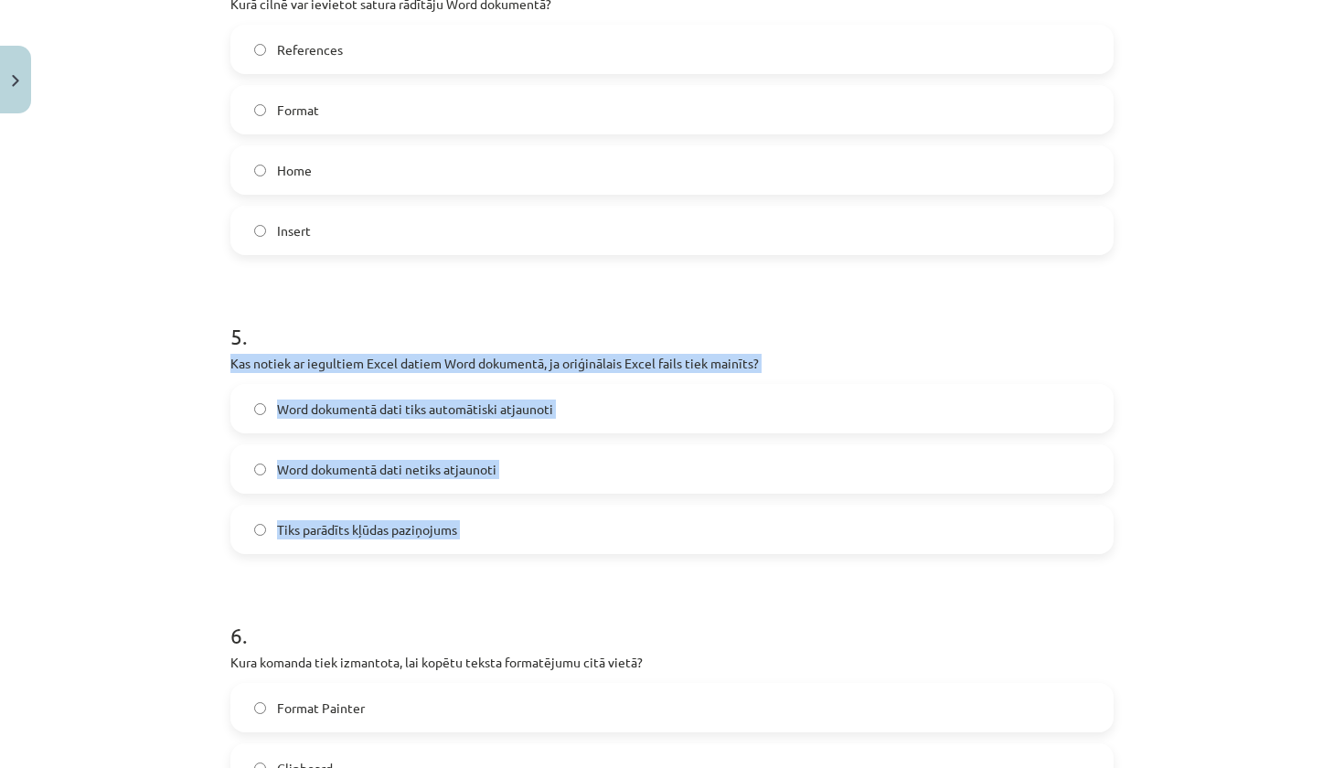
drag, startPoint x: 231, startPoint y: 364, endPoint x: 649, endPoint y: 555, distance: 459.6
click at [649, 555] on div "7 XP Saņemsi Grūts 1515 pilda Apraksts Uzdevums Palīdzība 1 . Ko var ievietot W…" at bounding box center [671, 55] width 905 height 2767
click at [565, 465] on label "Word dokumentā dati netiks atjaunoti" at bounding box center [672, 469] width 880 height 46
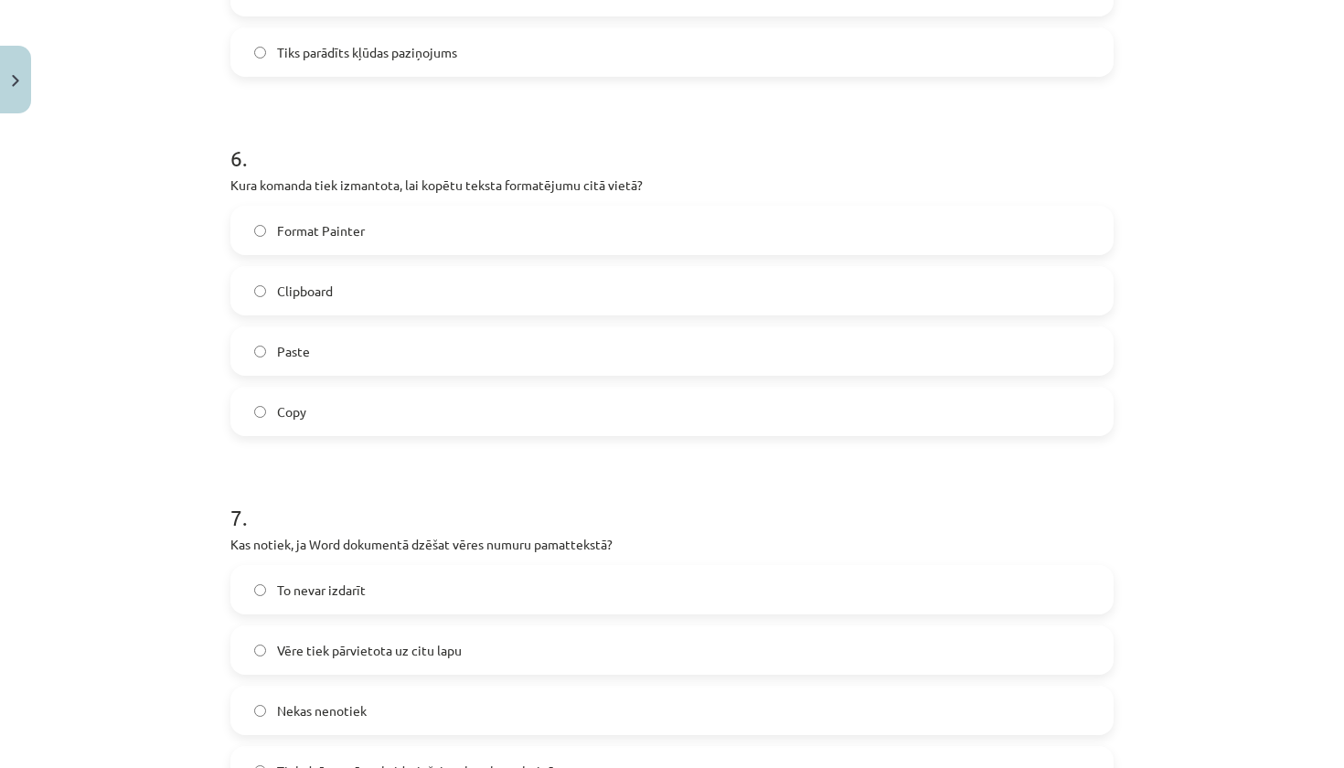
scroll to position [1924, 0]
drag, startPoint x: 216, startPoint y: 187, endPoint x: 197, endPoint y: 14, distance: 174.8
click at [197, 14] on div "Mācību tēma: Datorikas - 10. klases 1. ieskaites mācību materiāls #10 9. tēma –…" at bounding box center [672, 384] width 1344 height 768
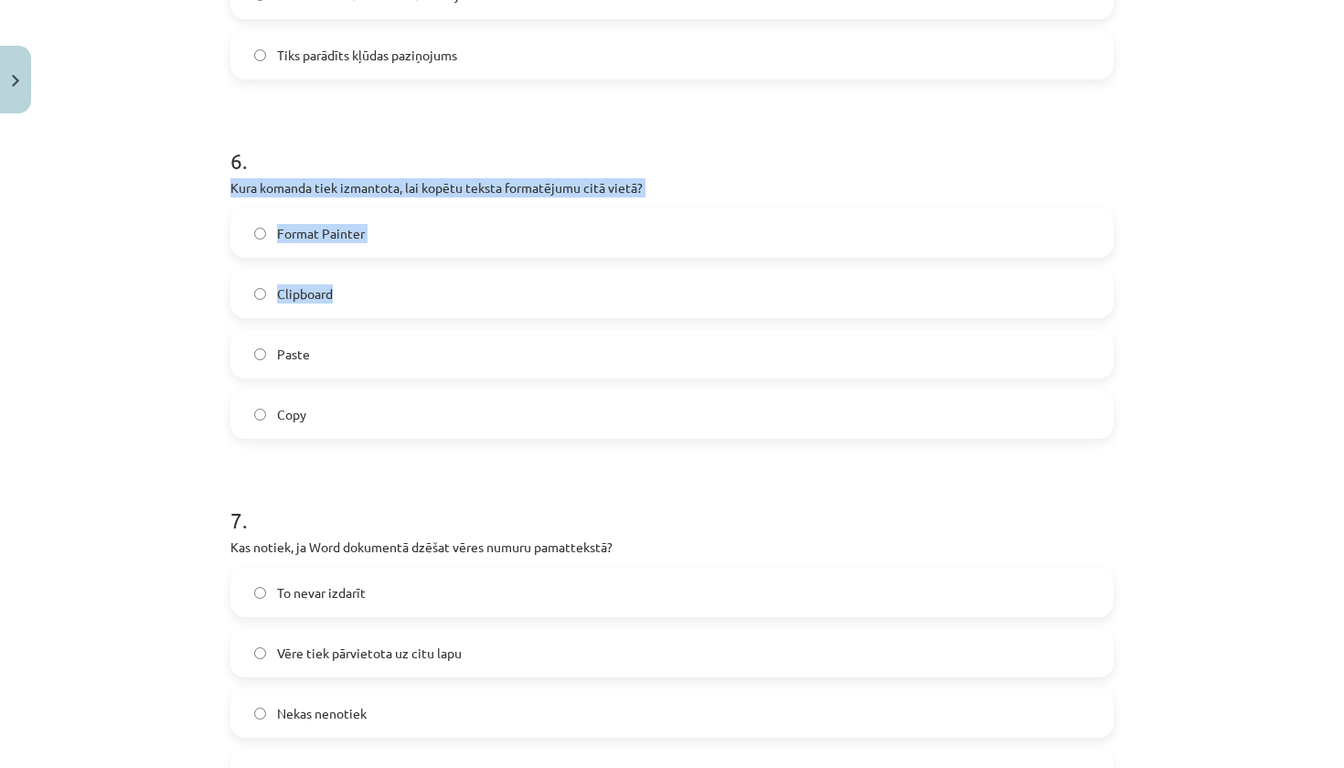
drag, startPoint x: 219, startPoint y: 177, endPoint x: 470, endPoint y: 317, distance: 287.0
drag, startPoint x: 221, startPoint y: 179, endPoint x: 474, endPoint y: 465, distance: 380.9
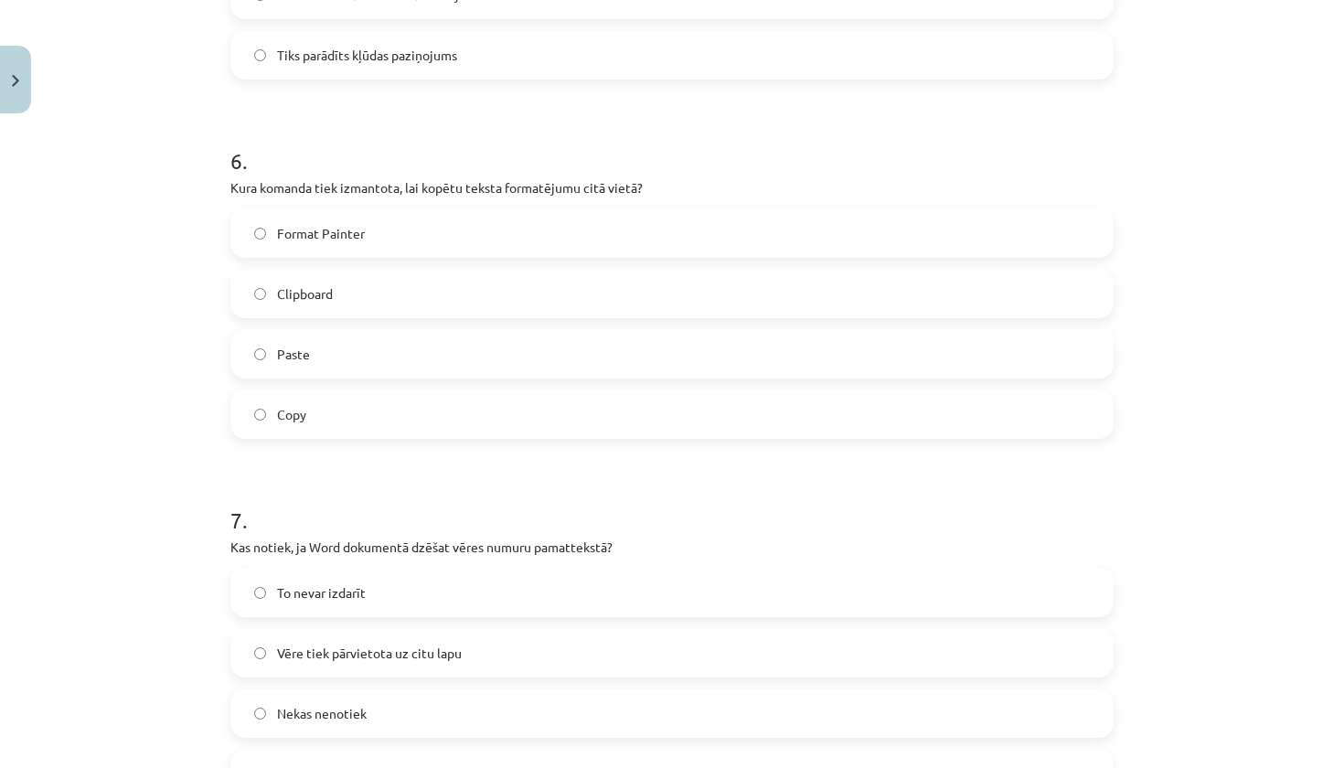
click at [476, 238] on label "Format Painter" at bounding box center [672, 233] width 880 height 46
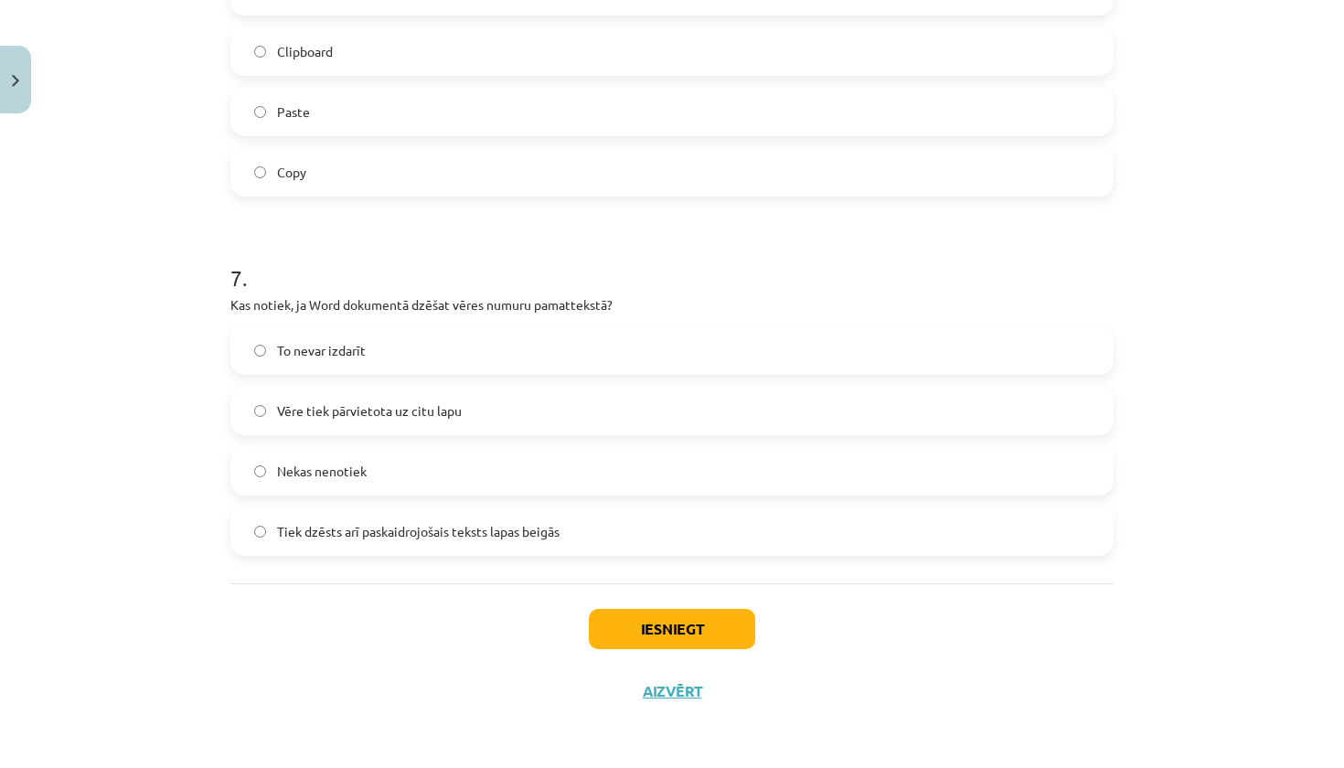
scroll to position [2169, 0]
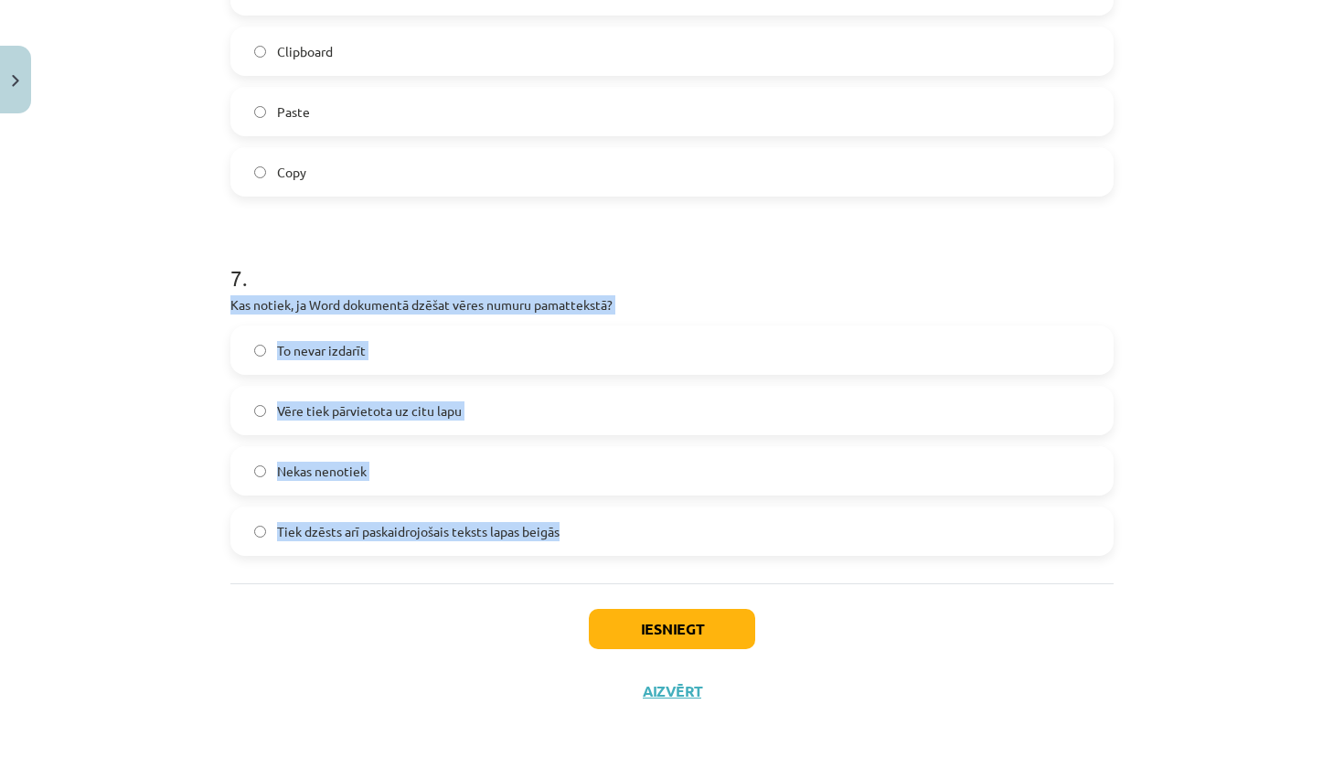
drag, startPoint x: 219, startPoint y: 297, endPoint x: 449, endPoint y: 540, distance: 333.8
click at [647, 497] on div "To nevar izdarīt Vēre tiek pārvietota uz citu lapu Nekas nenotiek Tiek dzēsts a…" at bounding box center [671, 441] width 883 height 230
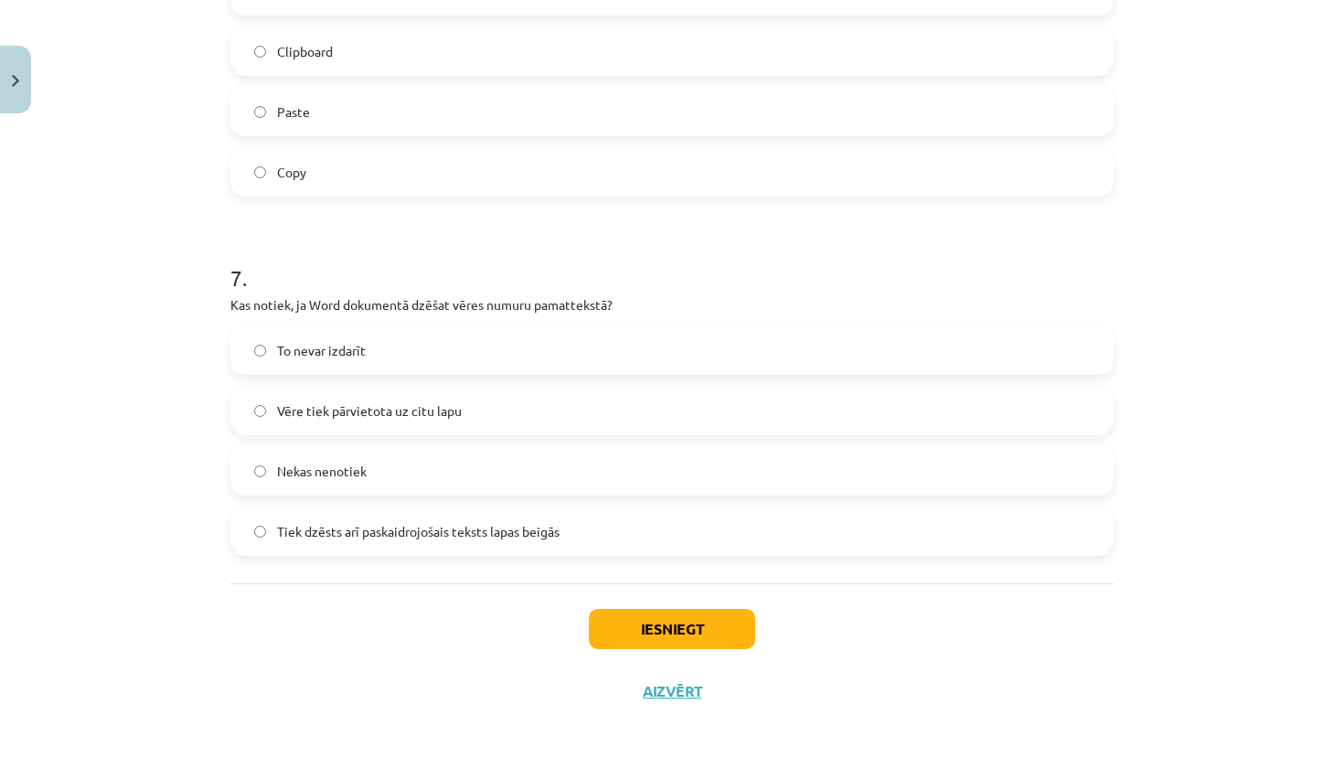
click at [646, 529] on label "Tiek dzēsts arī paskaidrojošais teksts lapas beigās" at bounding box center [672, 531] width 880 height 46
click at [668, 634] on button "Iesniegt" at bounding box center [672, 629] width 166 height 40
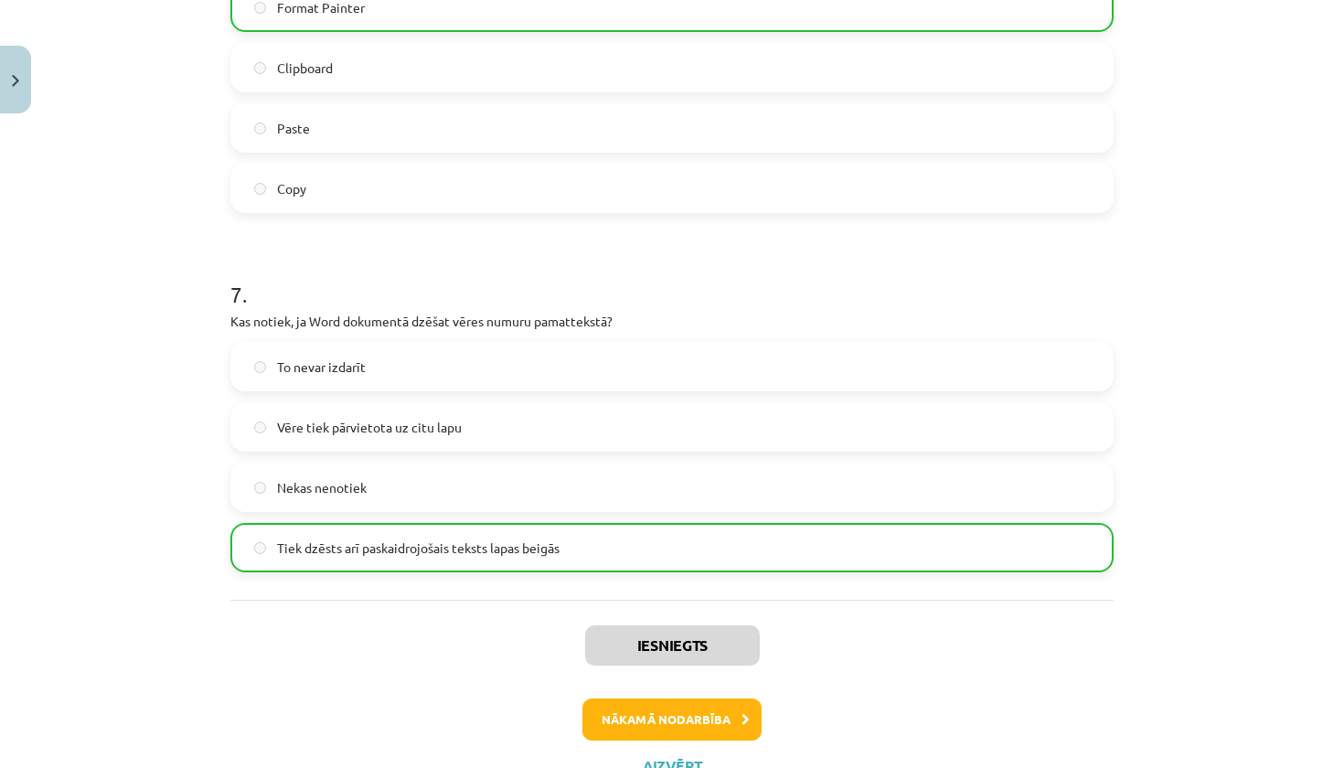
scroll to position [2227, 0]
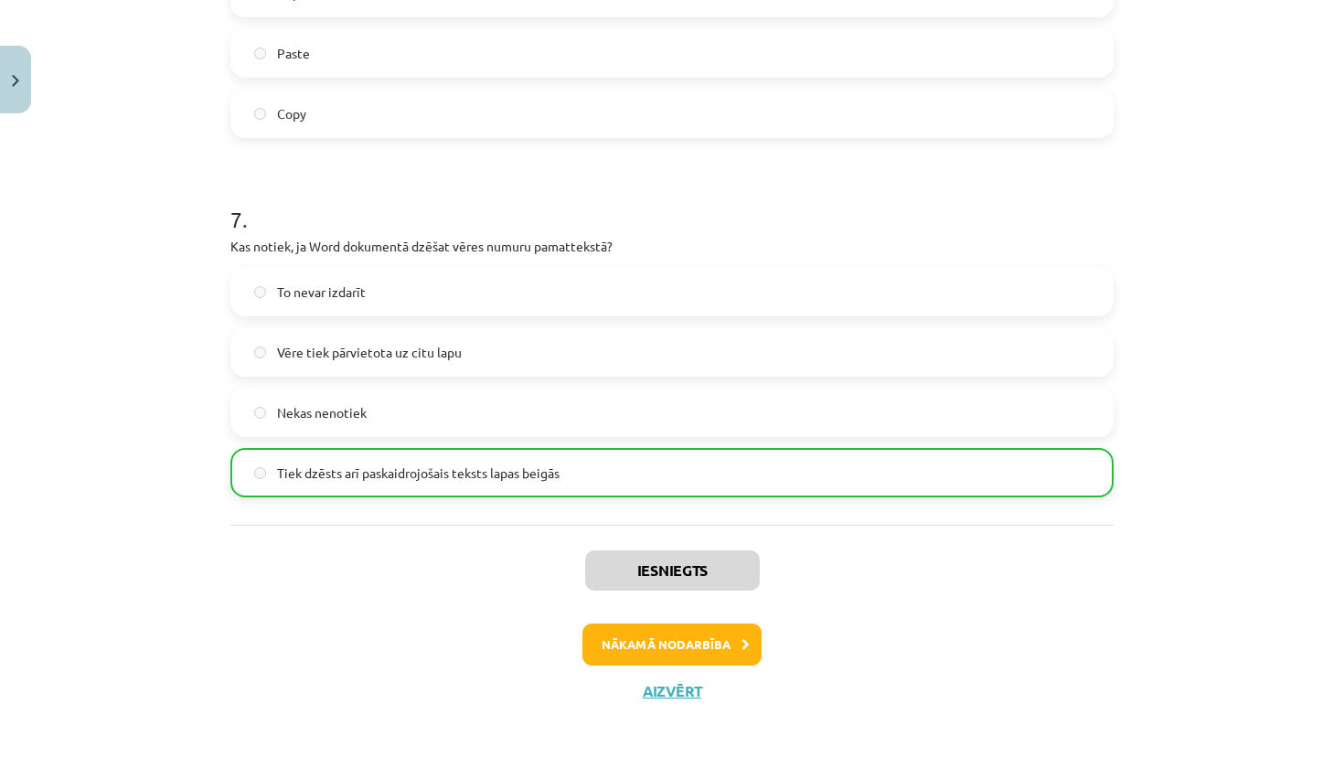
click at [682, 635] on button "Nākamā nodarbība" at bounding box center [672, 645] width 179 height 42
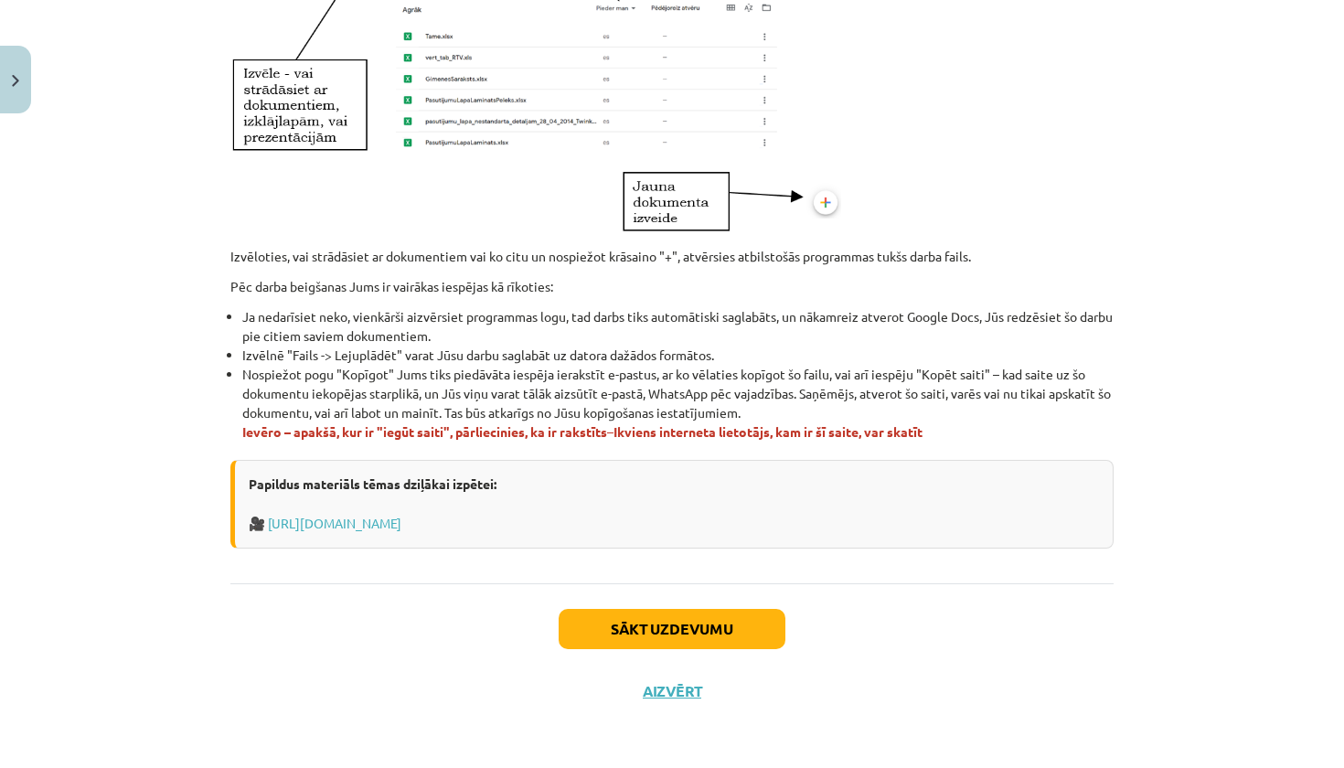
scroll to position [1000, 0]
click at [682, 635] on button "Sākt uzdevumu" at bounding box center [672, 629] width 227 height 40
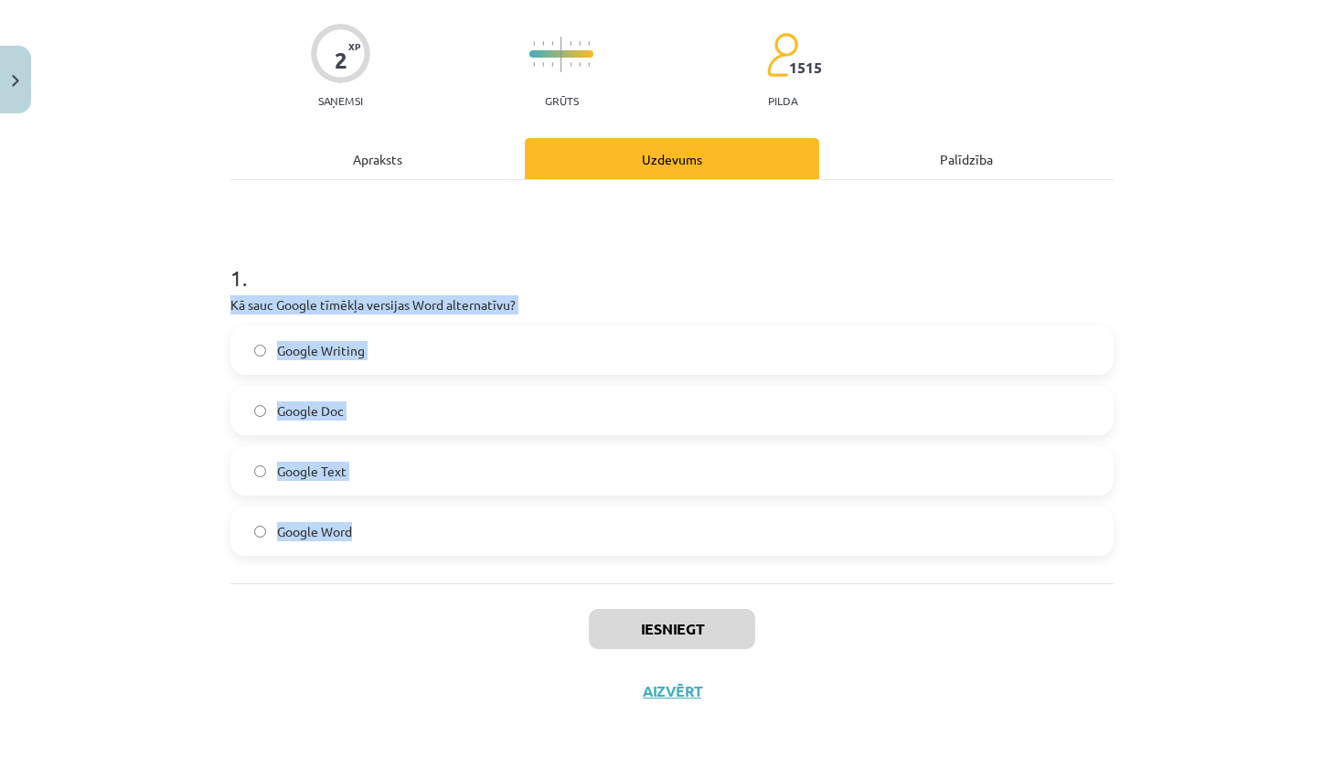
drag, startPoint x: 219, startPoint y: 300, endPoint x: 465, endPoint y: 551, distance: 350.5
click at [464, 545] on div "2 XP Saņemsi Grūts 1515 pilda Apraksts Uzdevums Palīdzība 1 . Kā sauc Google tī…" at bounding box center [671, 357] width 905 height 732
click at [493, 420] on label "Google Doc" at bounding box center [672, 411] width 880 height 46
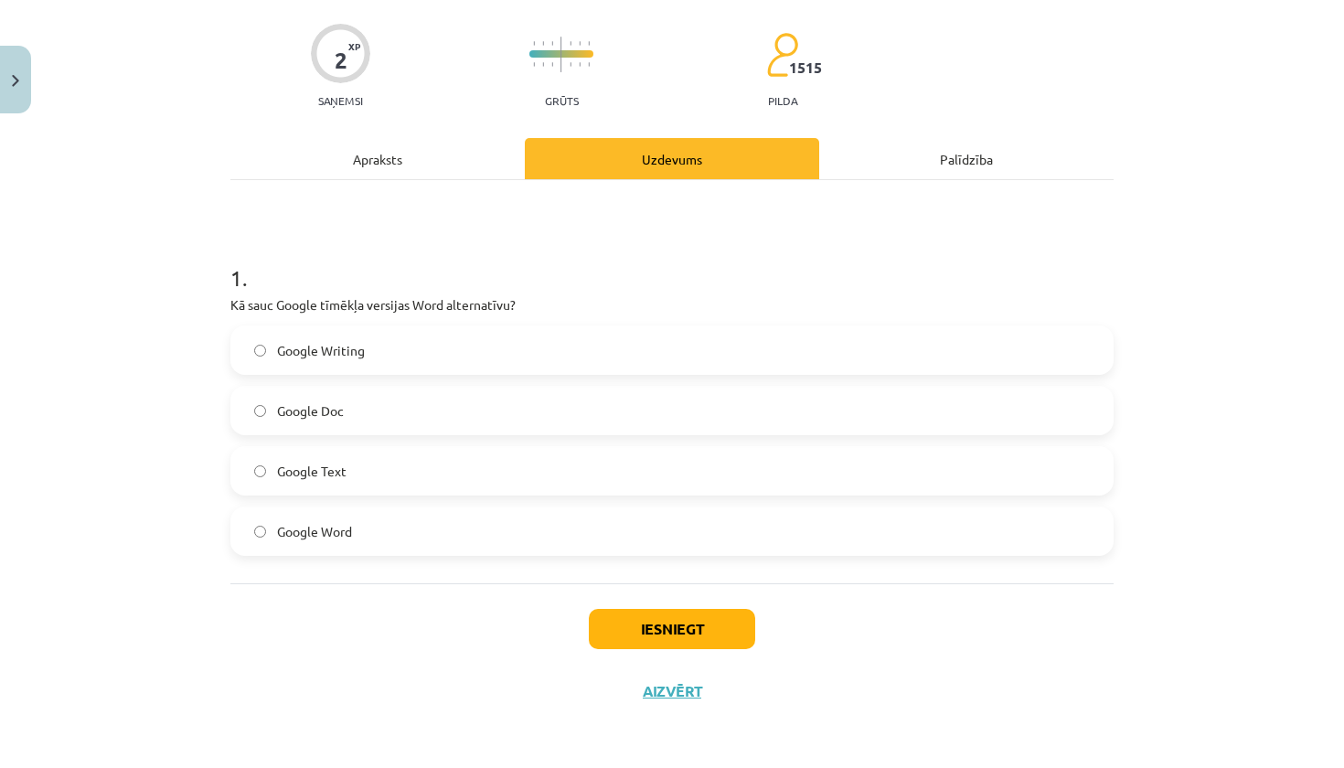
click at [678, 639] on button "Iesniegt" at bounding box center [672, 629] width 166 height 40
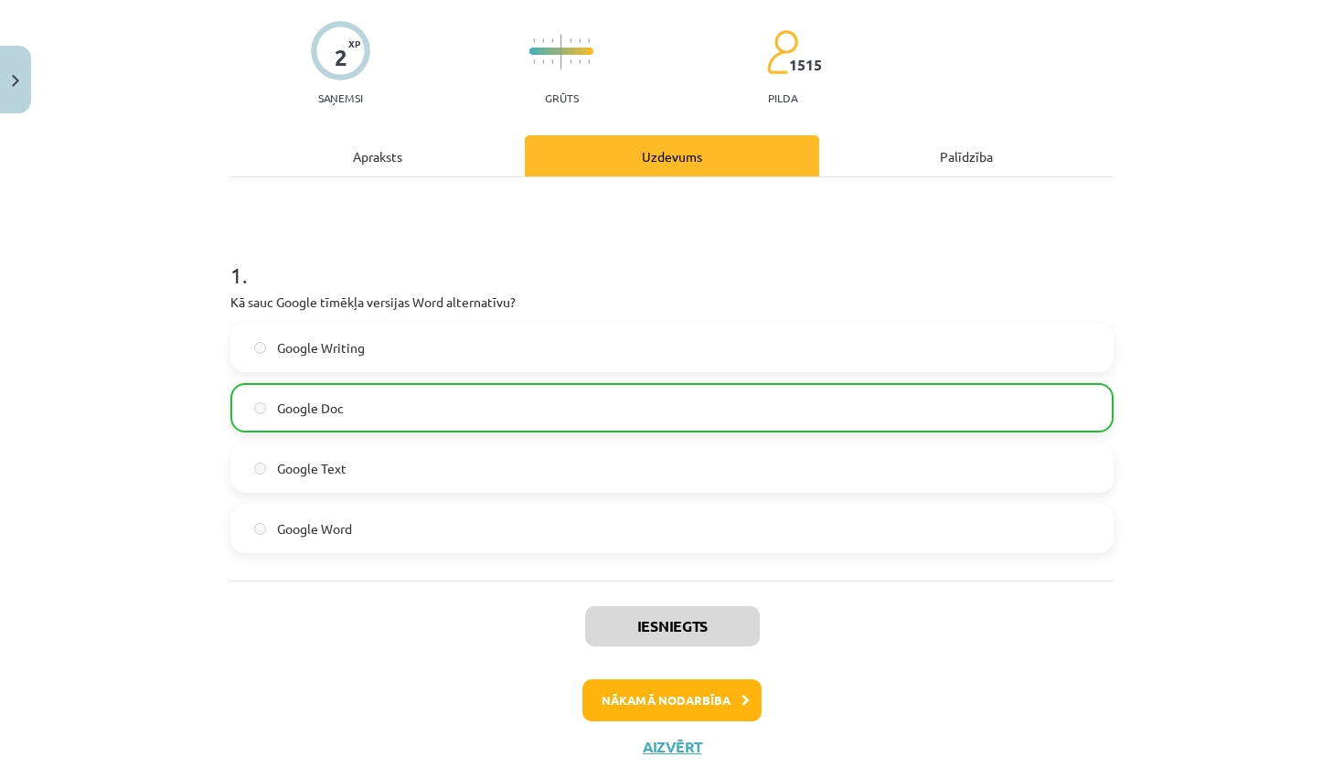
click at [686, 715] on button "Nākamā nodarbība" at bounding box center [672, 700] width 179 height 42
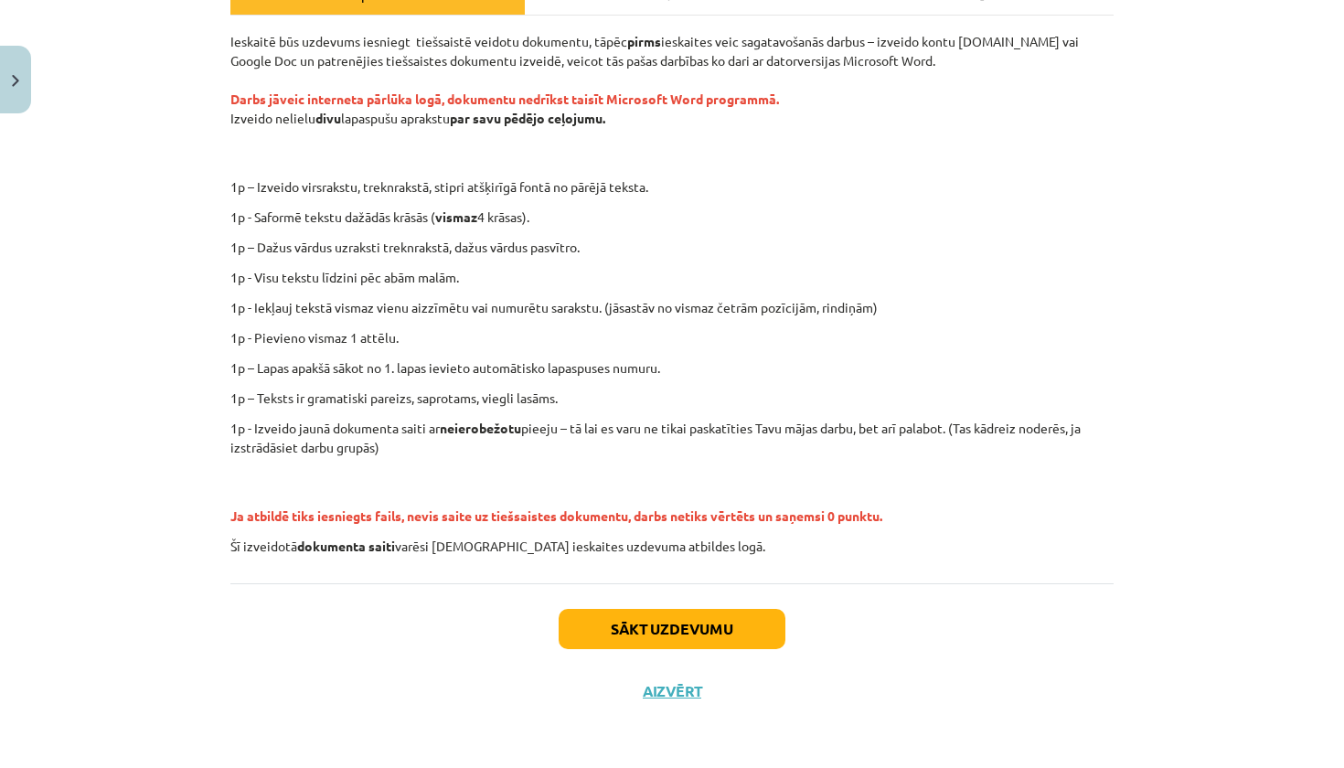
scroll to position [298, 0]
click at [684, 690] on button "Aizvērt" at bounding box center [672, 691] width 70 height 18
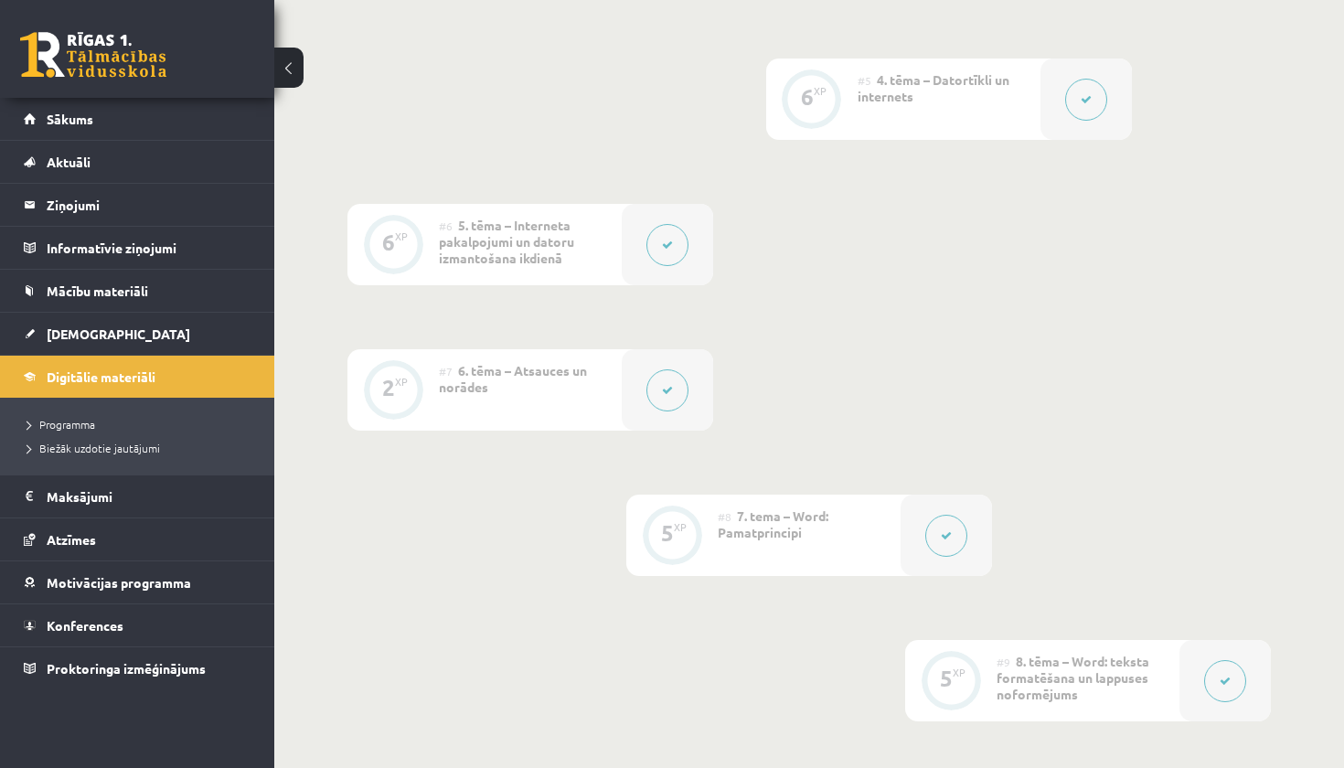
scroll to position [1125, 0]
click at [90, 426] on span "Programma" at bounding box center [61, 424] width 68 height 15
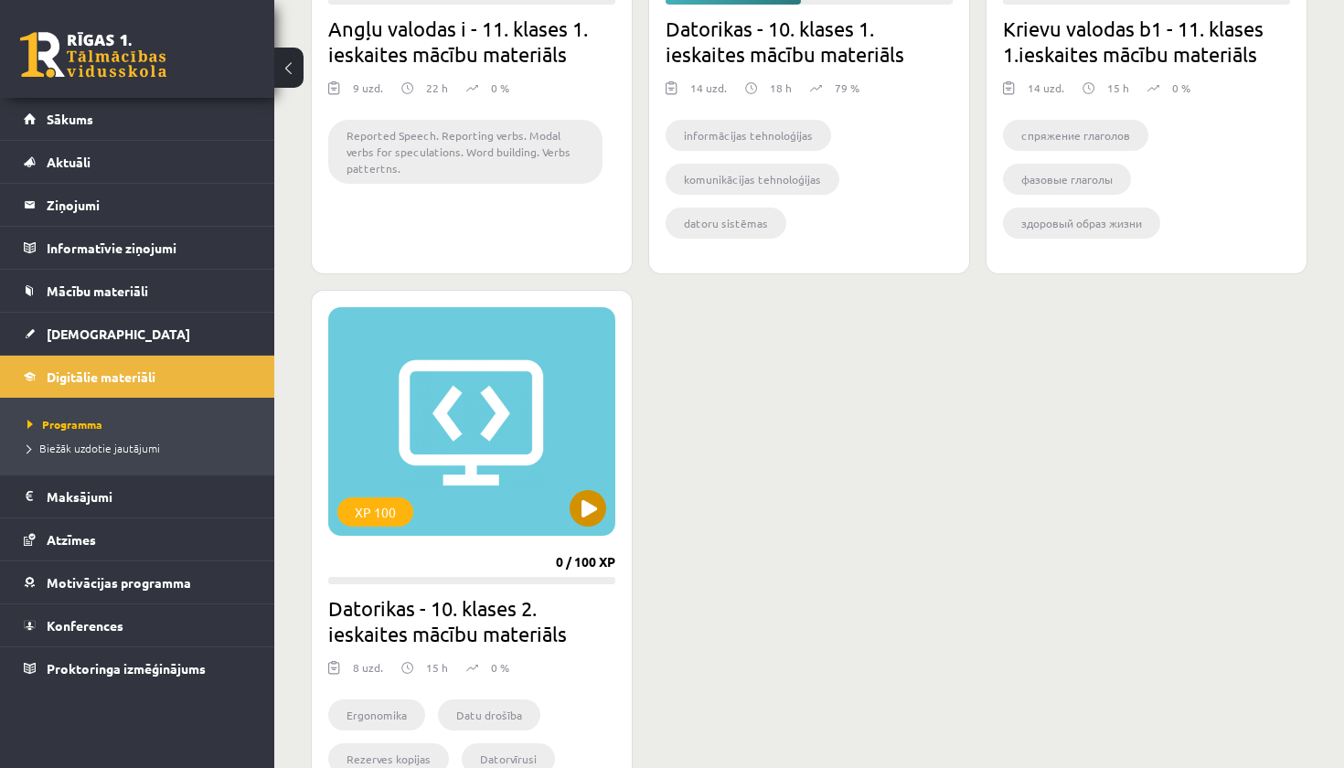
scroll to position [1377, 0]
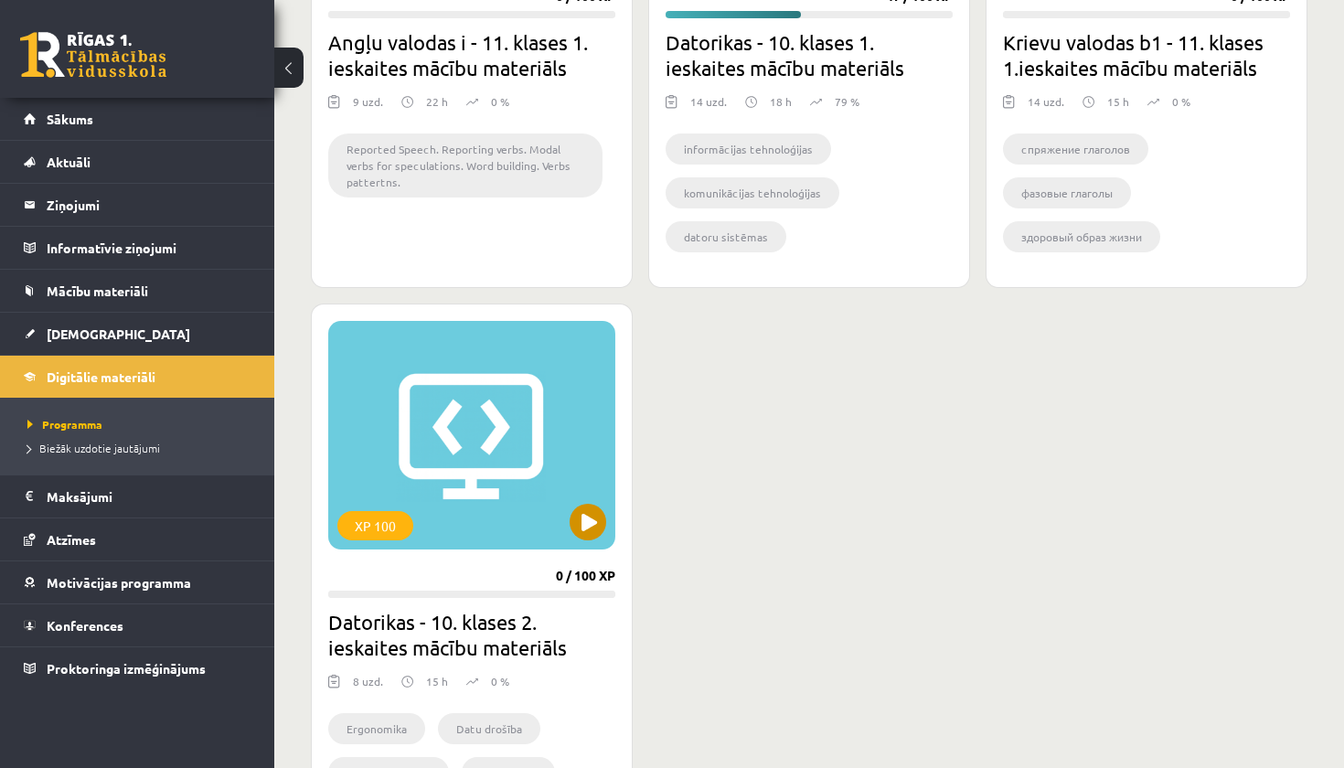
click at [594, 519] on button at bounding box center [588, 522] width 37 height 37
click at [588, 541] on div "XP 100" at bounding box center [471, 435] width 287 height 229
click at [780, 240] on div "XP 100 42 / 100 XP Ģeogrāfijas i - 11. klases 1. ieskaites mācību materiāls 6 u…" at bounding box center [809, 6] width 997 height 1724
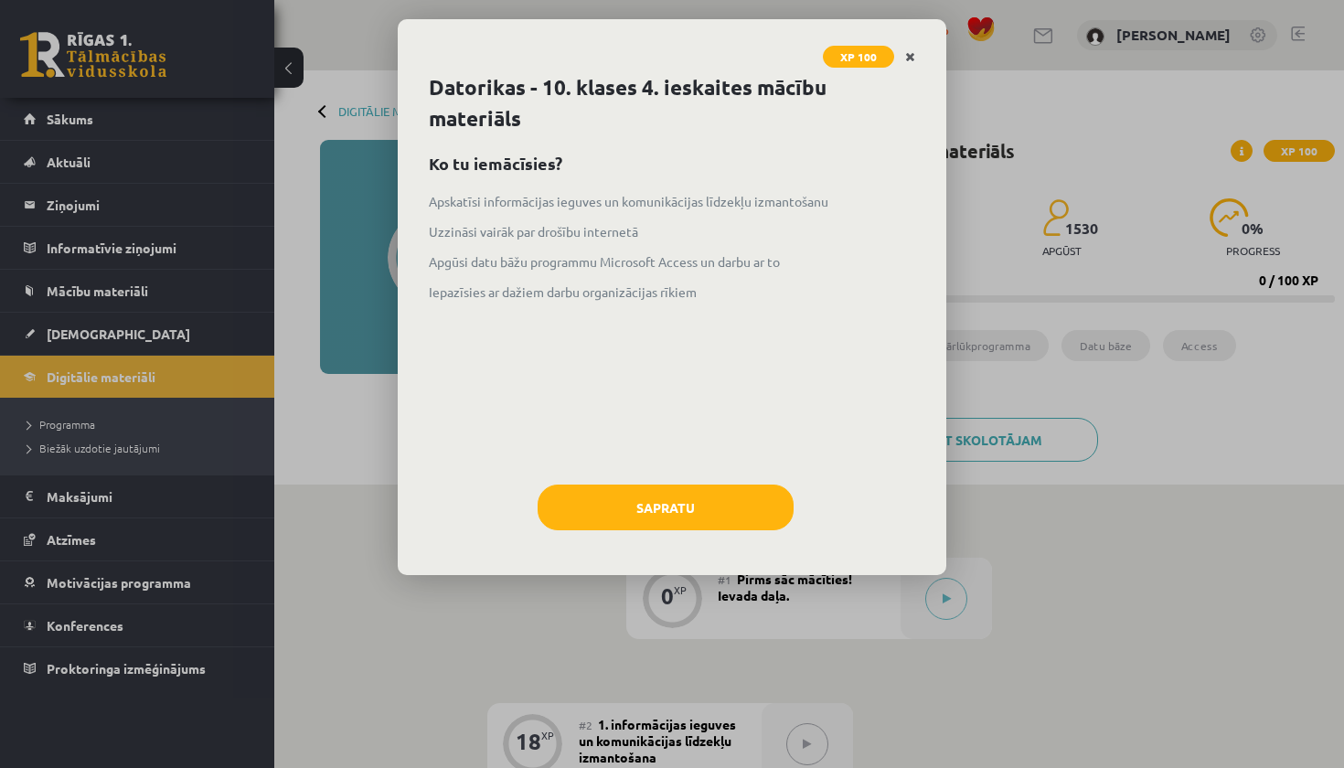
click at [912, 51] on icon "Close" at bounding box center [910, 57] width 10 height 13
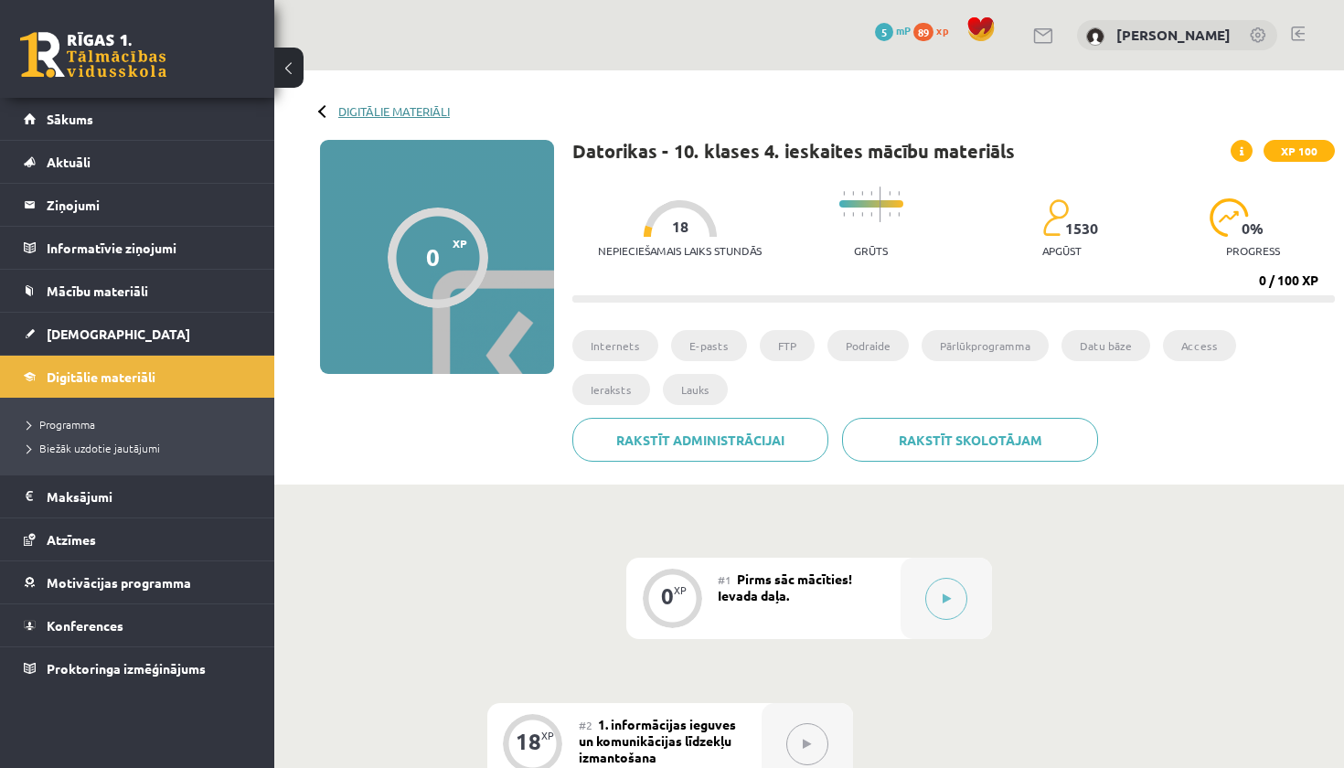
click at [355, 113] on link "Digitālie materiāli" at bounding box center [394, 111] width 112 height 14
click at [340, 115] on link "Digitālie materiāli" at bounding box center [394, 111] width 112 height 14
click at [324, 117] on div "Digitālie materiāli" at bounding box center [385, 111] width 130 height 14
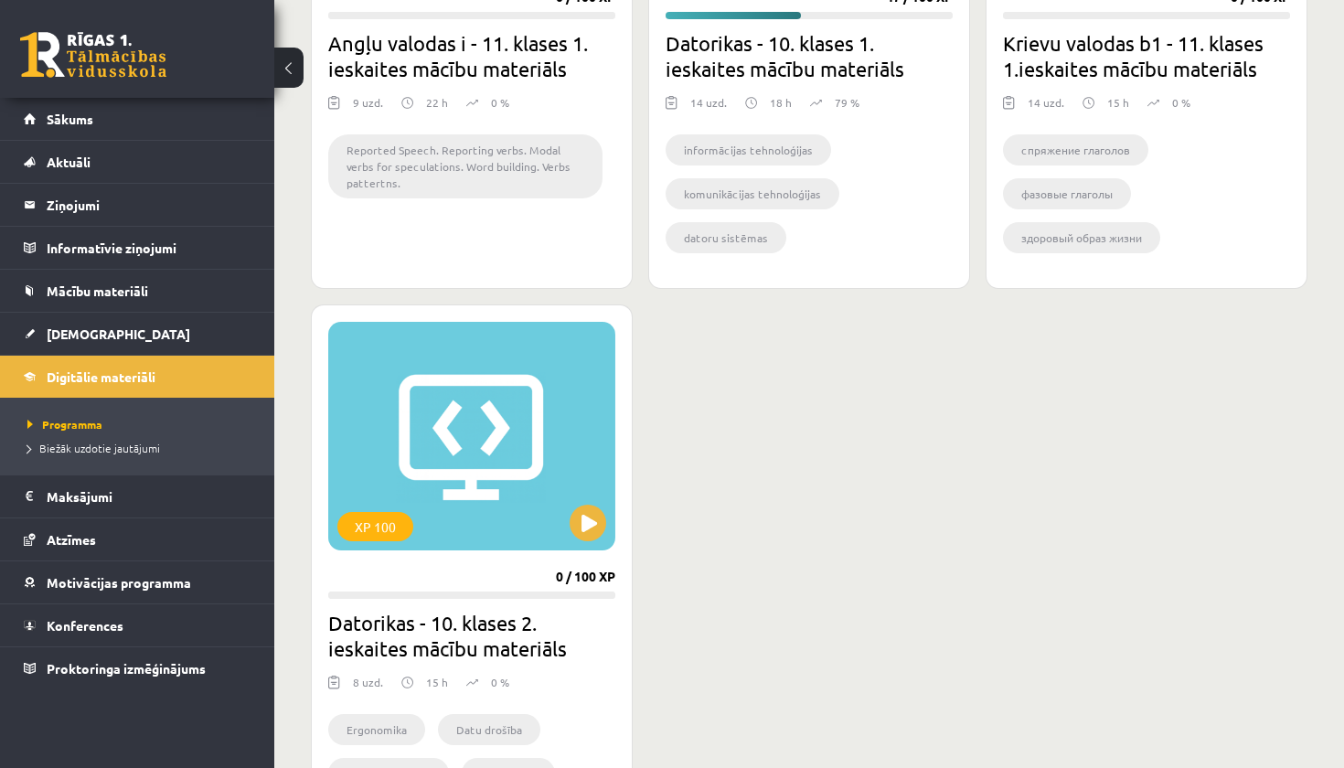
scroll to position [1397, 0]
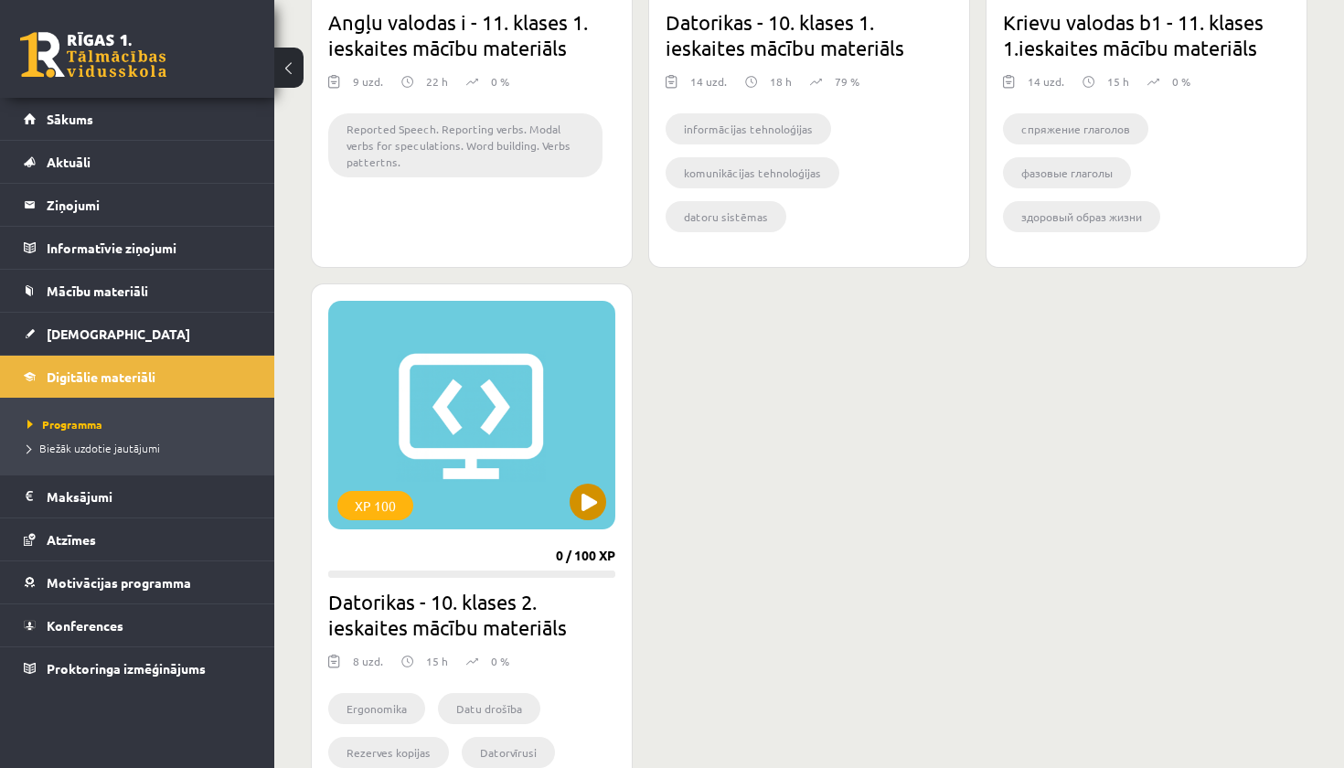
click at [585, 499] on button at bounding box center [588, 502] width 37 height 37
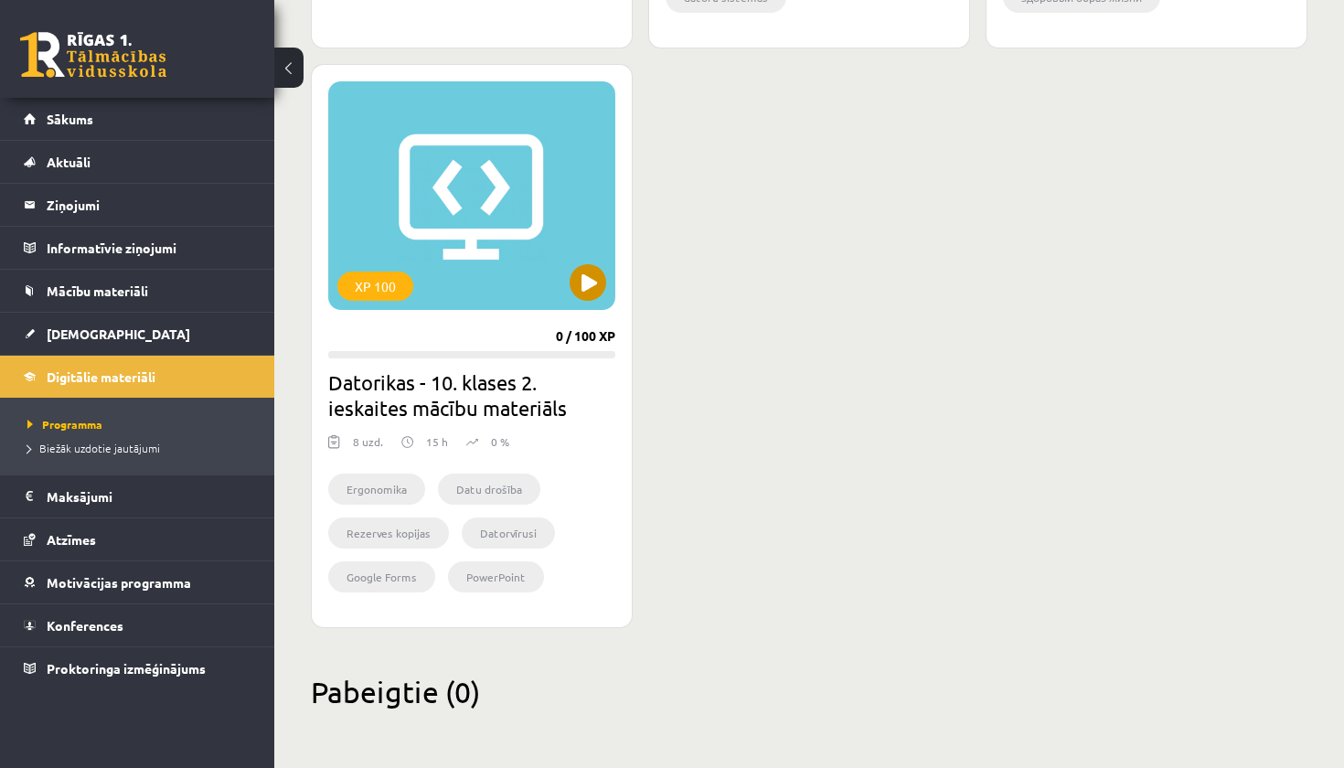
scroll to position [1617, 0]
click at [577, 284] on button at bounding box center [588, 282] width 37 height 37
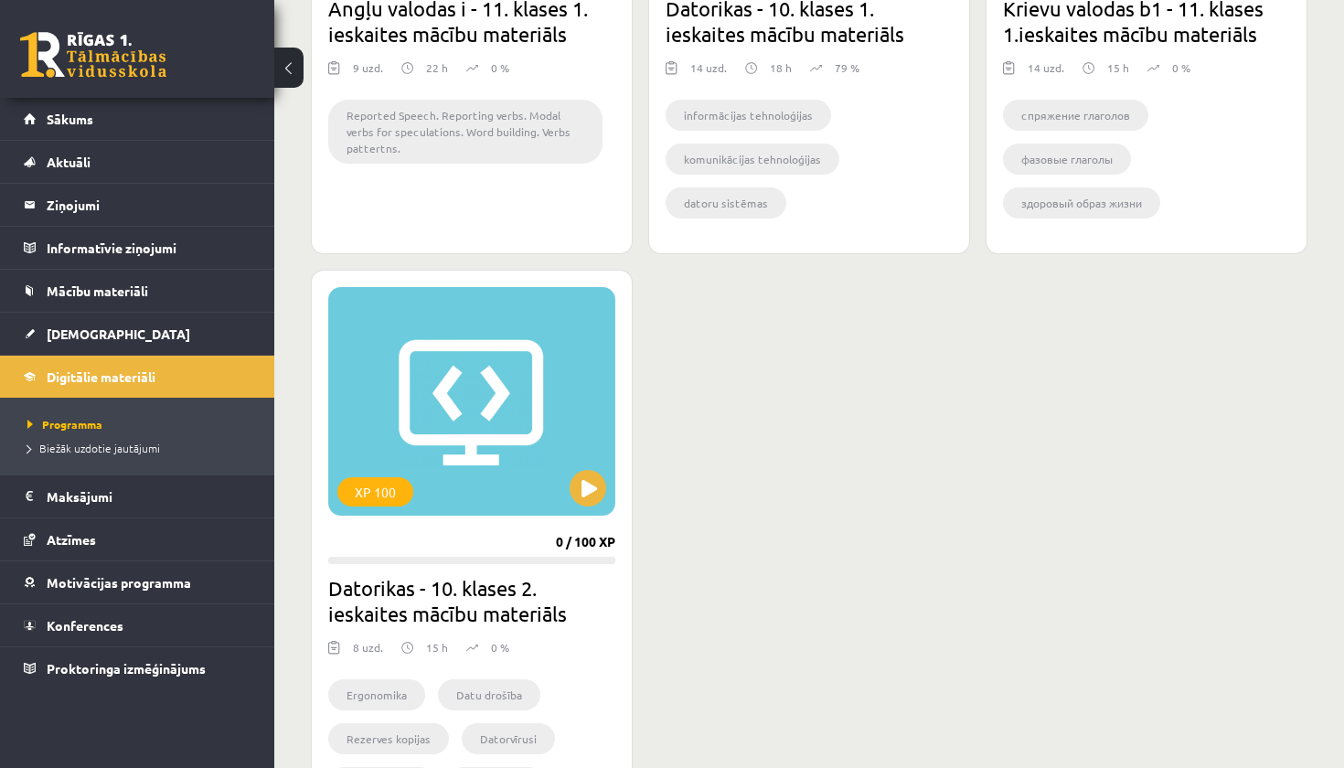
scroll to position [1438, 0]
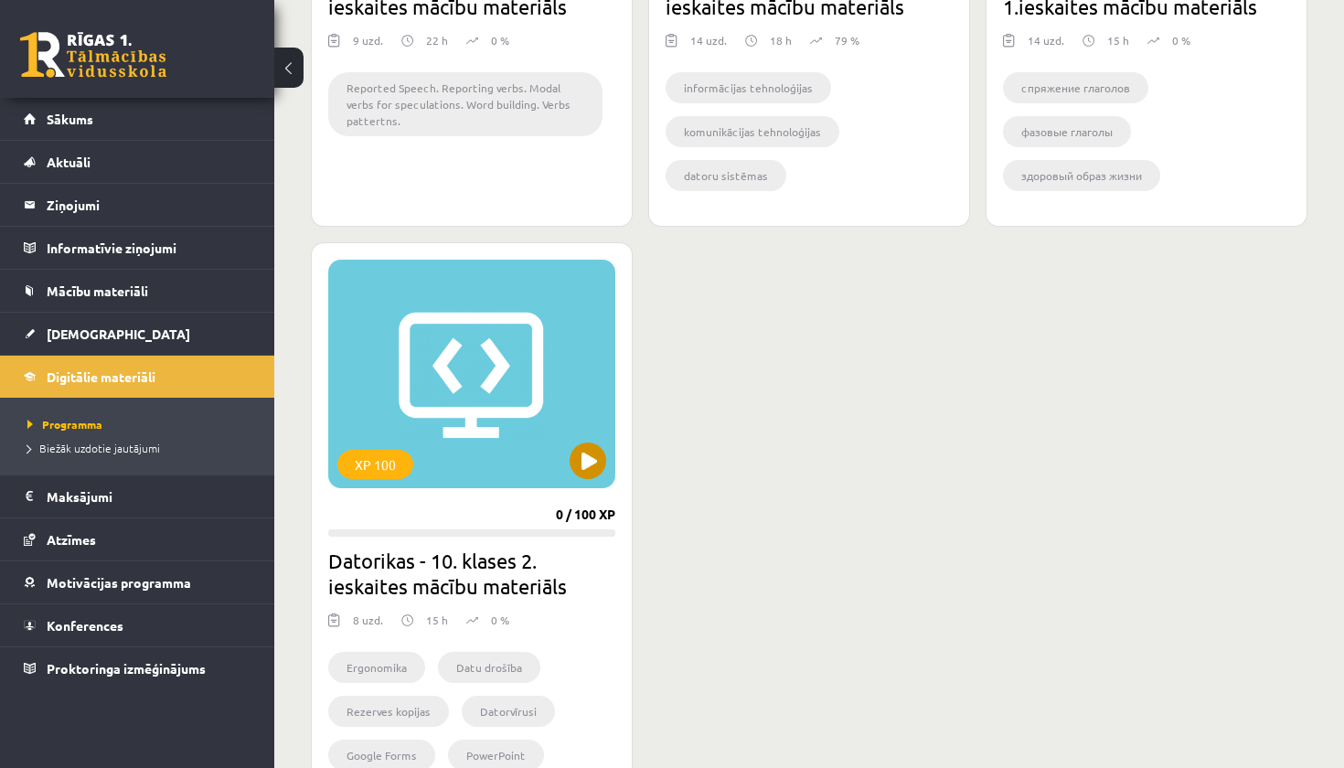
click at [590, 461] on button at bounding box center [588, 461] width 37 height 37
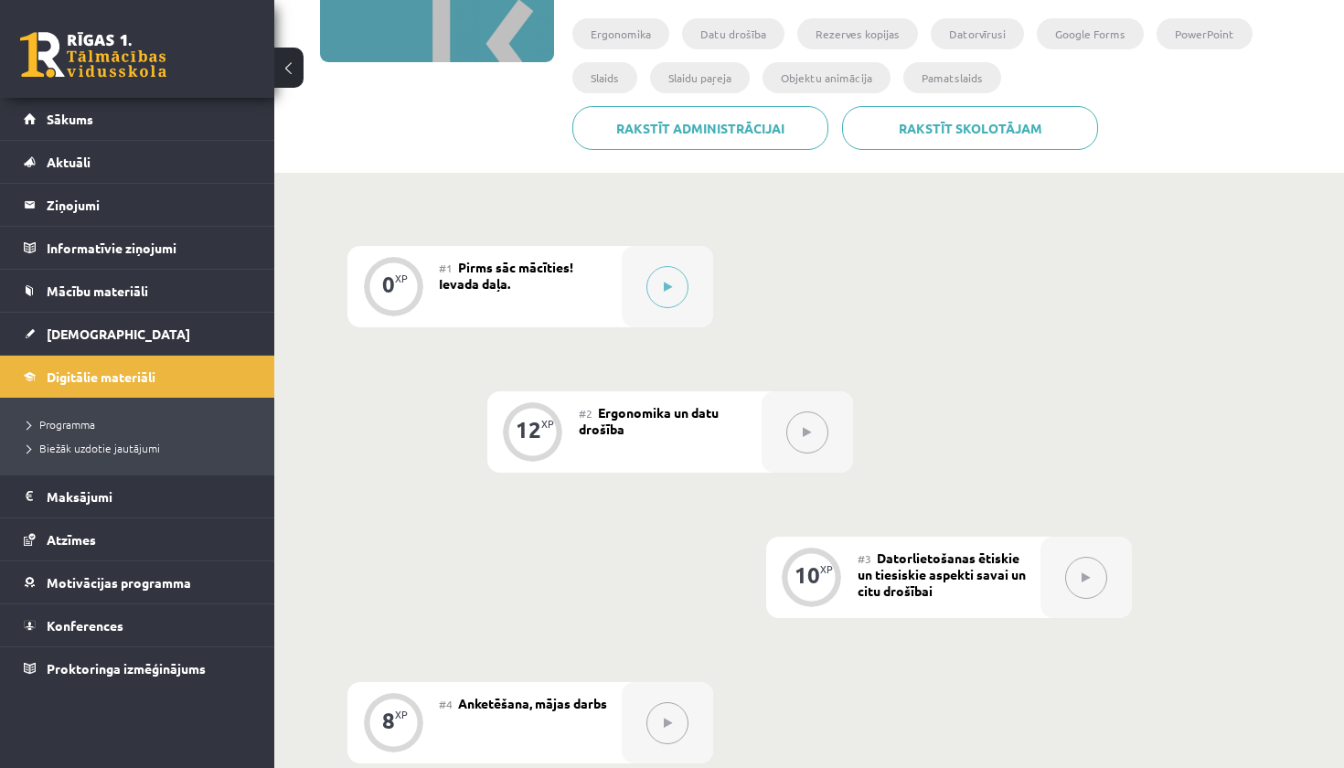
scroll to position [316, 0]
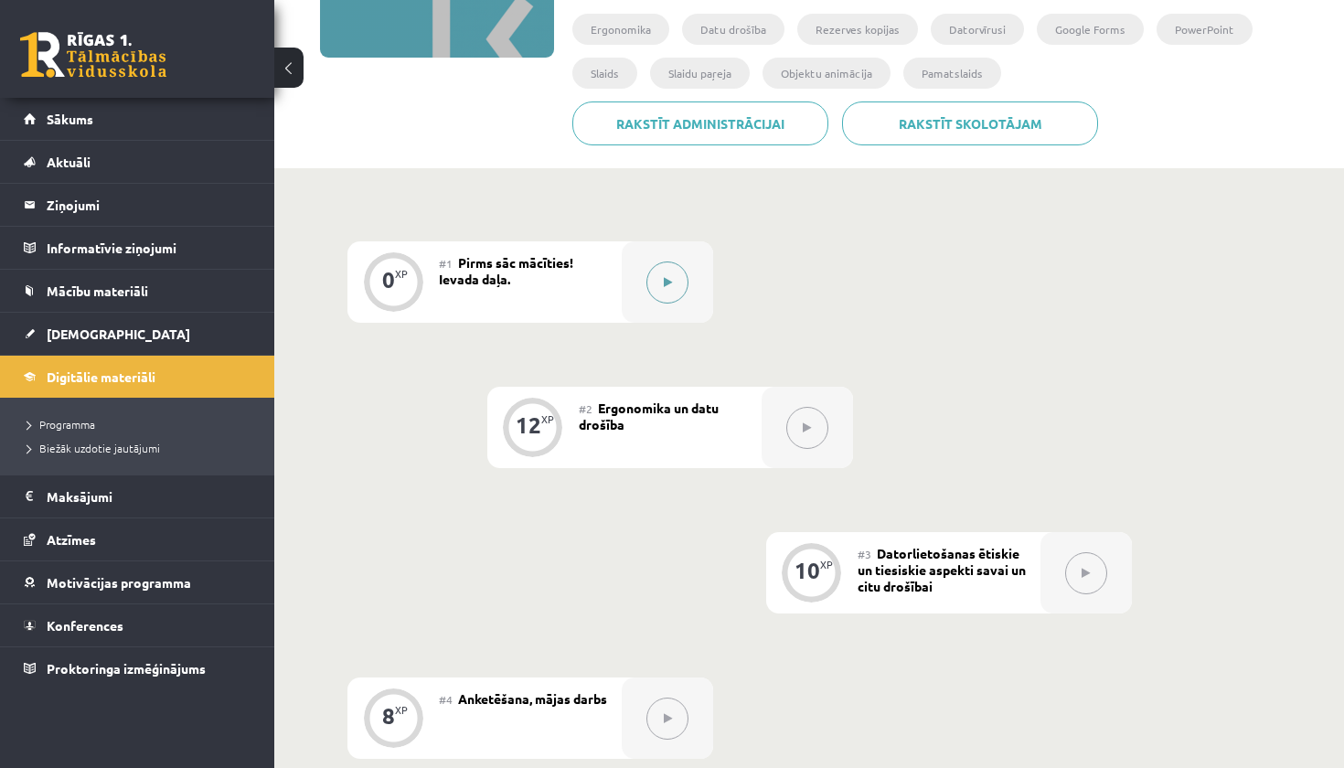
click at [670, 284] on icon at bounding box center [668, 282] width 8 height 11
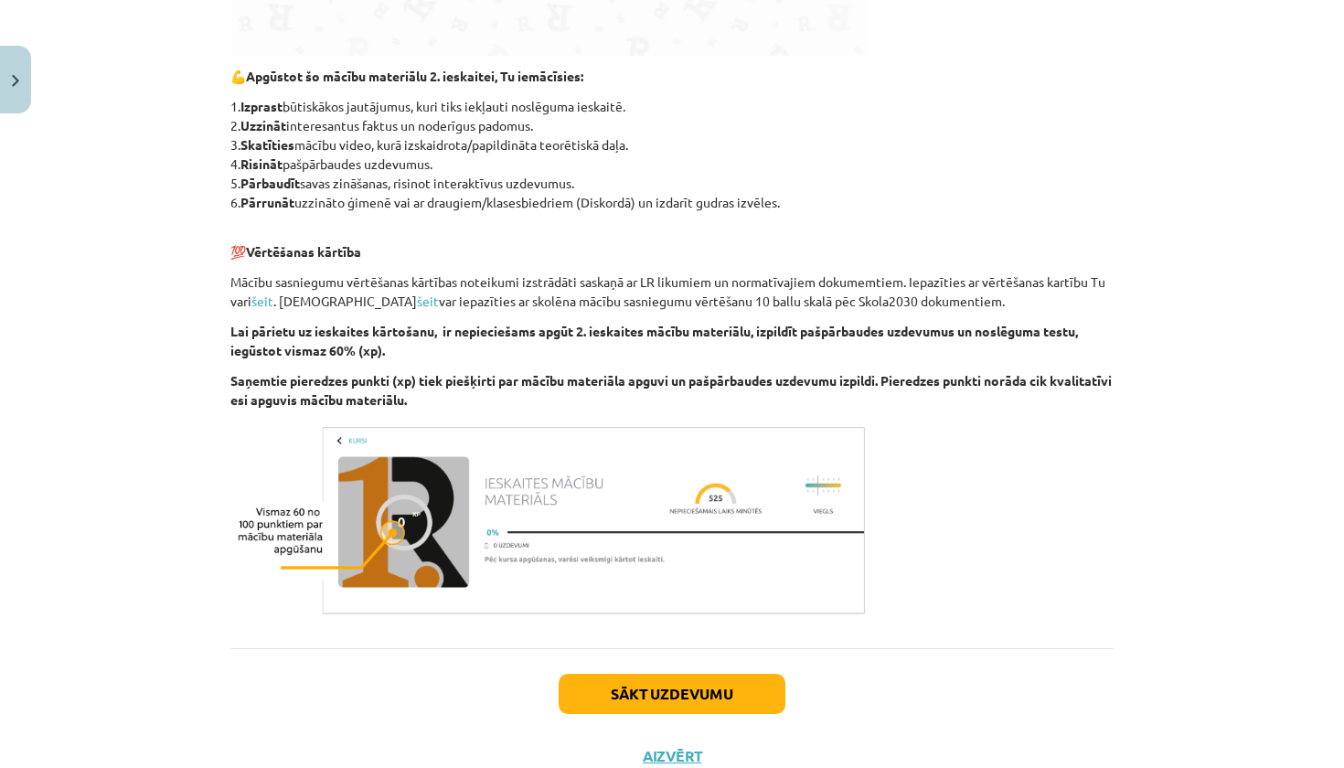
scroll to position [931, 0]
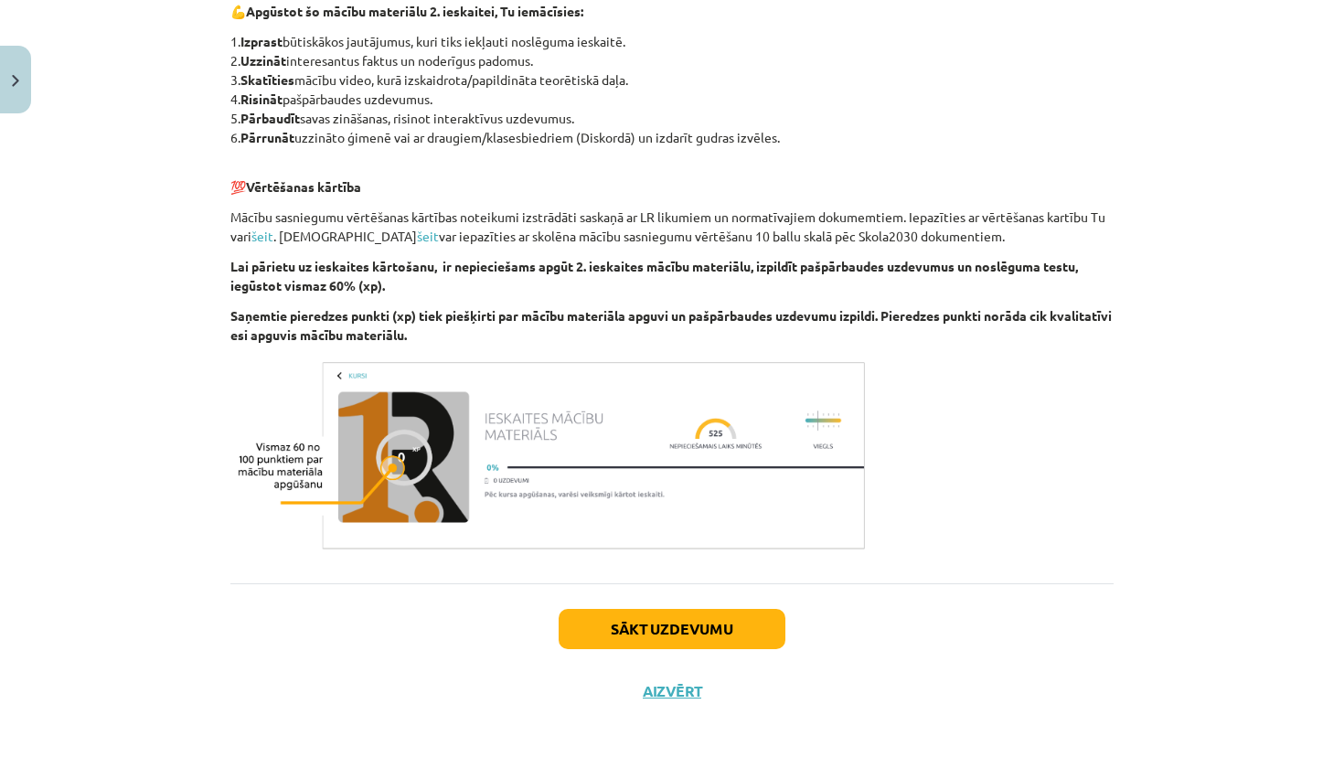
click at [693, 624] on button "Sākt uzdevumu" at bounding box center [672, 629] width 227 height 40
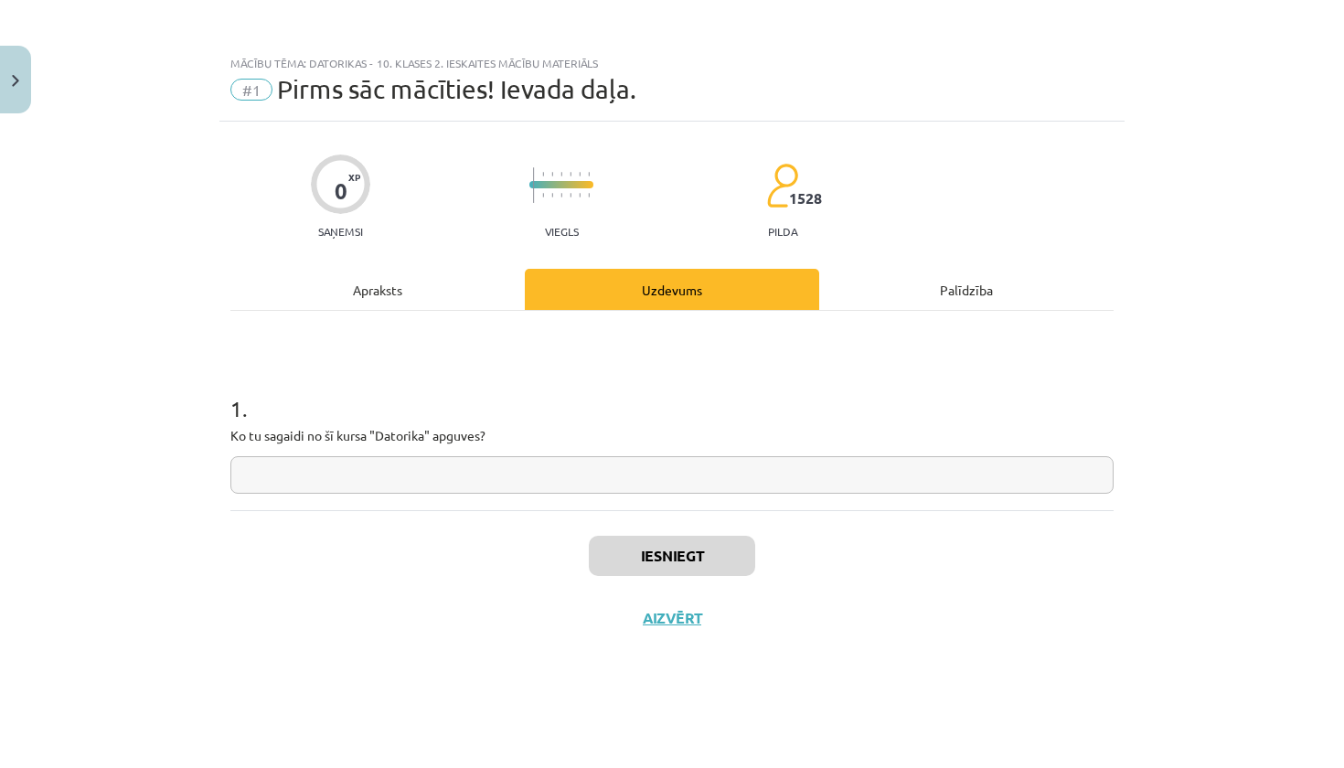
scroll to position [0, 0]
